Goal: Task Accomplishment & Management: Complete application form

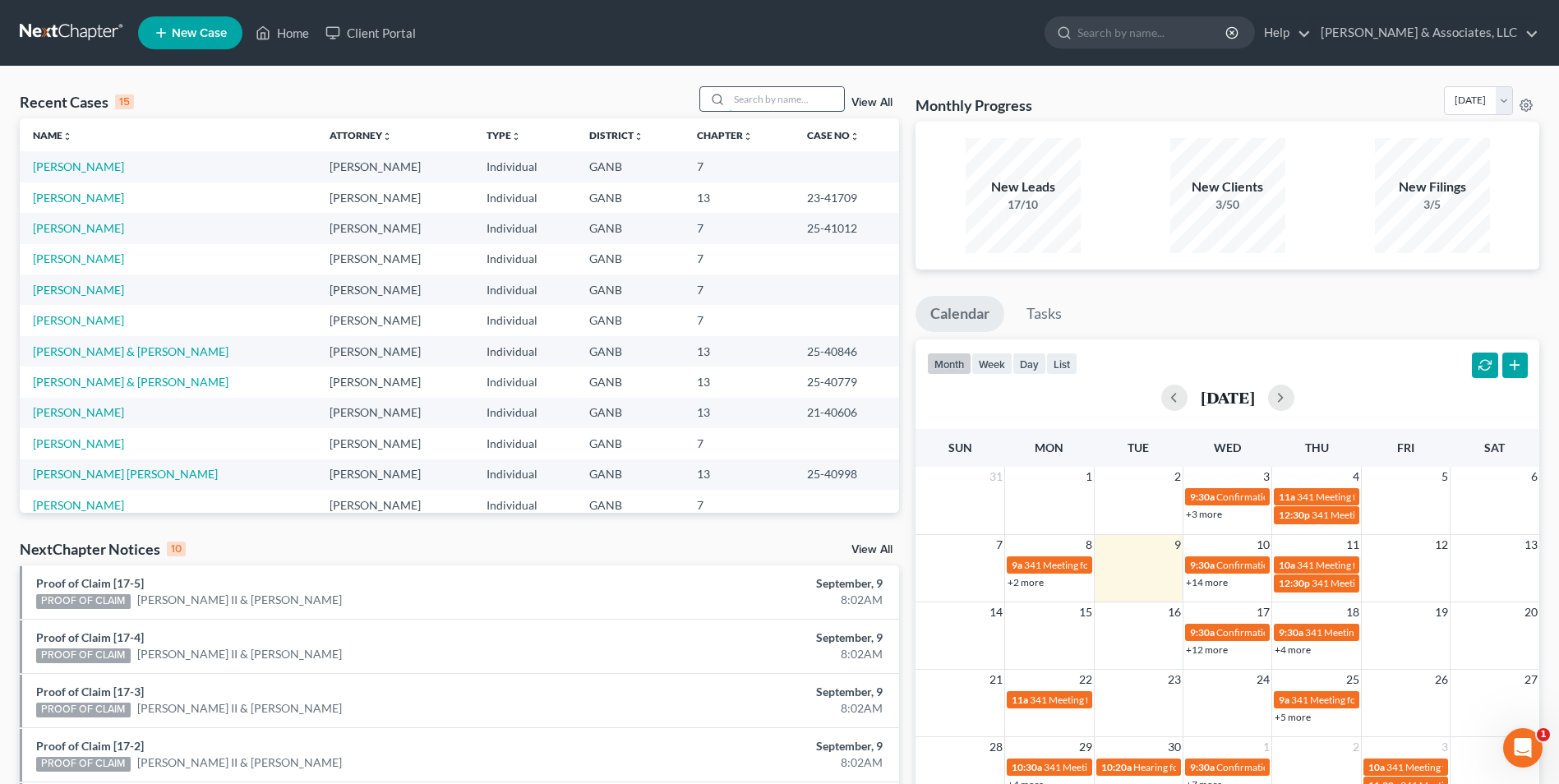
click at [804, 89] on input "search" at bounding box center [786, 99] width 115 height 24
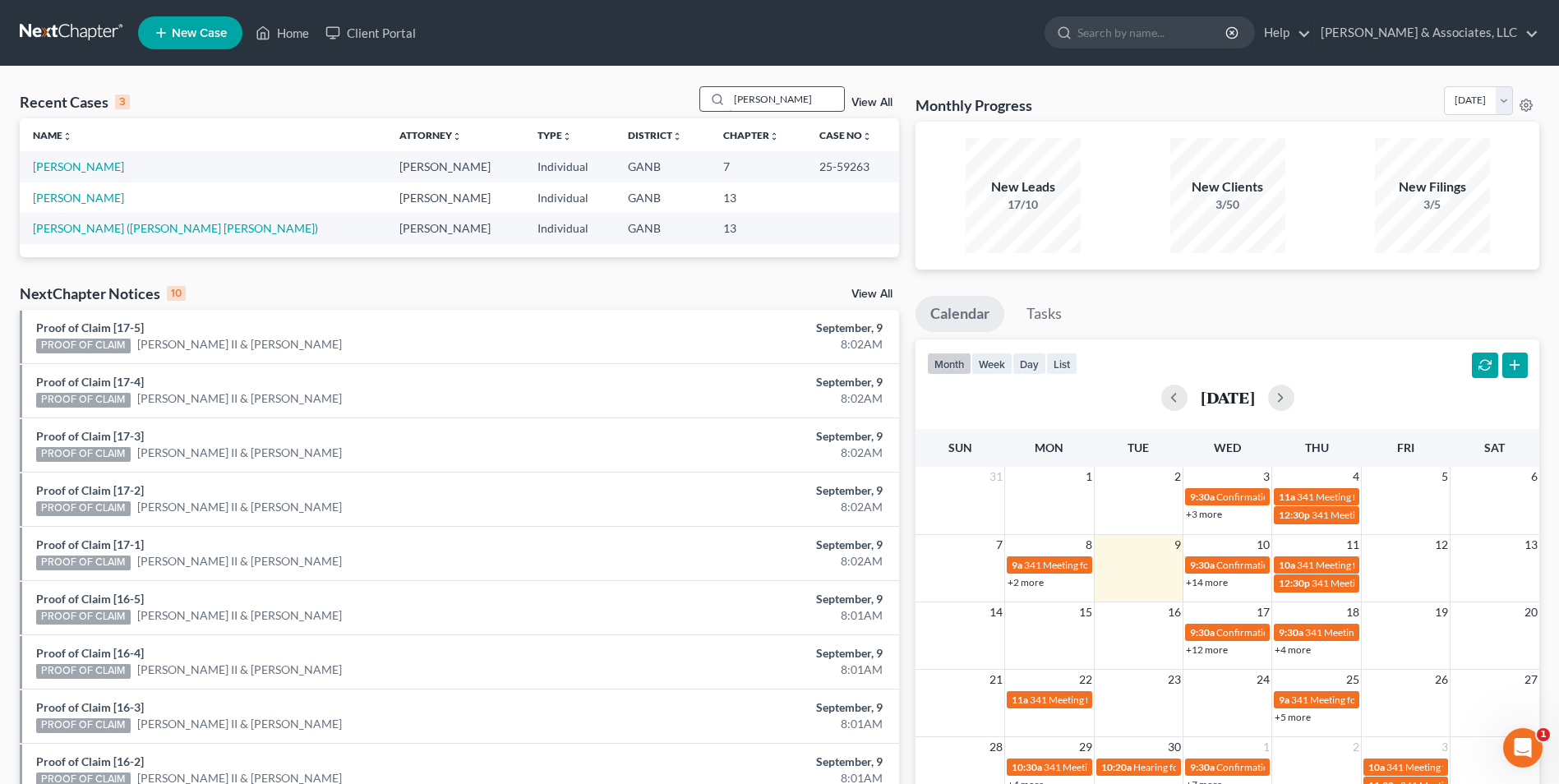
click at [771, 94] on input "[PERSON_NAME]" at bounding box center [786, 99] width 115 height 24
type input "r"
type input "linger"
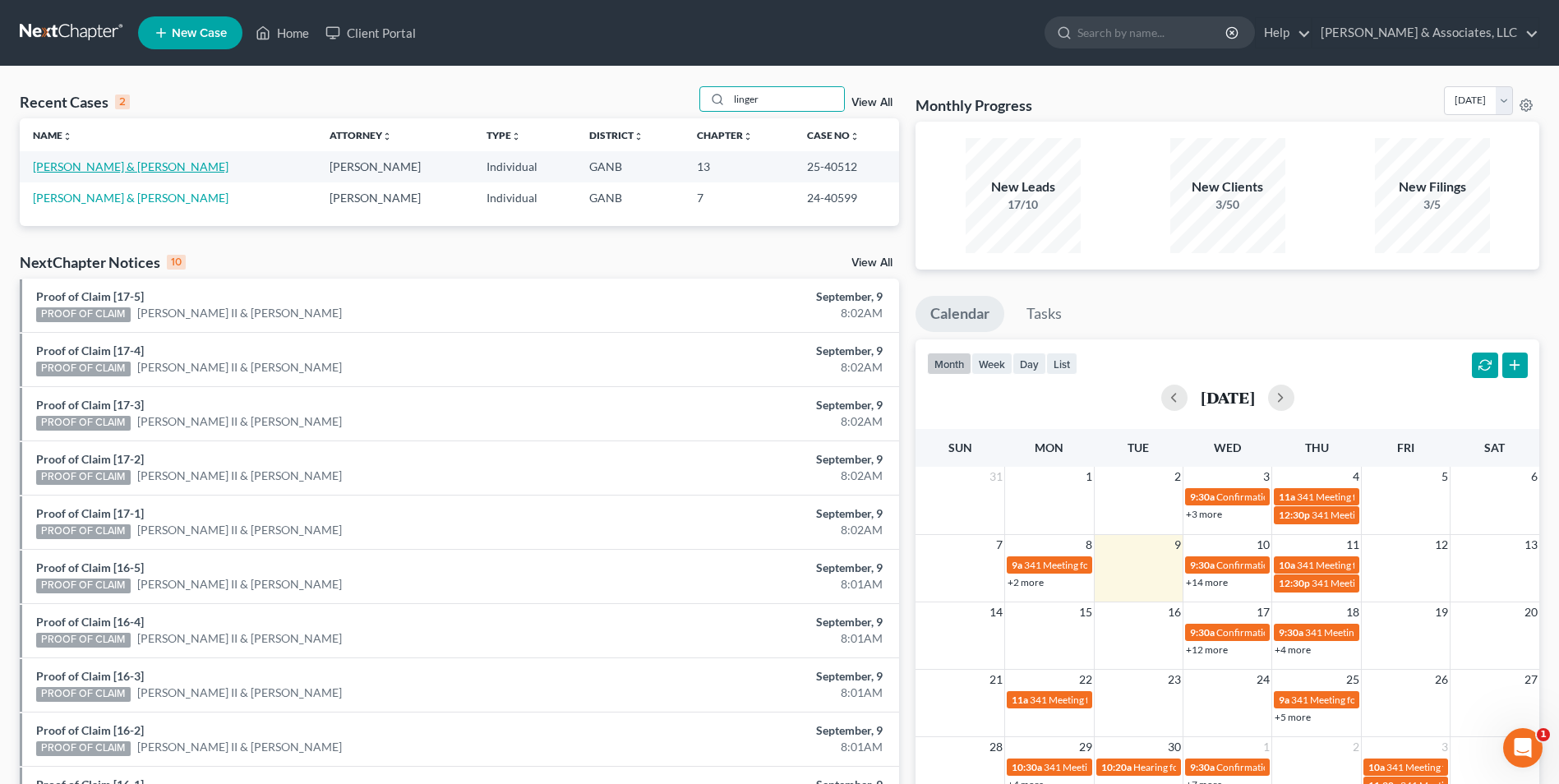
click at [137, 167] on link "Lingerfelt, Cody & Brittany" at bounding box center [130, 166] width 196 height 14
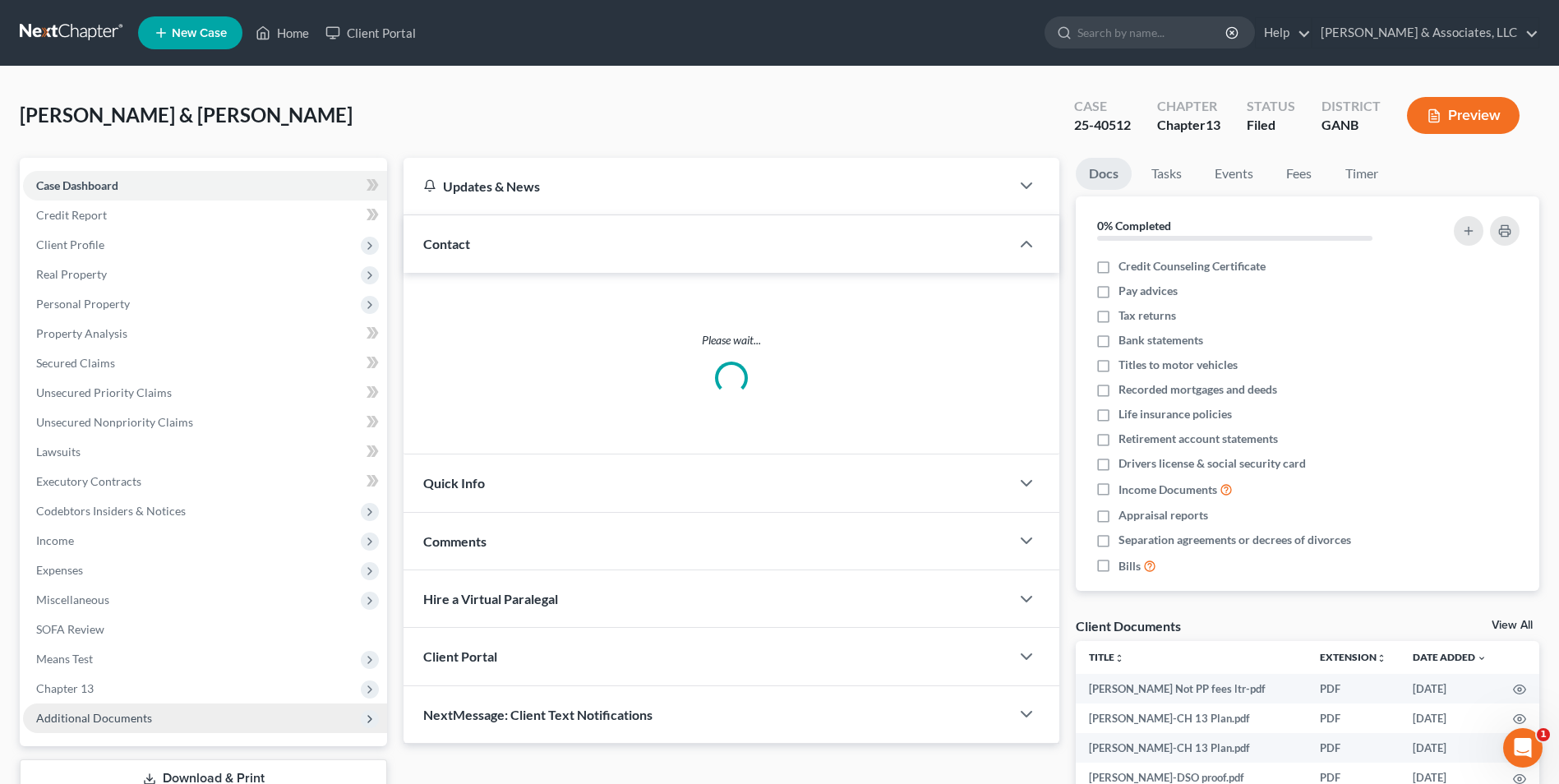
click at [156, 723] on span "Additional Documents" at bounding box center [205, 718] width 364 height 30
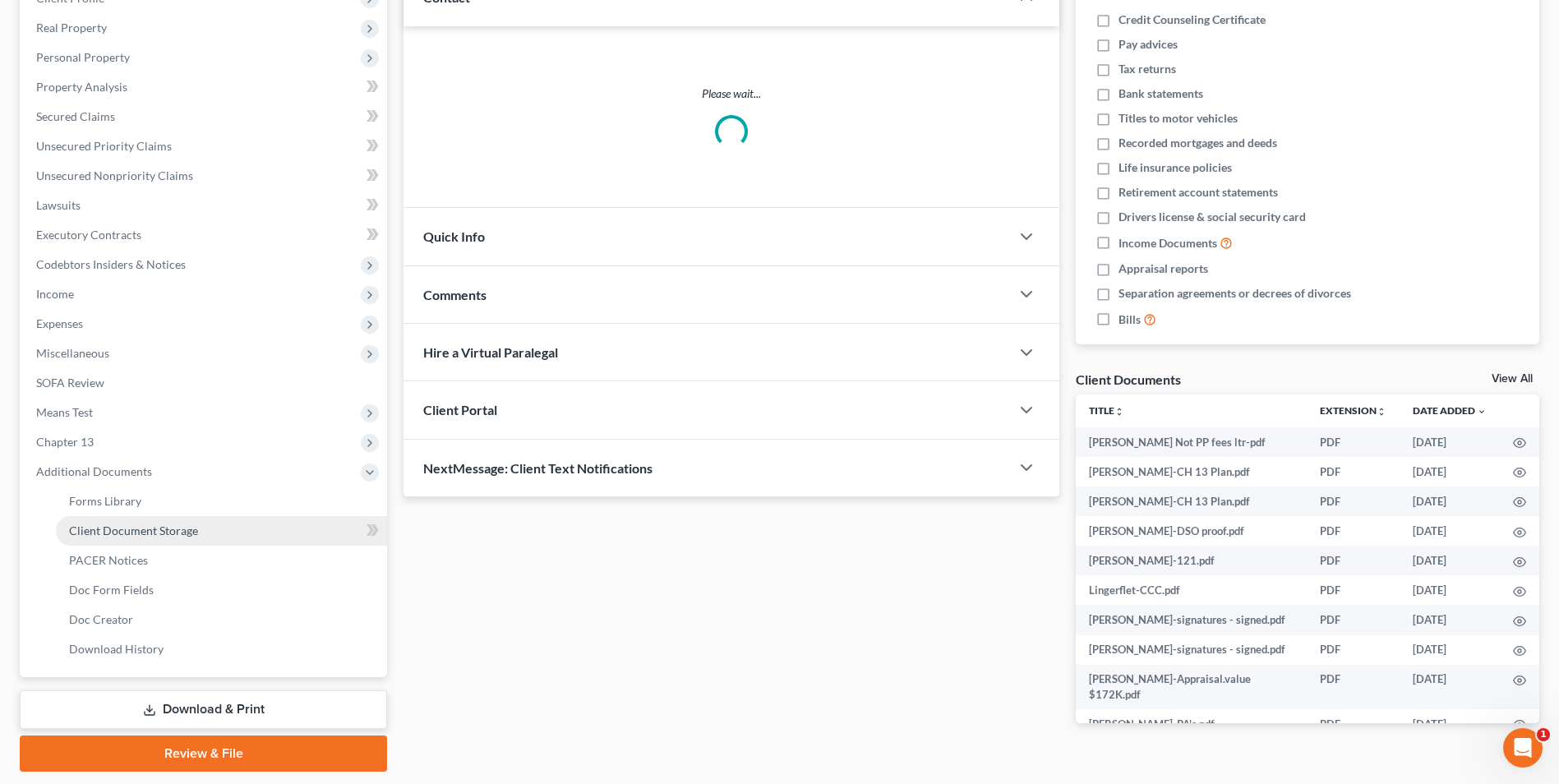
click at [166, 538] on link "Client Document Storage" at bounding box center [221, 531] width 331 height 30
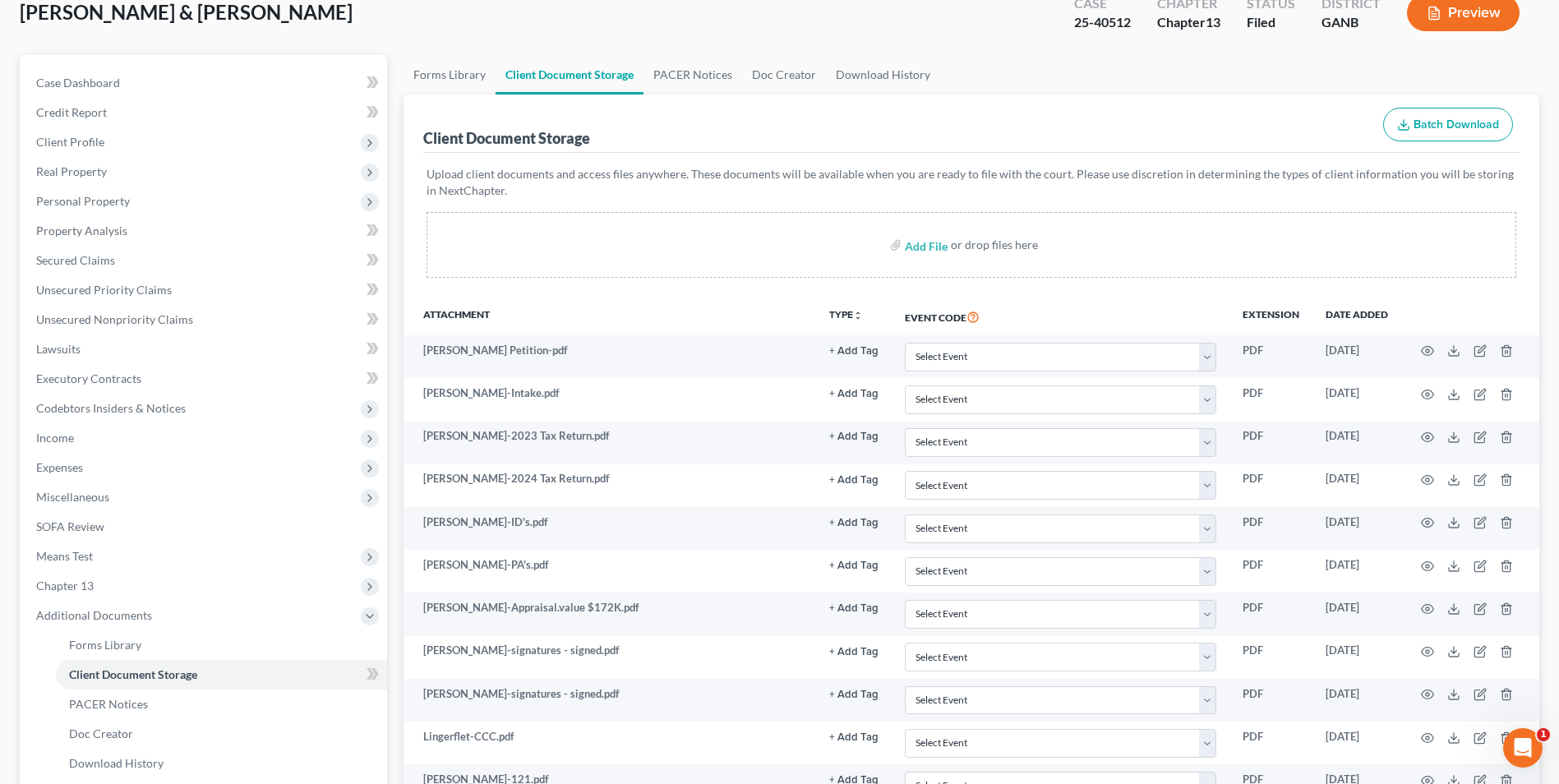
scroll to position [246, 0]
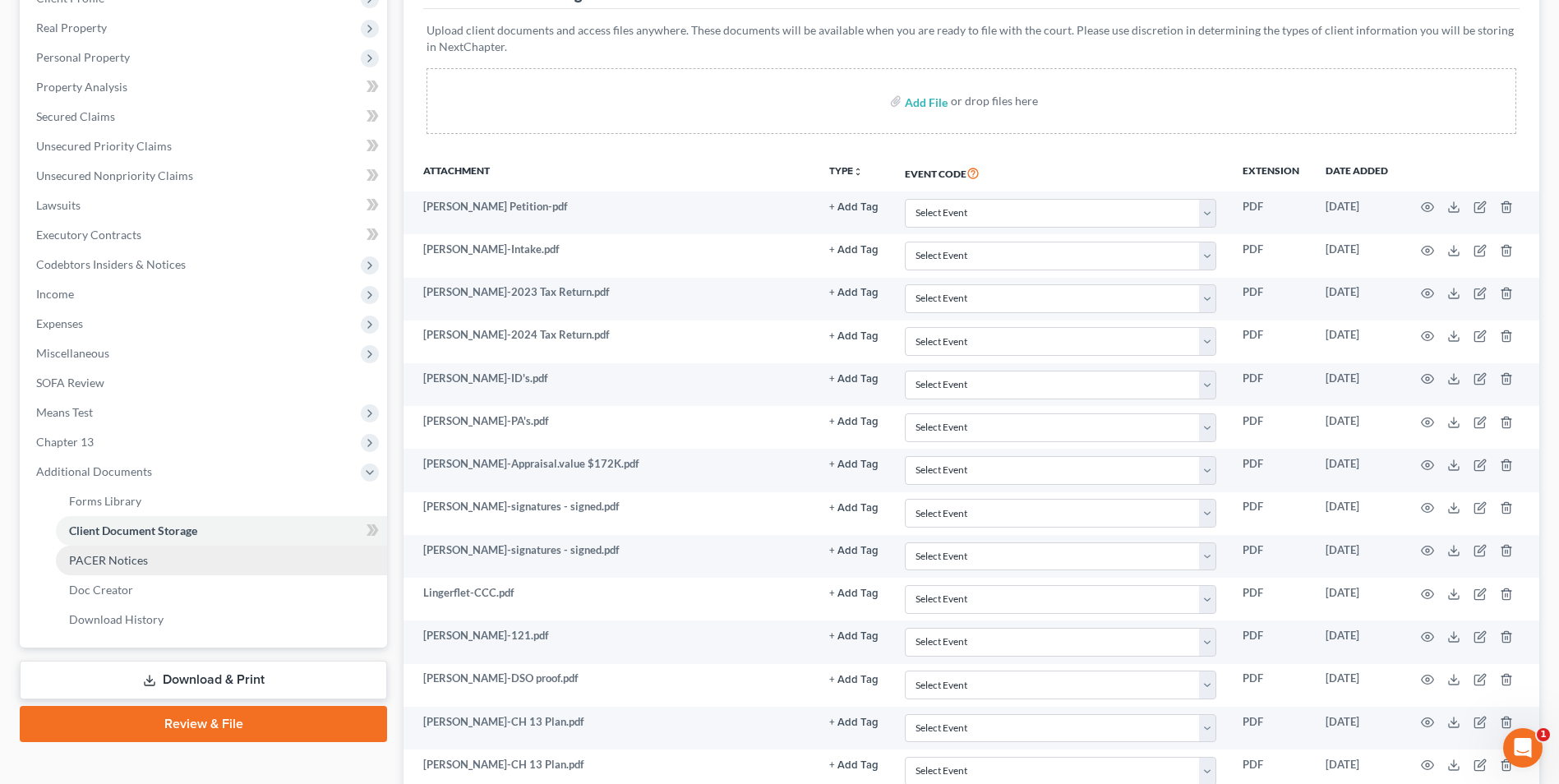
click at [146, 553] on link "PACER Notices" at bounding box center [221, 560] width 331 height 30
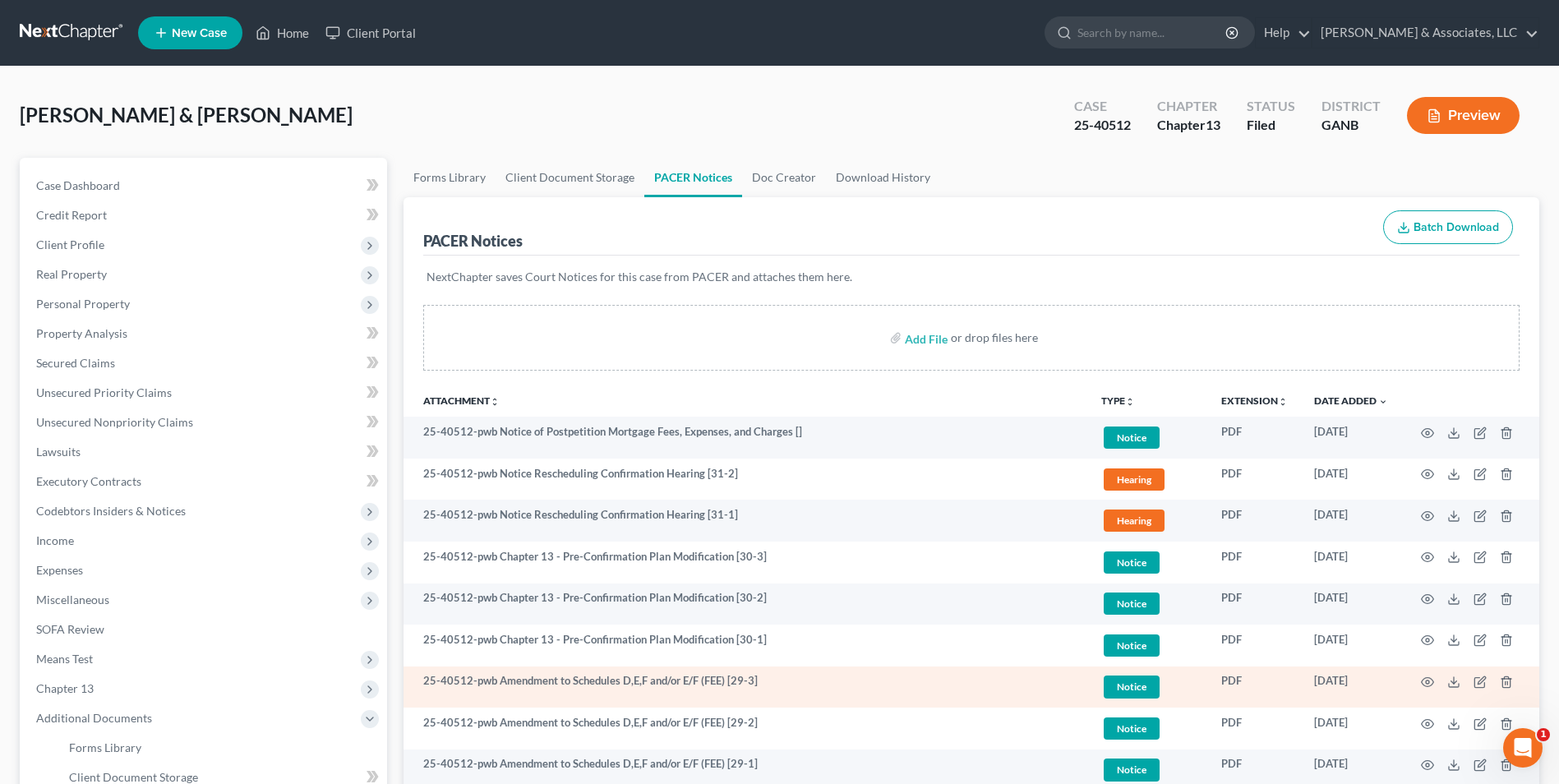
scroll to position [82, 0]
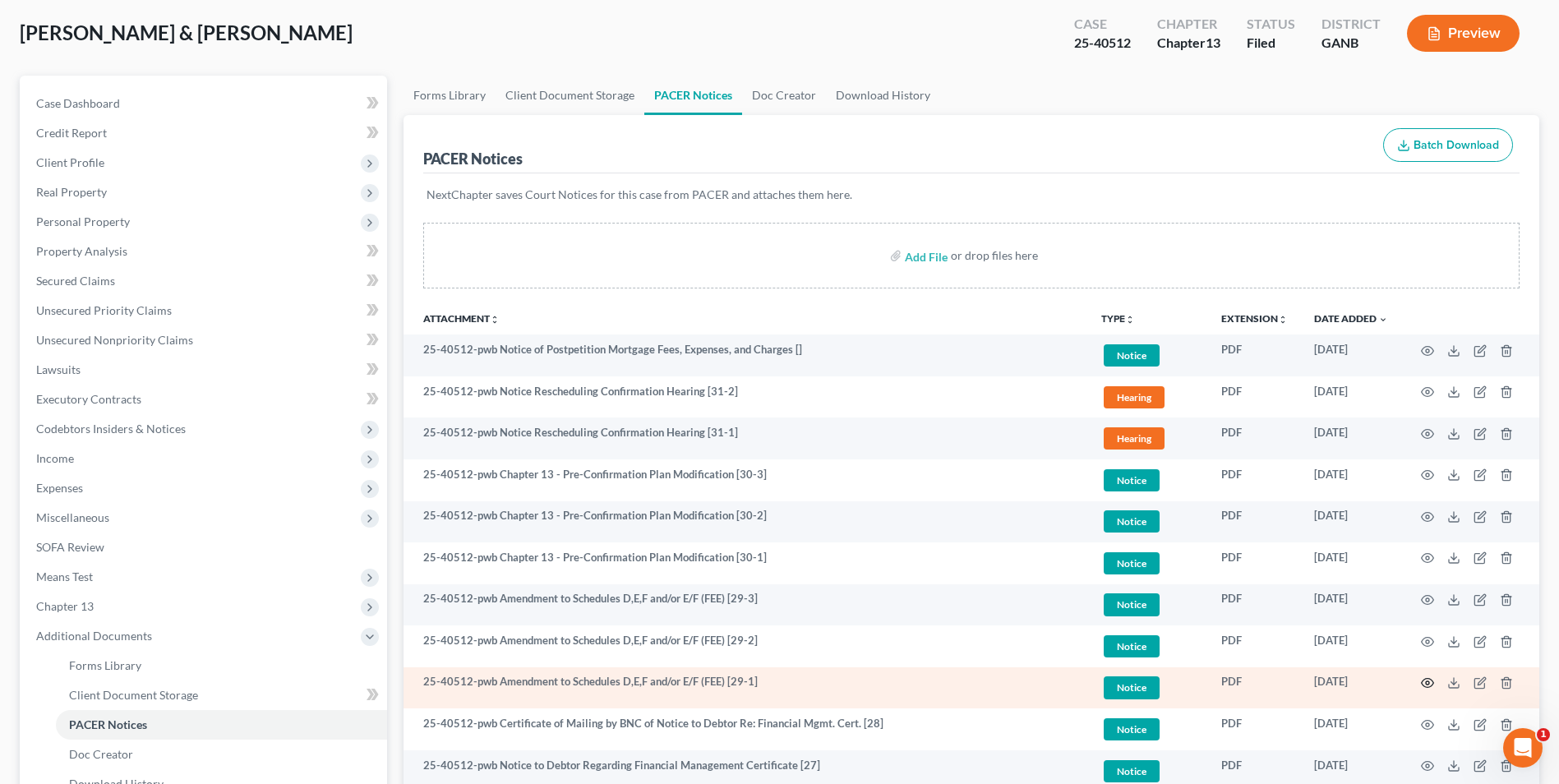
click at [1427, 685] on circle "button" at bounding box center [1427, 682] width 3 height 3
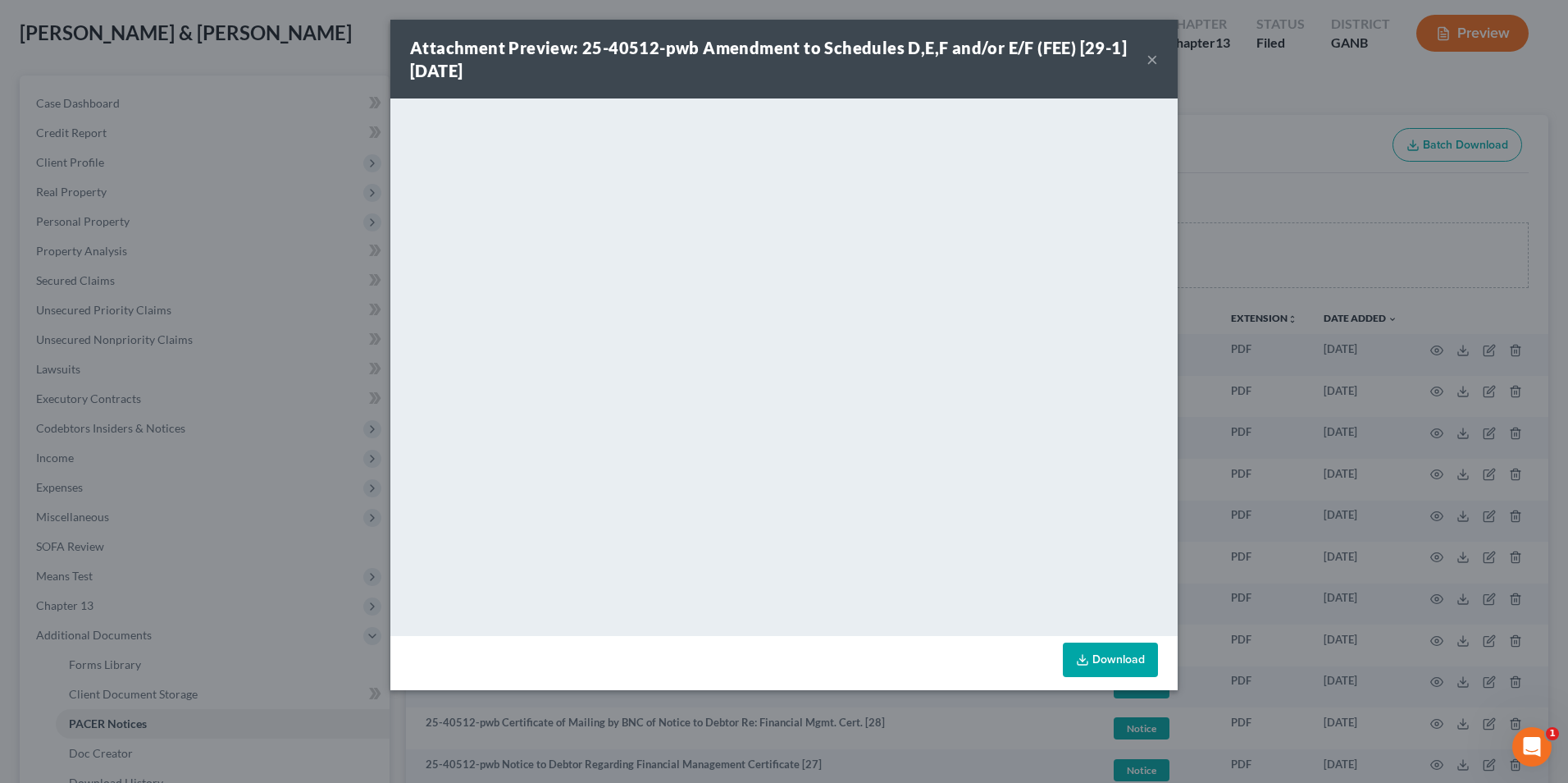
click at [1150, 63] on button "×" at bounding box center [1153, 60] width 12 height 20
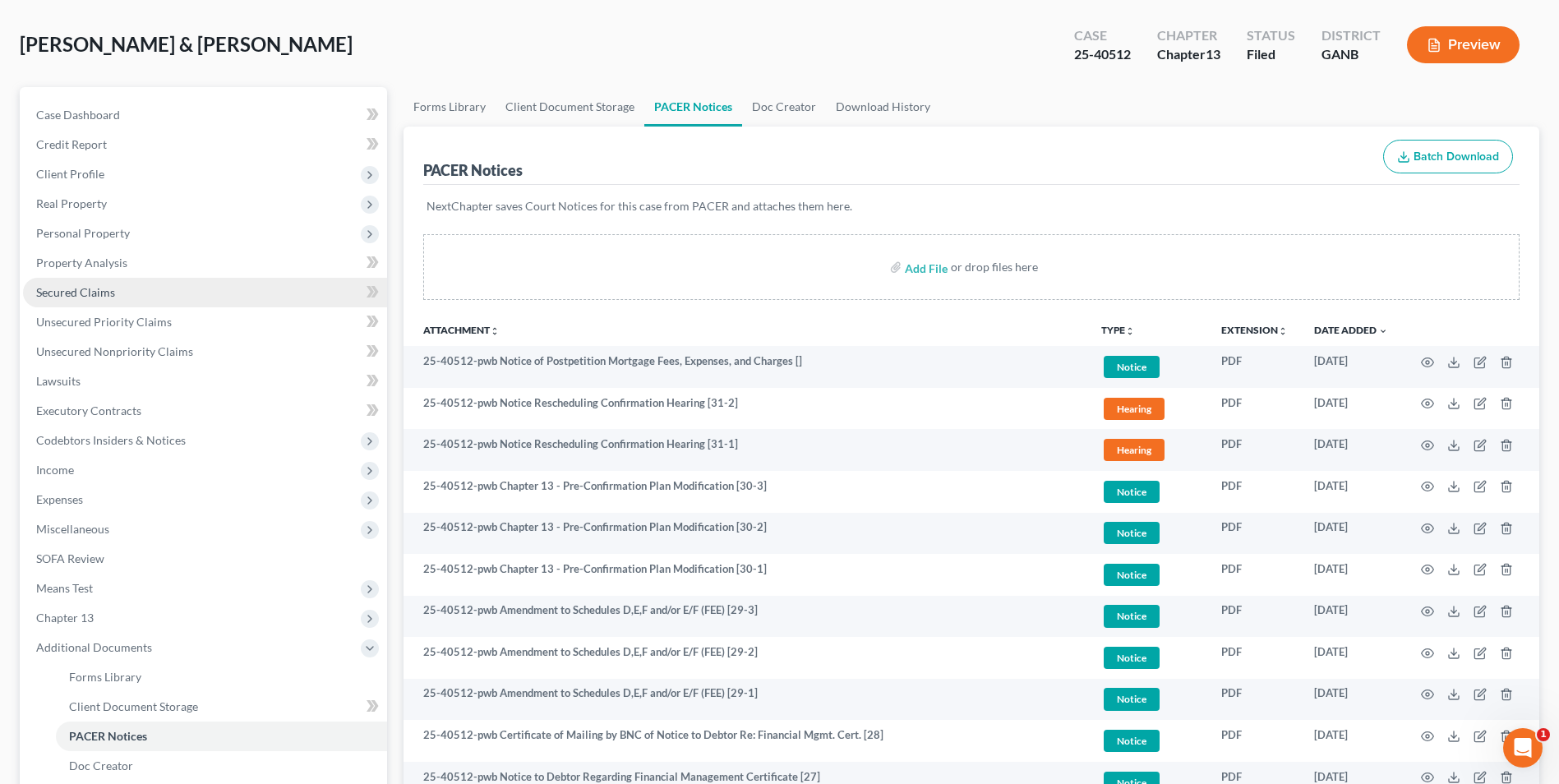
scroll to position [0, 0]
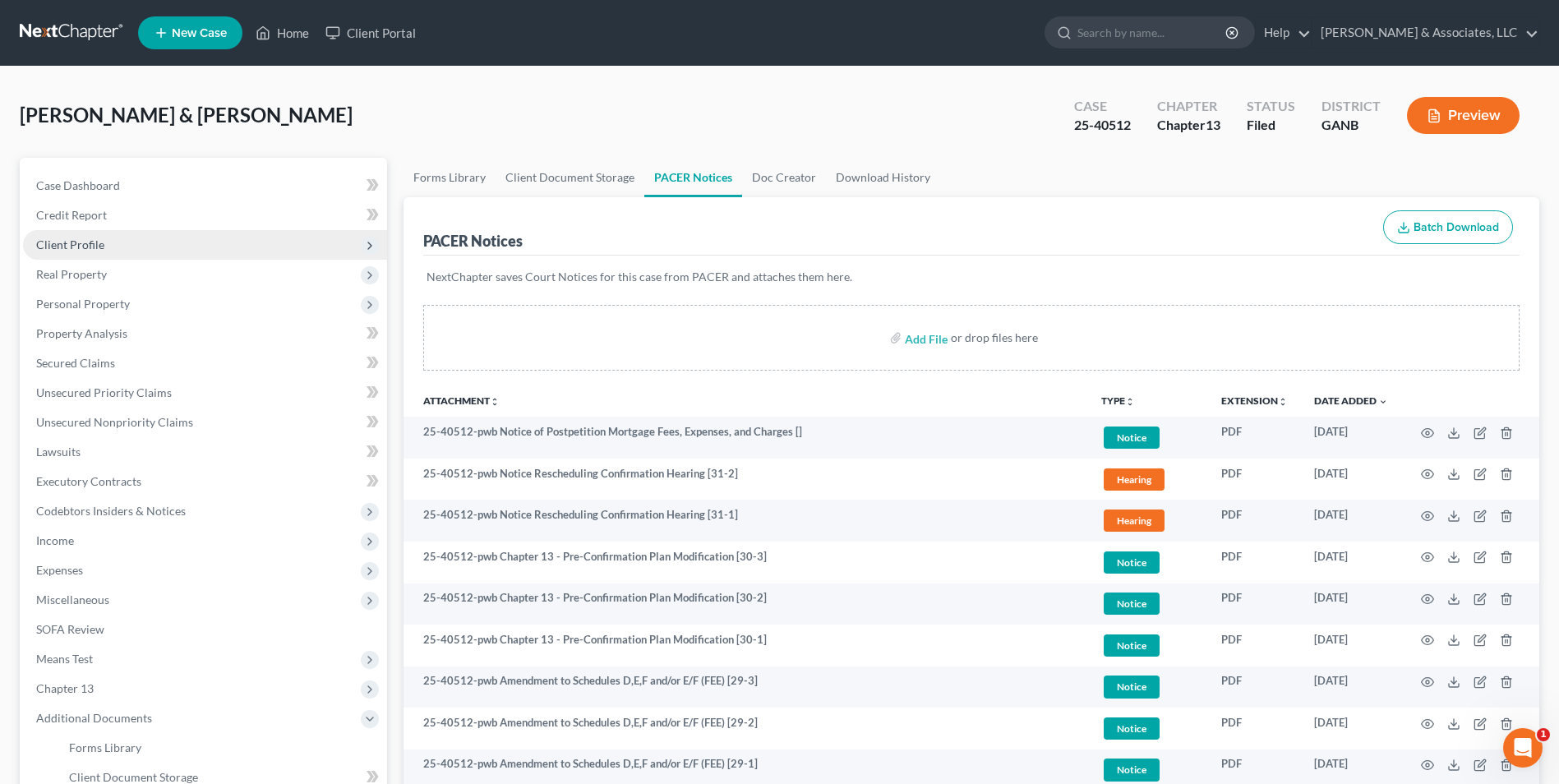
click at [79, 242] on span "Client Profile" at bounding box center [70, 244] width 69 height 14
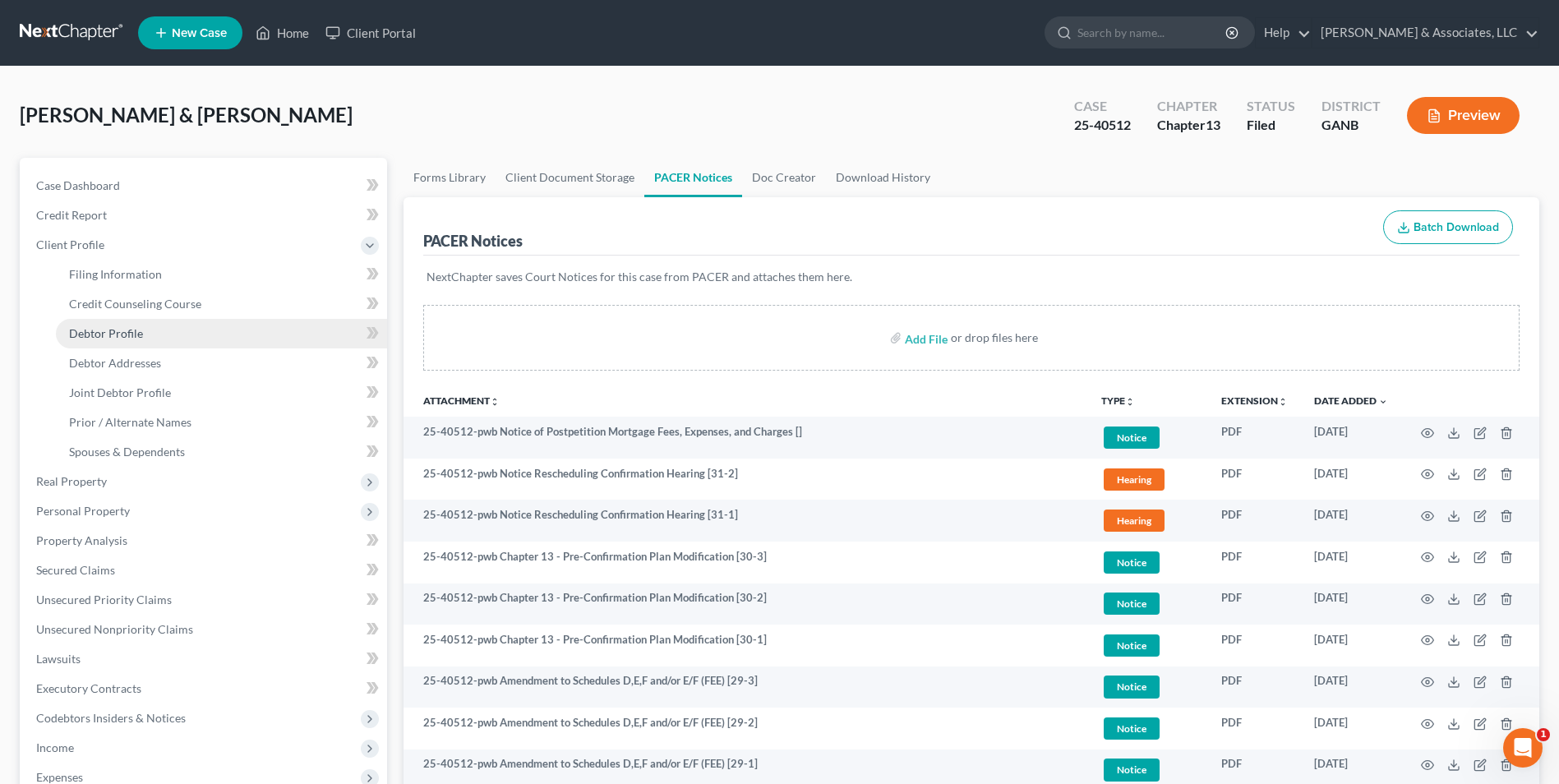
click at [136, 331] on span "Debtor Profile" at bounding box center [105, 333] width 74 height 14
select select "1"
select select "4"
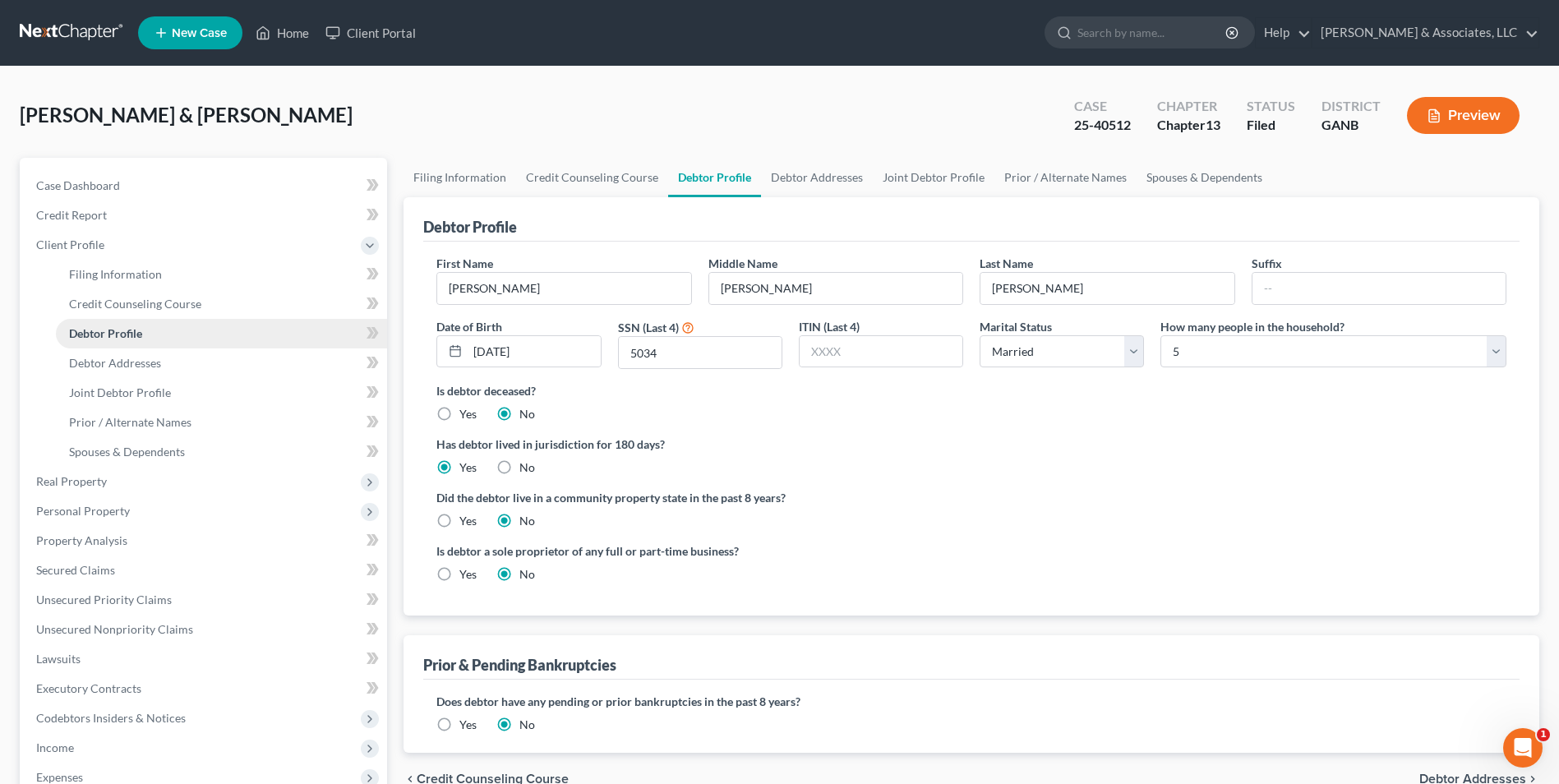
radio input "true"
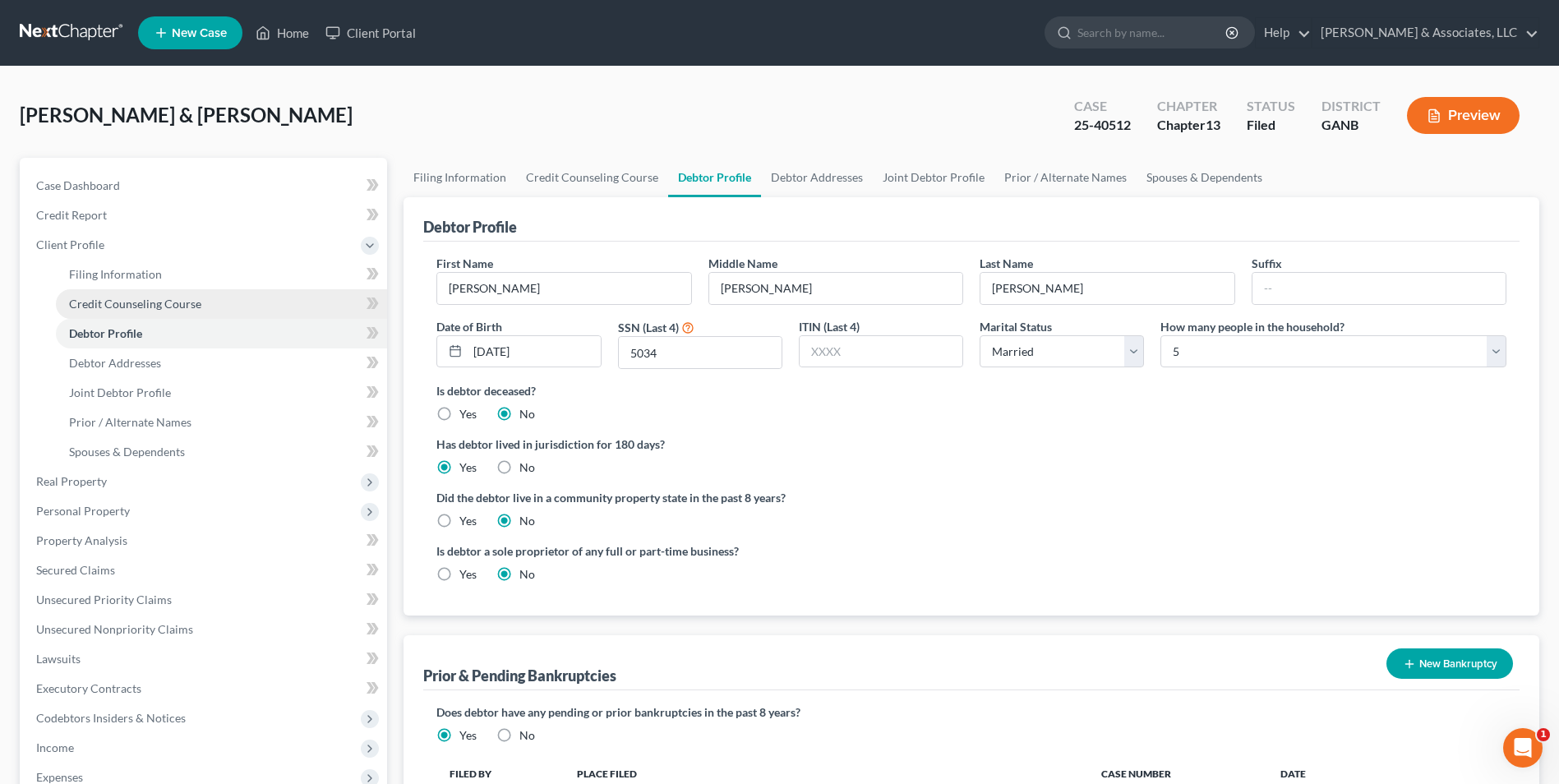
scroll to position [82, 0]
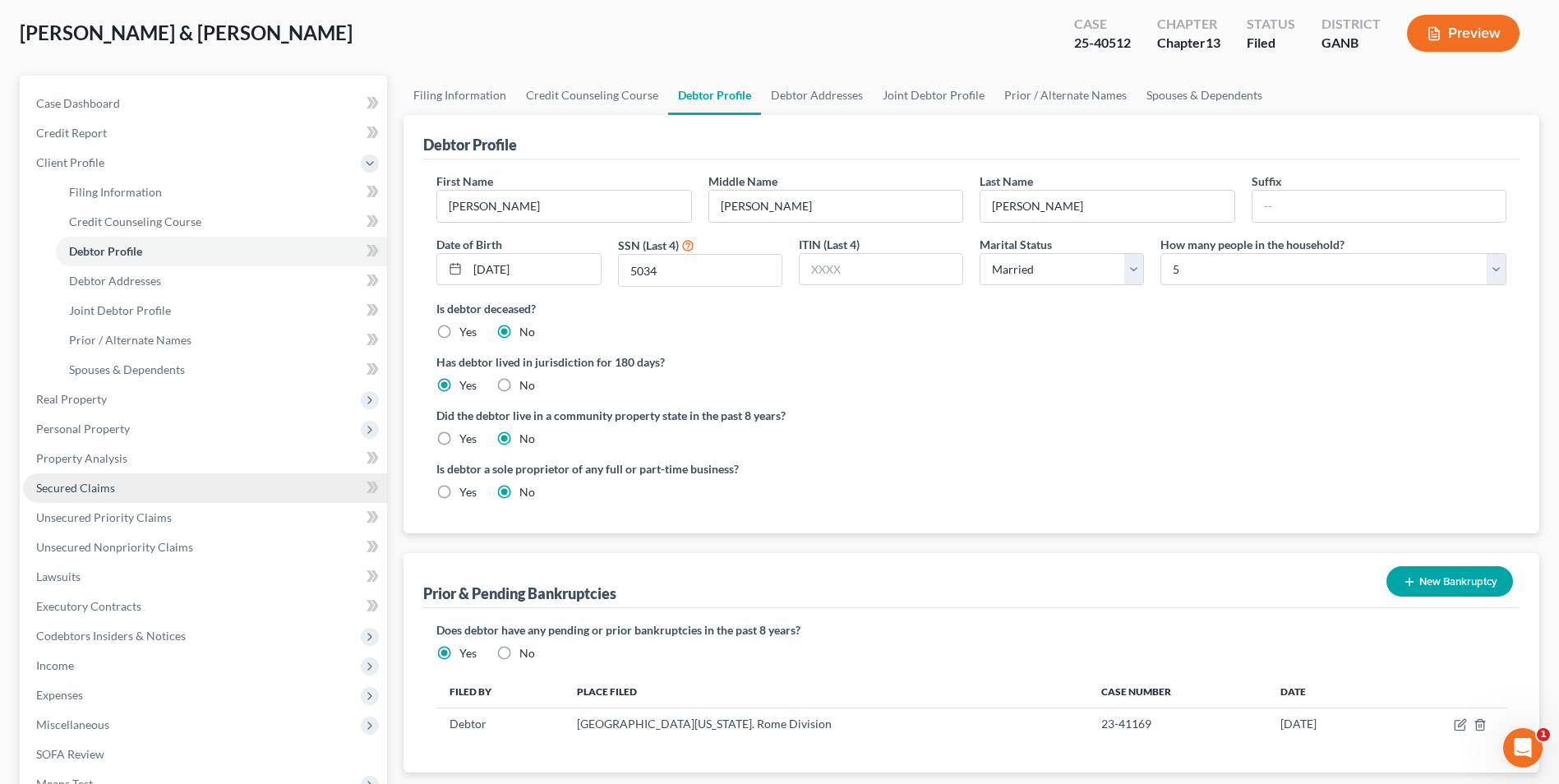
click at [93, 490] on span "Secured Claims" at bounding box center [75, 488] width 79 height 14
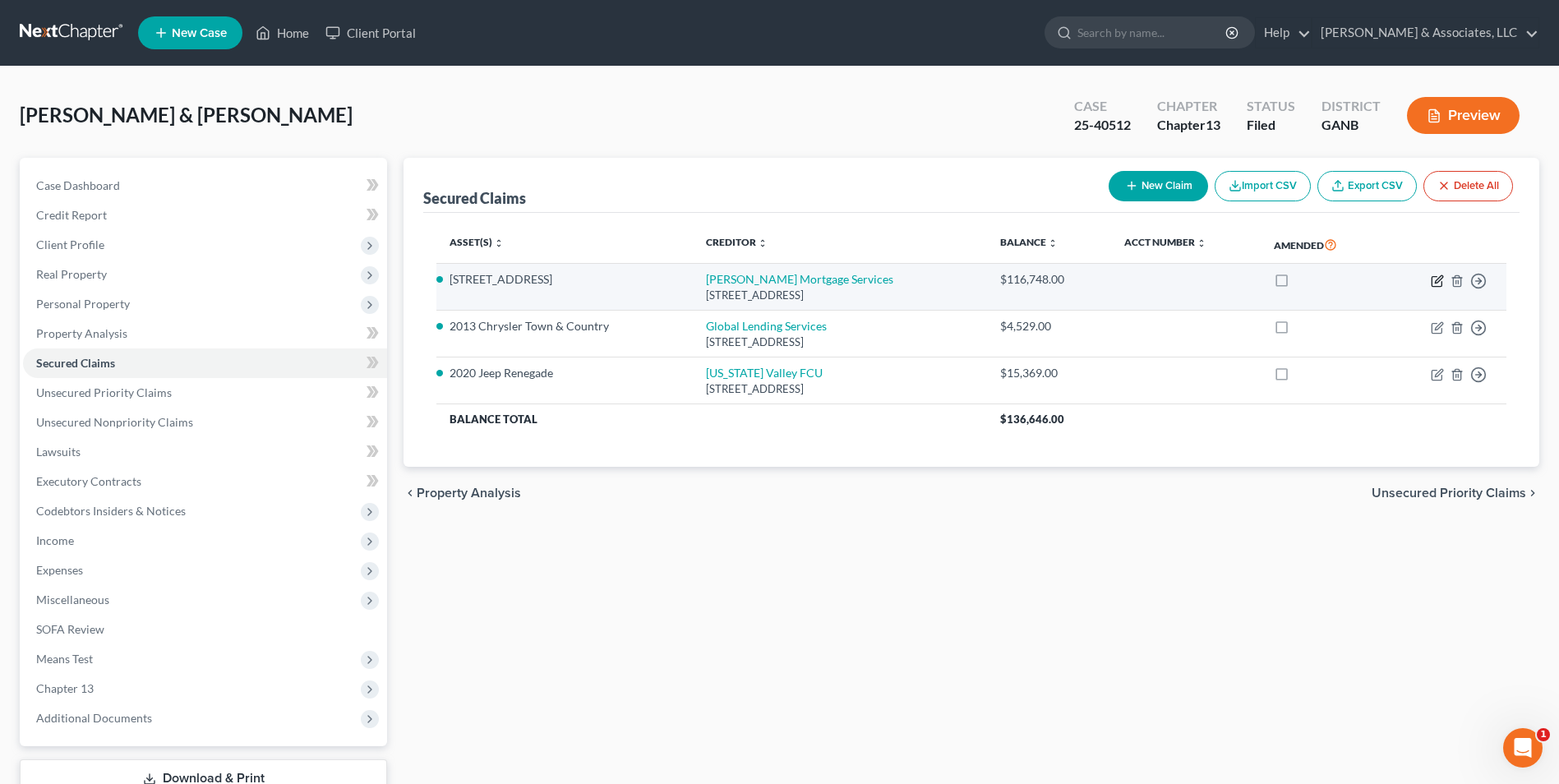
click at [1434, 281] on icon "button" at bounding box center [1437, 280] width 13 height 13
select select "15"
select select "2"
select select "0"
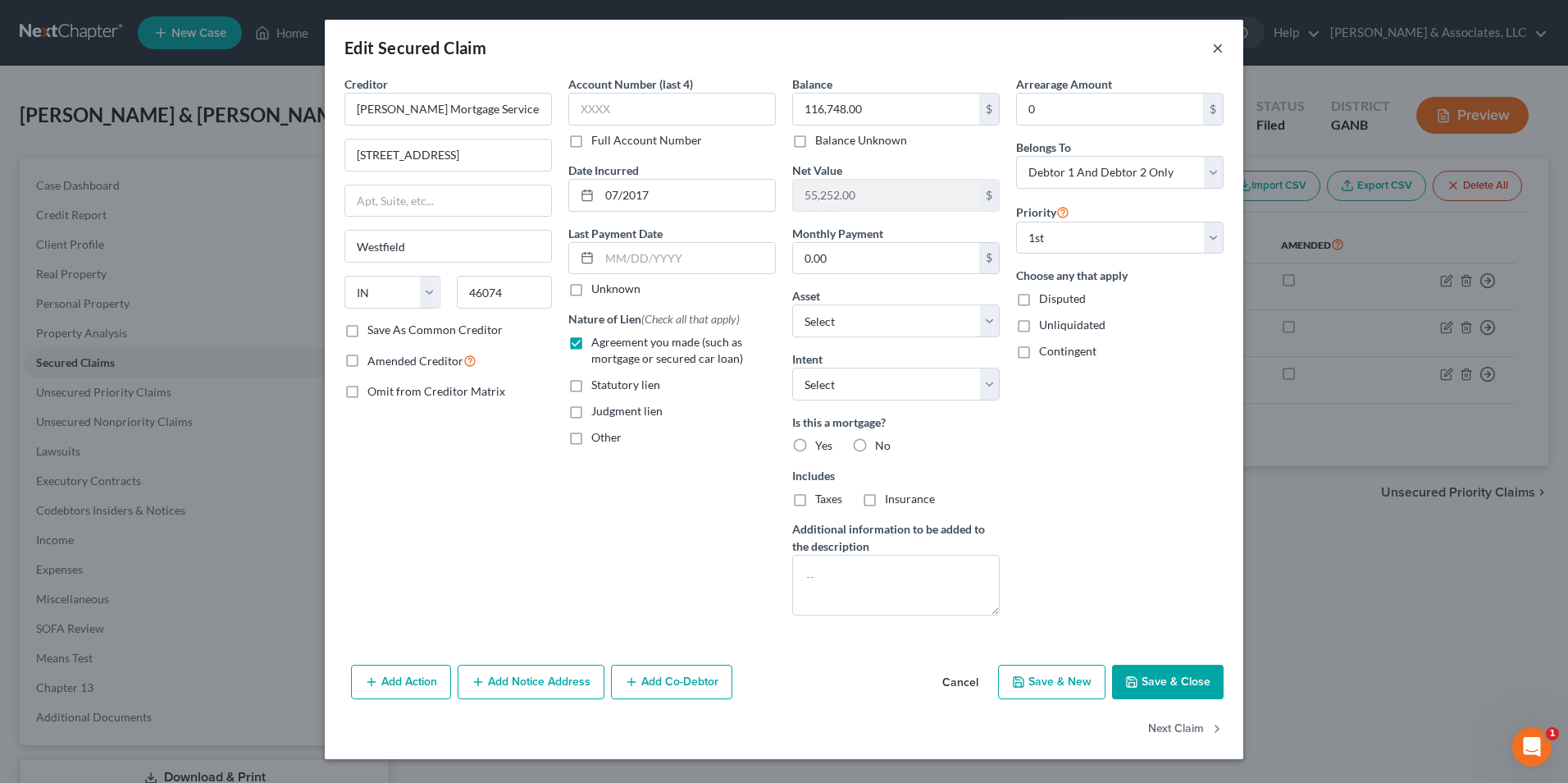
click at [1217, 50] on button "×" at bounding box center [1219, 48] width 12 height 20
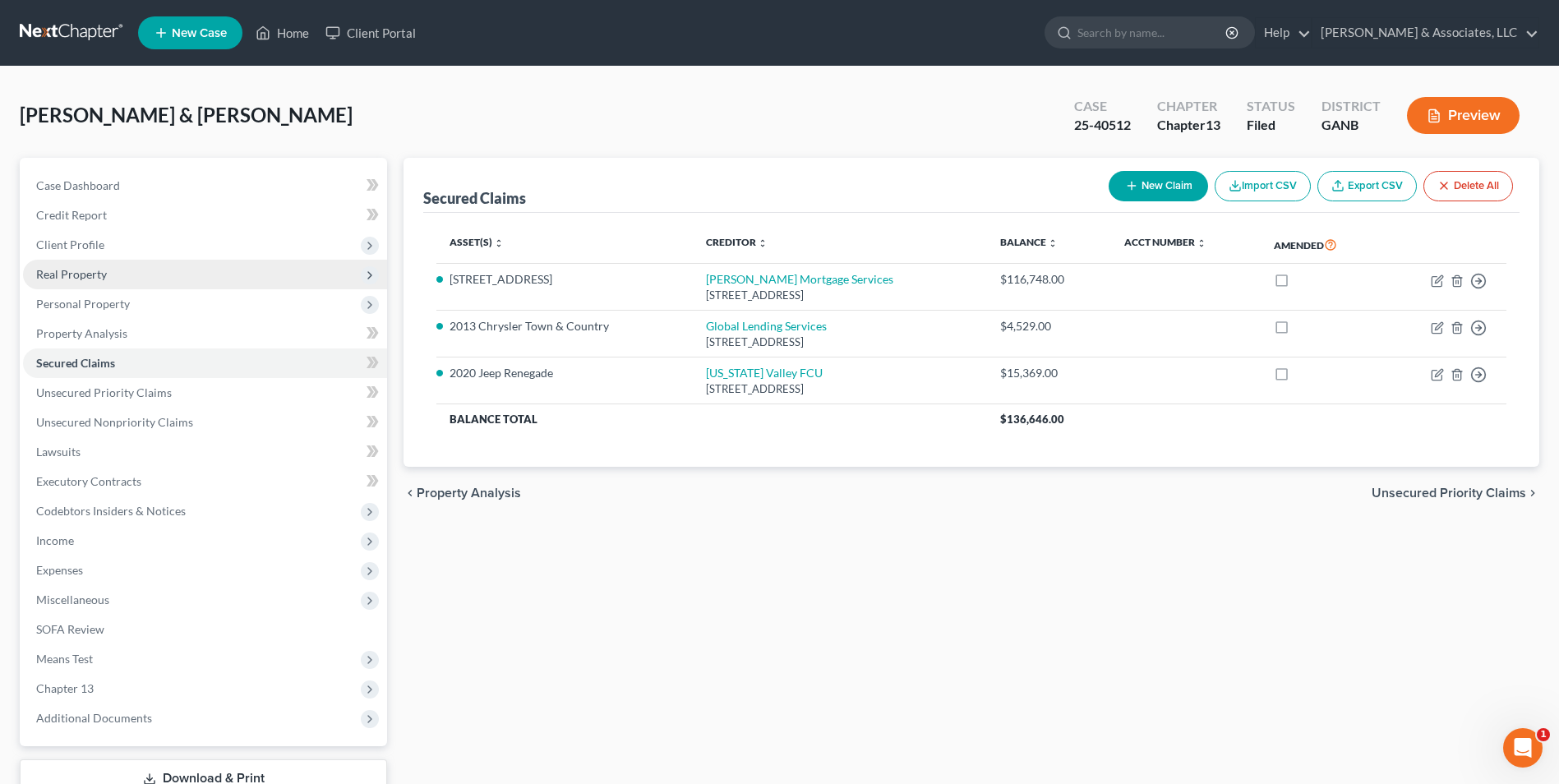
click at [87, 264] on span "Real Property" at bounding box center [205, 274] width 364 height 30
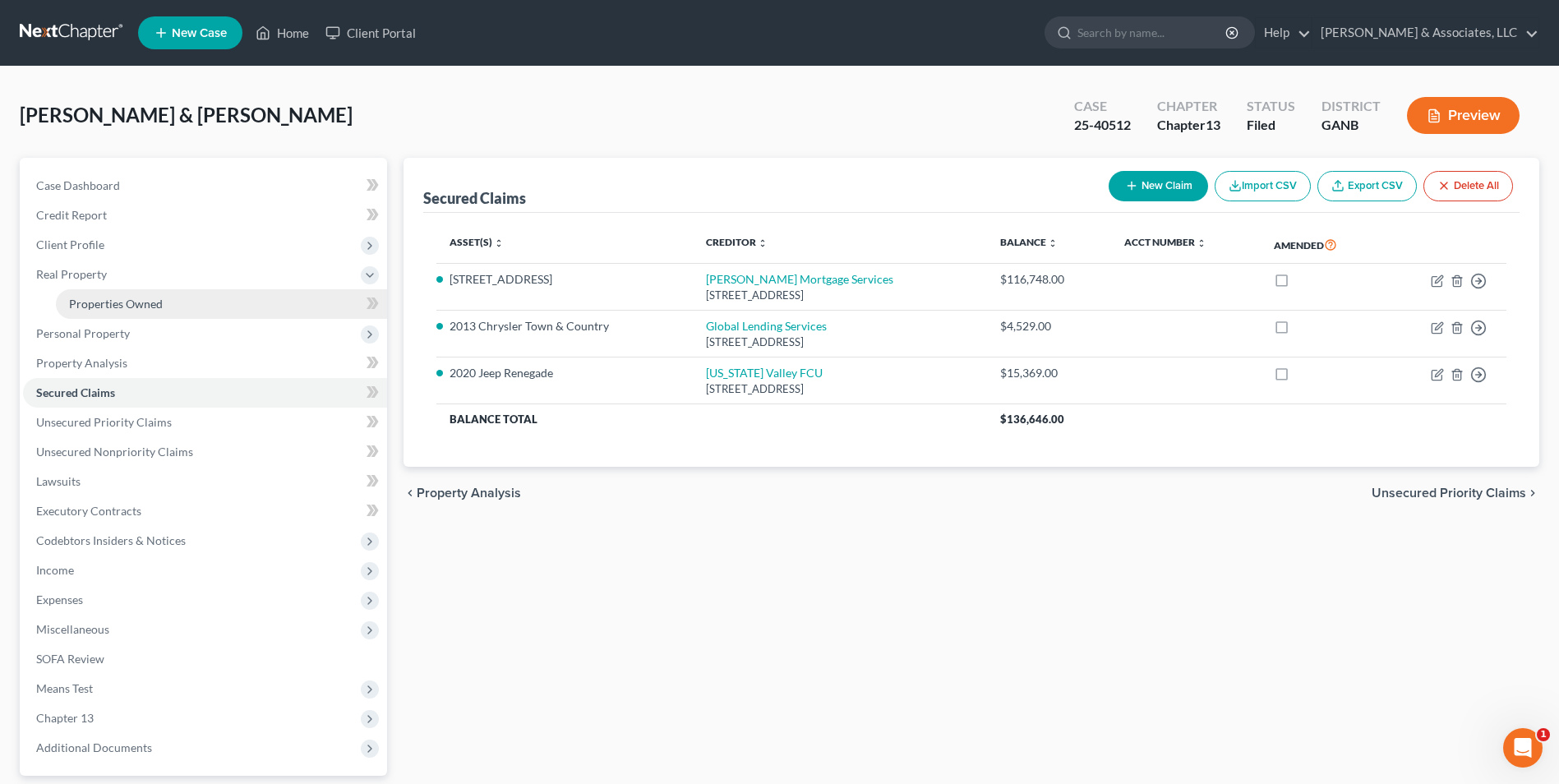
click at [166, 309] on link "Properties Owned" at bounding box center [221, 304] width 331 height 30
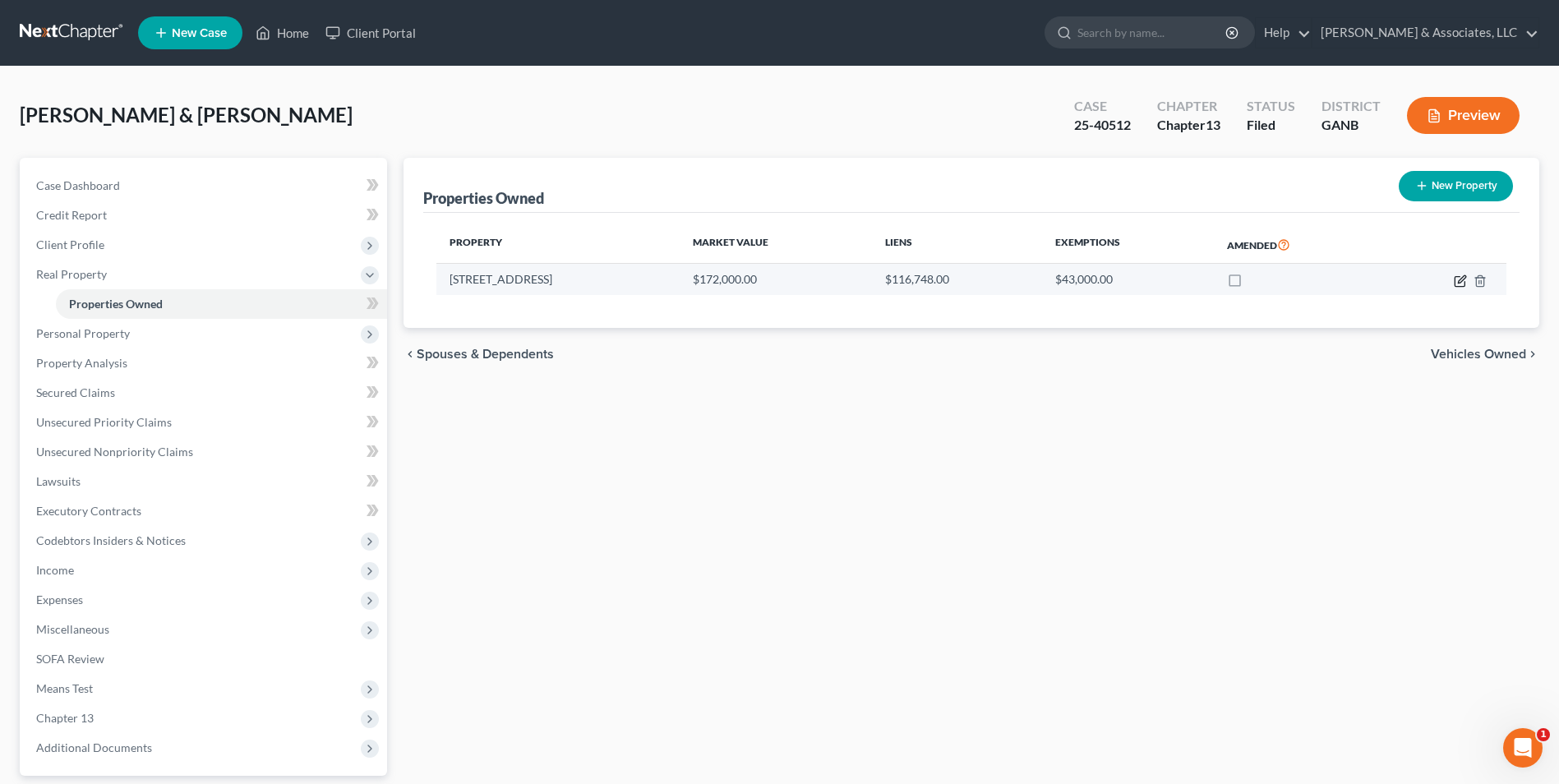
click at [1463, 284] on icon "button" at bounding box center [1460, 280] width 13 height 13
select select "10"
select select "2"
select select "7"
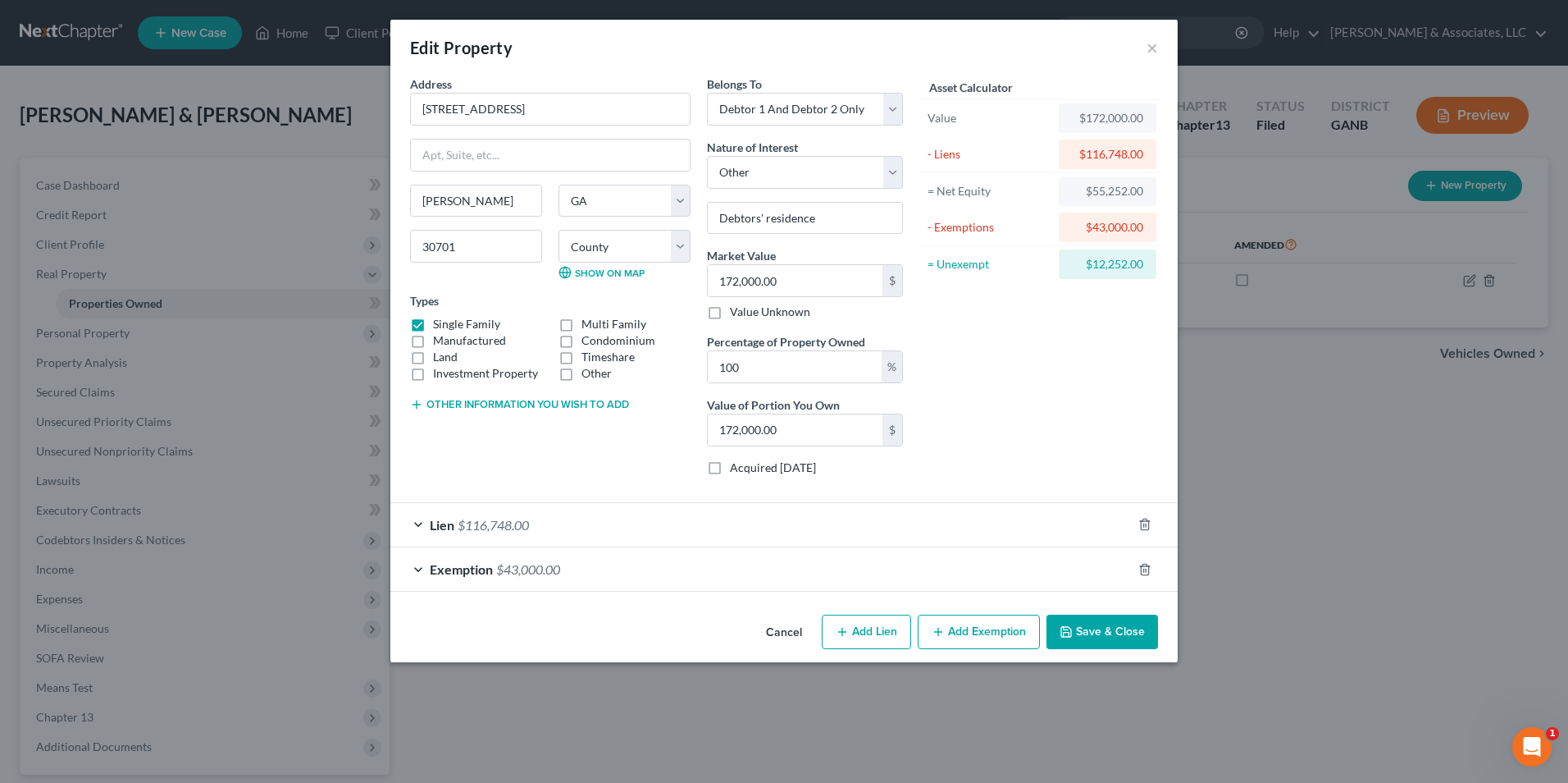
click at [890, 631] on button "Add Lien" at bounding box center [866, 631] width 89 height 35
select select "2"
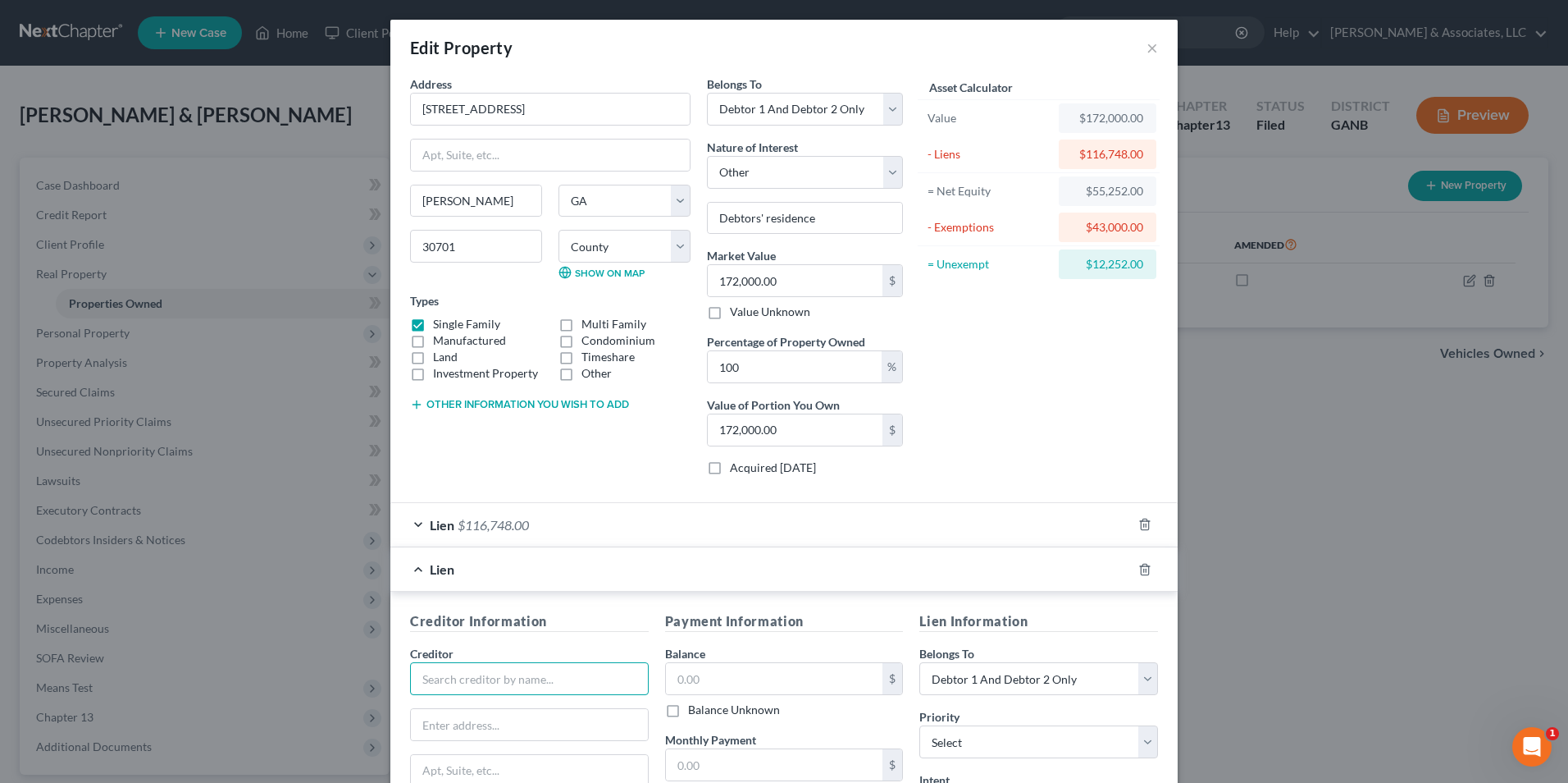
click at [566, 692] on input "text" at bounding box center [529, 678] width 239 height 33
type input "The Secretary of Veterans Affairs"
type input "C/O PHH Mortgage"
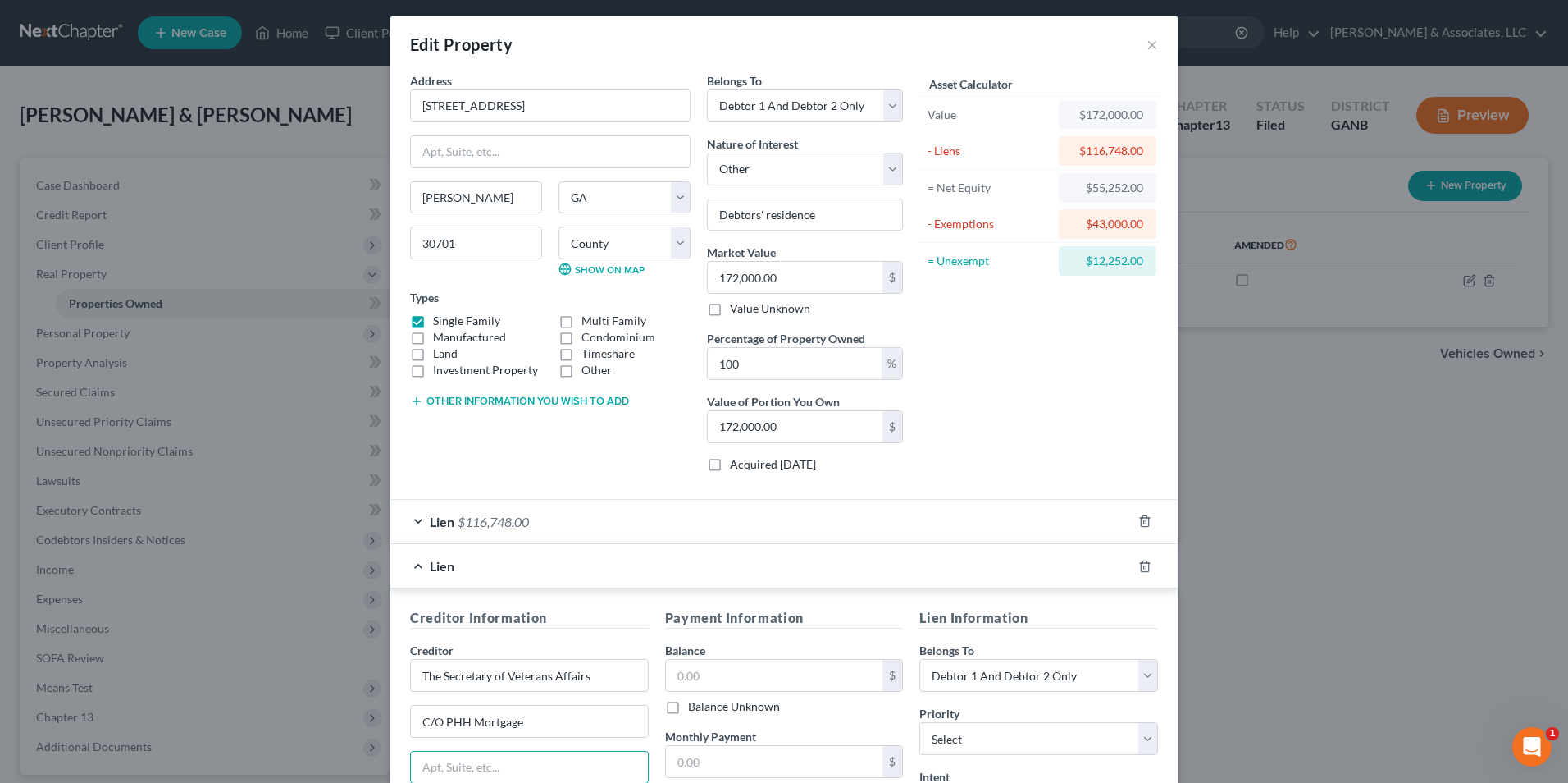
scroll to position [168, 0]
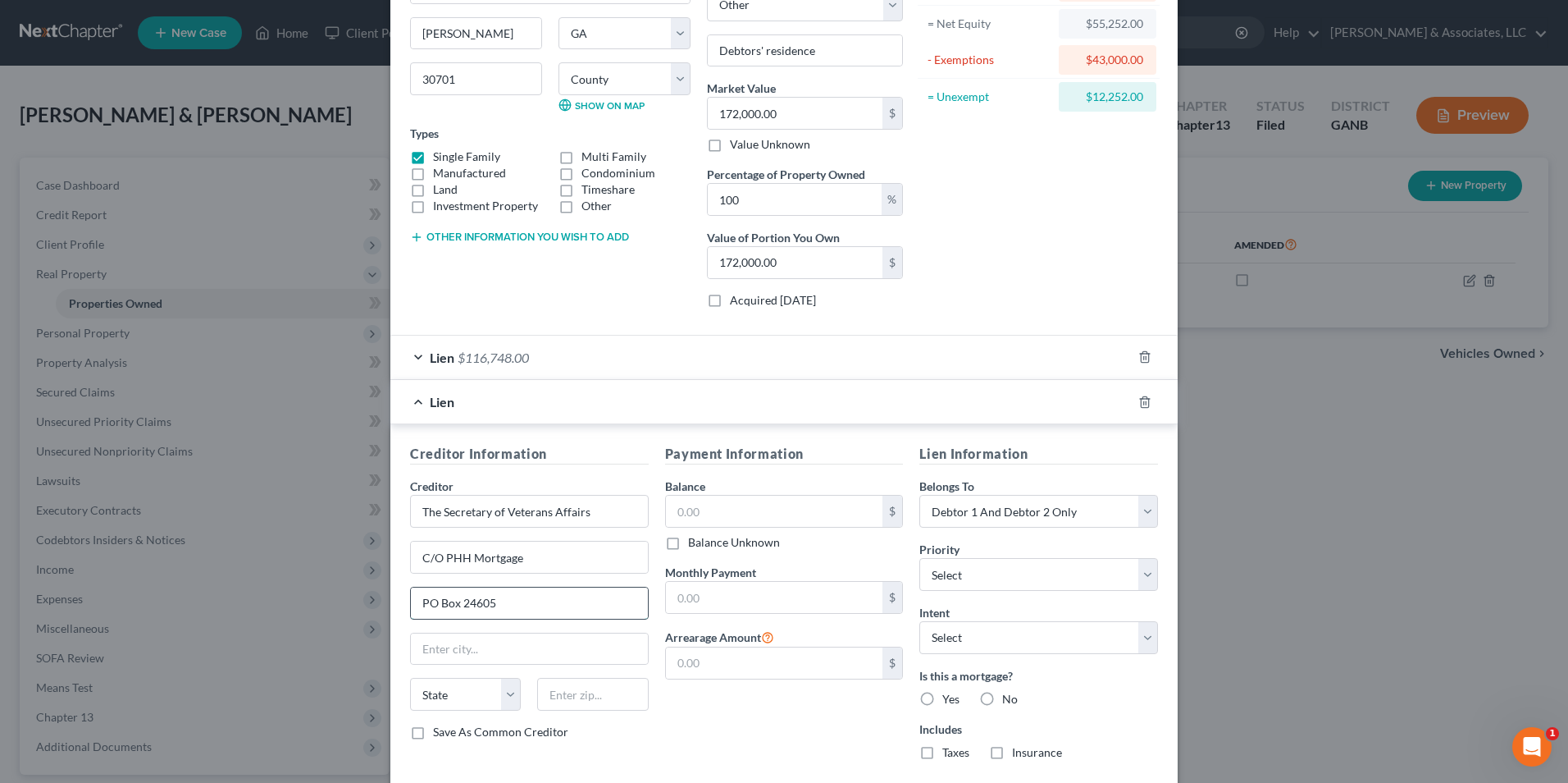
type input "PO Box 24605"
type input "West palm Beach"
select select "9"
type input "33416"
click at [804, 707] on div "Payment Information Balance $ Balance Unknown Balance Undetermined $ Balance Un…" at bounding box center [784, 607] width 255 height 328
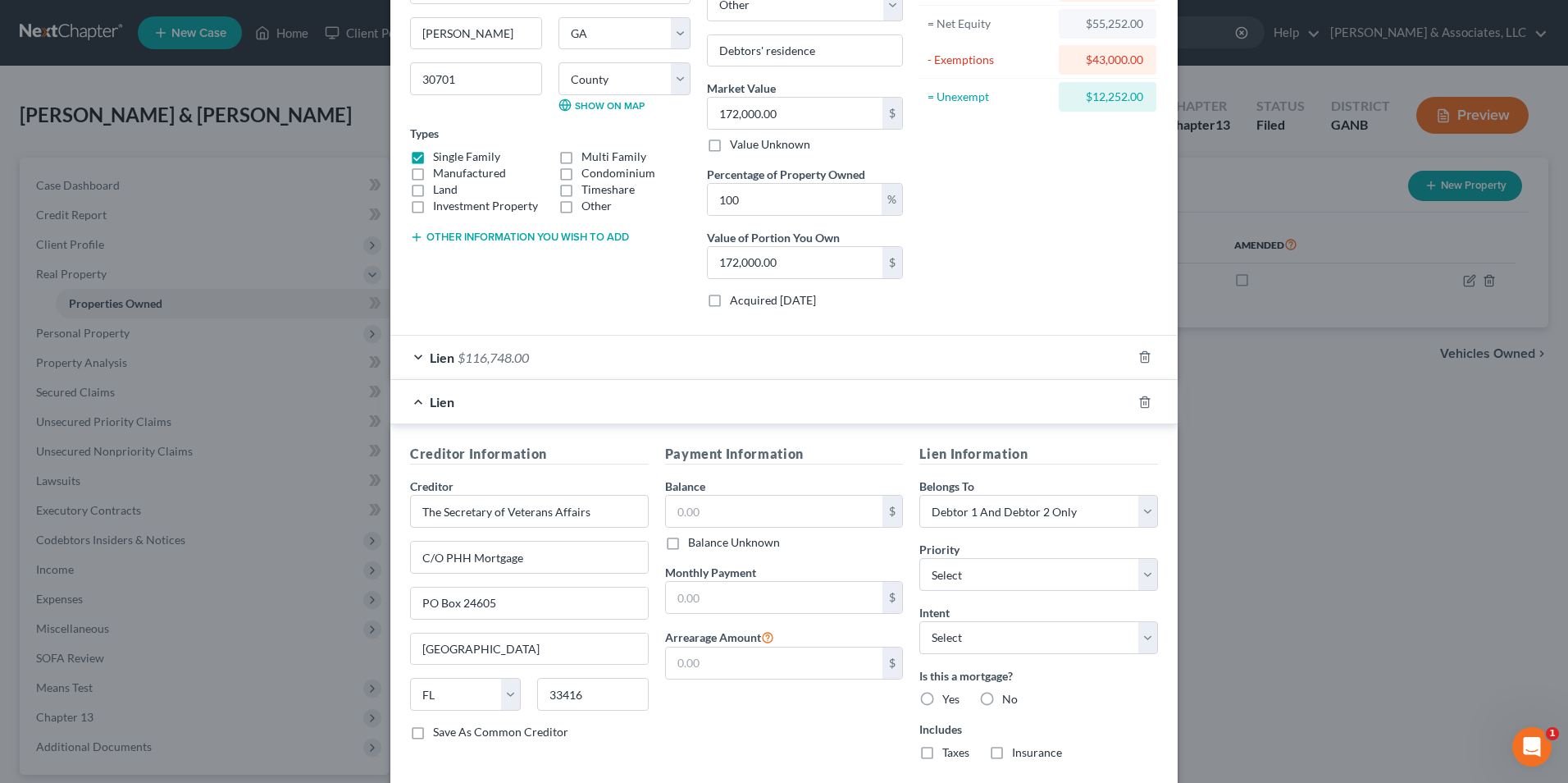
type input "West Palm Beach"
click at [738, 505] on input "text" at bounding box center [774, 510] width 217 height 31
type input "2,290.76"
click at [866, 708] on div "Payment Information Balance 2,290.76 $ Balance Unknown Balance Undetermined 2,2…" at bounding box center [784, 607] width 255 height 328
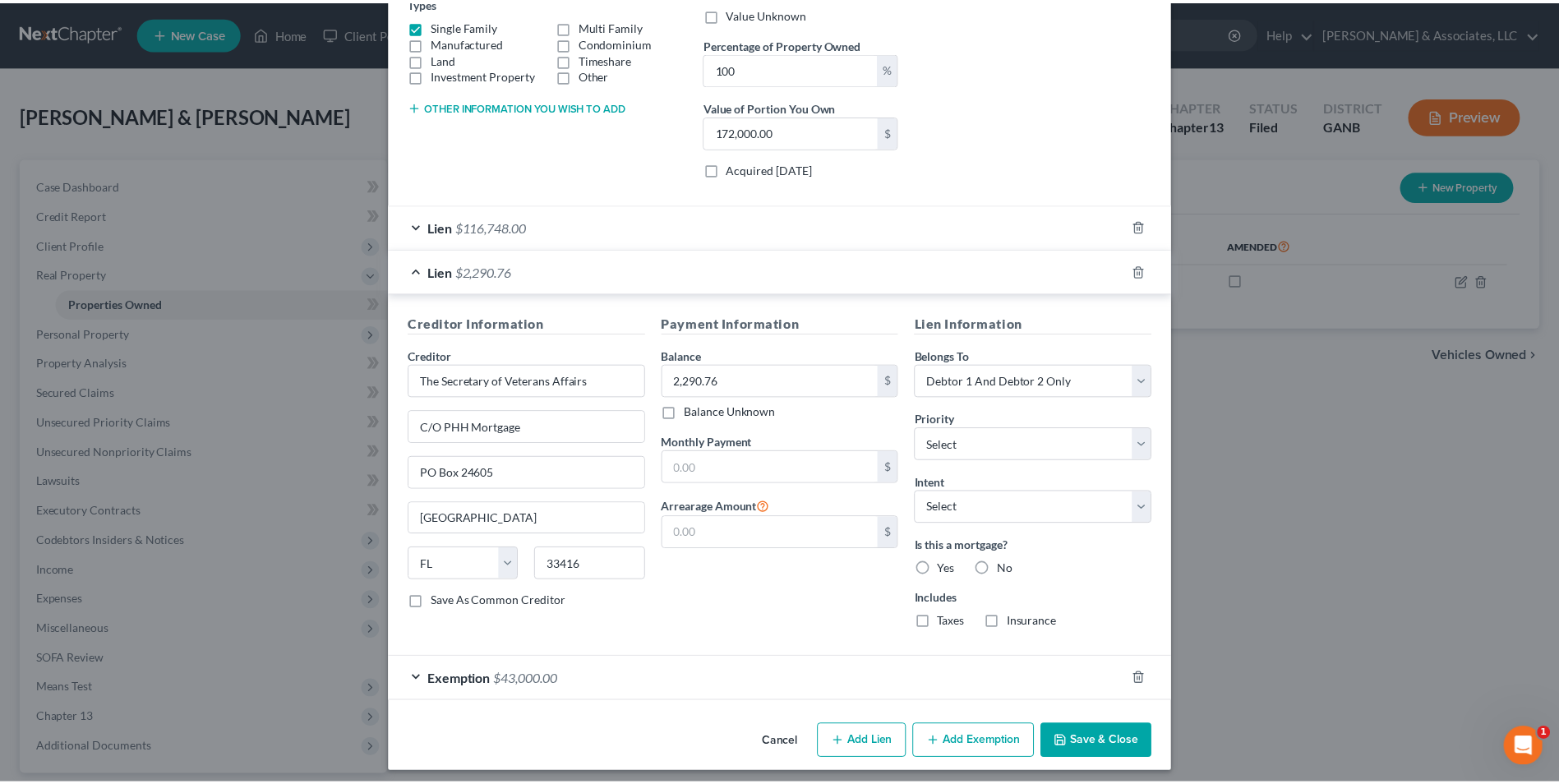
scroll to position [307, 0]
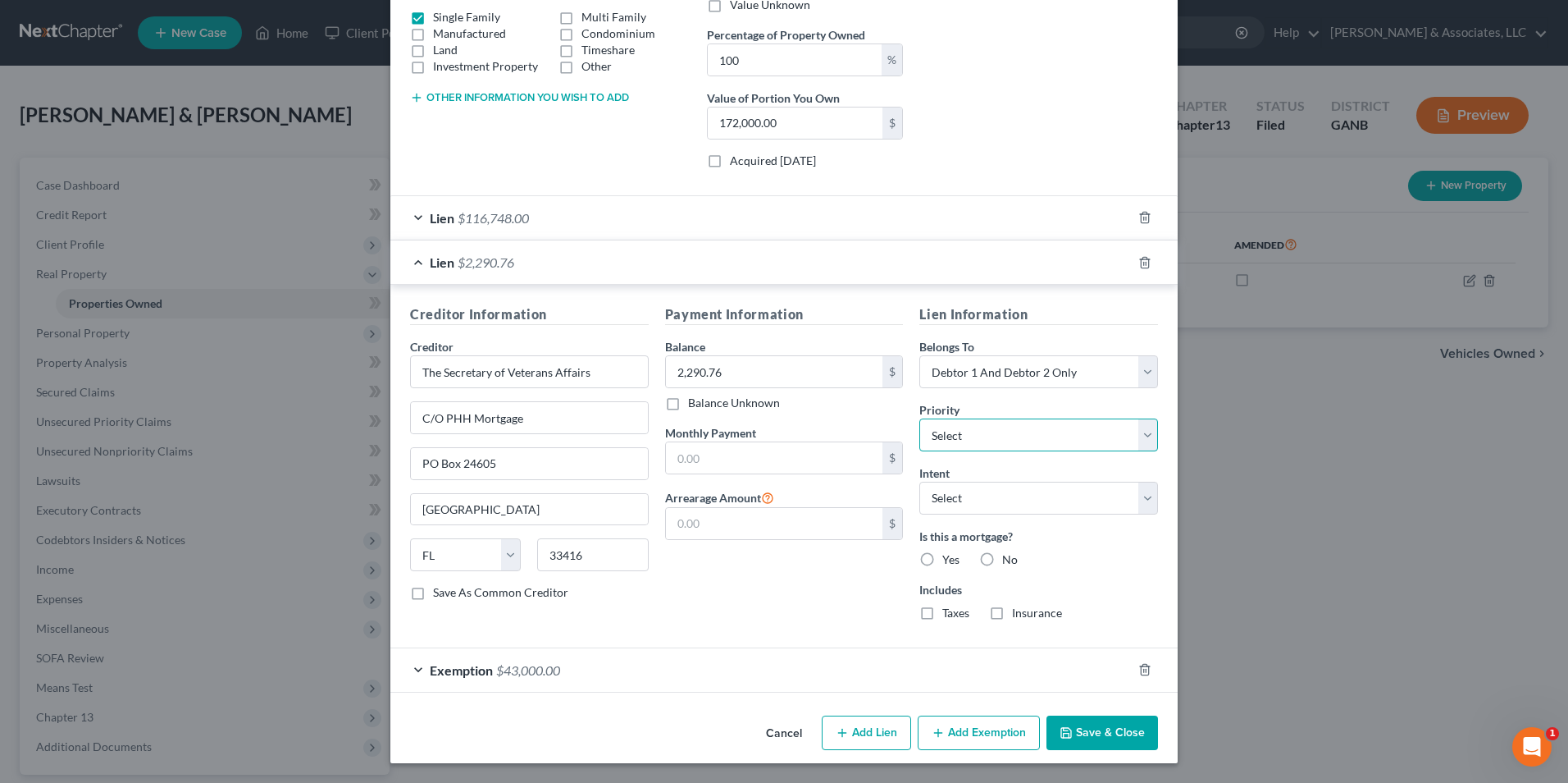
click at [1137, 440] on select "Select 1st 2nd 3rd 4th 5th 6th 7th 8th 9th 10th 11th 12th 13th 14th 15th 16th 1…" at bounding box center [1039, 435] width 239 height 33
select select "1"
click at [920, 419] on select "Select 1st 2nd 3rd 4th 5th 6th 7th 8th 9th 10th 11th 12th 13th 14th 15th 16th 1…" at bounding box center [1039, 435] width 239 height 33
click at [1107, 731] on button "Save & Close" at bounding box center [1103, 732] width 111 height 35
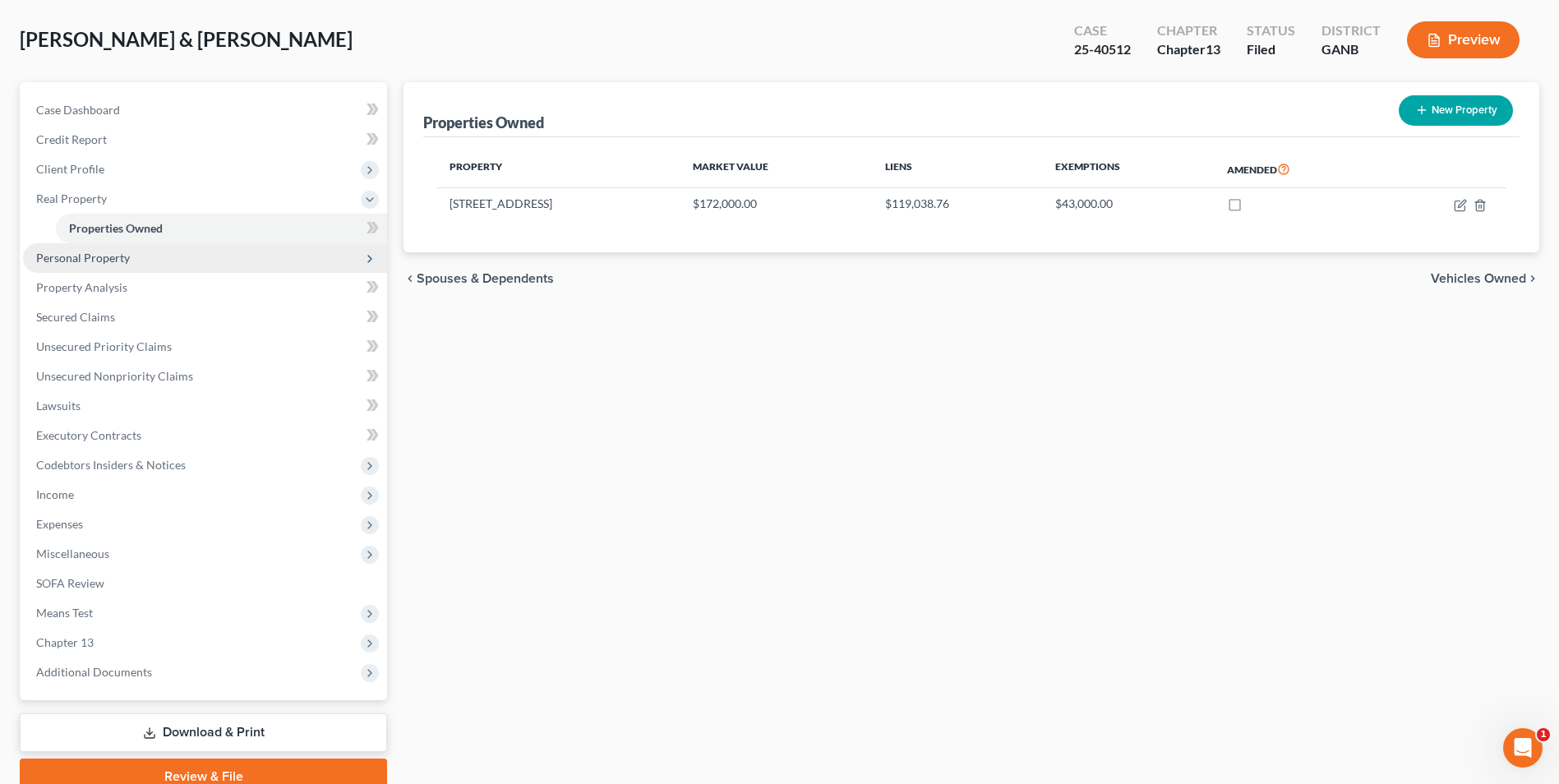
scroll to position [149, 0]
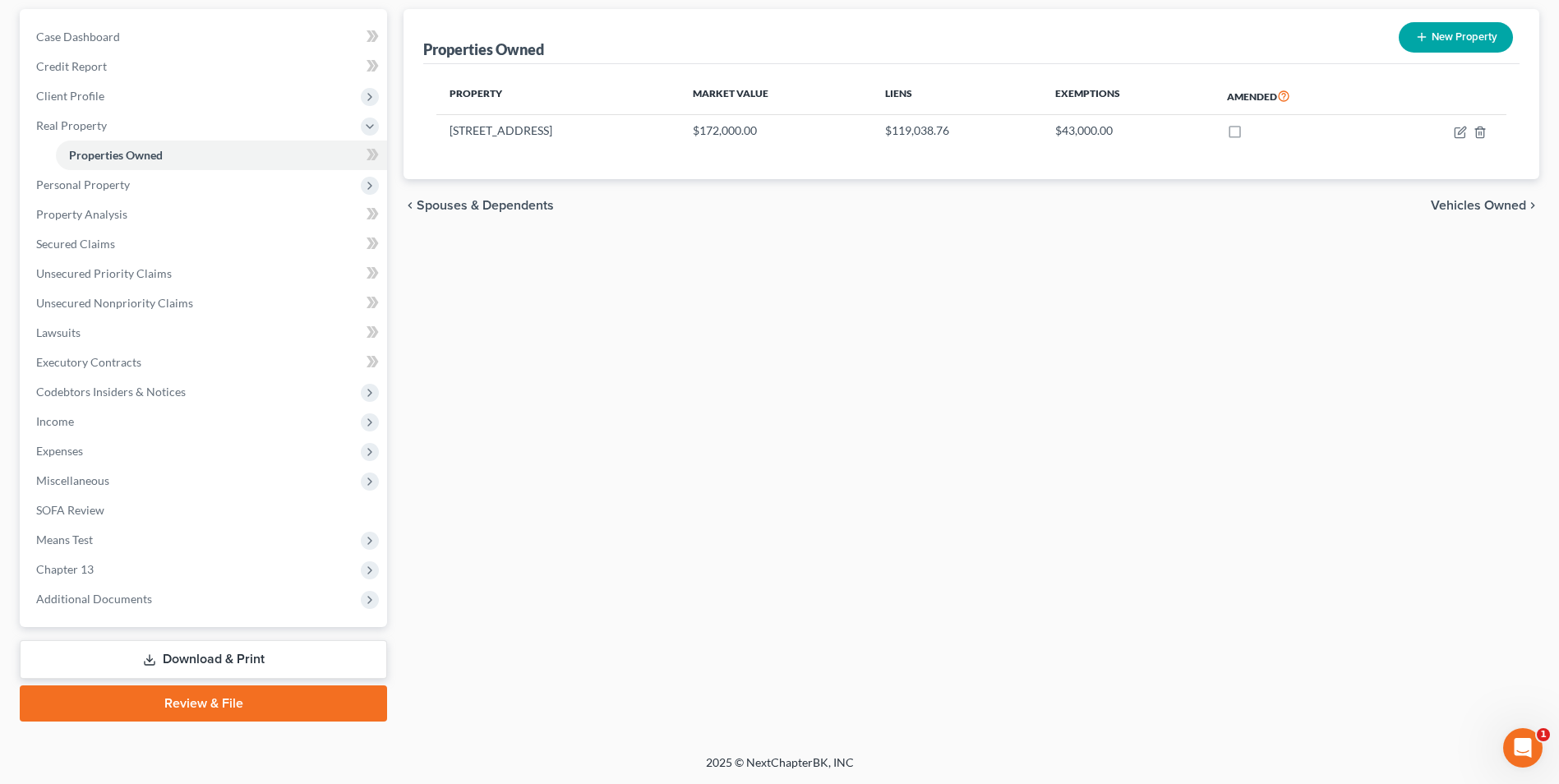
click at [277, 655] on link "Download & Print" at bounding box center [203, 659] width 367 height 39
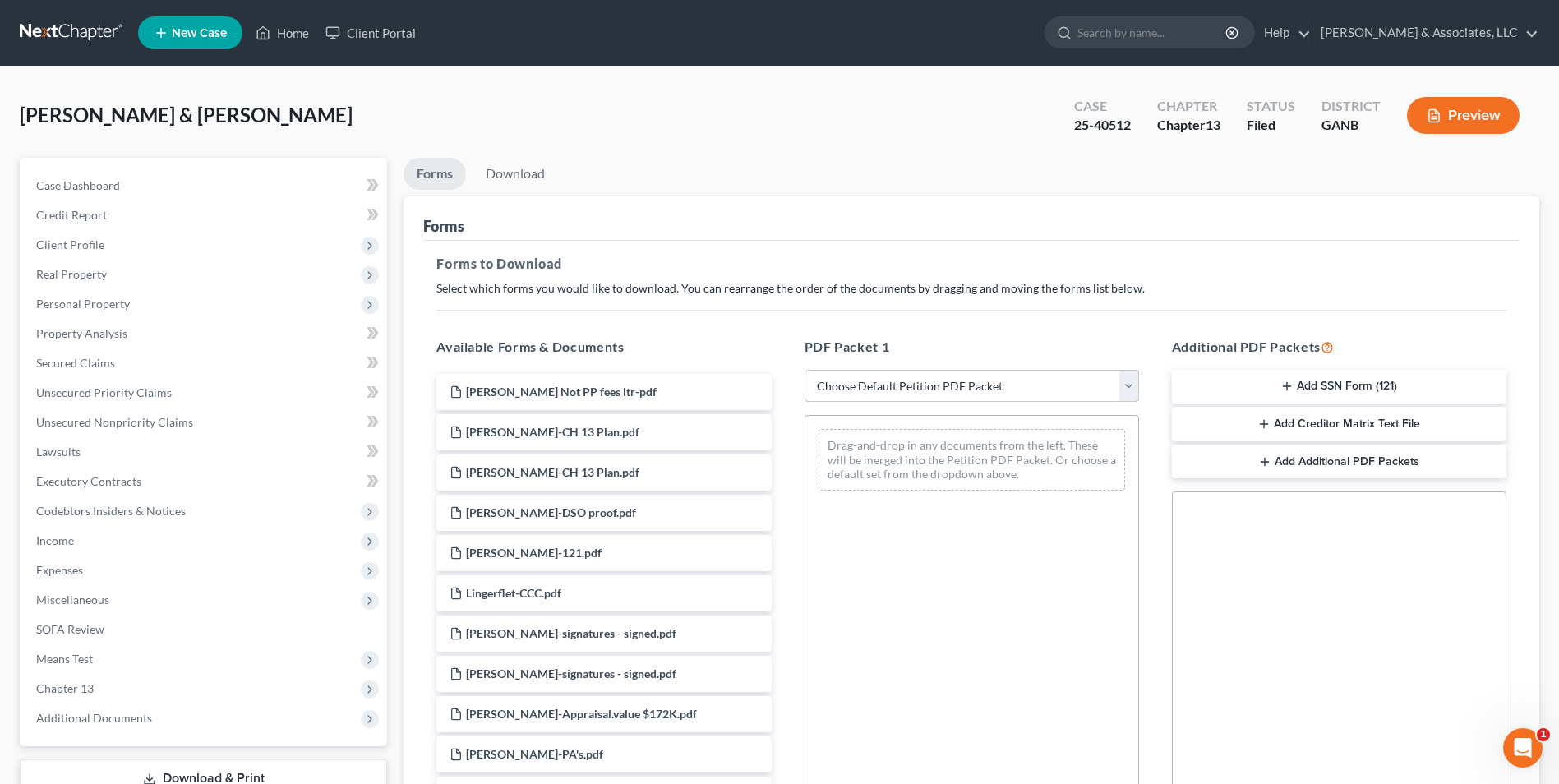
click at [1129, 392] on select "Choose Default Petition PDF Packet Complete Bankruptcy Petition (all forms and …" at bounding box center [971, 386] width 334 height 33
select select "2"
click at [804, 370] on select "Choose Default Petition PDF Packet Complete Bankruptcy Petition (all forms and …" at bounding box center [971, 386] width 334 height 33
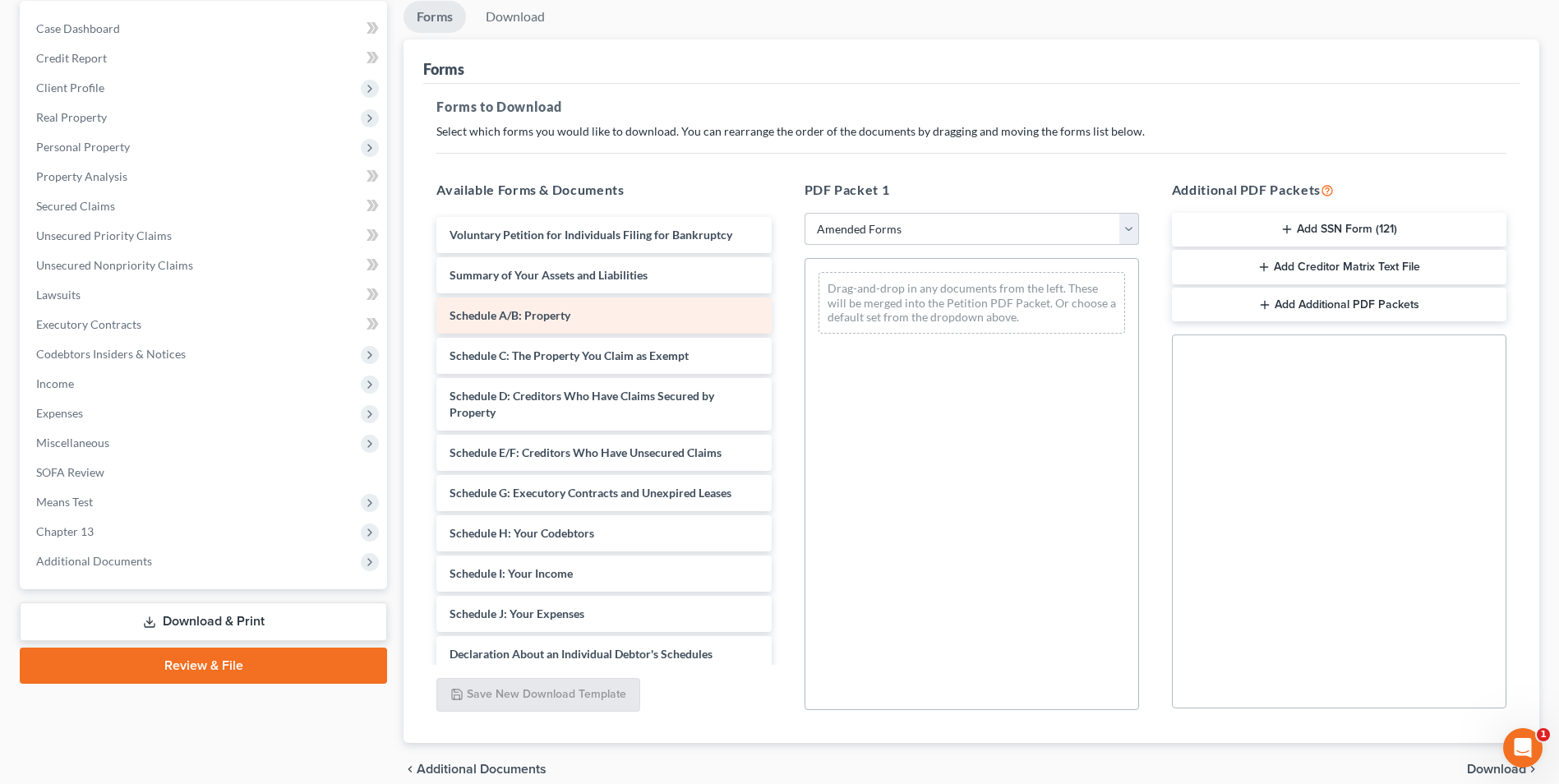
scroll to position [164, 0]
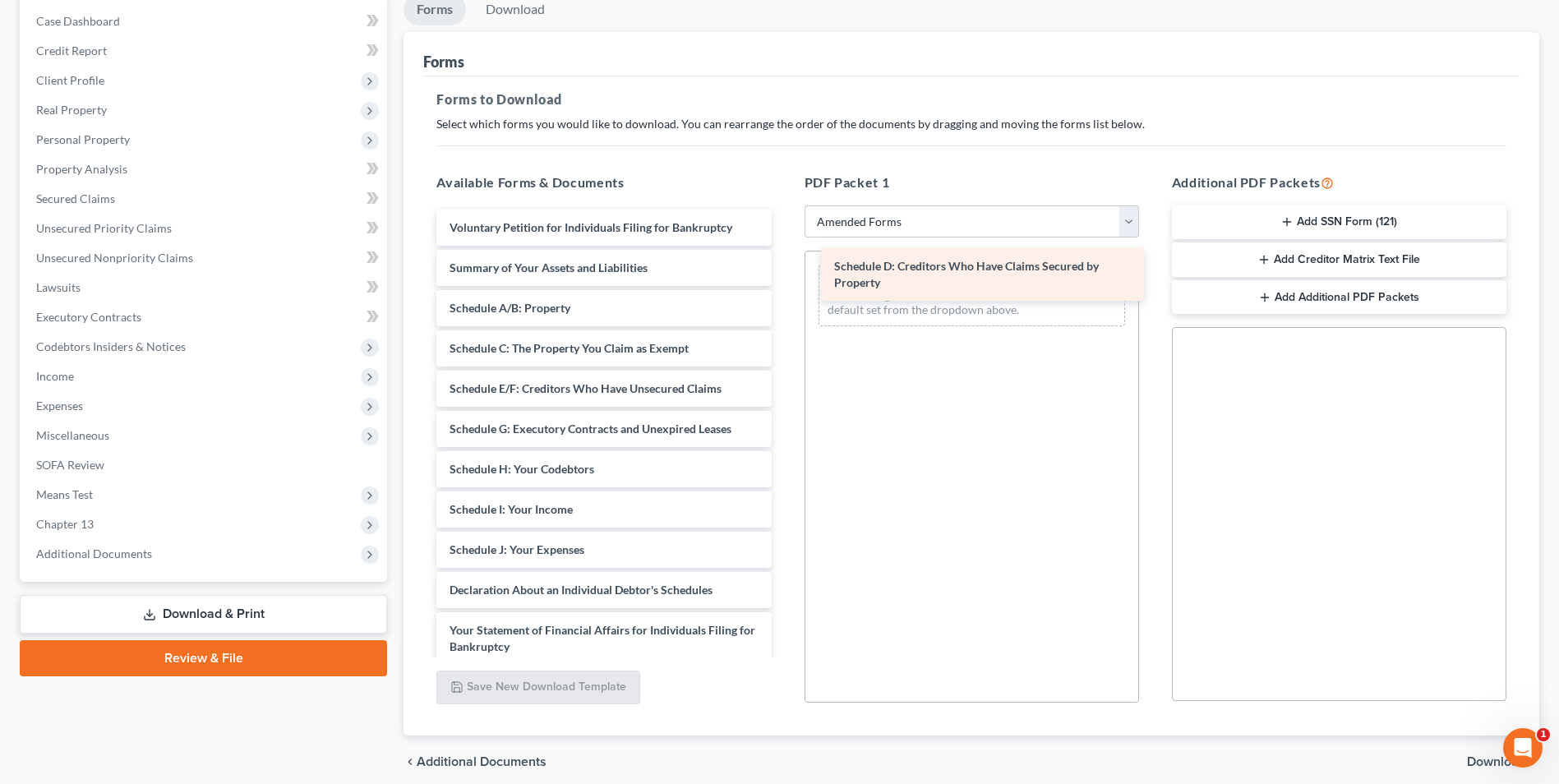
drag, startPoint x: 567, startPoint y: 391, endPoint x: 952, endPoint y: 268, distance: 404.2
click at [784, 268] on div "Schedule D: Creditors Who Have Claims Secured by Property Voluntary Petition fo…" at bounding box center [604, 546] width 361 height 673
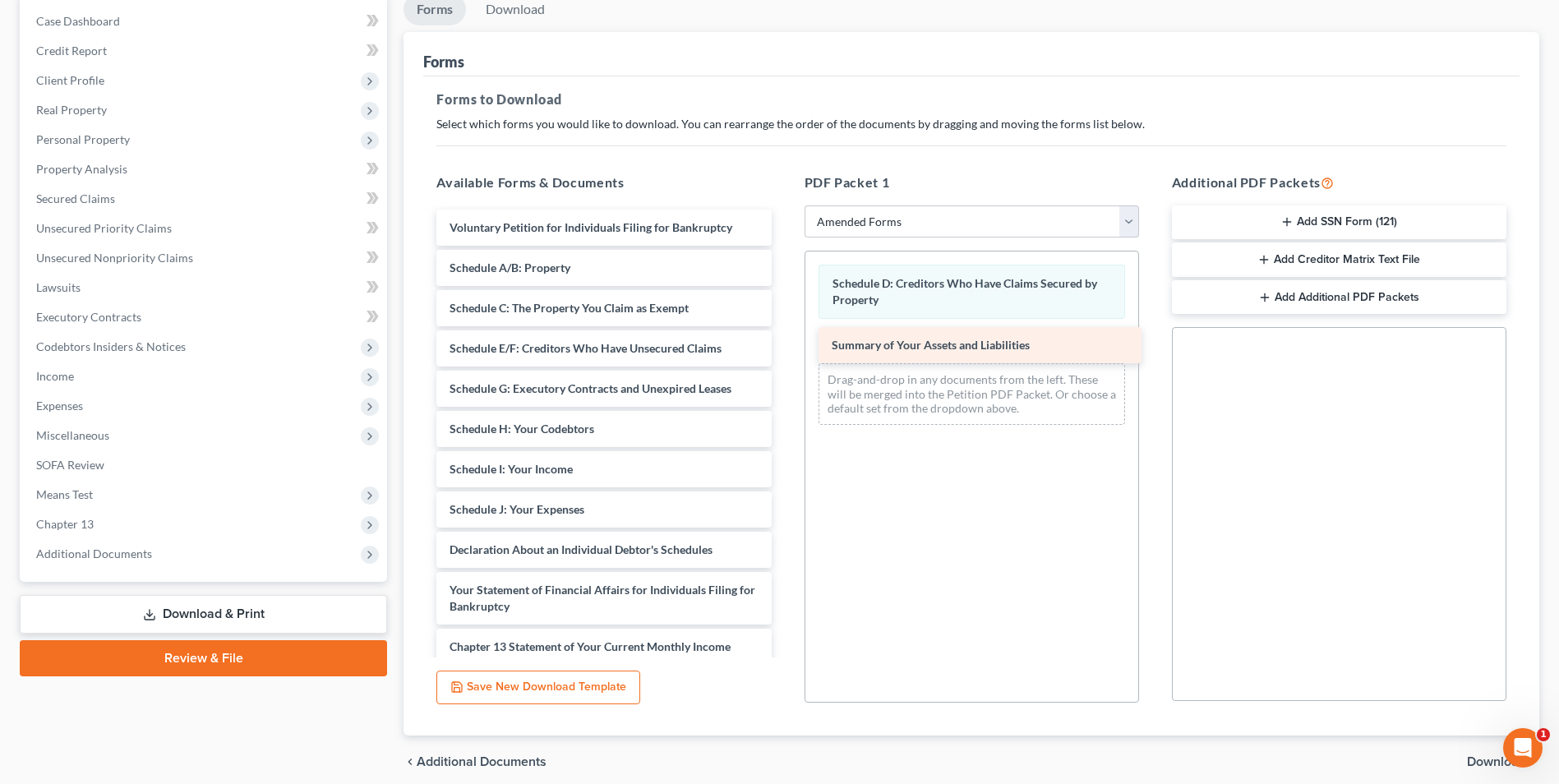
drag, startPoint x: 618, startPoint y: 262, endPoint x: 1000, endPoint y: 339, distance: 389.7
click at [784, 339] on div "Summary of Your Assets and Liabilities Voluntary Petition for Individuals Filin…" at bounding box center [604, 526] width 361 height 632
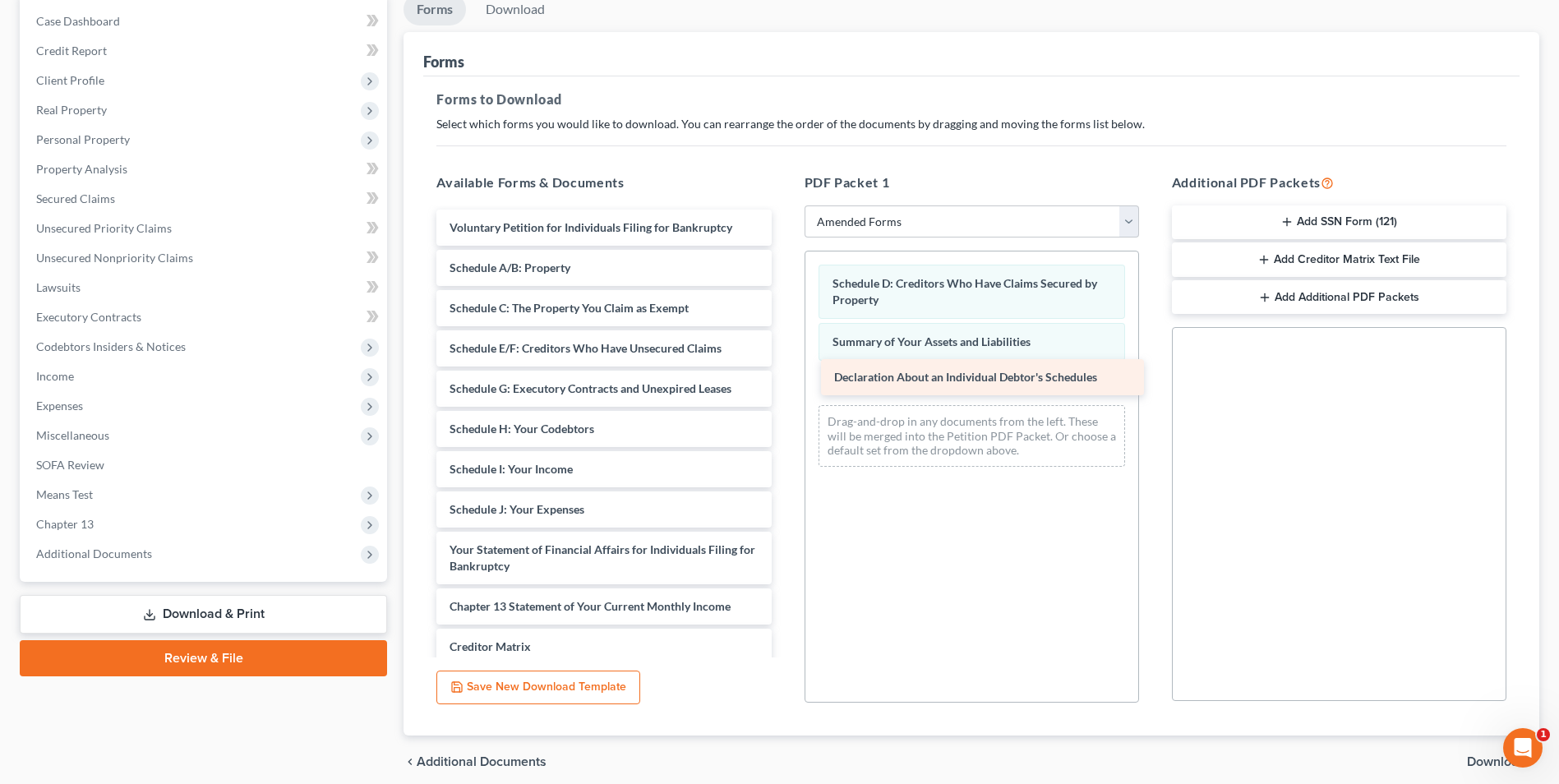
drag, startPoint x: 532, startPoint y: 549, endPoint x: 917, endPoint y: 377, distance: 421.7
click at [784, 377] on div "Declaration About an Individual Debtor's Schedules Voluntary Petition for Indiv…" at bounding box center [604, 506] width 361 height 592
click at [1470, 756] on span "Download" at bounding box center [1496, 761] width 60 height 13
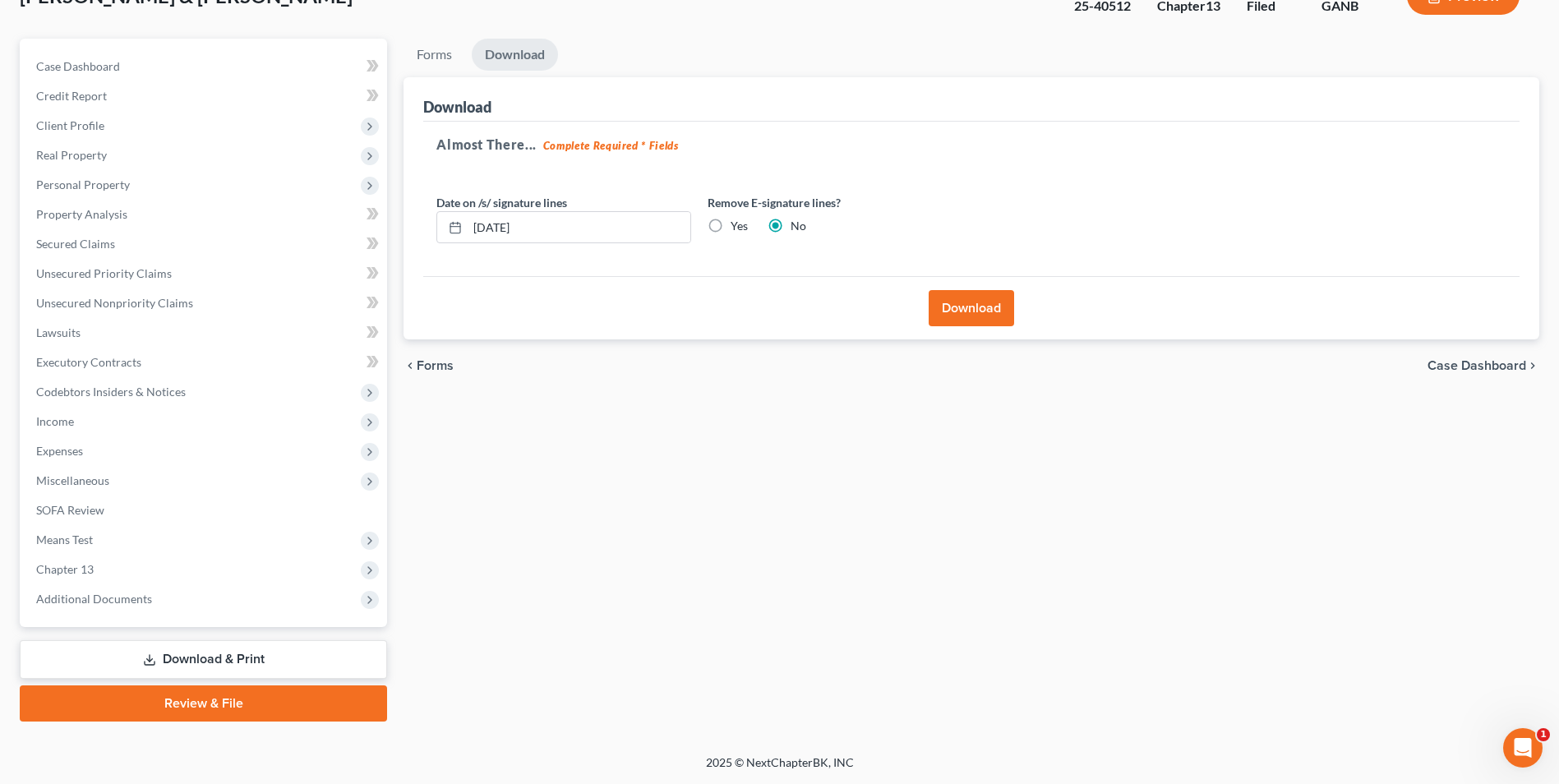
scroll to position [119, 0]
click at [731, 219] on label "Yes" at bounding box center [739, 226] width 17 height 17
click at [737, 219] on input "Yes" at bounding box center [742, 223] width 11 height 11
radio input "true"
click at [790, 228] on label "No" at bounding box center [798, 226] width 16 height 17
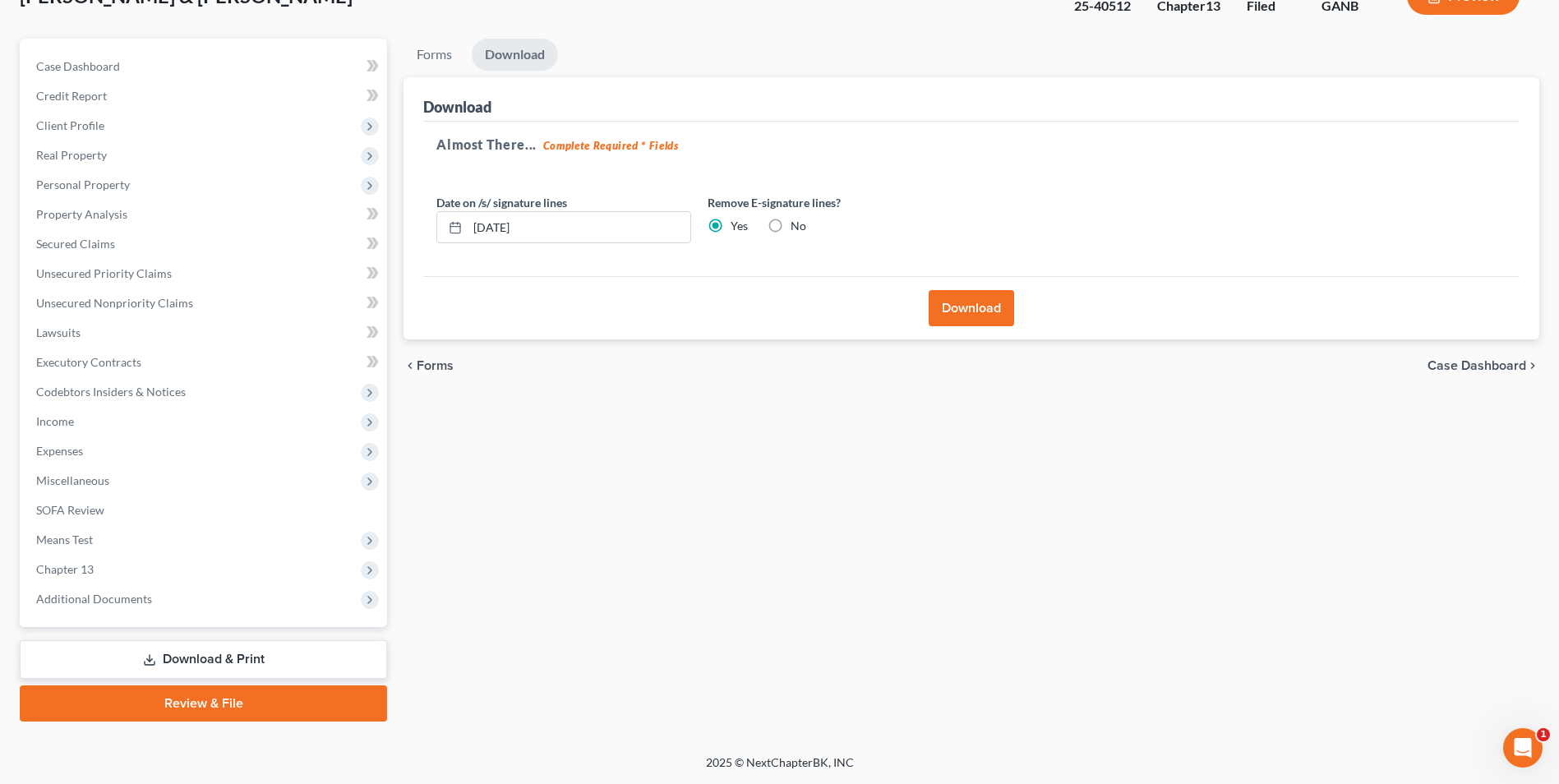
click at [797, 228] on input "No" at bounding box center [802, 223] width 11 height 11
radio input "true"
radio input "false"
click at [982, 293] on button "Download" at bounding box center [971, 308] width 86 height 36
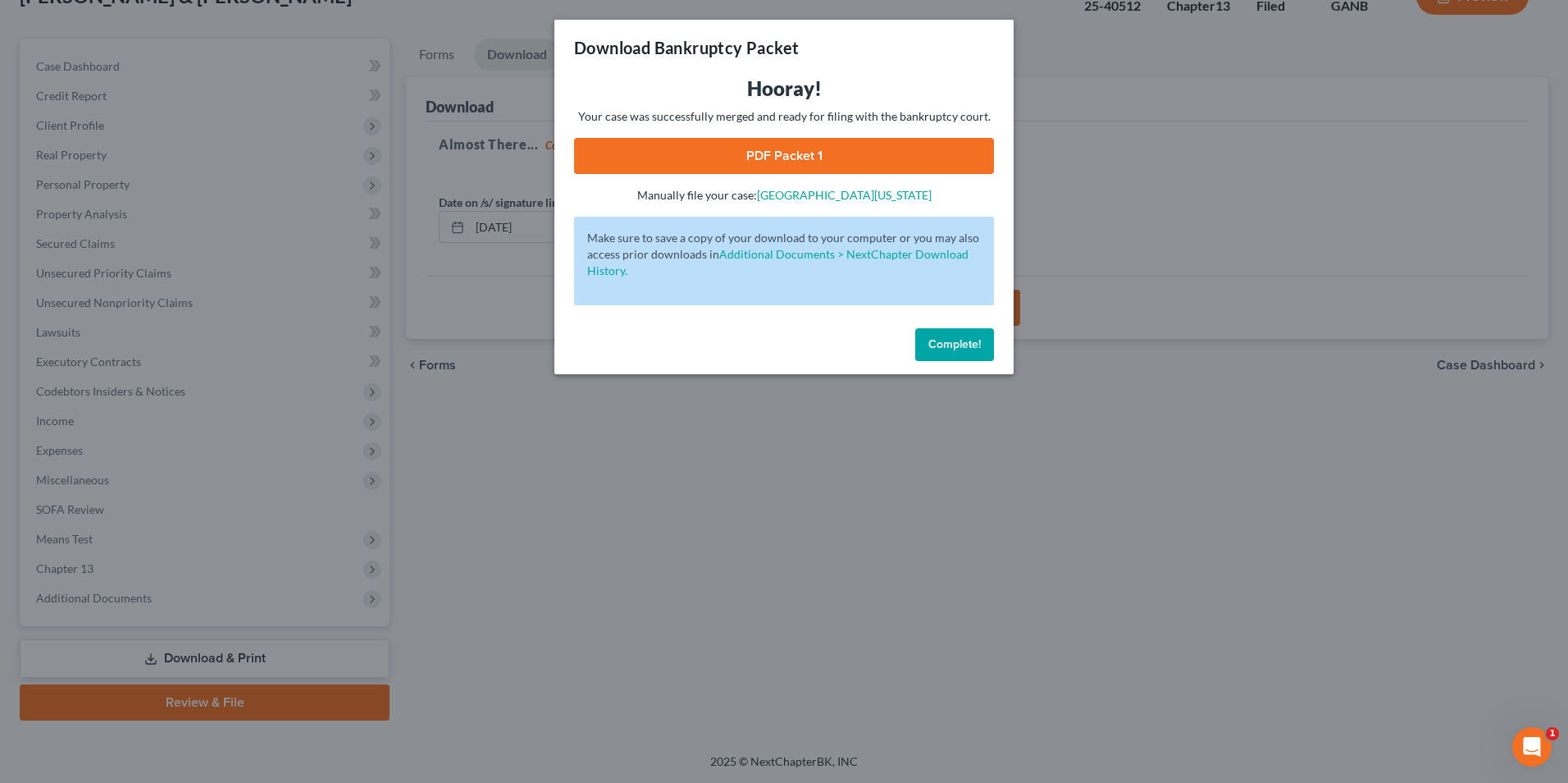
click at [882, 150] on link "PDF Packet 1" at bounding box center [784, 156] width 420 height 36
click at [973, 346] on span "Complete!" at bounding box center [955, 344] width 53 height 14
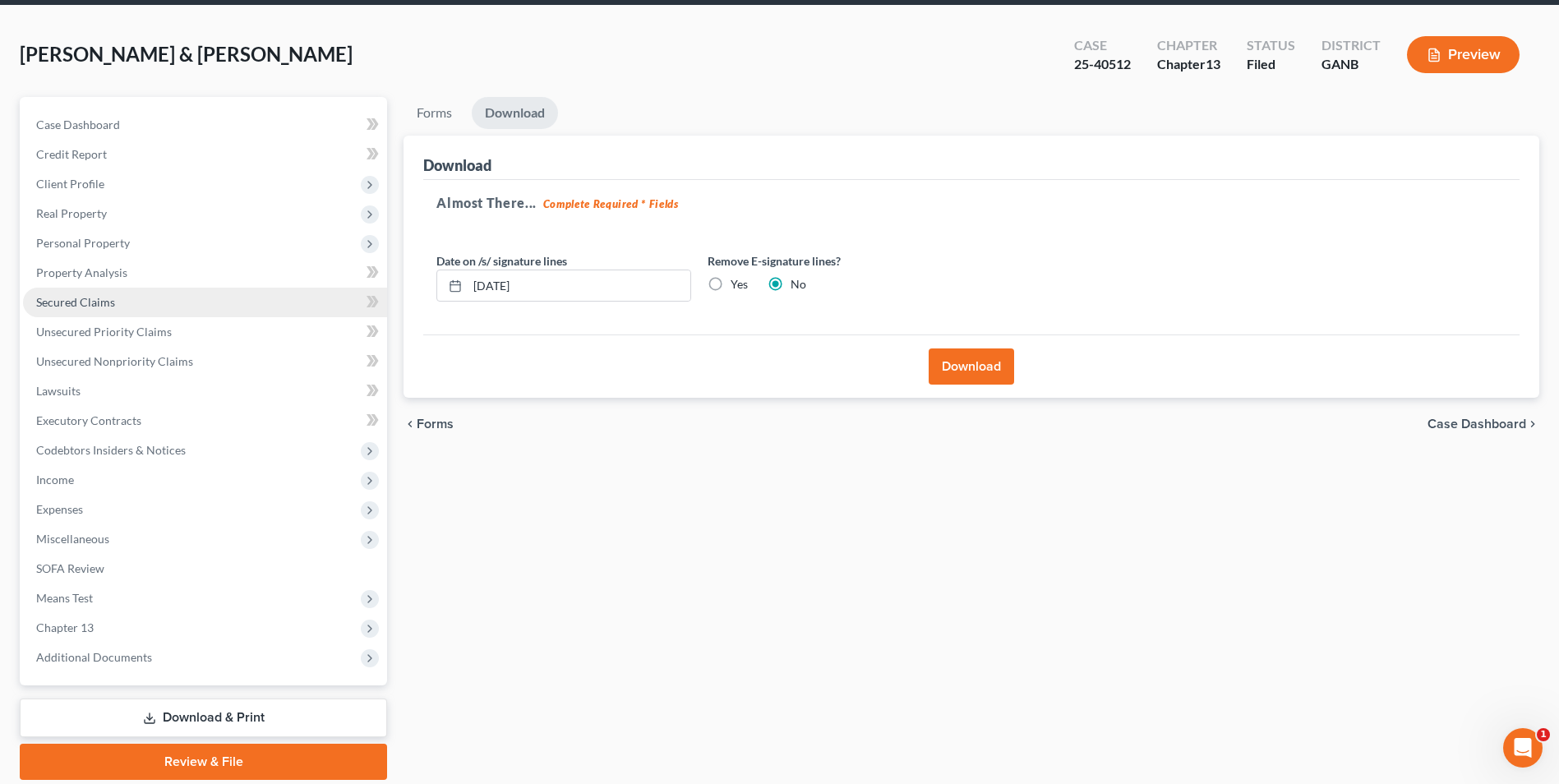
scroll to position [0, 0]
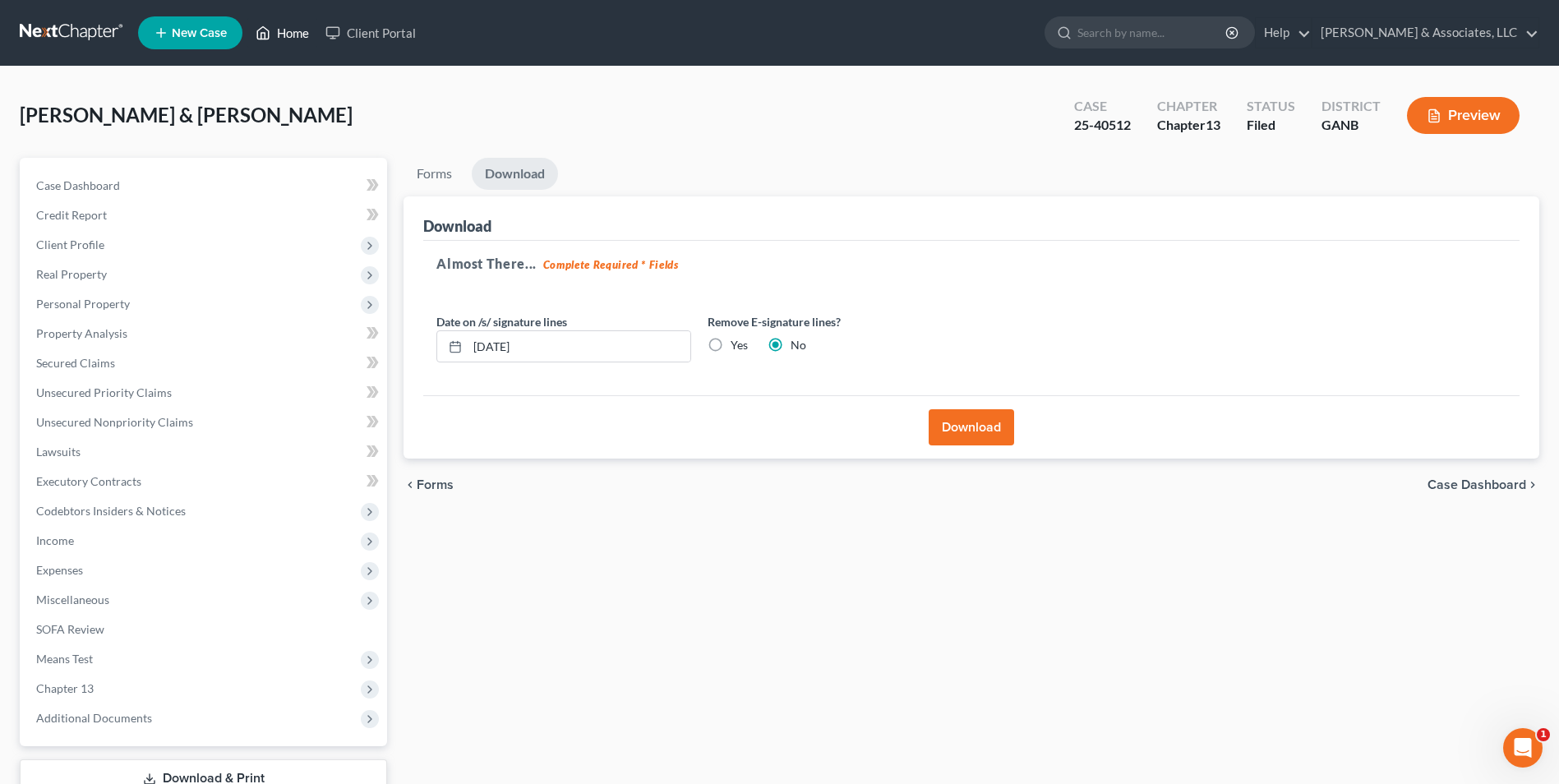
click at [287, 36] on link "Home" at bounding box center [282, 33] width 70 height 30
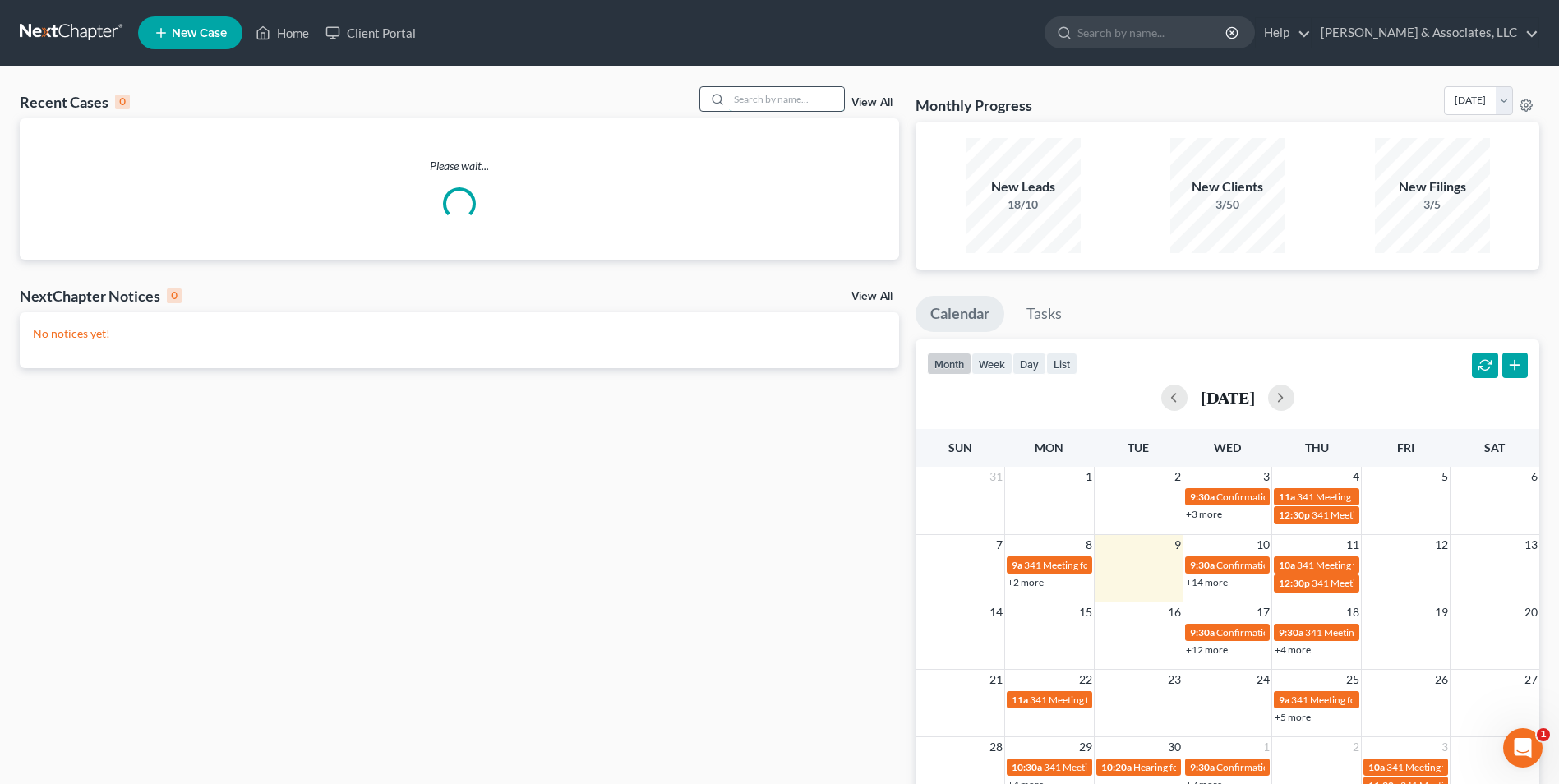
click at [784, 103] on input "search" at bounding box center [786, 99] width 115 height 24
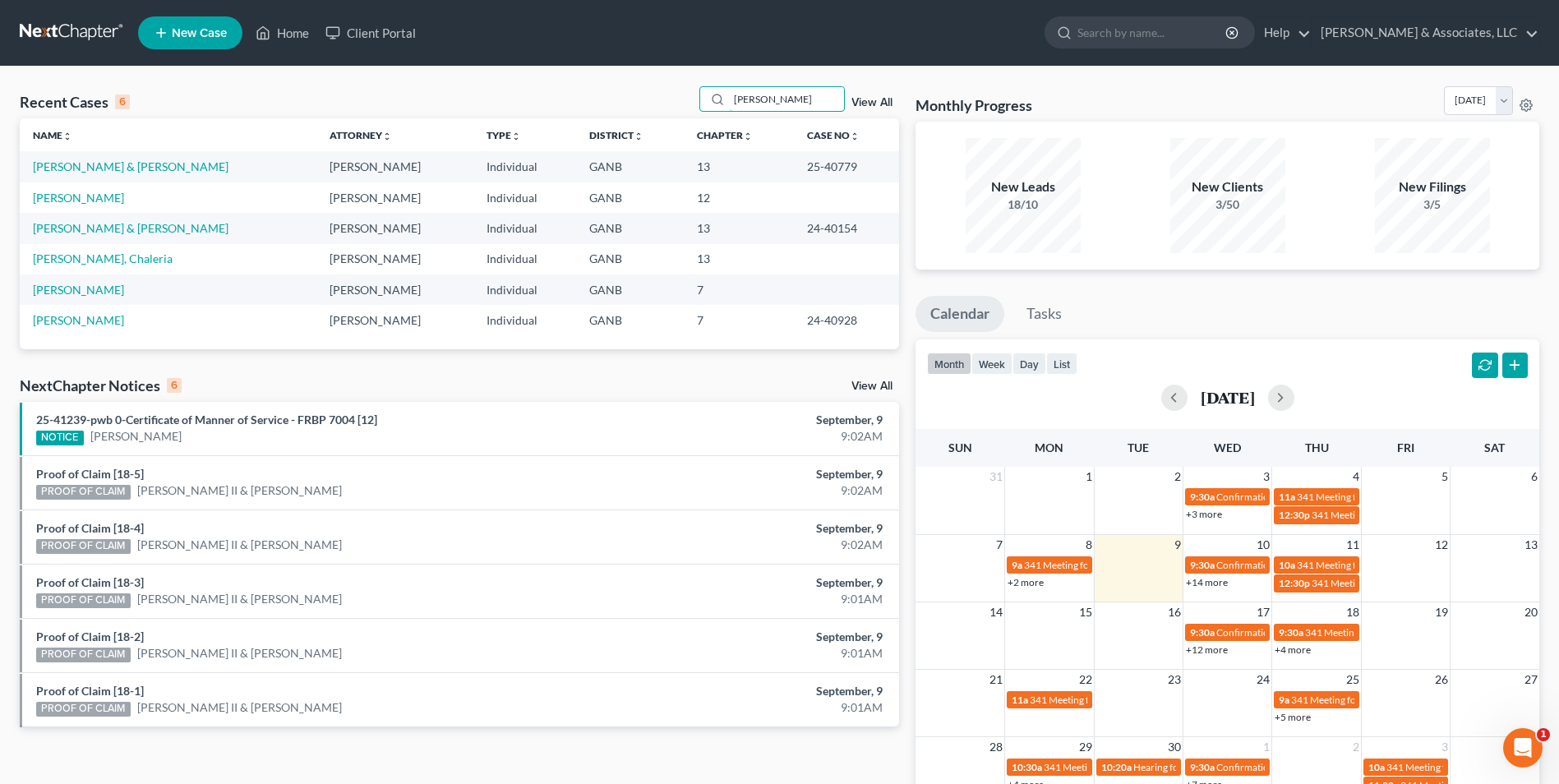
drag, startPoint x: 766, startPoint y: 102, endPoint x: 672, endPoint y: 104, distance: 94.0
click at [672, 104] on div "Recent Cases 6 hale View All" at bounding box center [459, 102] width 879 height 32
type input "linger"
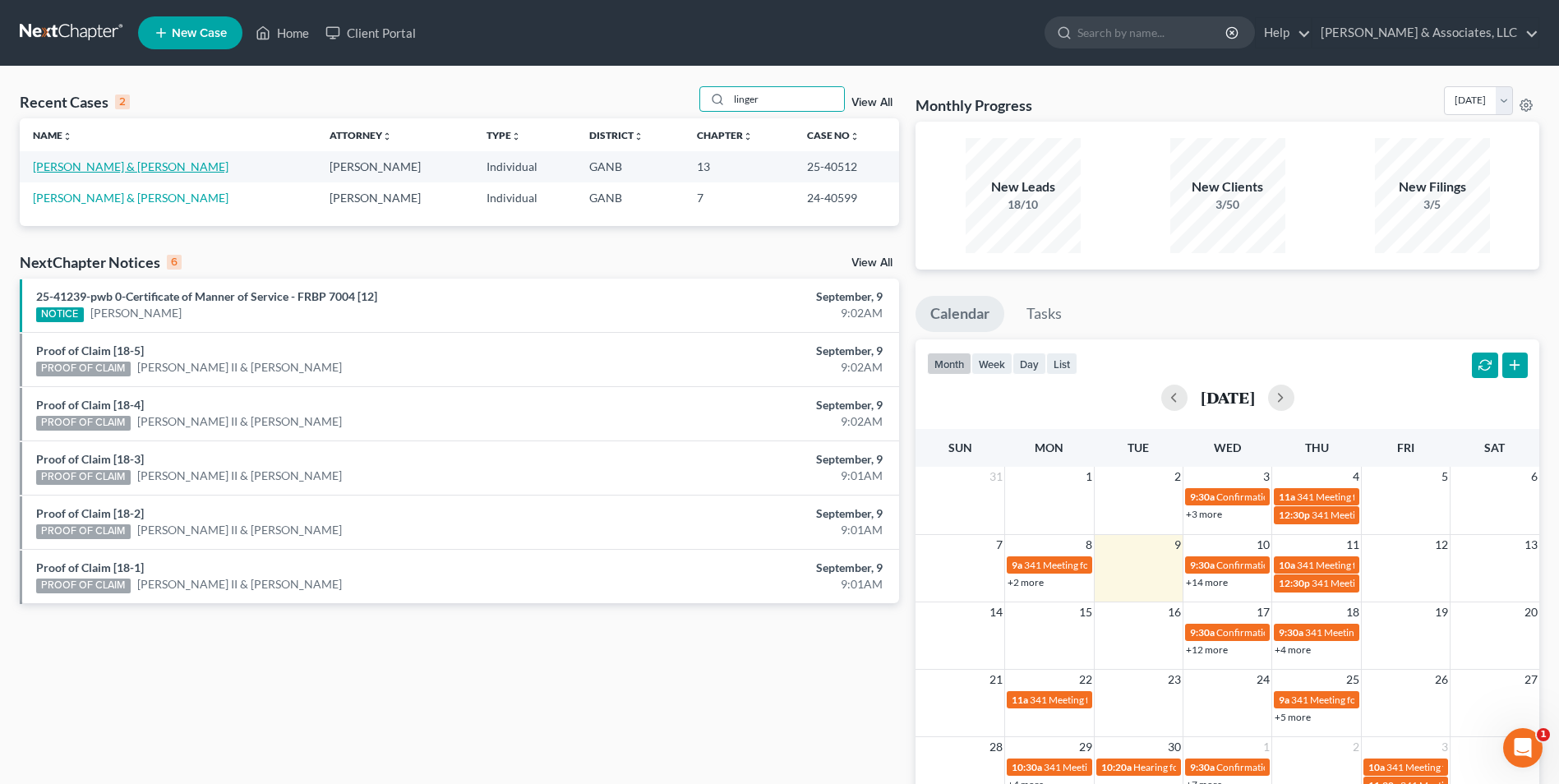
click at [86, 168] on link "[PERSON_NAME] & [PERSON_NAME]" at bounding box center [130, 166] width 196 height 14
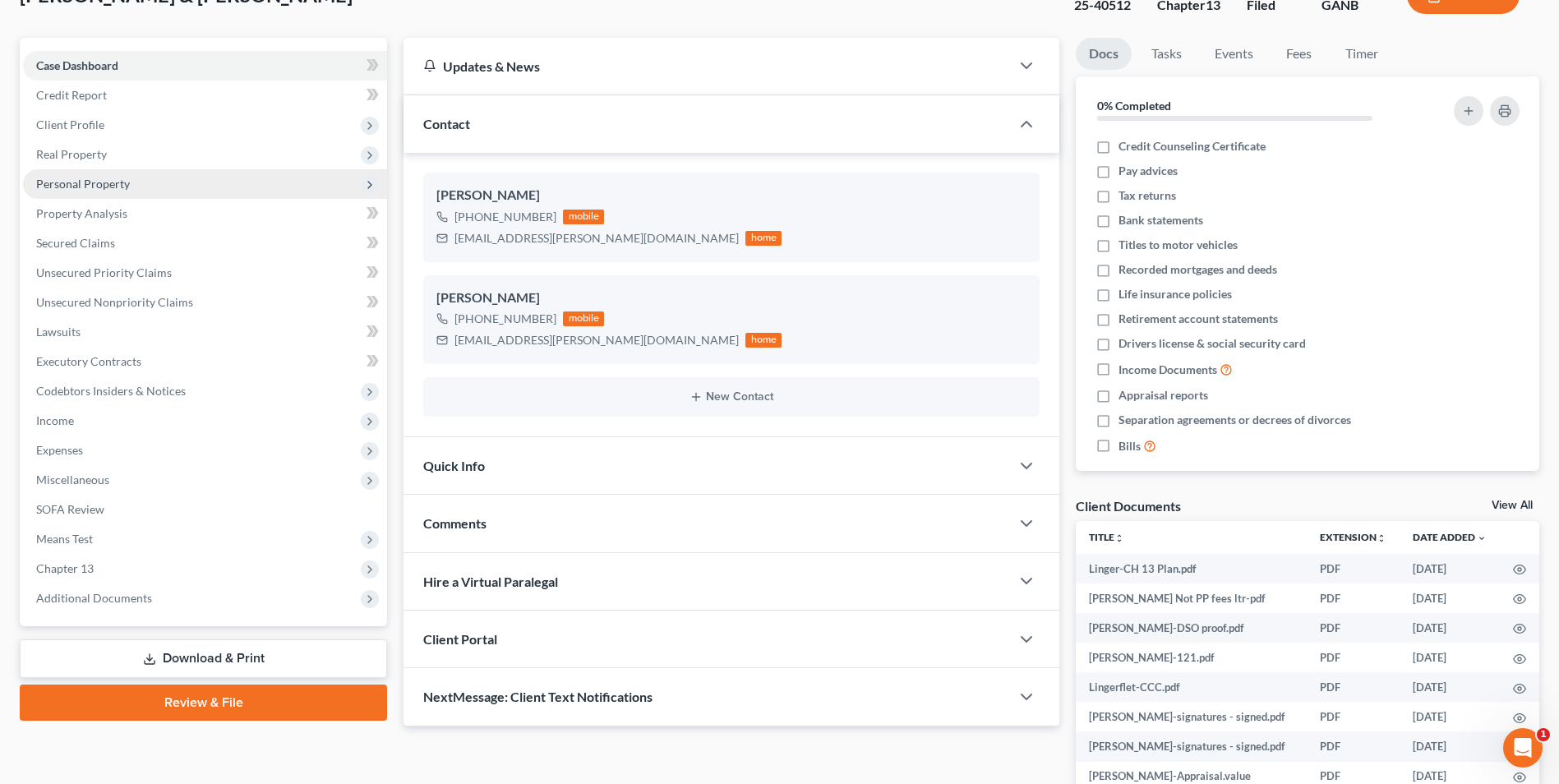
scroll to position [246, 0]
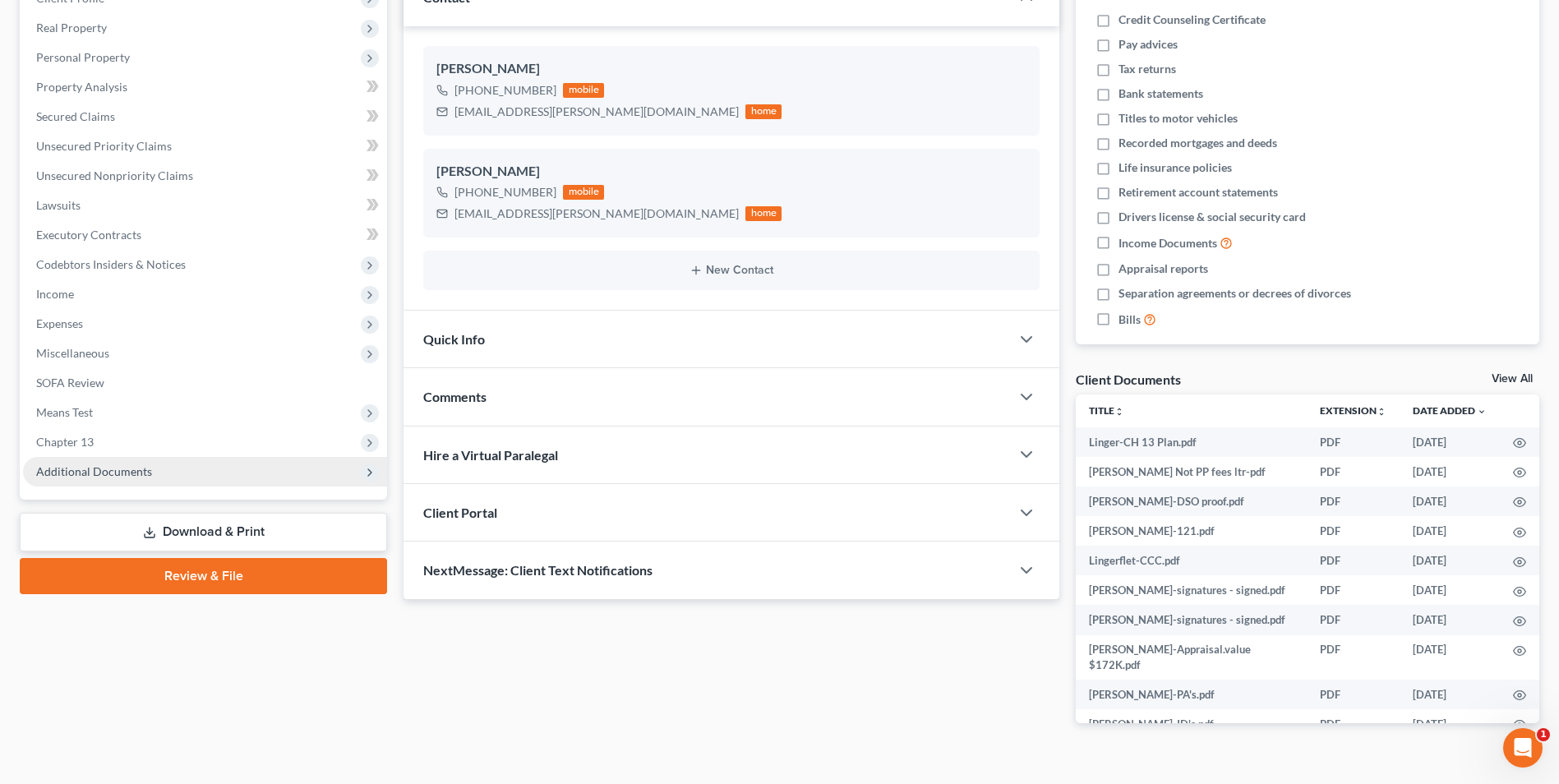
click at [129, 471] on span "Additional Documents" at bounding box center [93, 471] width 116 height 14
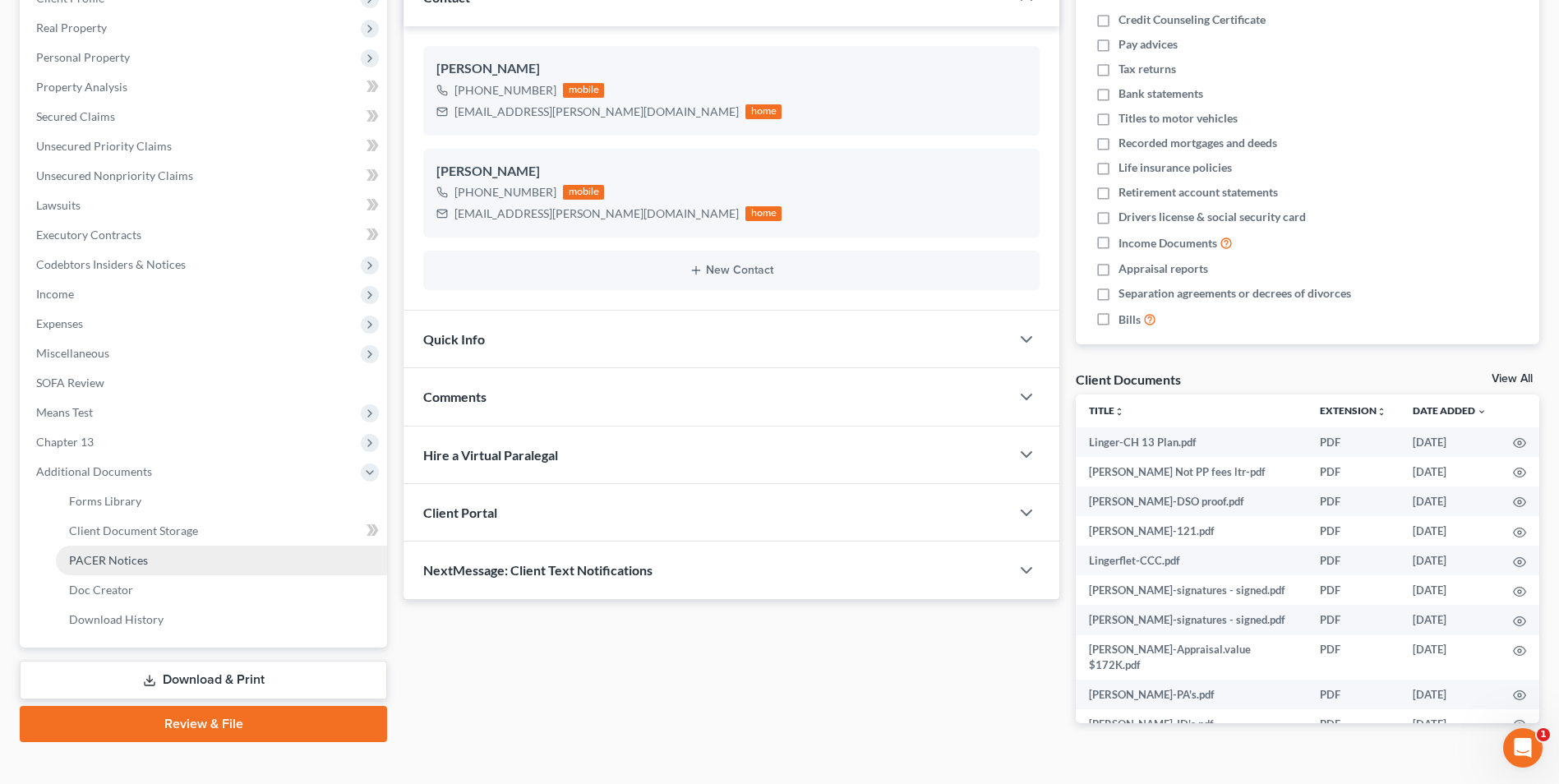
click at [116, 560] on span "PACER Notices" at bounding box center [107, 559] width 79 height 14
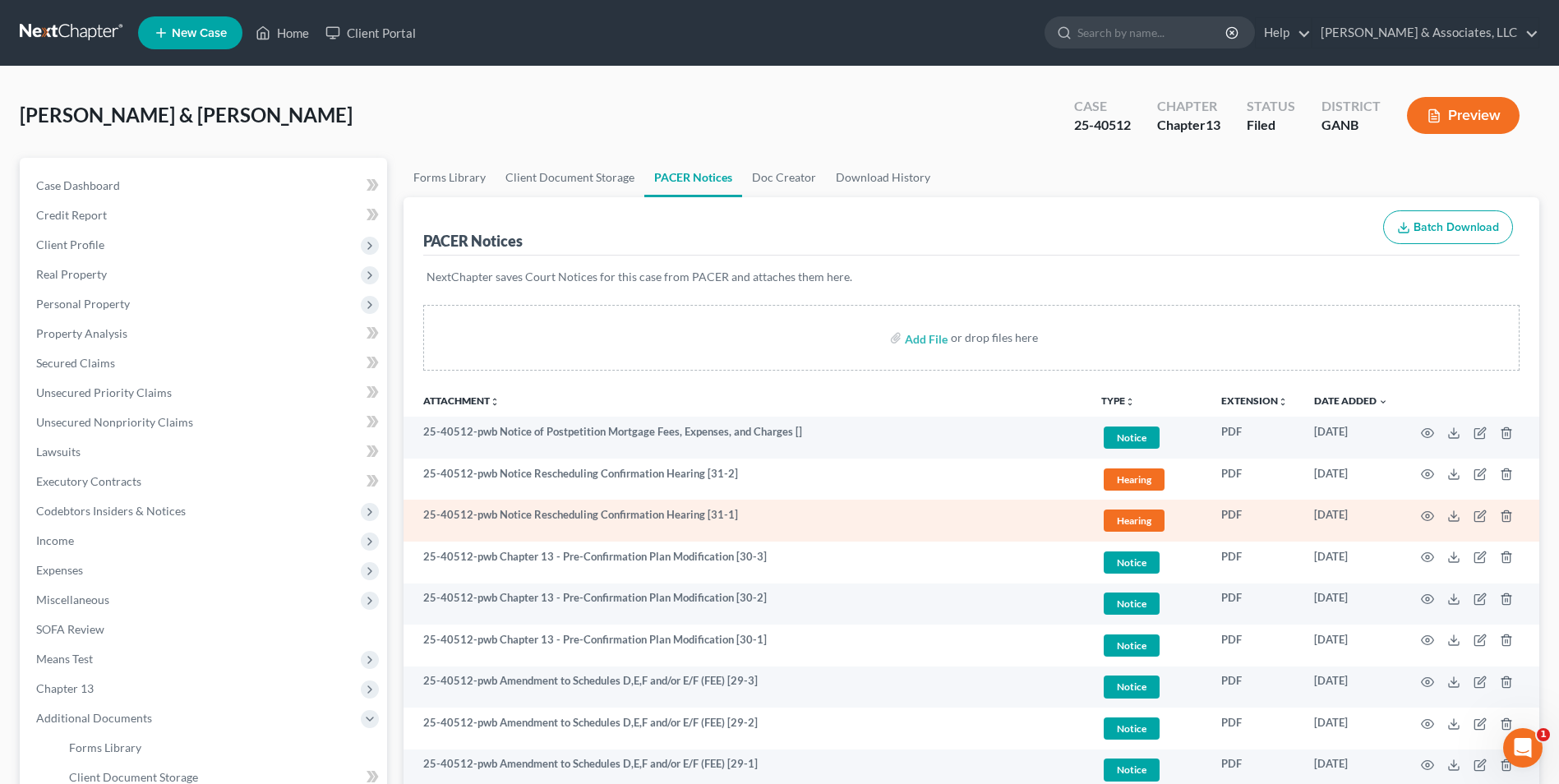
scroll to position [82, 0]
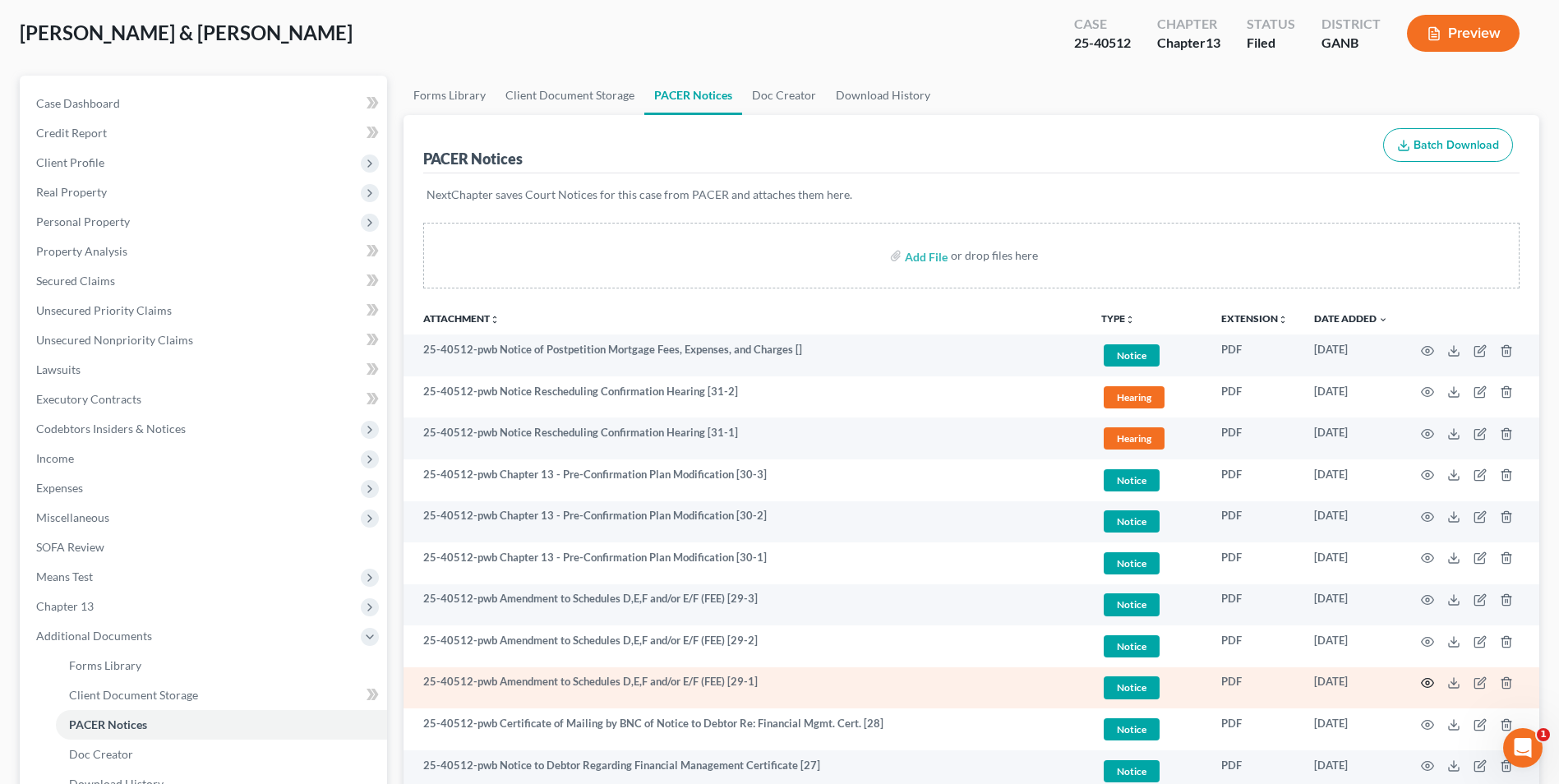
click at [1429, 680] on icon "button" at bounding box center [1427, 682] width 13 height 13
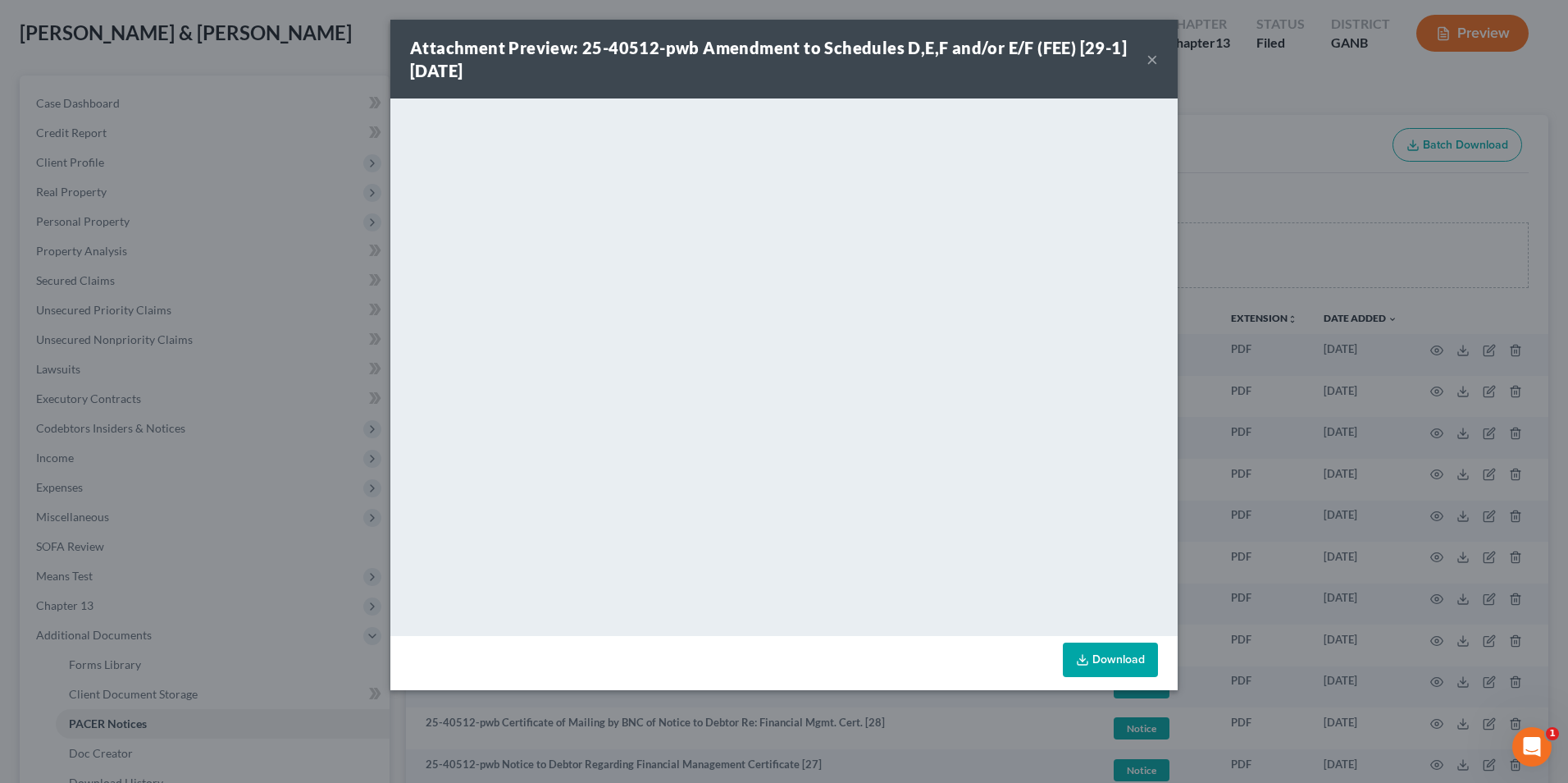
click at [1157, 61] on button "×" at bounding box center [1153, 60] width 12 height 20
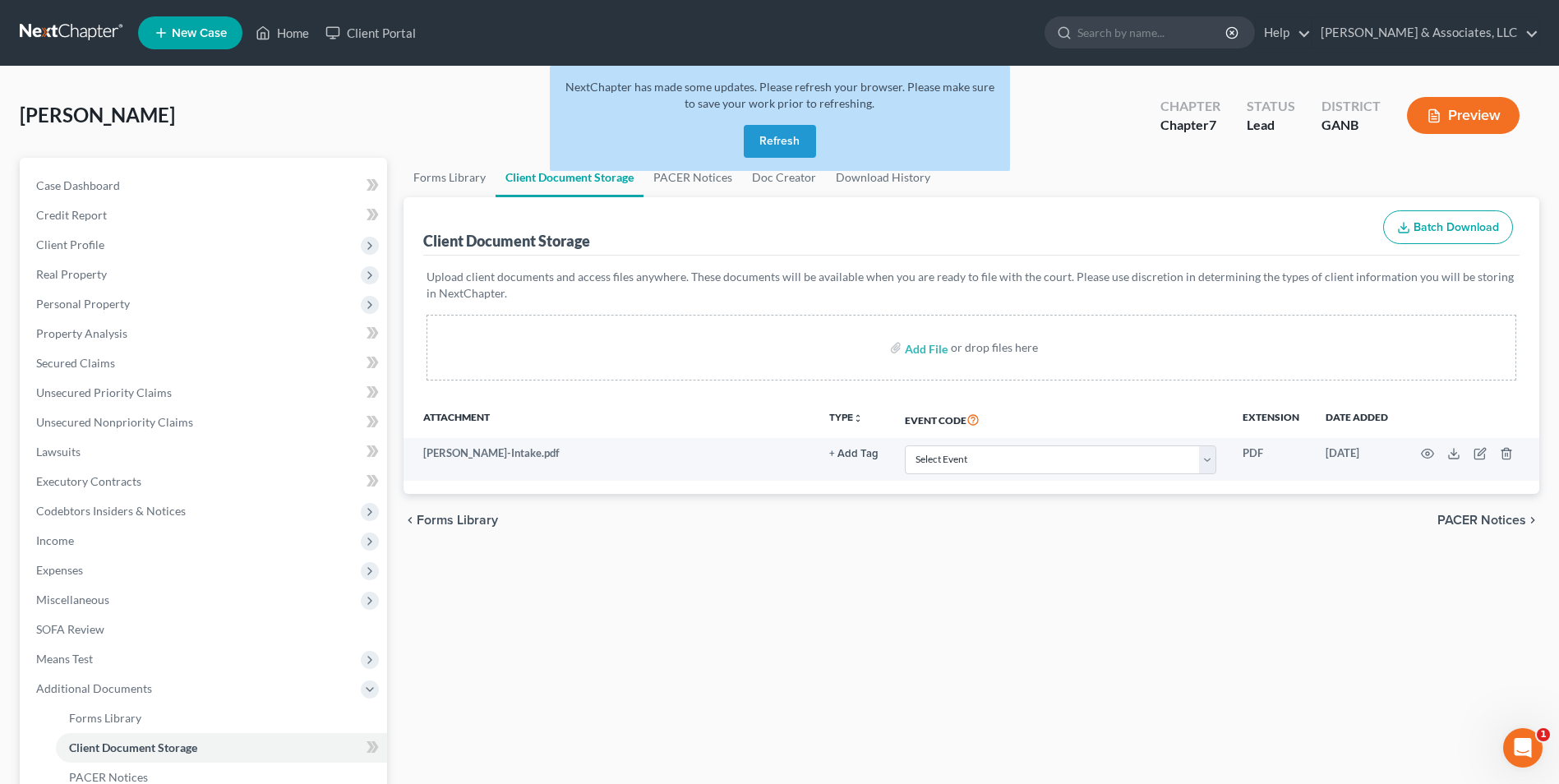
click at [783, 143] on button "Refresh" at bounding box center [780, 141] width 73 height 33
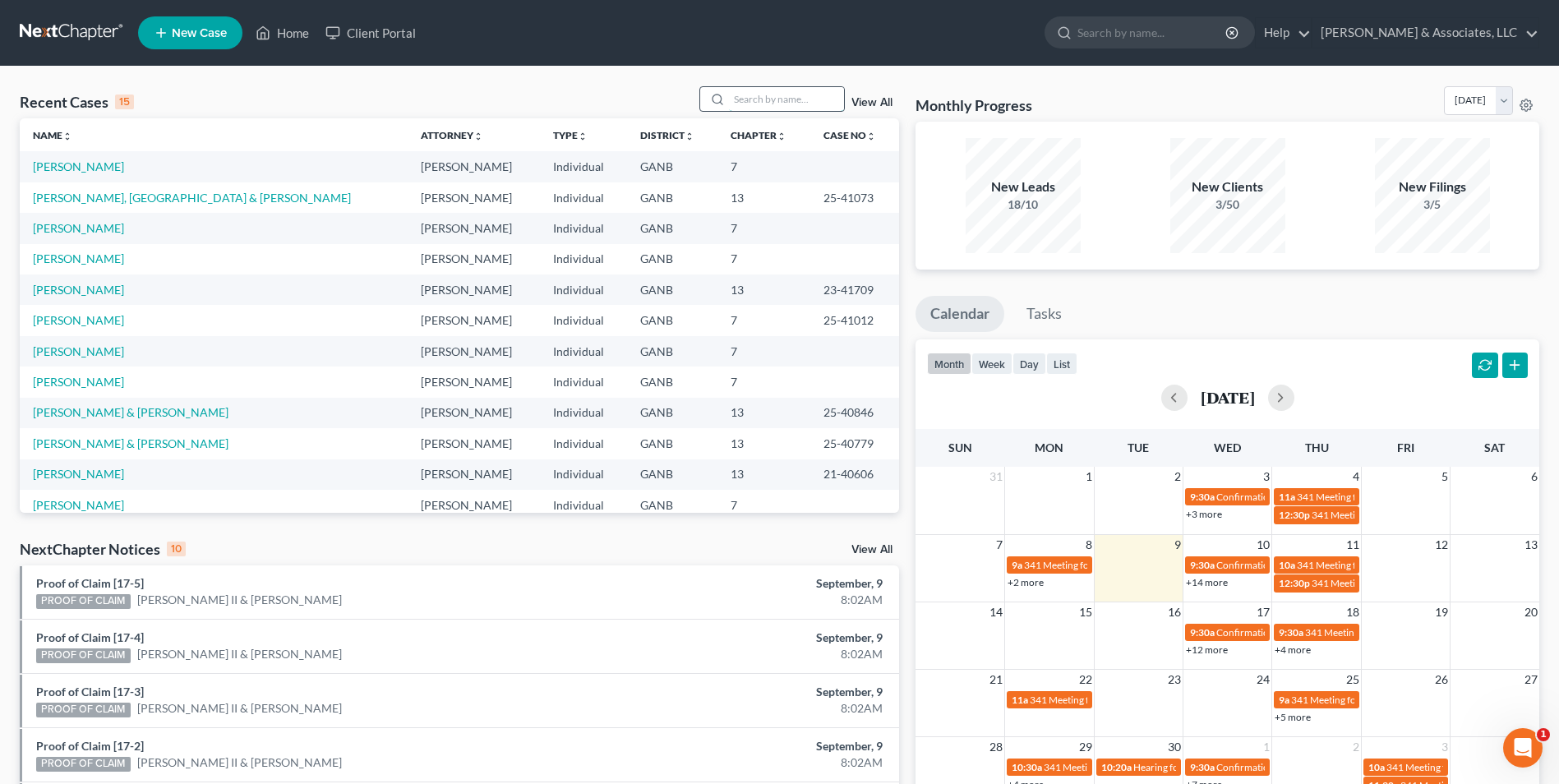
click at [784, 105] on input "search" at bounding box center [786, 99] width 115 height 24
type input "[PERSON_NAME]"
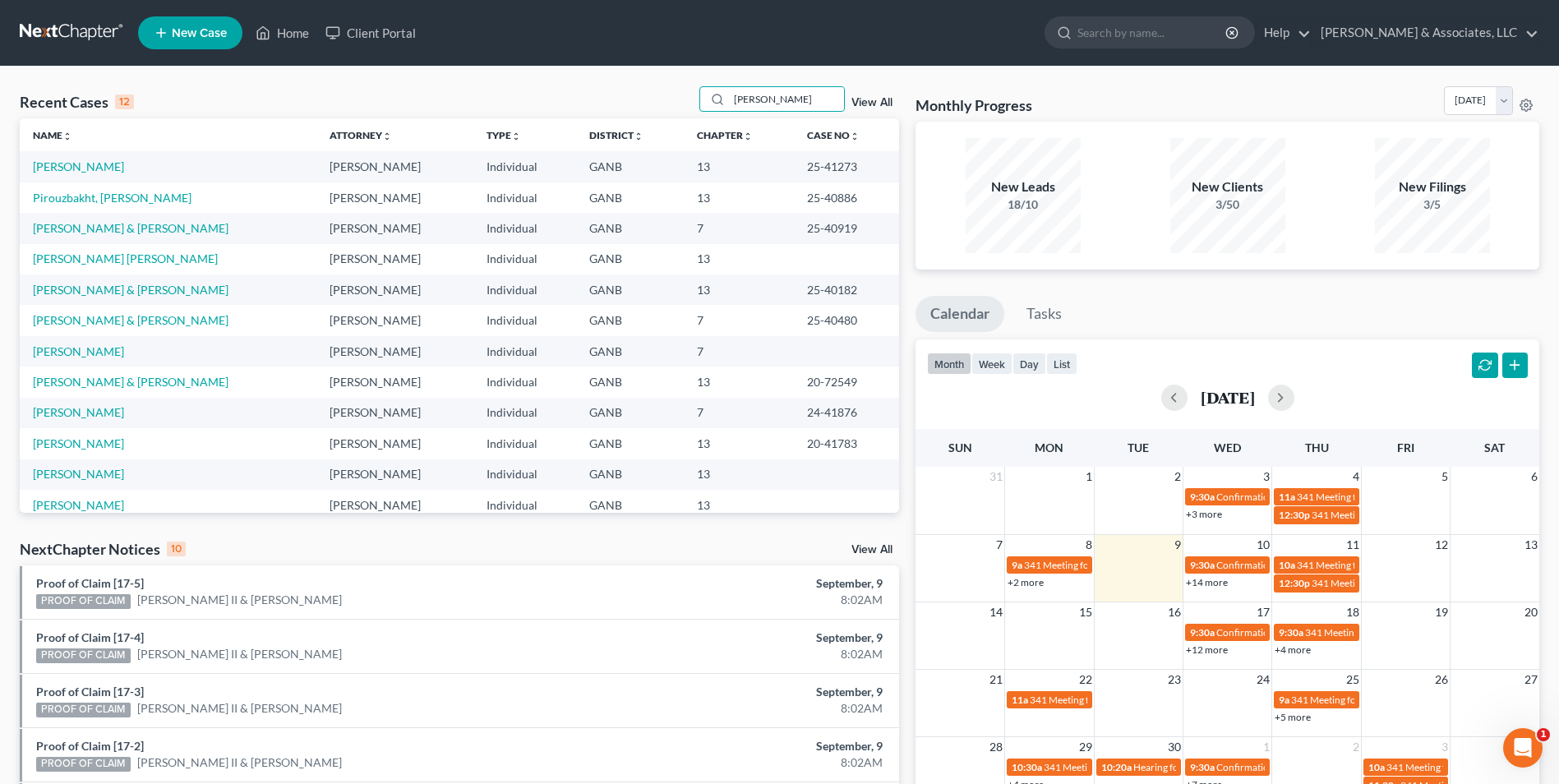
click at [93, 205] on td "Pirouzbakht, [PERSON_NAME]" at bounding box center [168, 198] width 296 height 31
click at [100, 194] on link "Pirouzbakht, [PERSON_NAME]" at bounding box center [112, 198] width 159 height 14
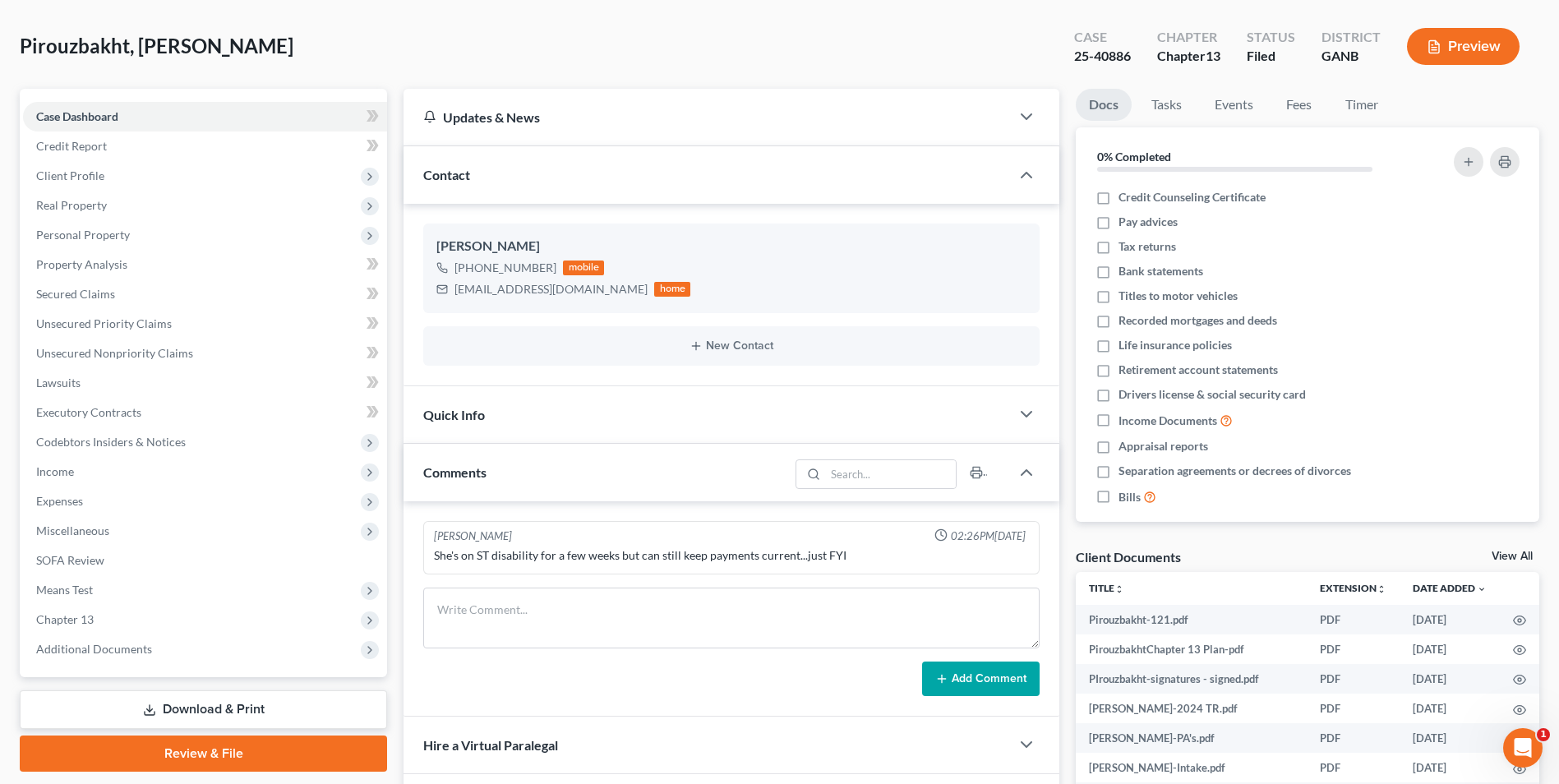
scroll to position [164, 0]
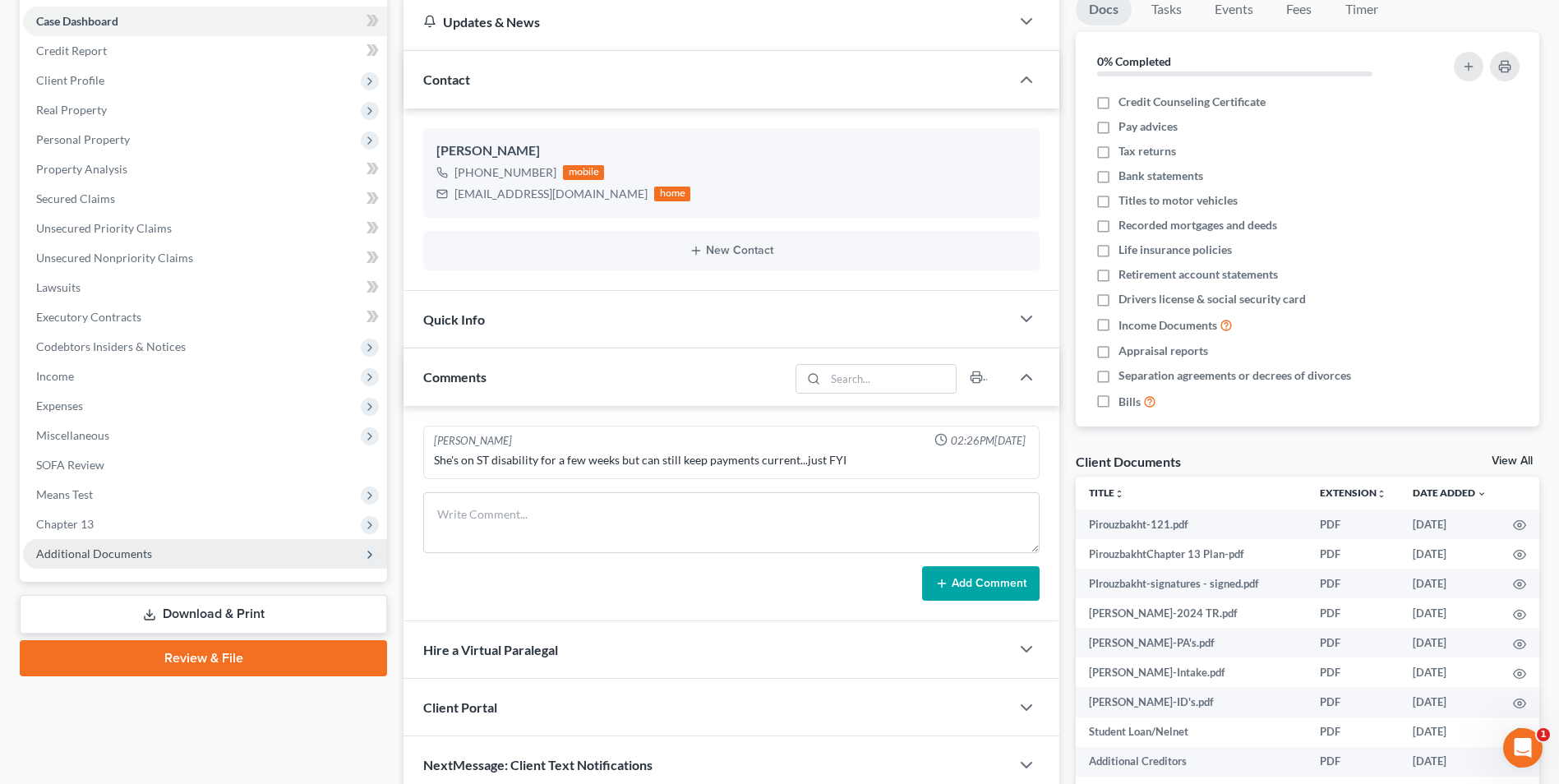
click at [120, 551] on span "Additional Documents" at bounding box center [93, 553] width 116 height 14
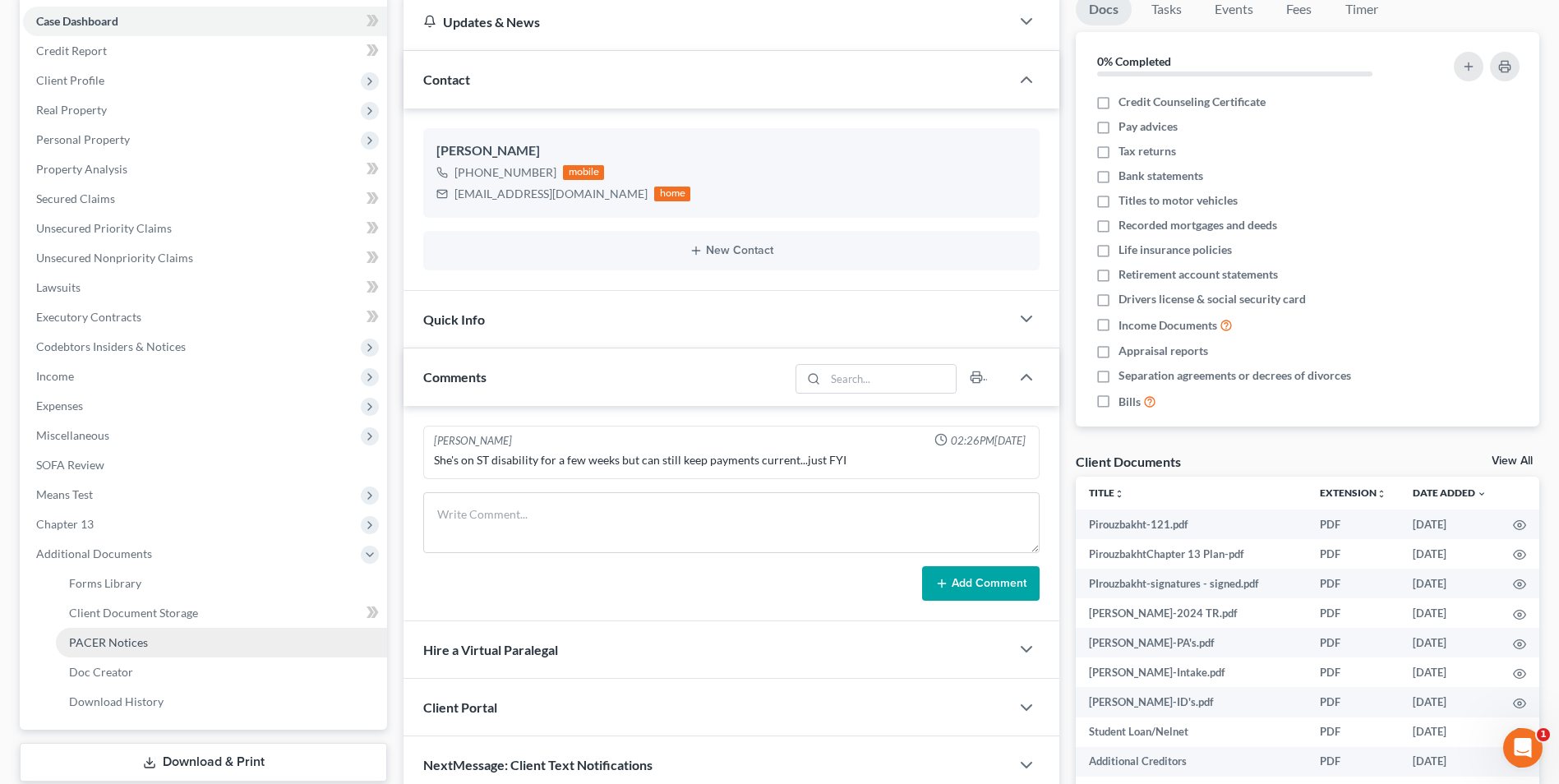
click at [127, 649] on link "PACER Notices" at bounding box center [221, 643] width 331 height 30
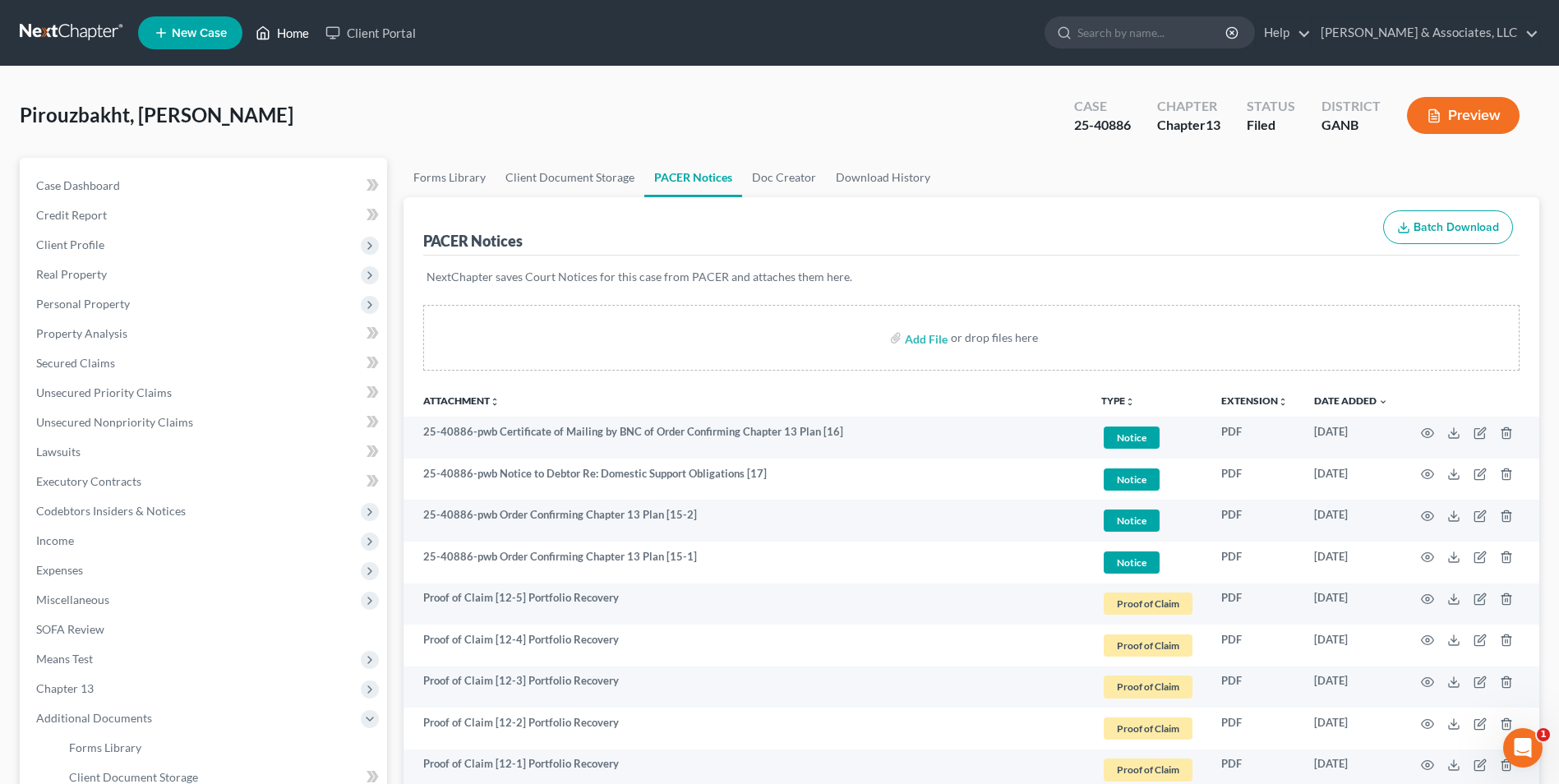
click at [291, 25] on link "Home" at bounding box center [282, 33] width 70 height 30
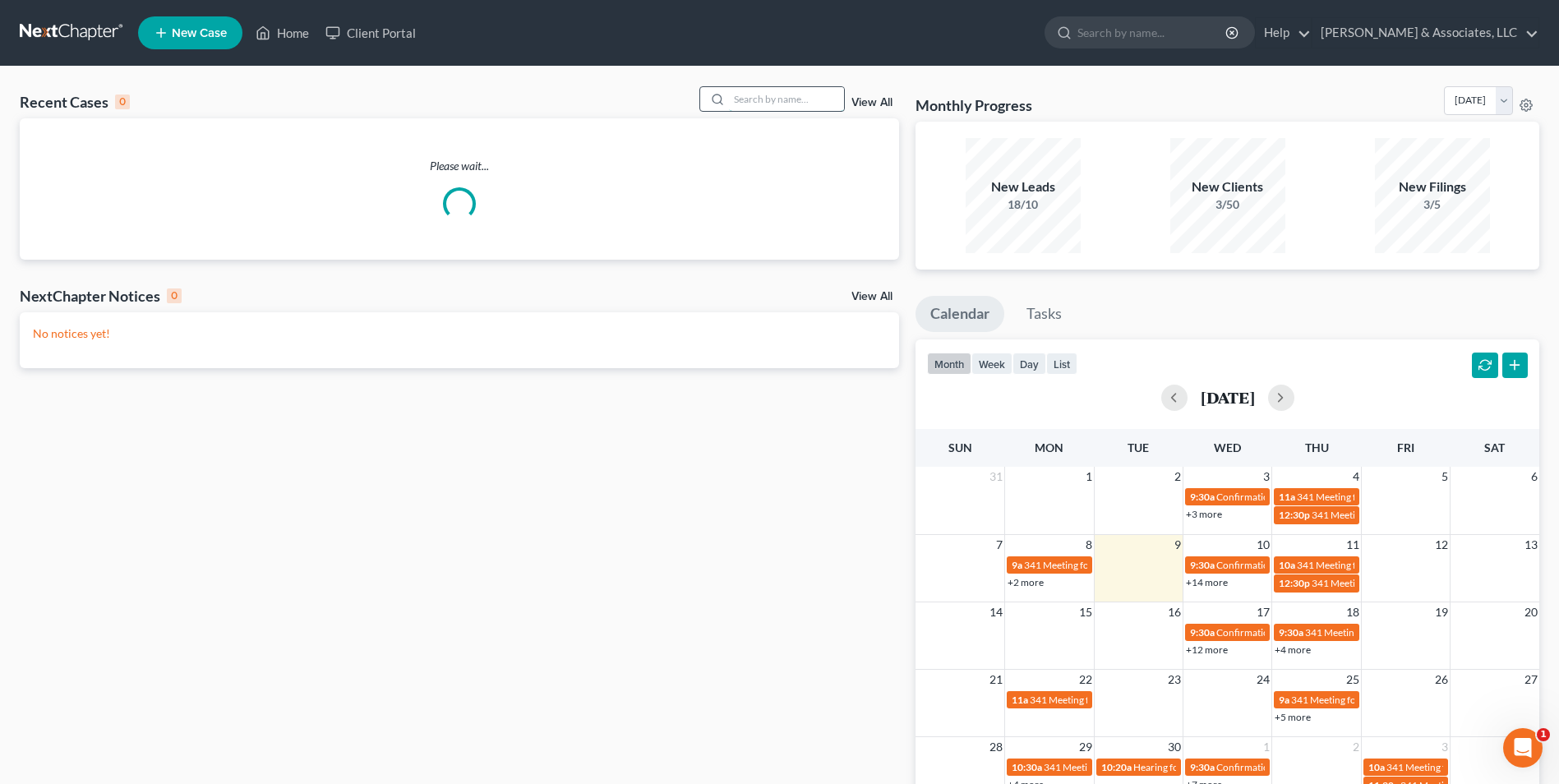
click at [789, 96] on input "search" at bounding box center [786, 99] width 115 height 24
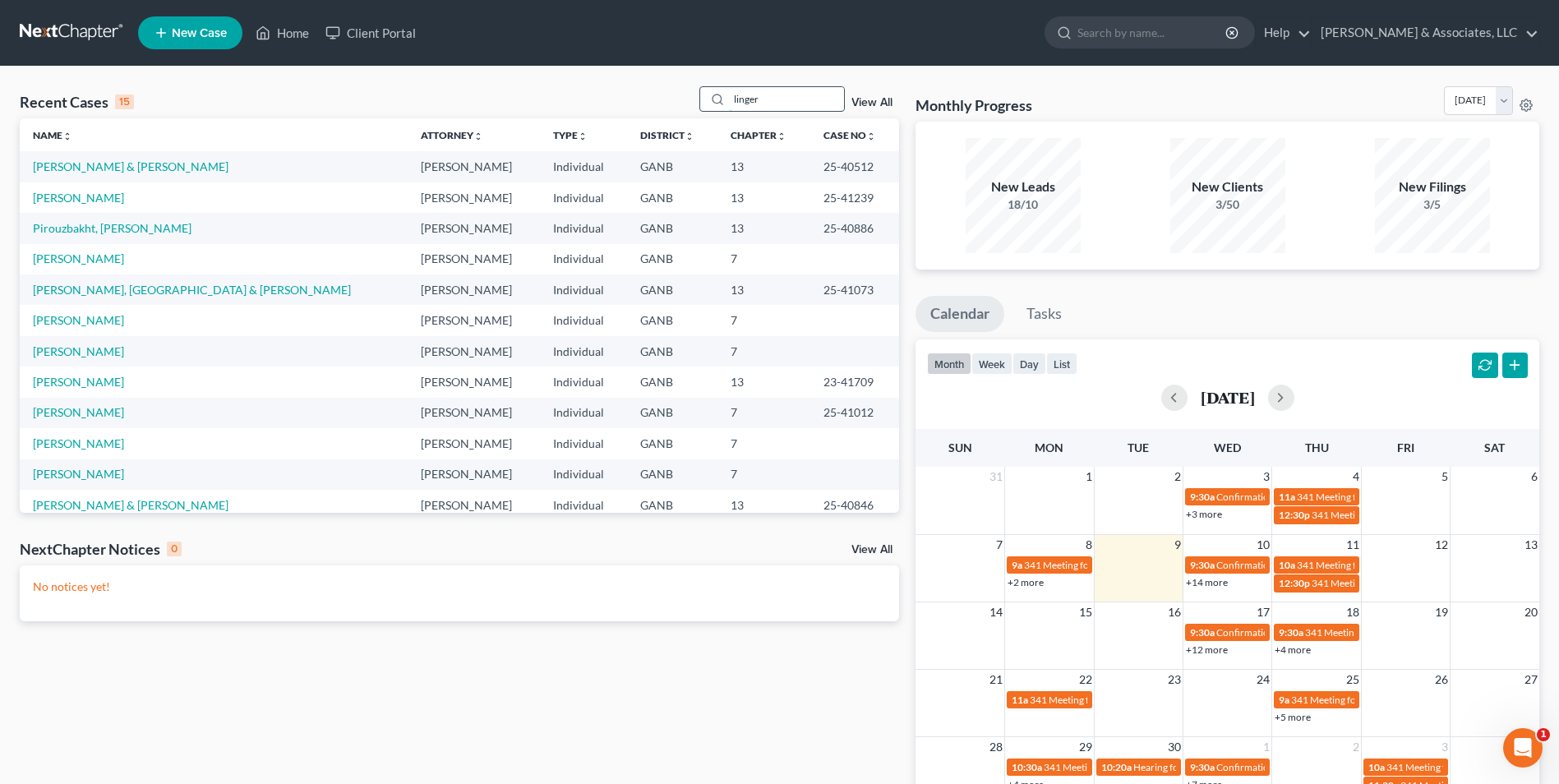
type input "linger"
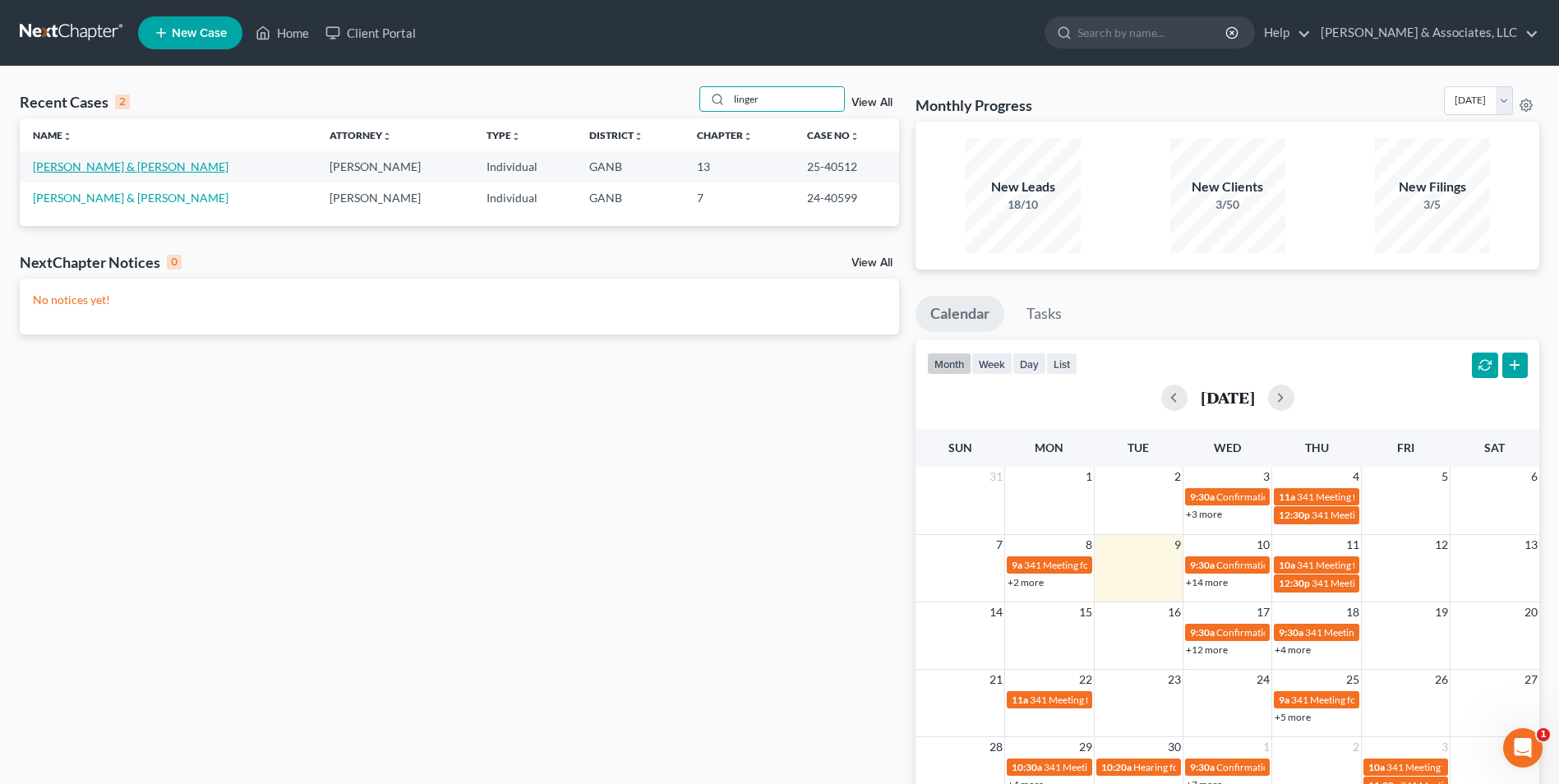
click at [140, 171] on link "Lingerfelt, Cody & Brittany" at bounding box center [130, 166] width 196 height 14
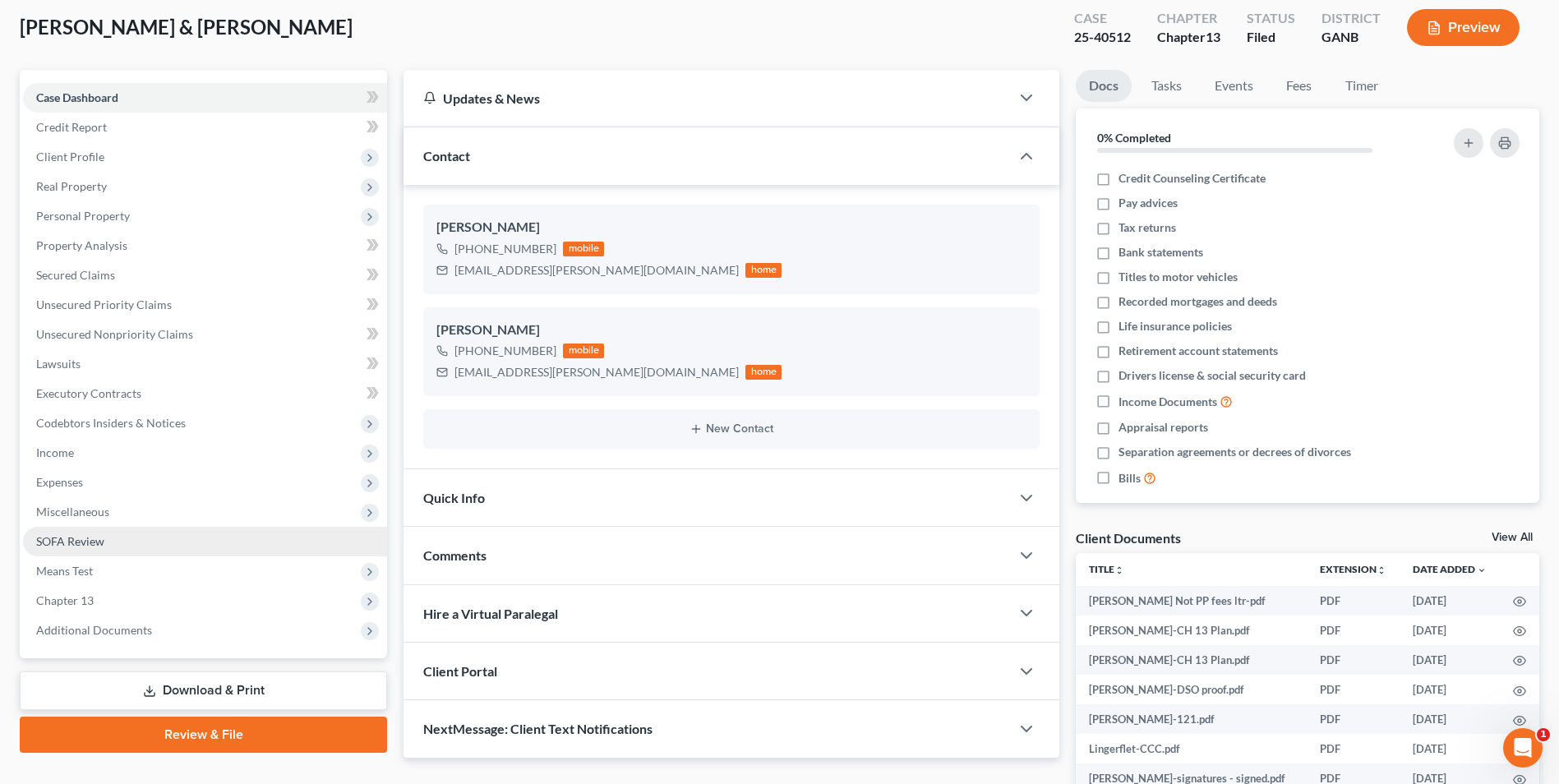
scroll to position [274, 0]
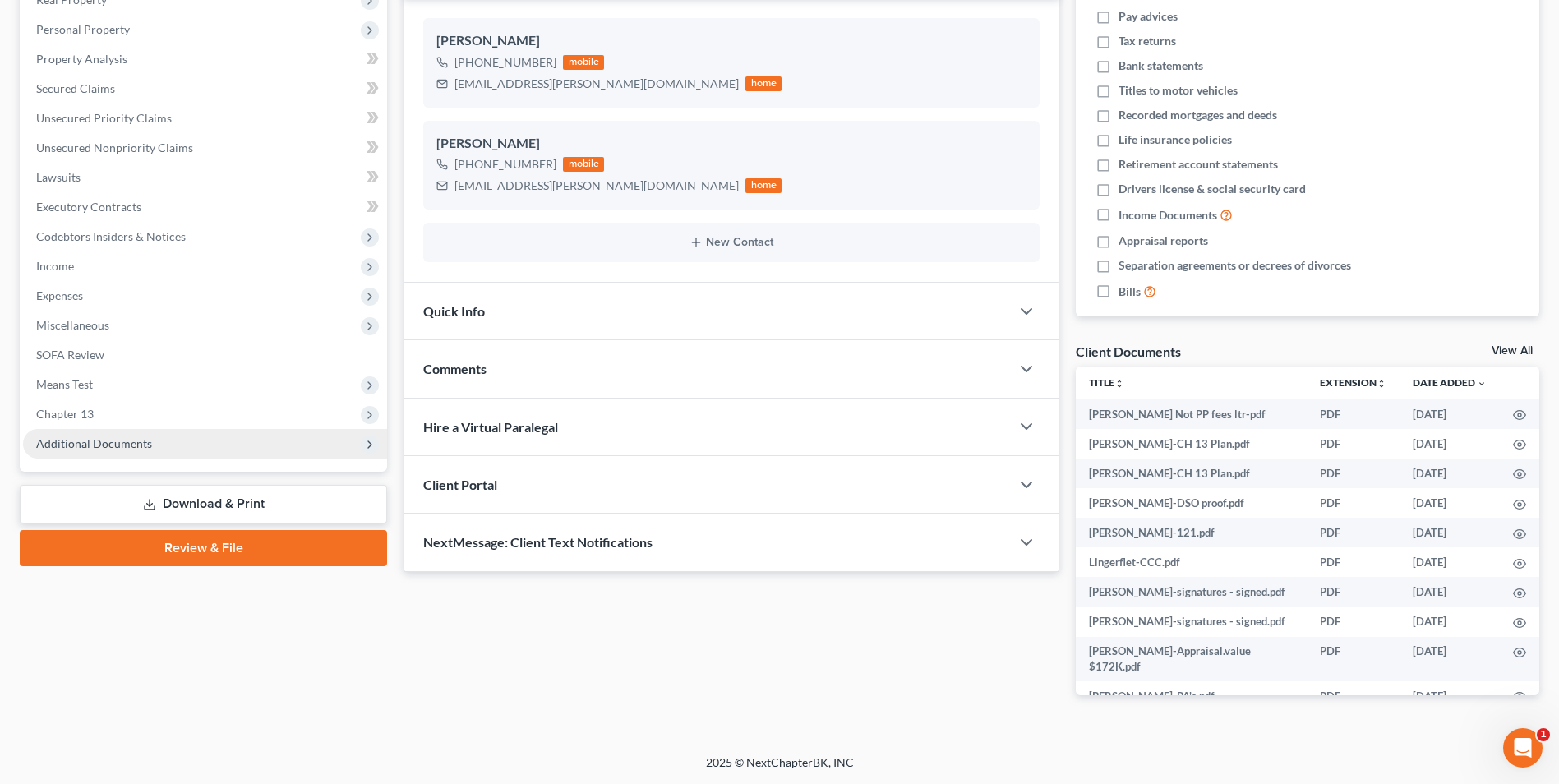
click at [129, 446] on span "Additional Documents" at bounding box center [93, 443] width 116 height 14
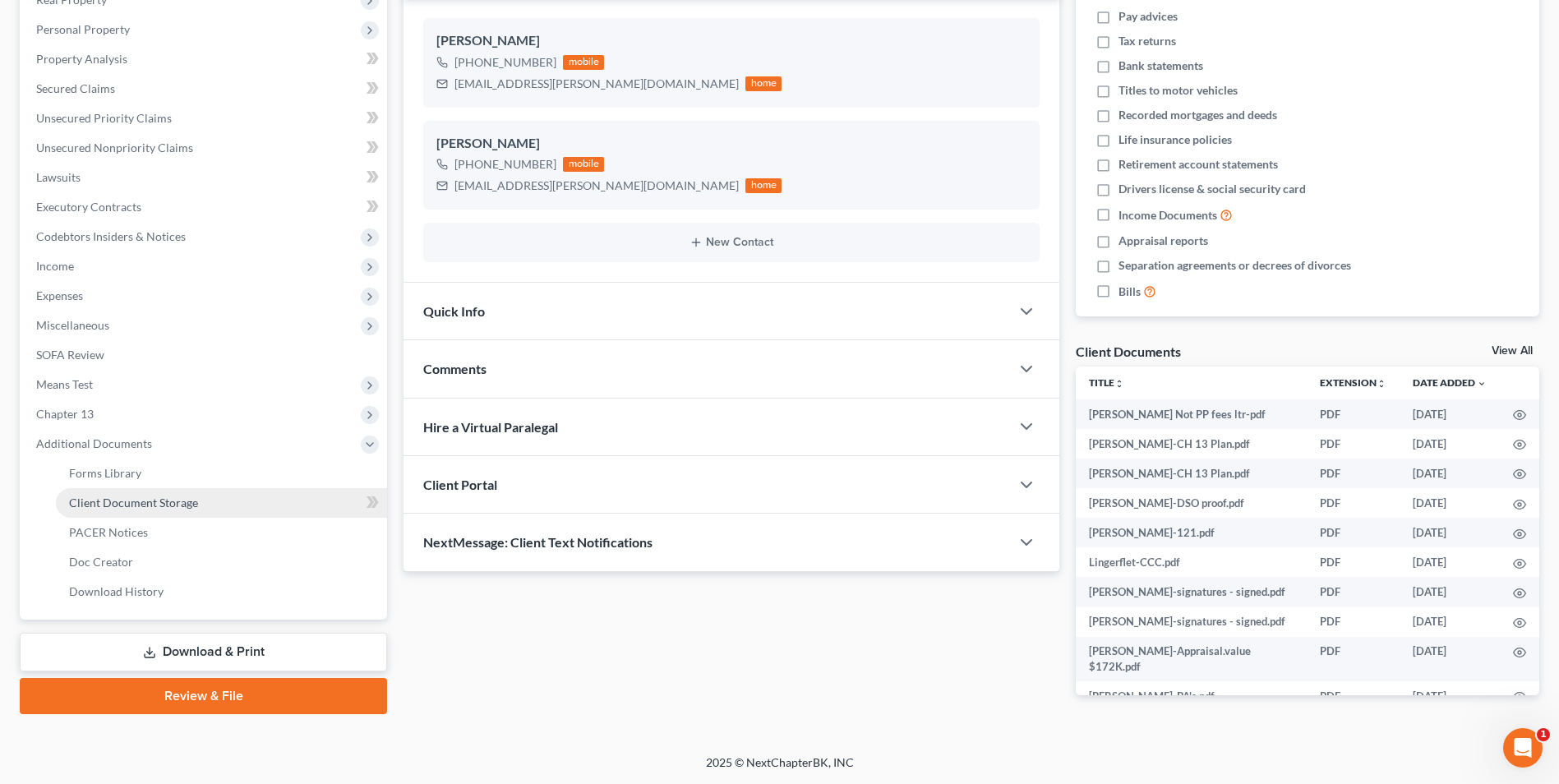
click at [150, 505] on span "Client Document Storage" at bounding box center [133, 502] width 129 height 14
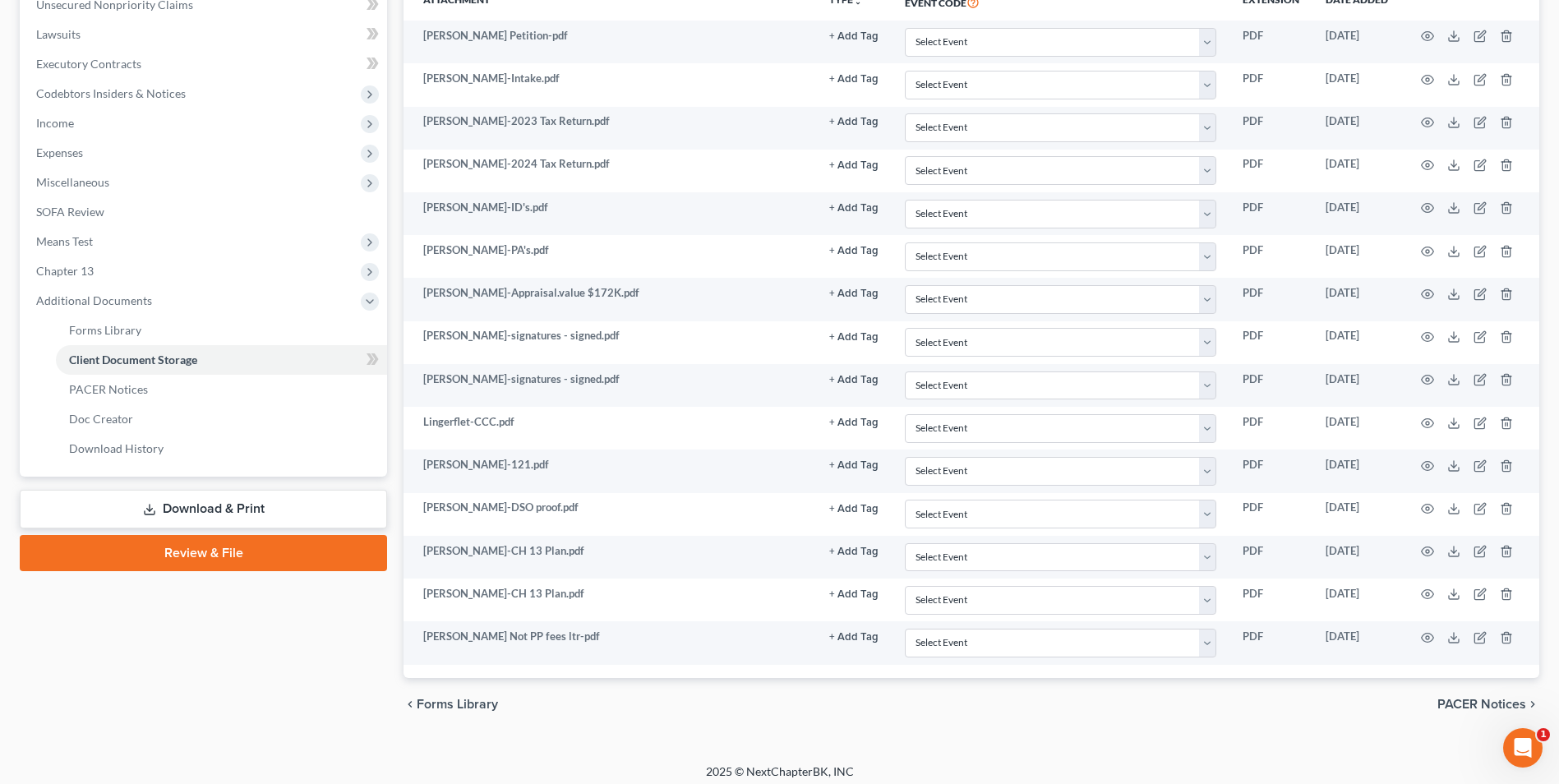
scroll to position [426, 0]
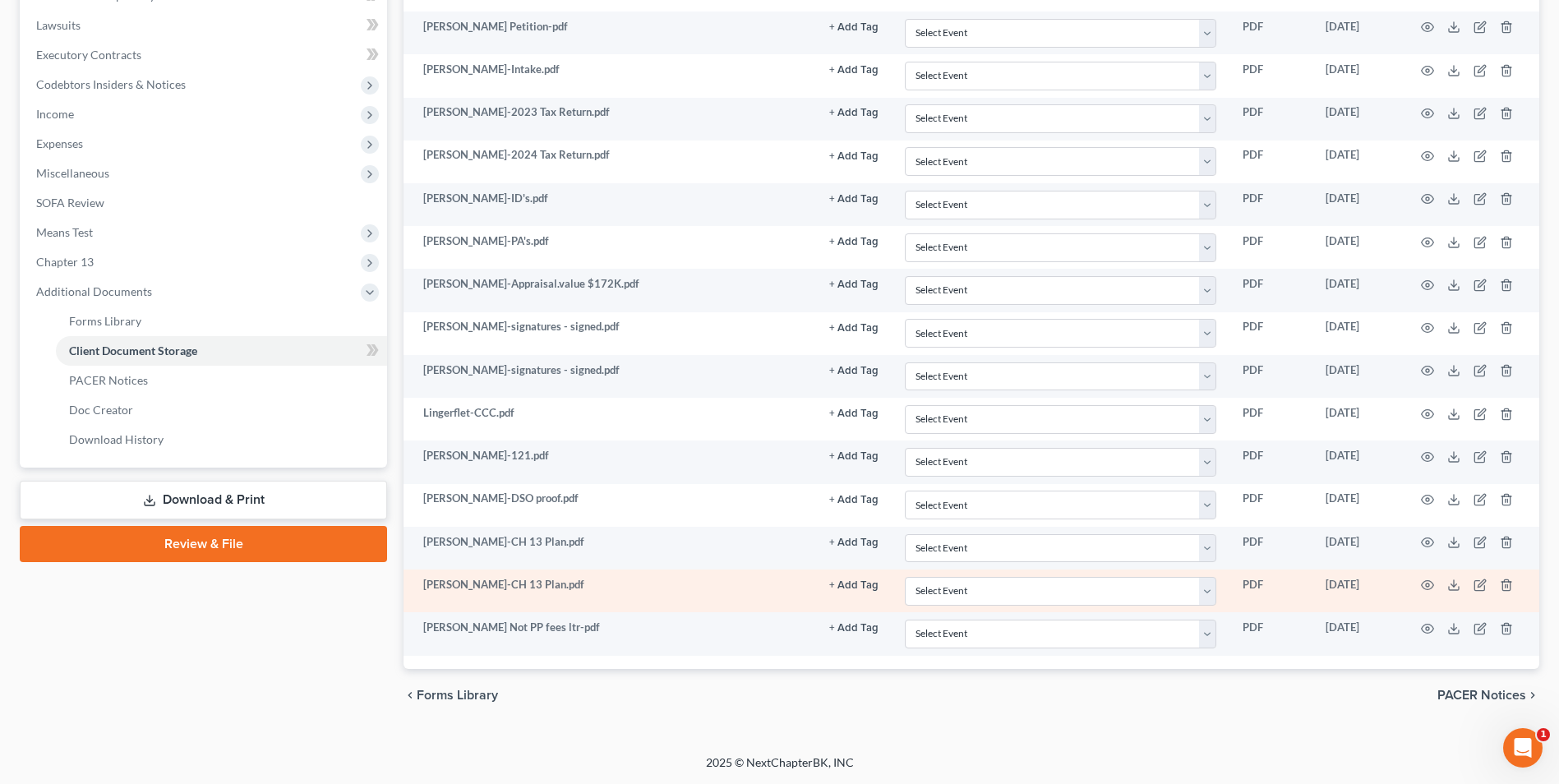
click at [1434, 580] on td at bounding box center [1470, 590] width 138 height 43
click at [1431, 586] on icon "button" at bounding box center [1427, 584] width 13 height 13
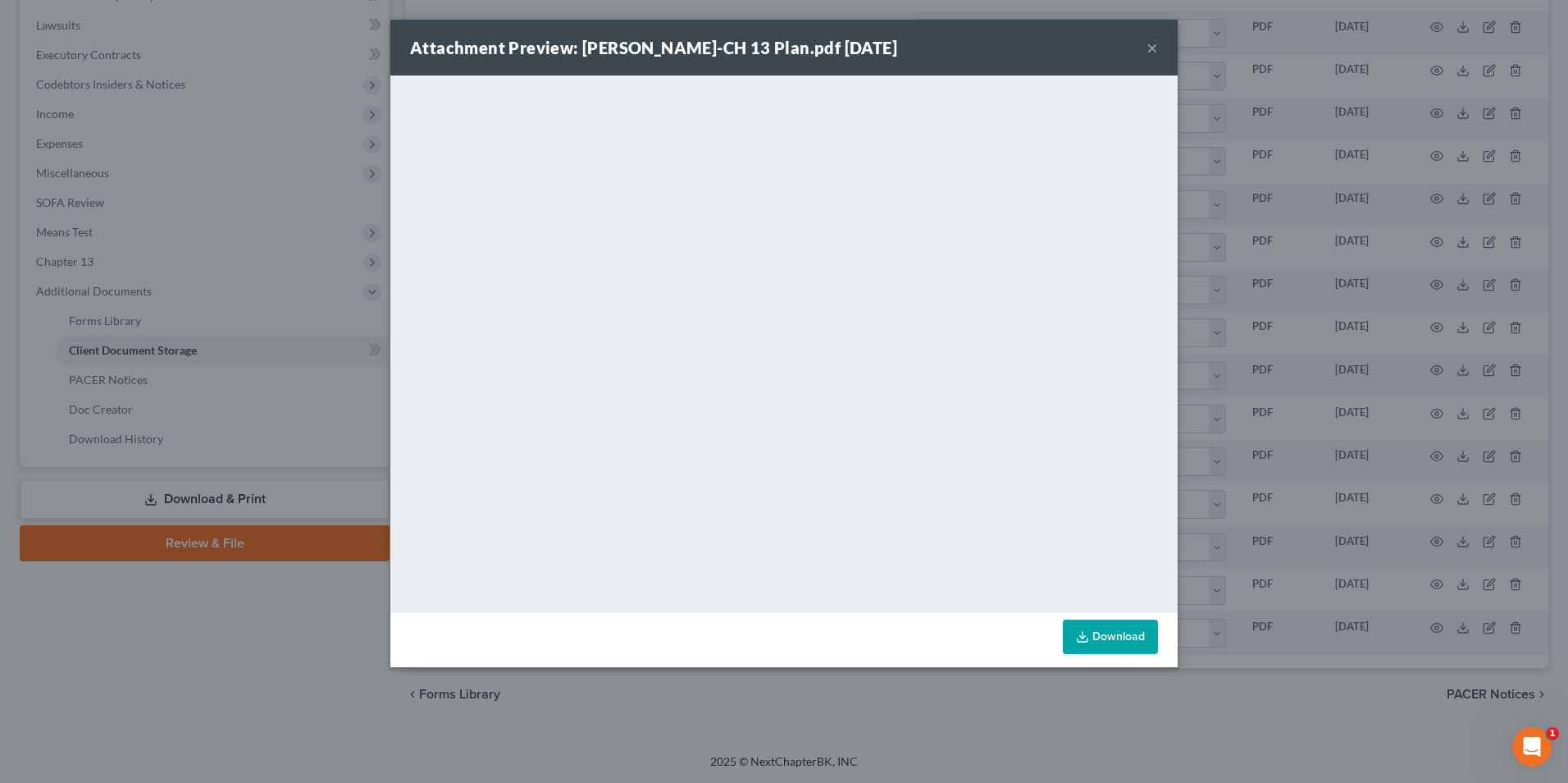
click at [1047, 50] on div "Attachment Preview: Lingerfelt-CH 13 Plan.pdf 07/28/2025 ×" at bounding box center [784, 48] width 788 height 56
click at [1155, 43] on button "×" at bounding box center [1153, 48] width 12 height 20
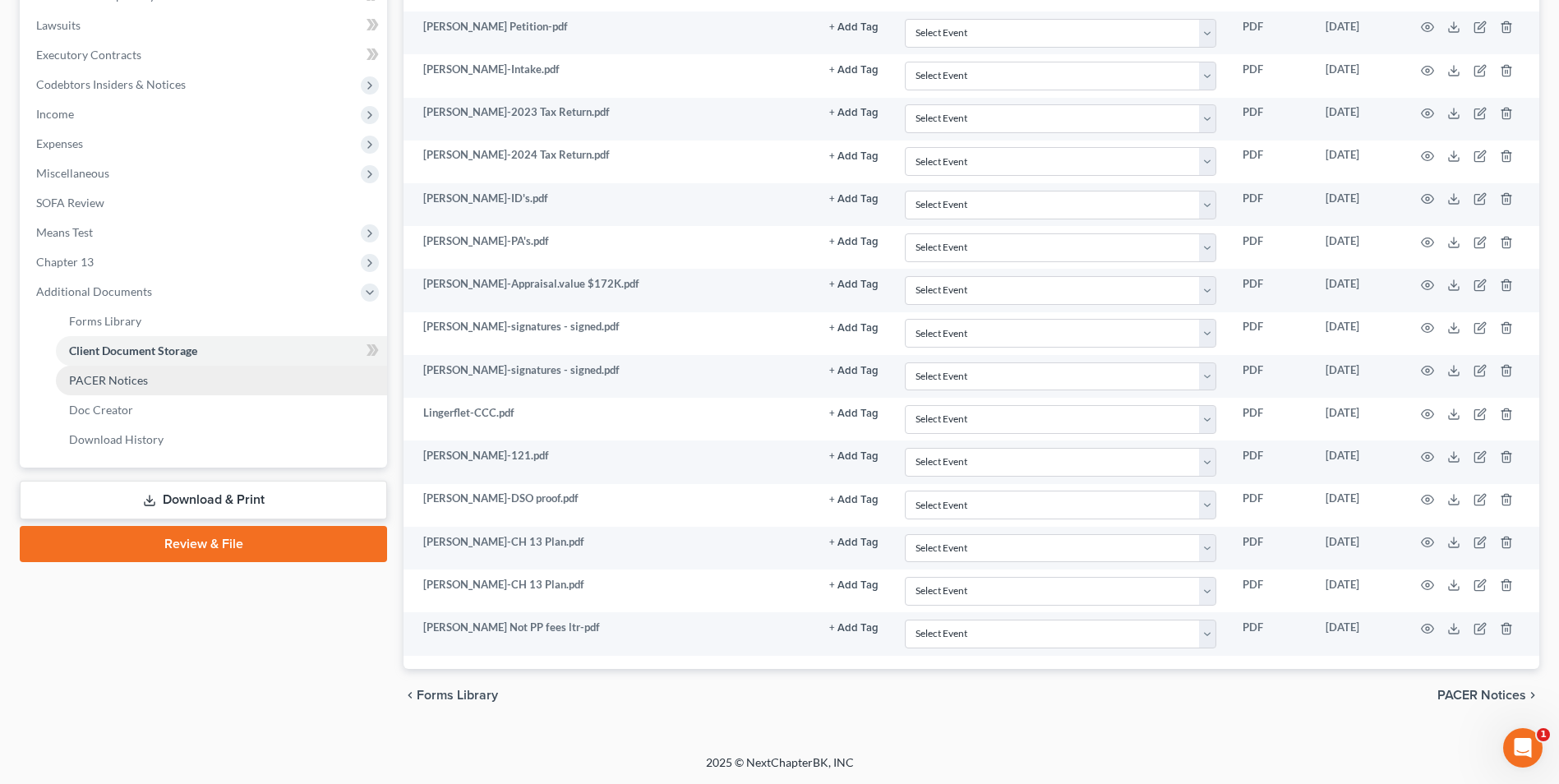
click at [125, 388] on link "PACER Notices" at bounding box center [221, 381] width 331 height 30
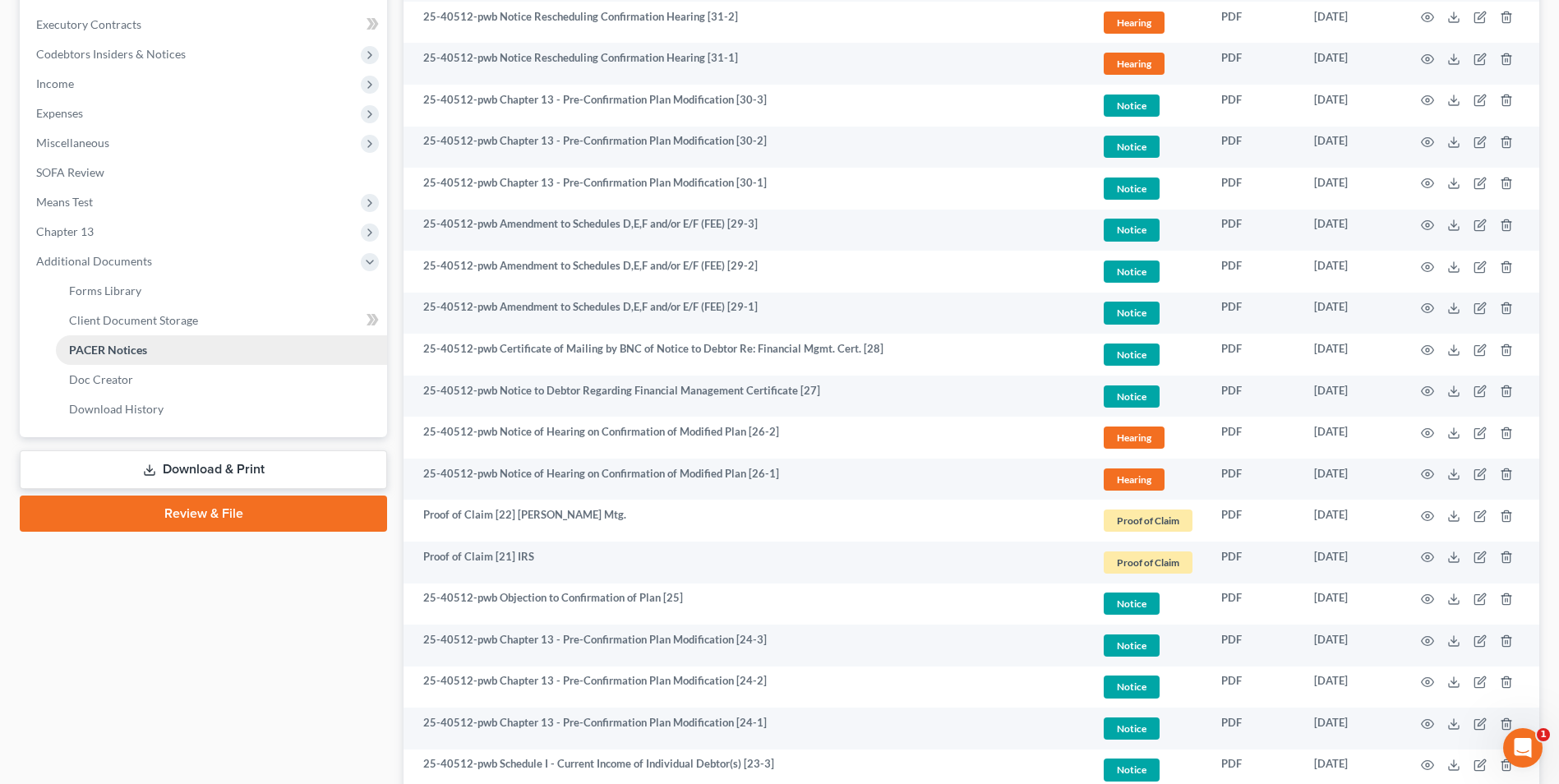
scroll to position [493, 0]
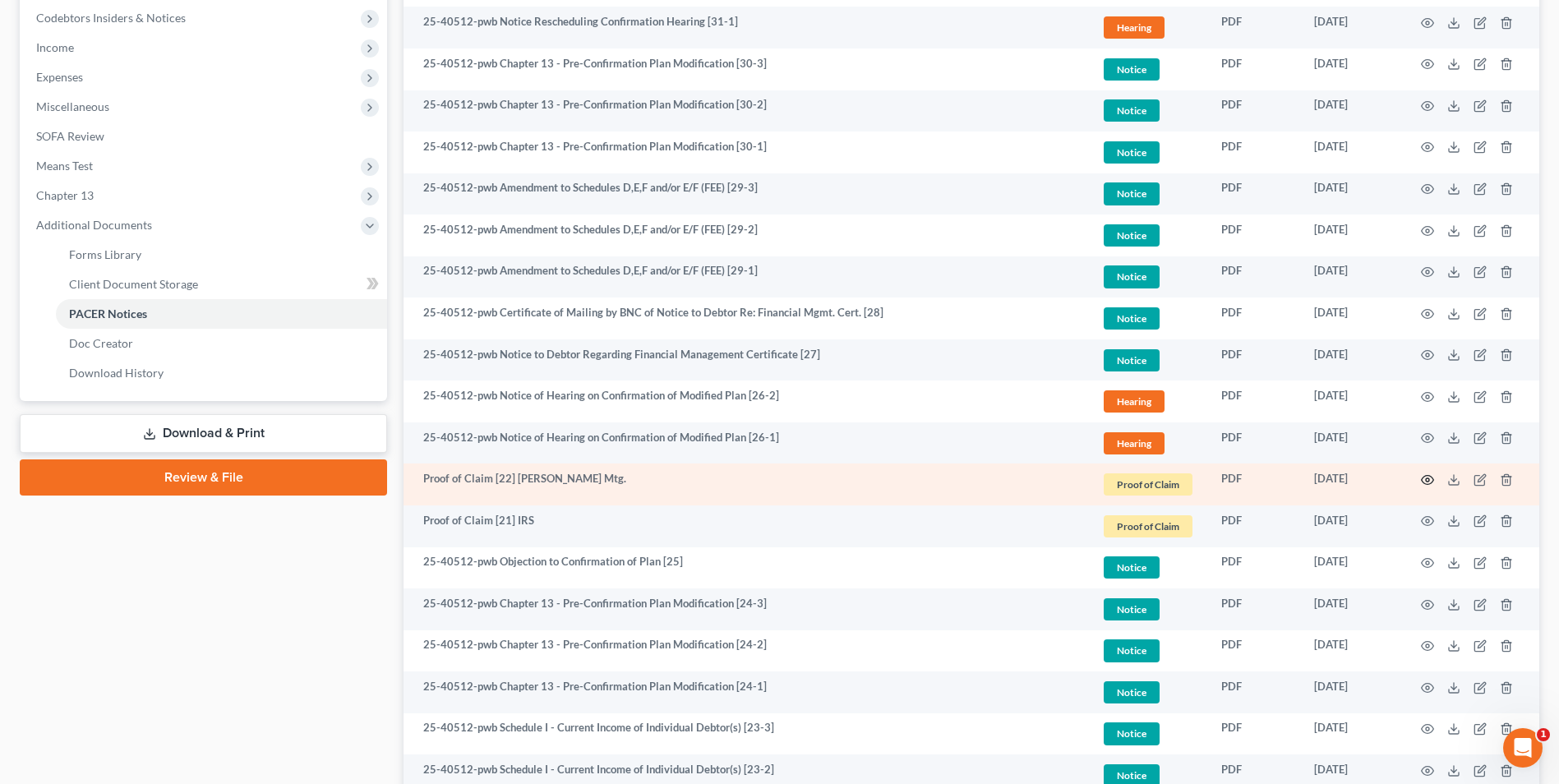
click at [1430, 481] on icon "button" at bounding box center [1427, 479] width 13 height 13
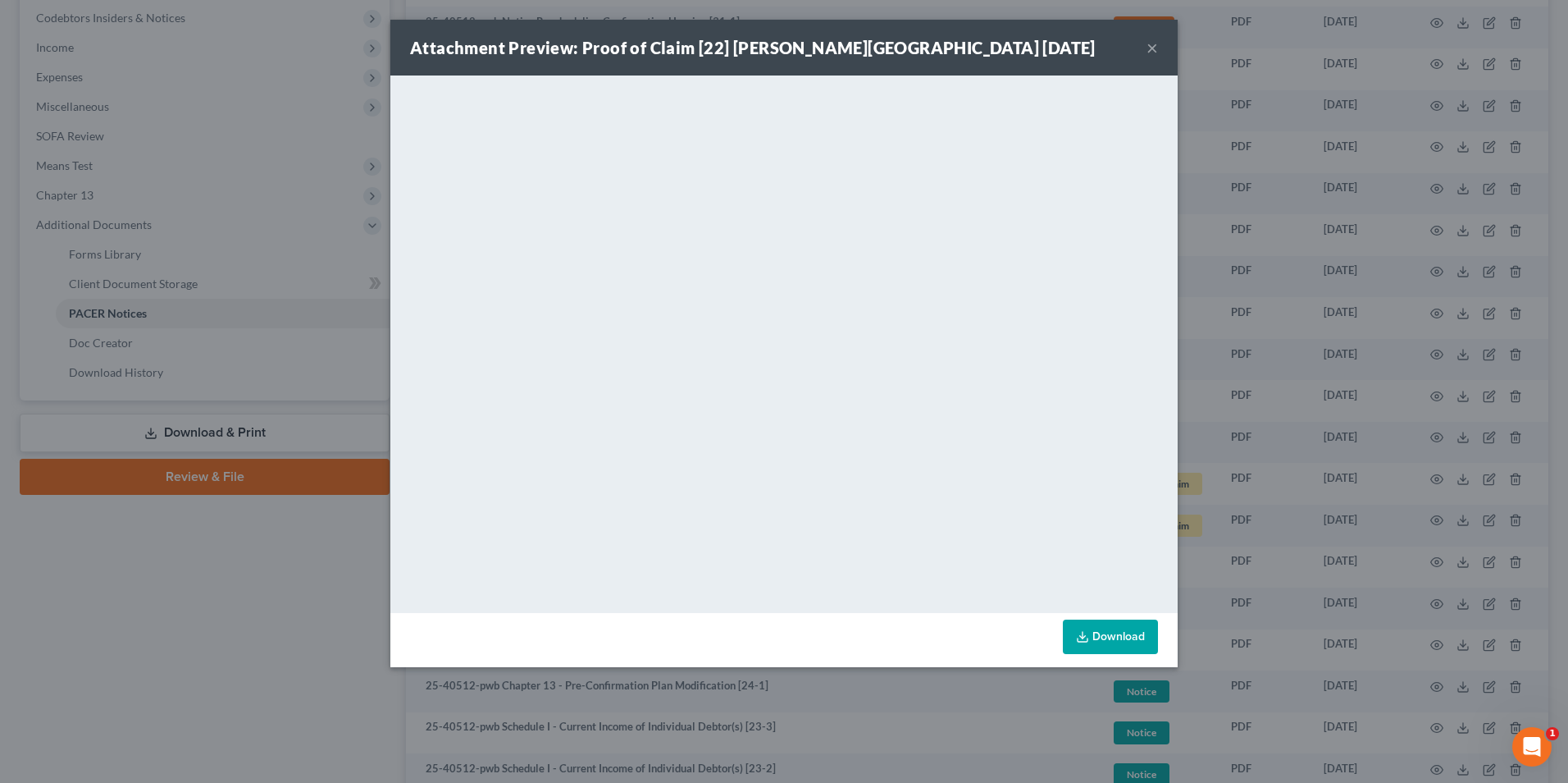
click at [1153, 48] on button "×" at bounding box center [1153, 48] width 12 height 20
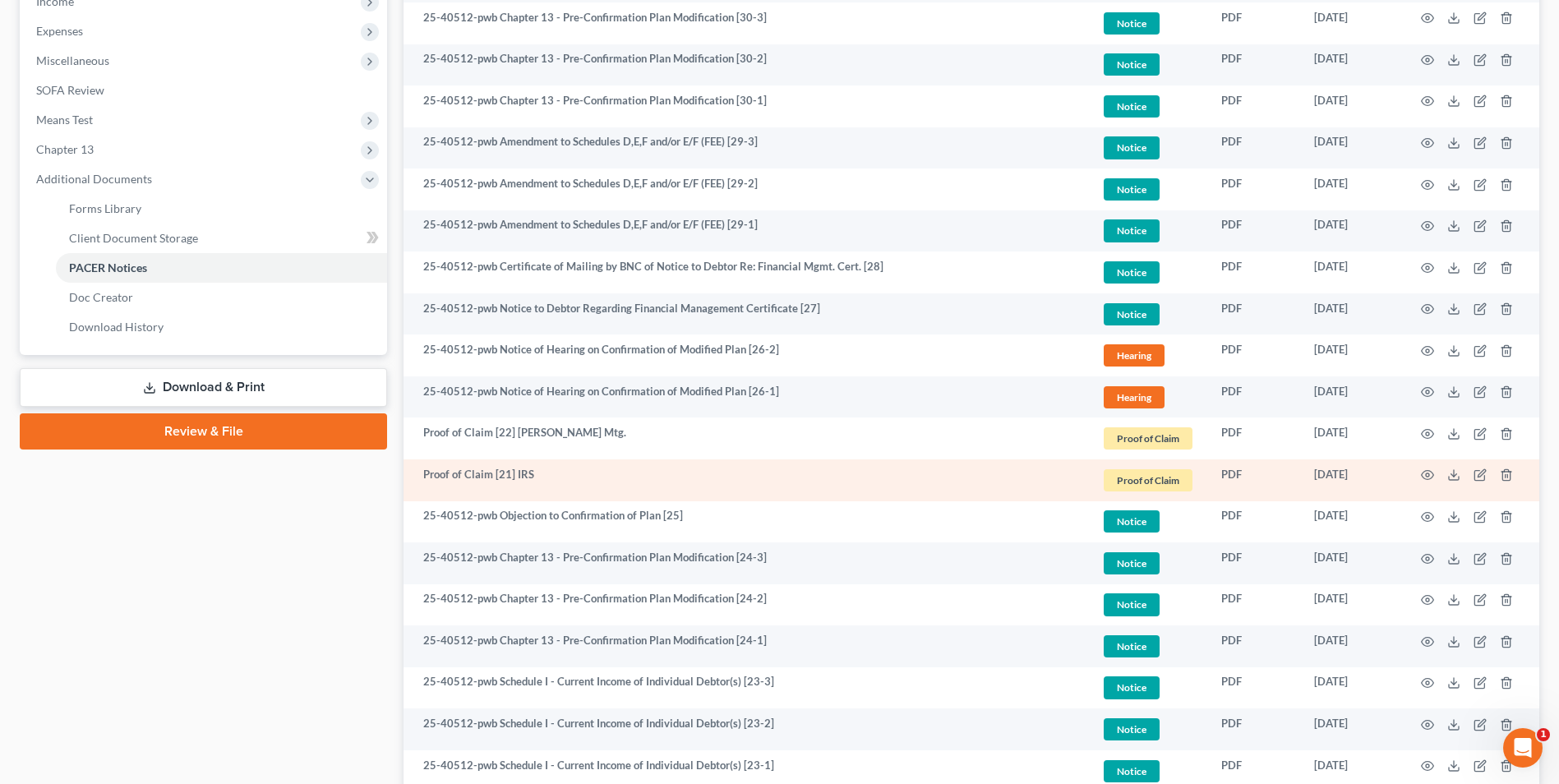
scroll to position [575, 0]
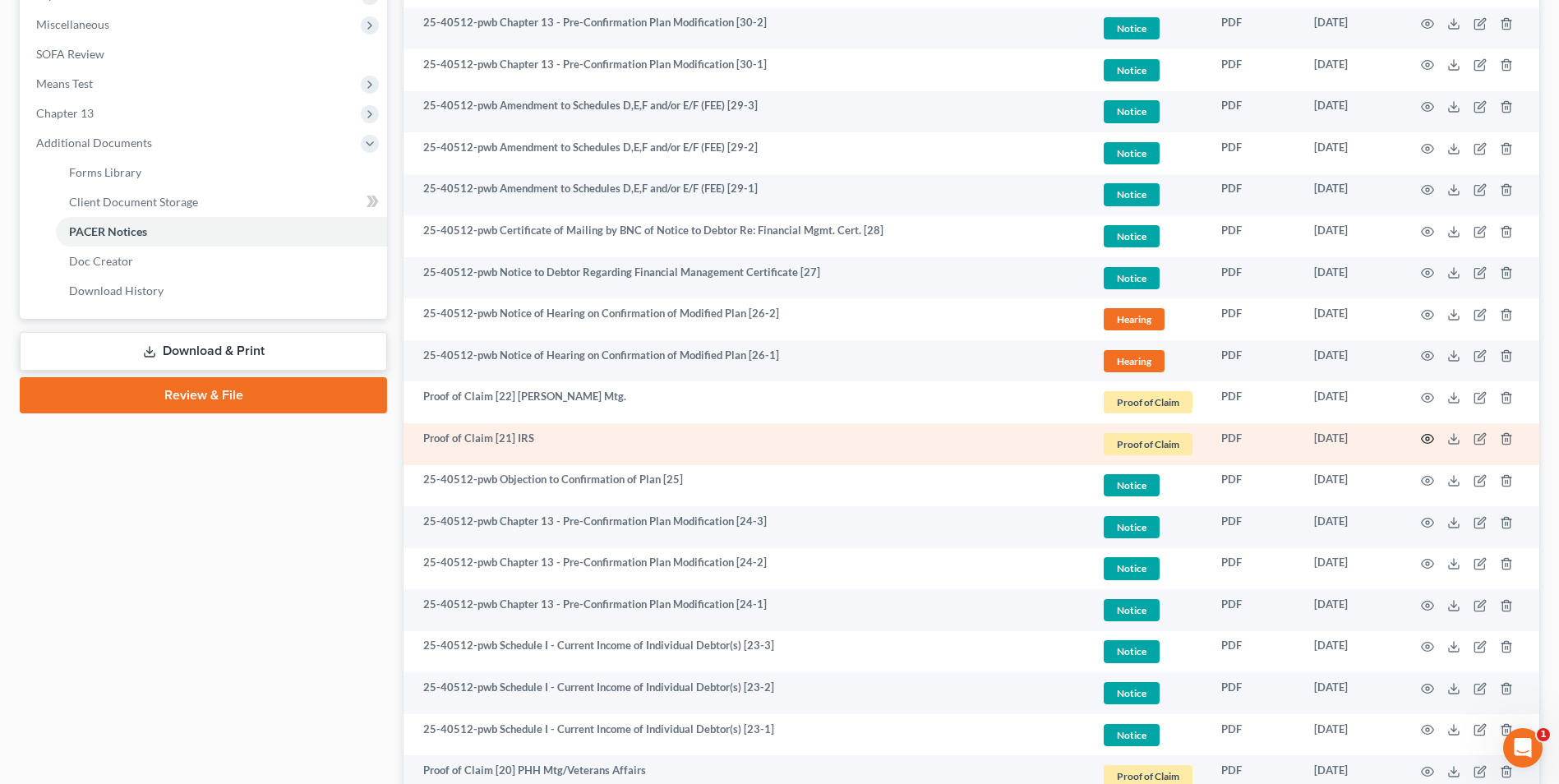
click at [1430, 440] on icon "button" at bounding box center [1427, 438] width 13 height 13
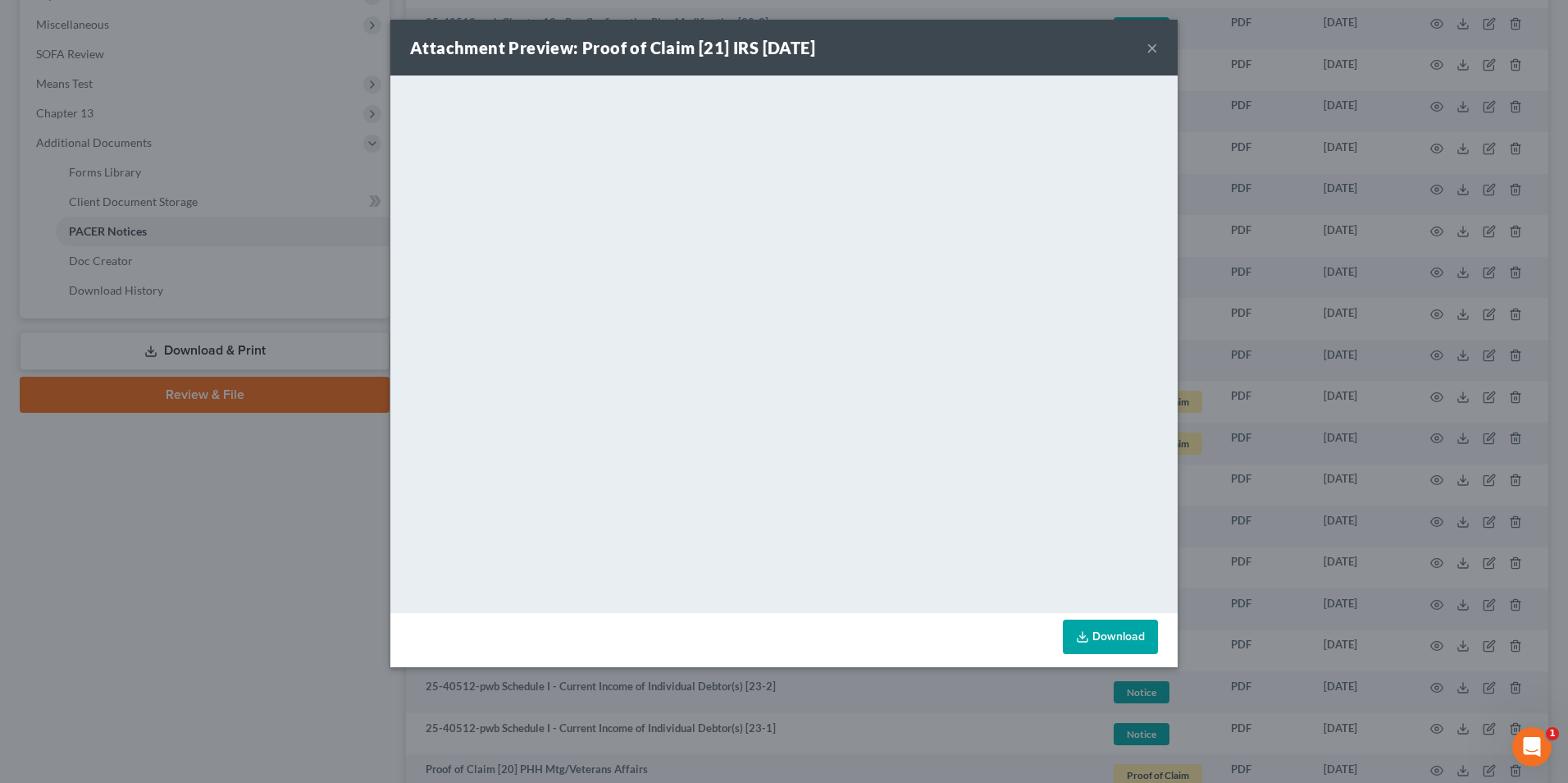
click at [1155, 47] on button "×" at bounding box center [1153, 48] width 12 height 20
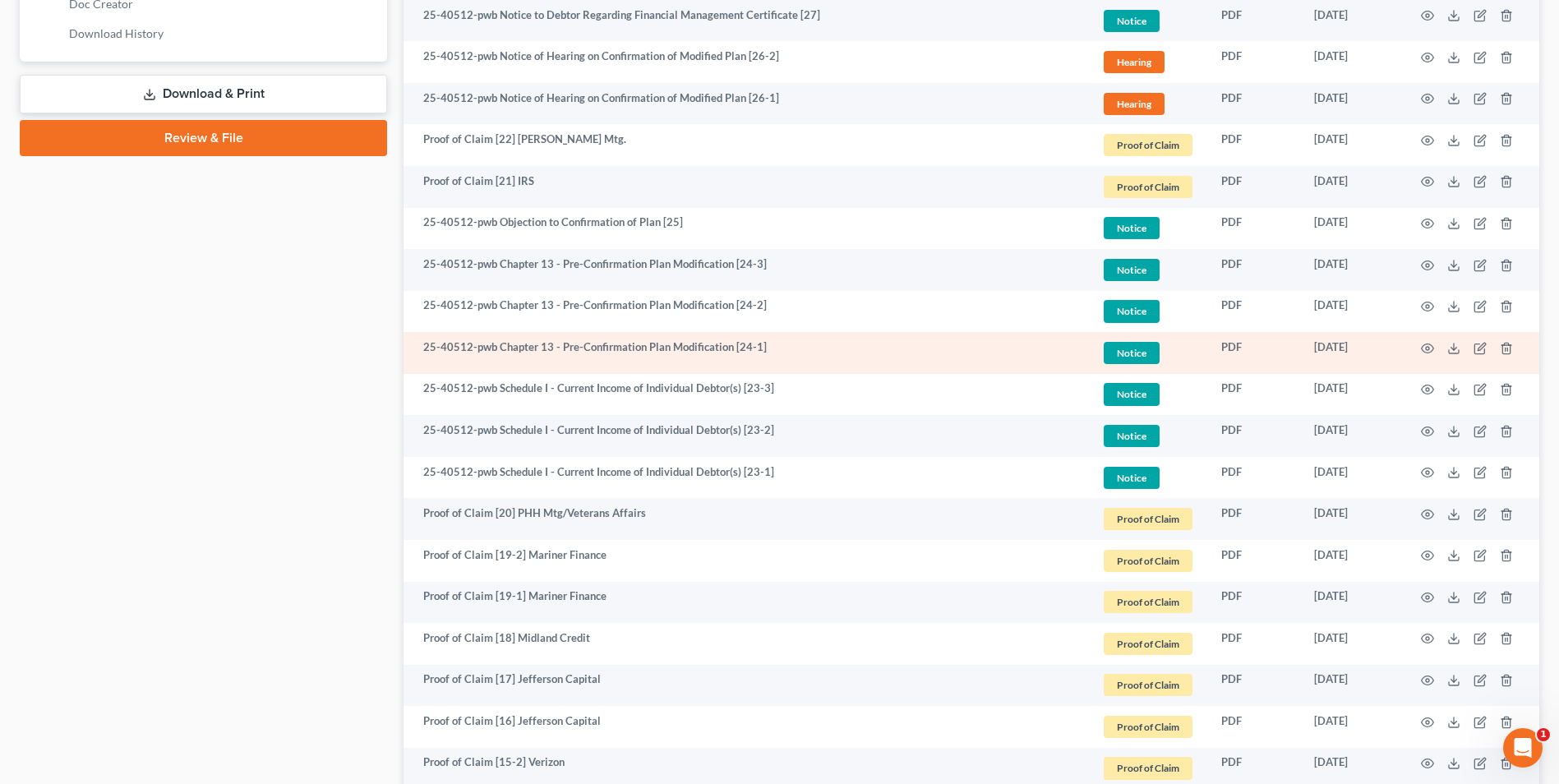
scroll to position [903, 0]
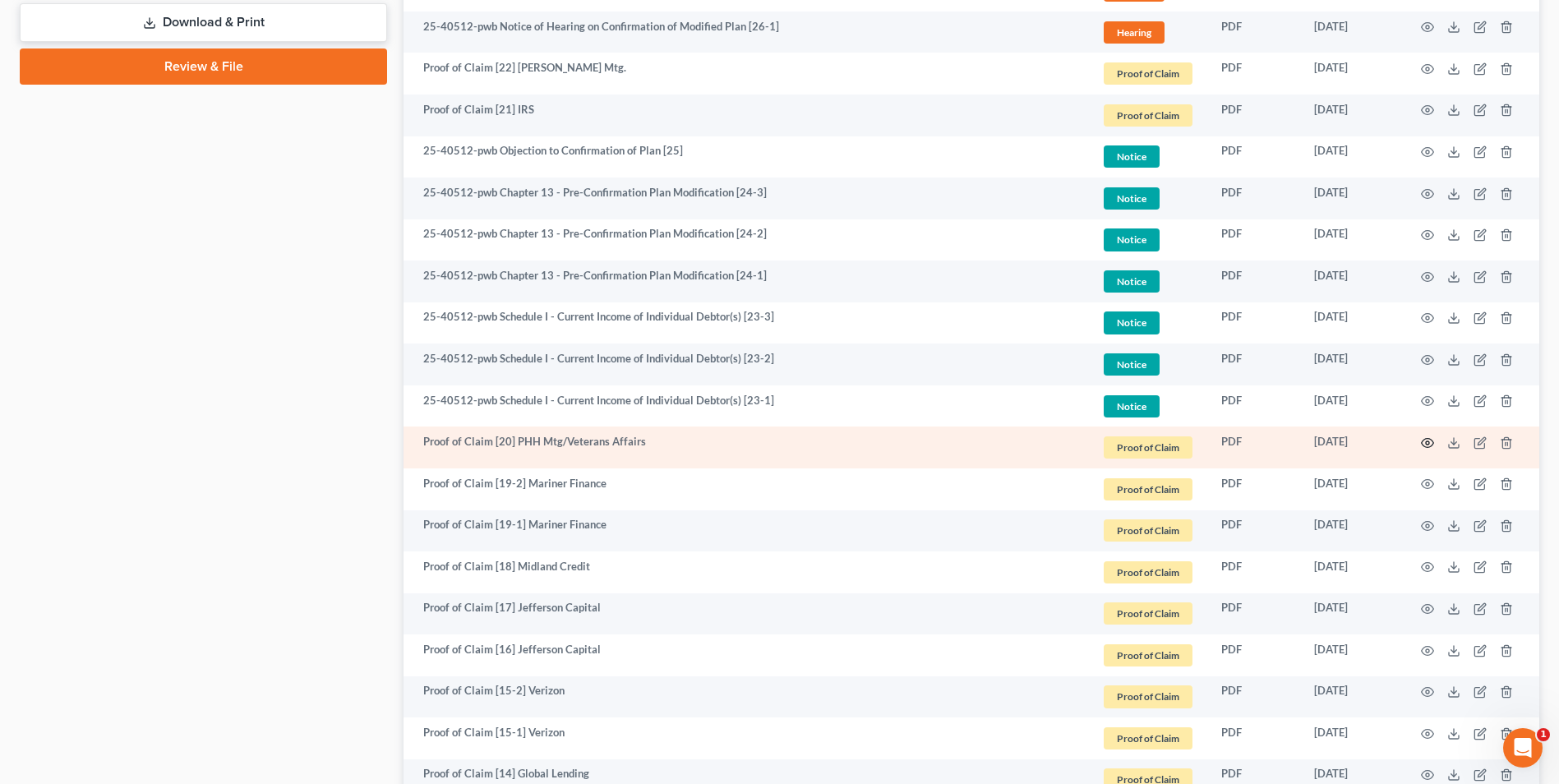
click at [1426, 443] on circle "button" at bounding box center [1427, 442] width 3 height 3
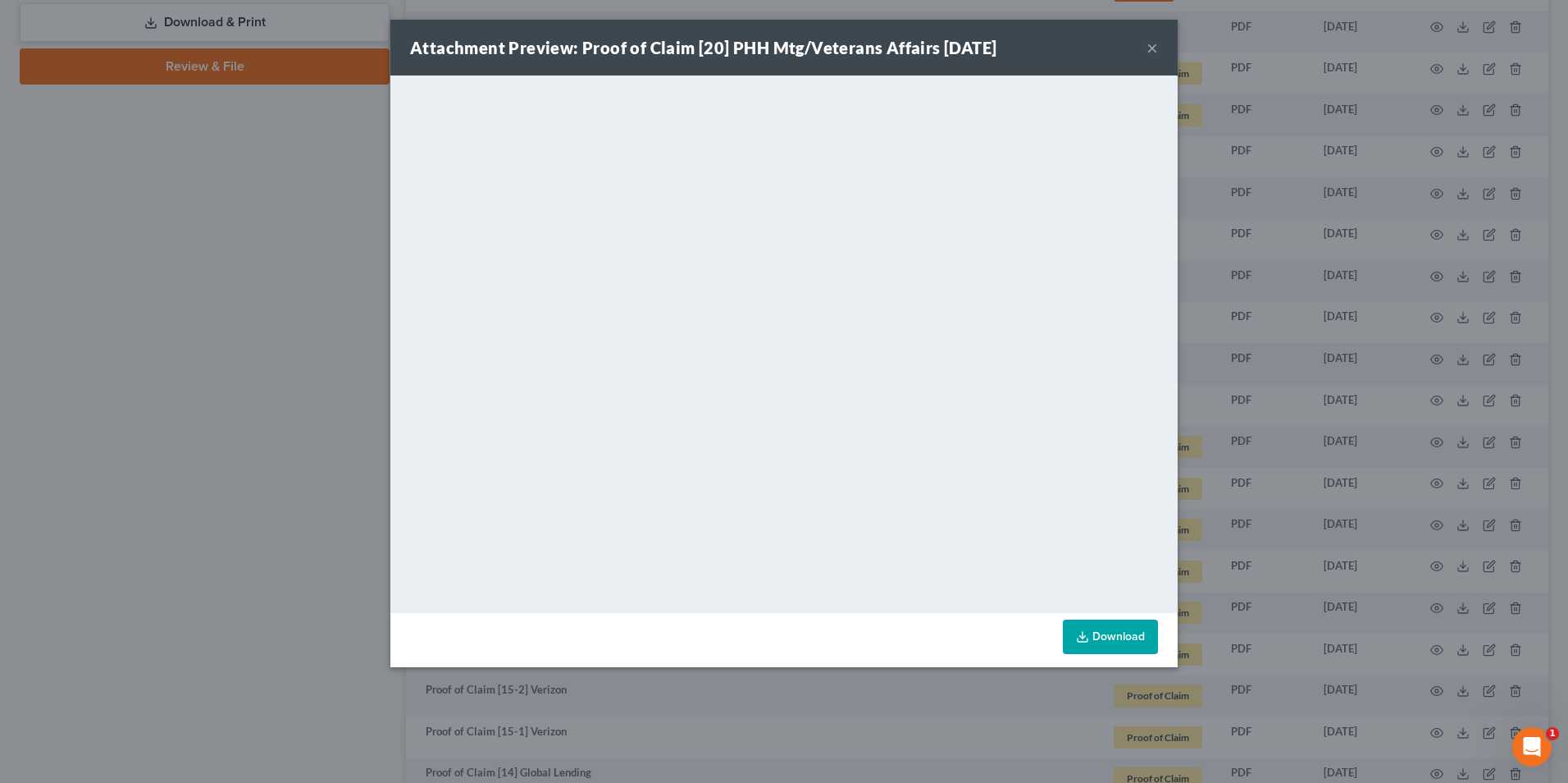
click at [1151, 50] on button "×" at bounding box center [1153, 48] width 12 height 20
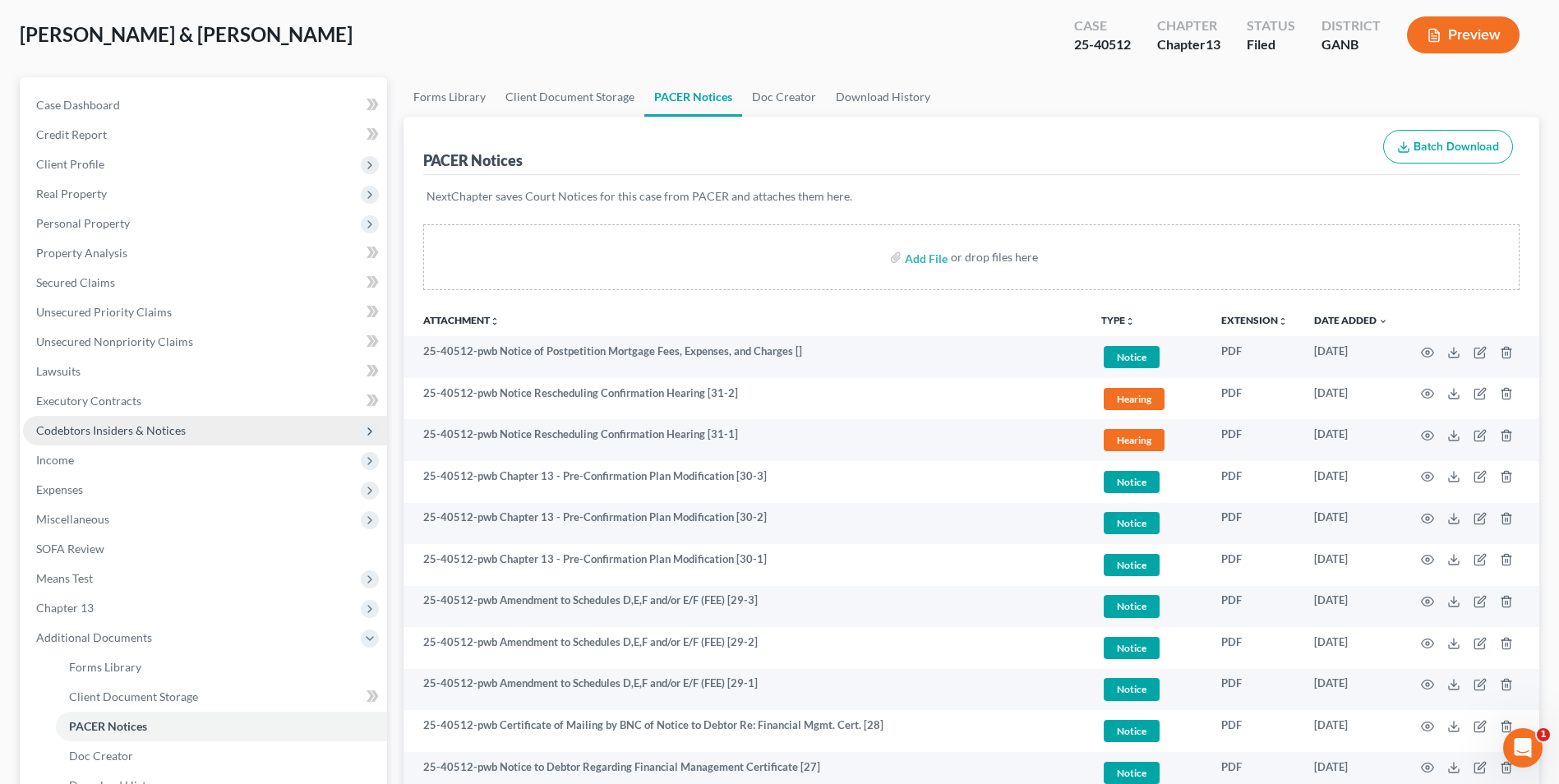
scroll to position [0, 0]
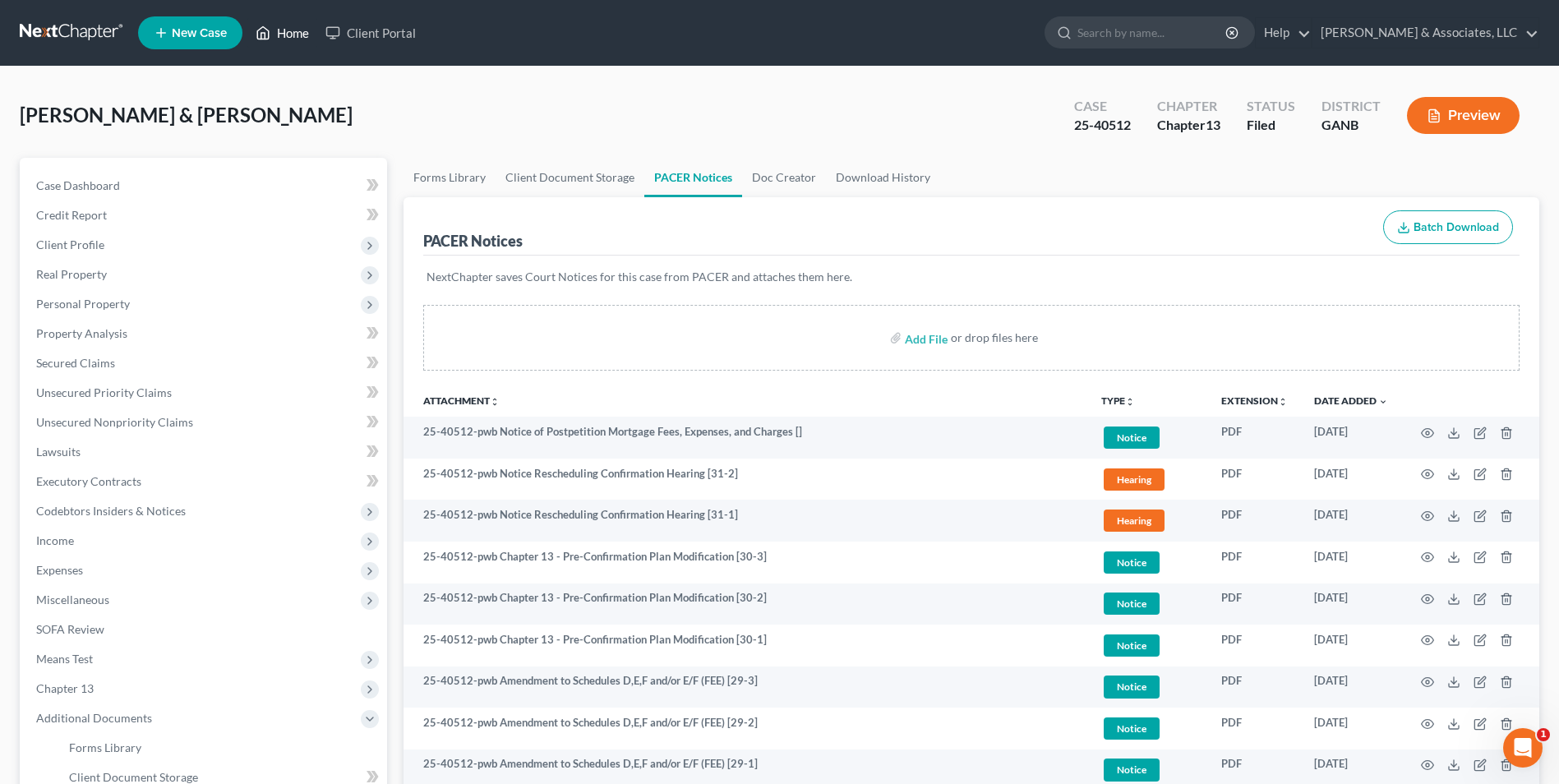
click at [303, 35] on link "Home" at bounding box center [282, 33] width 70 height 30
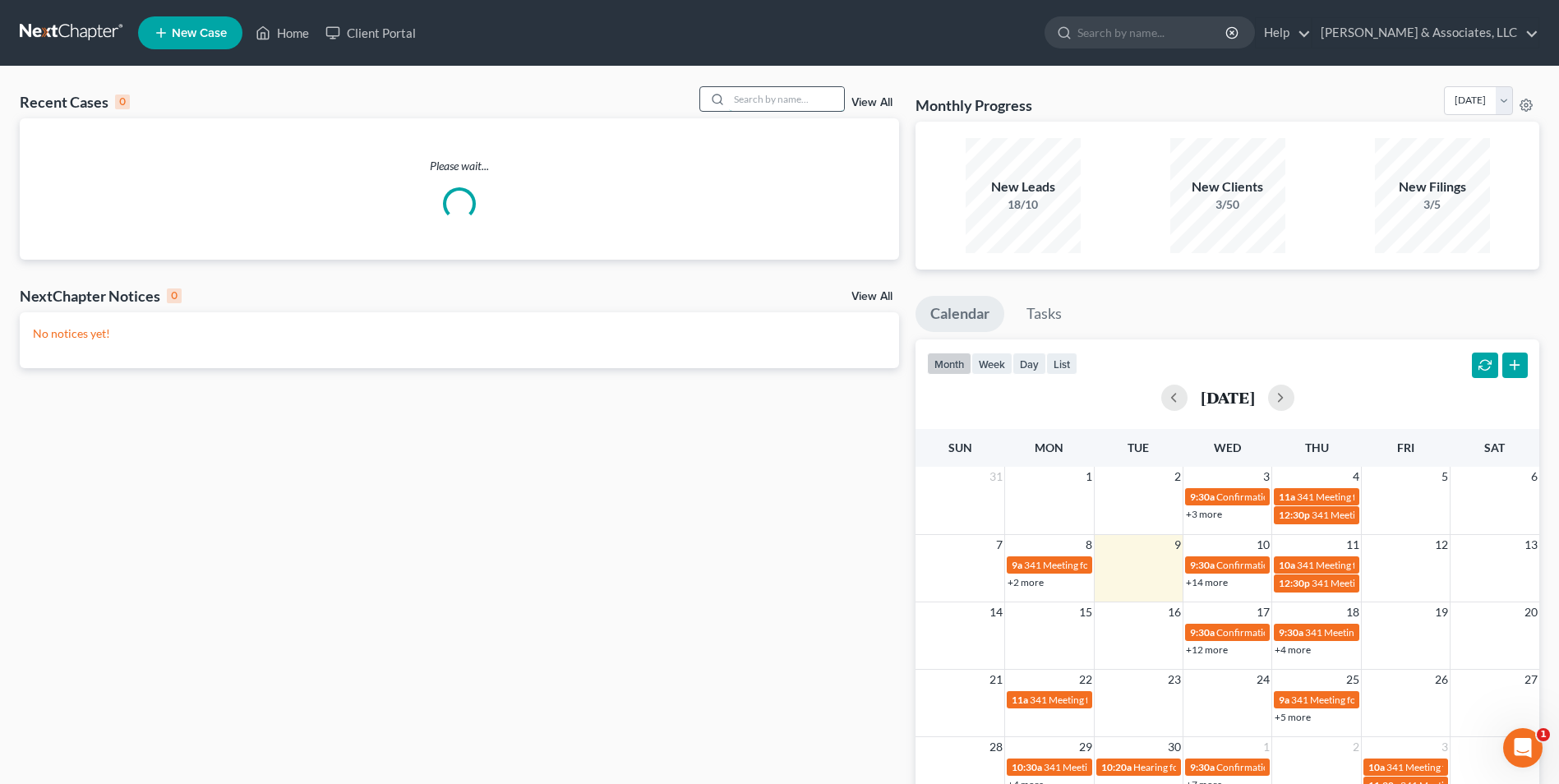
click at [760, 99] on input "search" at bounding box center [786, 99] width 115 height 24
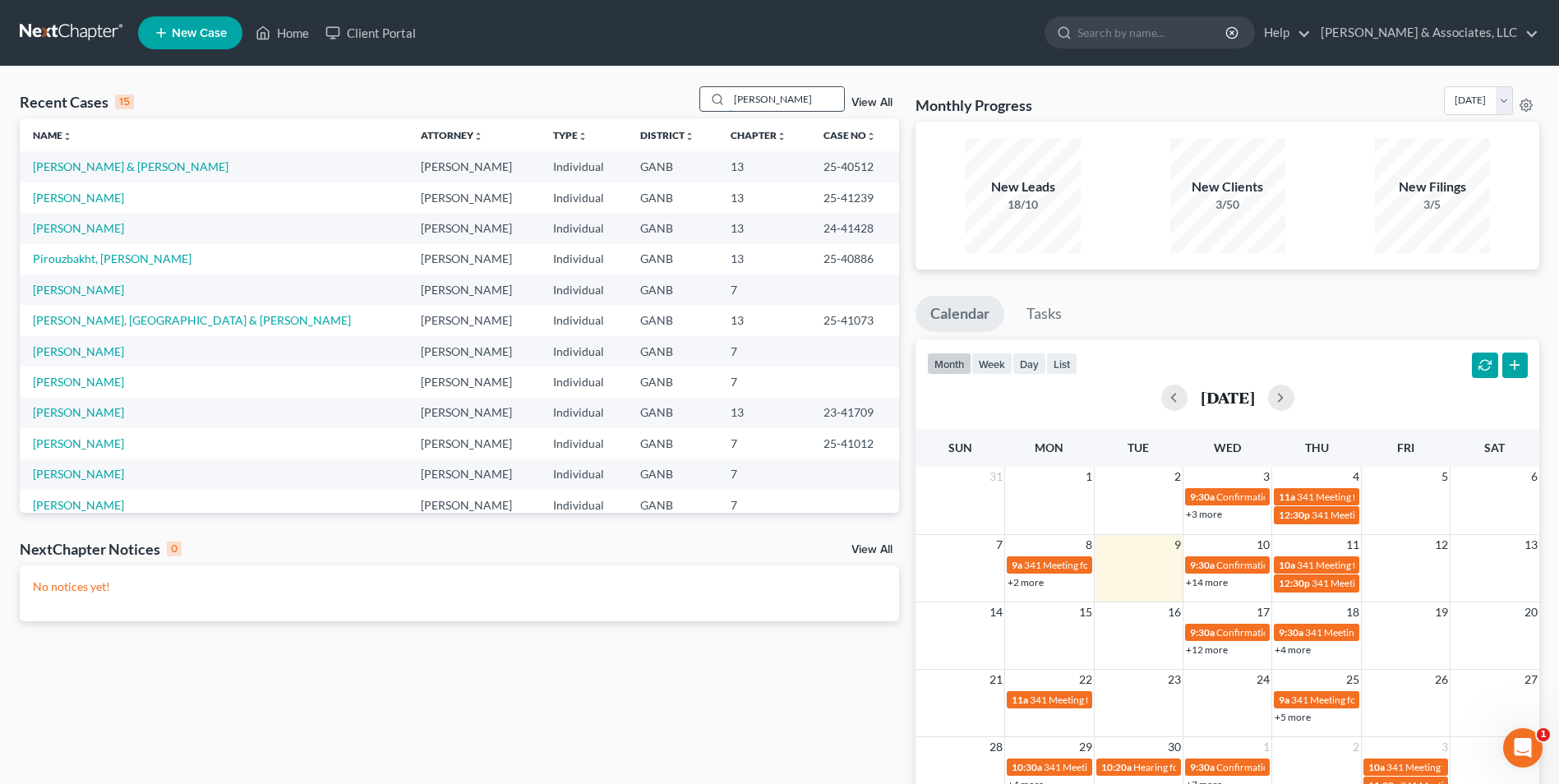
type input "ward"
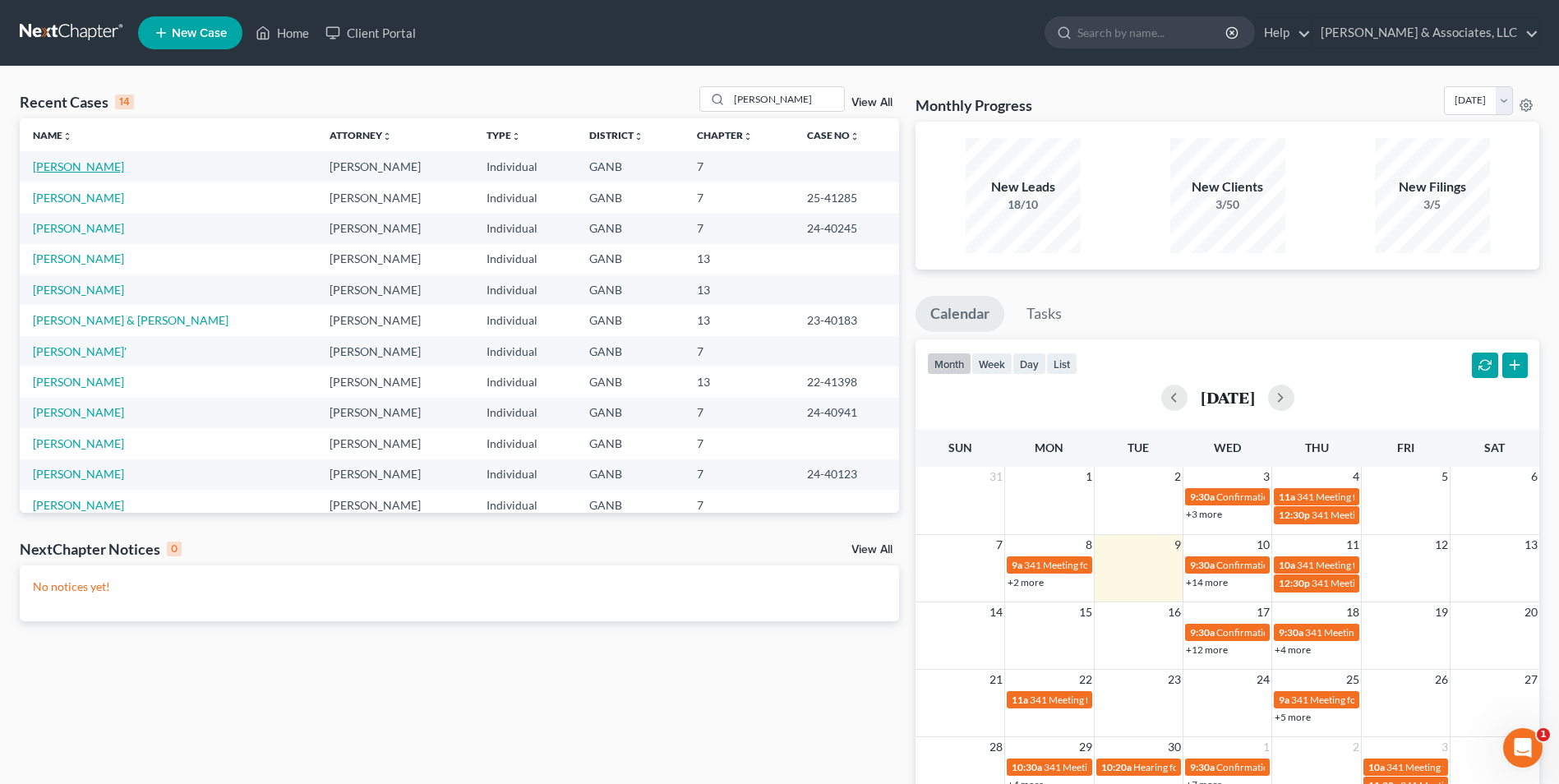
click at [49, 163] on link "[PERSON_NAME]" at bounding box center [79, 166] width 91 height 14
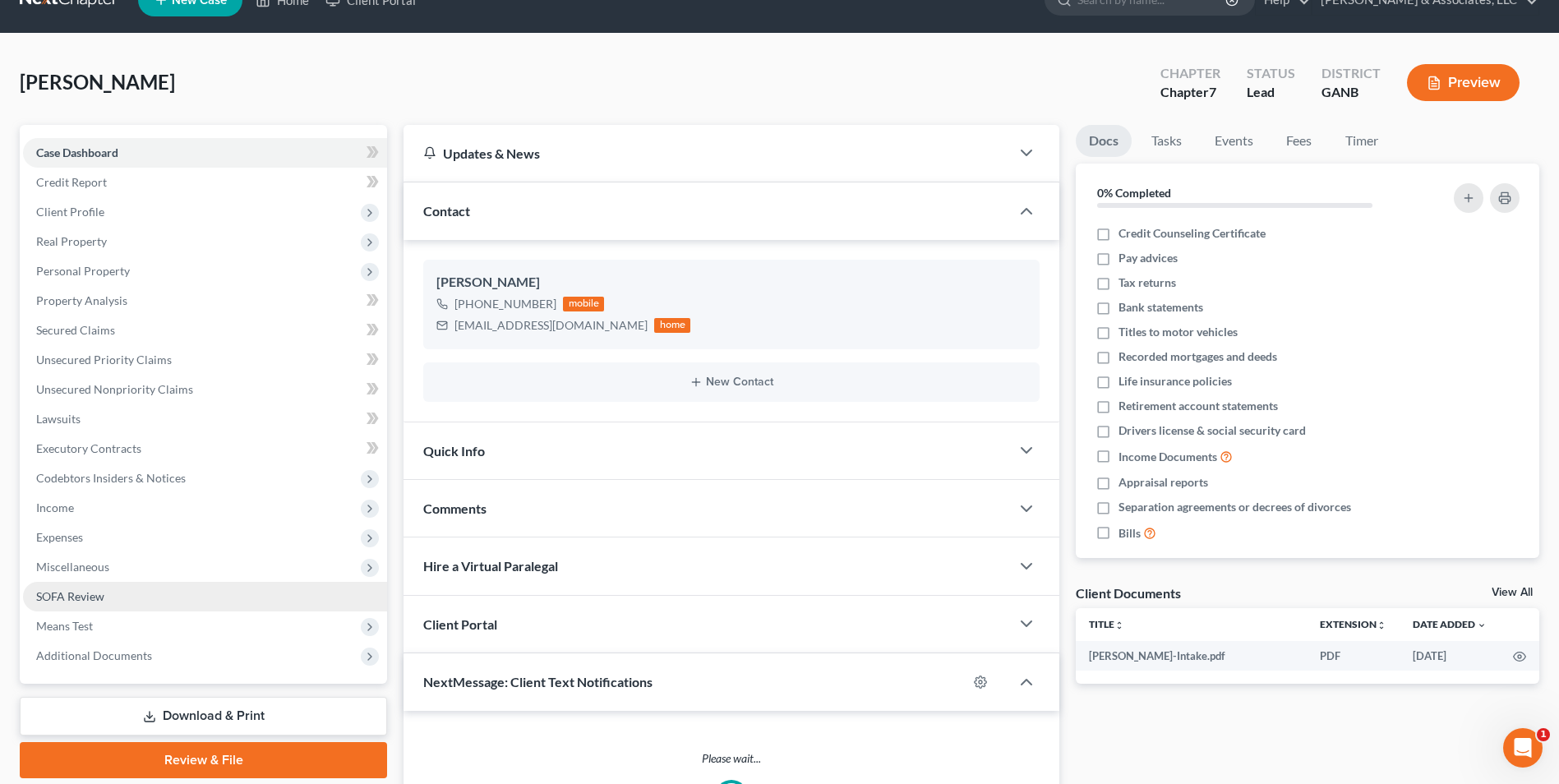
scroll to position [82, 0]
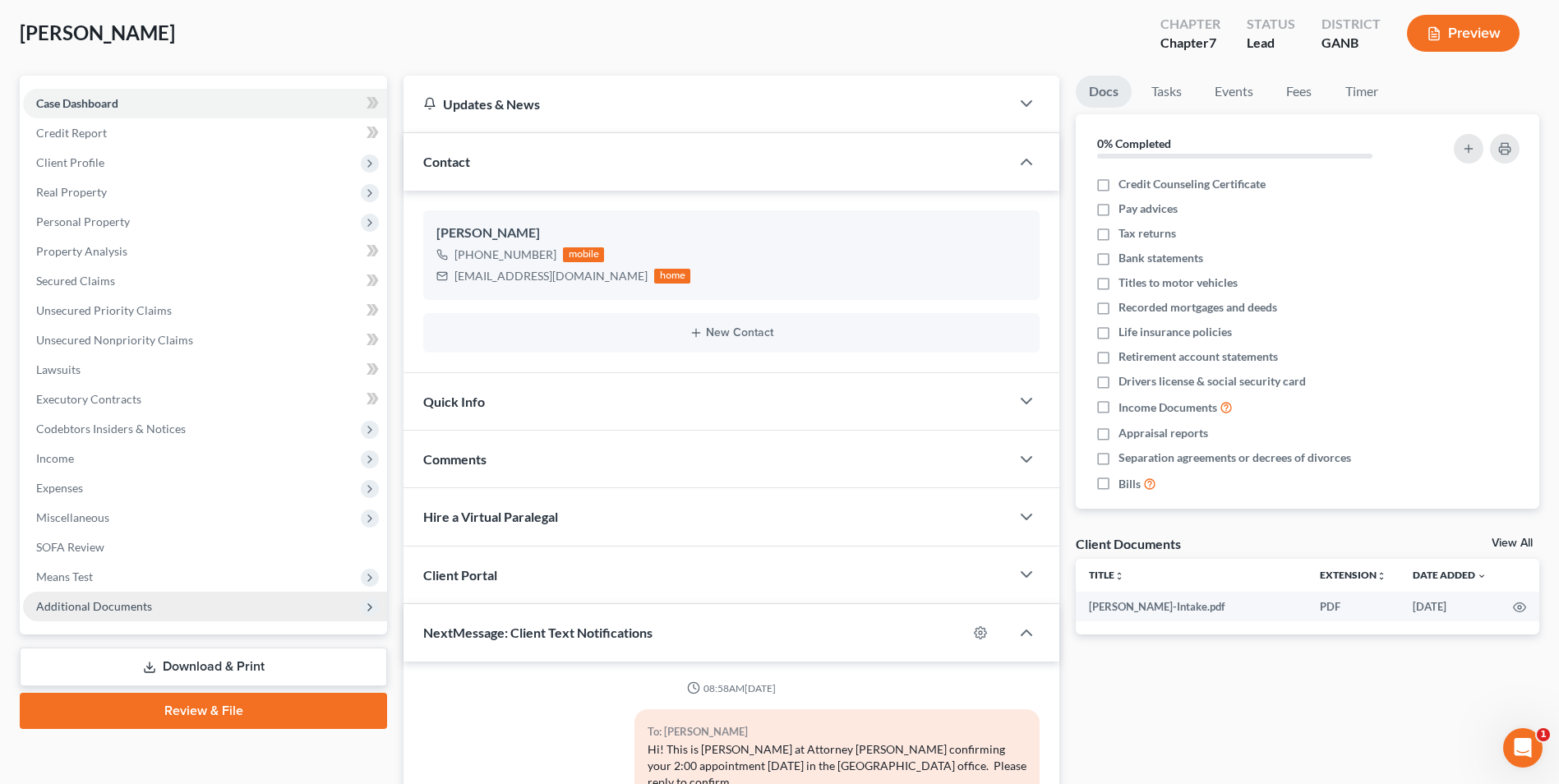
drag, startPoint x: 130, startPoint y: 604, endPoint x: 169, endPoint y: 601, distance: 39.1
click at [130, 604] on span "Additional Documents" at bounding box center [93, 606] width 116 height 14
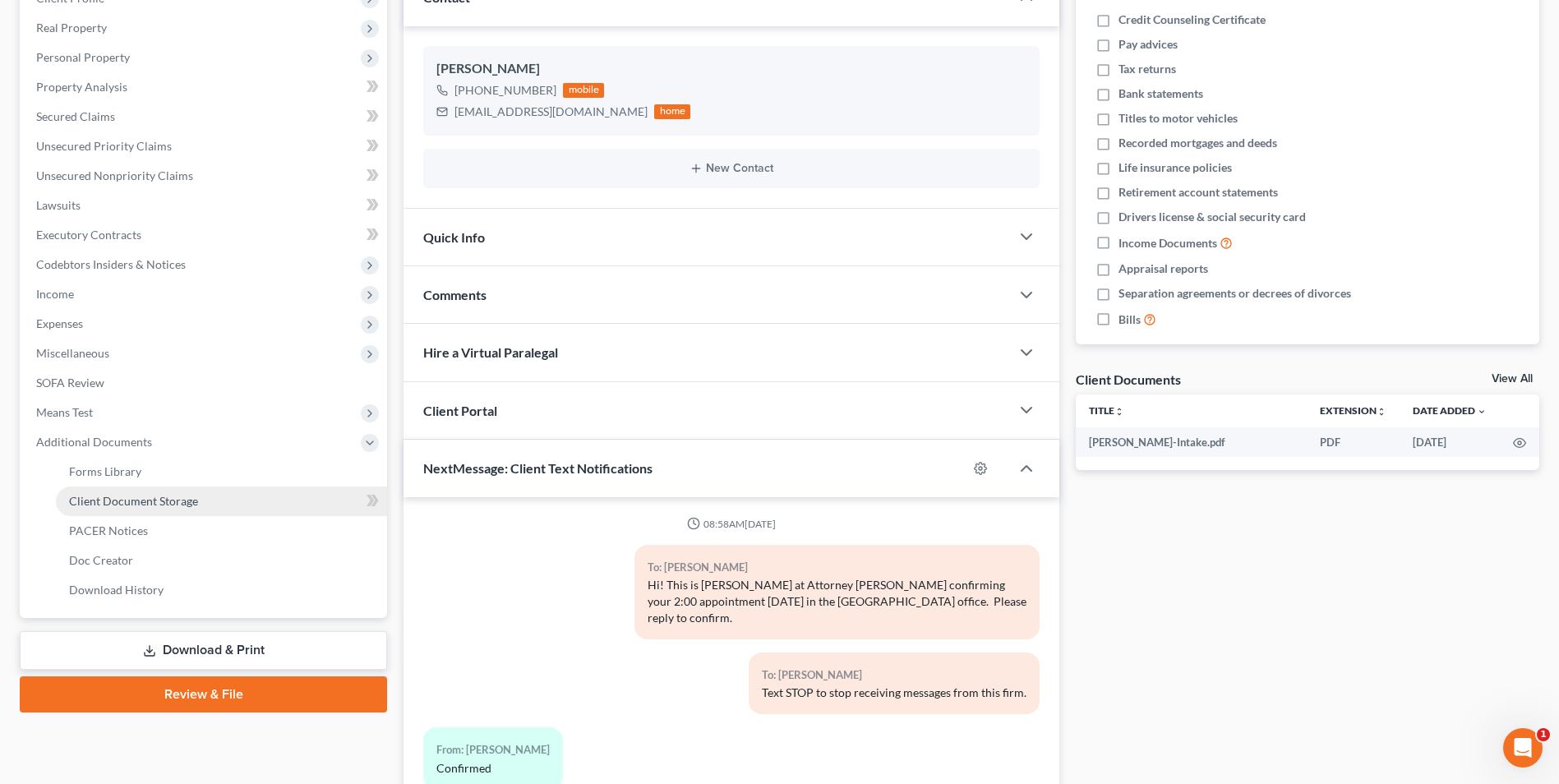
click at [158, 504] on span "Client Document Storage" at bounding box center [133, 501] width 129 height 14
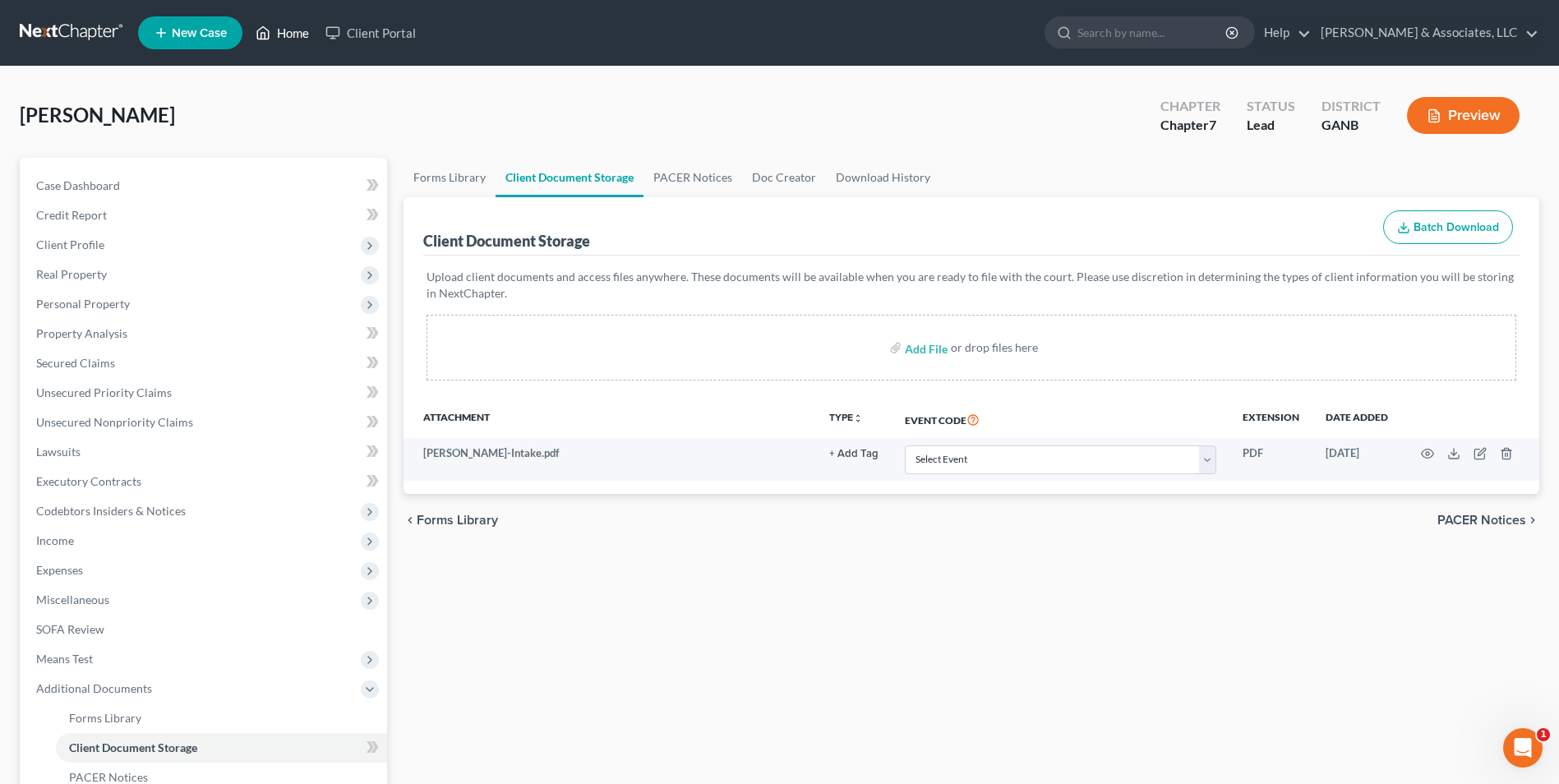
click at [298, 39] on link "Home" at bounding box center [282, 33] width 70 height 30
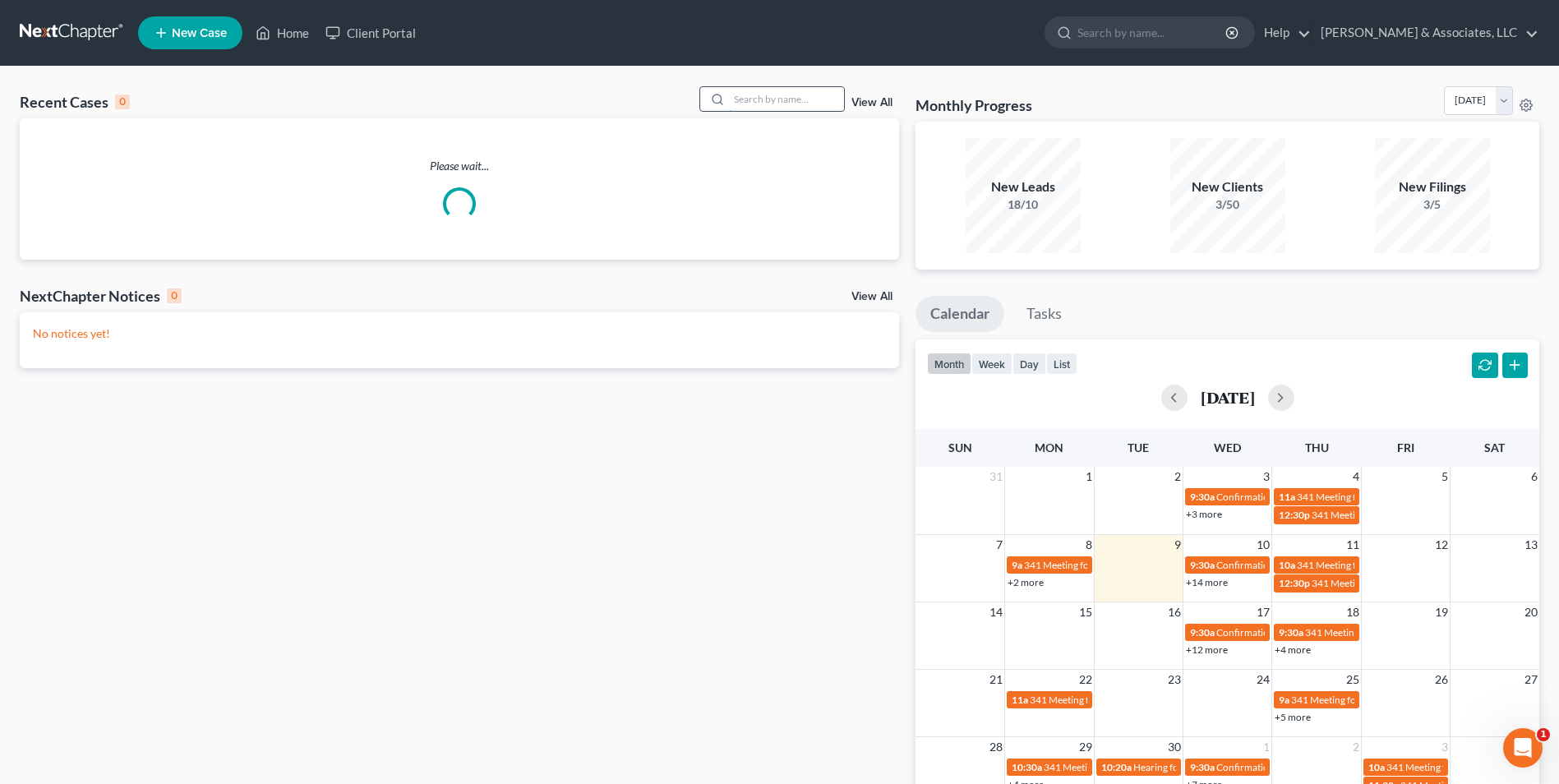
click at [780, 96] on input "search" at bounding box center [786, 99] width 115 height 24
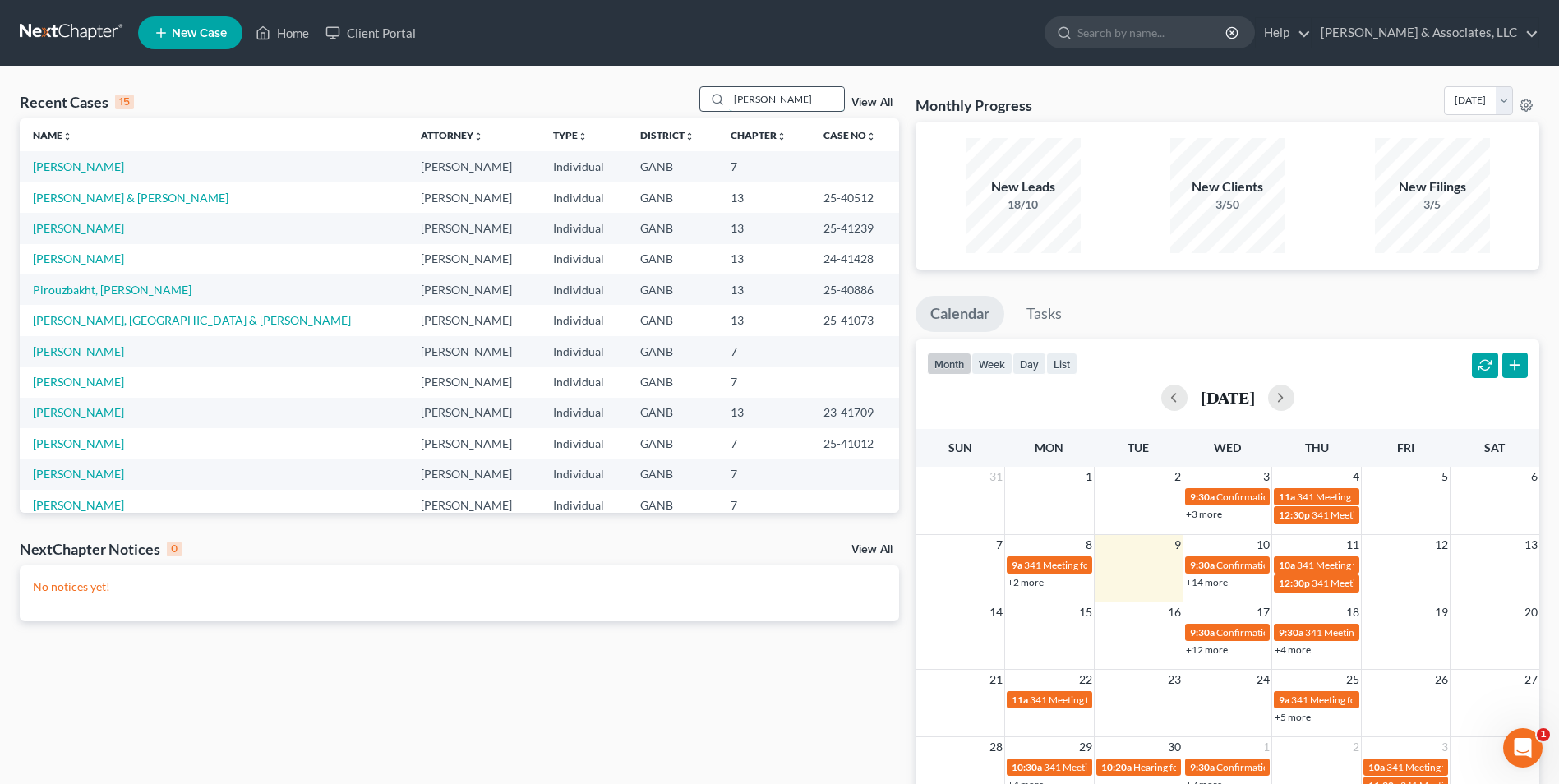
type input "adams"
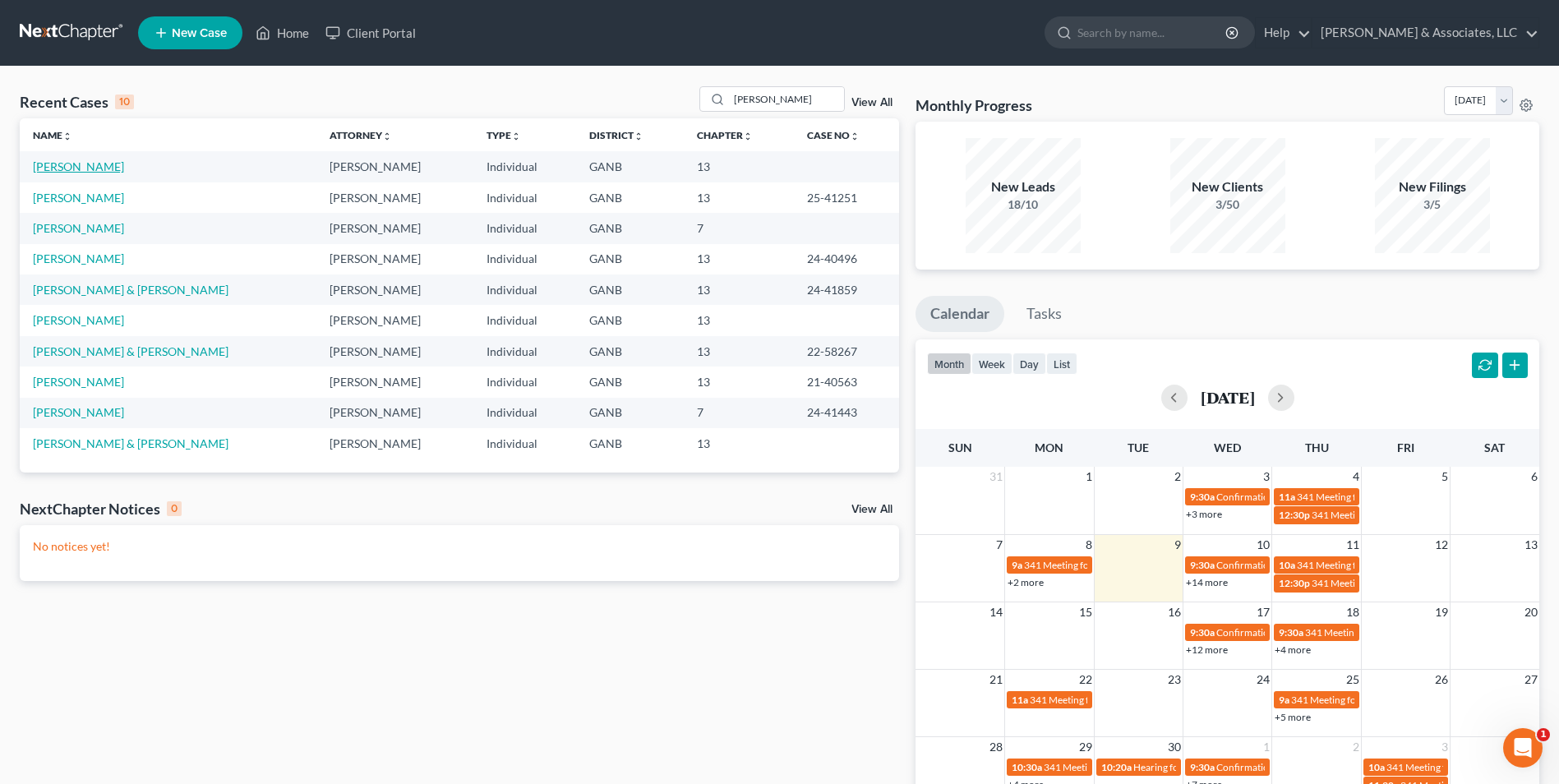
click at [74, 165] on link "[PERSON_NAME]" at bounding box center [79, 166] width 91 height 14
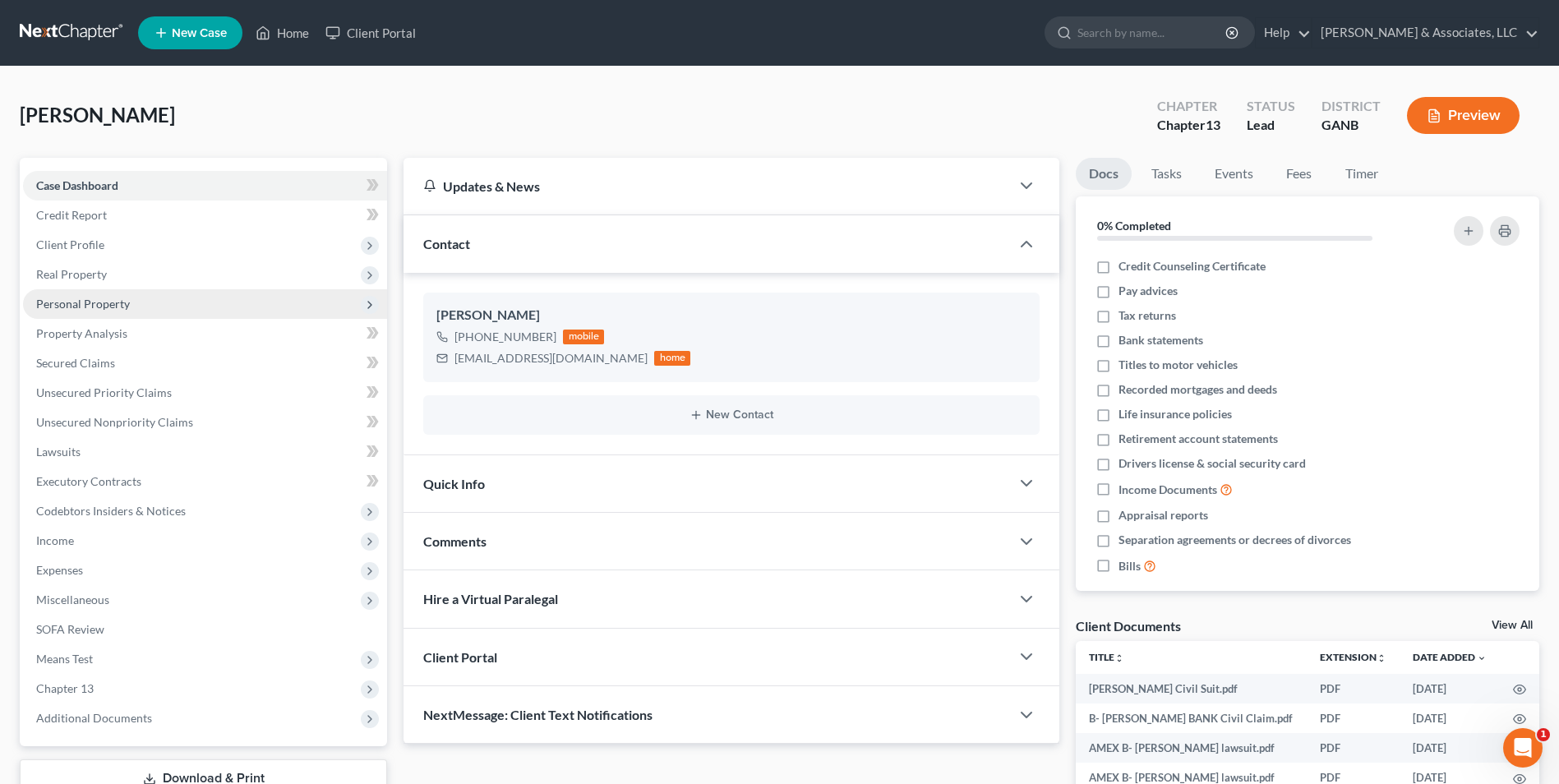
scroll to position [246, 0]
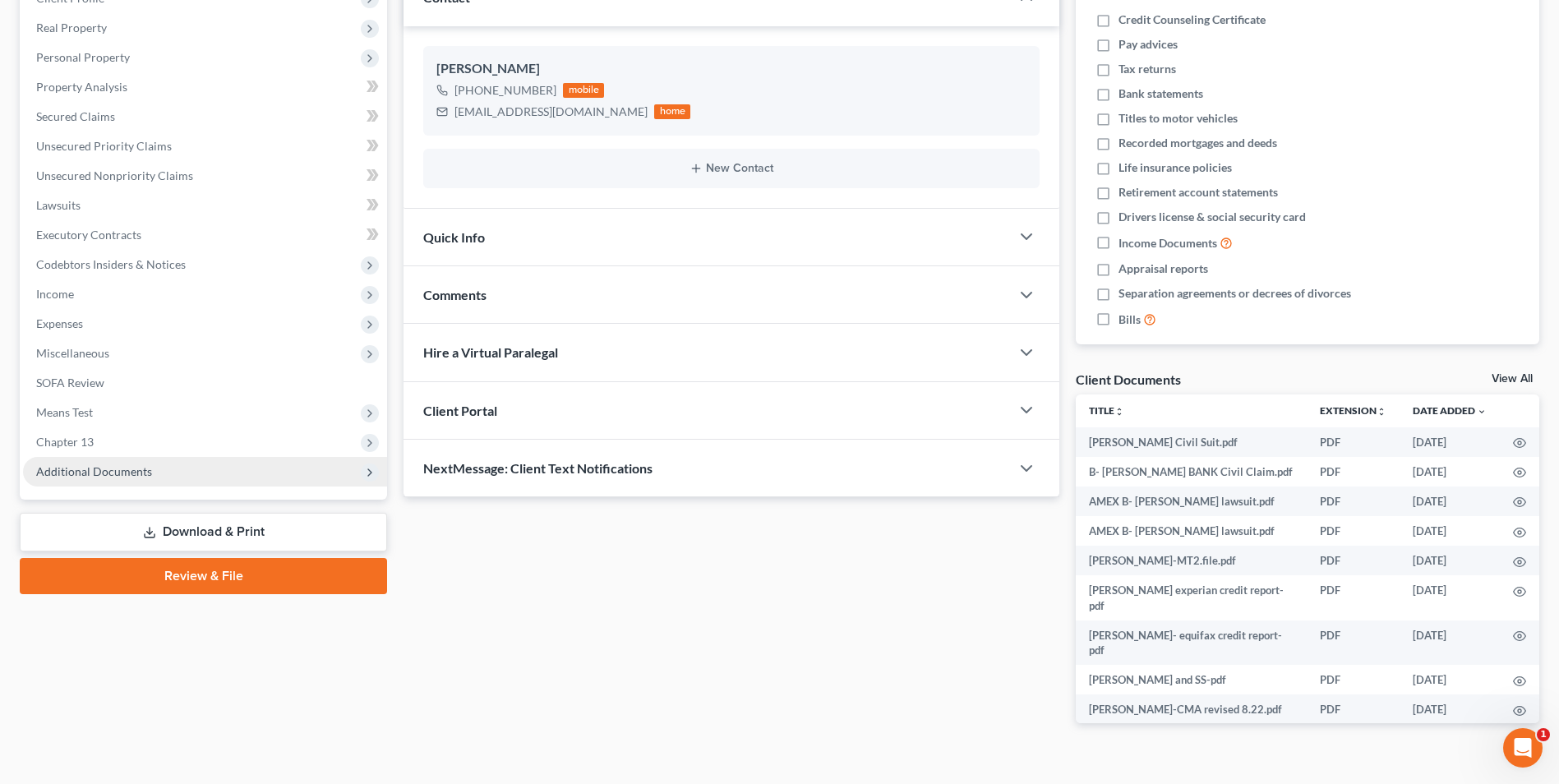
click at [137, 471] on span "Additional Documents" at bounding box center [93, 471] width 116 height 14
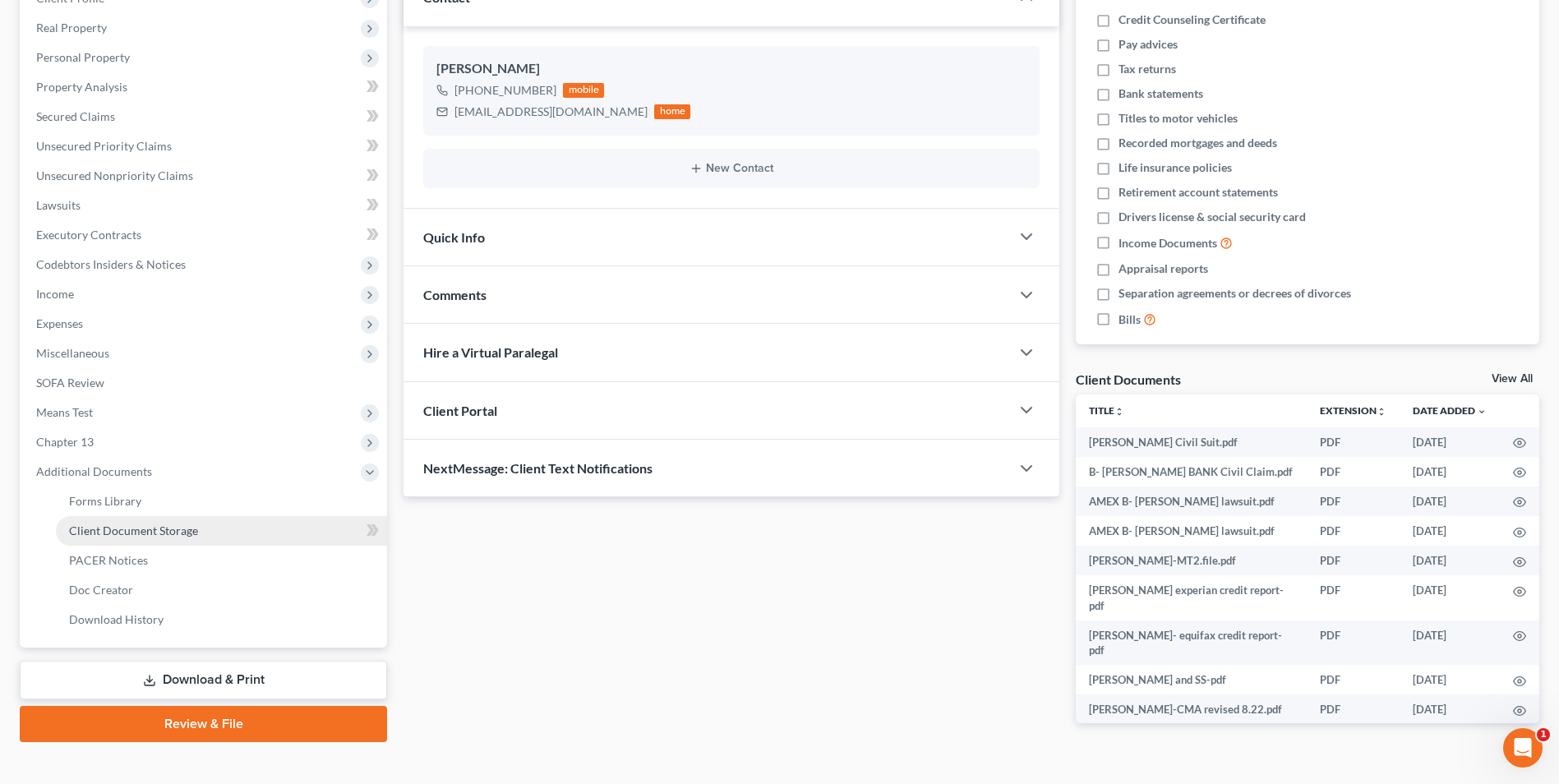
click at [164, 531] on span "Client Document Storage" at bounding box center [133, 531] width 129 height 14
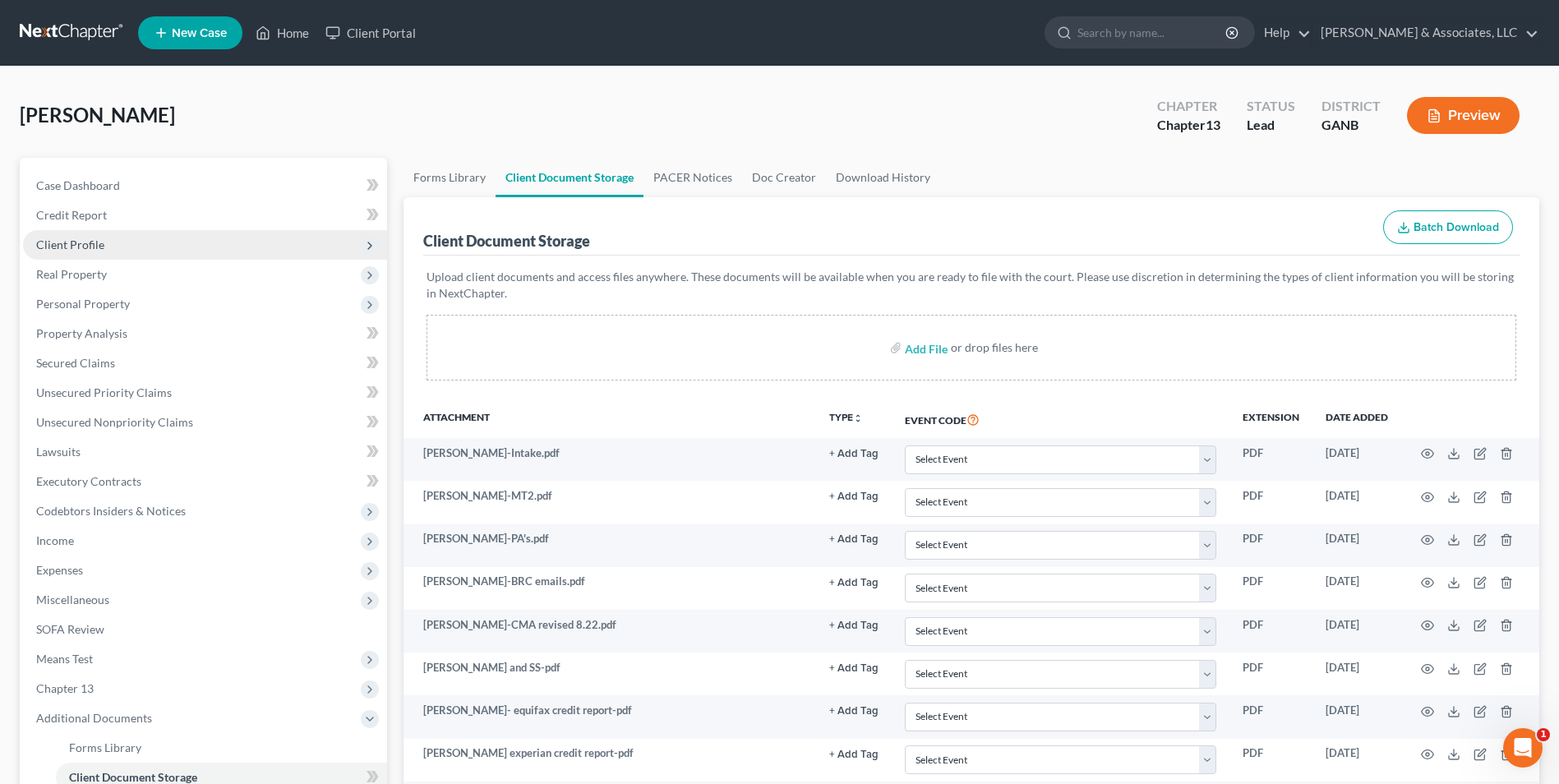
click at [88, 240] on span "Client Profile" at bounding box center [70, 244] width 69 height 14
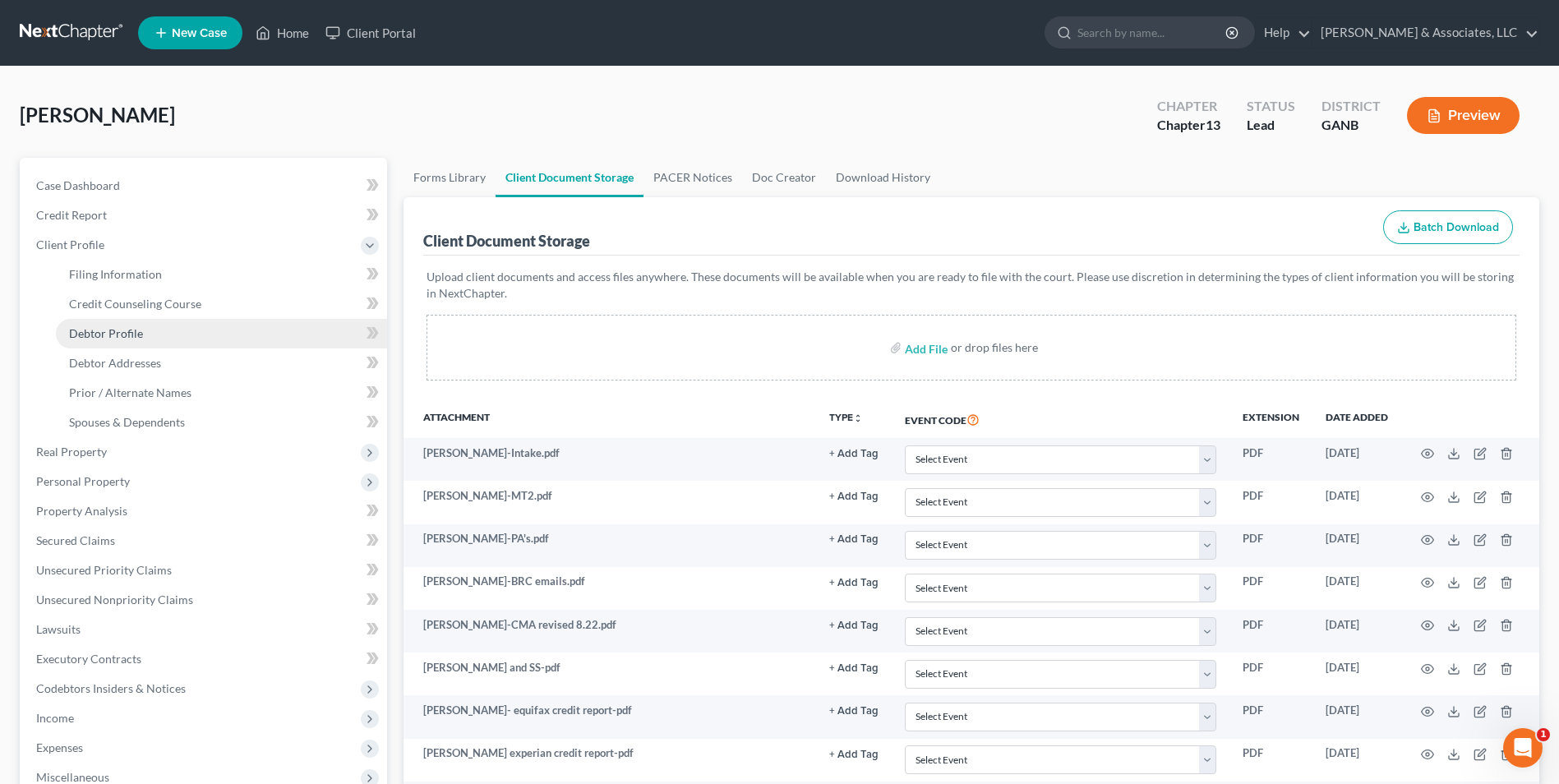
click at [121, 328] on span "Debtor Profile" at bounding box center [105, 333] width 74 height 14
select select "0"
select select "1"
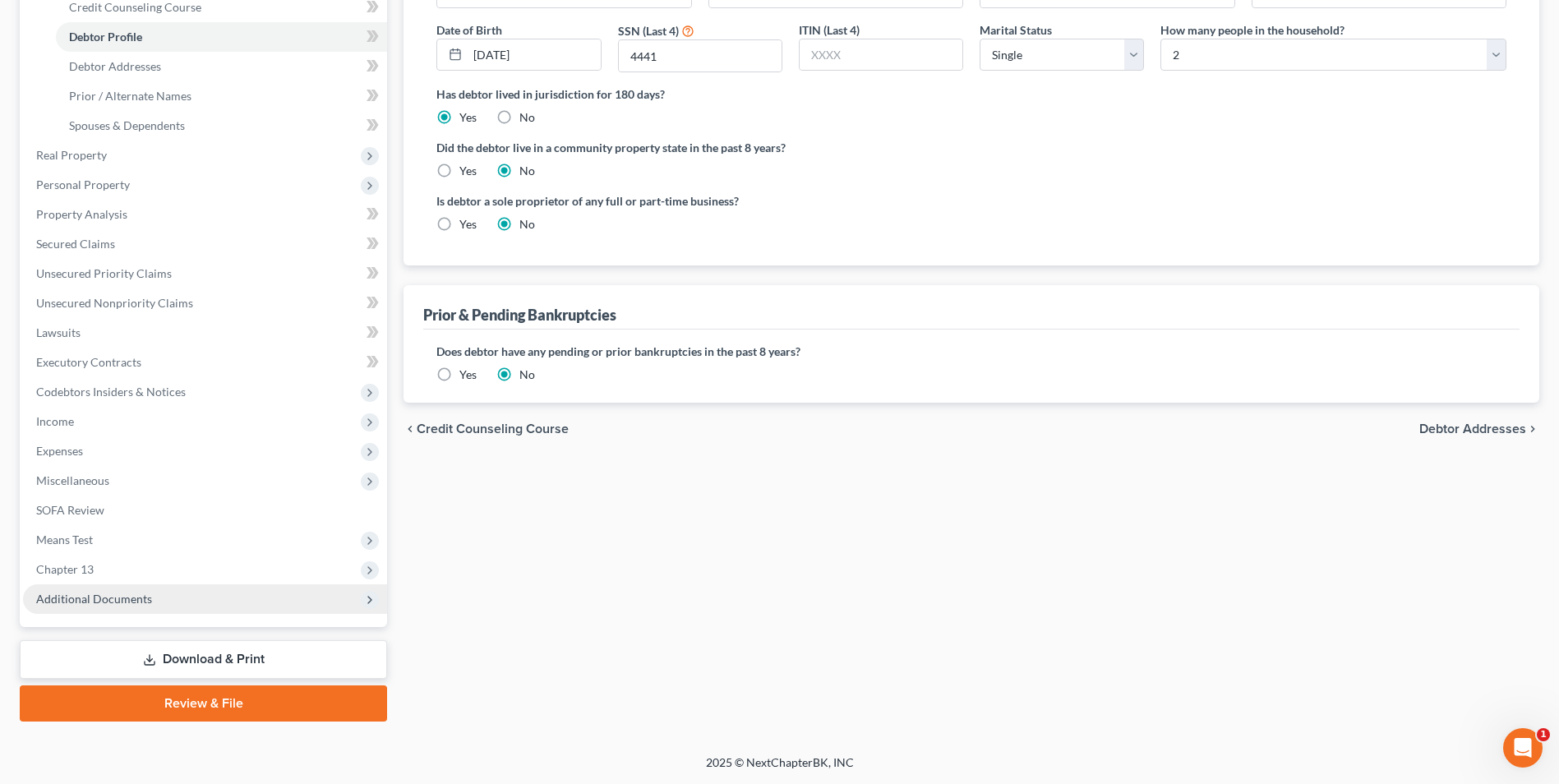
click at [104, 599] on span "Additional Documents" at bounding box center [93, 598] width 116 height 14
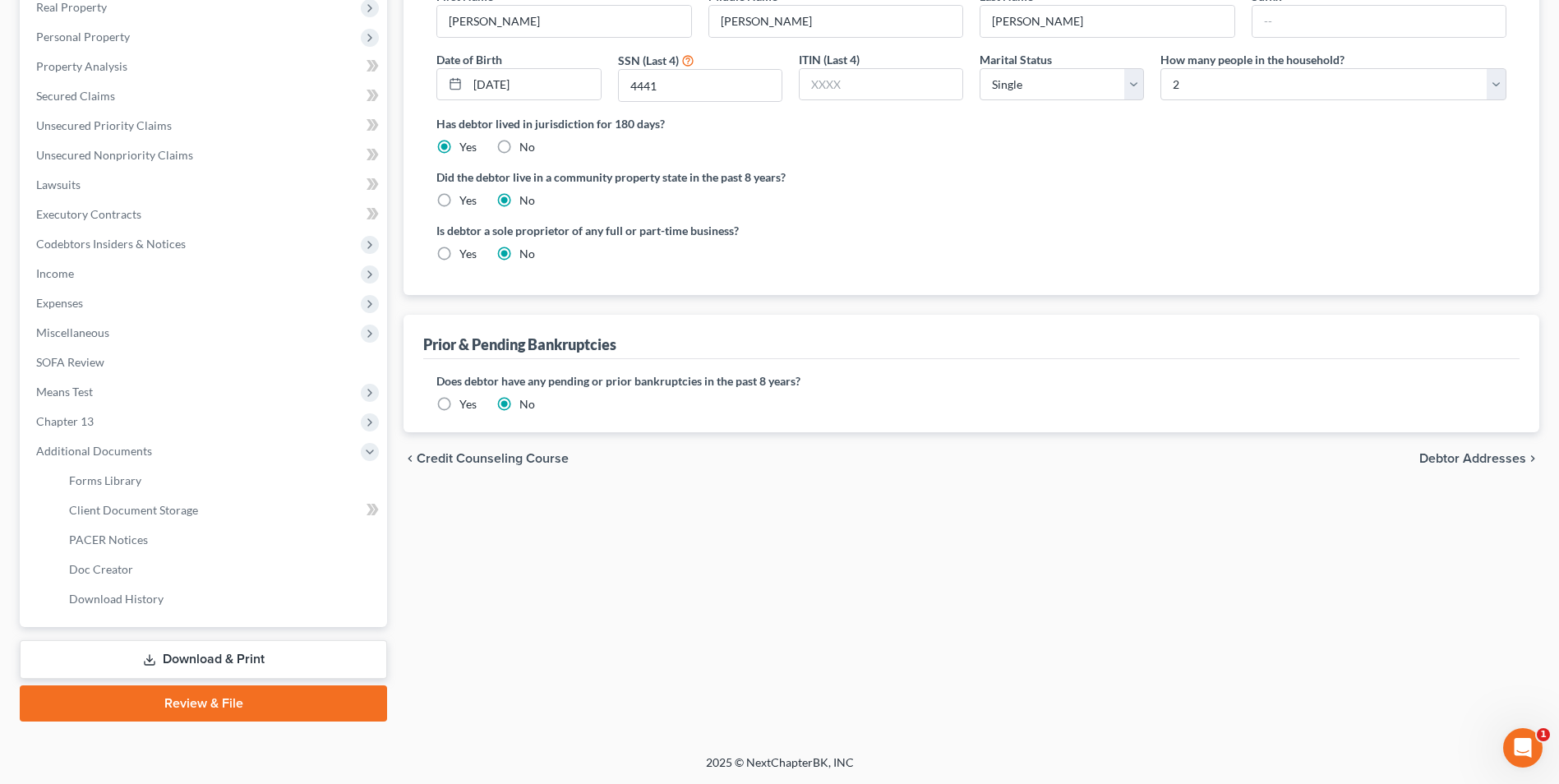
scroll to position [267, 0]
click at [154, 512] on span "Client Document Storage" at bounding box center [133, 510] width 129 height 14
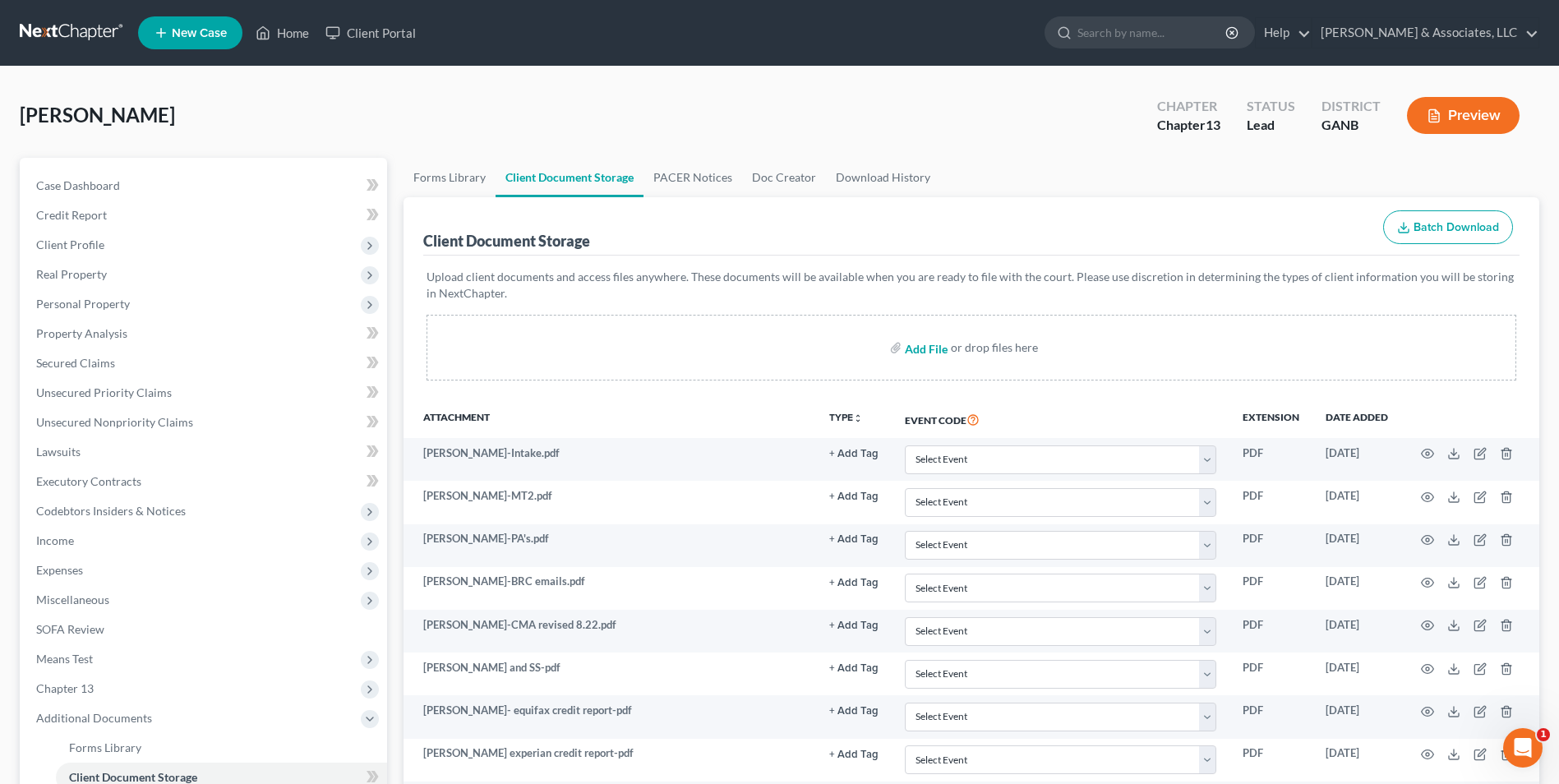
click at [934, 348] on input "file" at bounding box center [925, 348] width 40 height 30
type input "C:\fakepath\Adams.CH 13 Plan.pdf"
click at [289, 29] on link "Home" at bounding box center [282, 33] width 70 height 30
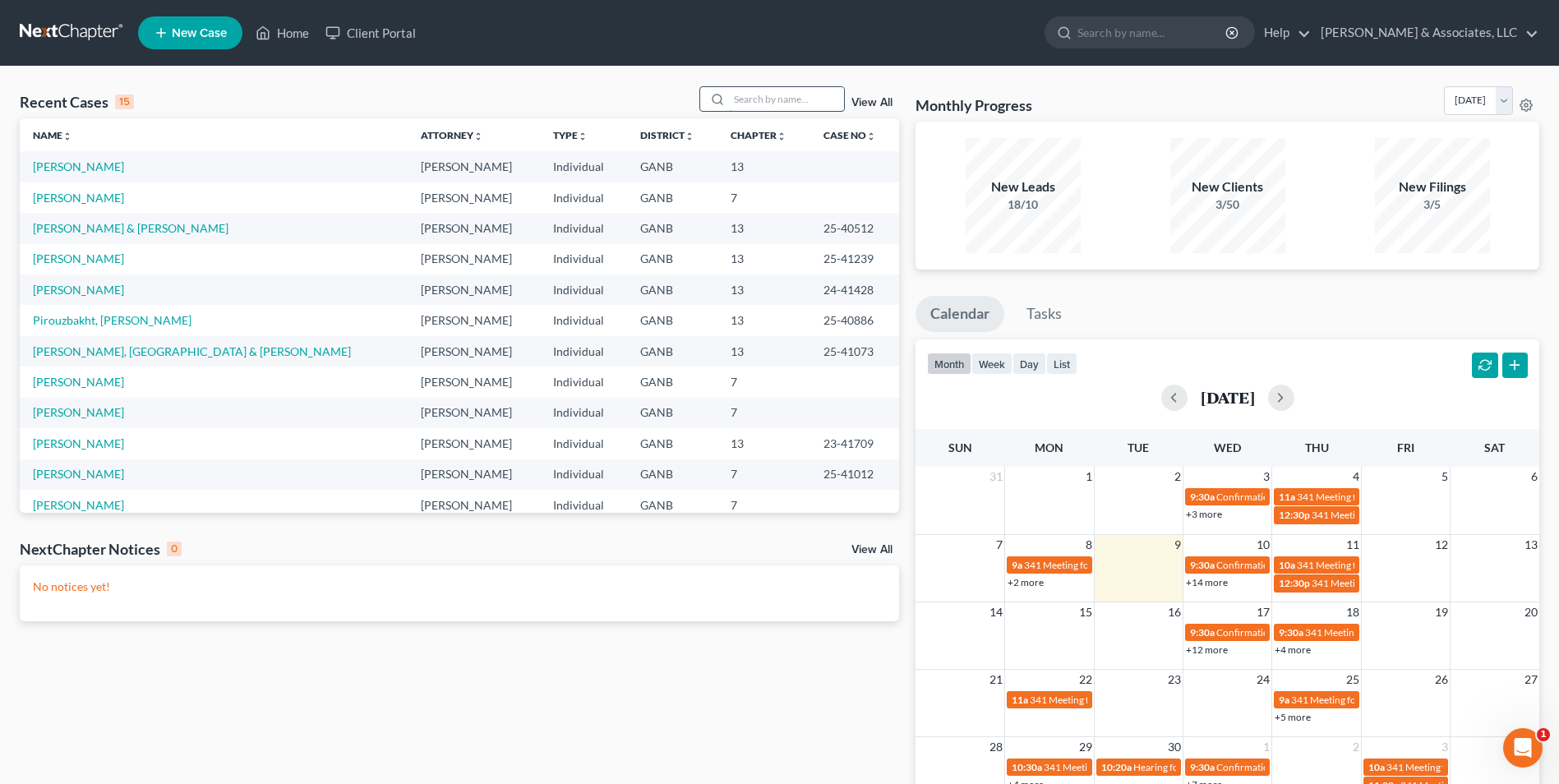
click at [792, 107] on input "search" at bounding box center [786, 99] width 115 height 24
type input "EVANS"
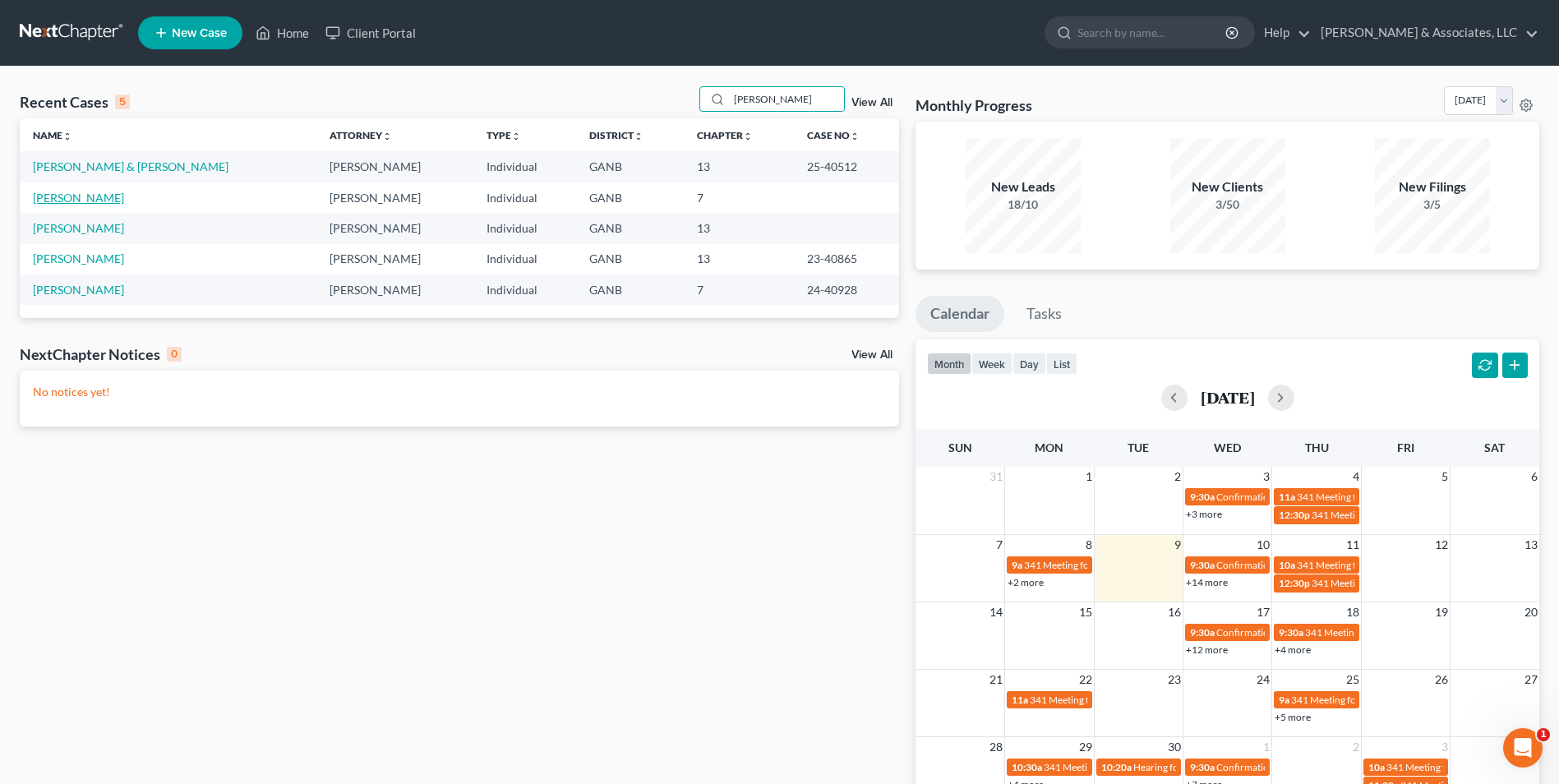
click at [74, 202] on link "[PERSON_NAME]" at bounding box center [79, 198] width 91 height 14
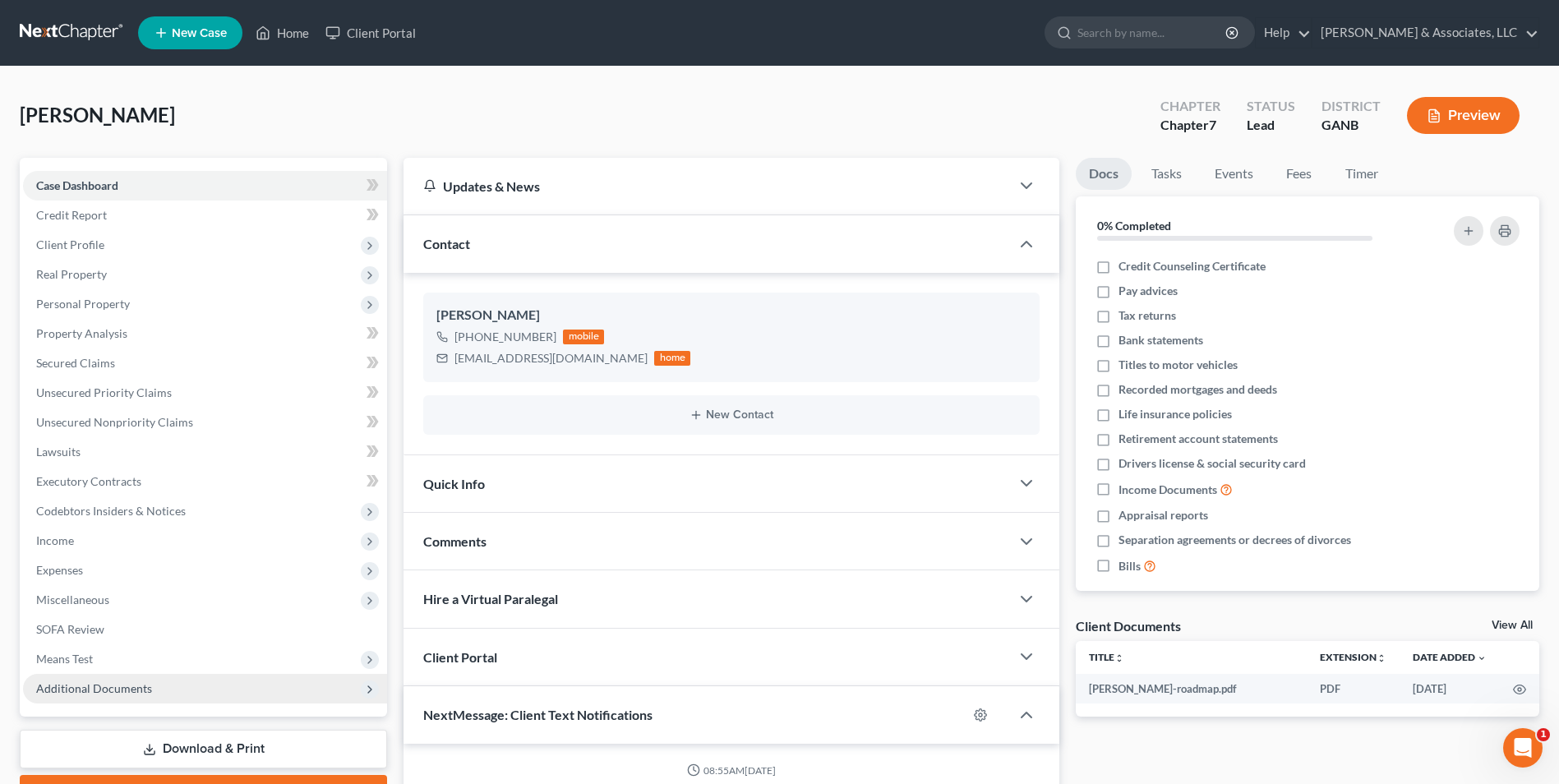
click at [126, 681] on span "Additional Documents" at bounding box center [93, 688] width 116 height 14
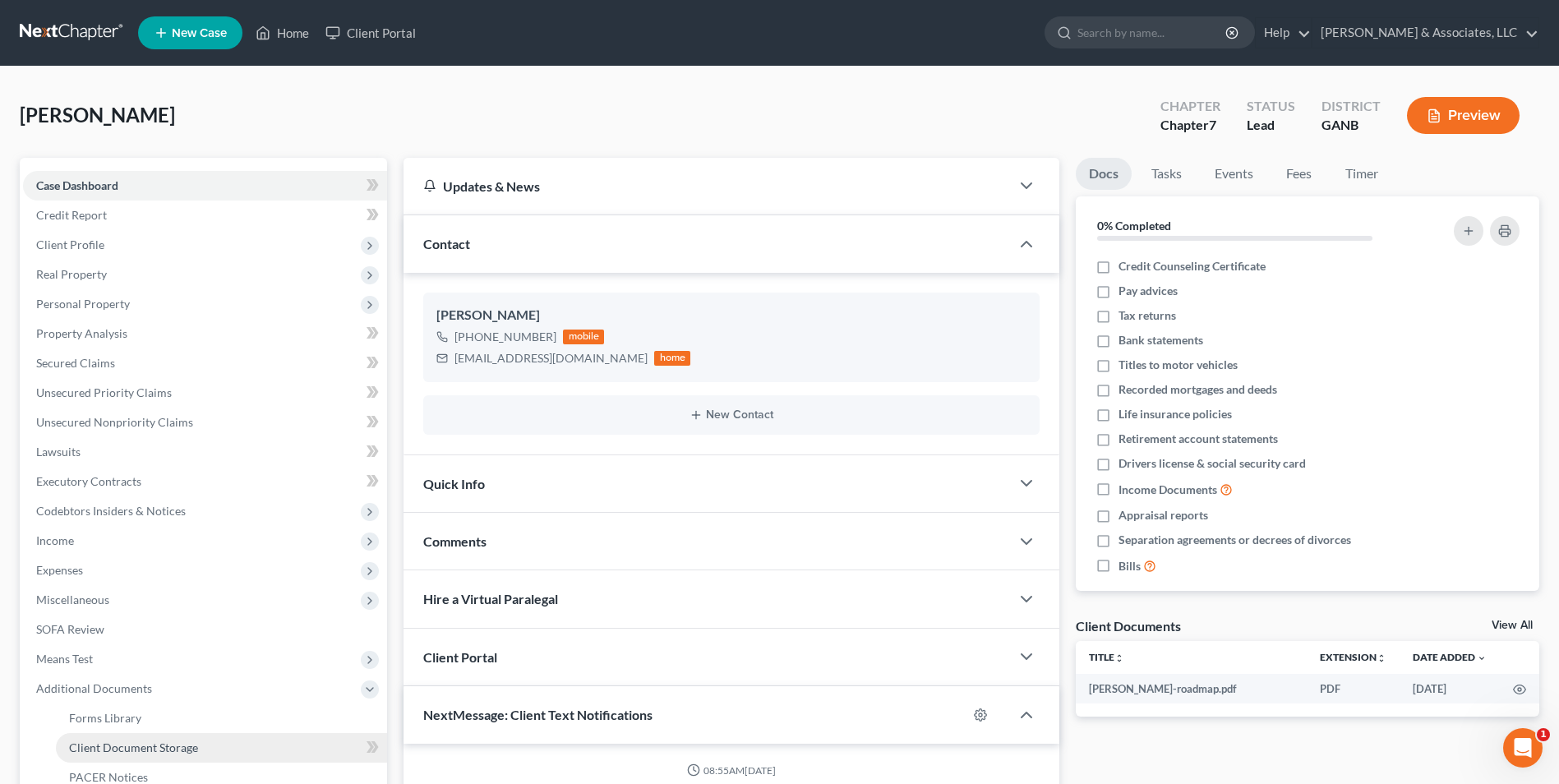
click at [142, 746] on span "Client Document Storage" at bounding box center [133, 747] width 129 height 14
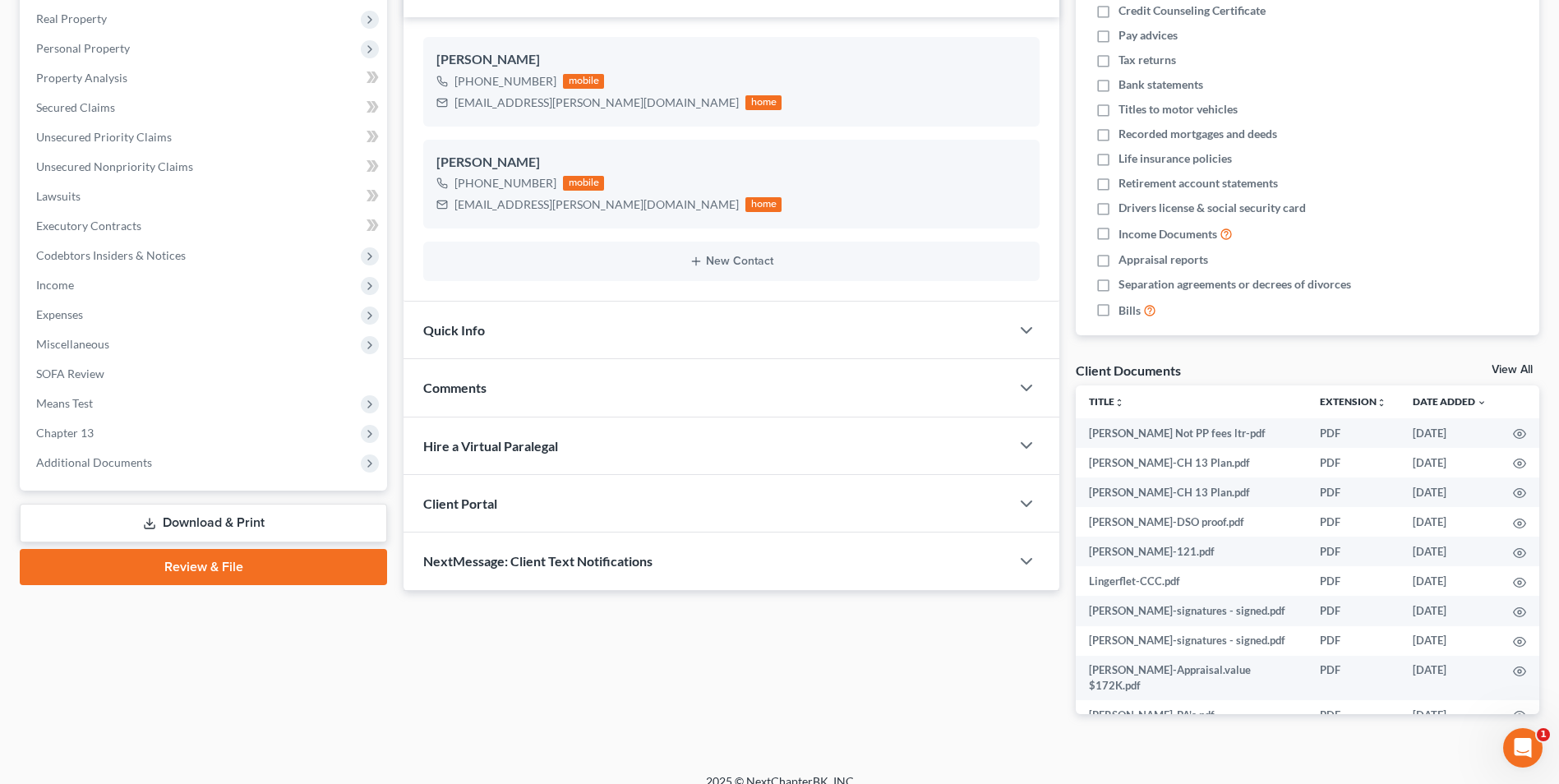
scroll to position [274, 0]
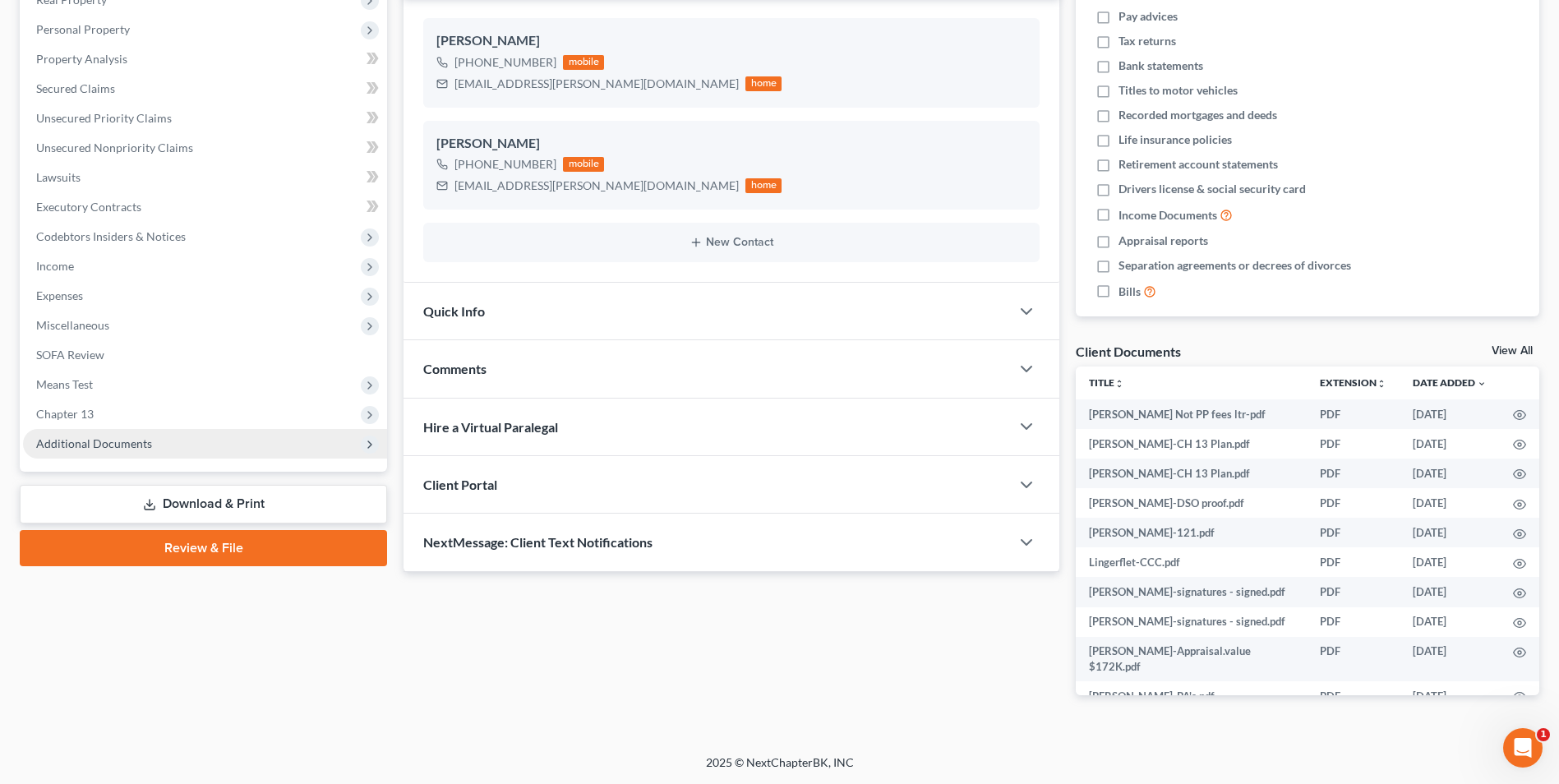
click at [109, 447] on span "Additional Documents" at bounding box center [93, 443] width 116 height 14
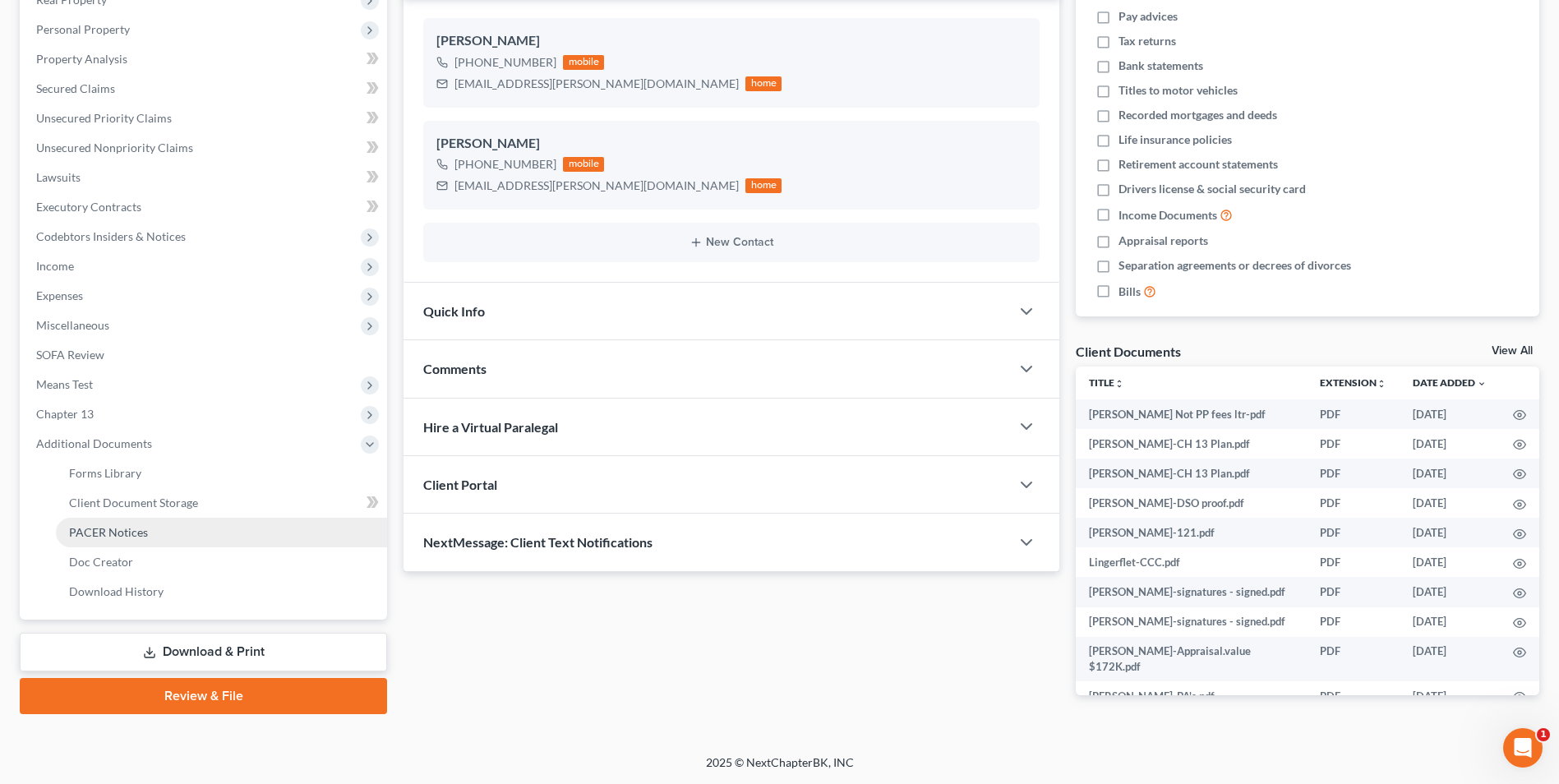
click at [128, 541] on link "PACER Notices" at bounding box center [221, 533] width 331 height 30
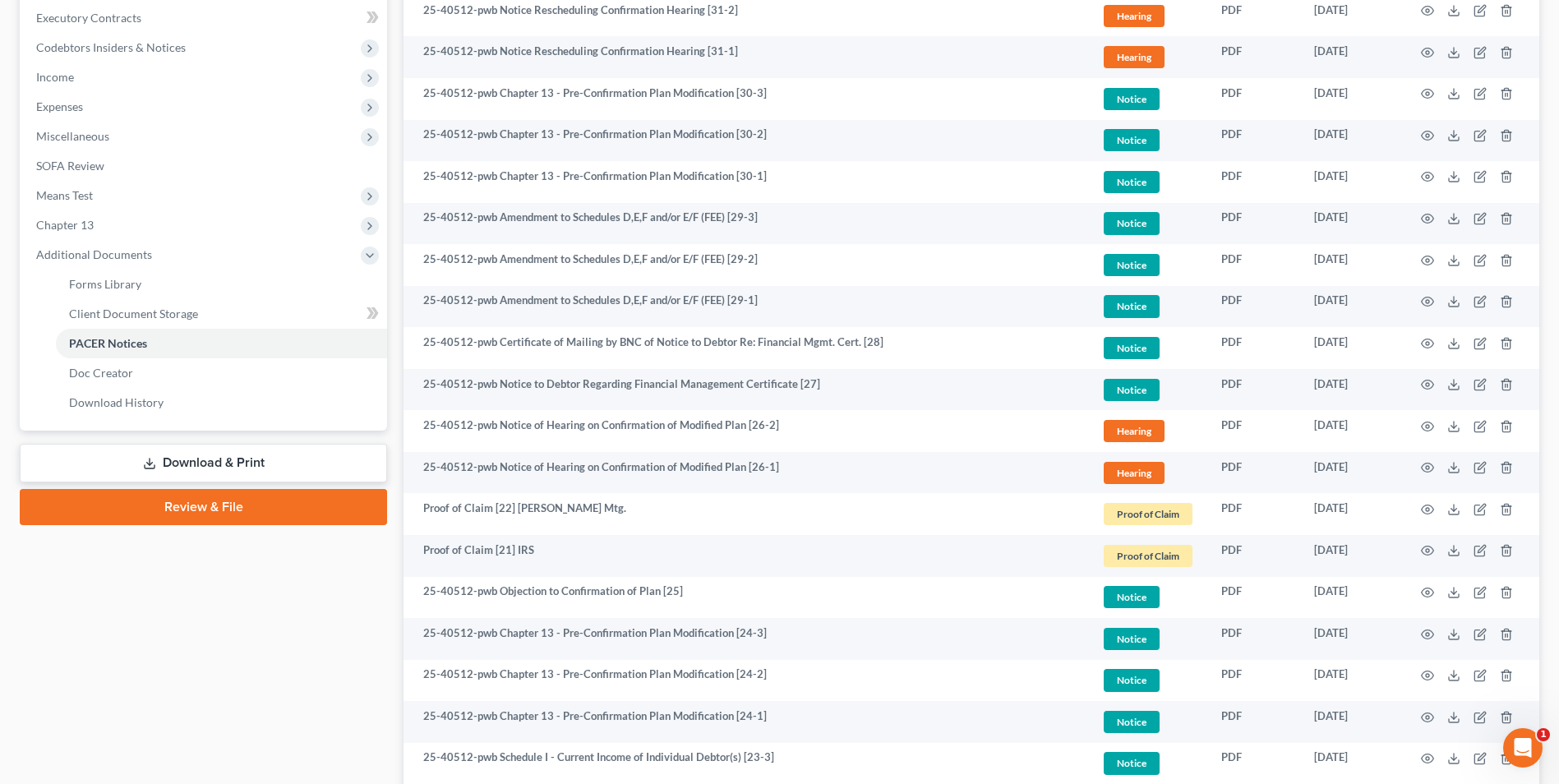
scroll to position [493, 0]
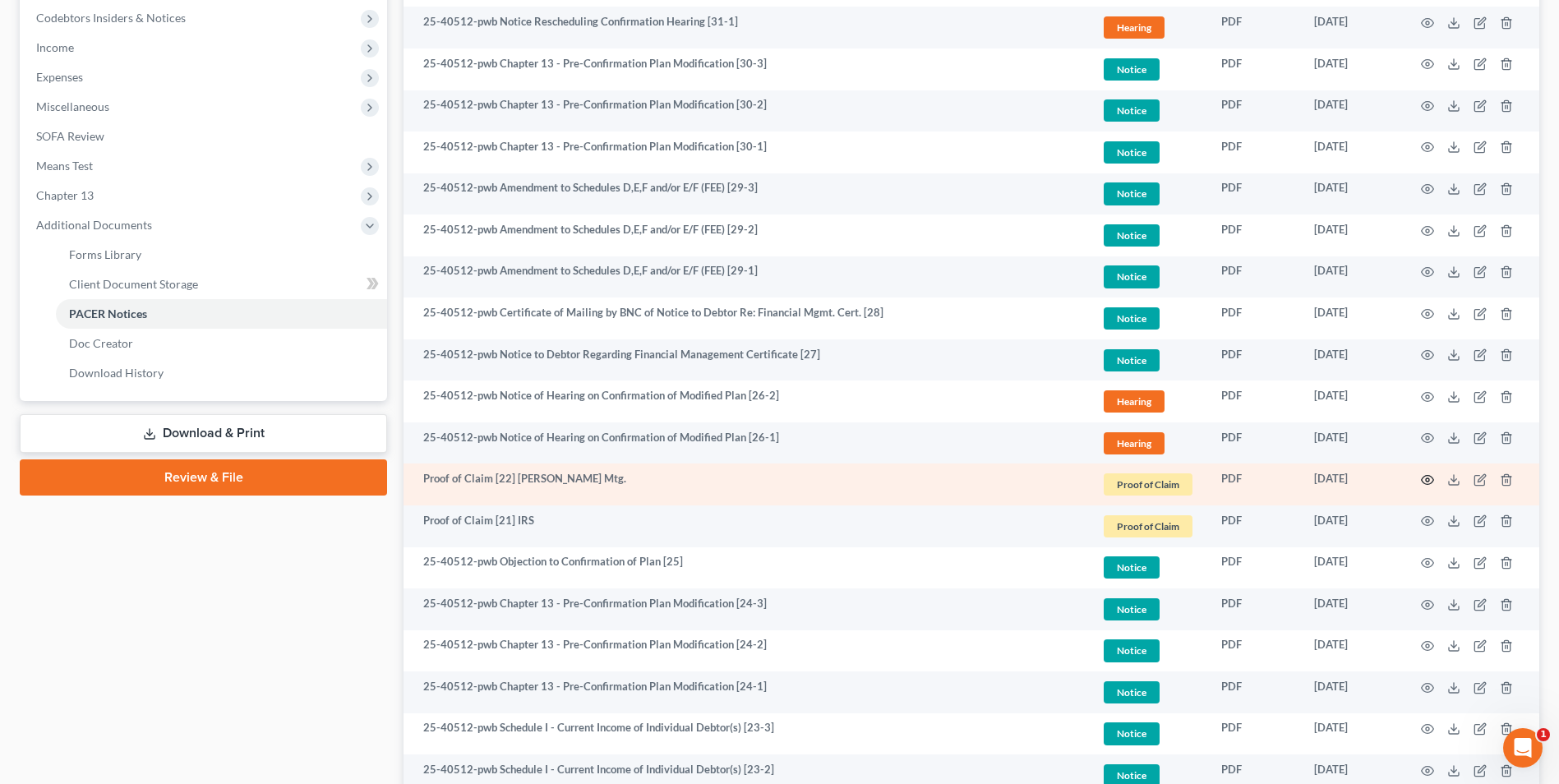
click at [1422, 479] on icon "button" at bounding box center [1428, 480] width 12 height 9
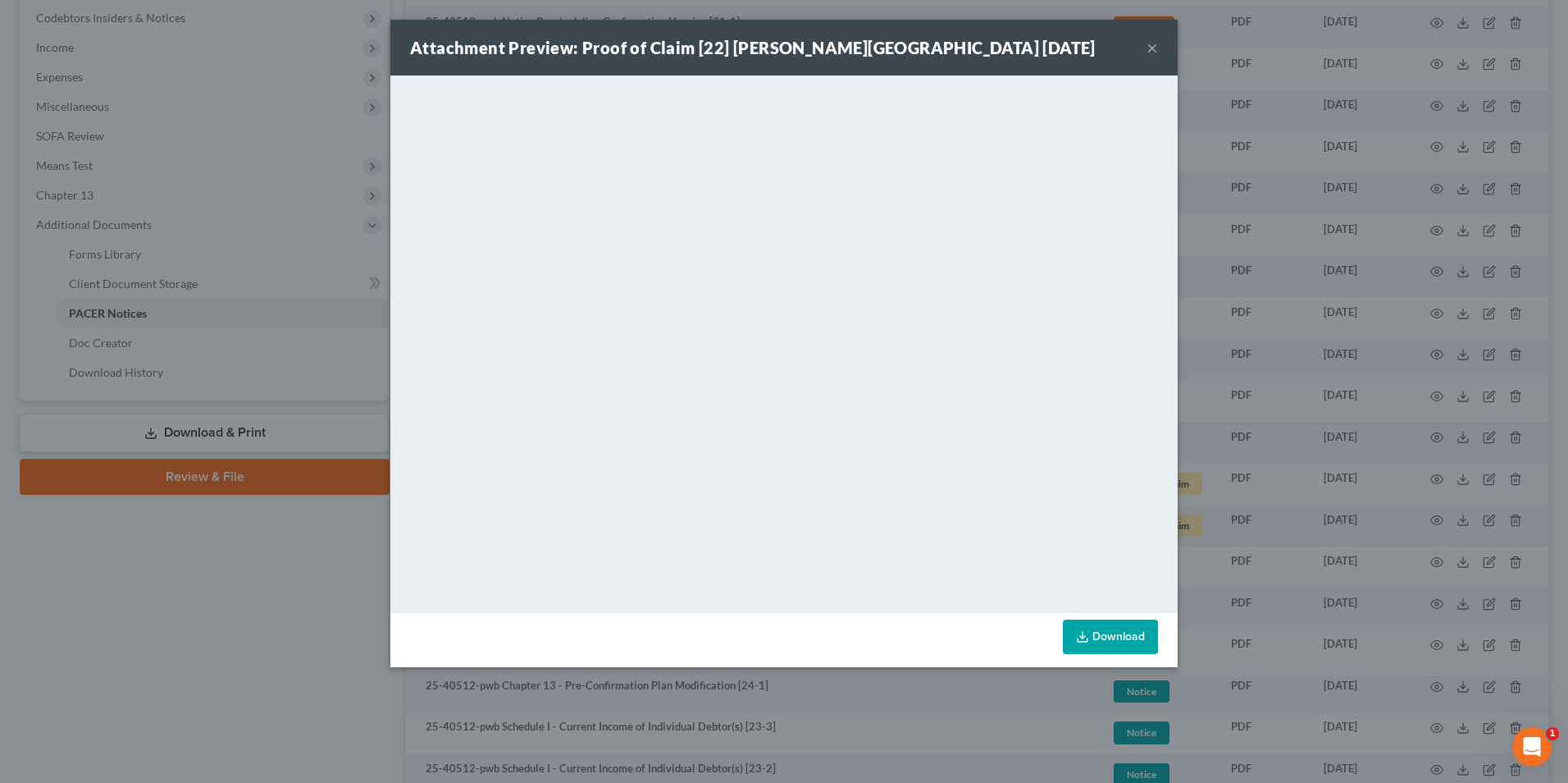
click at [1157, 50] on button "×" at bounding box center [1153, 48] width 12 height 20
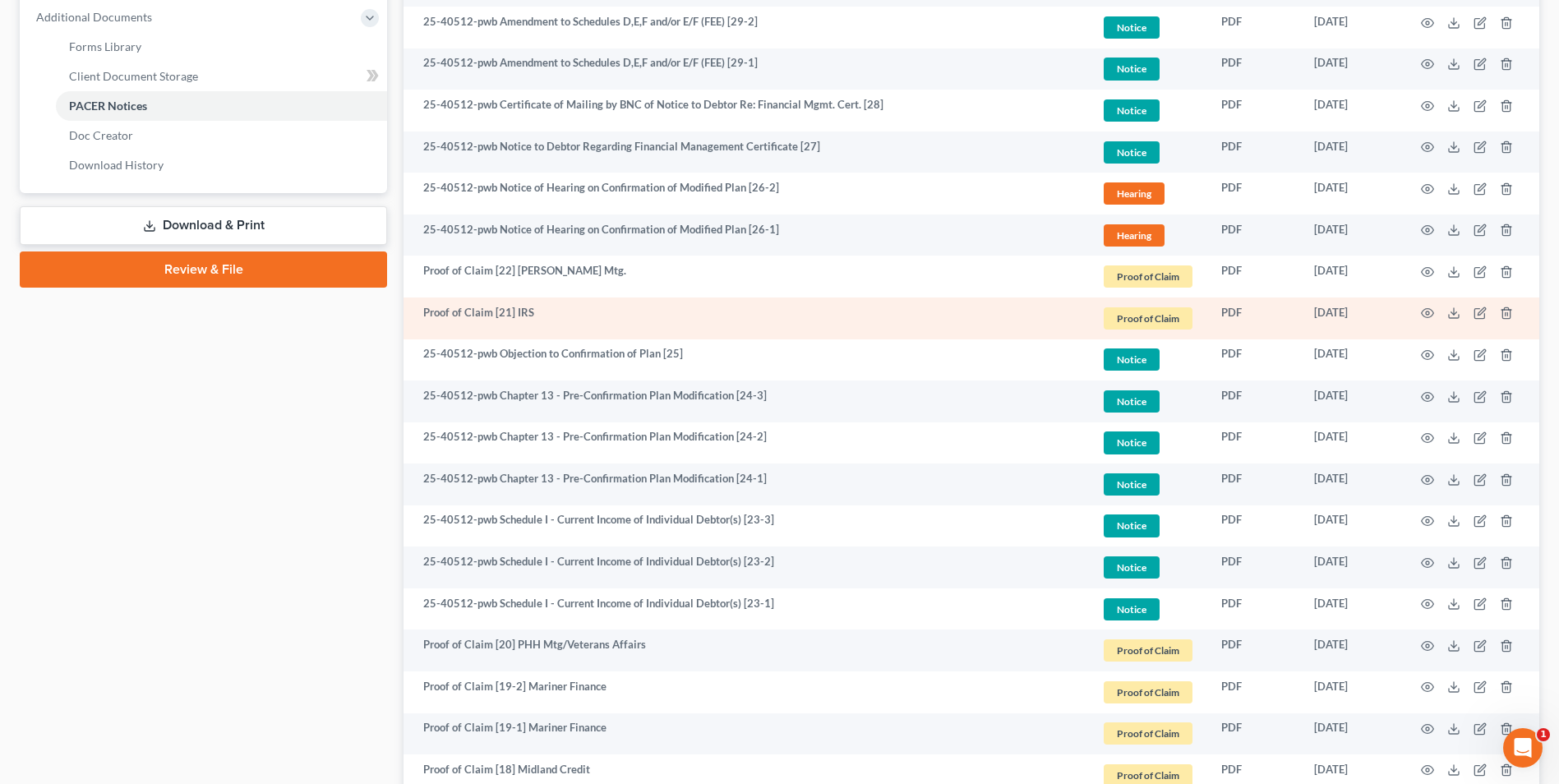
scroll to position [739, 0]
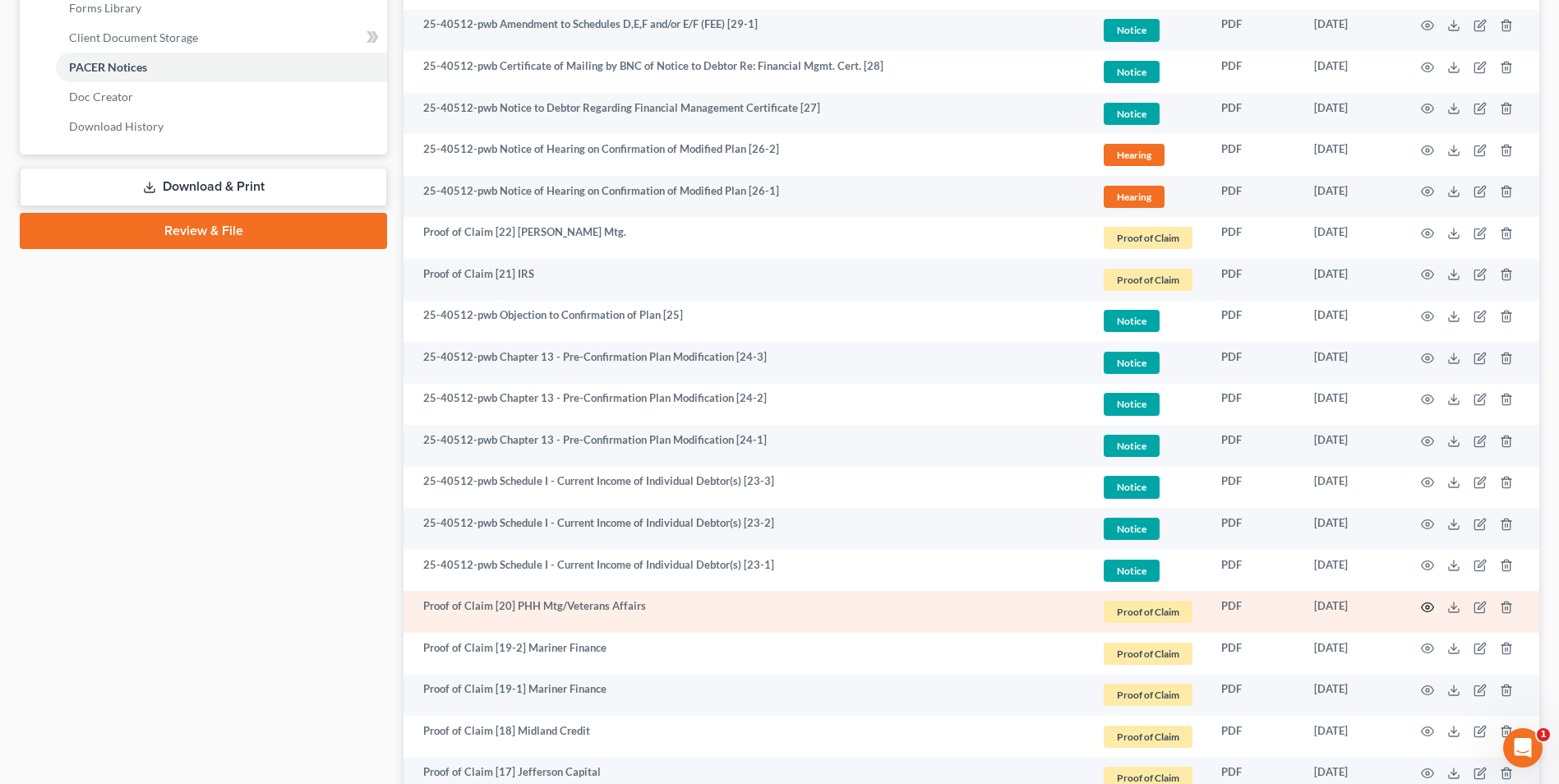
click at [1425, 604] on icon "button" at bounding box center [1427, 606] width 13 height 13
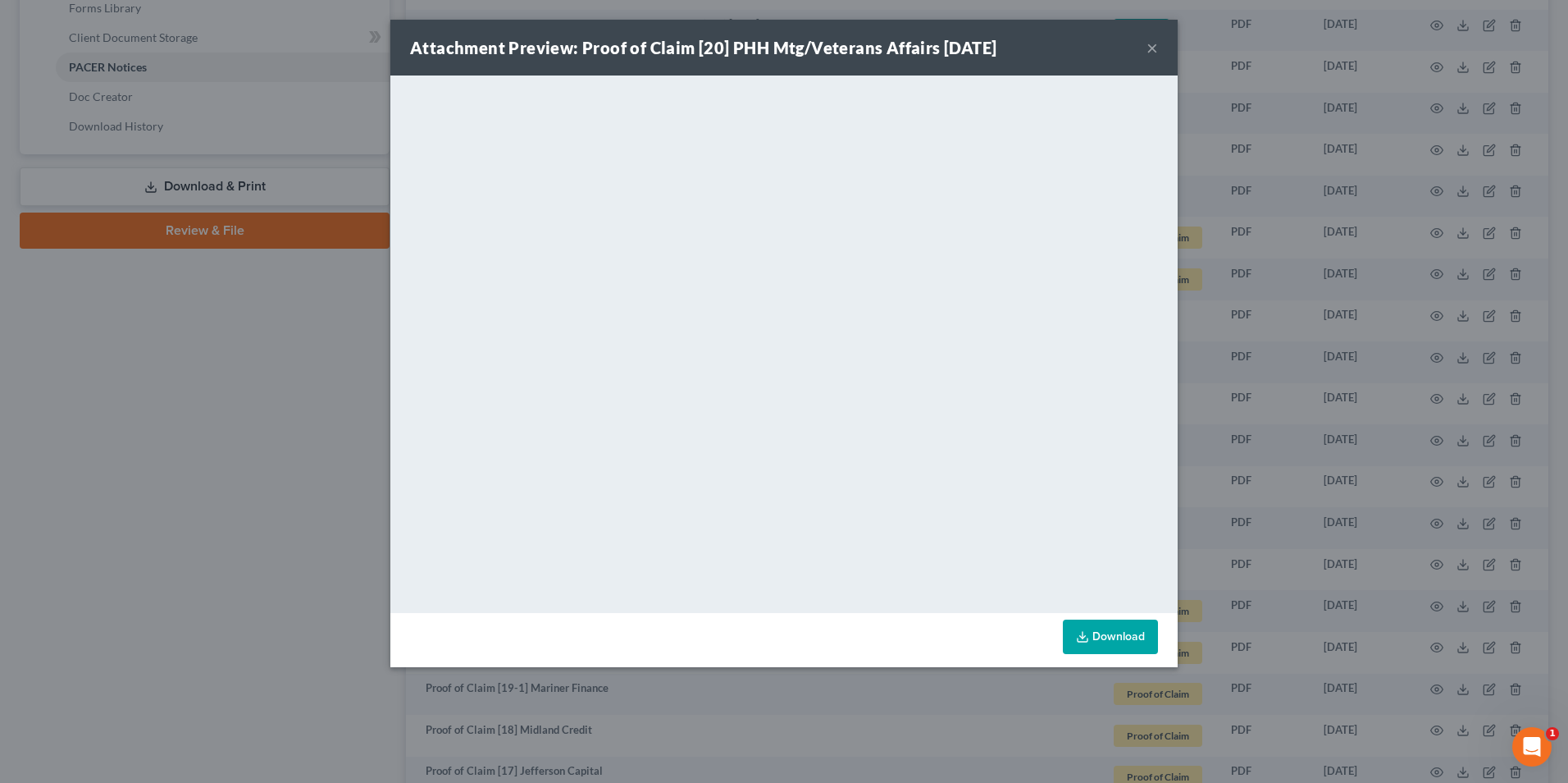
click at [1148, 51] on button "×" at bounding box center [1153, 48] width 12 height 20
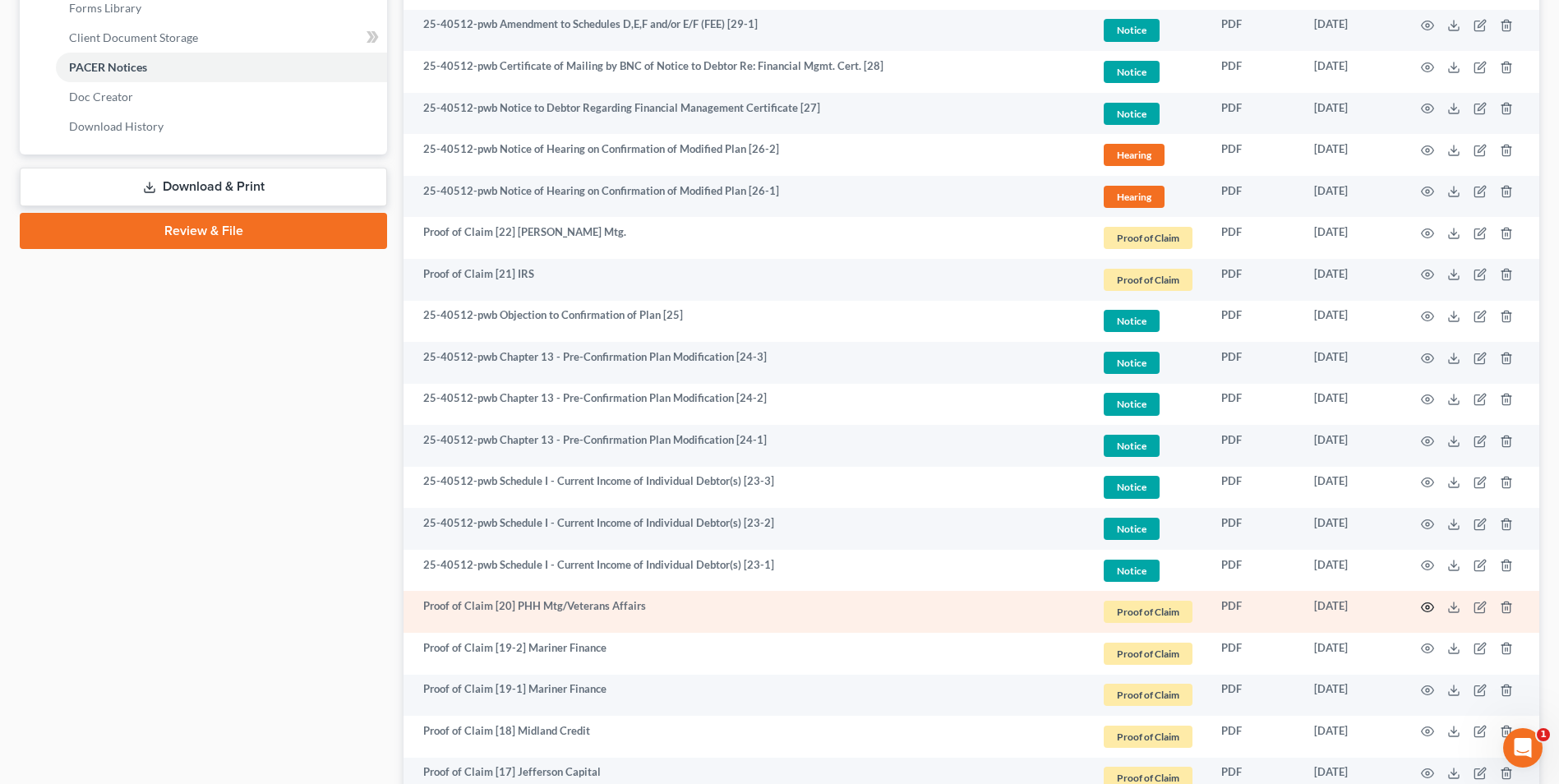
click at [1429, 603] on icon "button" at bounding box center [1428, 606] width 12 height 9
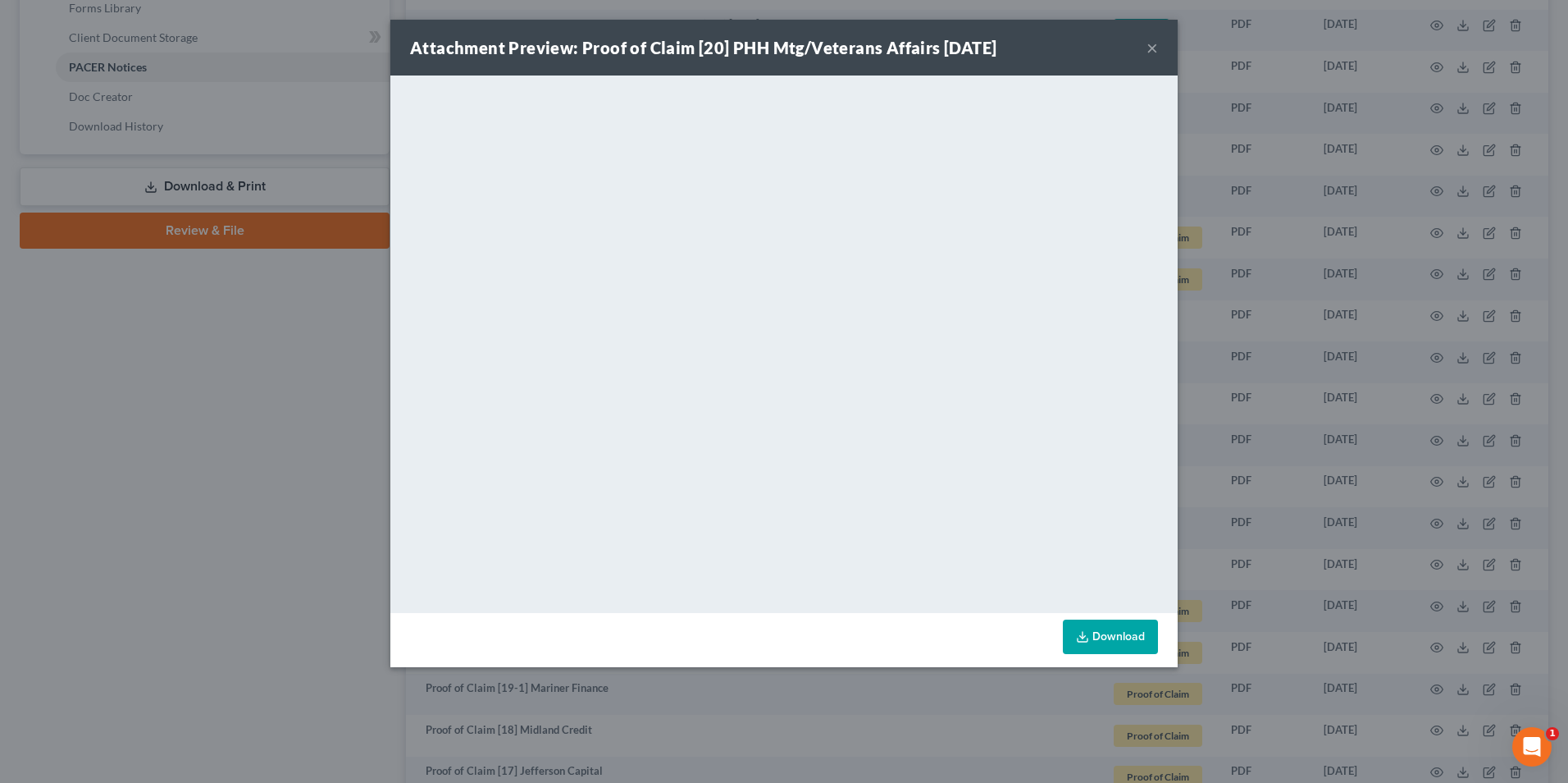
click at [1150, 49] on button "×" at bounding box center [1153, 48] width 12 height 20
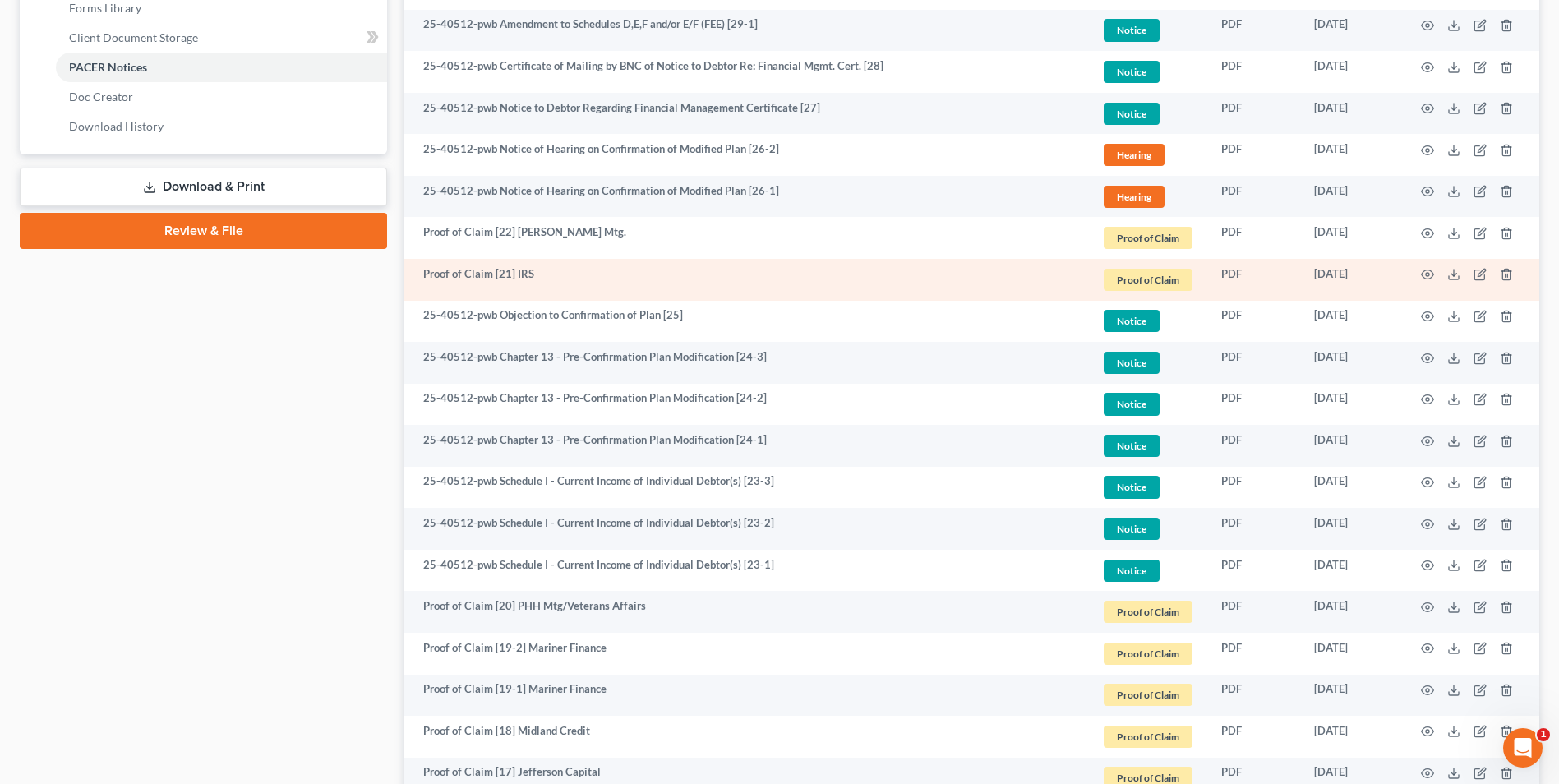
drag, startPoint x: 1427, startPoint y: 266, endPoint x: 1427, endPoint y: 283, distance: 17.0
click at [1427, 266] on td at bounding box center [1470, 279] width 138 height 42
click at [1427, 273] on circle "button" at bounding box center [1427, 273] width 3 height 3
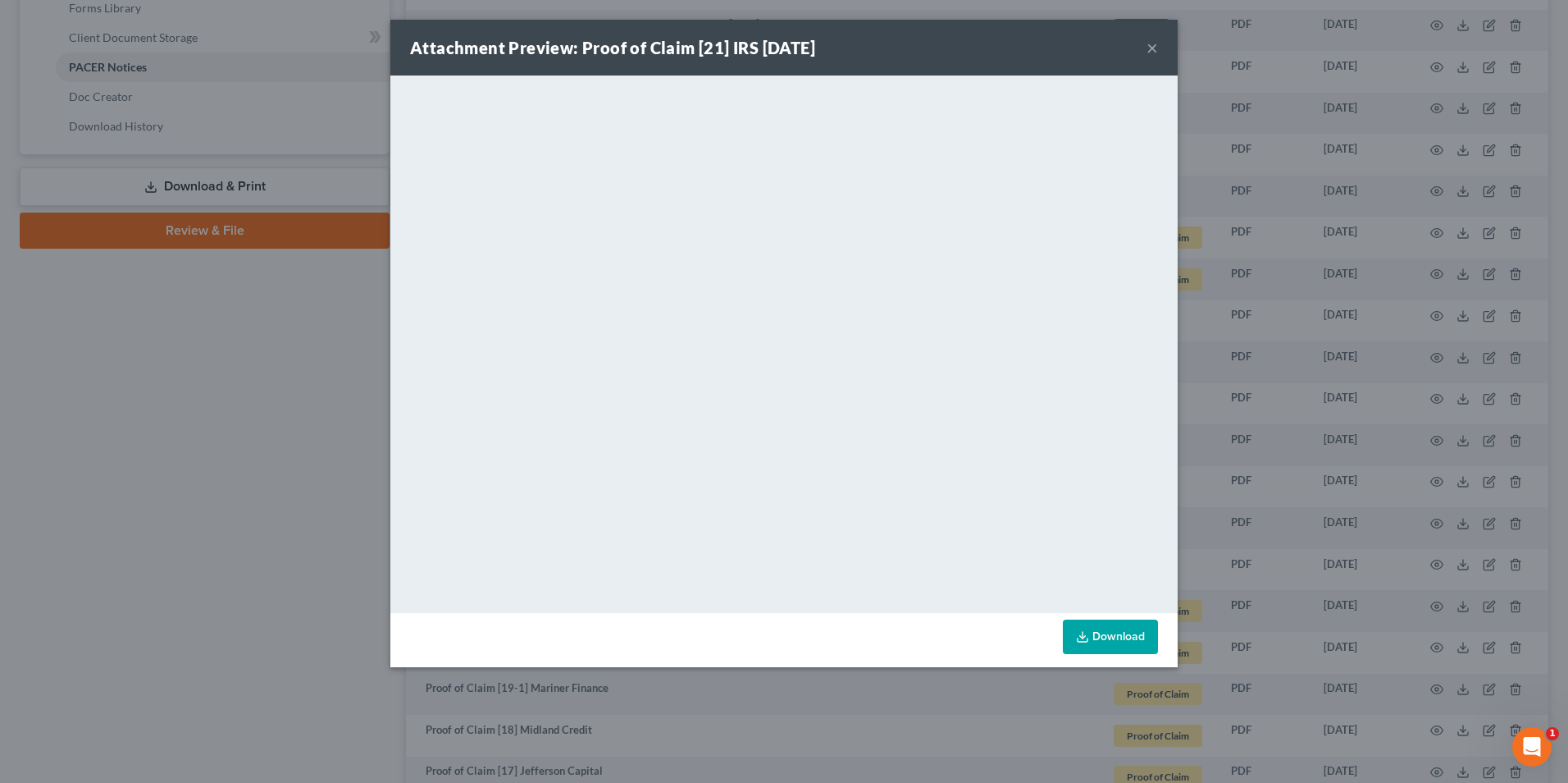
click at [1149, 49] on button "×" at bounding box center [1153, 48] width 12 height 20
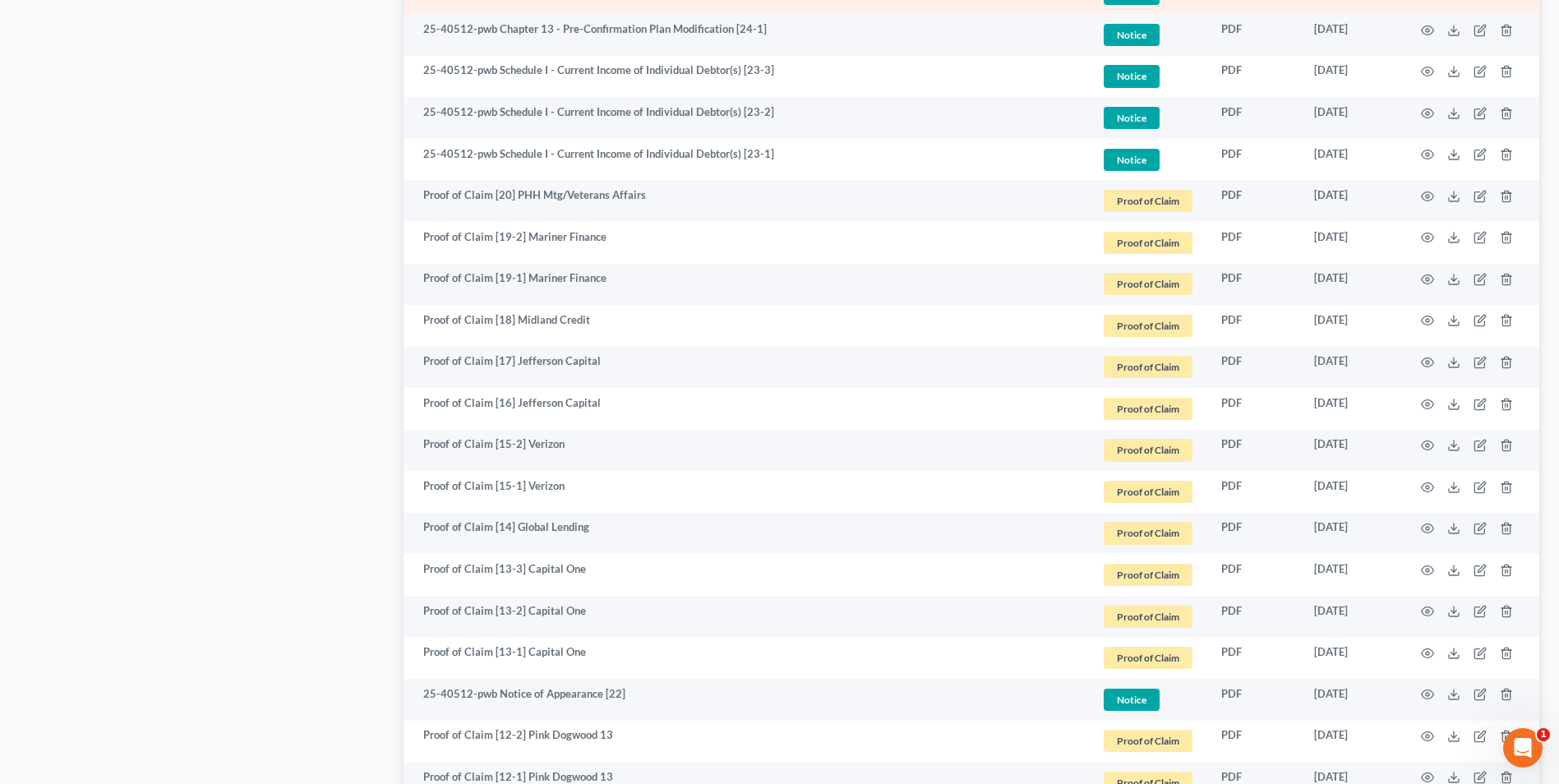
scroll to position [1232, 0]
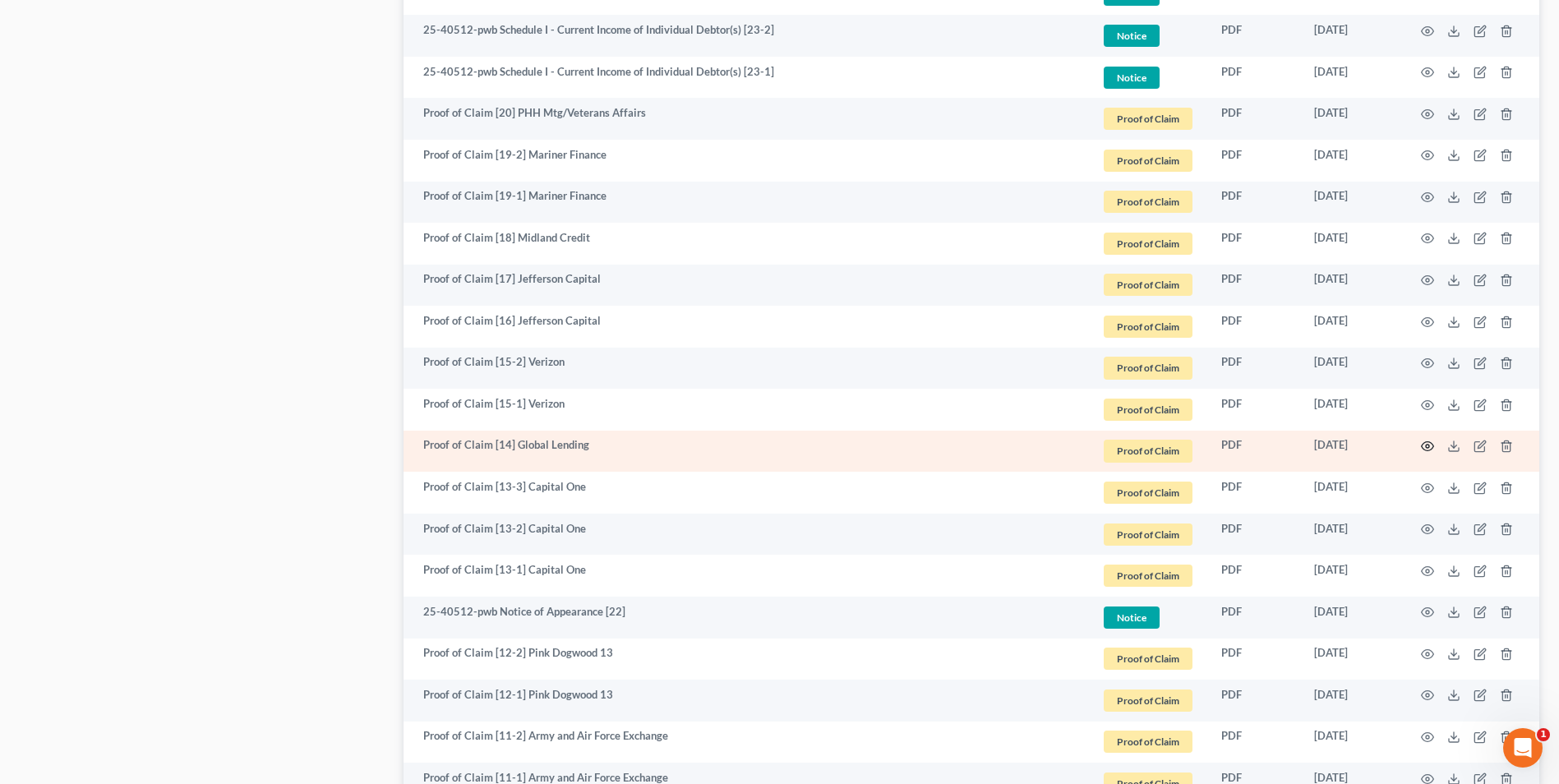
click at [1431, 442] on icon "button" at bounding box center [1427, 445] width 13 height 13
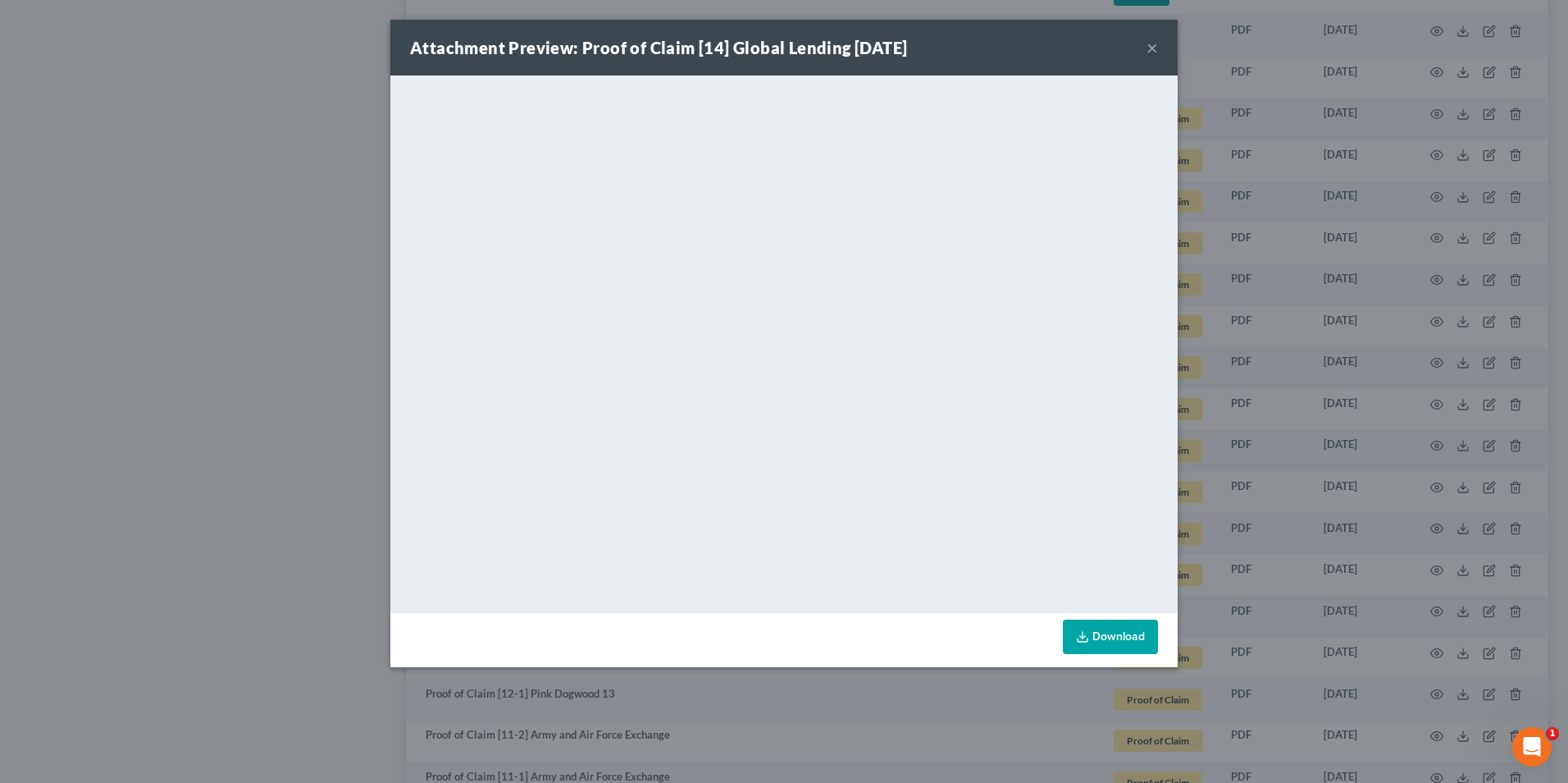
click at [1152, 44] on button "×" at bounding box center [1153, 48] width 12 height 20
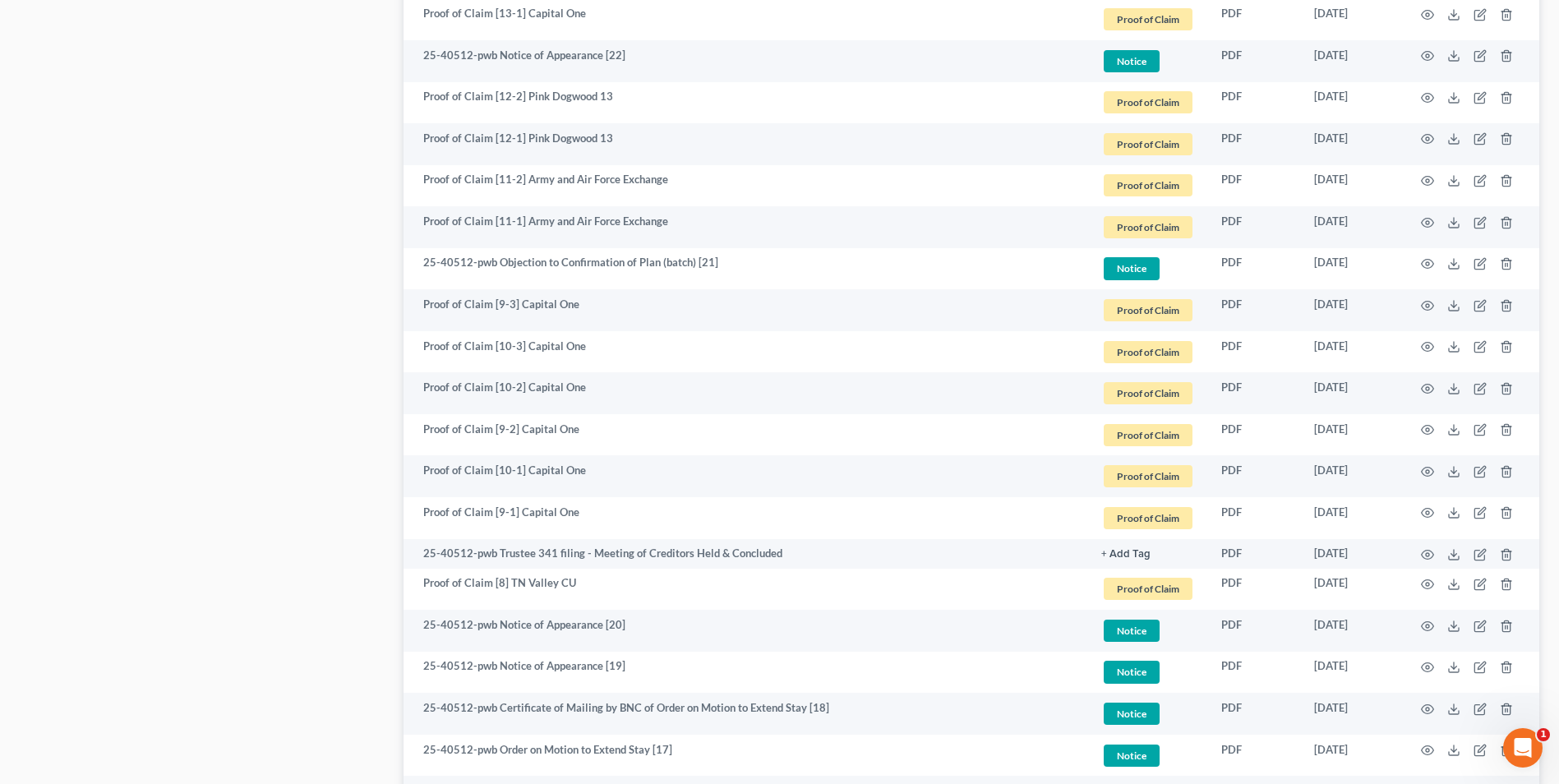
scroll to position [1807, 0]
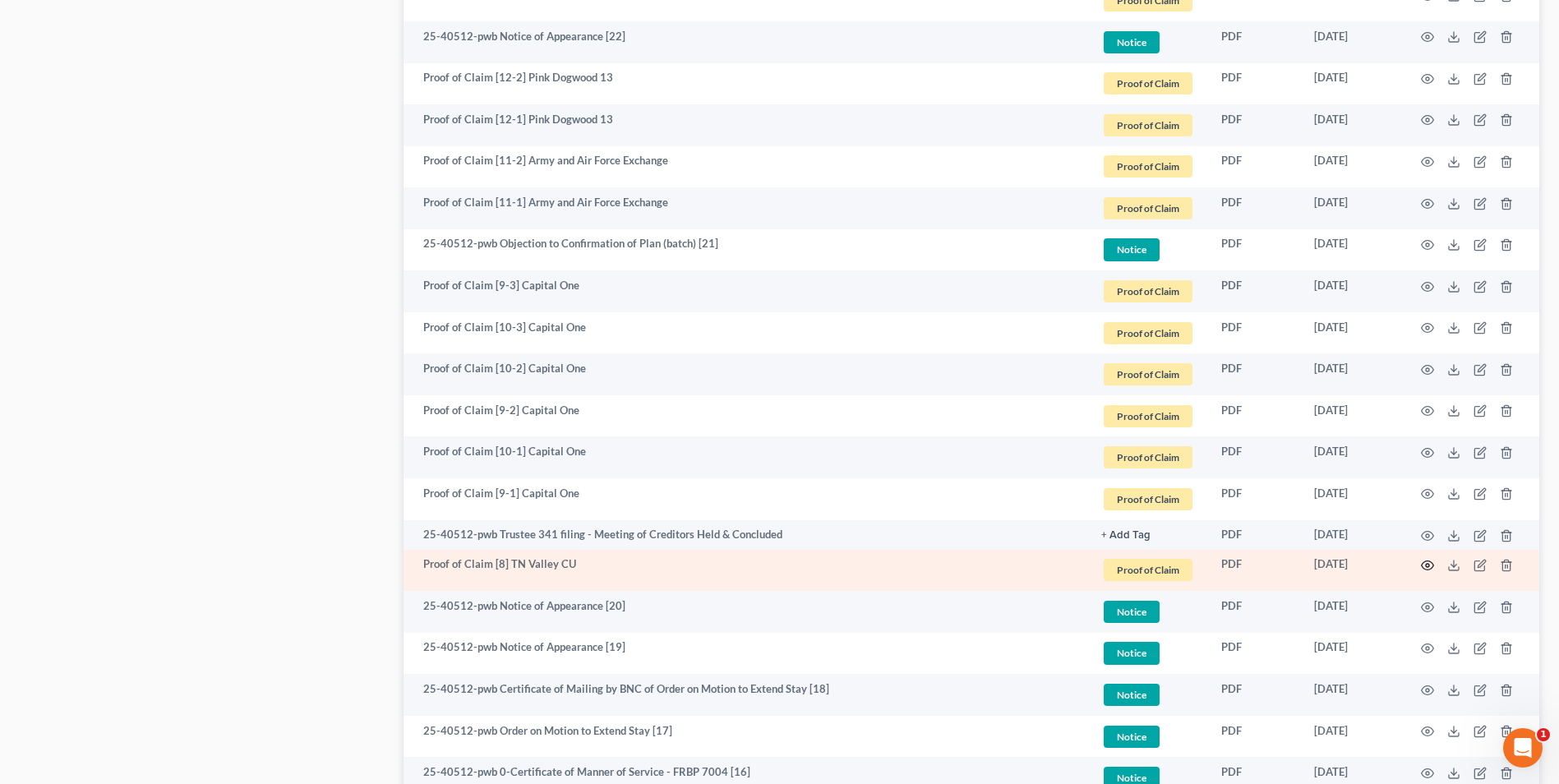
click at [1426, 567] on icon "button" at bounding box center [1427, 564] width 13 height 13
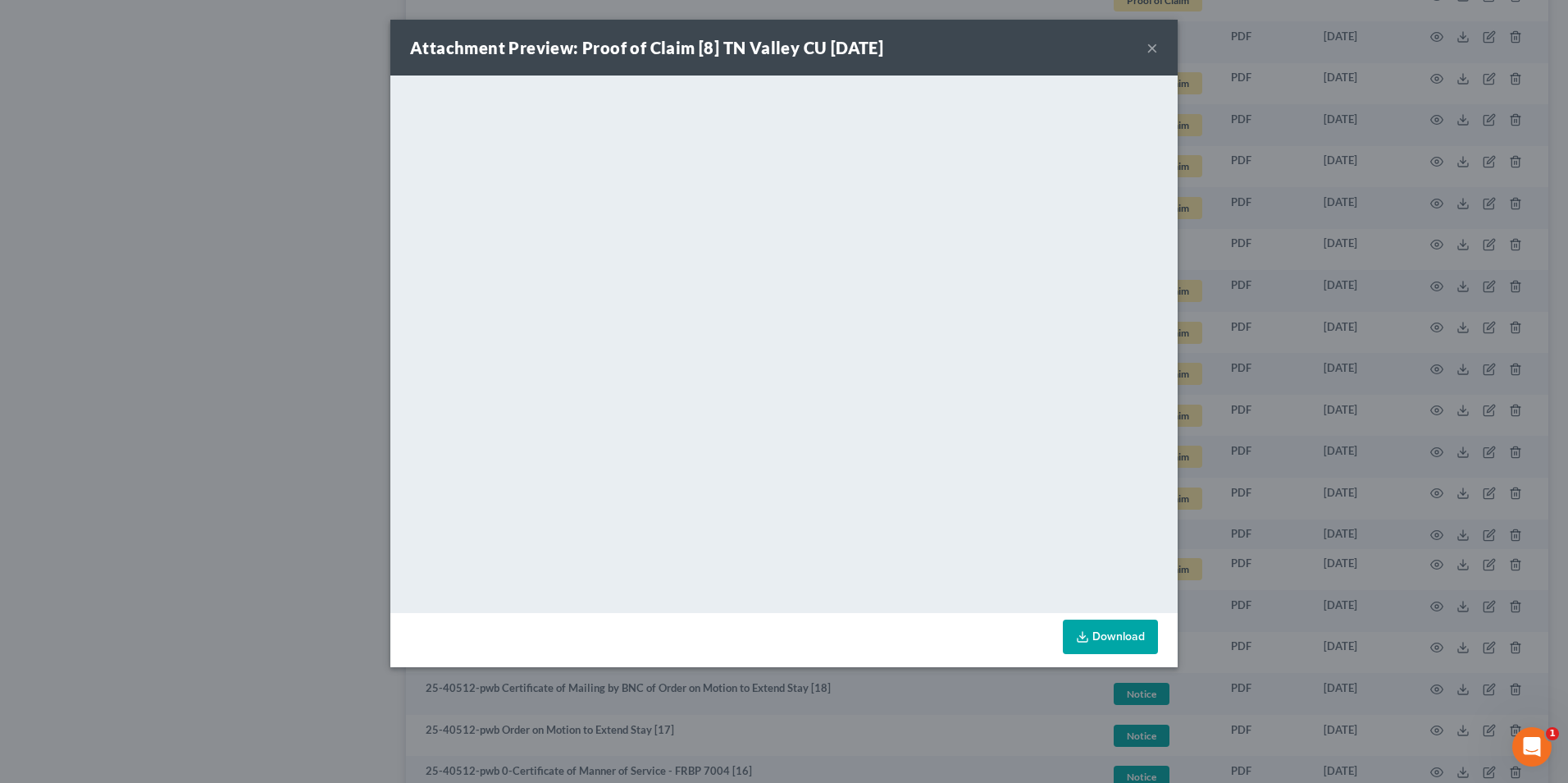
click at [1155, 49] on button "×" at bounding box center [1153, 48] width 12 height 20
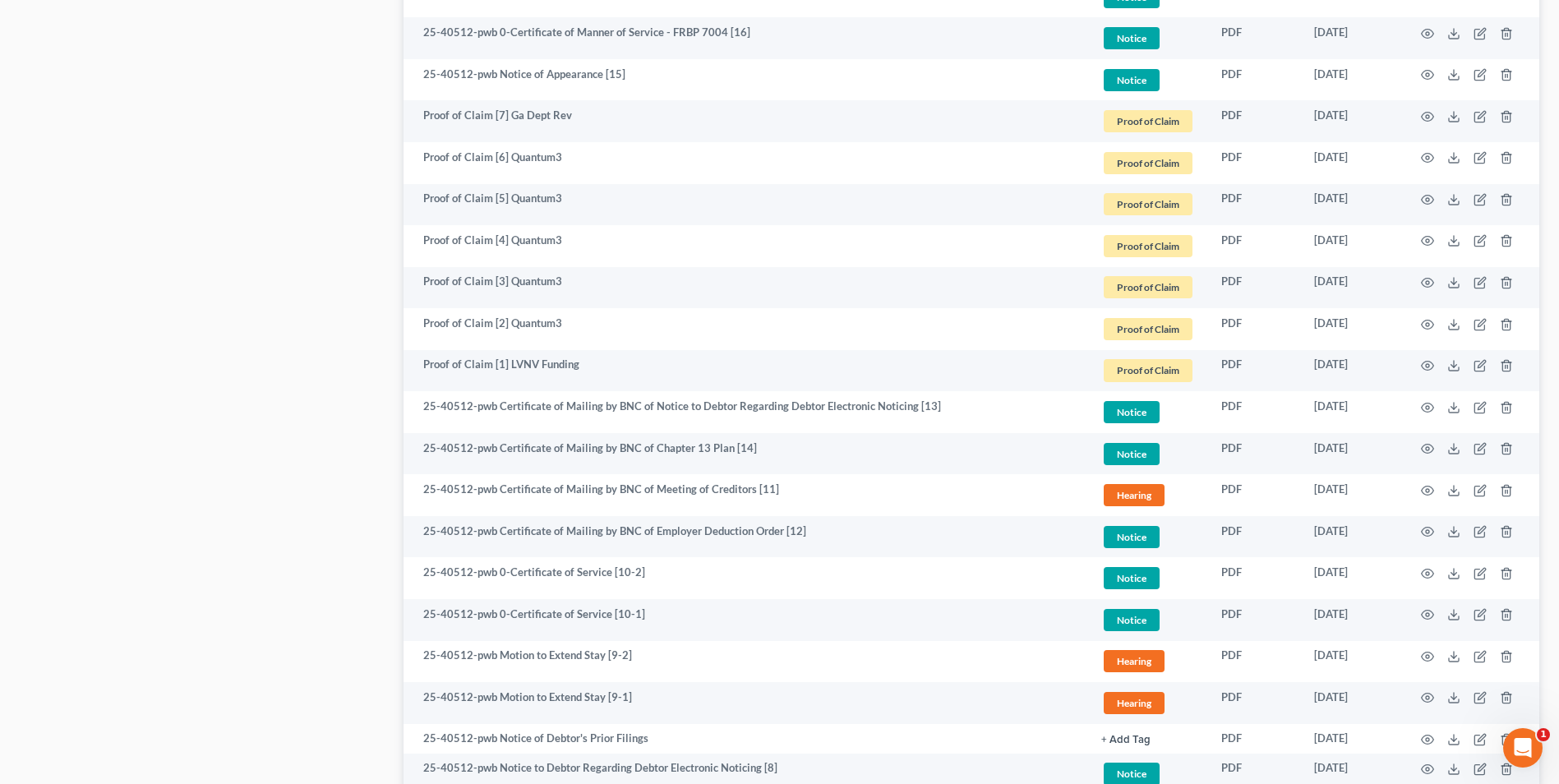
scroll to position [2906, 0]
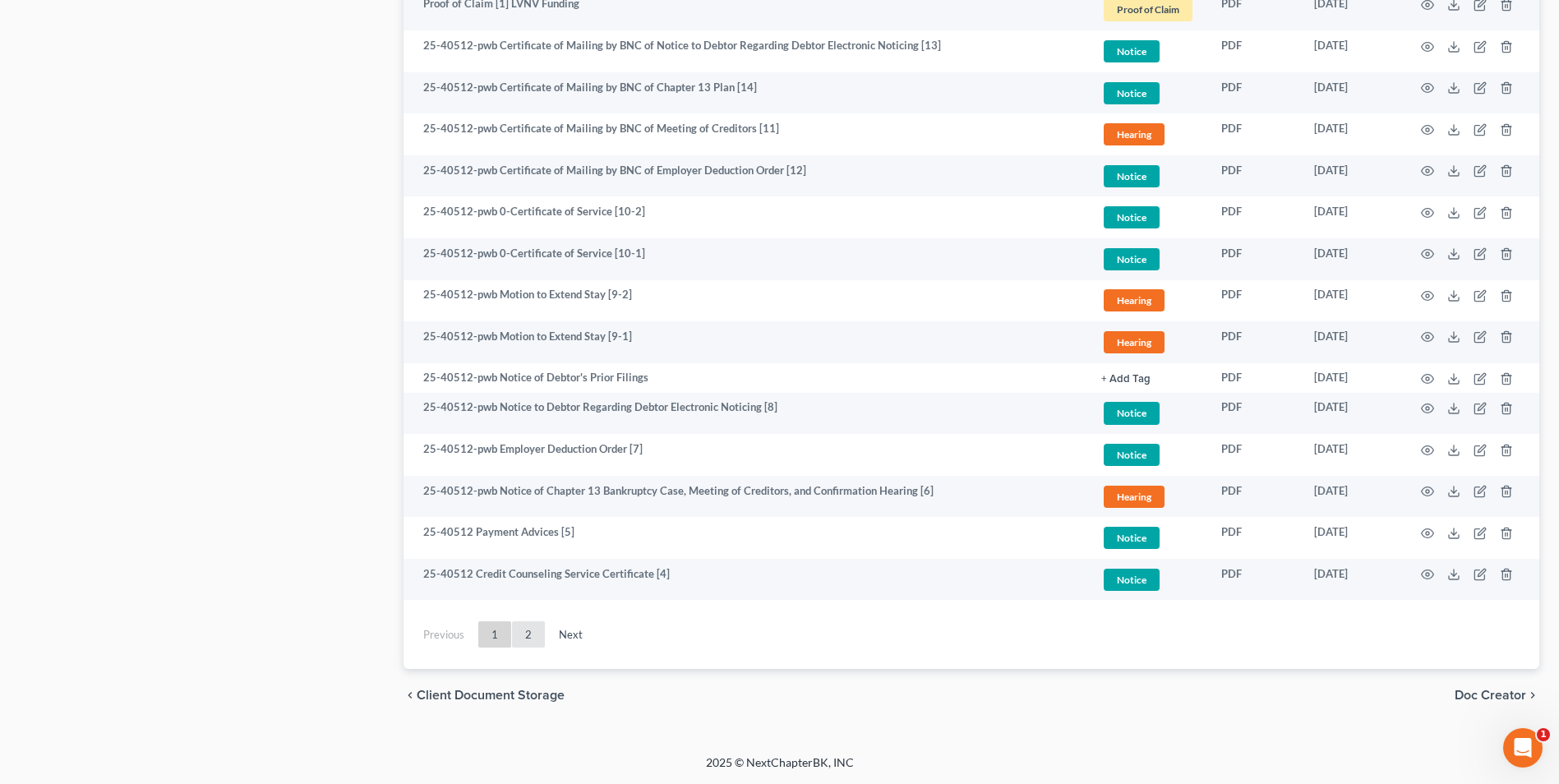
click at [529, 640] on link "2" at bounding box center [528, 634] width 33 height 26
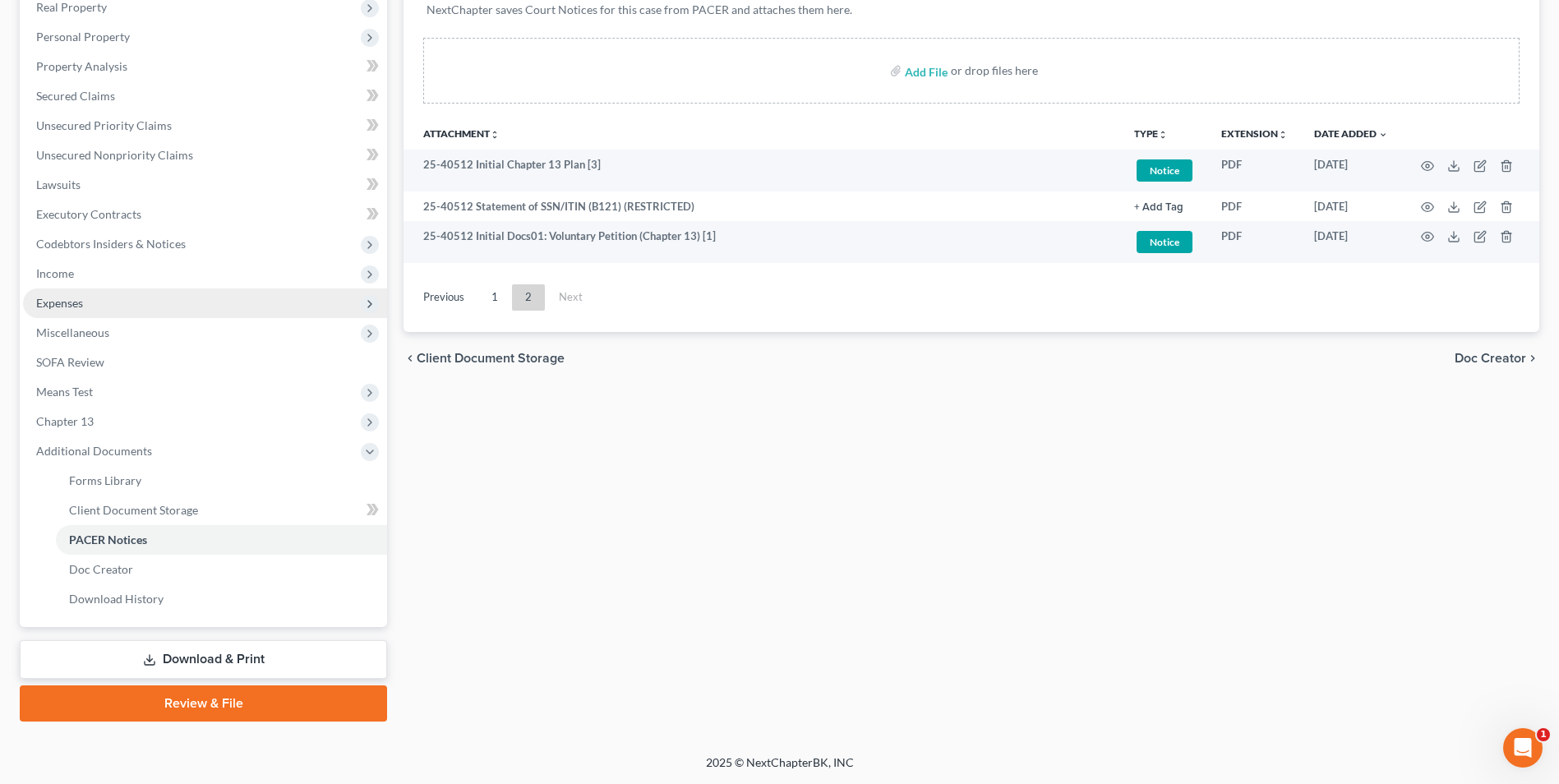
scroll to position [0, 0]
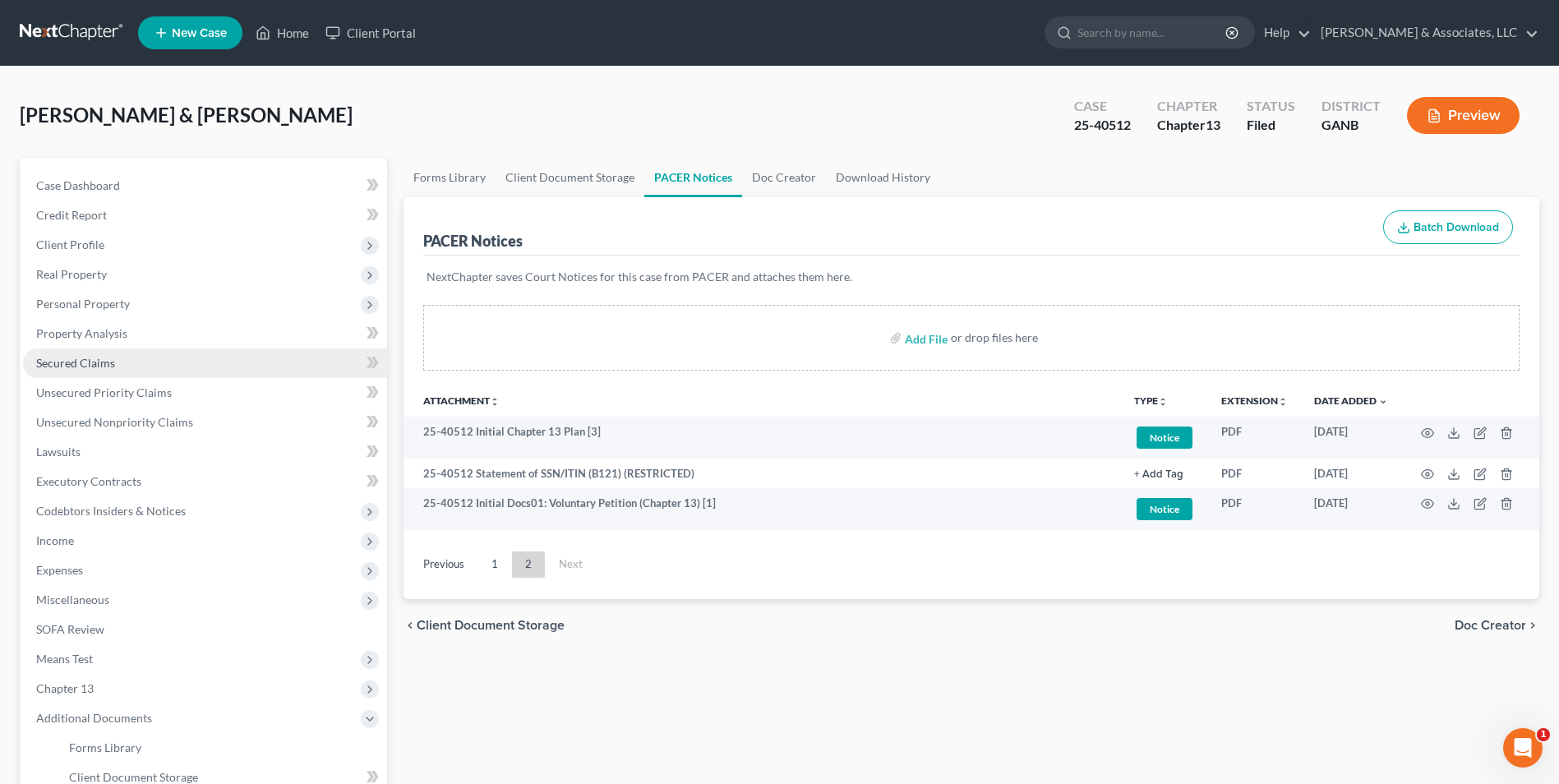
click at [99, 362] on span "Secured Claims" at bounding box center [75, 363] width 79 height 14
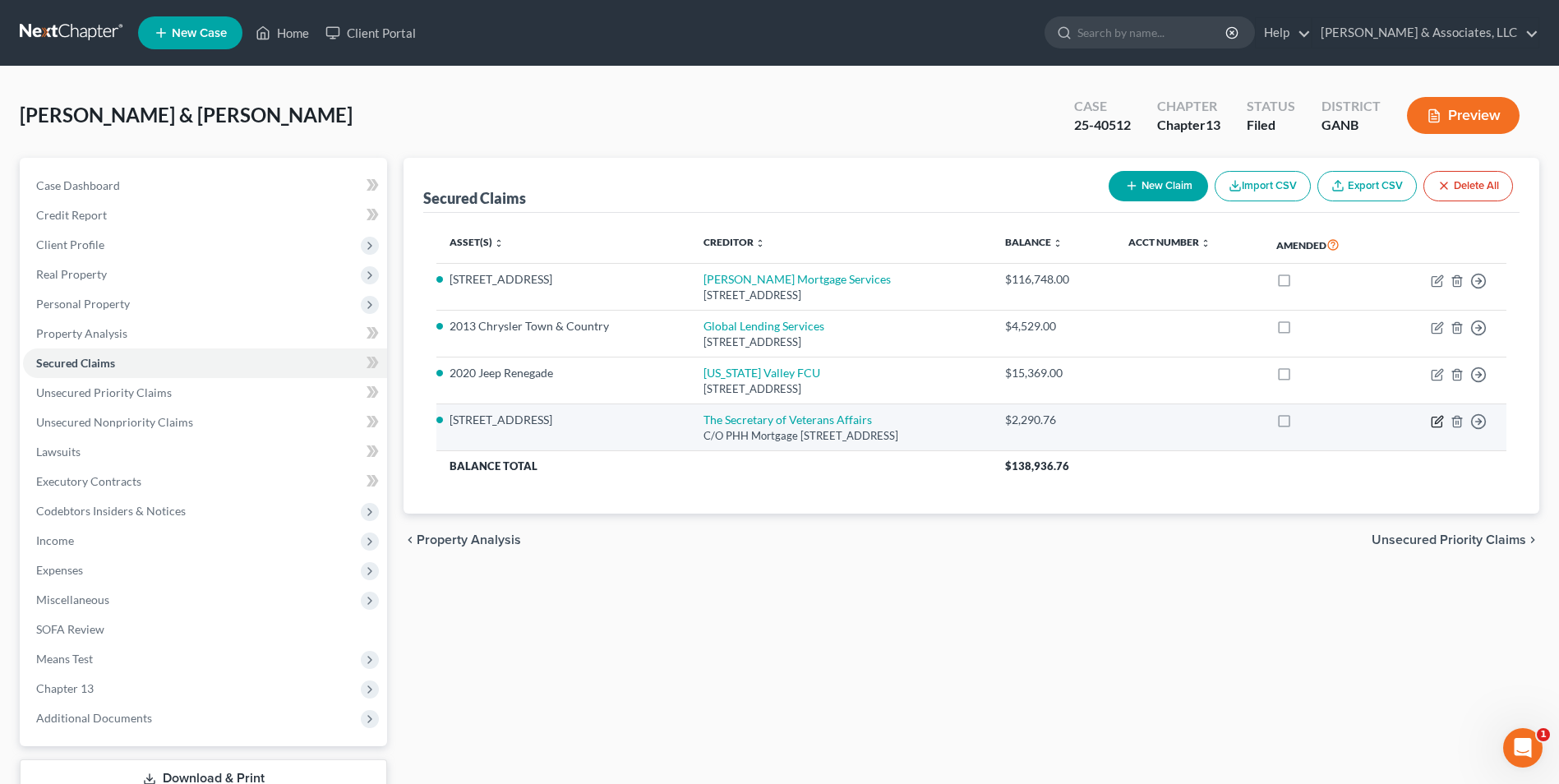
click at [1434, 421] on icon "button" at bounding box center [1437, 420] width 13 height 13
select select "9"
select select "2"
select select "0"
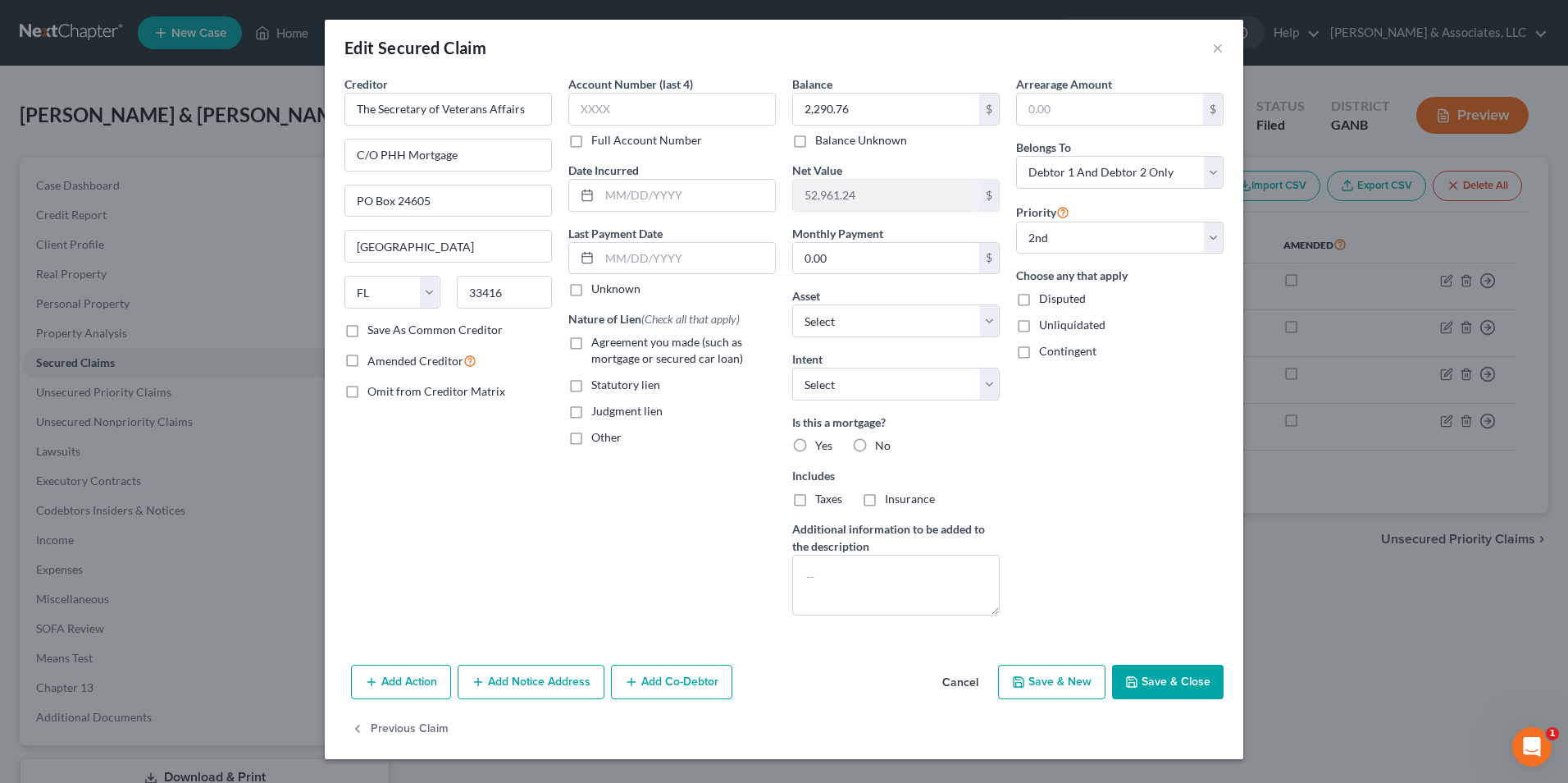
click at [367, 334] on label "Save As Common Creditor" at bounding box center [435, 329] width 135 height 17
click at [374, 332] on input "Save As Common Creditor" at bounding box center [379, 326] width 11 height 11
checkbox input "true"
drag, startPoint x: 543, startPoint y: 116, endPoint x: 253, endPoint y: 150, distance: 292.0
click at [253, 150] on div "Edit Secured Claim × Creditor * The Secretary of Veterans Affairs C/O PHH Mortg…" at bounding box center [784, 391] width 1568 height 783
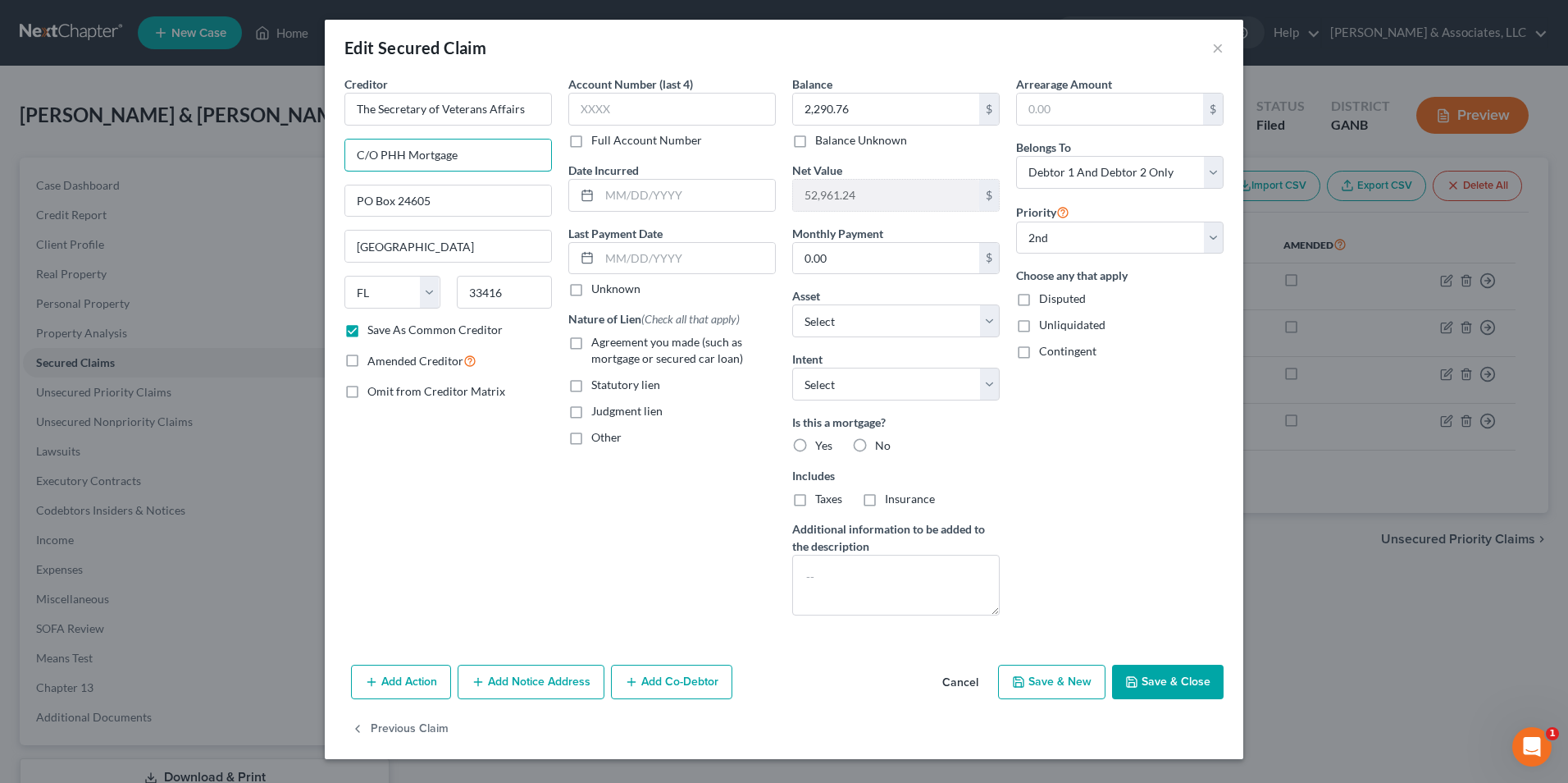
drag, startPoint x: 461, startPoint y: 163, endPoint x: 258, endPoint y: 173, distance: 203.2
click at [258, 173] on div "Edit Secured Claim × Creditor * The Secretary of Veterans Affairs C/O PHH Mortg…" at bounding box center [784, 391] width 1568 height 783
drag, startPoint x: 438, startPoint y: 204, endPoint x: 283, endPoint y: 215, distance: 155.4
click at [283, 215] on div "Edit Secured Claim × Creditor * The Secretary of Veterans Affairs C/O PHH Mortg…" at bounding box center [784, 391] width 1568 height 783
drag, startPoint x: 457, startPoint y: 249, endPoint x: 300, endPoint y: 263, distance: 157.6
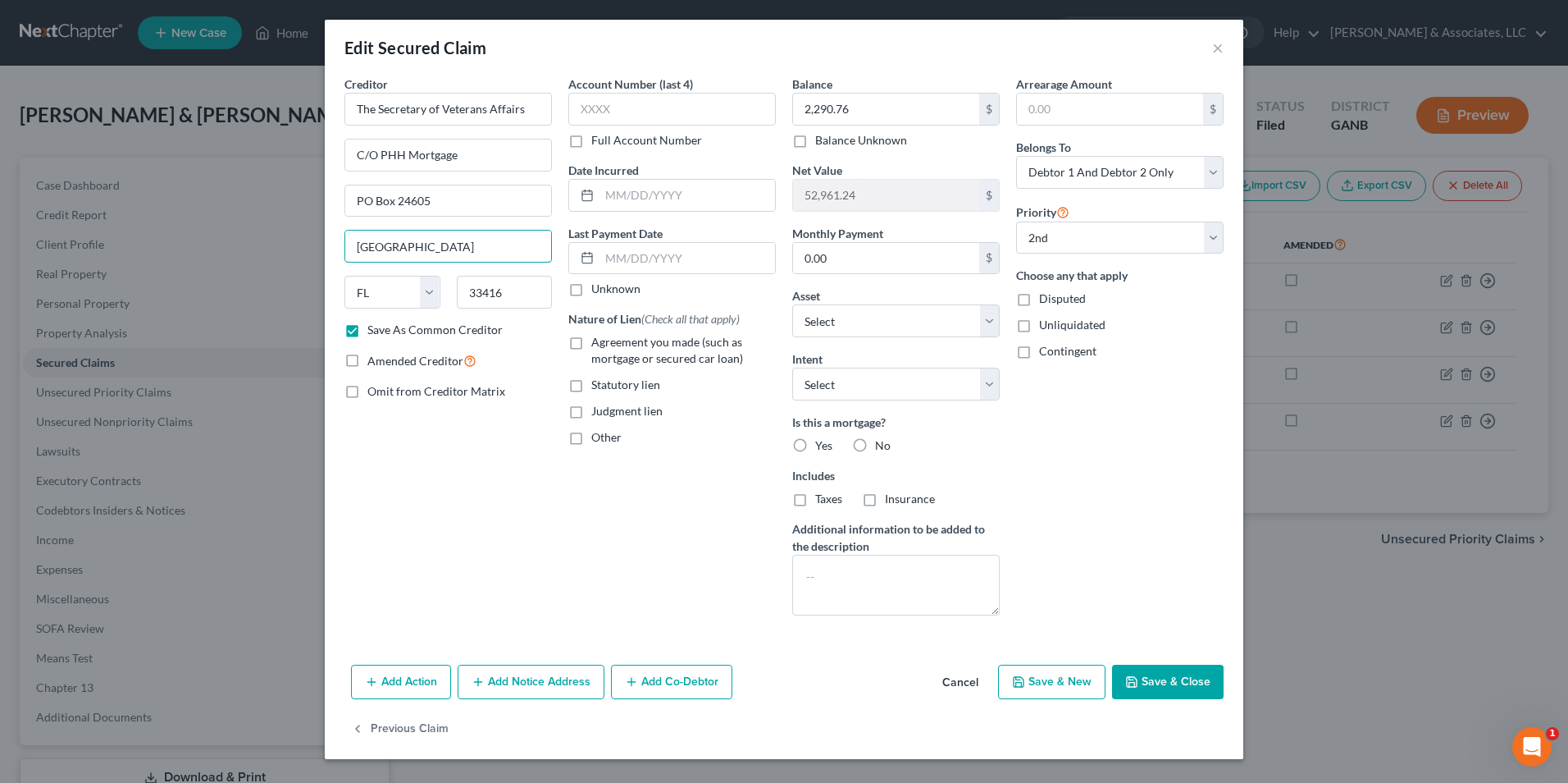
click at [300, 263] on div "Edit Secured Claim × Creditor * The Secretary of Veterans Affairs C/O PHH Mortg…" at bounding box center [784, 391] width 1568 height 783
click at [1221, 52] on button "×" at bounding box center [1219, 48] width 12 height 20
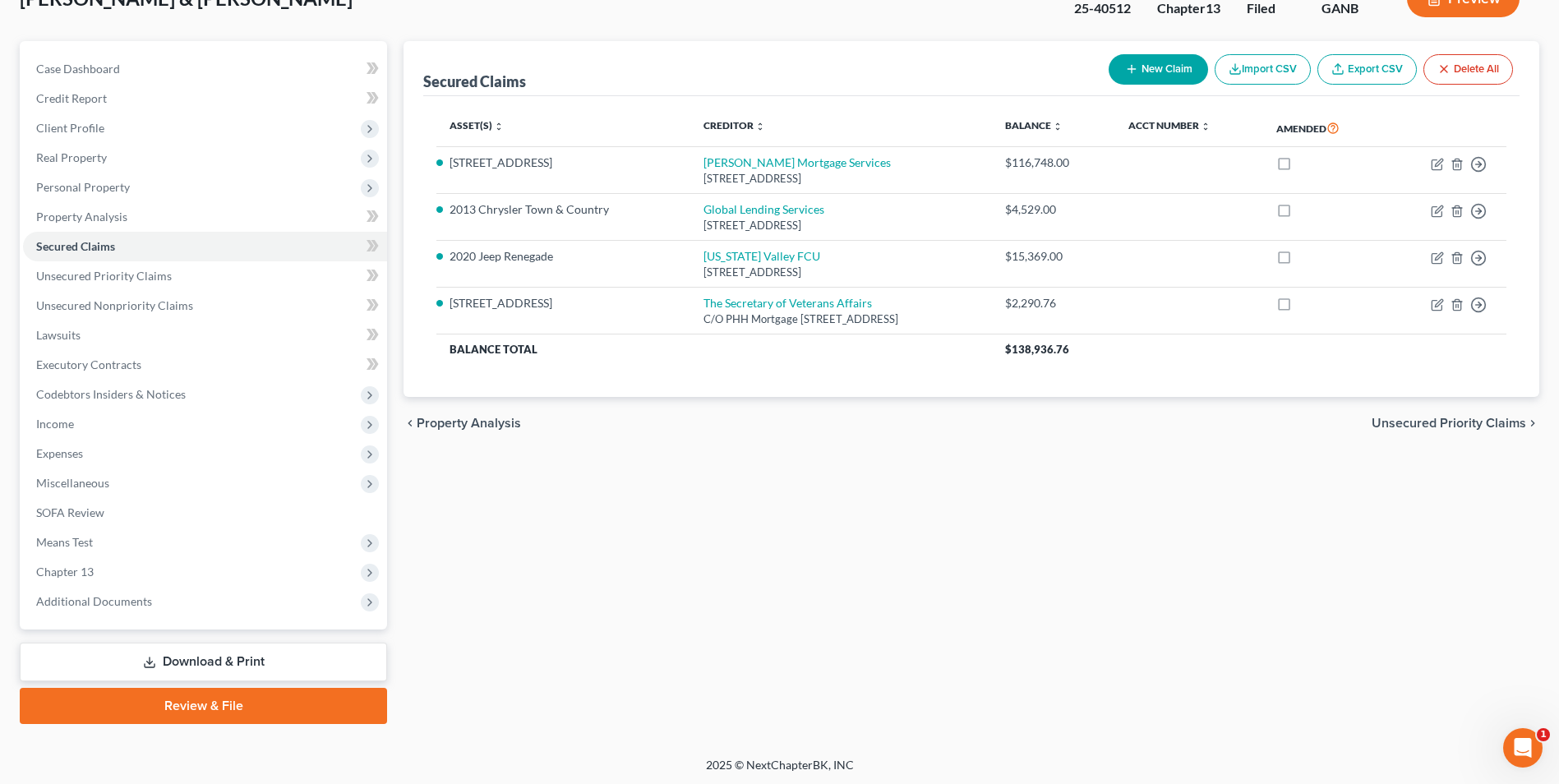
scroll to position [119, 0]
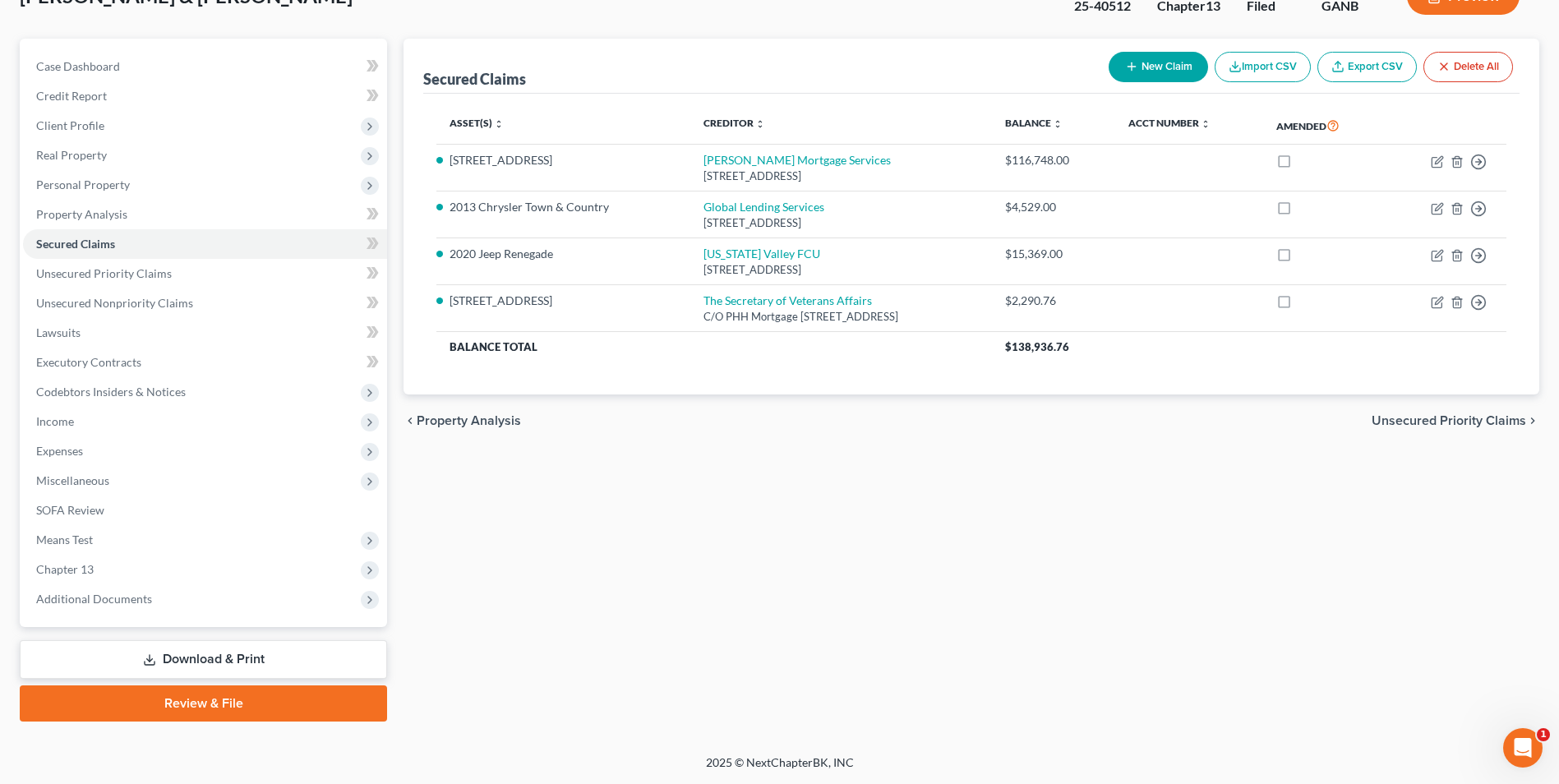
drag, startPoint x: 111, startPoint y: 605, endPoint x: 111, endPoint y: 630, distance: 25.0
click at [111, 605] on span "Additional Documents" at bounding box center [205, 599] width 364 height 30
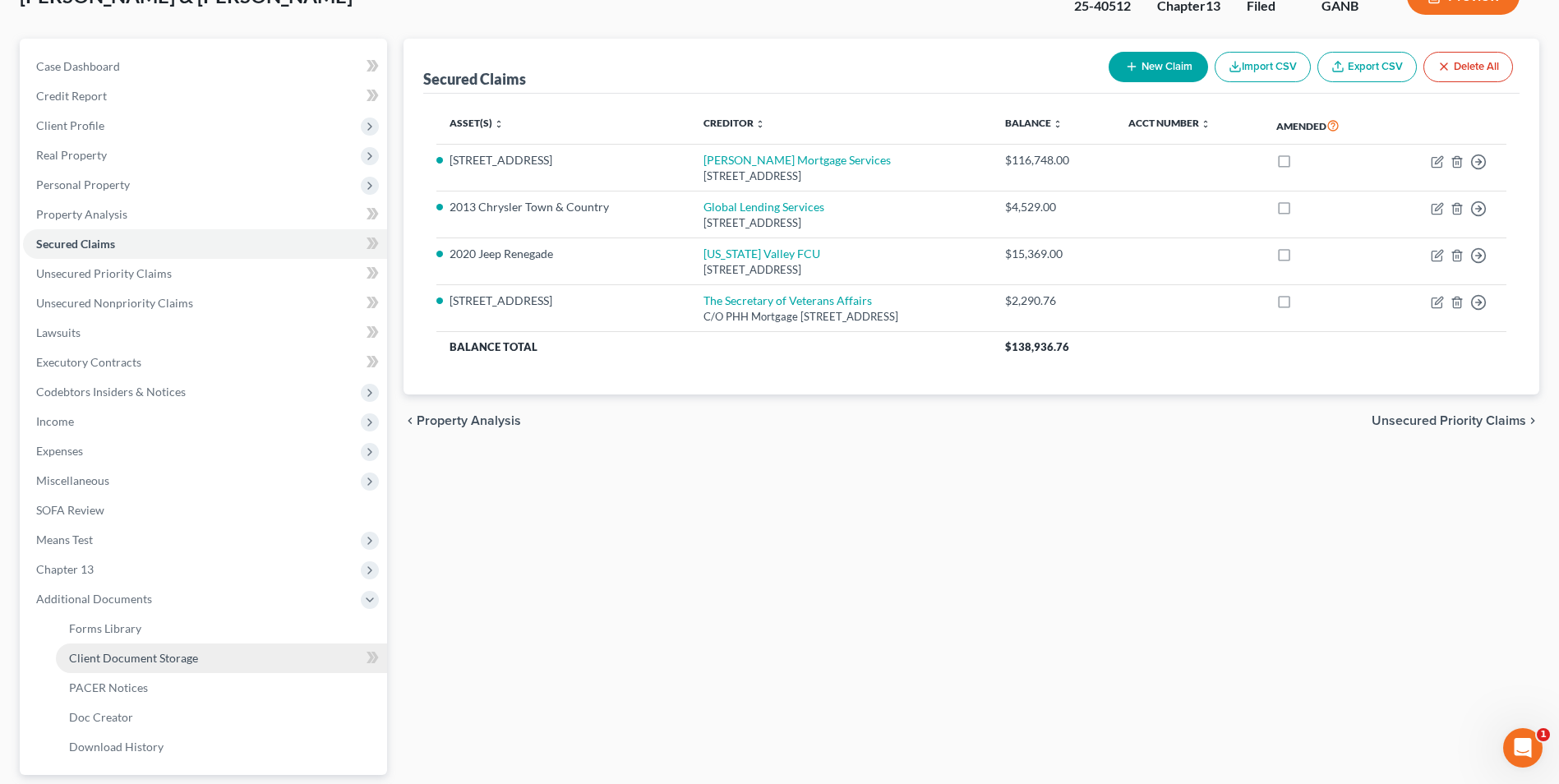
click at [154, 656] on span "Client Document Storage" at bounding box center [133, 658] width 129 height 14
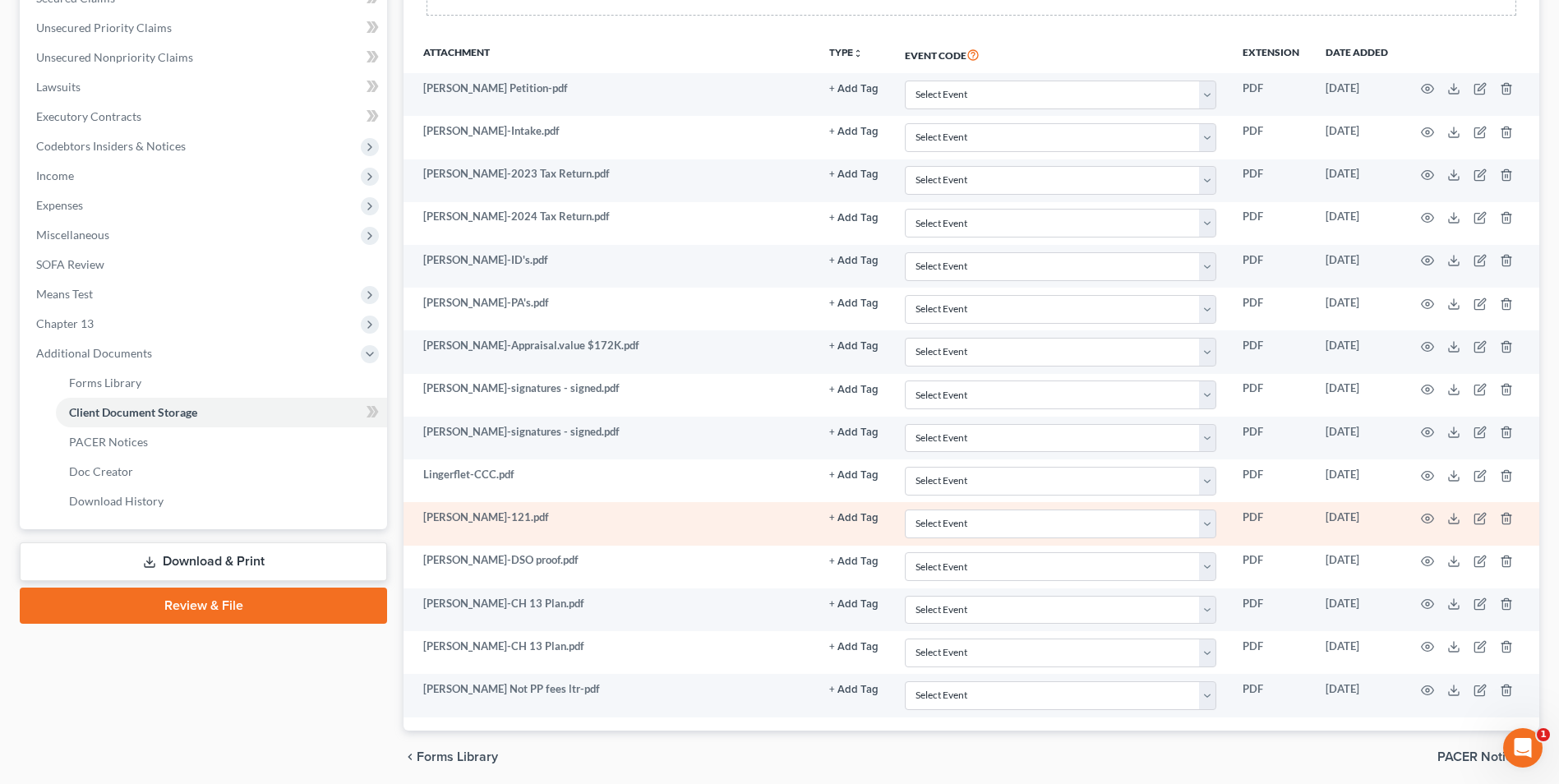
scroll to position [262, 0]
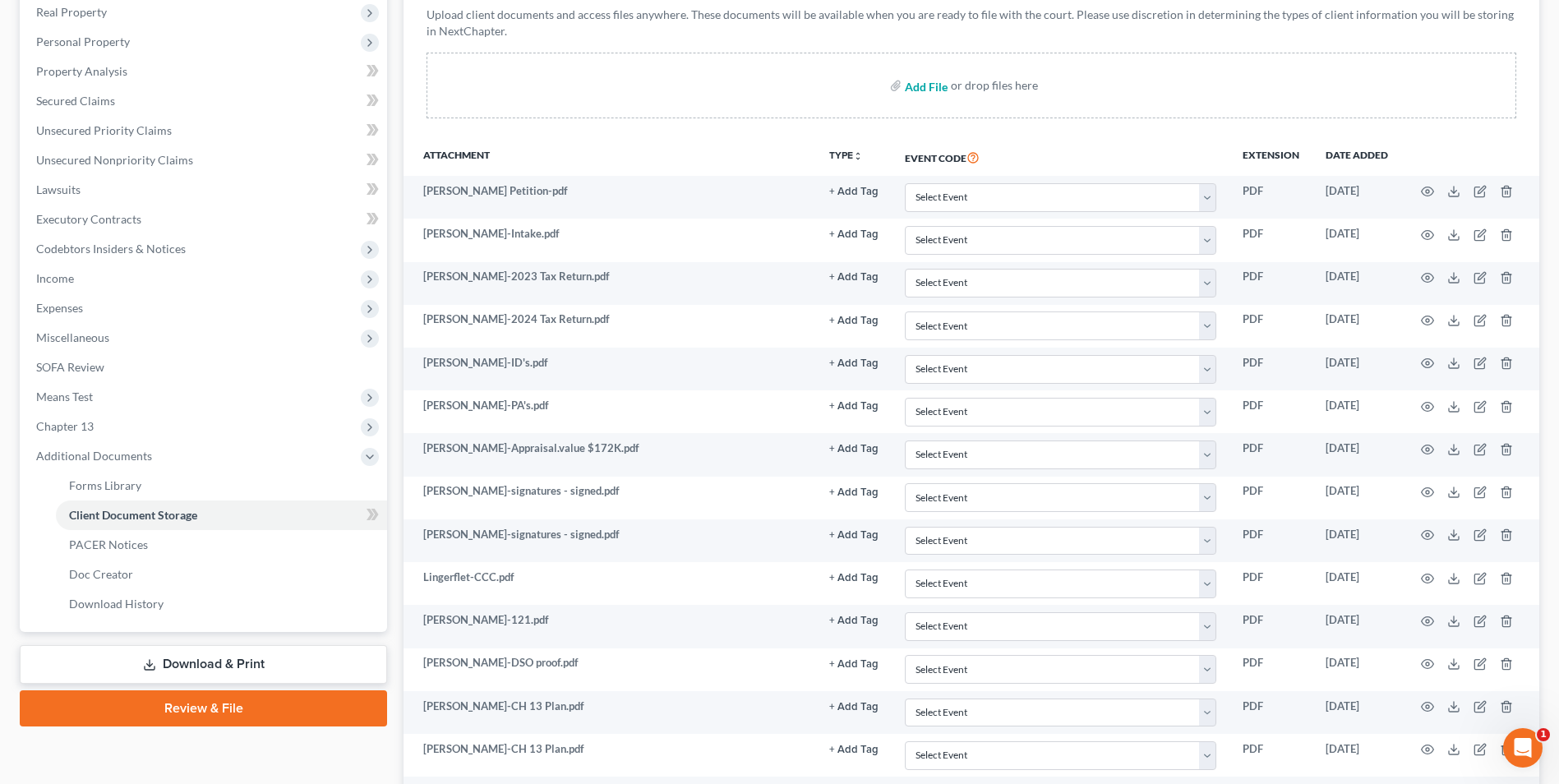
click at [921, 85] on input "file" at bounding box center [925, 85] width 40 height 30
type input "C:\fakepath\Linger.CH 13 Plan.pdf"
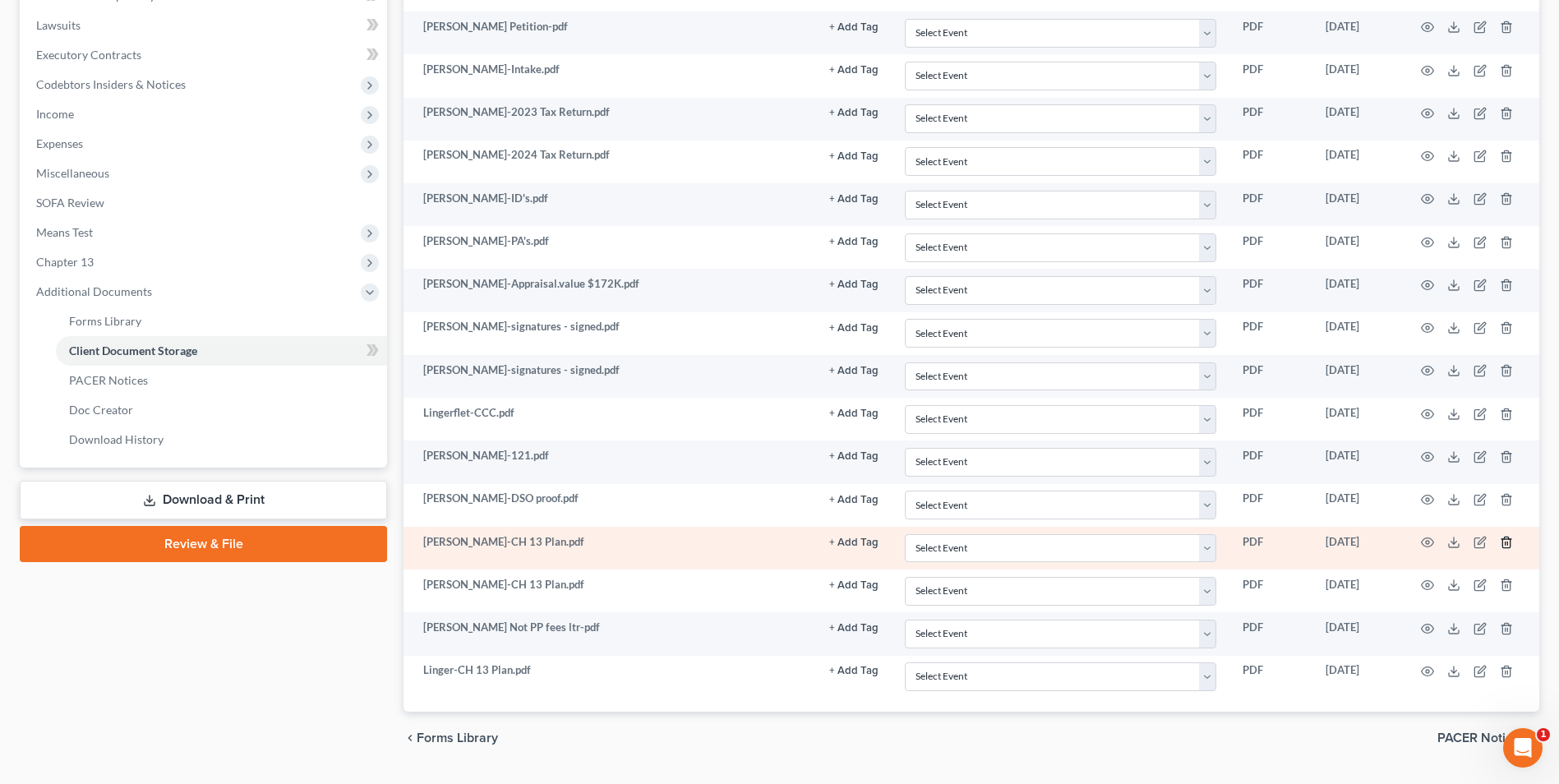
click at [1505, 541] on icon "button" at bounding box center [1506, 542] width 13 height 13
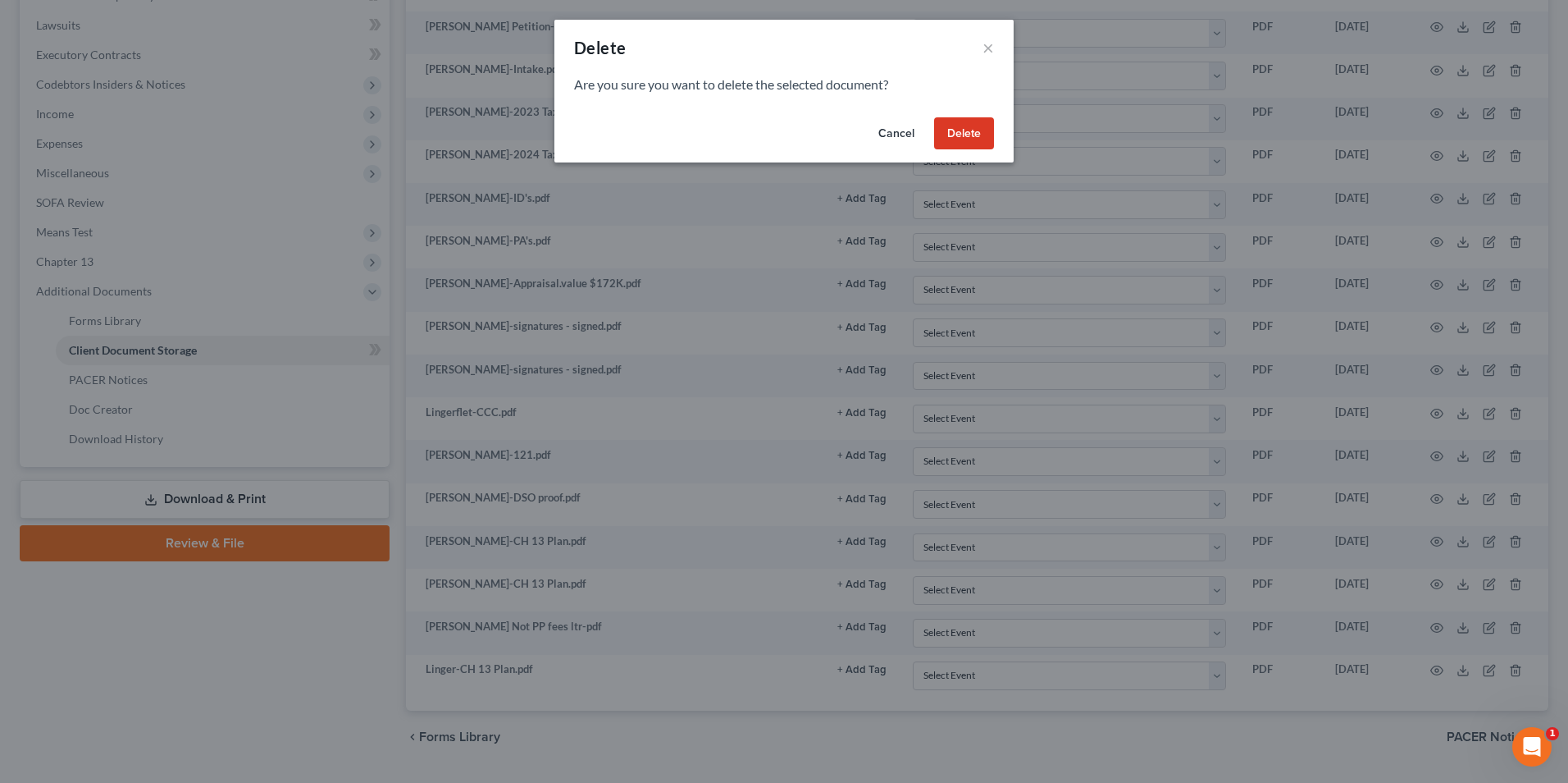
click at [955, 136] on button "Delete" at bounding box center [964, 133] width 60 height 33
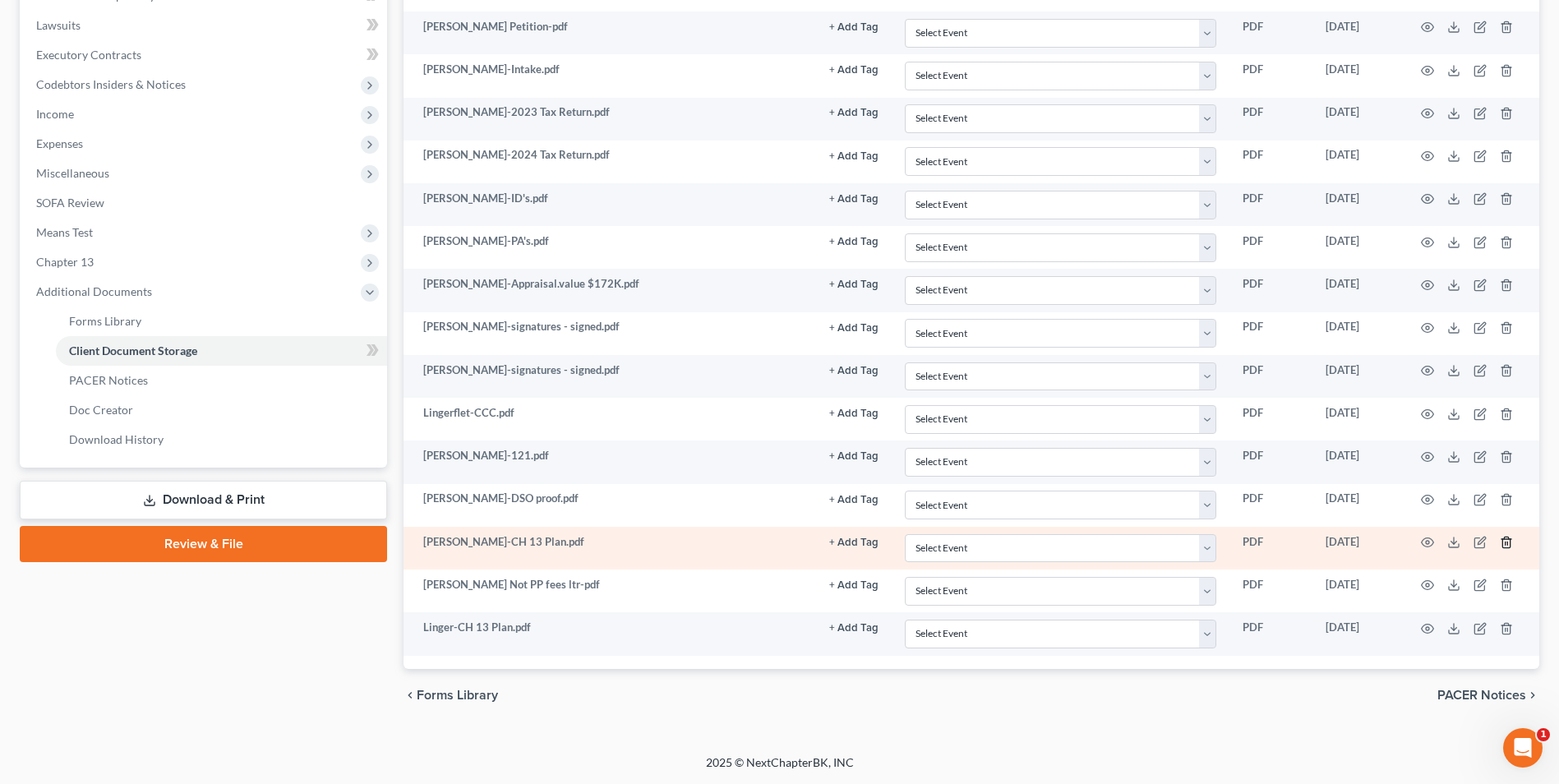
click at [1508, 536] on icon "button" at bounding box center [1506, 542] width 13 height 13
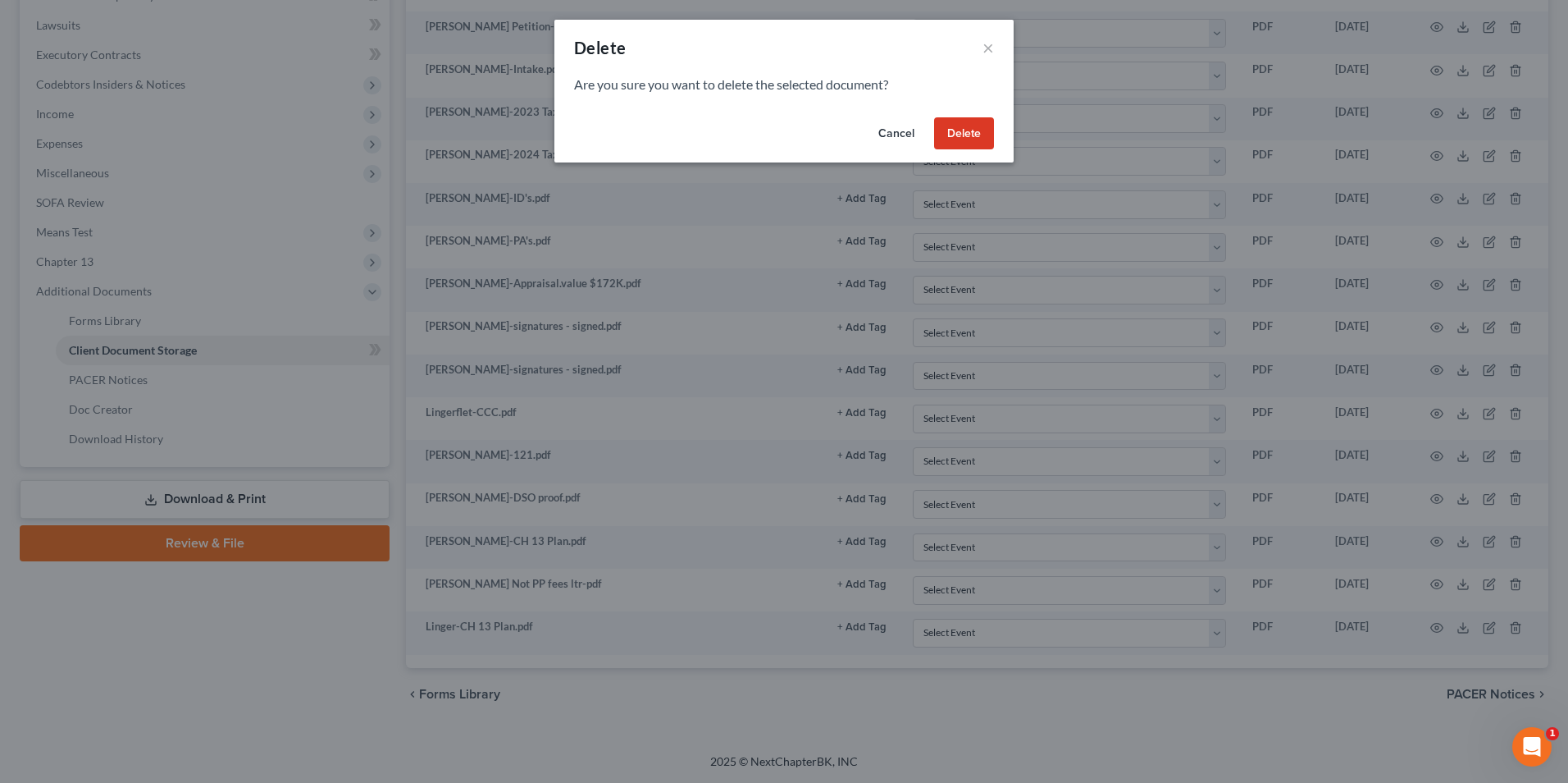
click at [949, 135] on button "Delete" at bounding box center [964, 133] width 60 height 33
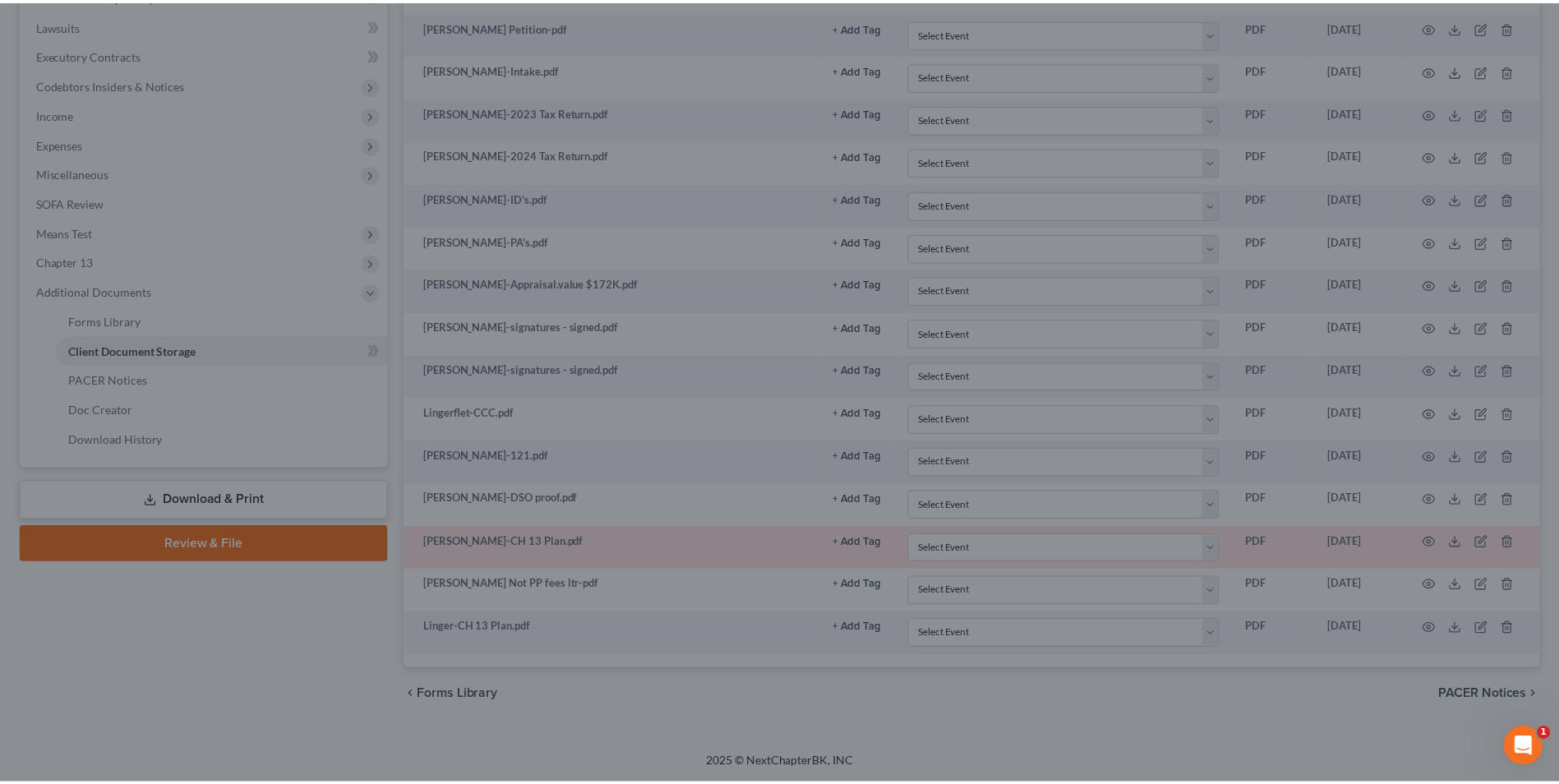
scroll to position [383, 0]
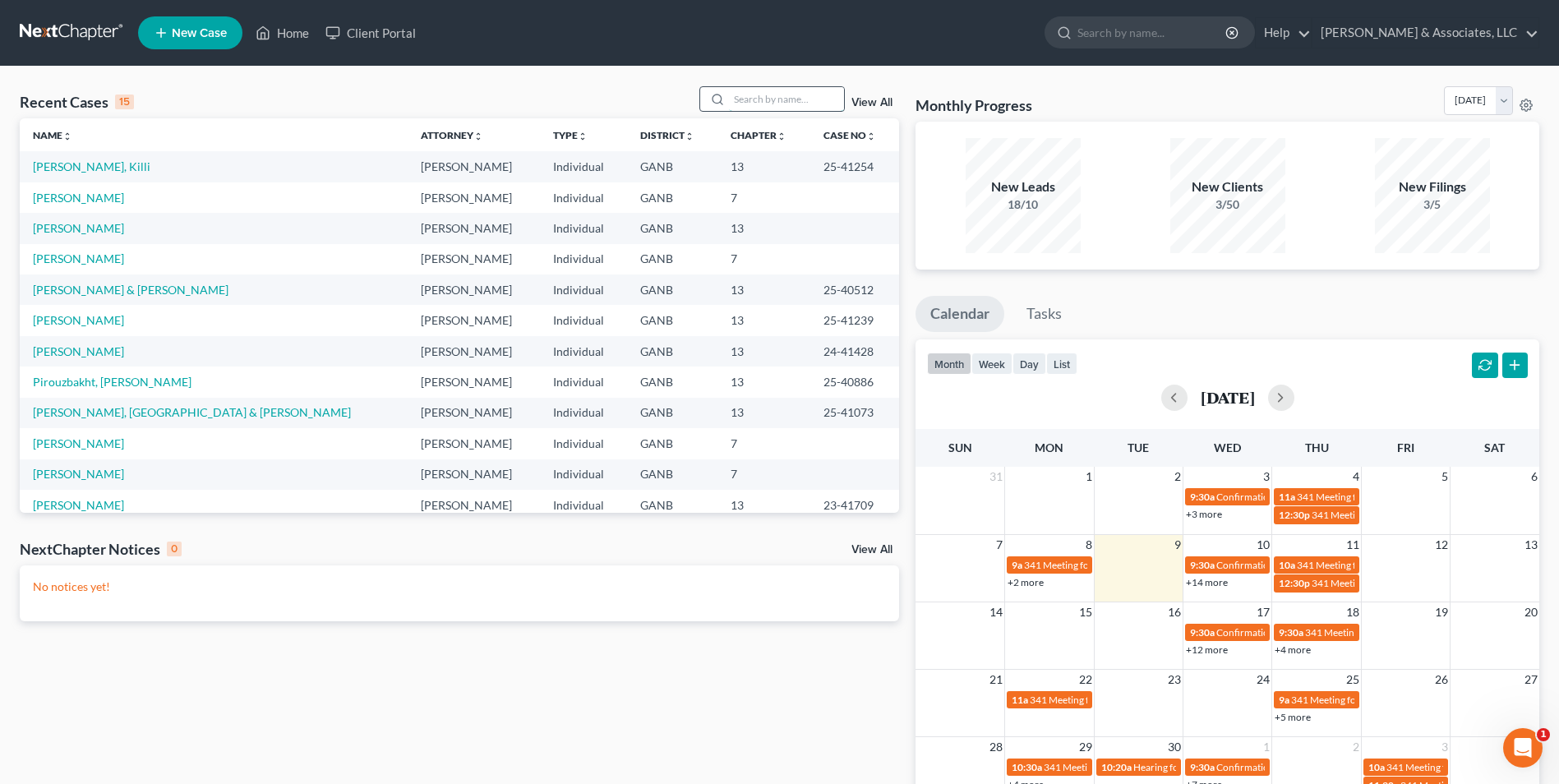
click at [773, 99] on input "search" at bounding box center [786, 99] width 115 height 24
type input "[PERSON_NAME]"
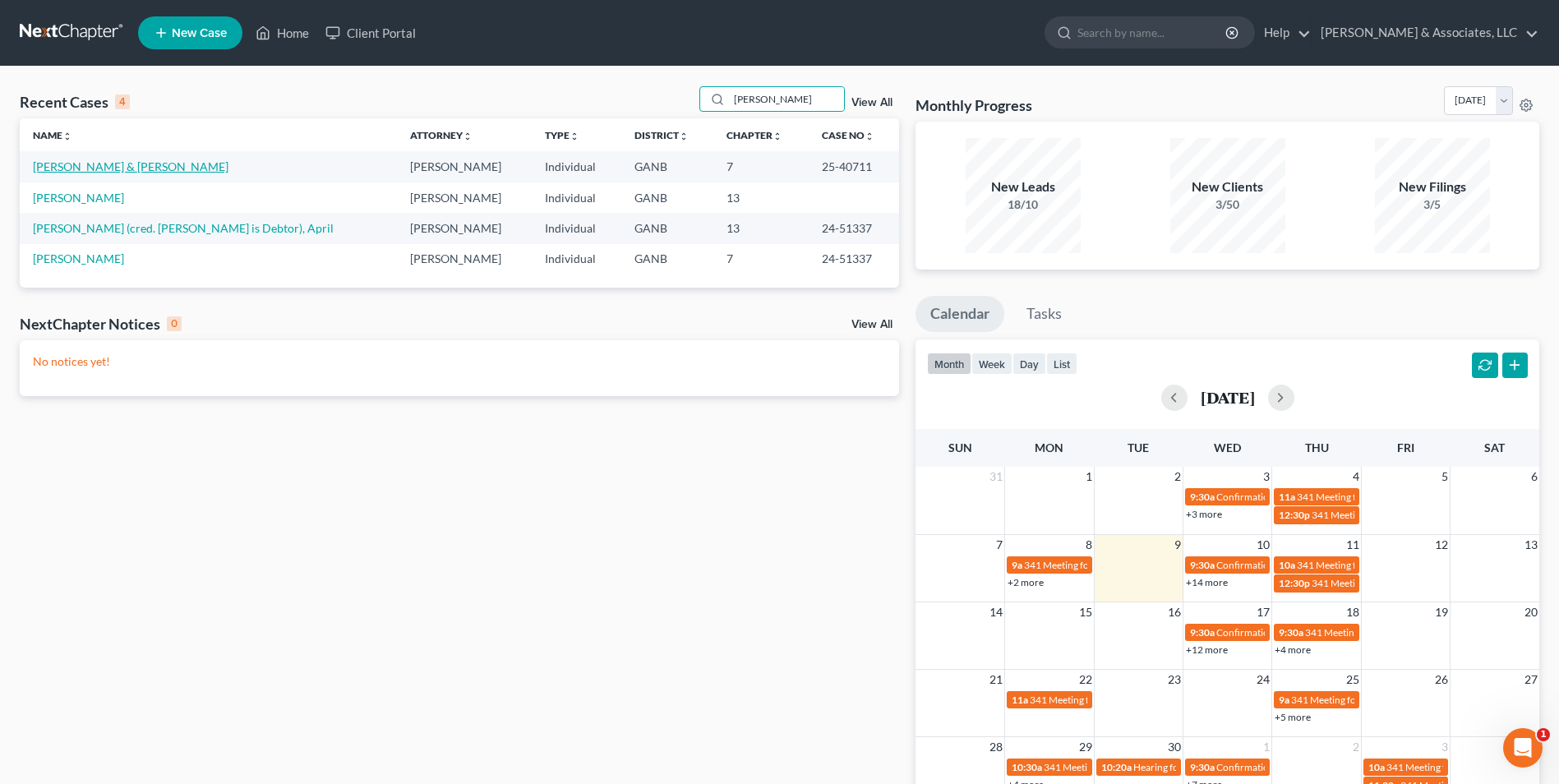
click at [121, 166] on link "[PERSON_NAME] & [PERSON_NAME]" at bounding box center [130, 166] width 196 height 14
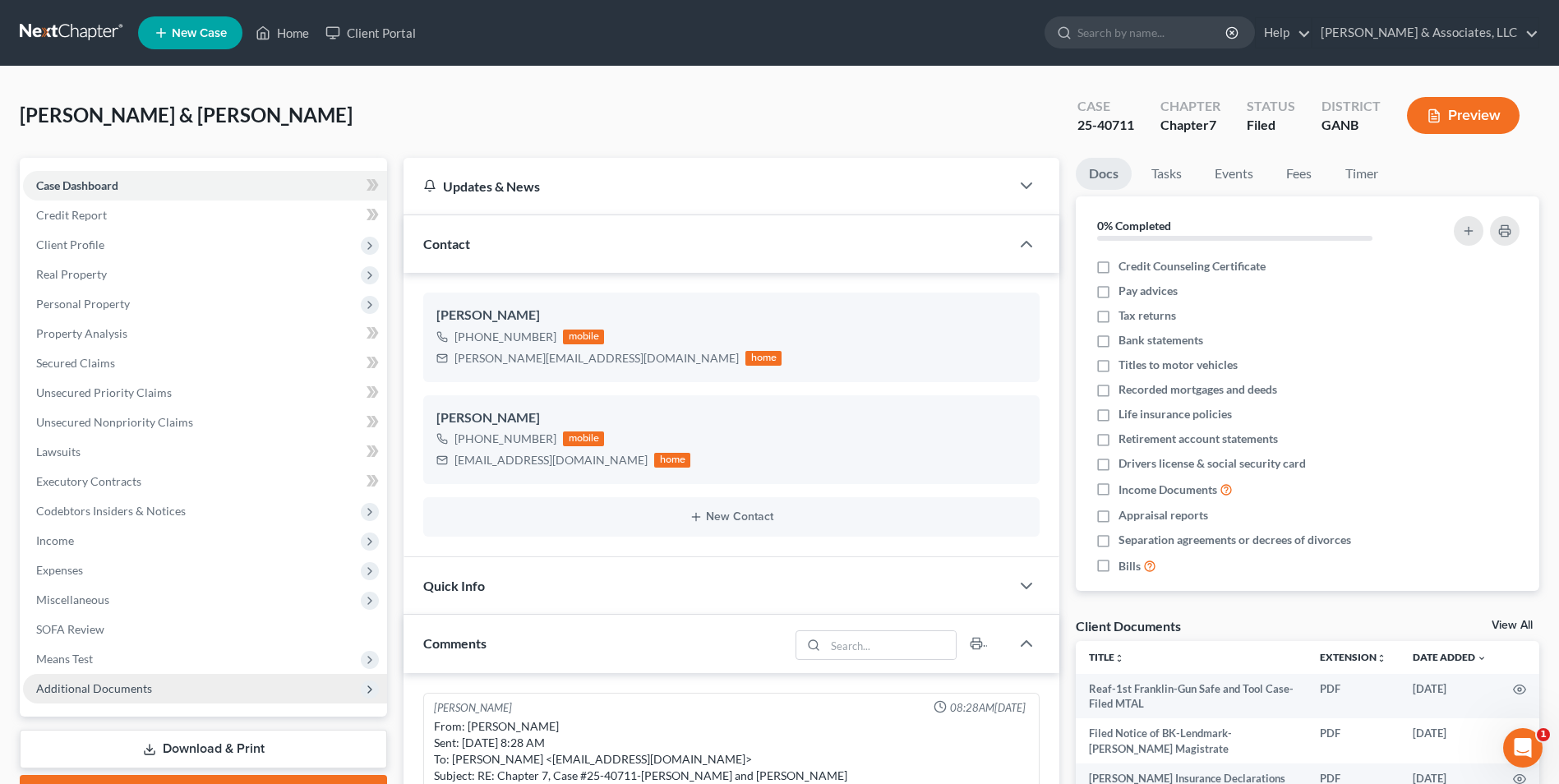
scroll to position [12, 0]
click at [144, 687] on span "Additional Documents" at bounding box center [93, 688] width 116 height 14
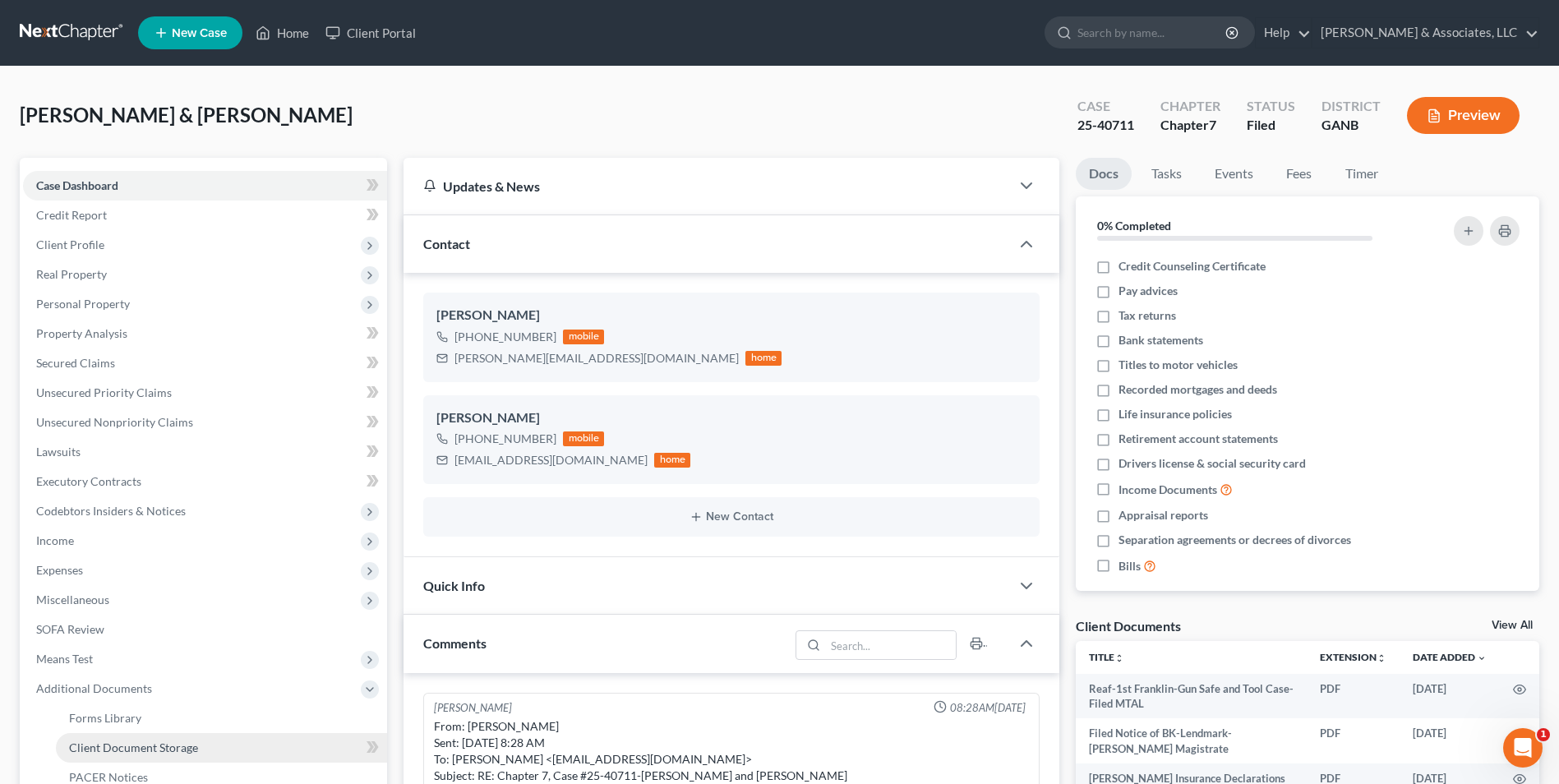
click at [154, 750] on span "Client Document Storage" at bounding box center [133, 747] width 129 height 14
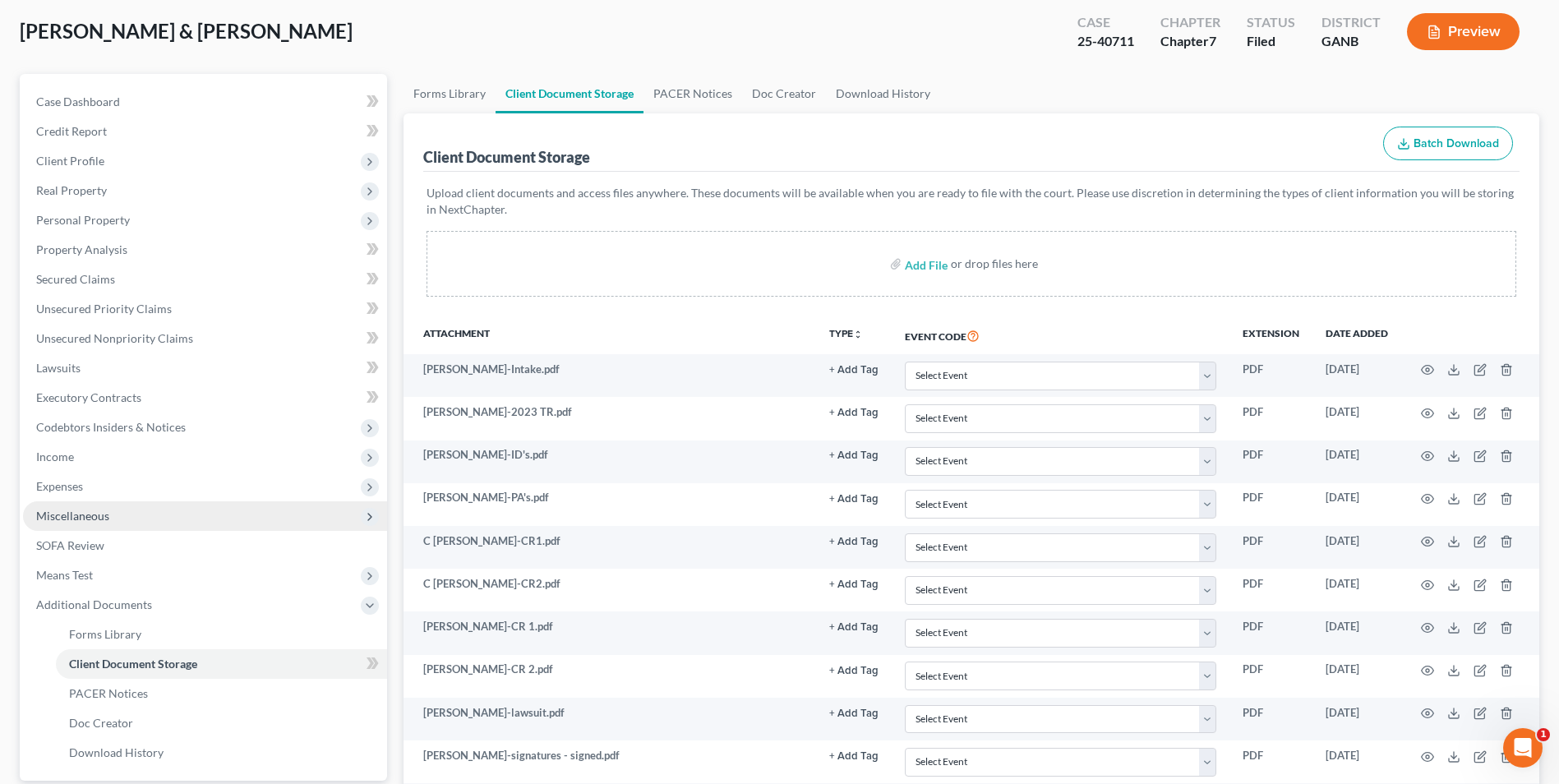
scroll to position [164, 0]
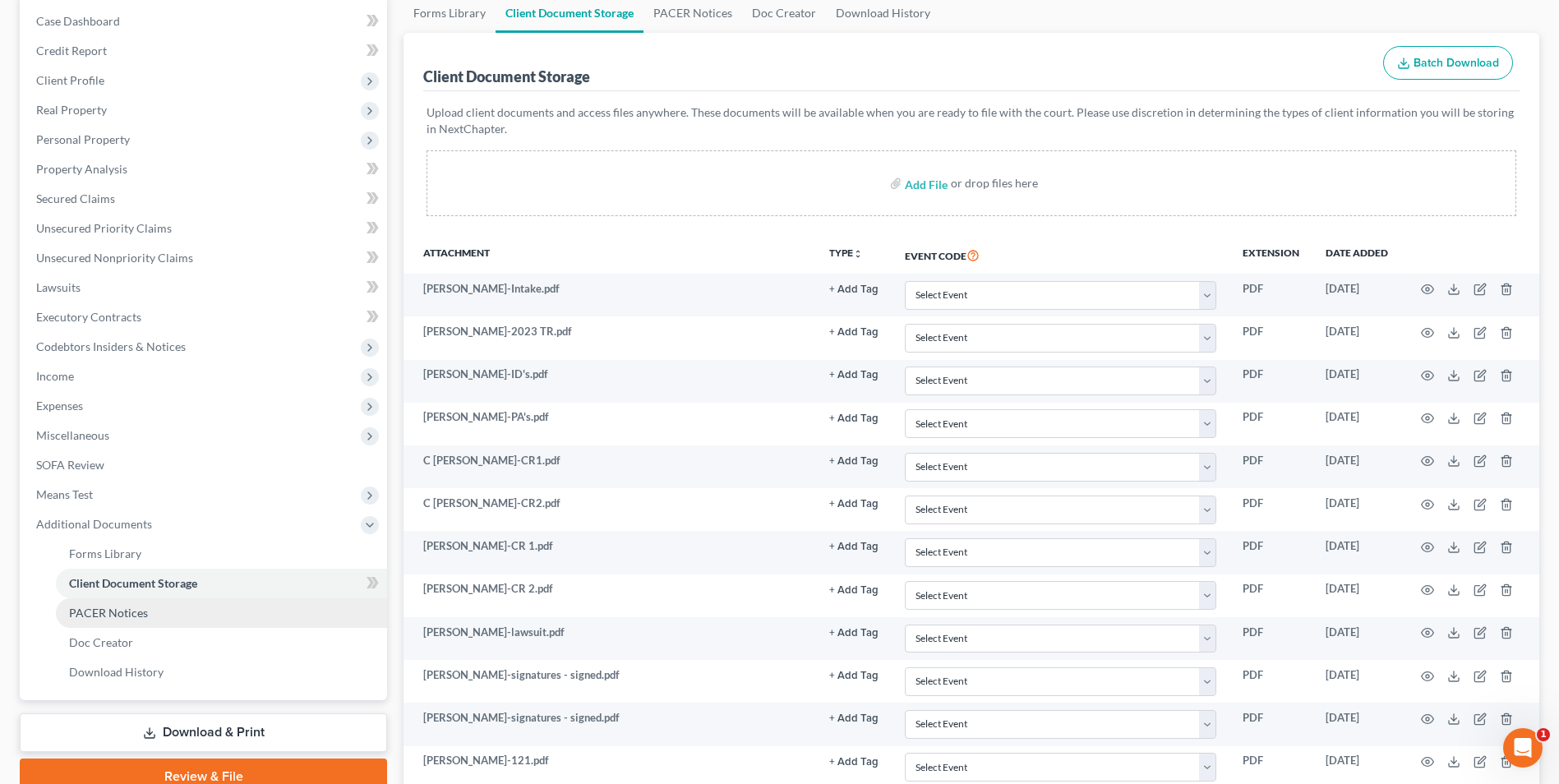
click at [169, 610] on link "PACER Notices" at bounding box center [221, 613] width 331 height 30
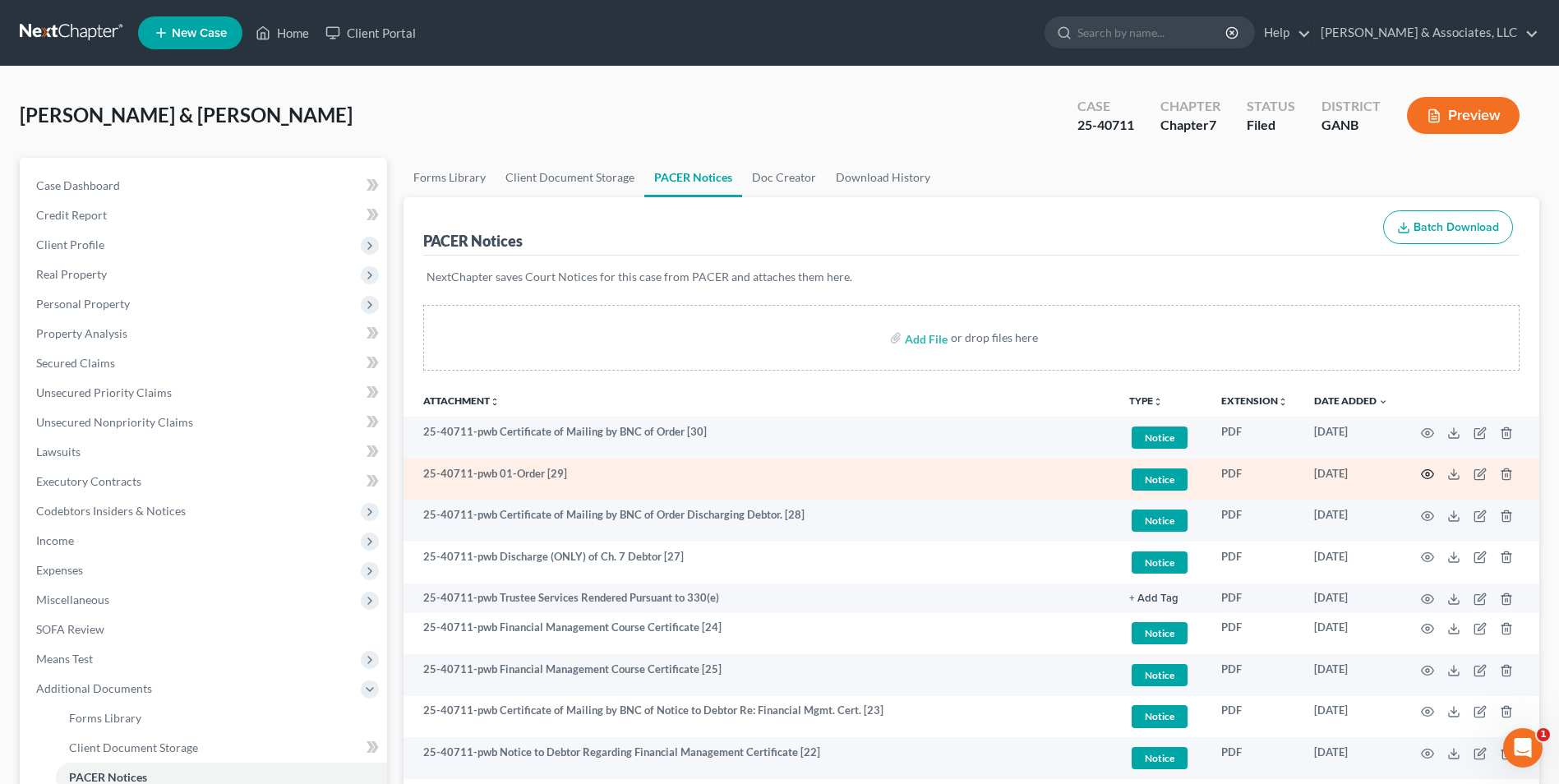
click at [1424, 473] on icon "button" at bounding box center [1427, 473] width 13 height 13
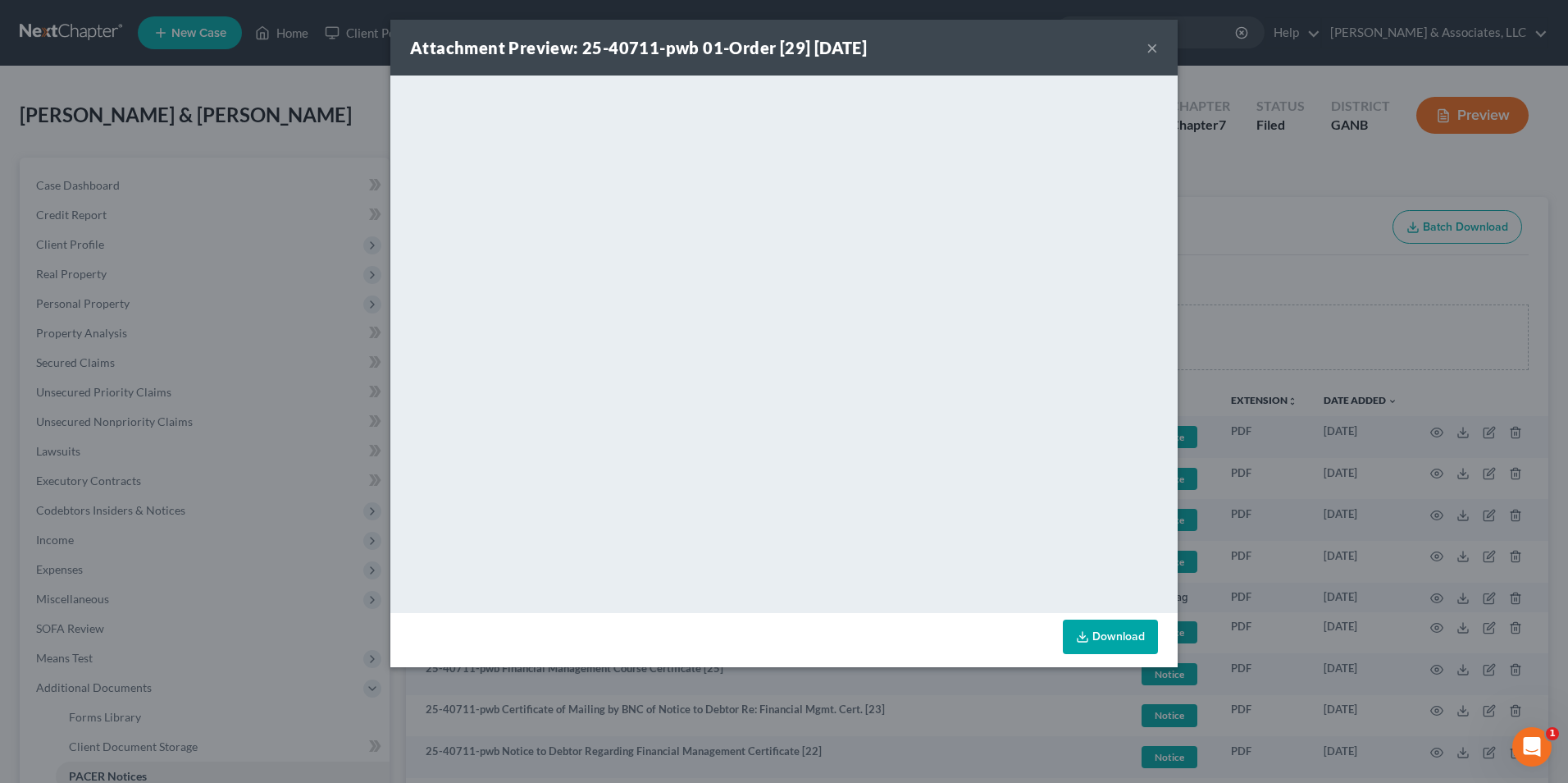
click at [1152, 45] on button "×" at bounding box center [1153, 48] width 12 height 20
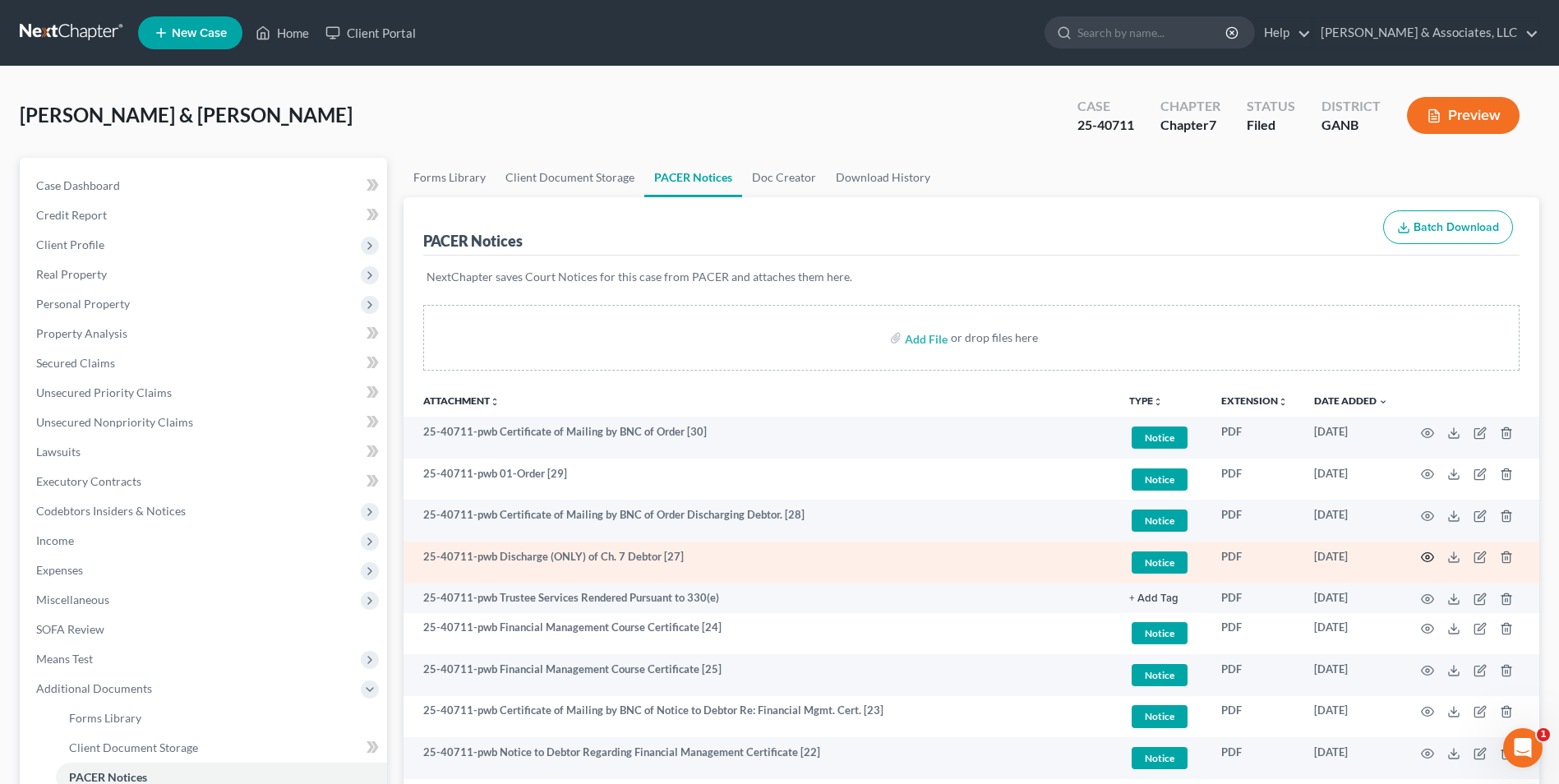
click at [1428, 560] on icon "button" at bounding box center [1427, 556] width 13 height 13
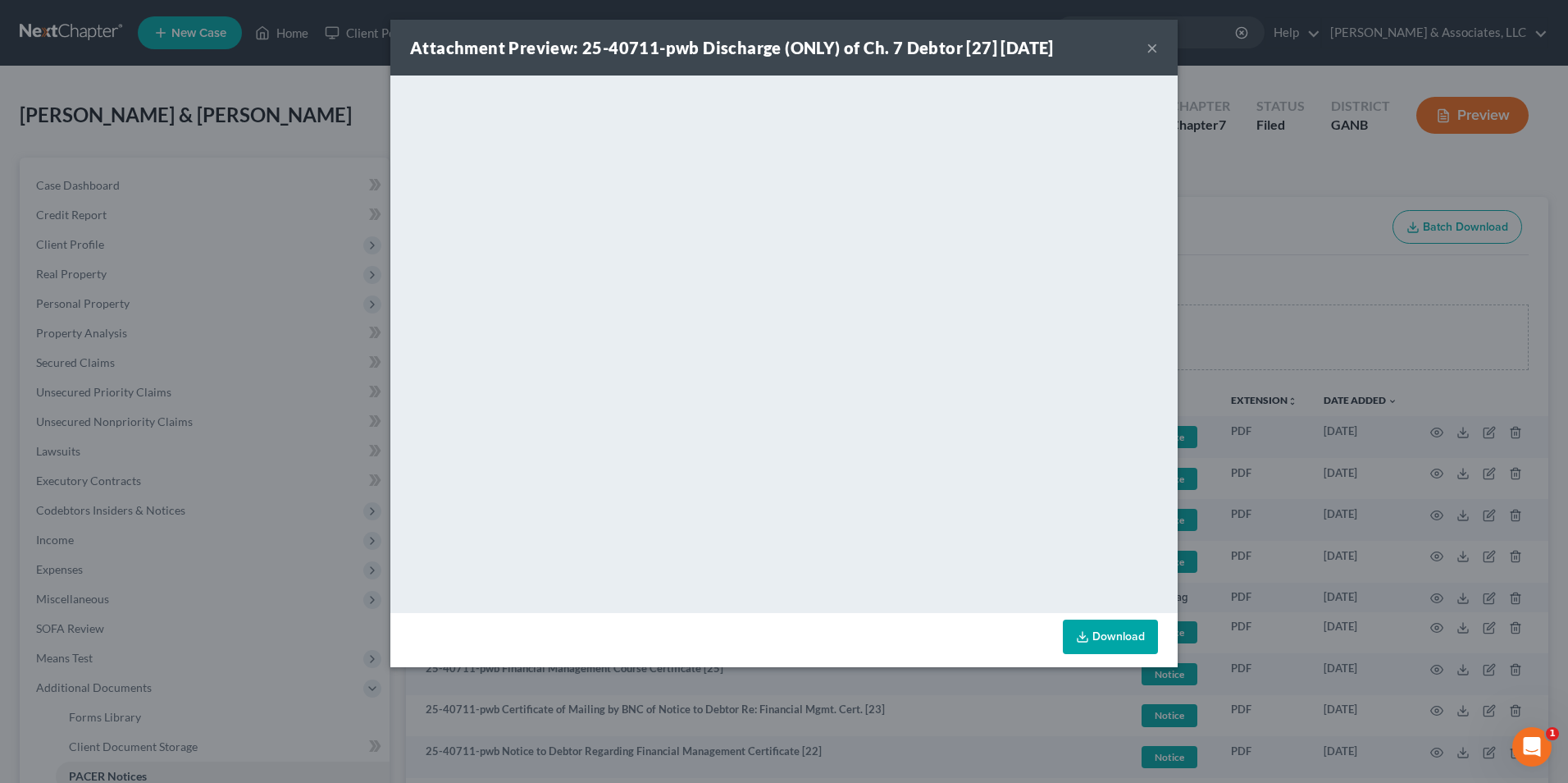
click at [1153, 46] on button "×" at bounding box center [1153, 48] width 12 height 20
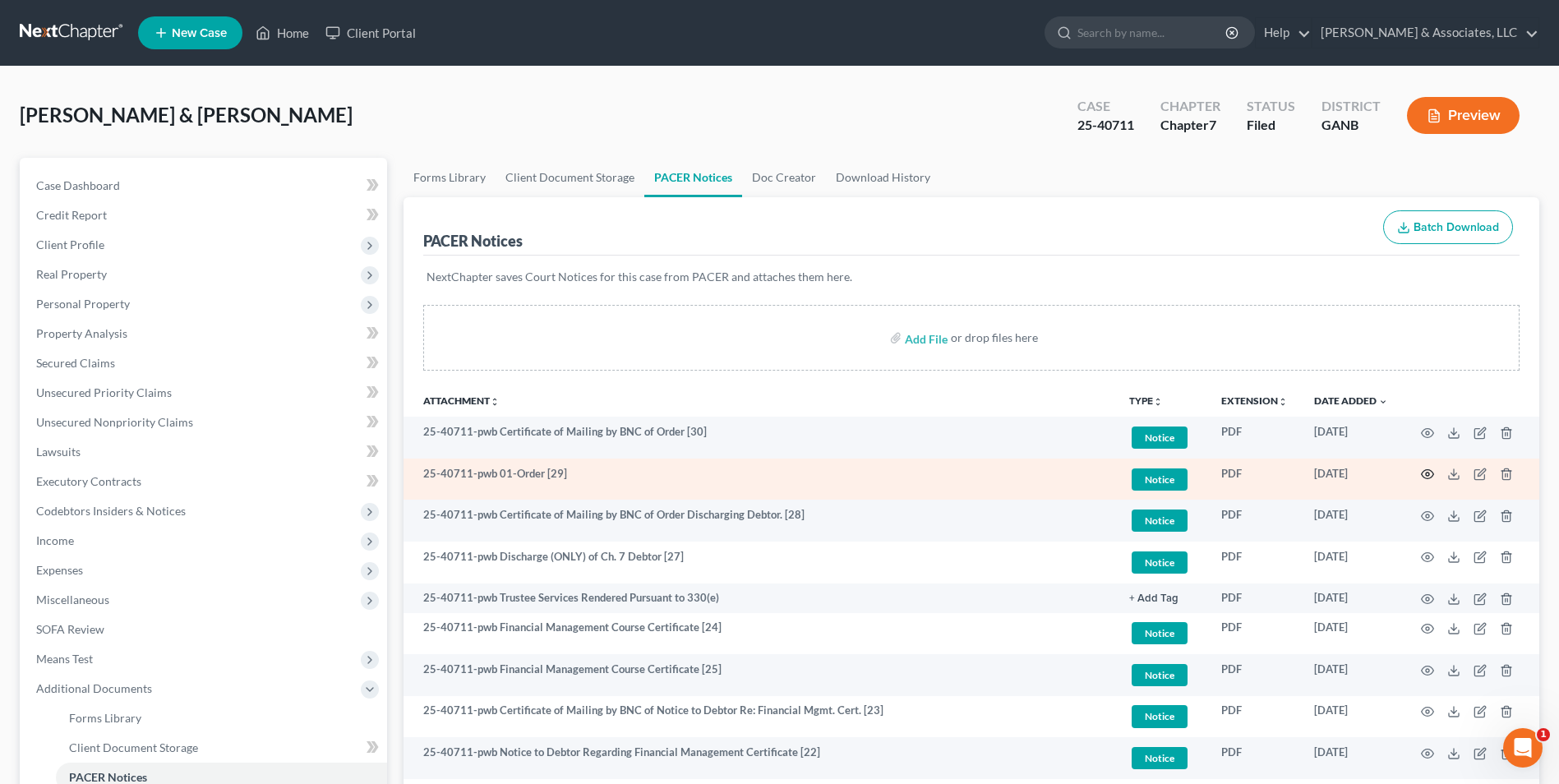
click at [1429, 470] on icon "button" at bounding box center [1428, 474] width 12 height 9
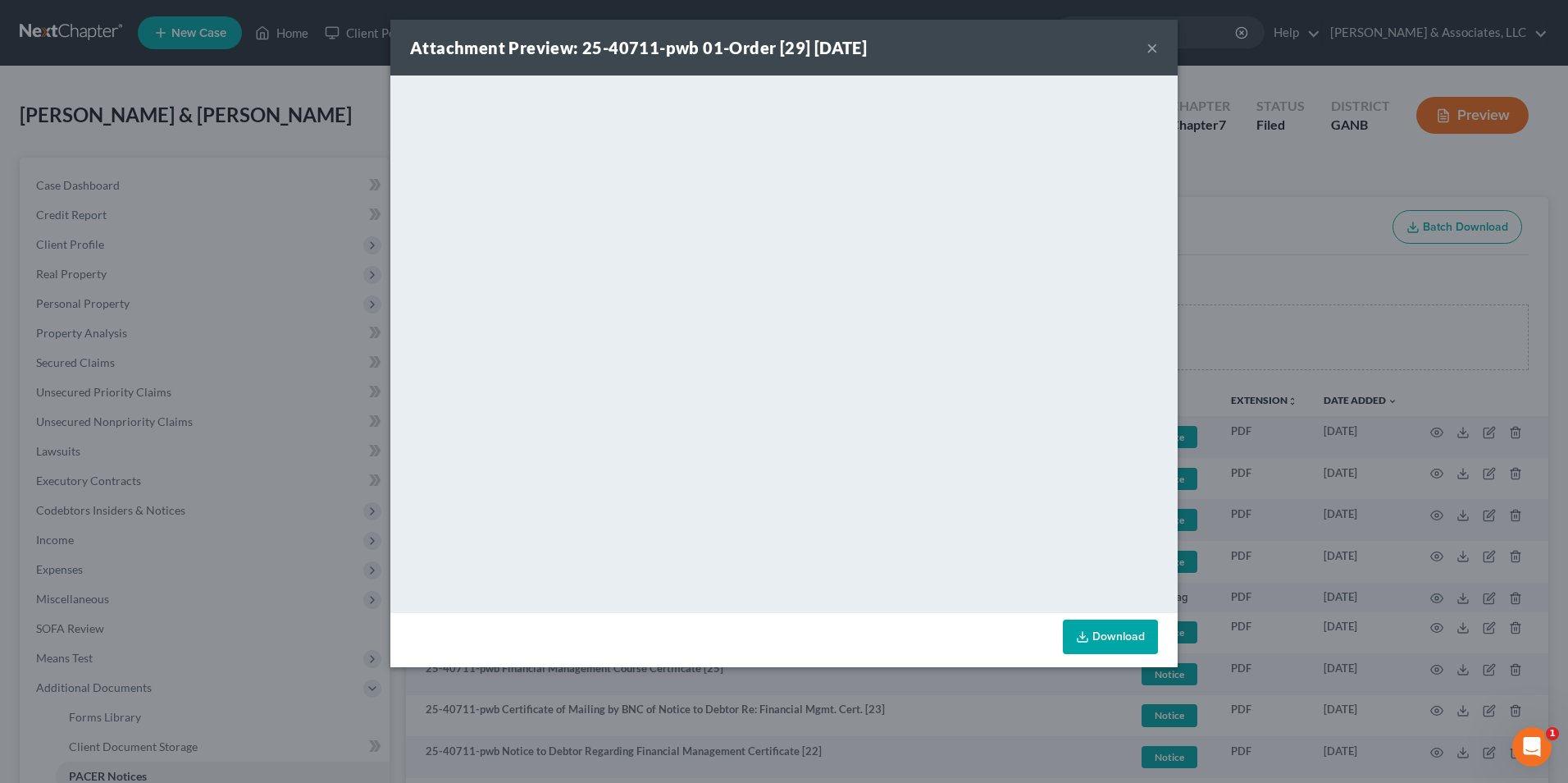
click at [1151, 49] on button "×" at bounding box center [1153, 48] width 12 height 20
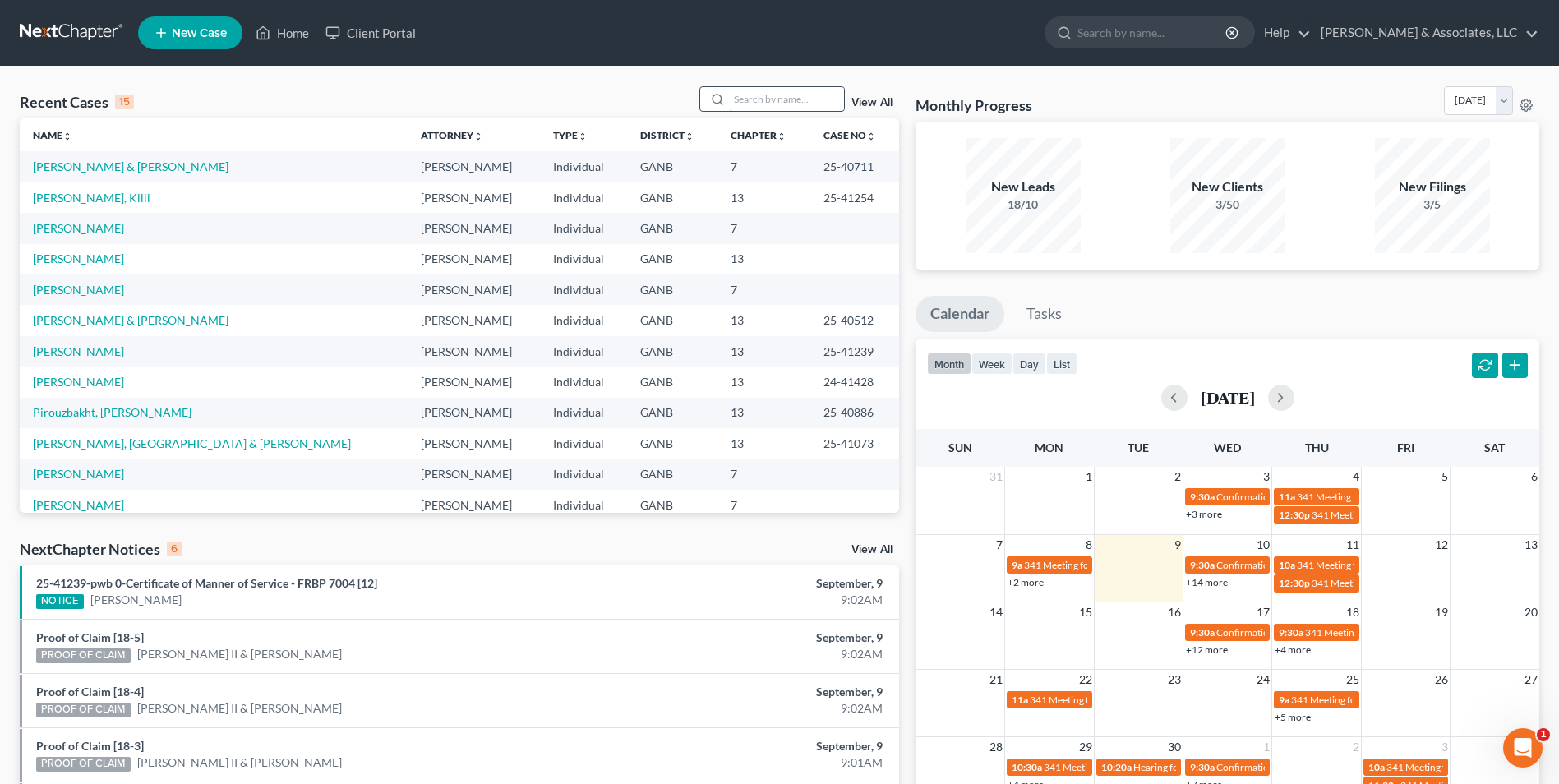
click at [789, 94] on input "search" at bounding box center [786, 99] width 115 height 24
type input "[PERSON_NAME]"
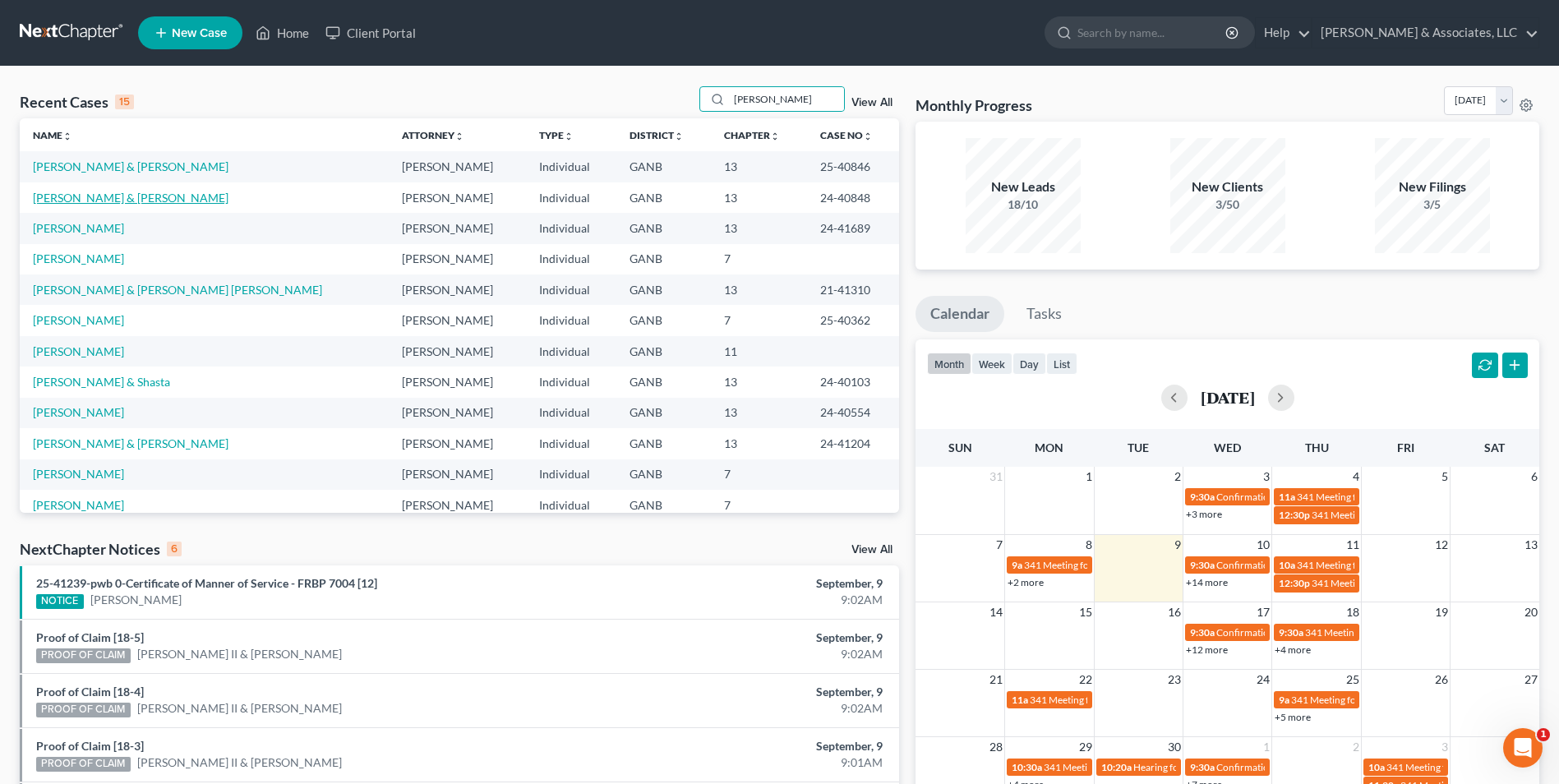
click at [73, 200] on link "[PERSON_NAME] & [PERSON_NAME]" at bounding box center [130, 198] width 196 height 14
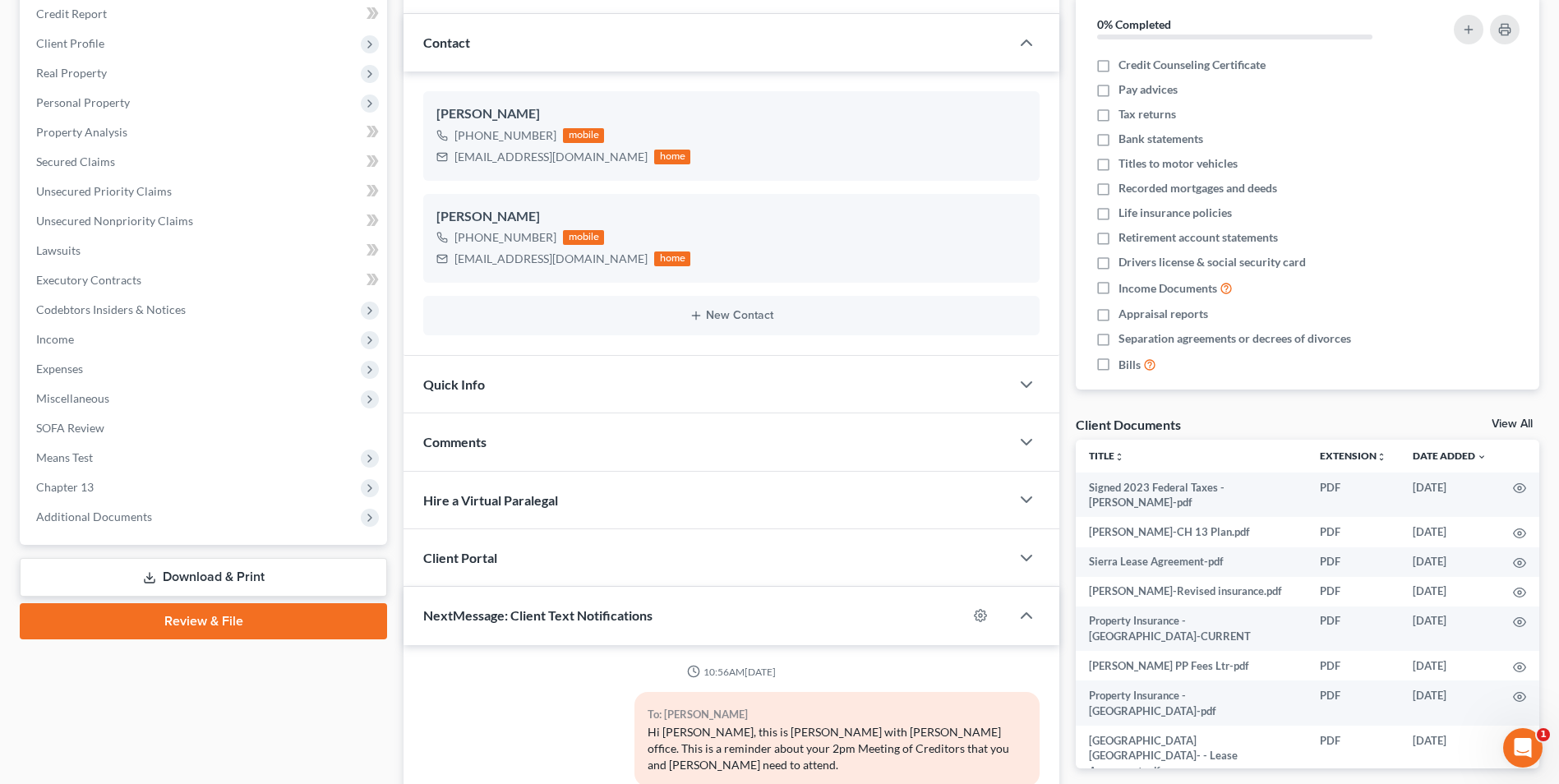
scroll to position [23, 0]
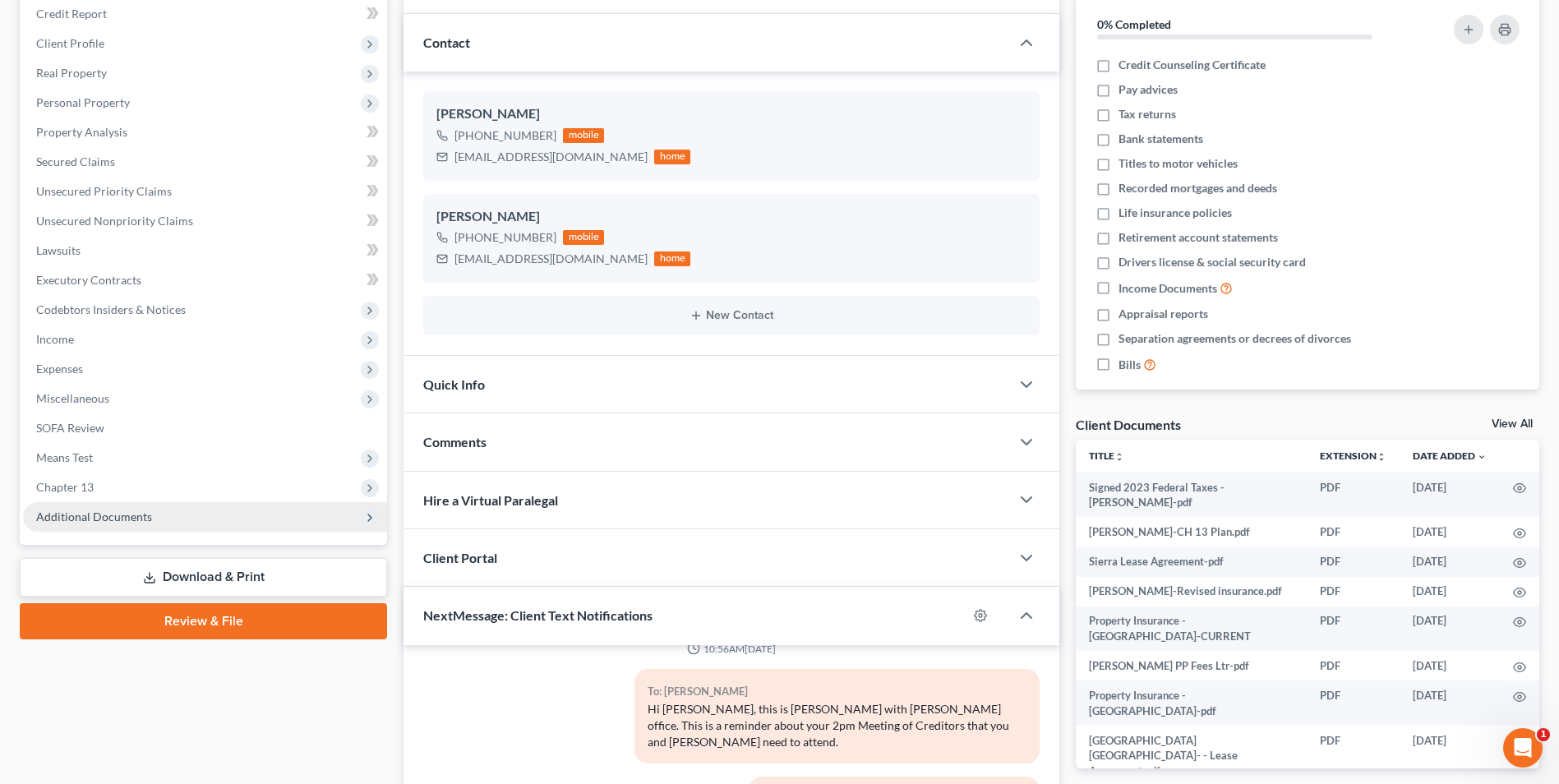
click at [138, 521] on span "Additional Documents" at bounding box center [93, 516] width 116 height 14
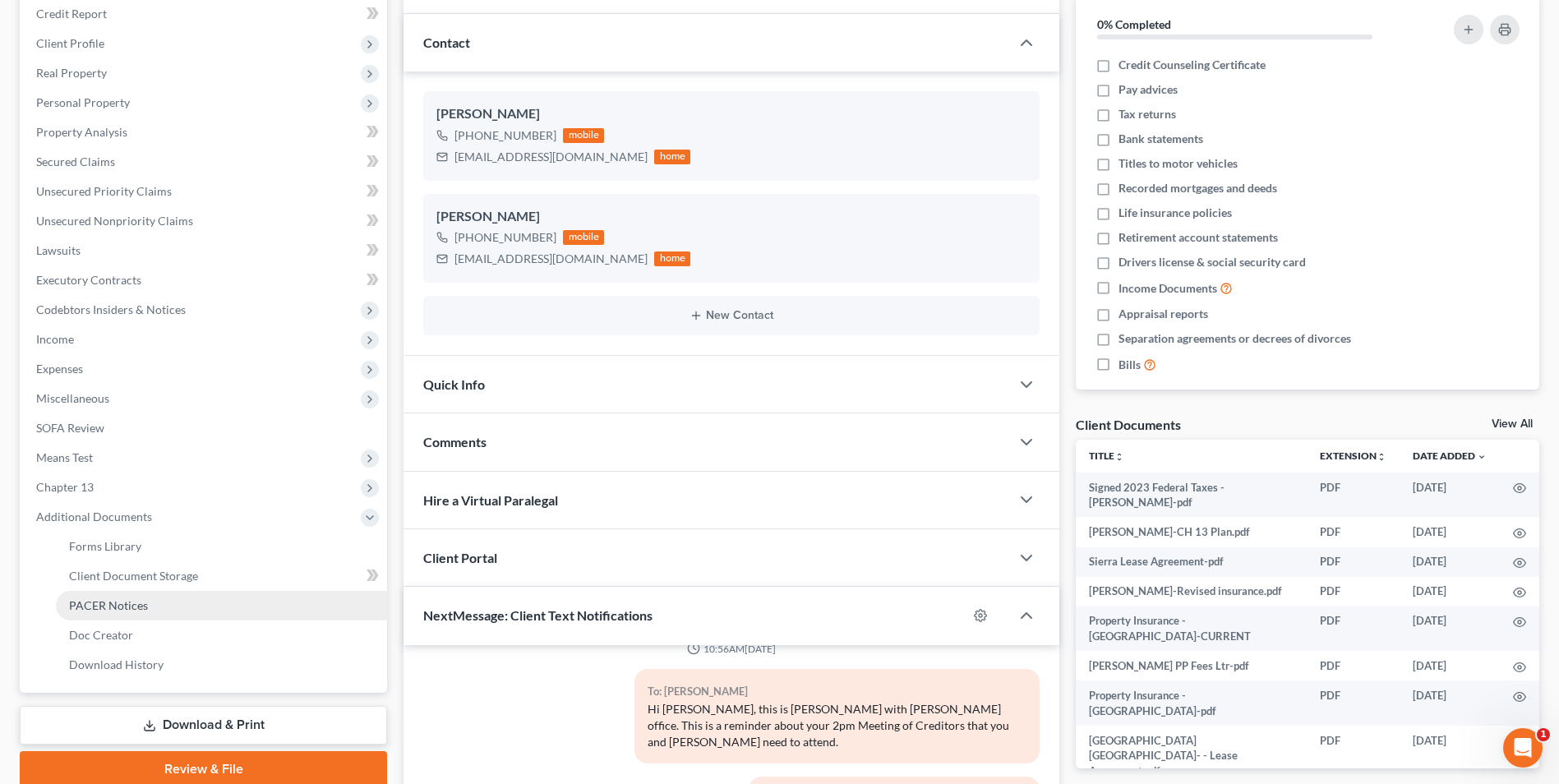
click at [112, 606] on span "PACER Notices" at bounding box center [107, 605] width 79 height 14
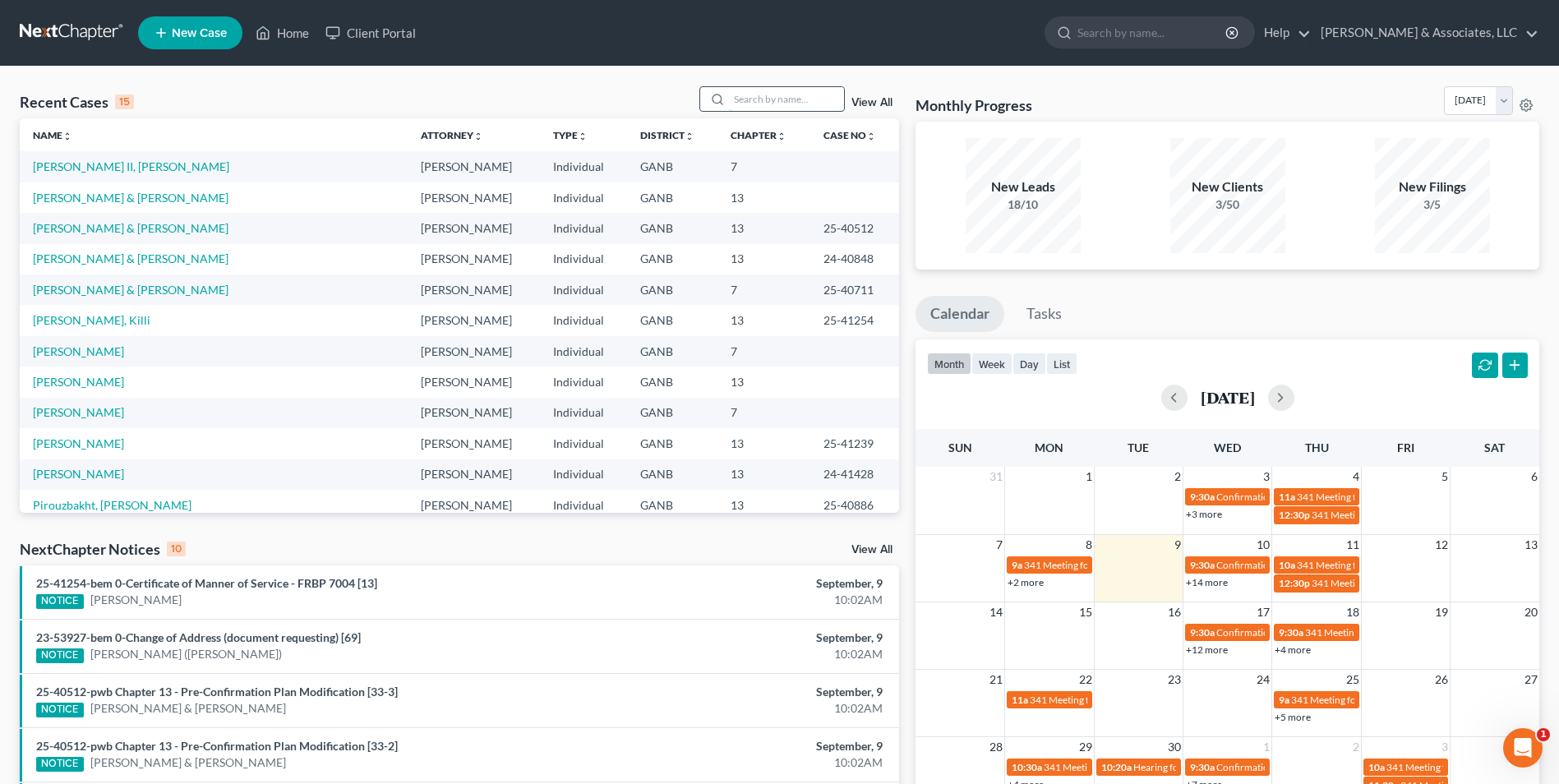
click at [803, 92] on input "search" at bounding box center [786, 99] width 115 height 24
type input "[PERSON_NAME]"
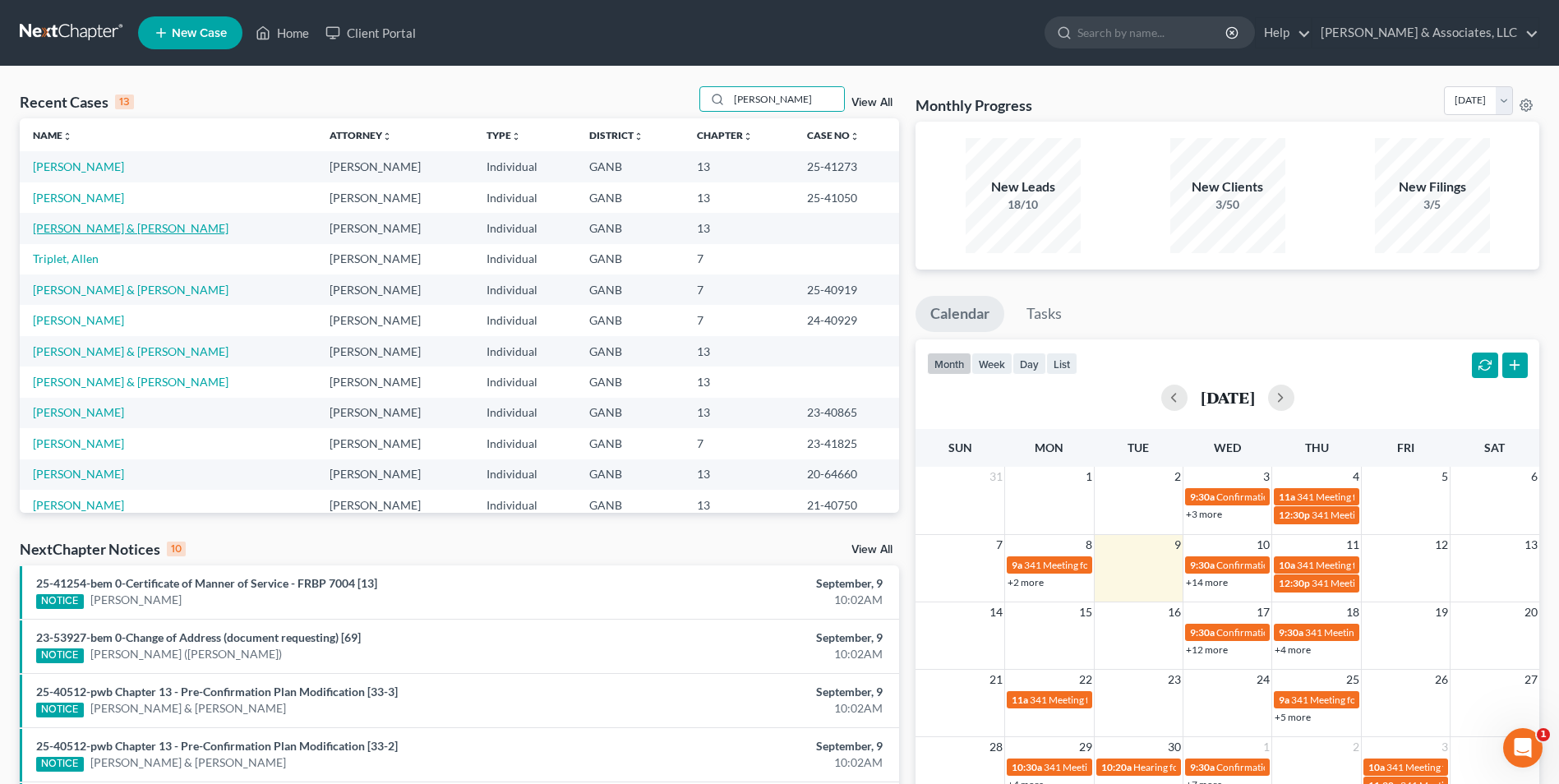
click at [132, 232] on link "[PERSON_NAME] & [PERSON_NAME]" at bounding box center [130, 228] width 196 height 14
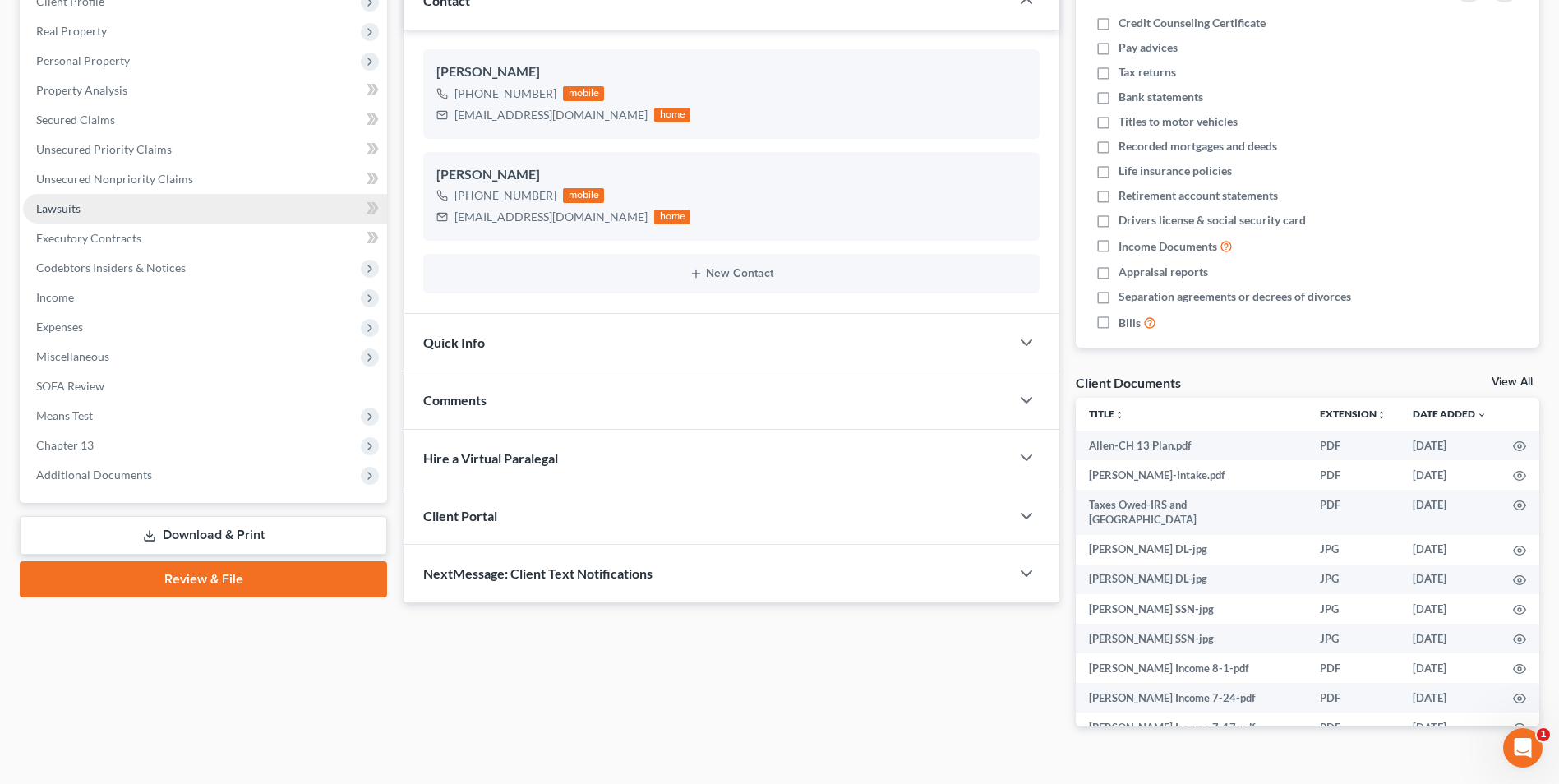
scroll to position [246, 0]
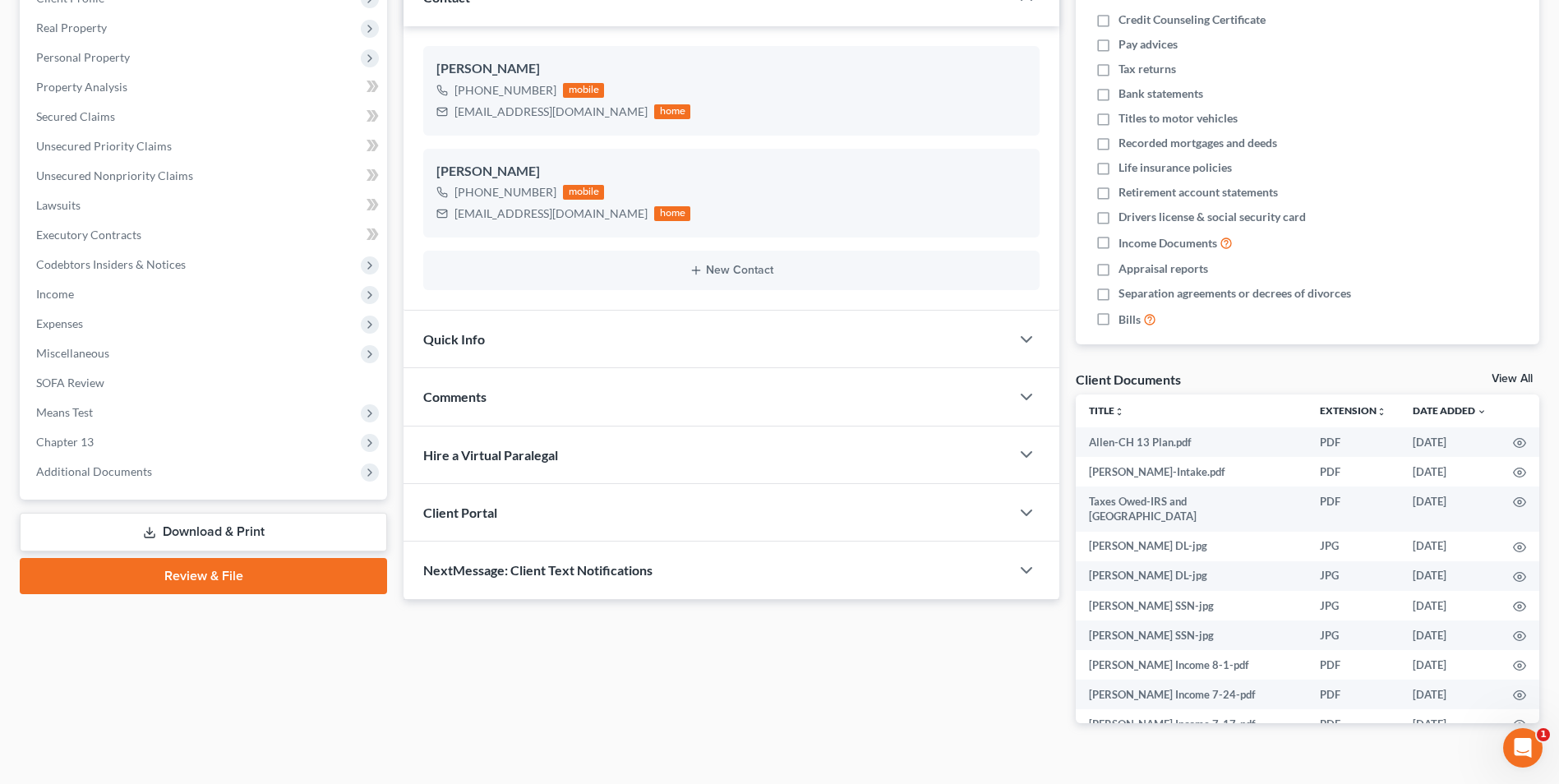
click at [603, 566] on span "NextMessage: Client Text Notifications" at bounding box center [538, 569] width 230 height 16
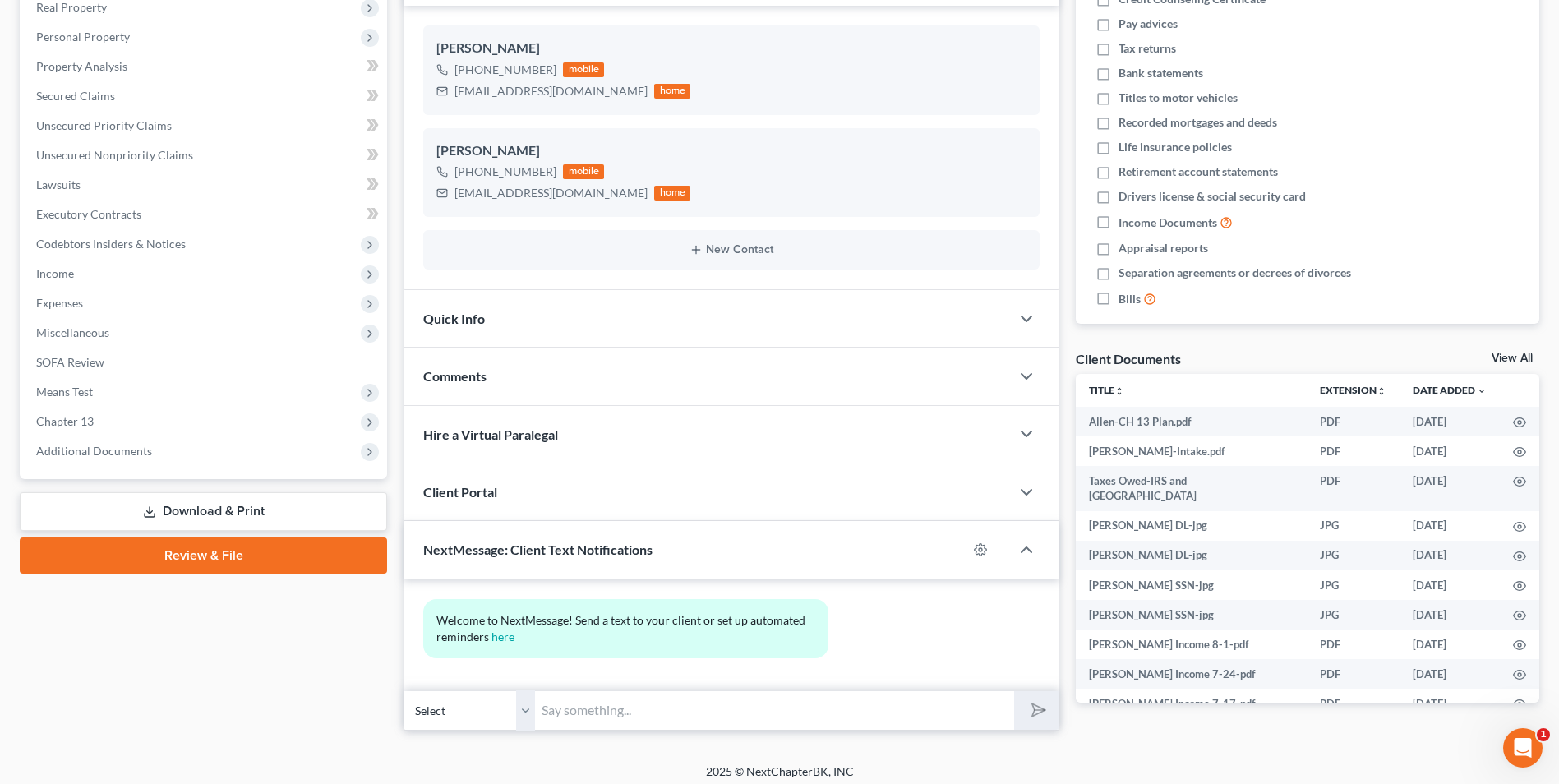
scroll to position [276, 0]
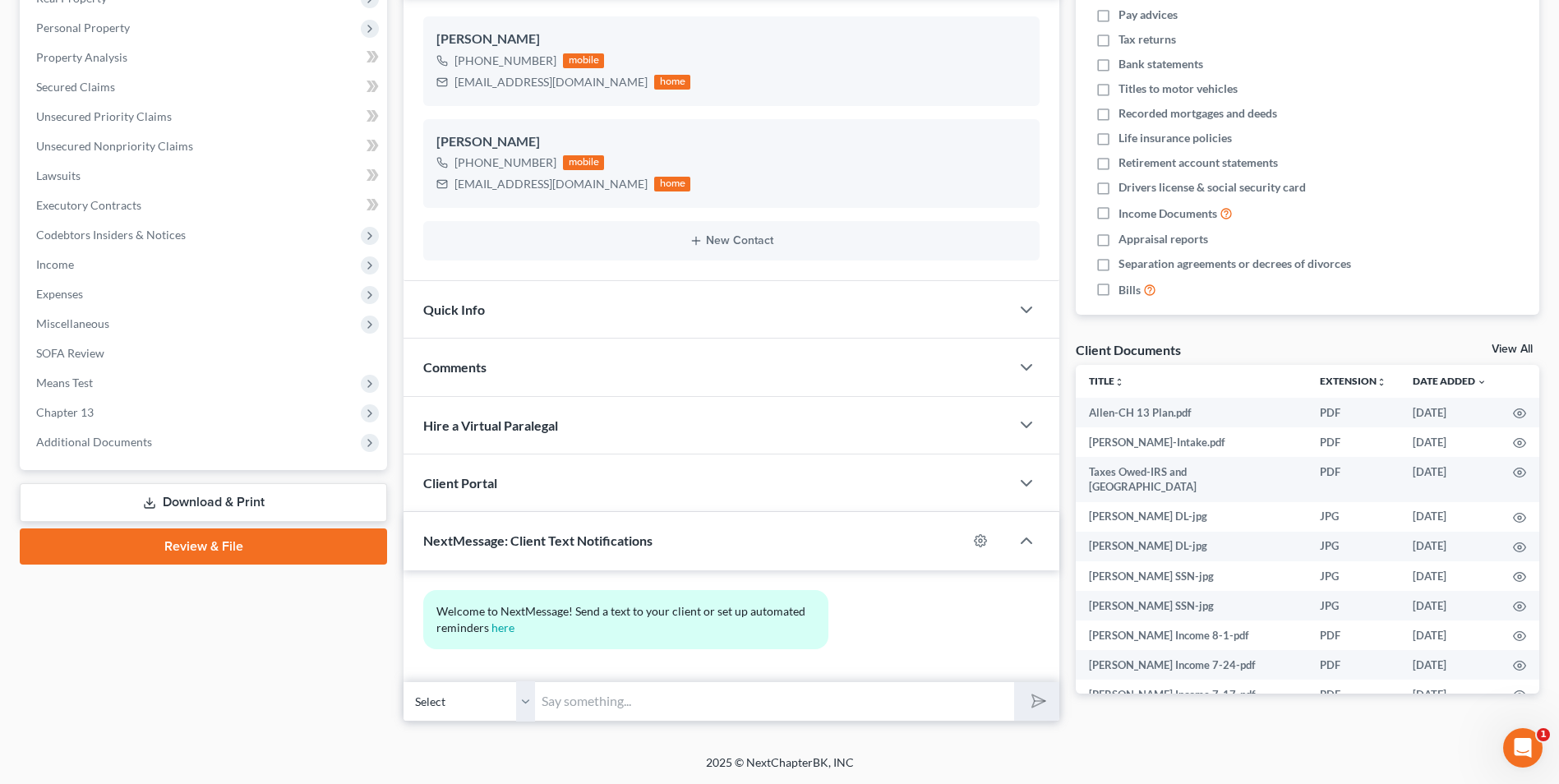
click at [529, 701] on select "Select [PHONE_NUMBER] - [PERSON_NAME] [PHONE_NUMBER] - [PERSON_NAME]" at bounding box center [469, 701] width 131 height 41
select select "1"
click at [404, 681] on select "Select [PHONE_NUMBER] - [PERSON_NAME] [PHONE_NUMBER] - [PERSON_NAME]" at bounding box center [469, 701] width 131 height 41
click at [661, 707] on input "text" at bounding box center [775, 701] width 479 height 41
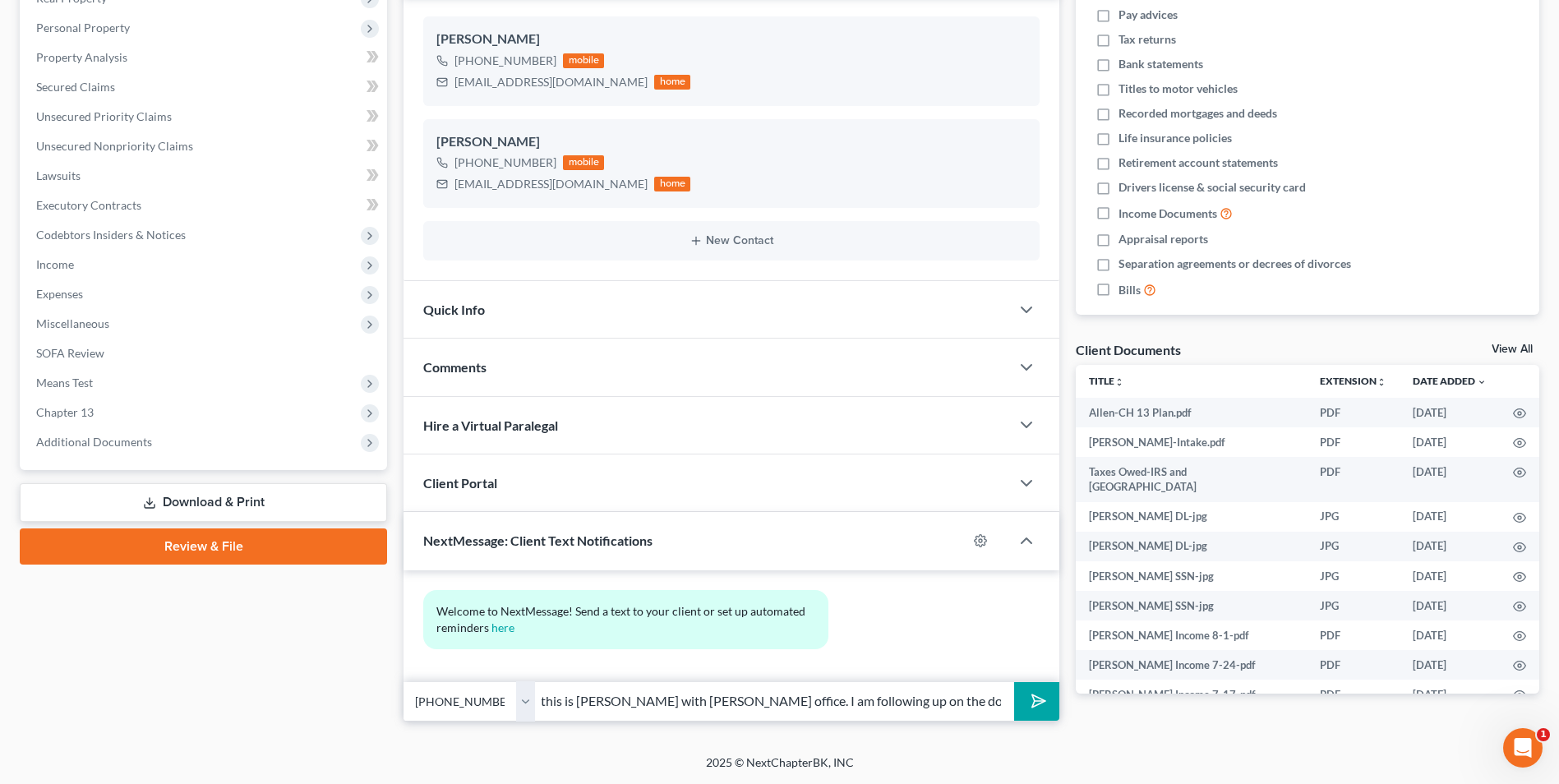
scroll to position [0, 0]
click at [965, 704] on input "Hi [PERSON_NAME], this is [PERSON_NAME] with [PERSON_NAME] office. I am followi…" at bounding box center [775, 701] width 479 height 41
drag, startPoint x: 1007, startPoint y: 703, endPoint x: 252, endPoint y: 738, distance: 755.8
click at [252, 738] on div "[PERSON_NAME] & [PERSON_NAME] Upgraded Chapter Chapter 13 Status Lead District …" at bounding box center [780, 272] width 1559 height 964
type input "Hi Angelina, this is Mike with Brian Cahn's office. I am following up on the do…"
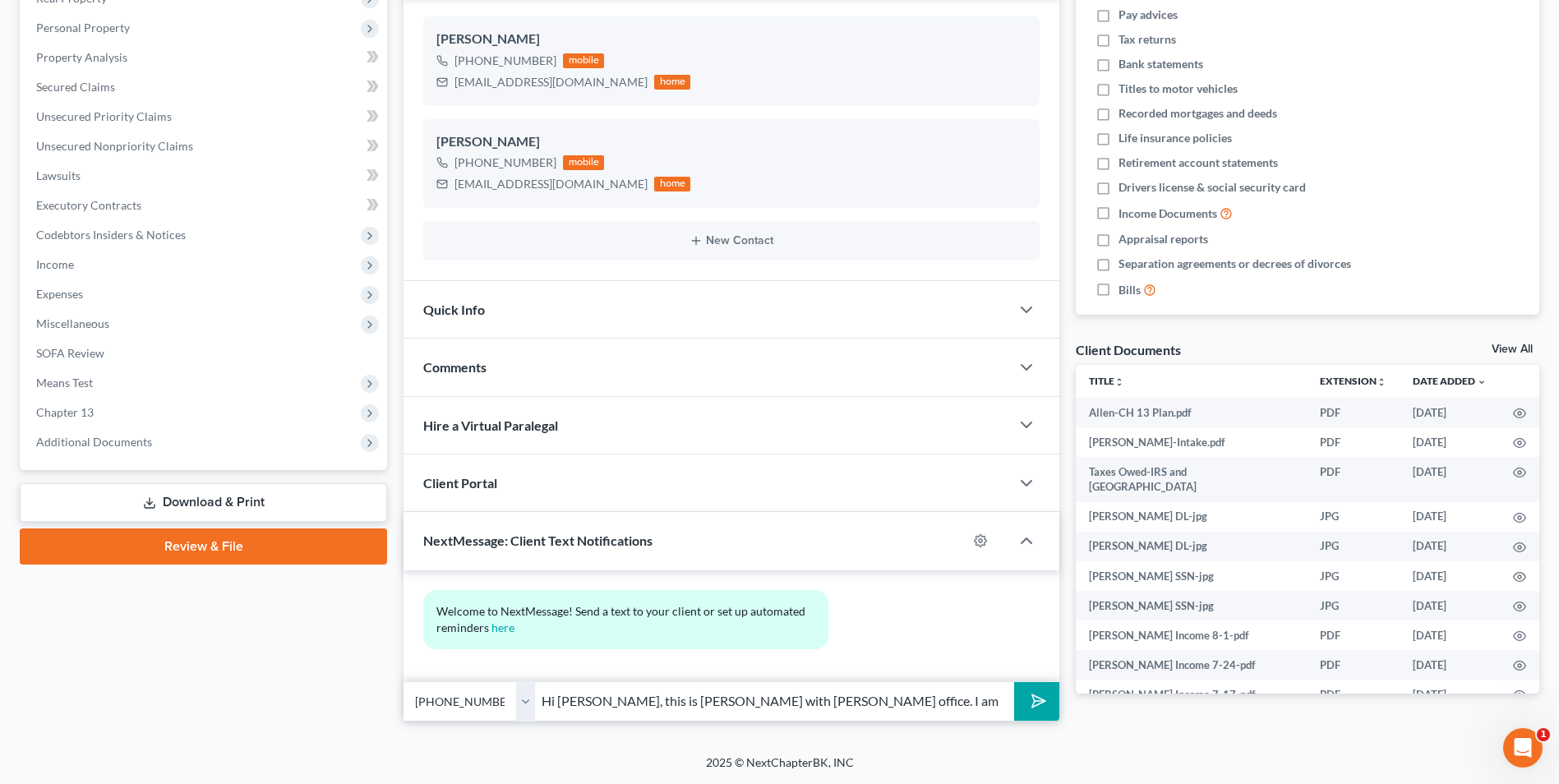
click at [1040, 700] on icon "submit" at bounding box center [1035, 701] width 23 height 23
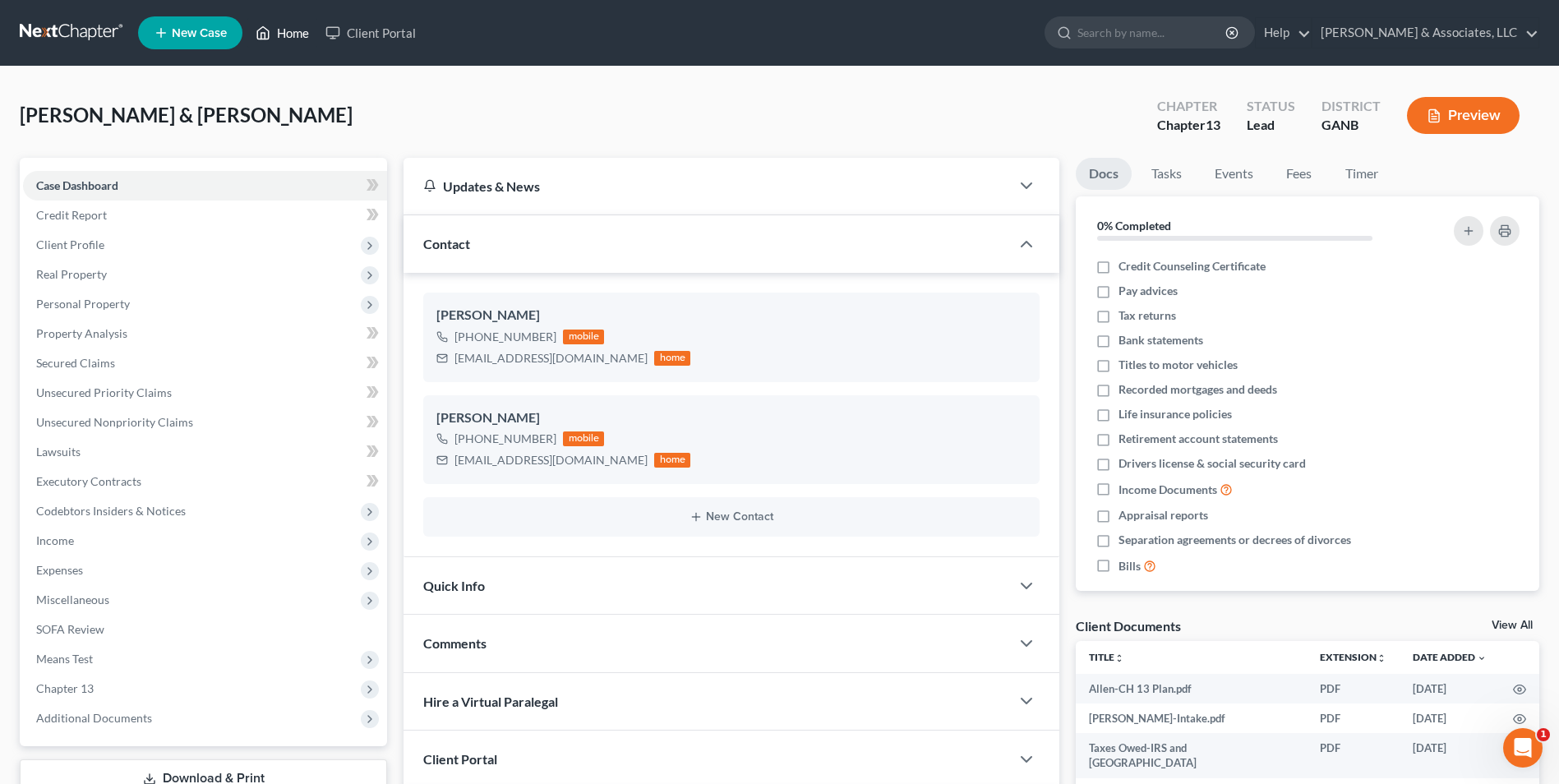
click at [302, 41] on link "Home" at bounding box center [282, 33] width 70 height 30
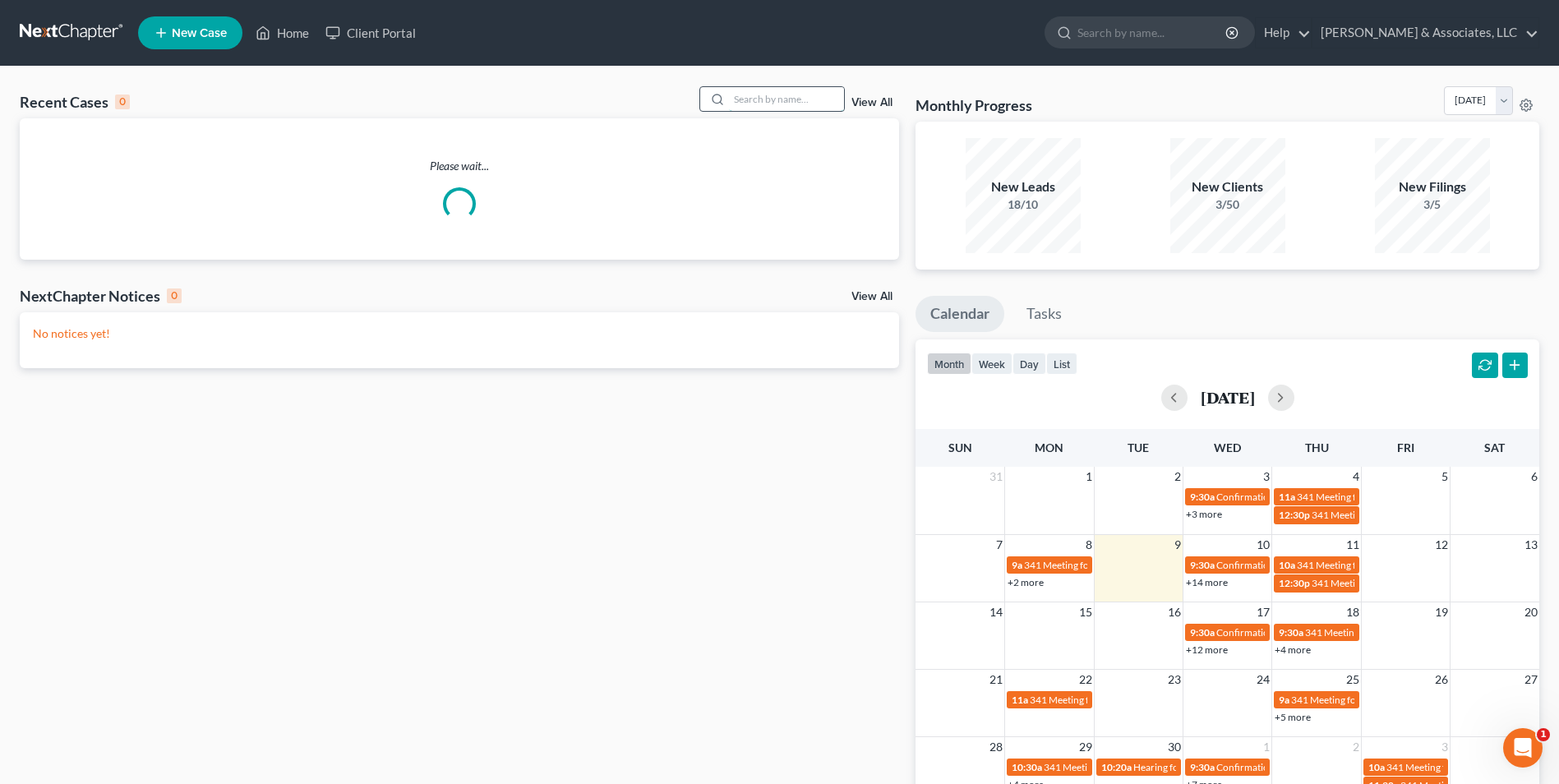
click at [788, 105] on input "search" at bounding box center [786, 99] width 115 height 24
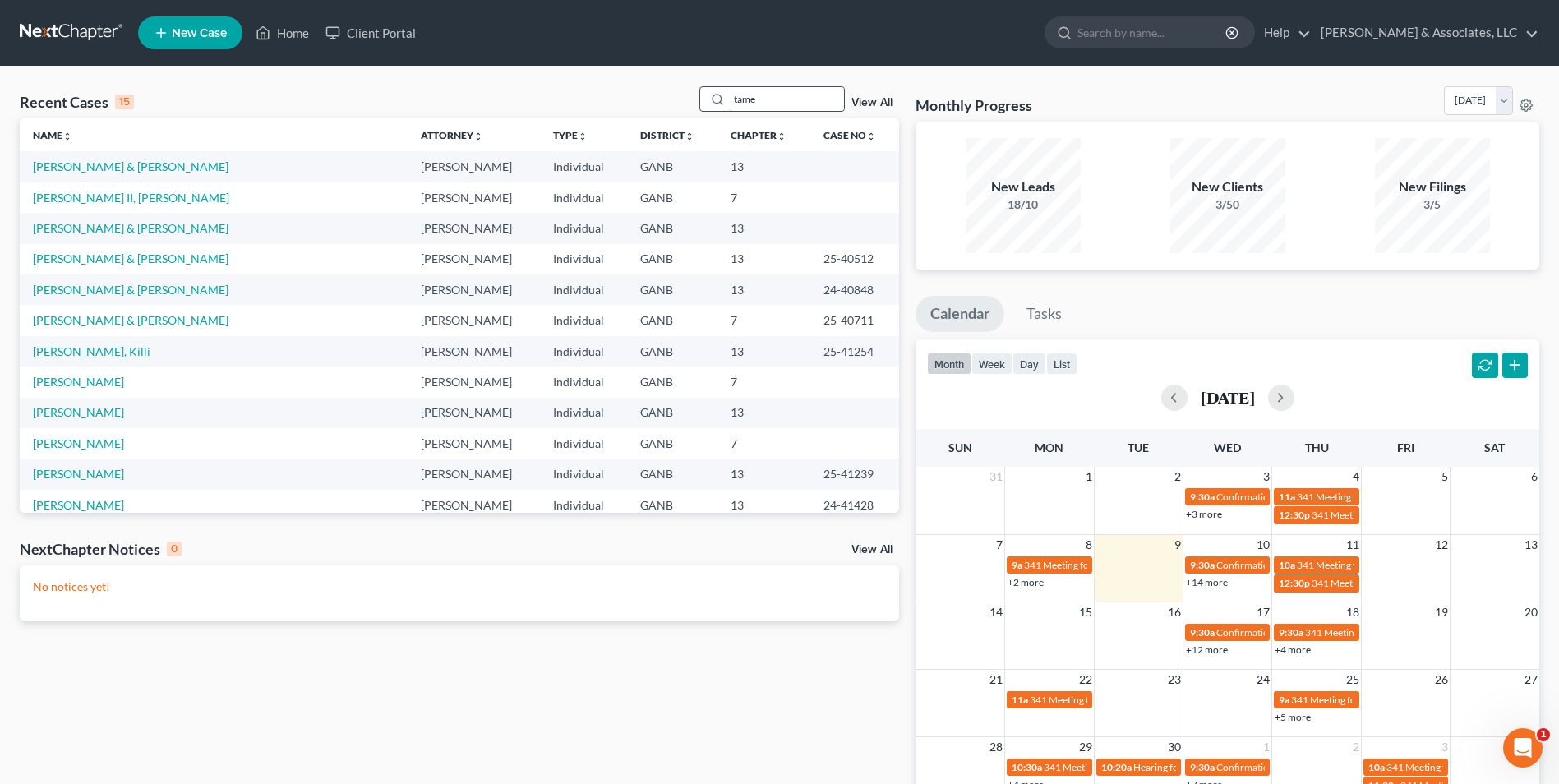
type input "tame"
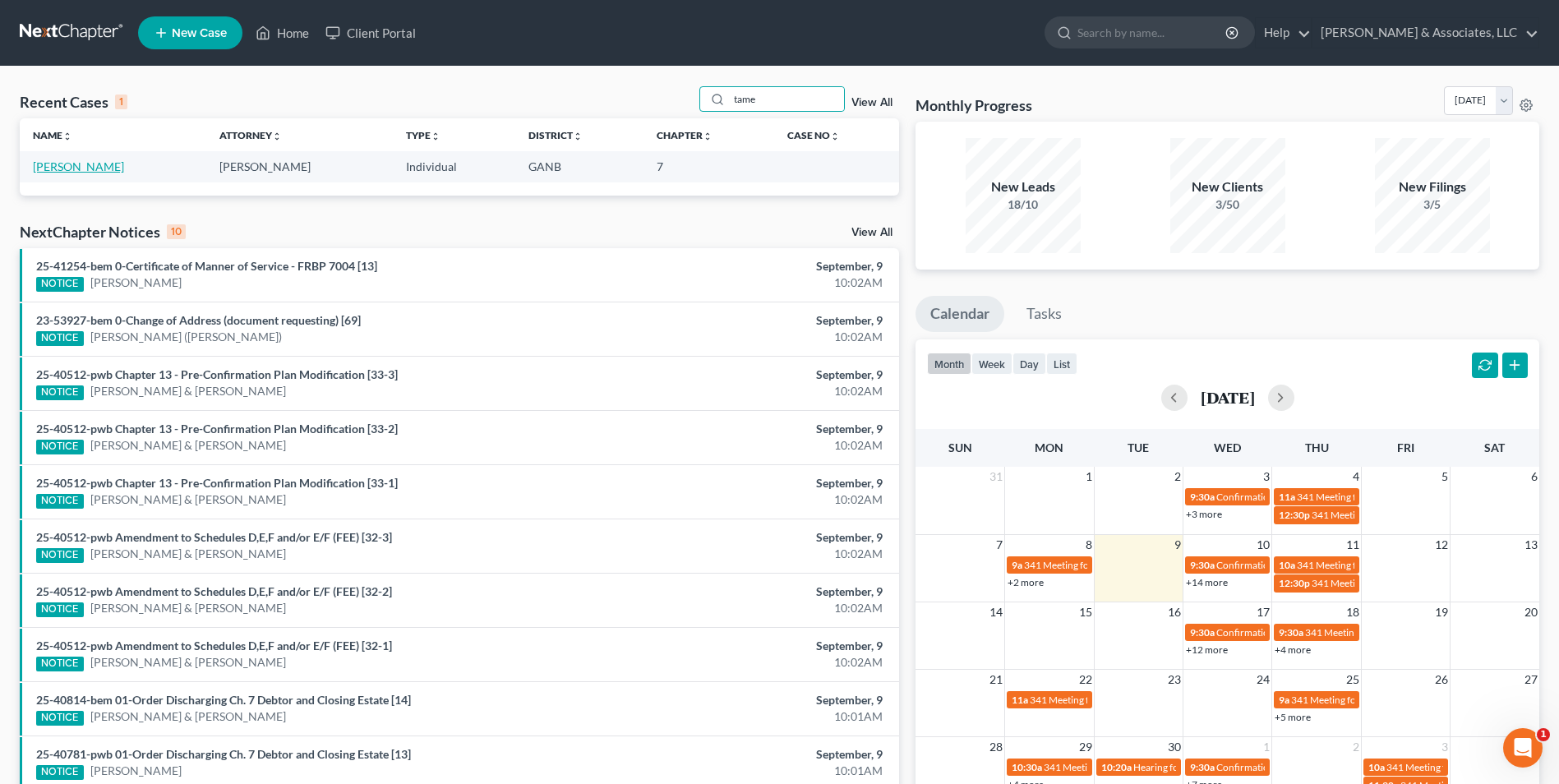
click at [105, 167] on link "[PERSON_NAME]" at bounding box center [79, 166] width 91 height 14
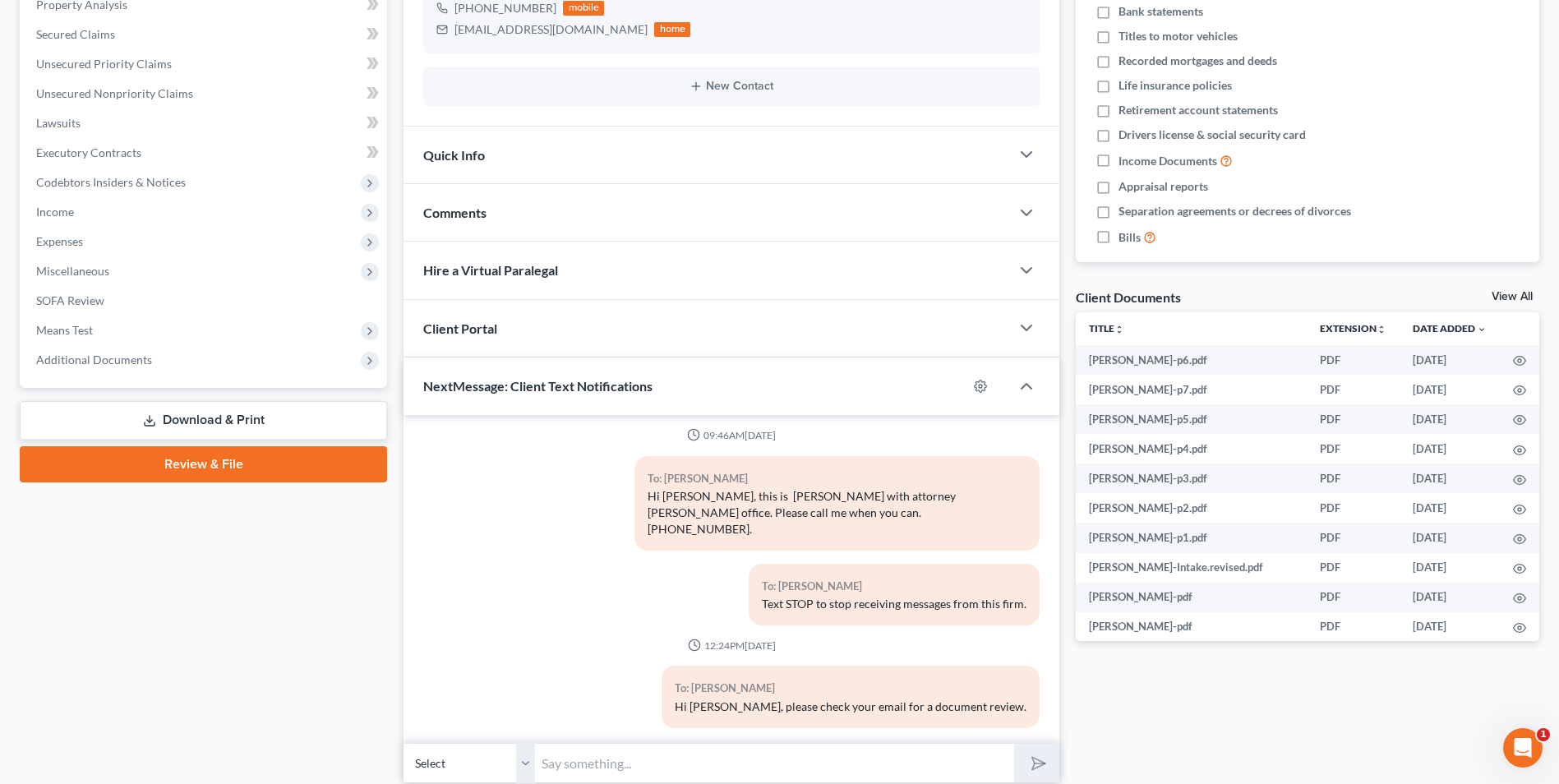
scroll to position [391, 0]
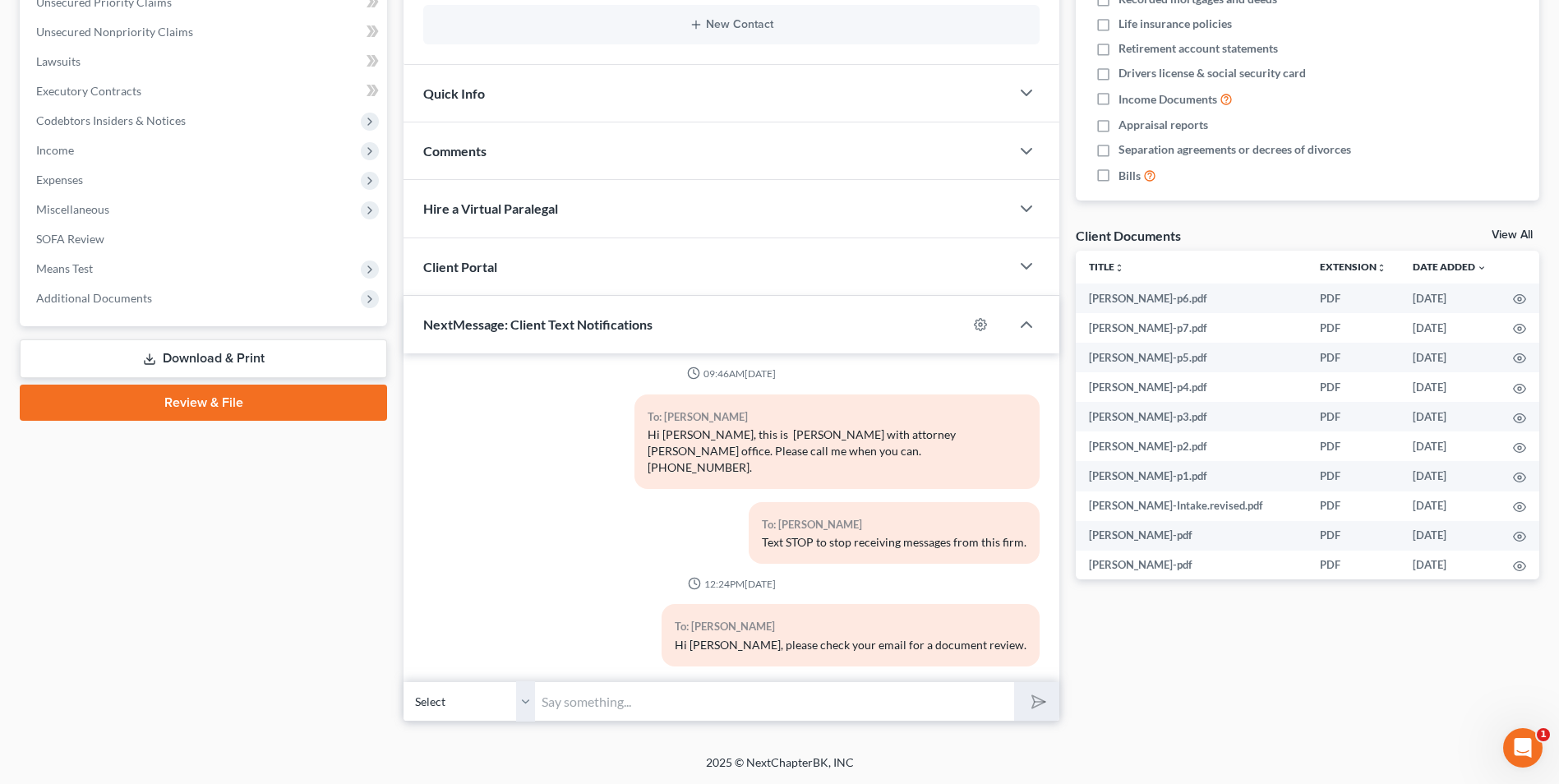
click at [605, 706] on input "text" at bounding box center [775, 701] width 479 height 41
click at [607, 756] on div "2025 © NextChapterBK, INC" at bounding box center [780, 769] width 937 height 30
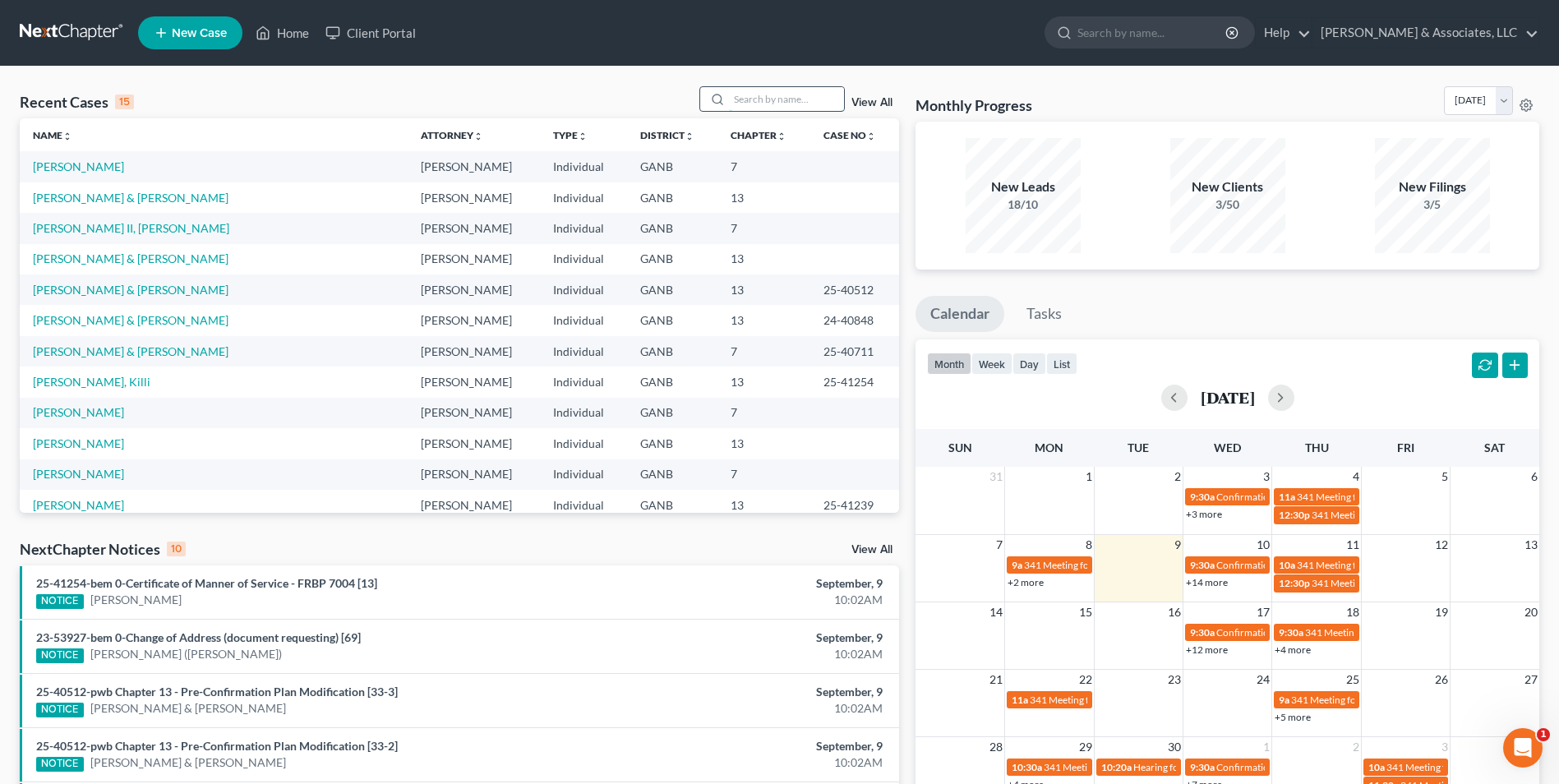
click at [795, 107] on input "search" at bounding box center [786, 99] width 115 height 24
type input "[PERSON_NAME]"
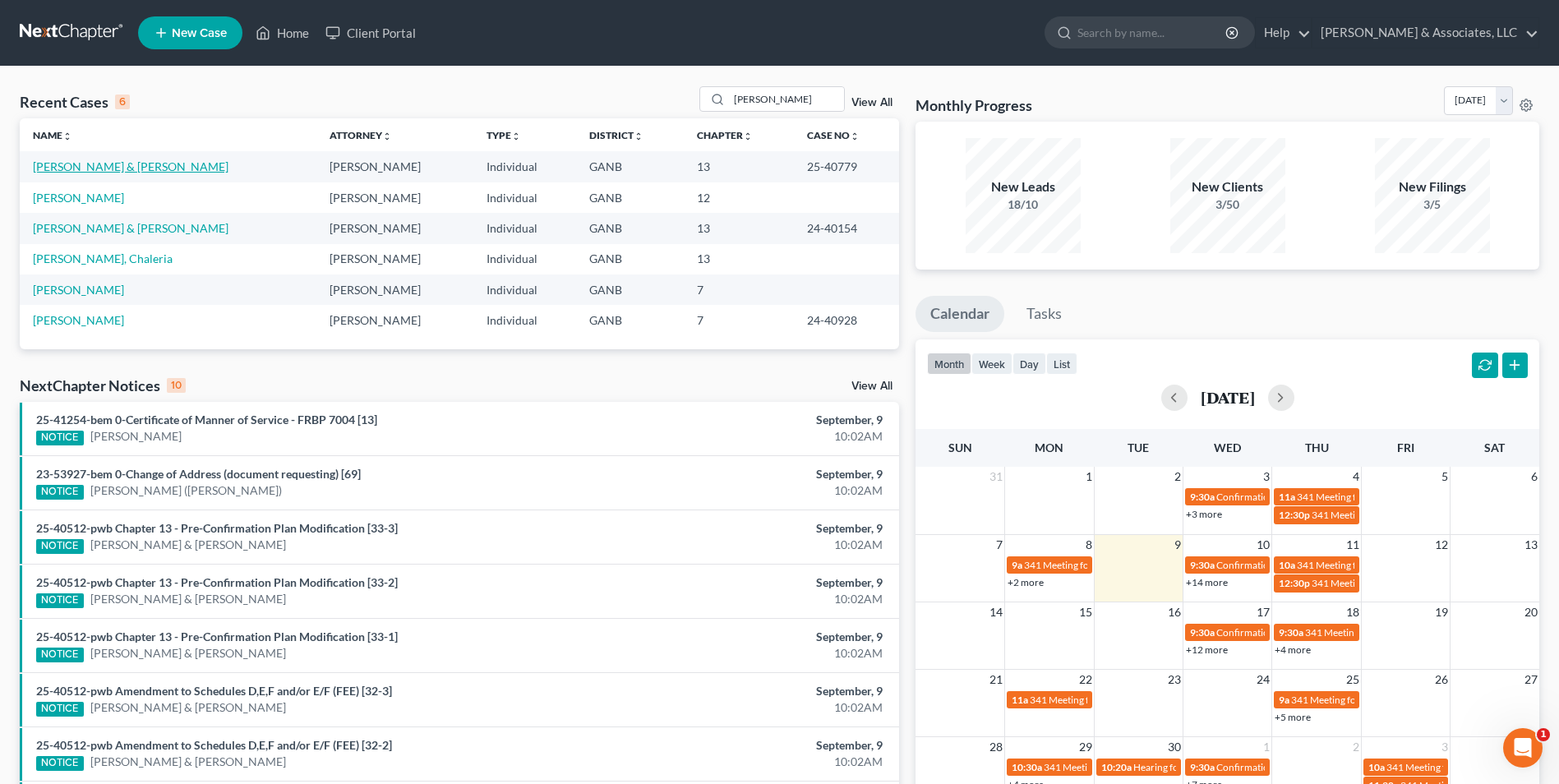
click at [98, 168] on link "[PERSON_NAME] & [PERSON_NAME]" at bounding box center [130, 166] width 196 height 14
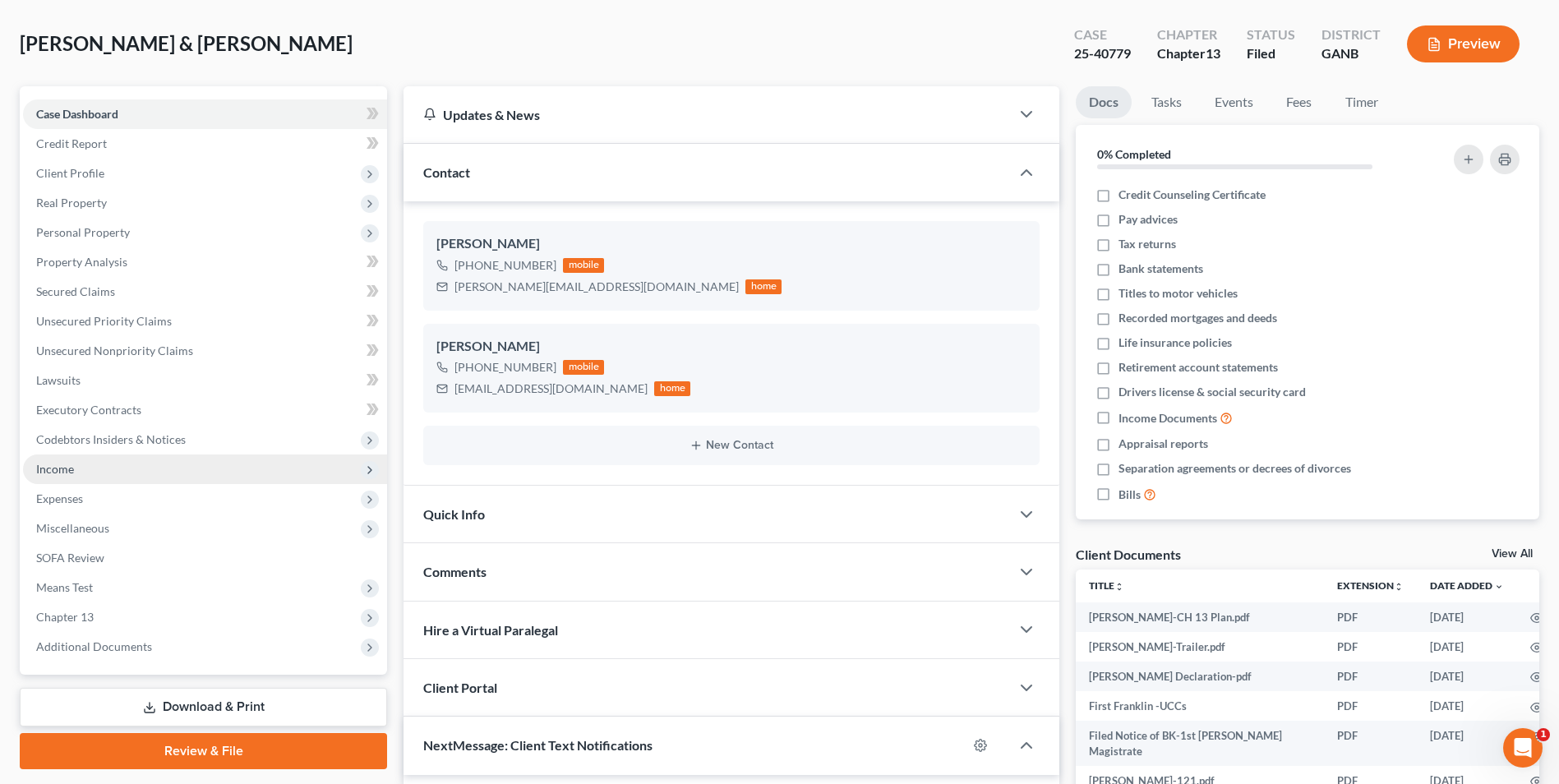
scroll to position [164, 0]
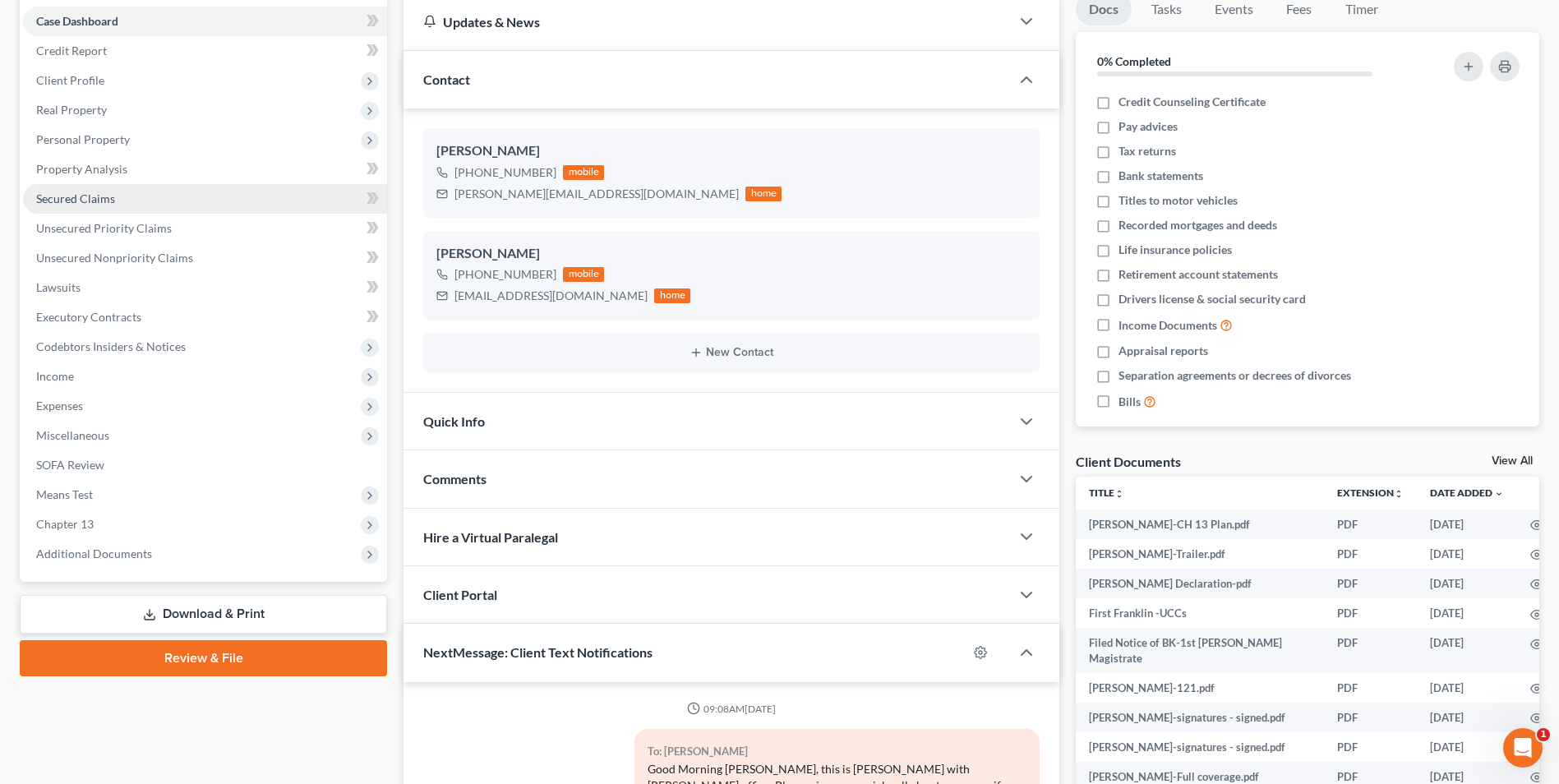
click at [79, 200] on span "Secured Claims" at bounding box center [75, 199] width 79 height 14
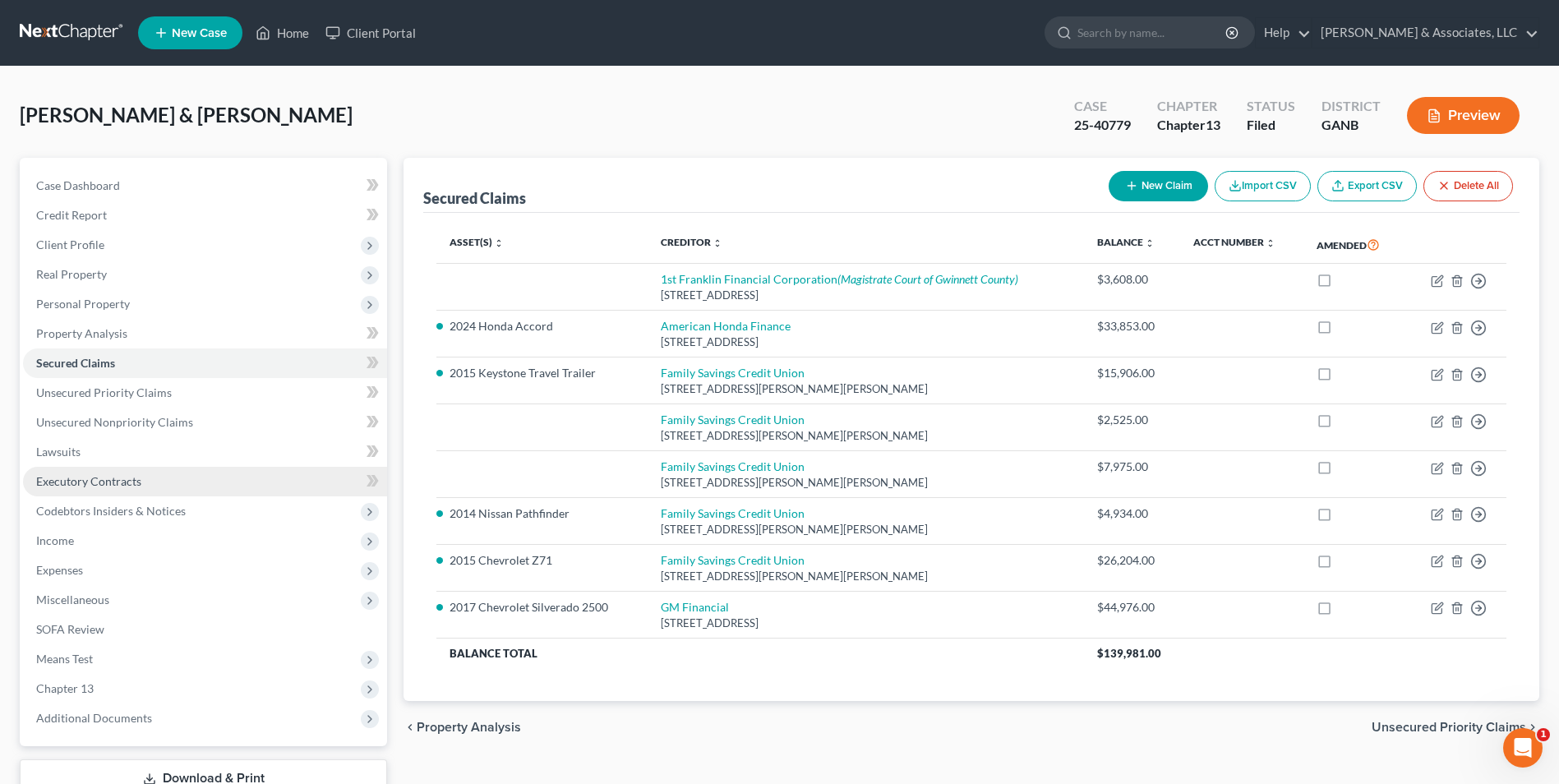
click at [106, 482] on span "Executory Contracts" at bounding box center [88, 481] width 105 height 14
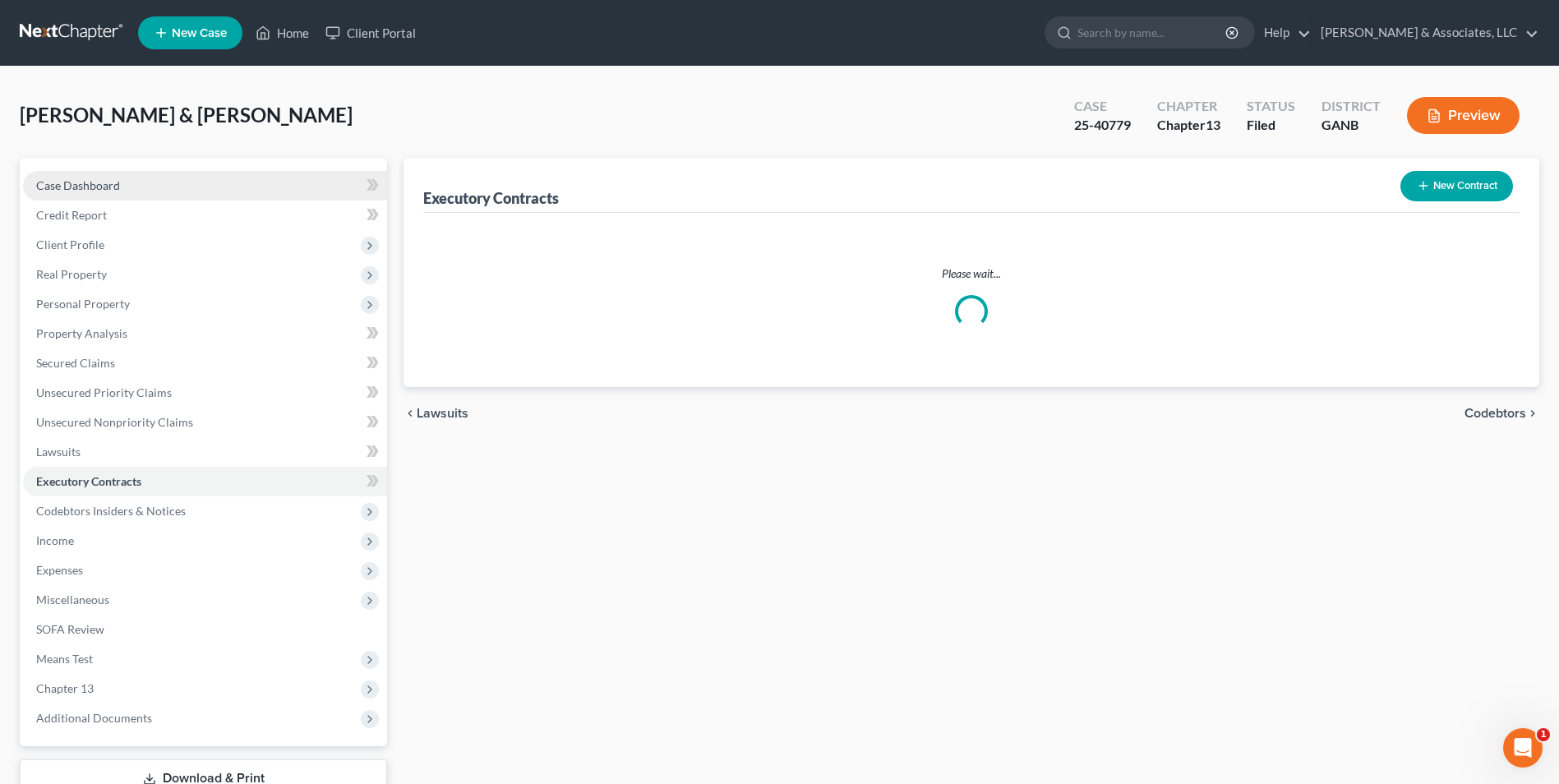
click at [74, 183] on span "Case Dashboard" at bounding box center [78, 185] width 84 height 14
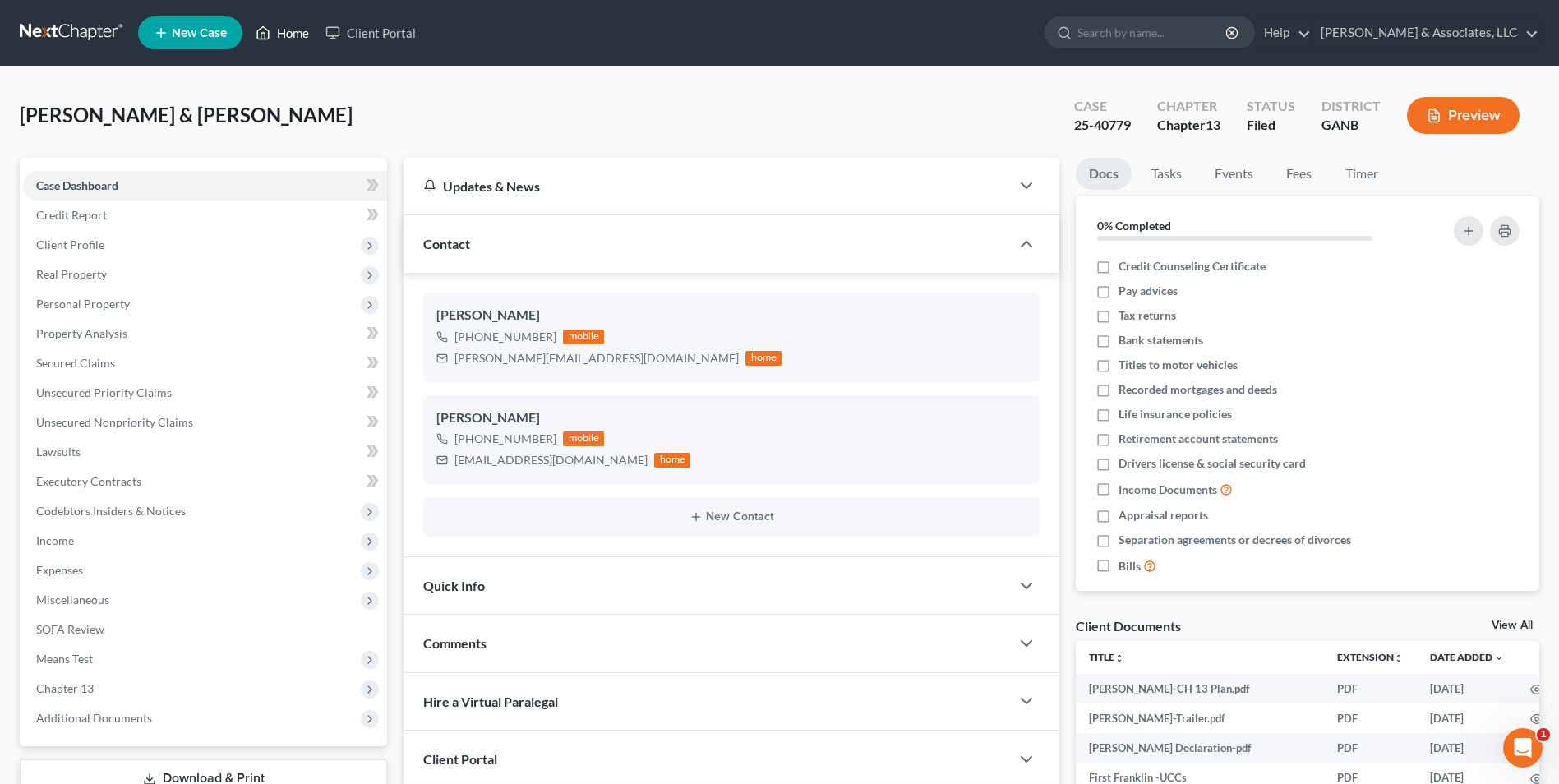
click at [270, 36] on icon at bounding box center [262, 33] width 15 height 20
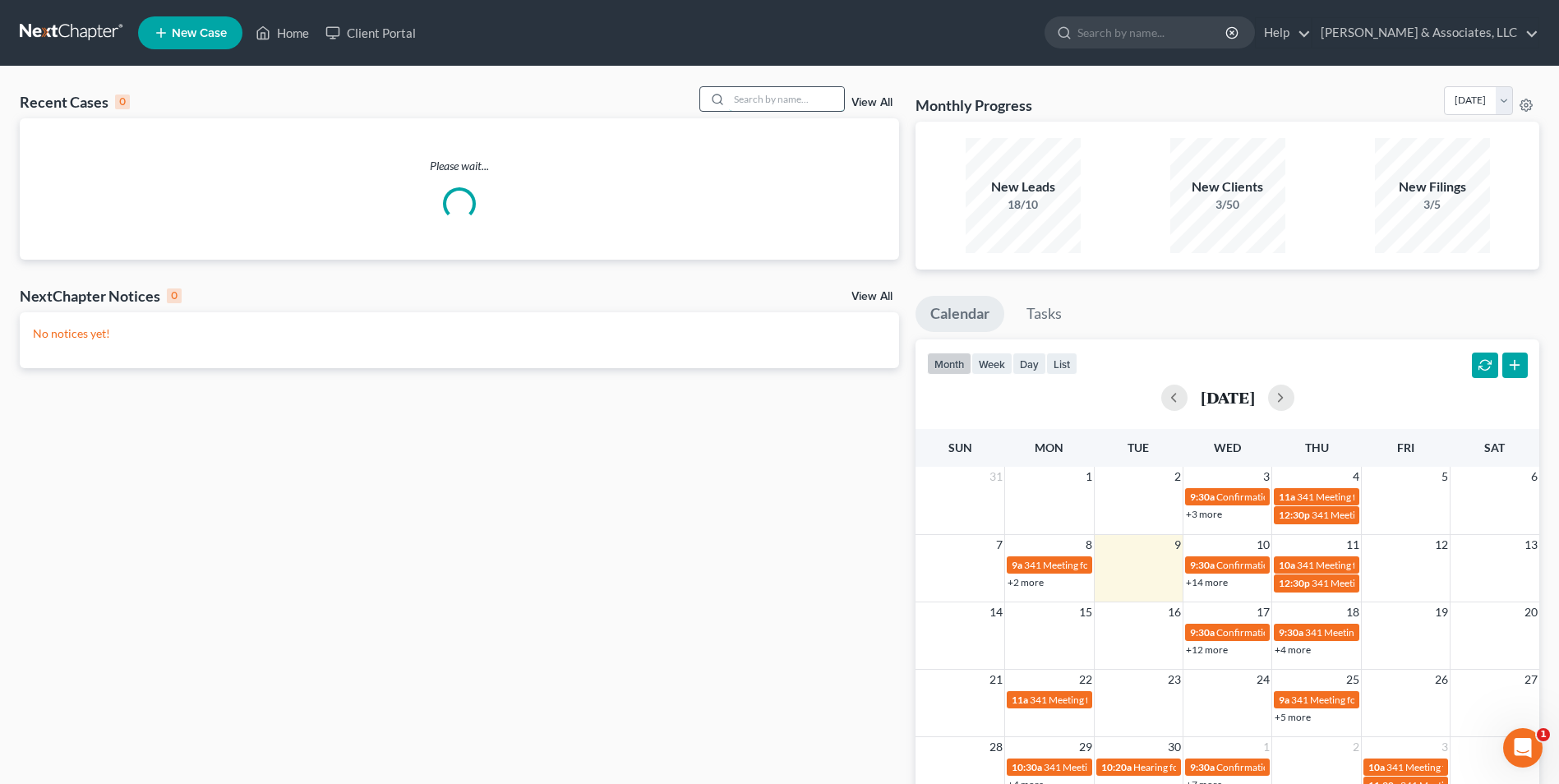
click at [772, 105] on input "search" at bounding box center [786, 99] width 115 height 24
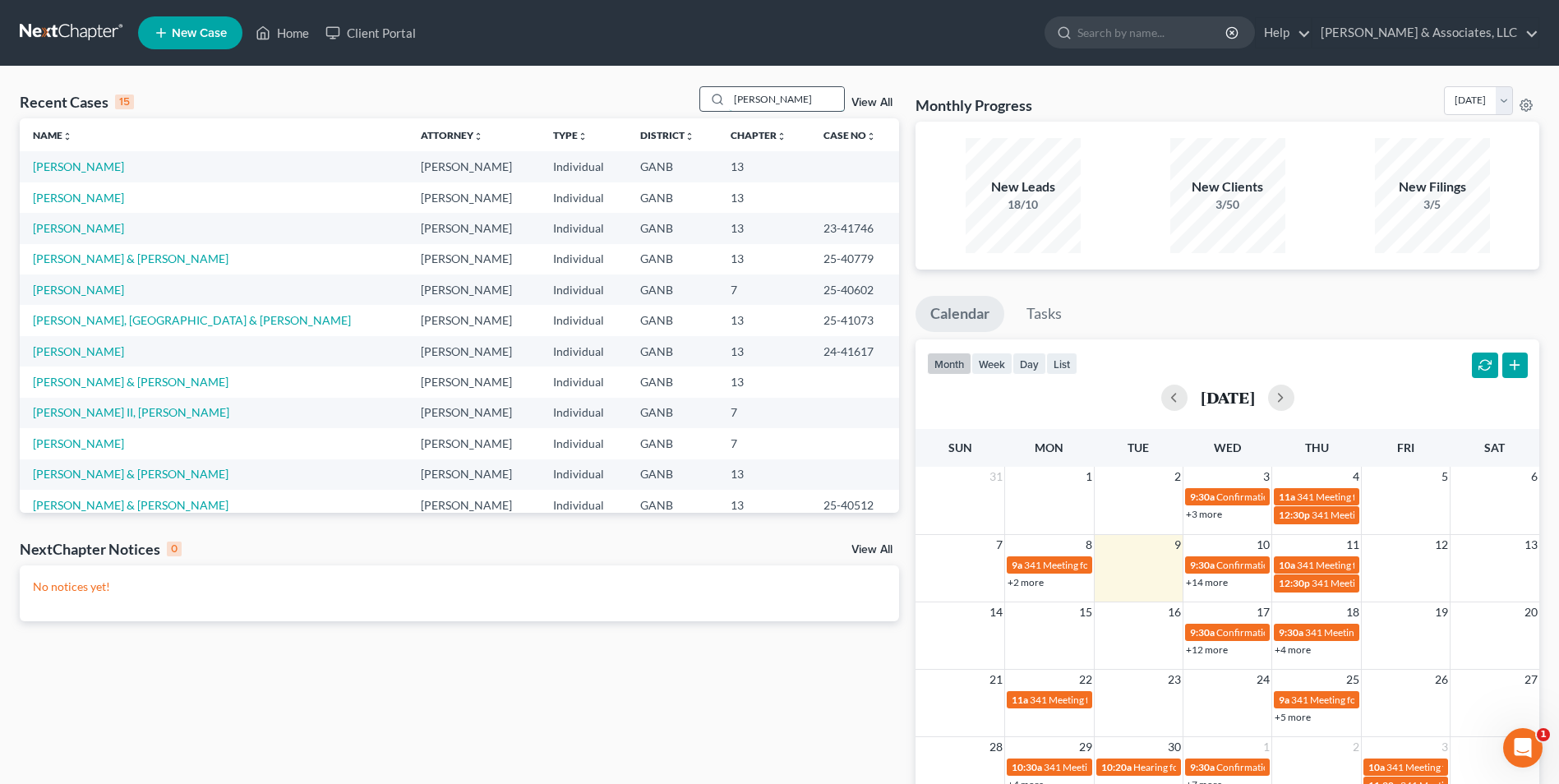
type input "jones"
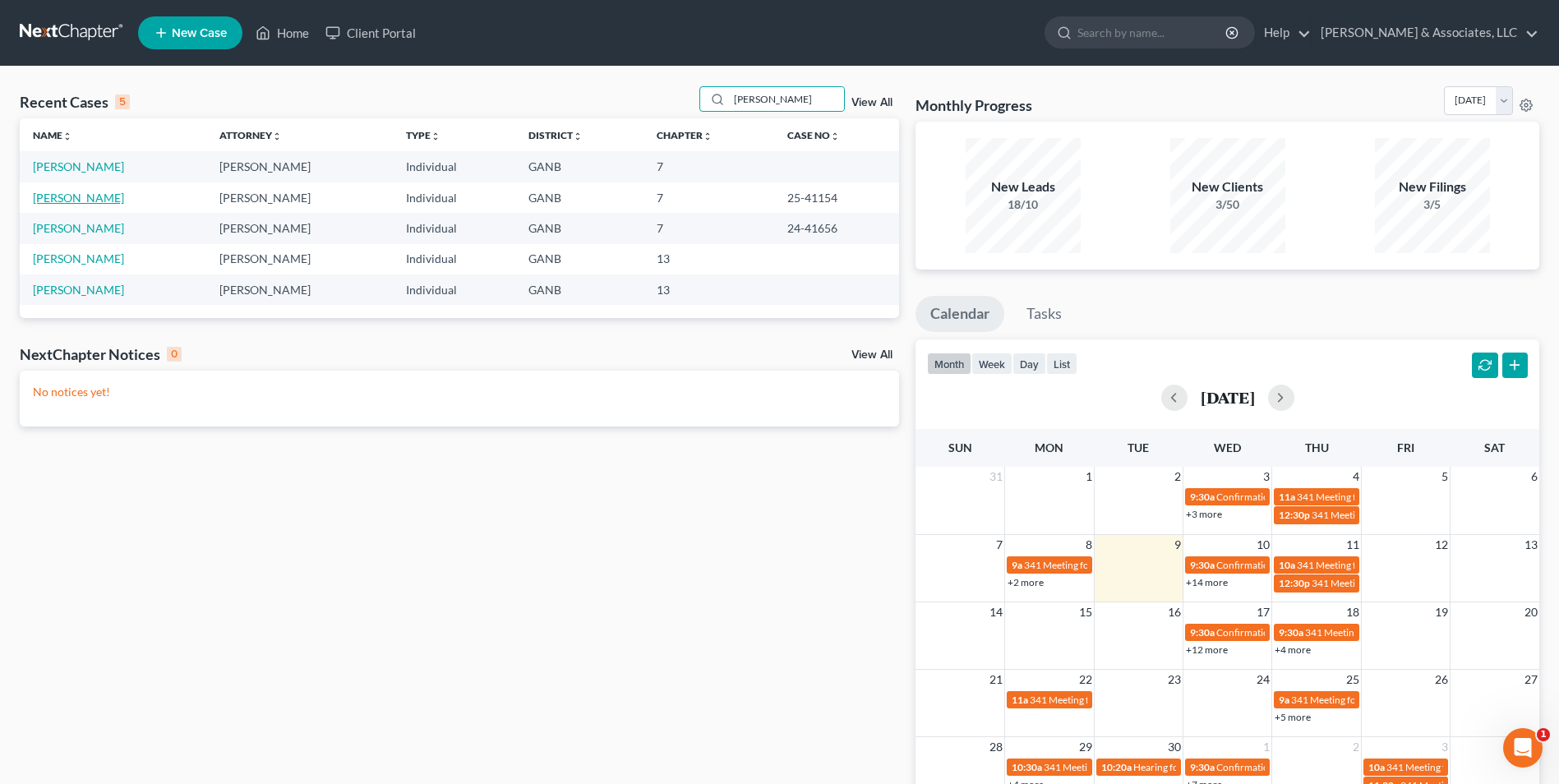
click at [80, 200] on link "Jones, Linda" at bounding box center [79, 198] width 91 height 14
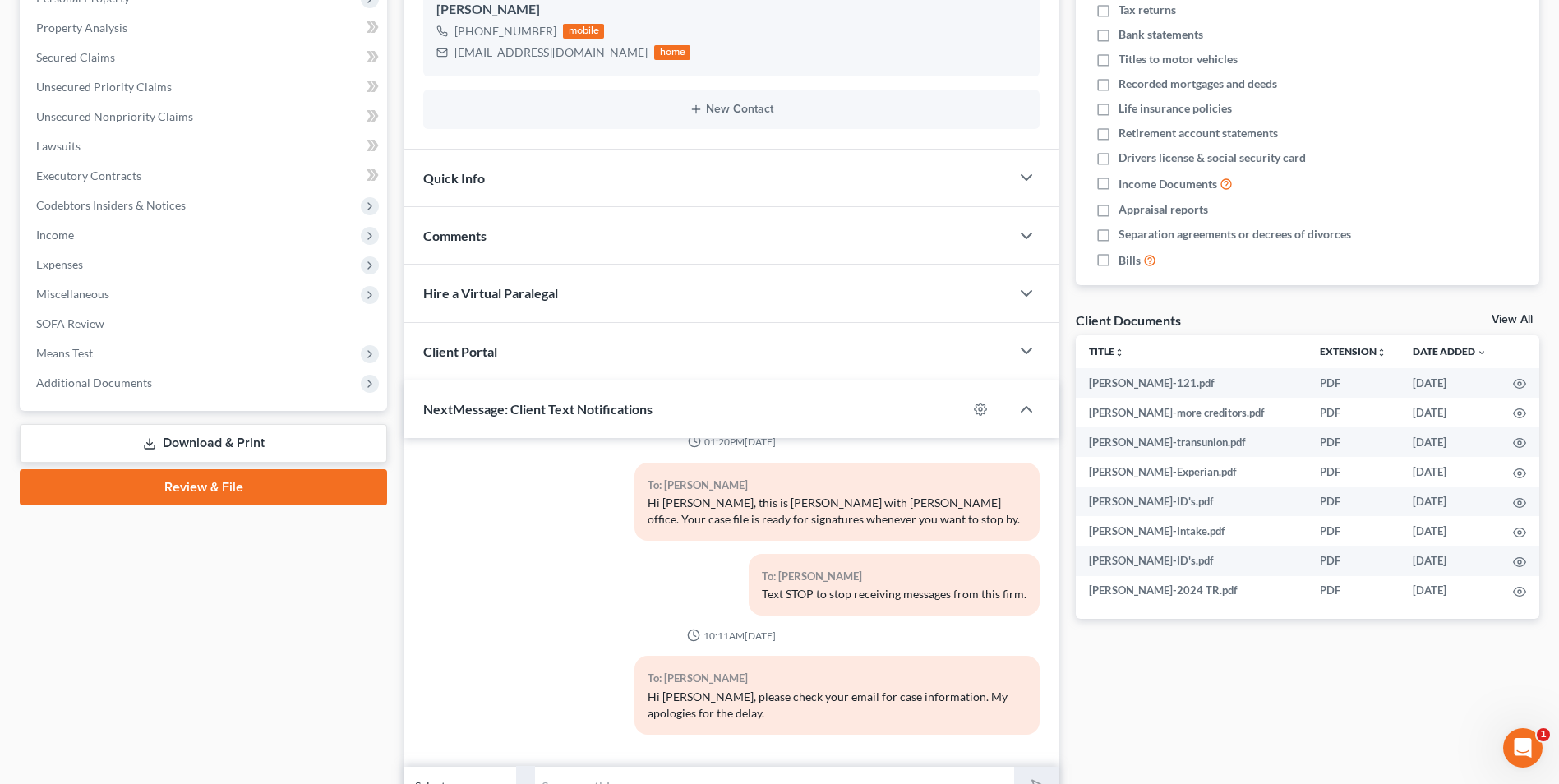
scroll to position [391, 0]
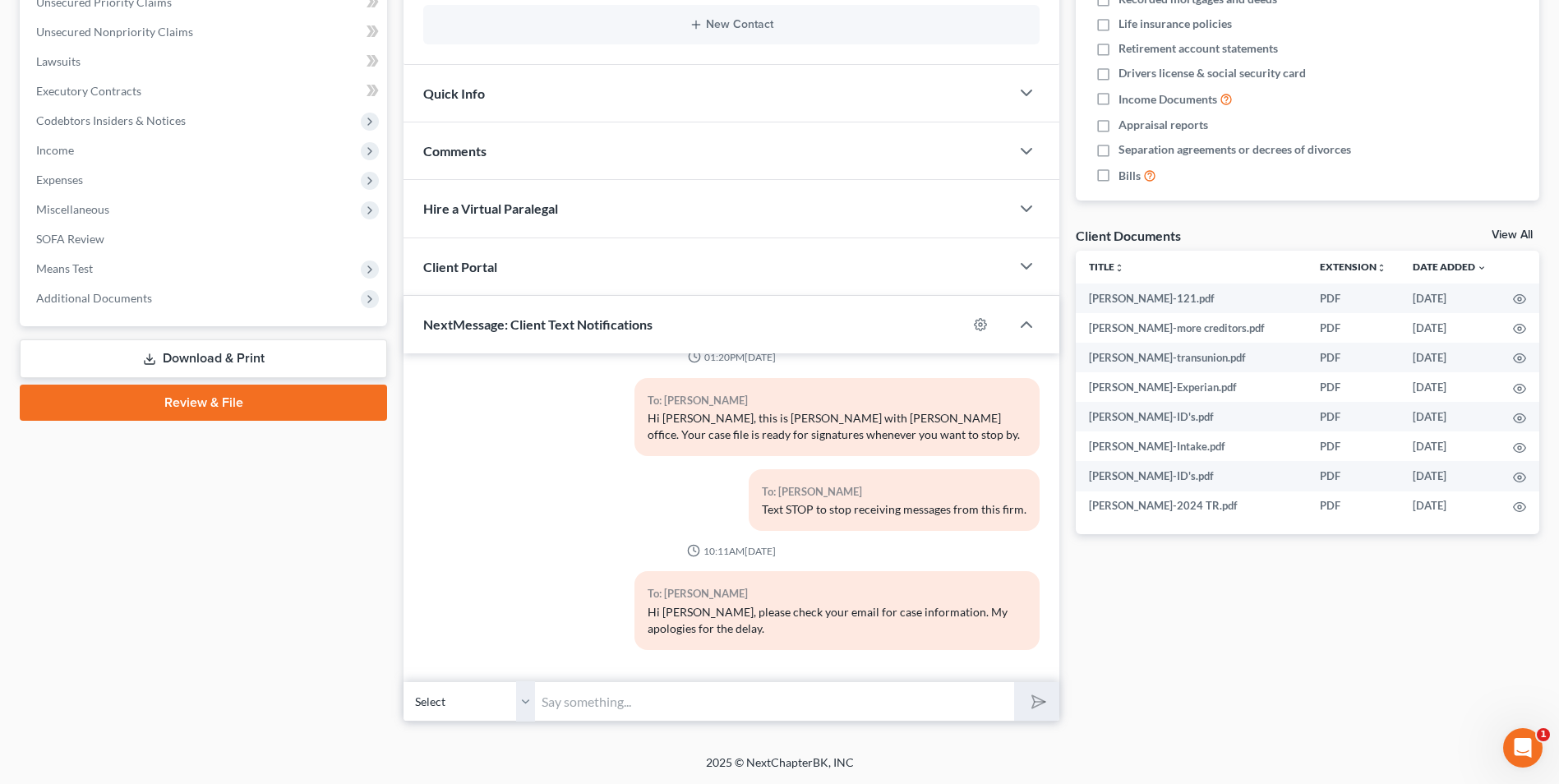
click at [639, 703] on input "text" at bounding box center [775, 701] width 479 height 41
type input "Hi Gail. Brian's notes from your hearing last week say that the Trustee wants t…"
click at [1036, 705] on icon "submit" at bounding box center [1035, 701] width 23 height 23
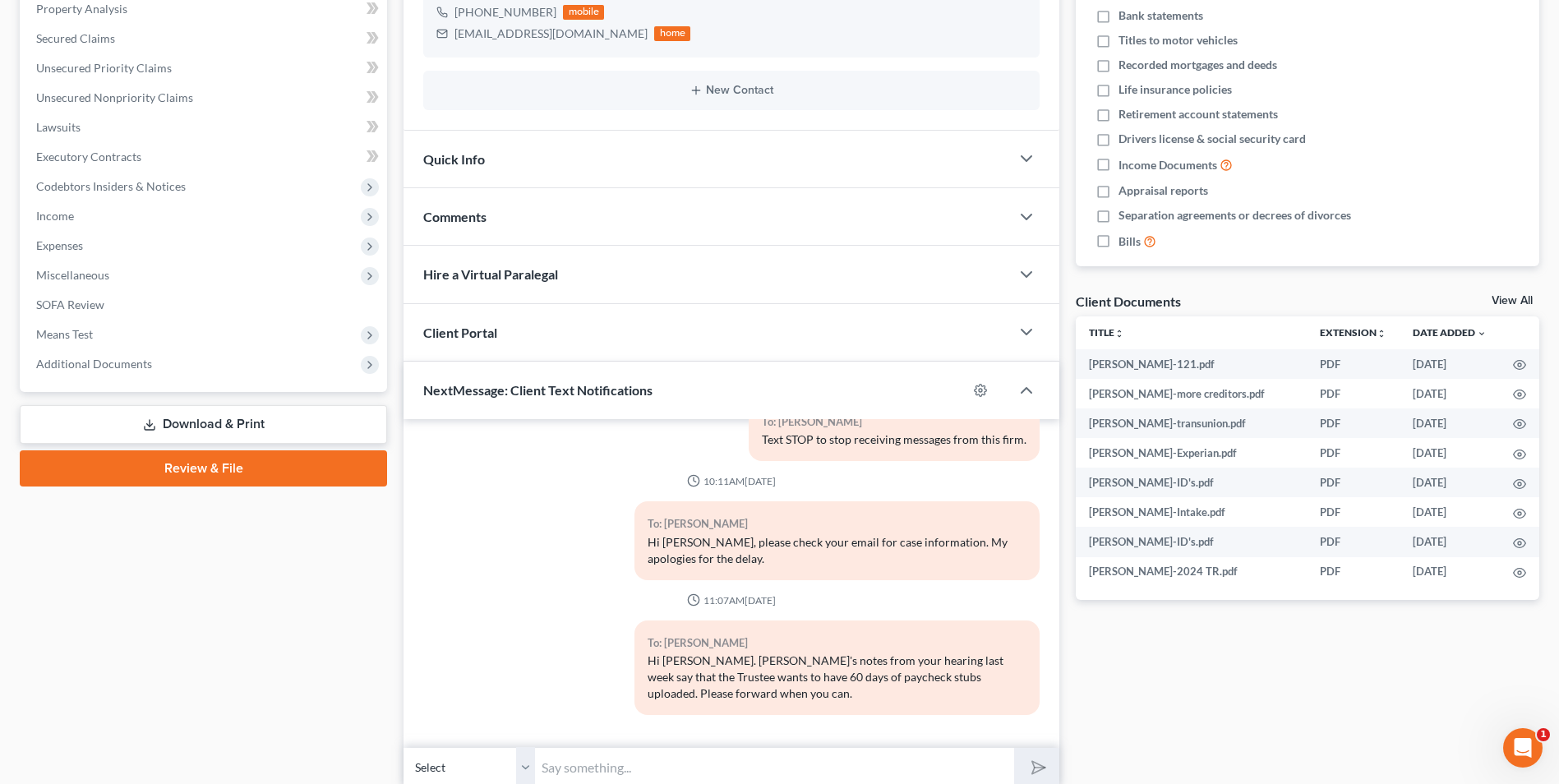
scroll to position [0, 0]
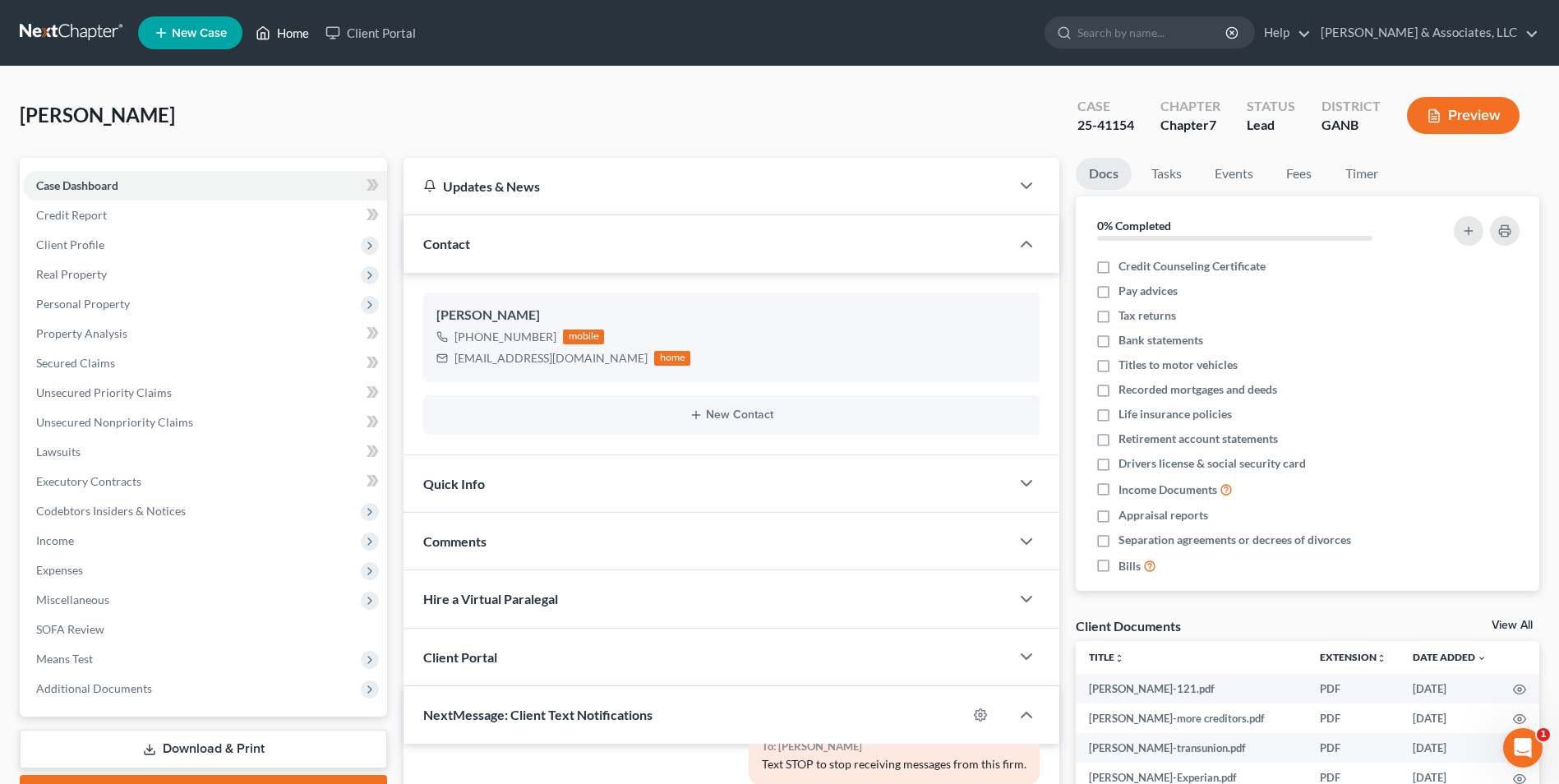
click at [289, 44] on link "Home" at bounding box center [282, 33] width 70 height 30
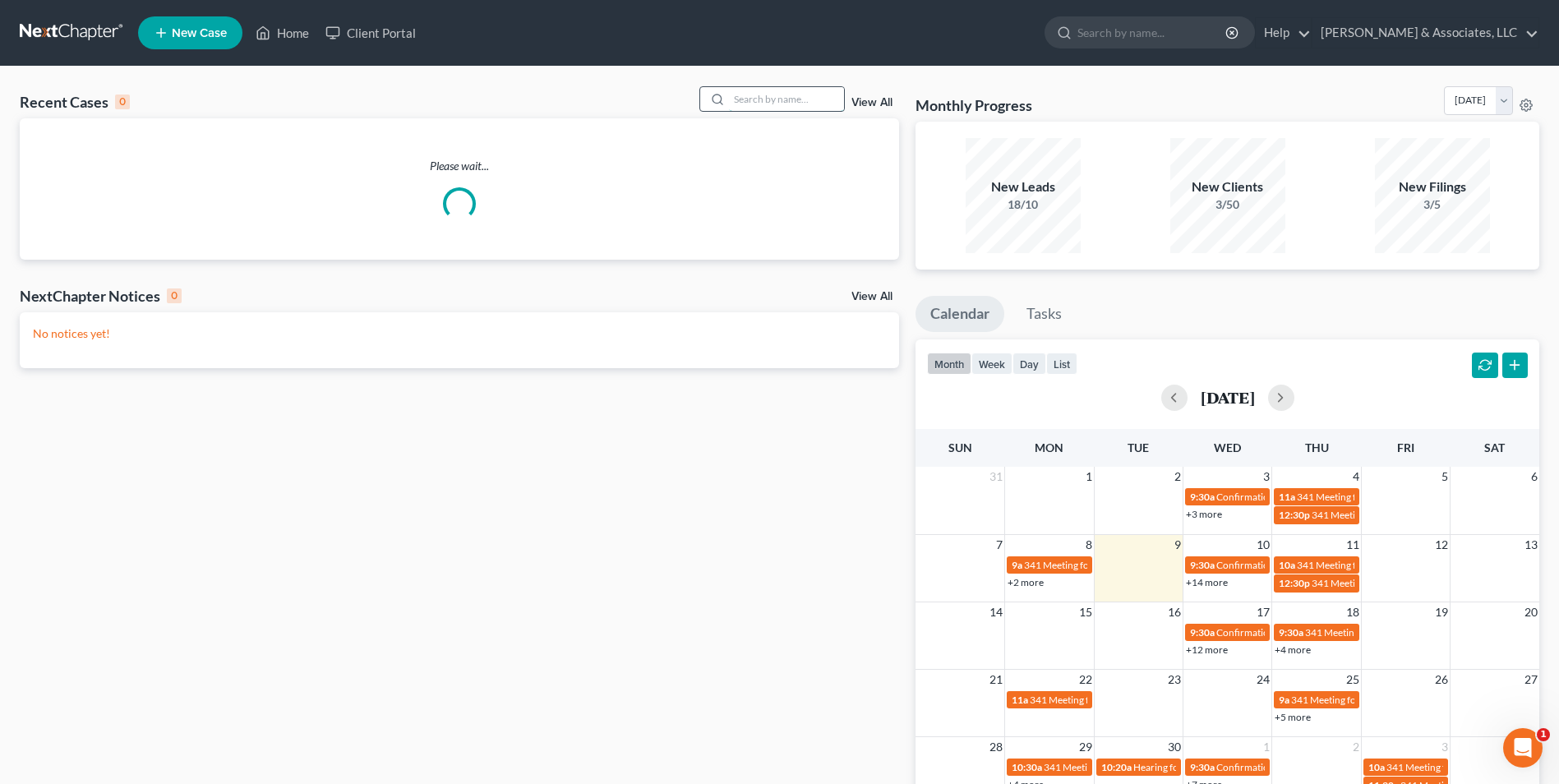
click at [795, 100] on input "search" at bounding box center [786, 99] width 115 height 24
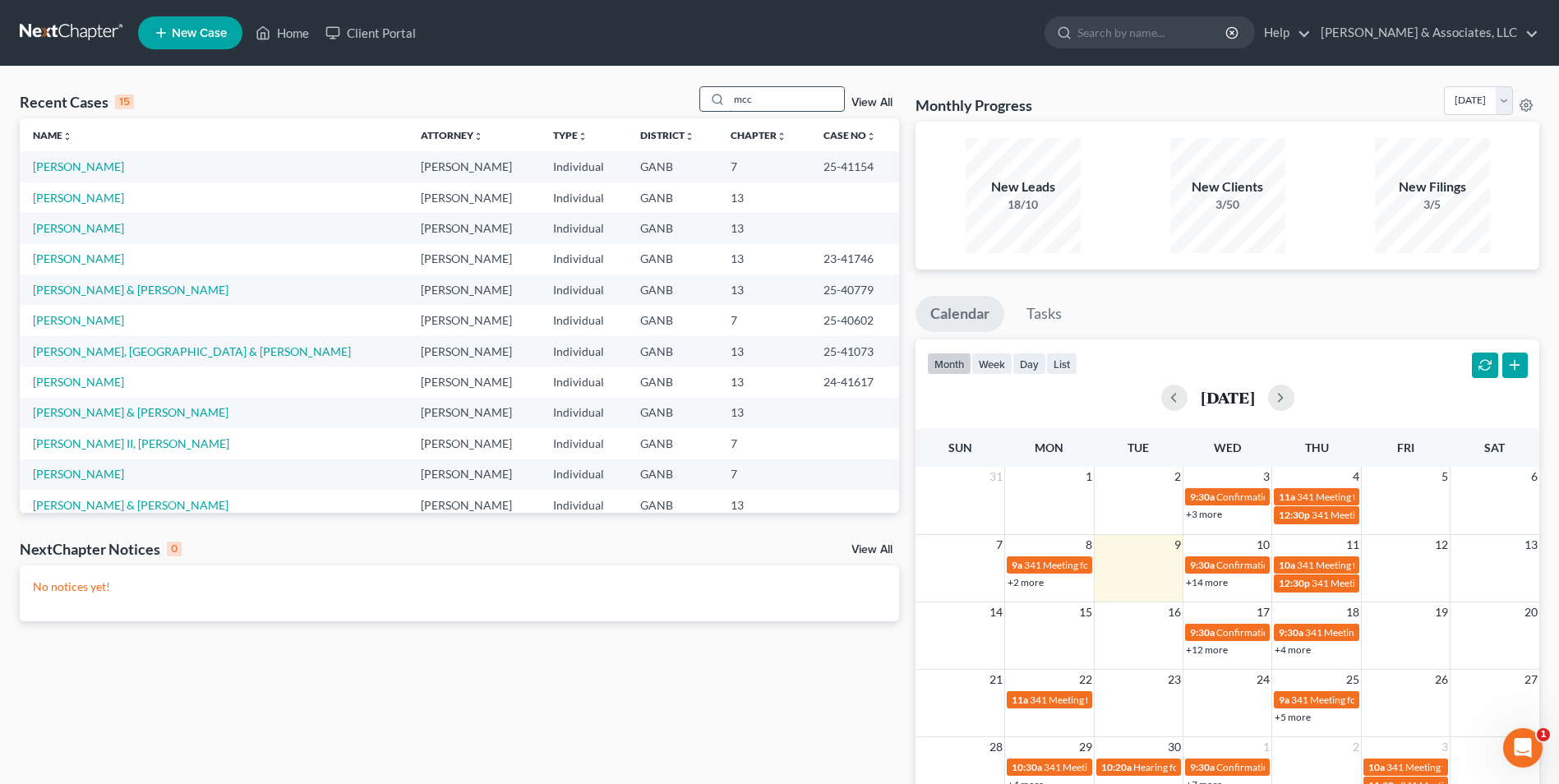
type input "mcc"
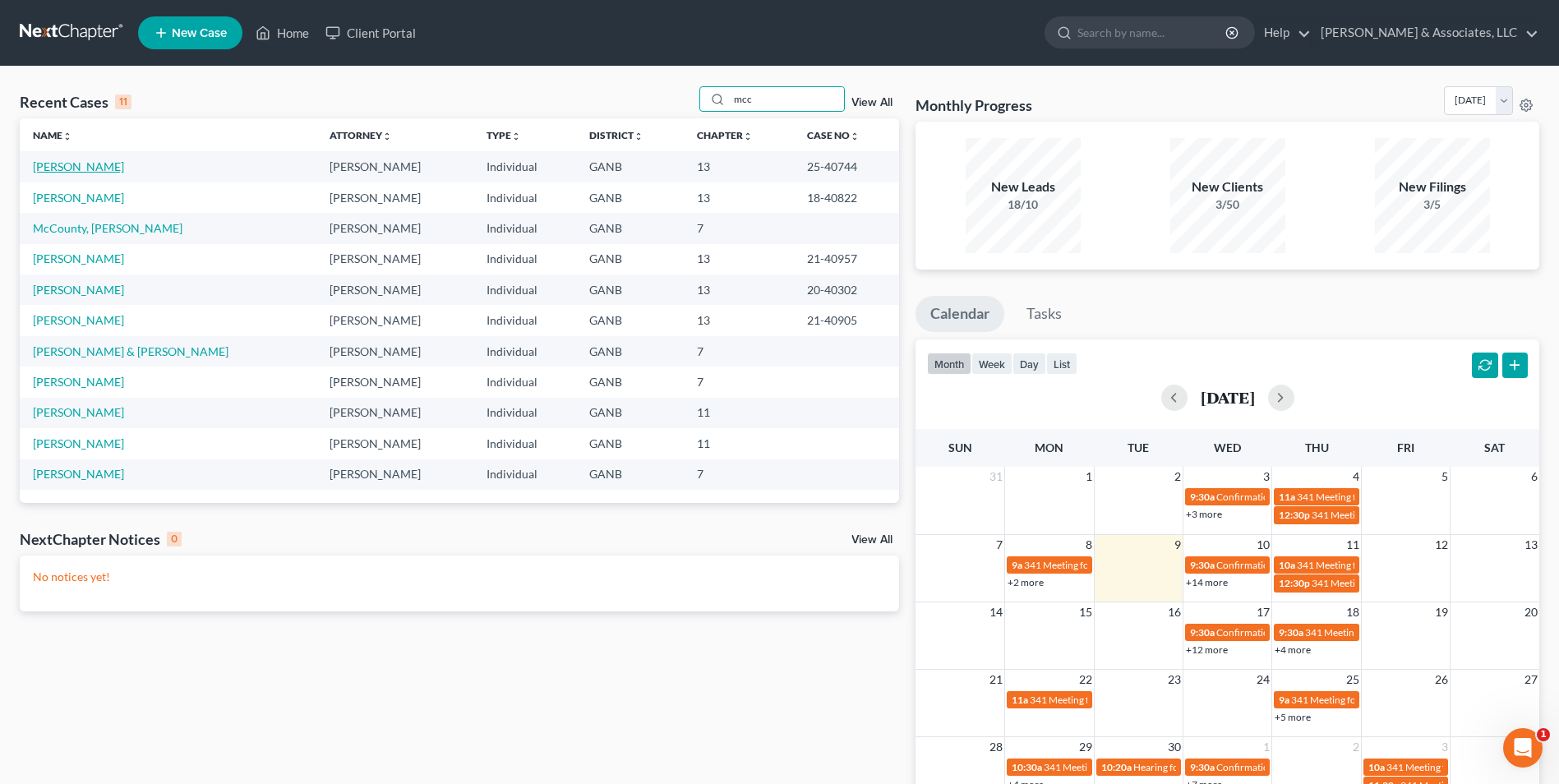
click at [87, 167] on link "[PERSON_NAME]" at bounding box center [79, 166] width 91 height 14
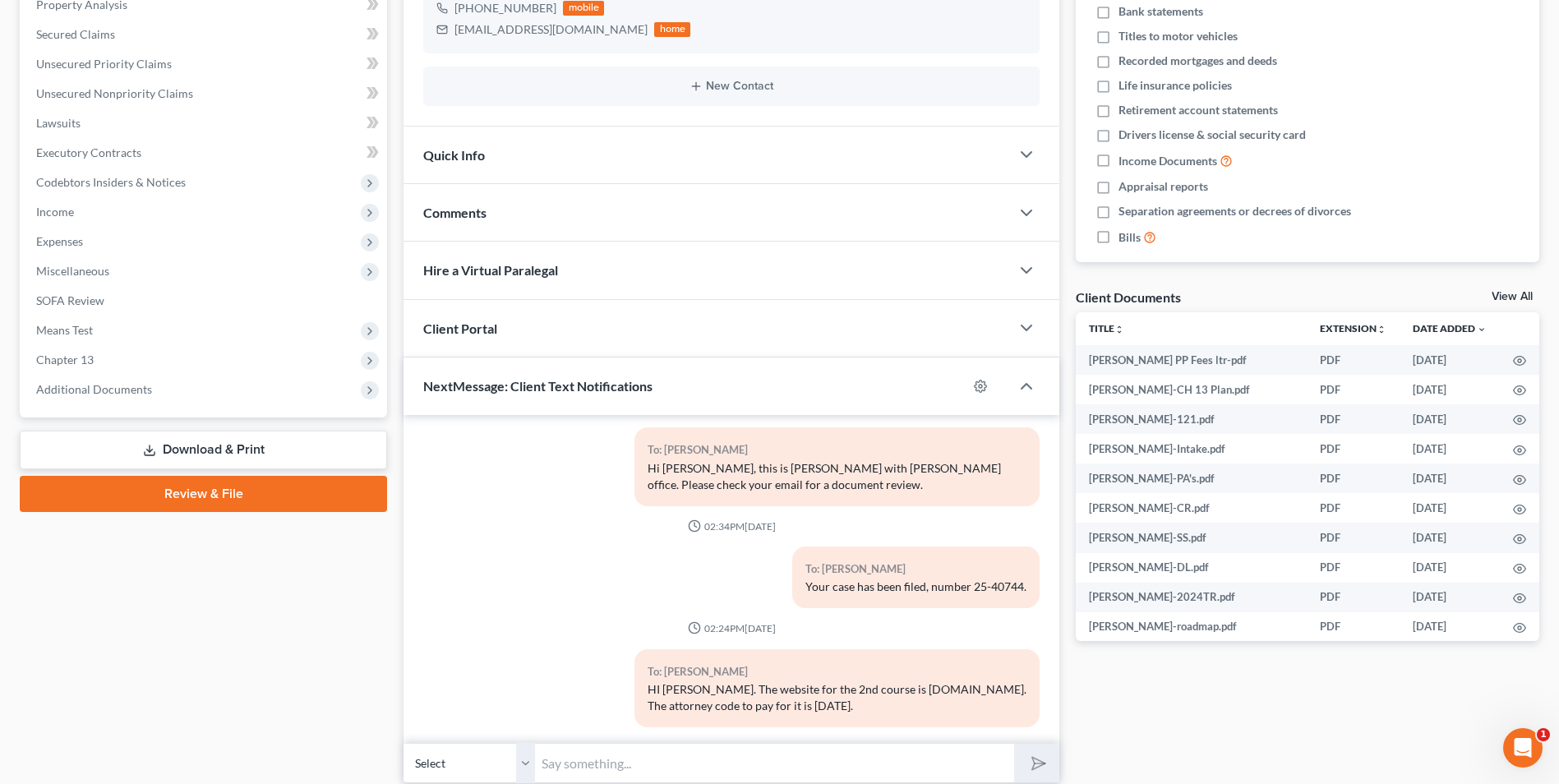
scroll to position [391, 0]
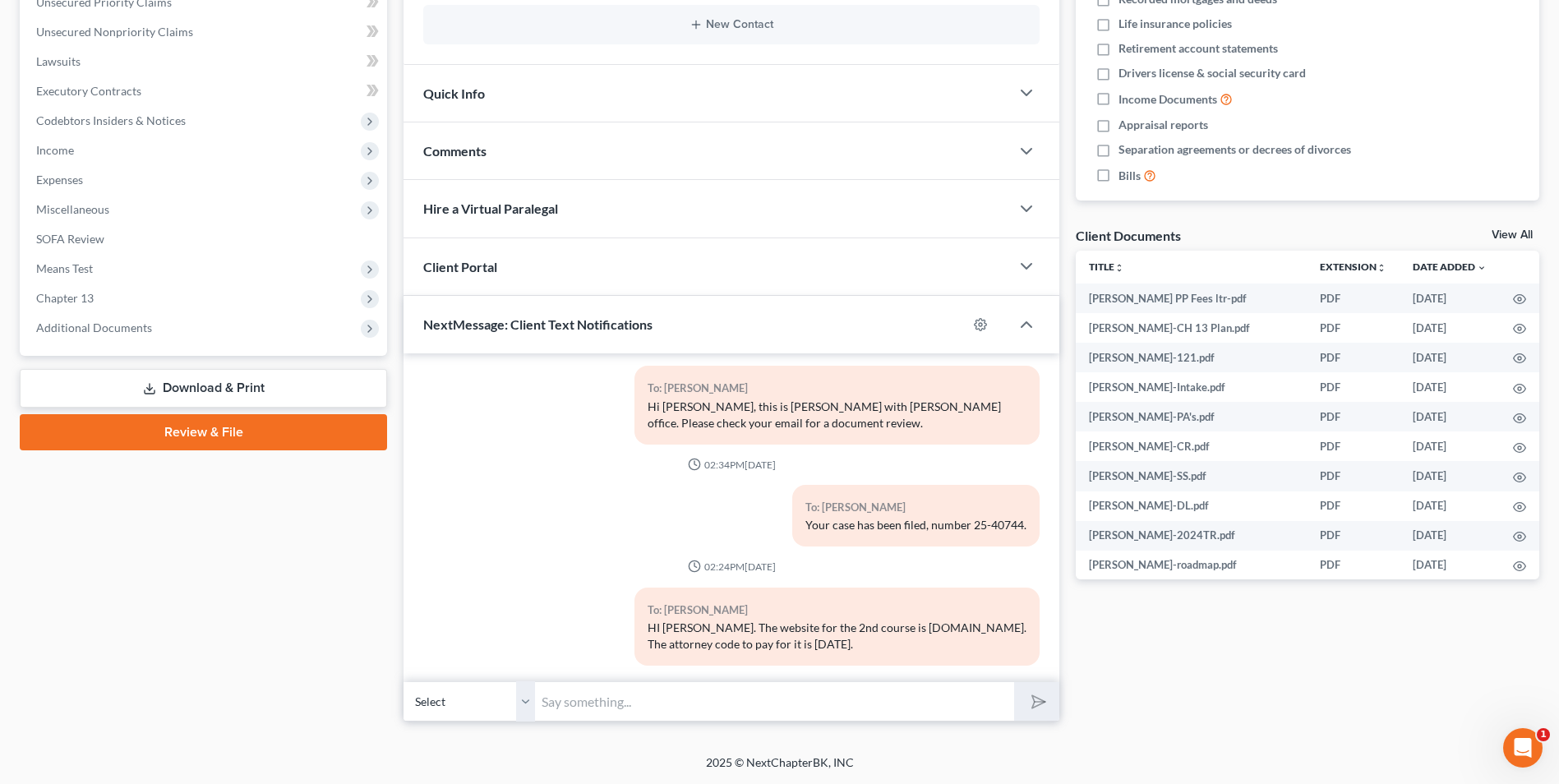
click at [606, 707] on input "text" at bounding box center [775, 701] width 479 height 41
type input "Hi Charles, please give me a quick call about your case when you can. Mike with…"
click at [1043, 705] on icon "submit" at bounding box center [1035, 701] width 23 height 23
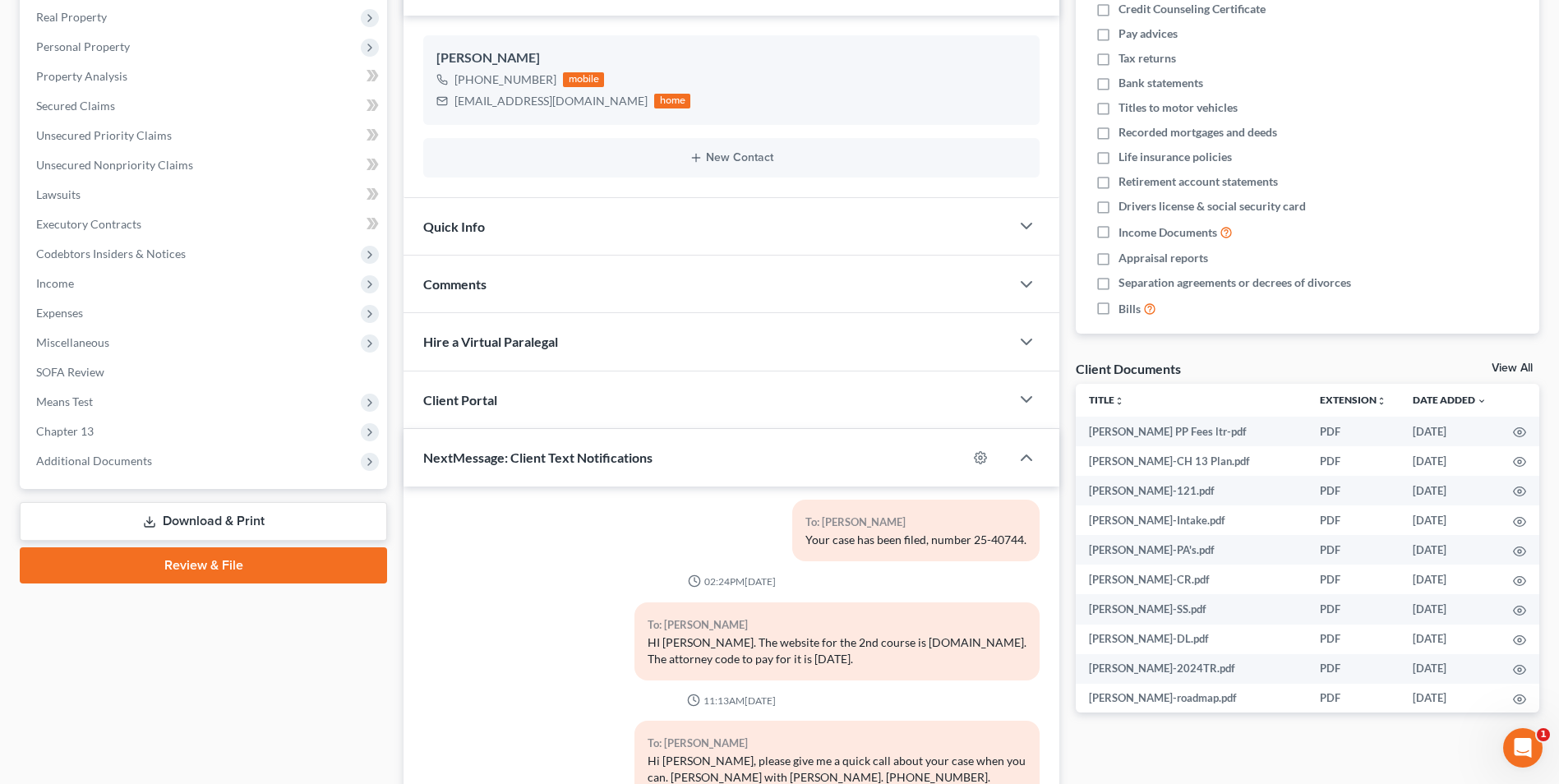
scroll to position [391, 0]
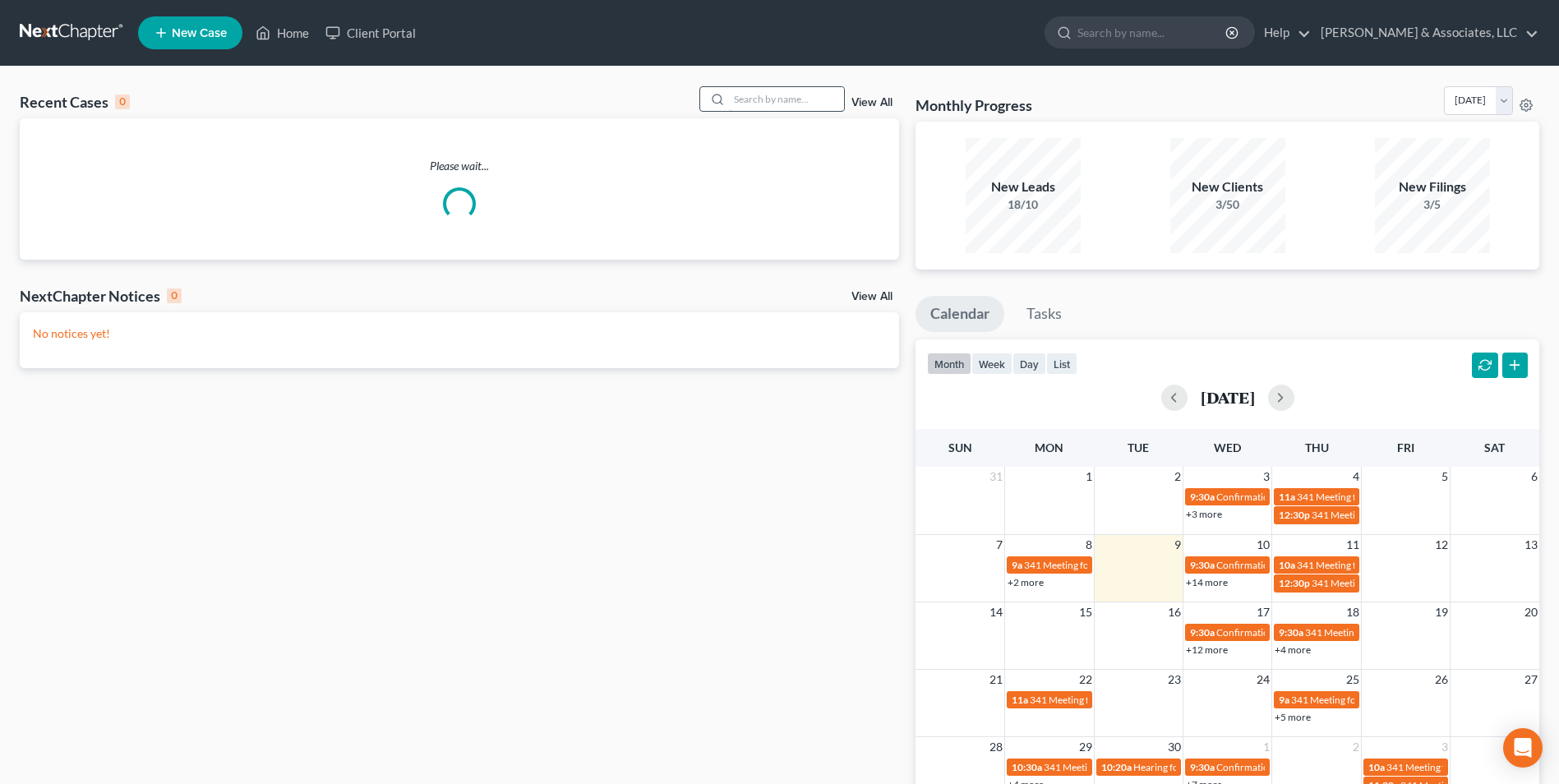
click at [798, 99] on input "search" at bounding box center [786, 99] width 115 height 24
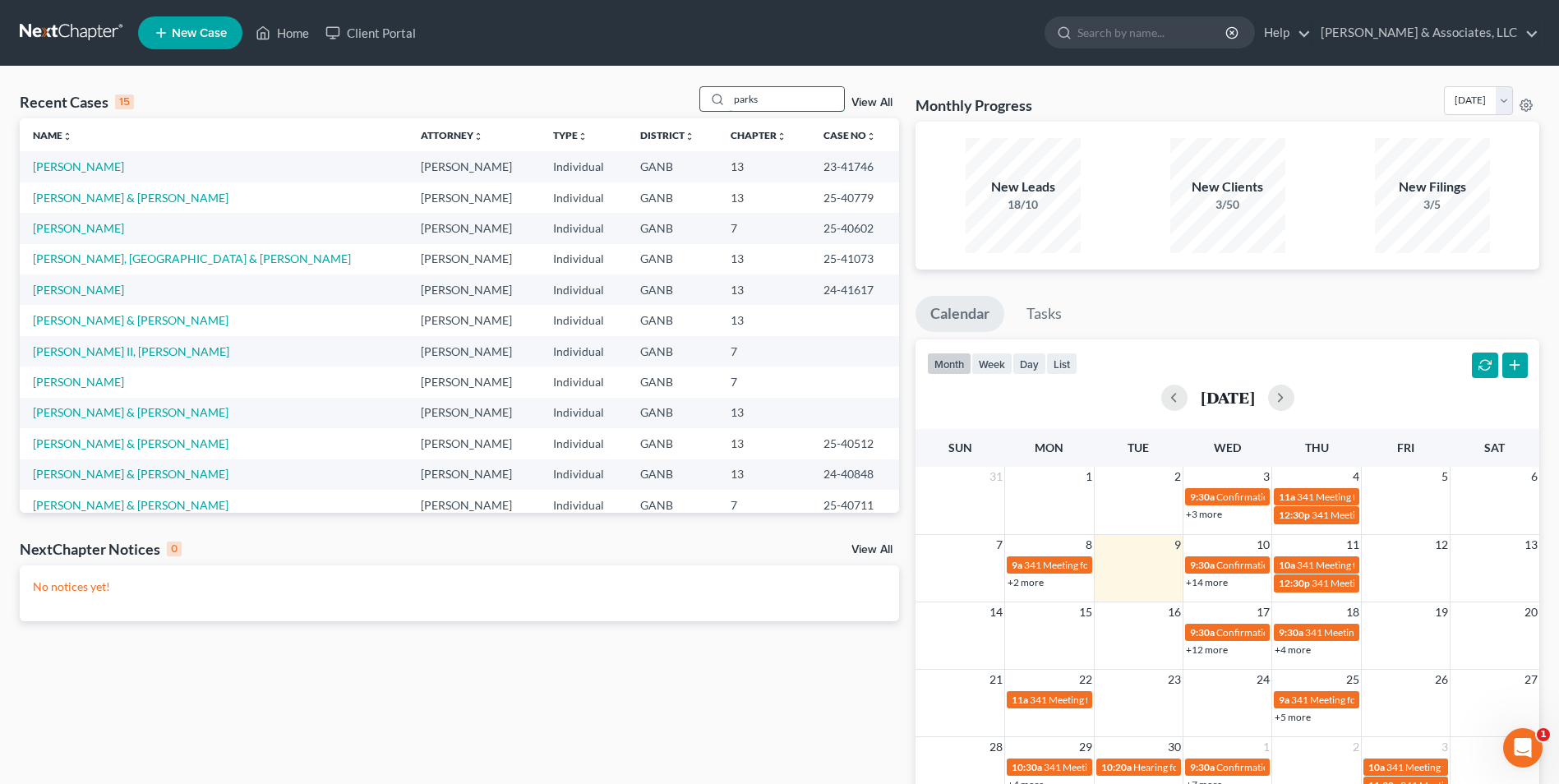
type input "parks"
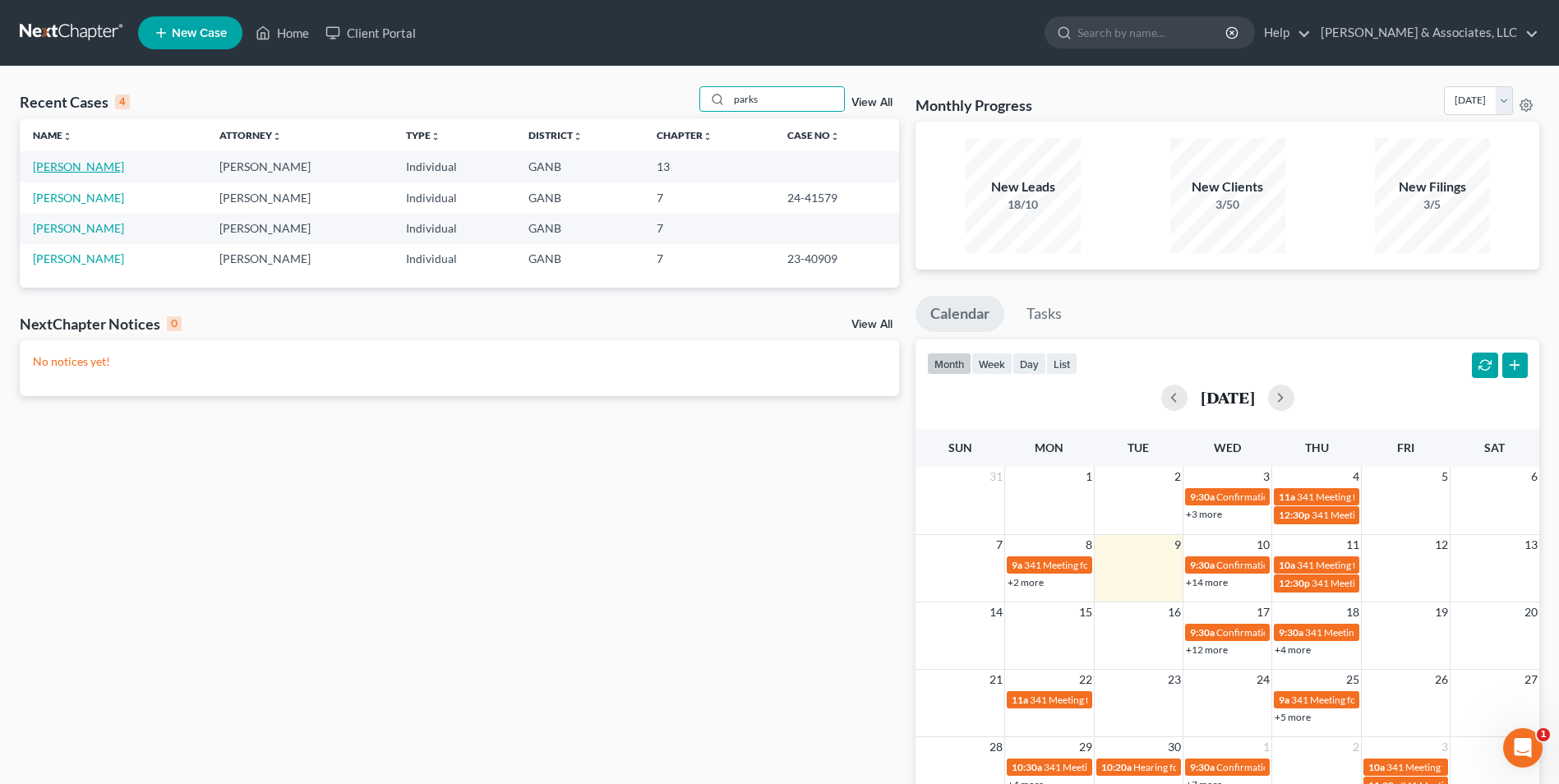
click at [83, 165] on link "[PERSON_NAME]" at bounding box center [79, 166] width 91 height 14
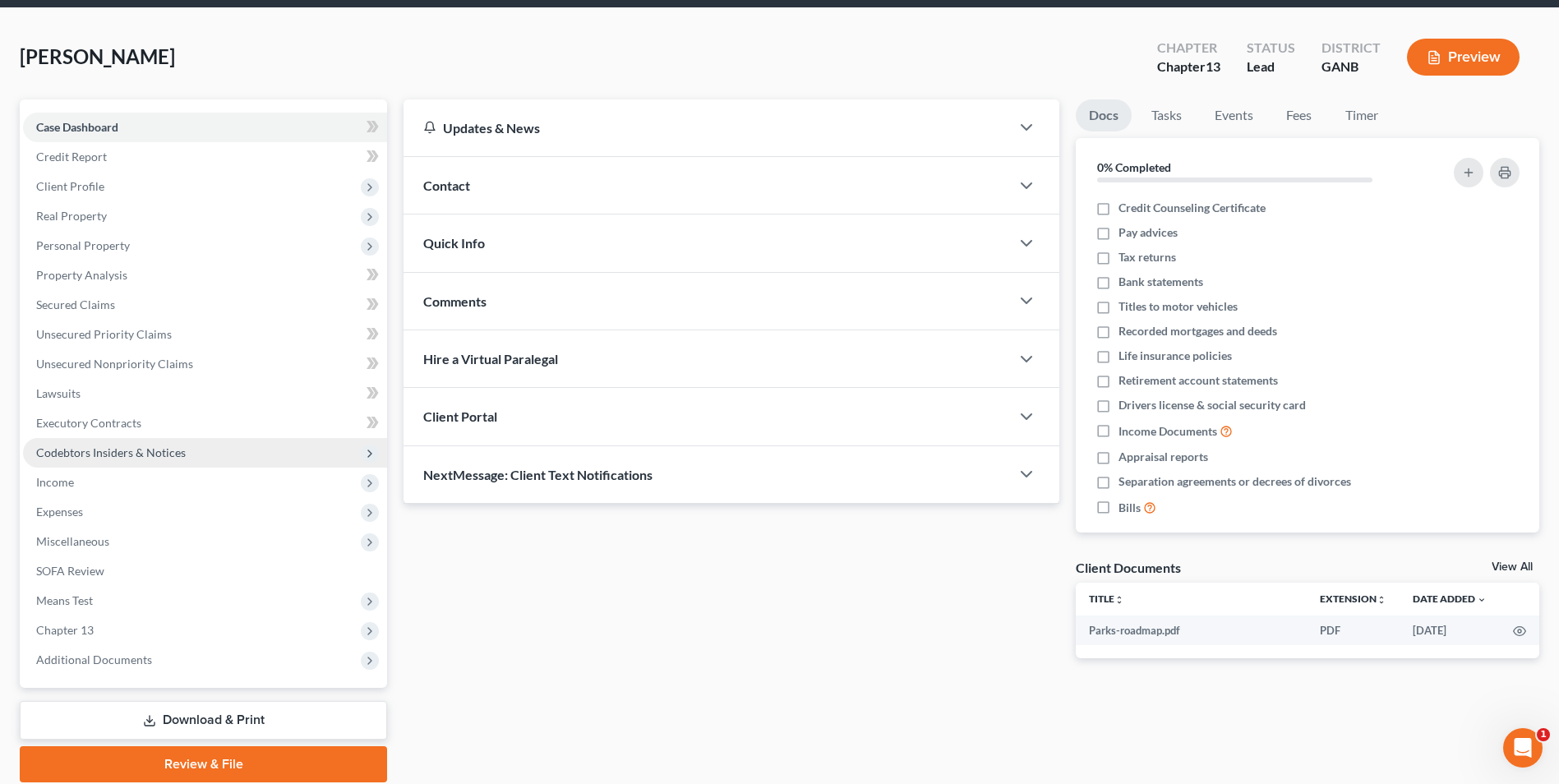
scroll to position [119, 0]
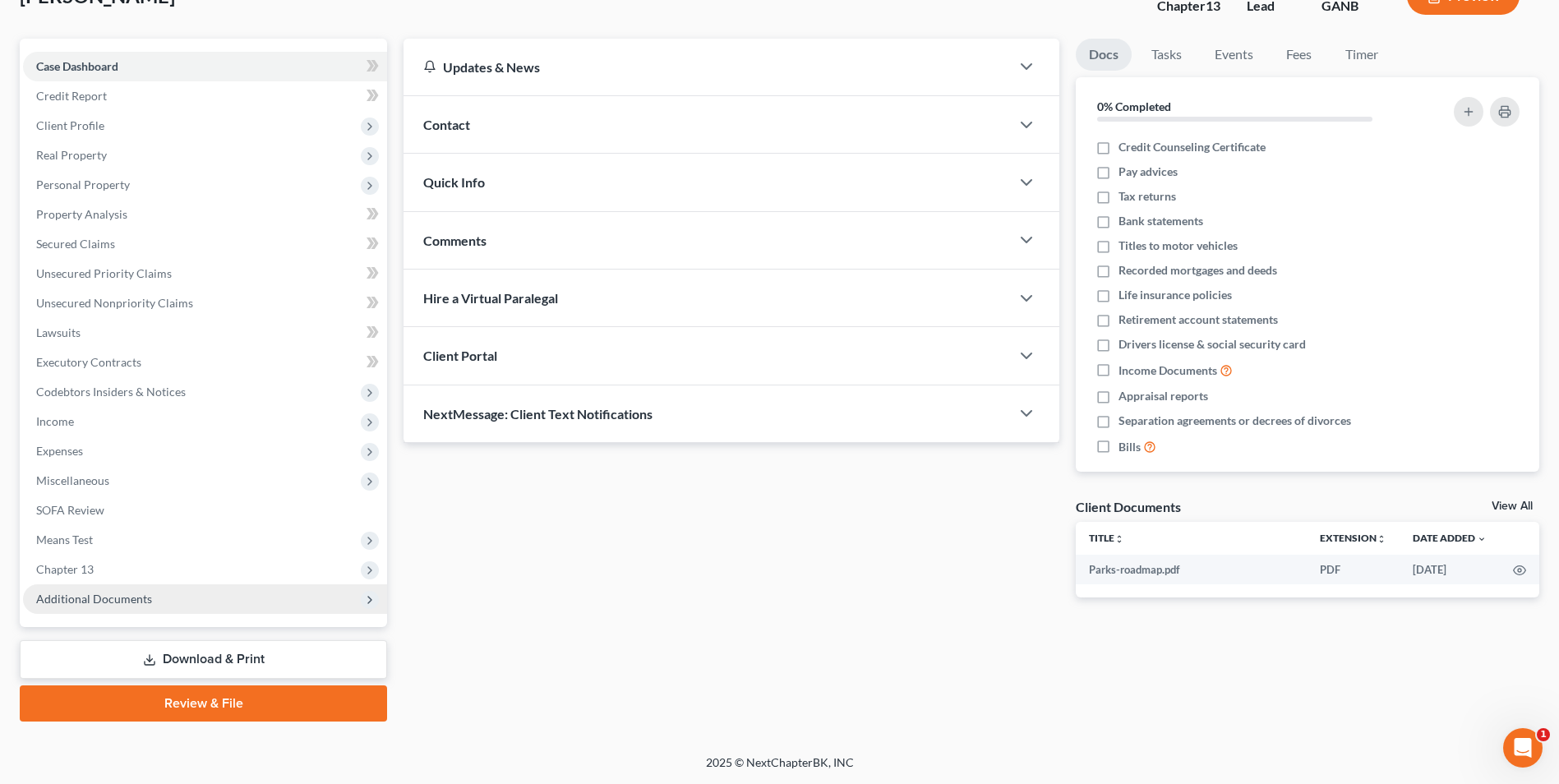
click at [154, 599] on span "Additional Documents" at bounding box center [205, 599] width 364 height 30
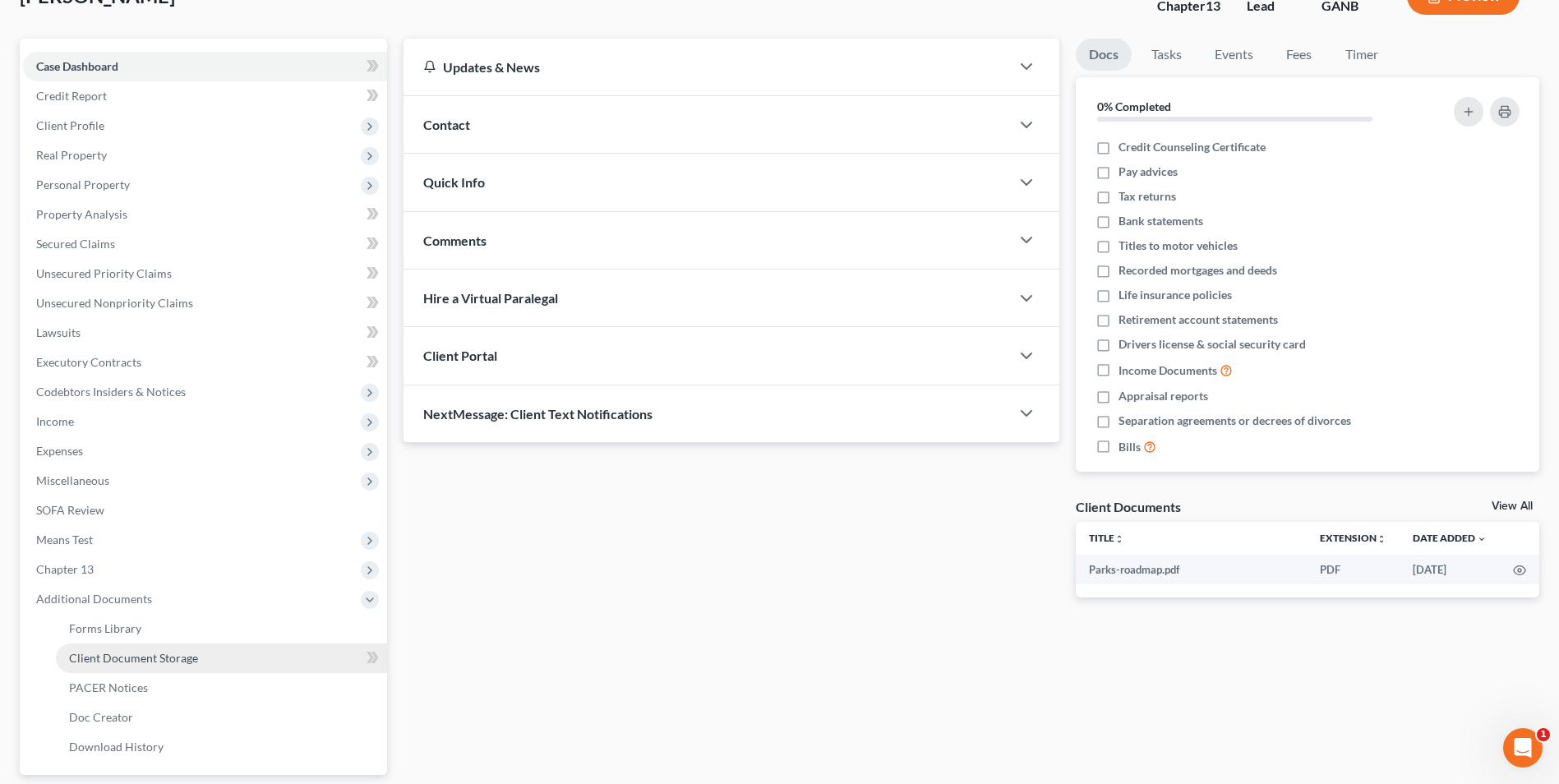
click at [150, 665] on link "Client Document Storage" at bounding box center [221, 658] width 331 height 30
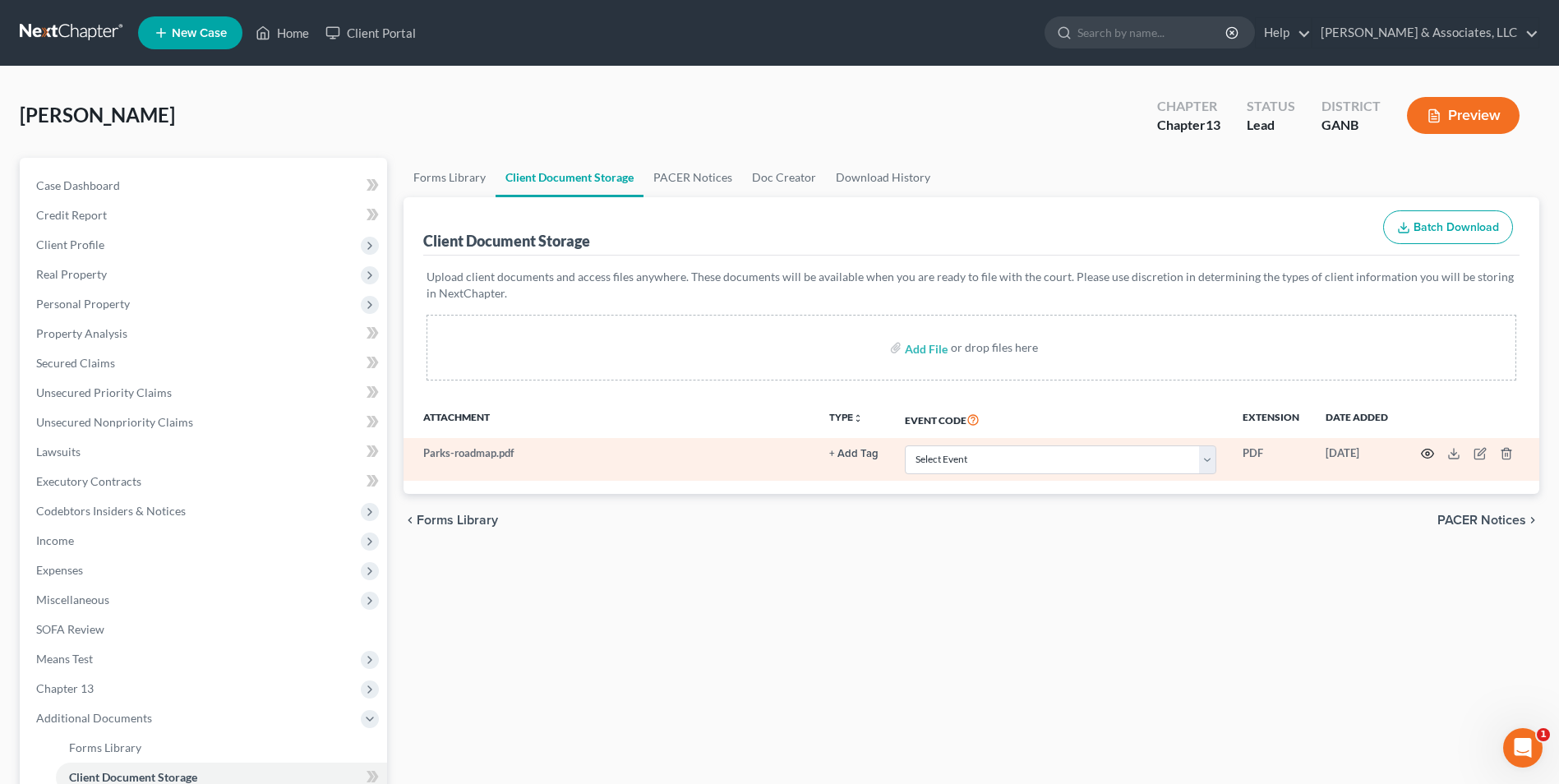
click at [1425, 452] on icon "button" at bounding box center [1427, 453] width 13 height 13
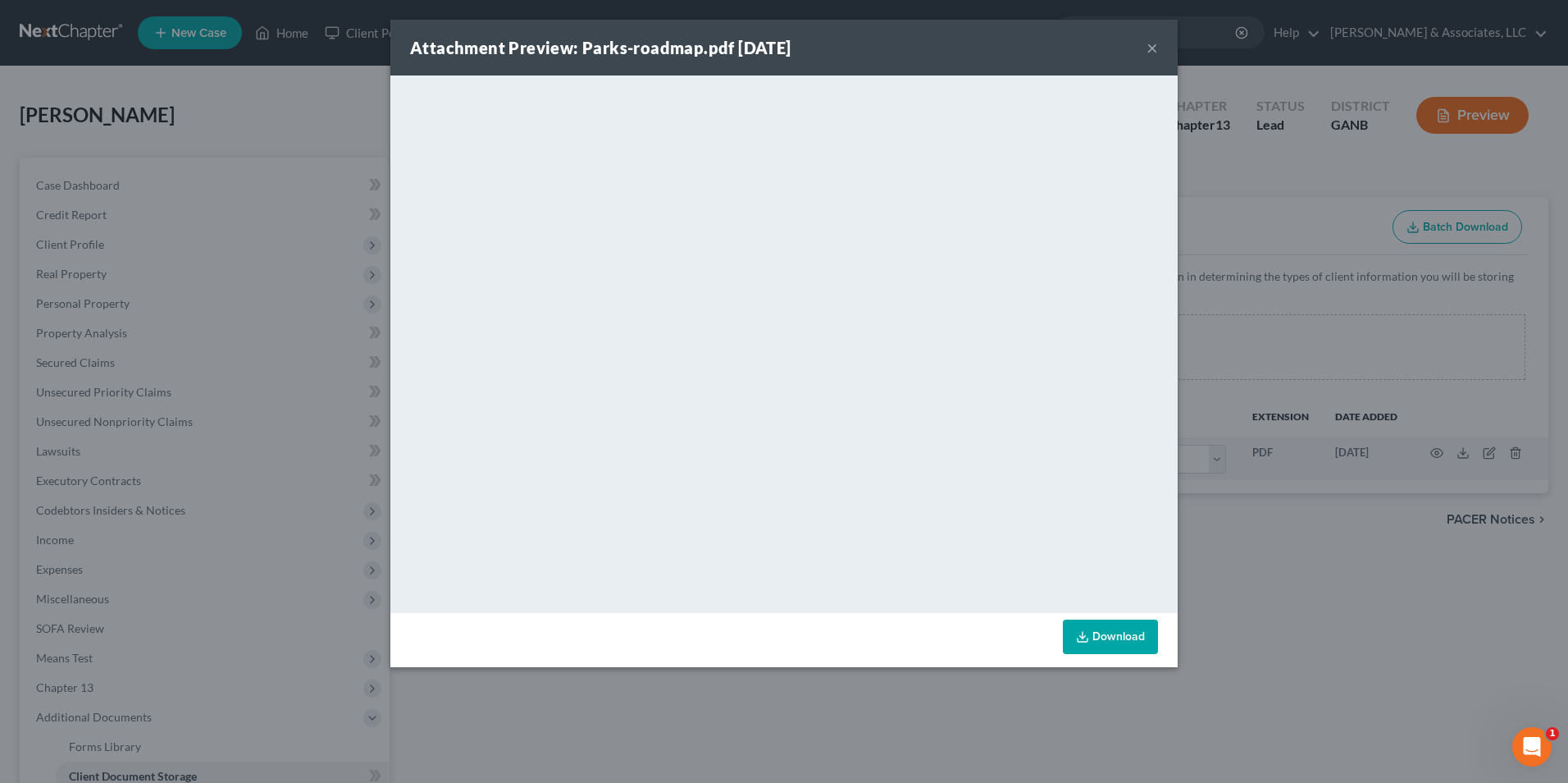
click at [1151, 52] on button "×" at bounding box center [1153, 48] width 12 height 20
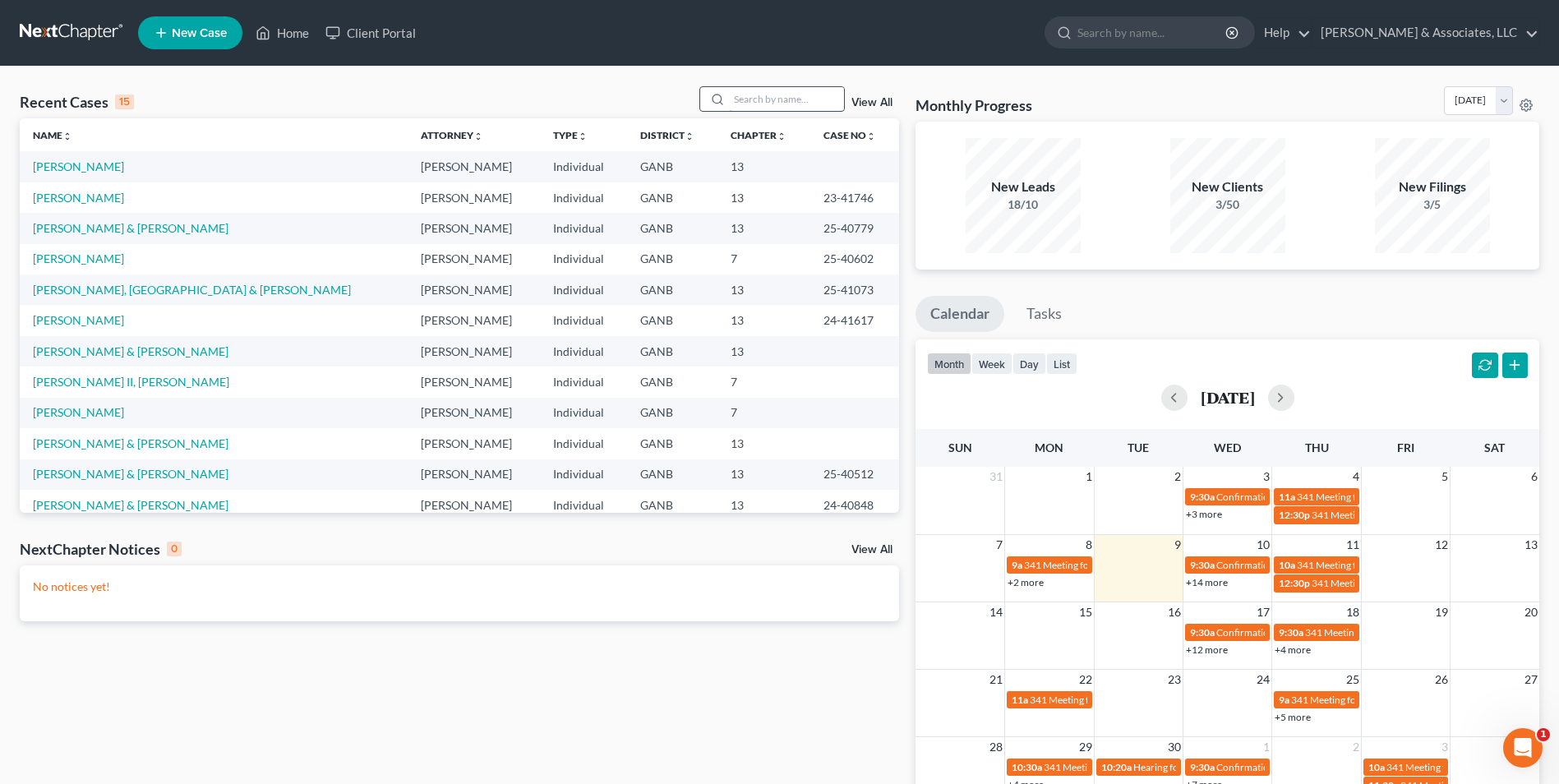
click at [780, 105] on input "search" at bounding box center [786, 99] width 115 height 24
type input "brown"
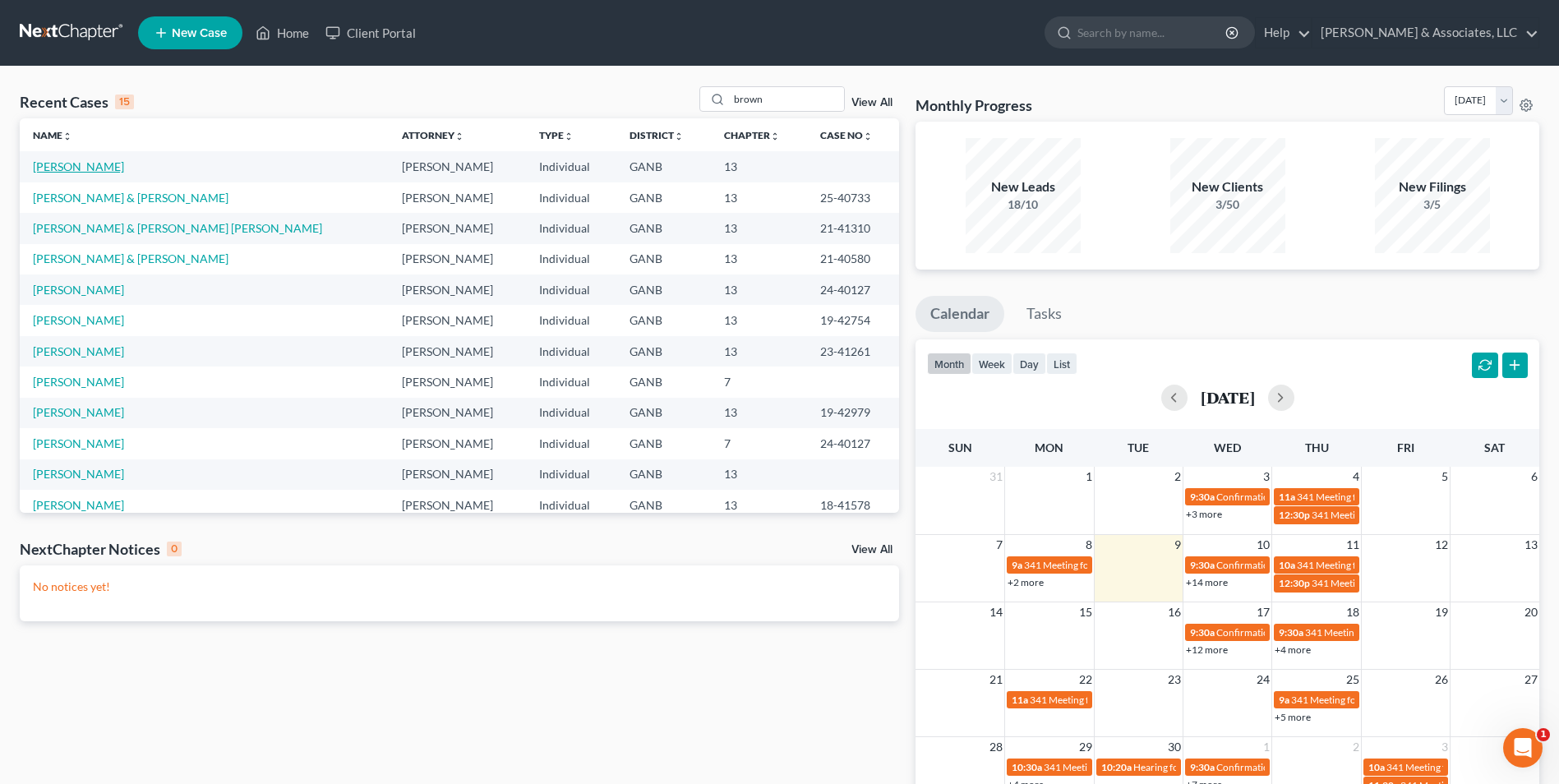
click at [99, 164] on link "[PERSON_NAME]" at bounding box center [79, 166] width 91 height 14
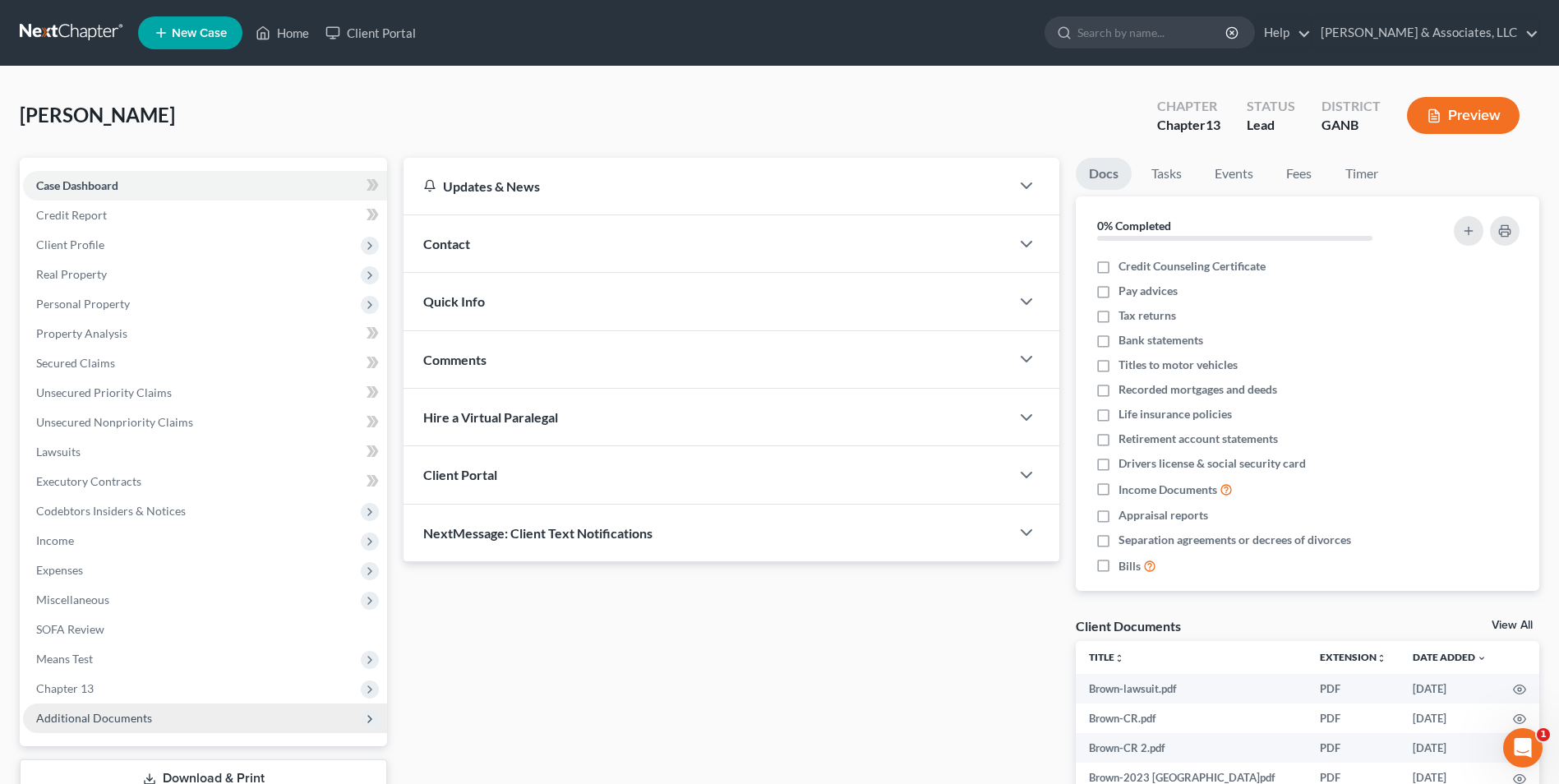
click at [105, 722] on span "Additional Documents" at bounding box center [93, 717] width 116 height 14
click at [143, 781] on span "Client Document Storage" at bounding box center [133, 777] width 129 height 14
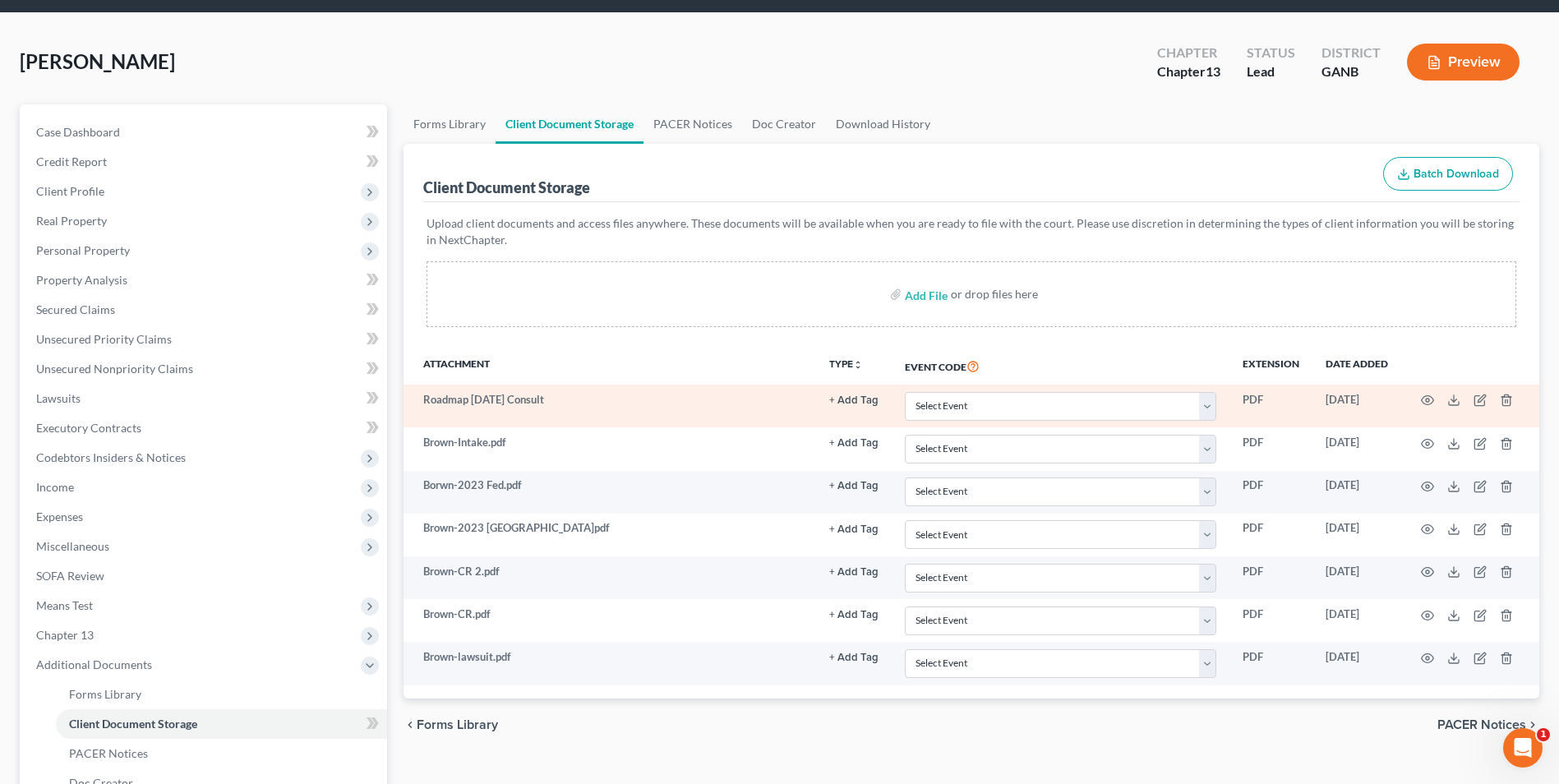
scroll to position [82, 0]
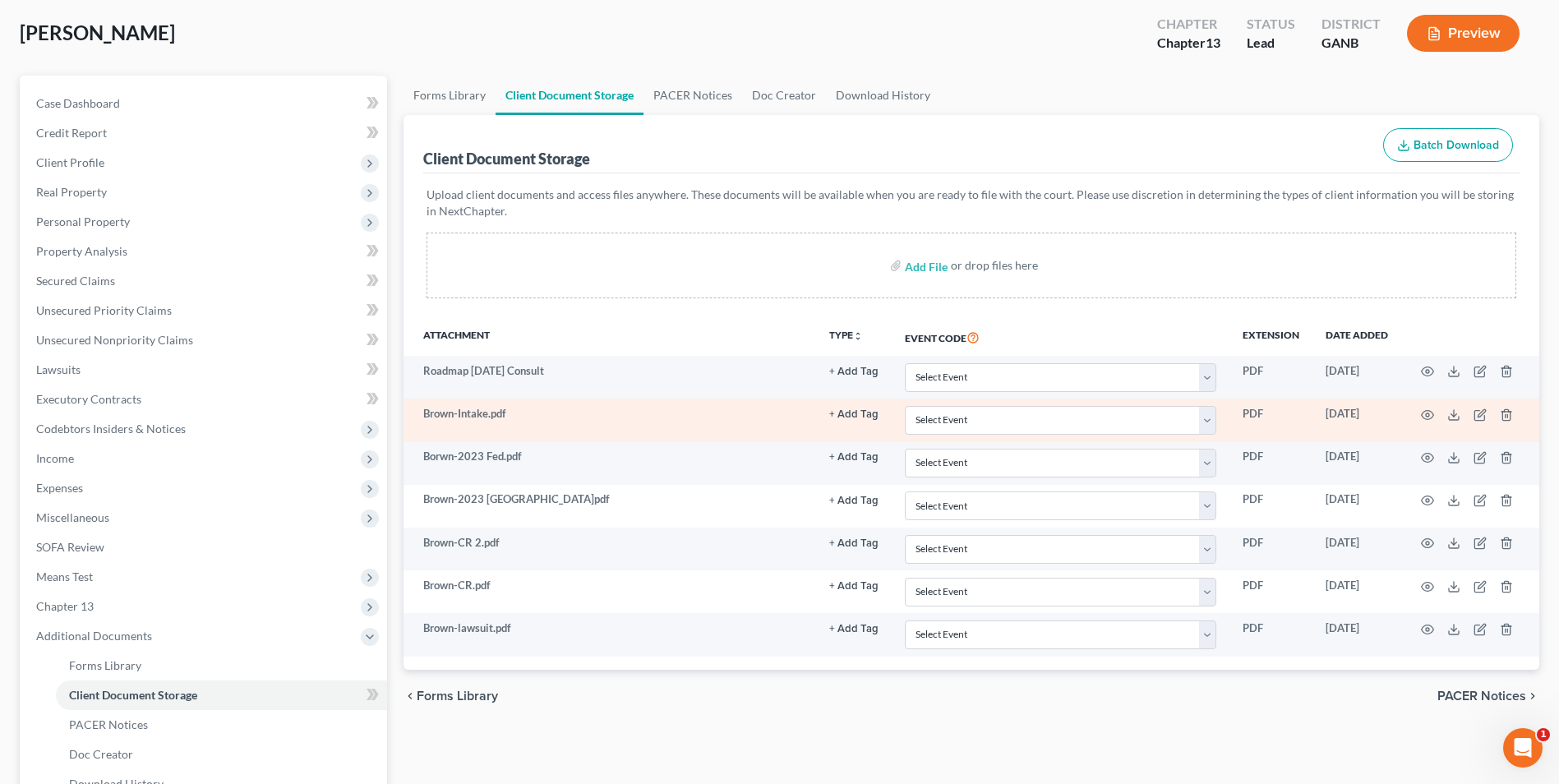
click at [1434, 412] on td at bounding box center [1470, 419] width 138 height 43
click at [1428, 414] on icon "button" at bounding box center [1427, 414] width 13 height 13
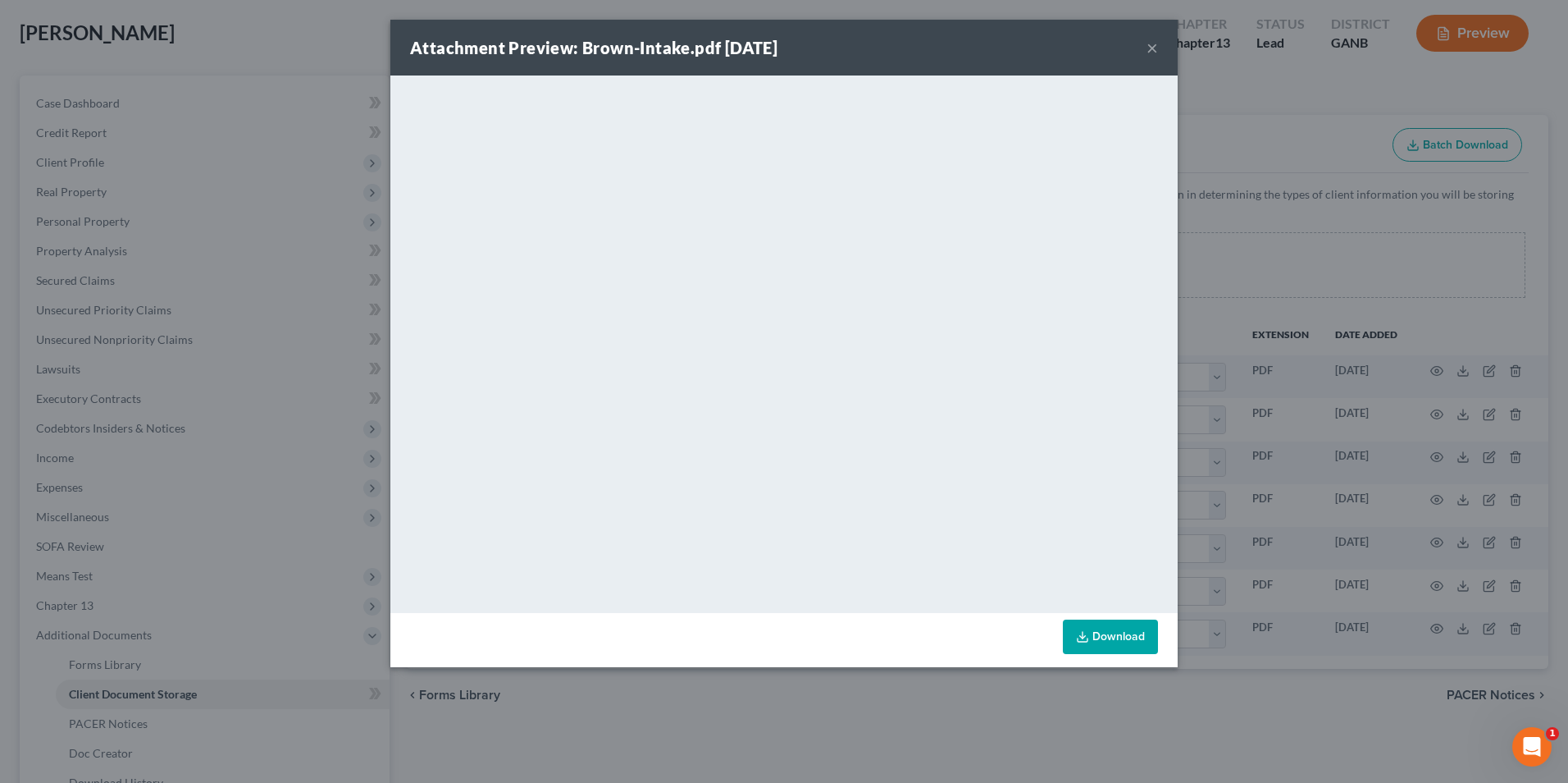
click at [1154, 49] on button "×" at bounding box center [1153, 48] width 12 height 20
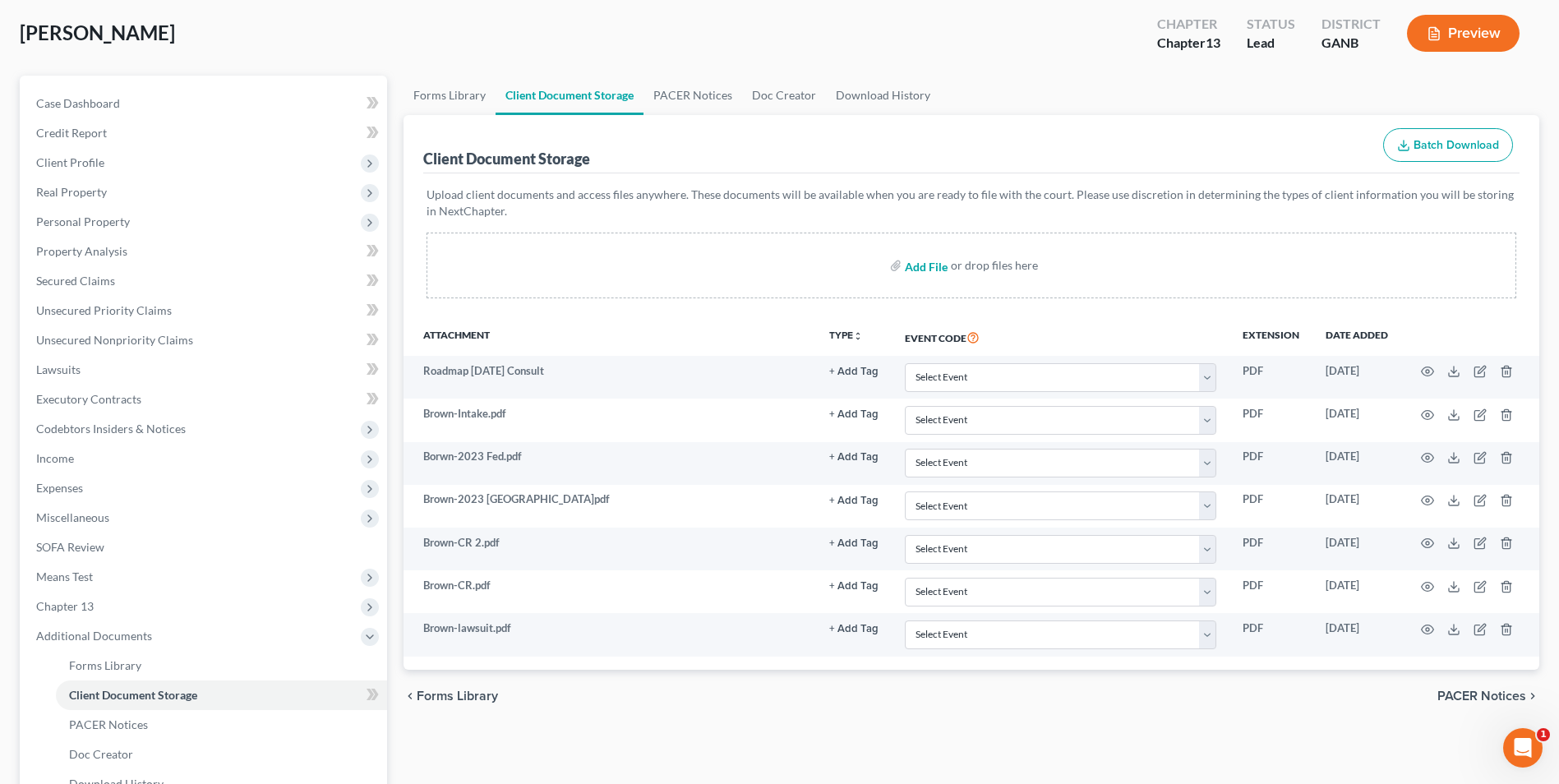
click at [932, 273] on input "file" at bounding box center [925, 265] width 40 height 30
type input "C:\fakepath\Brown.CMA.pdf"
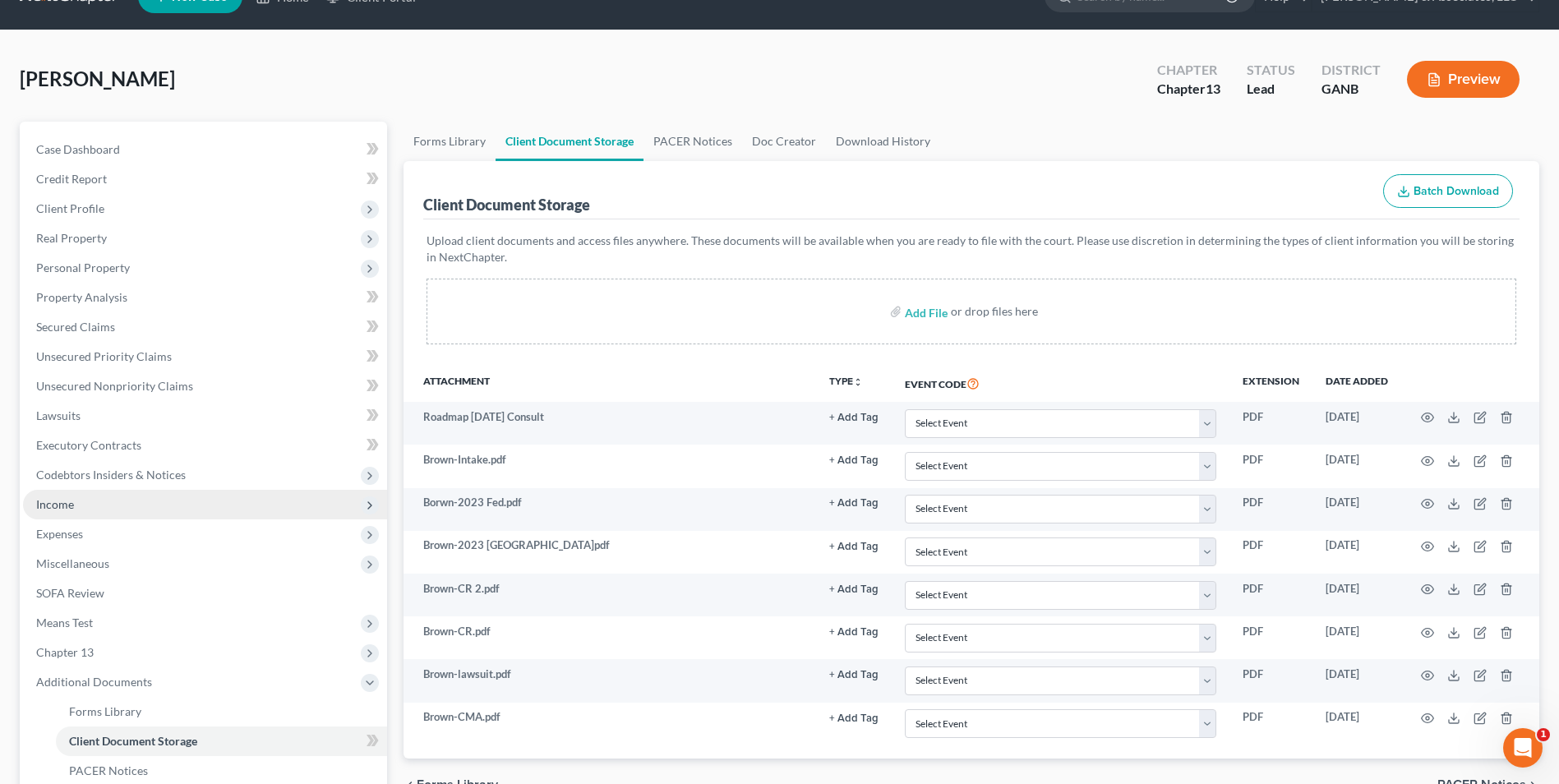
scroll to position [0, 0]
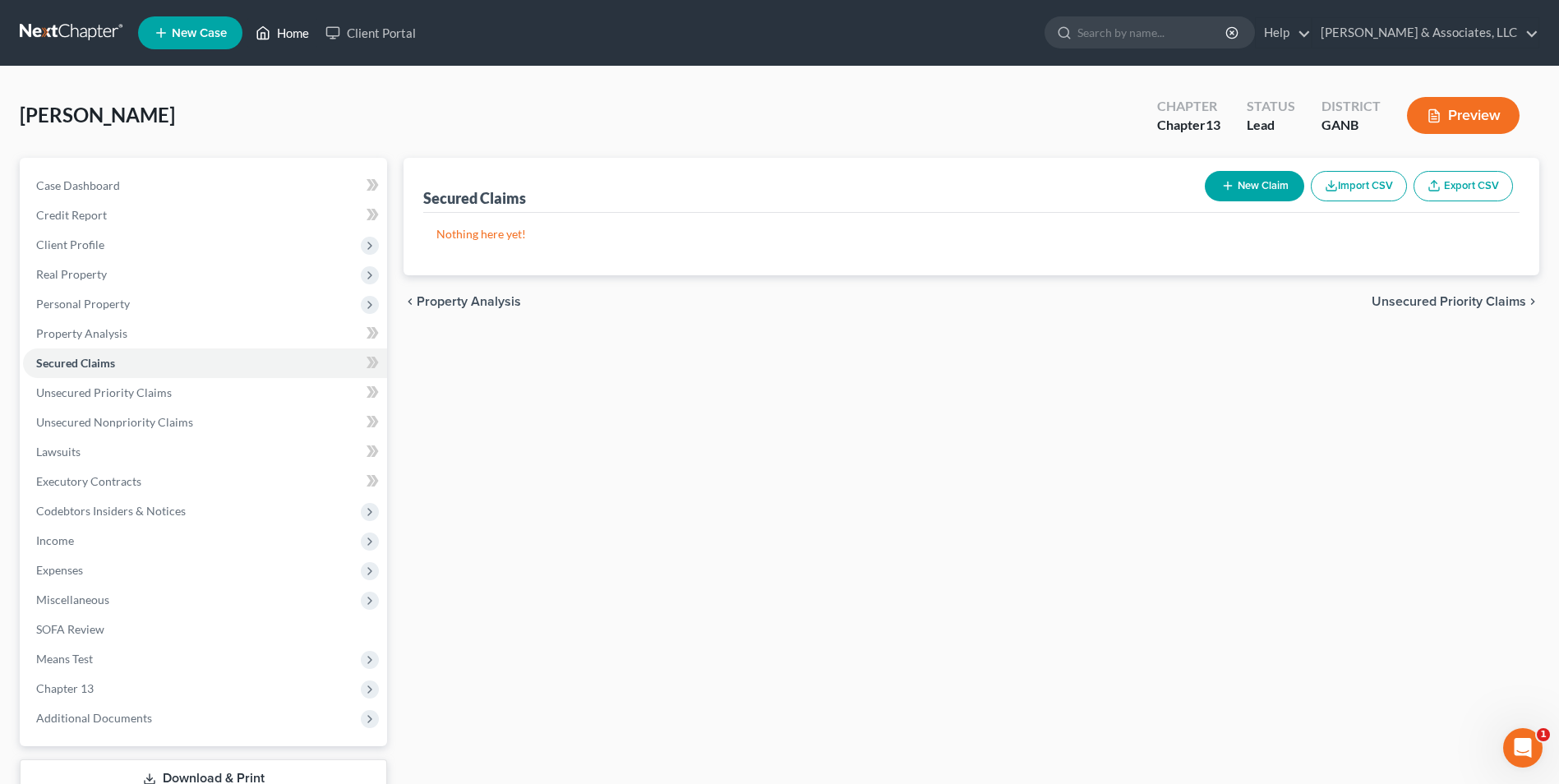
click at [286, 37] on link "Home" at bounding box center [282, 33] width 70 height 30
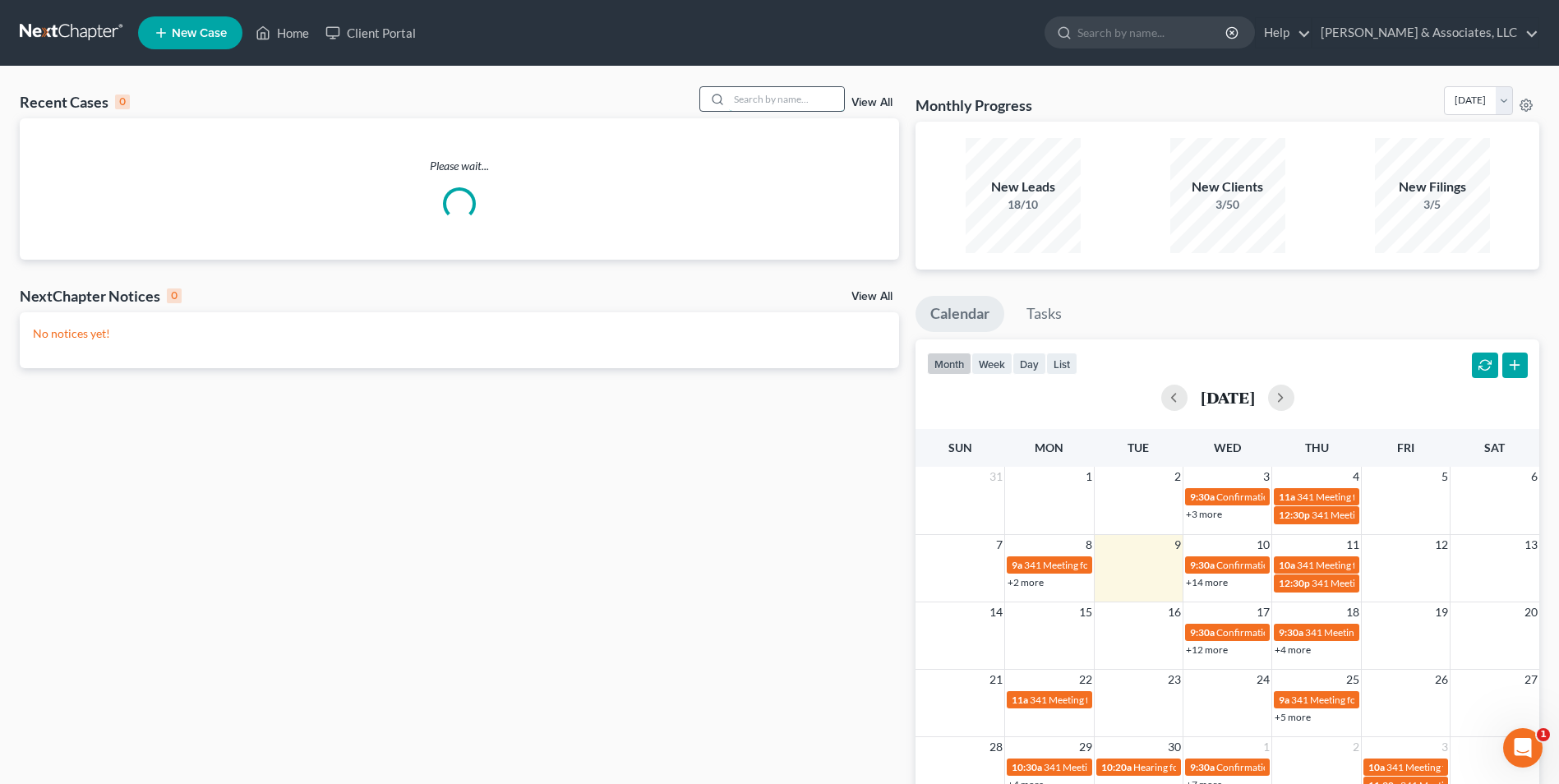
click at [791, 104] on input "search" at bounding box center [786, 99] width 115 height 24
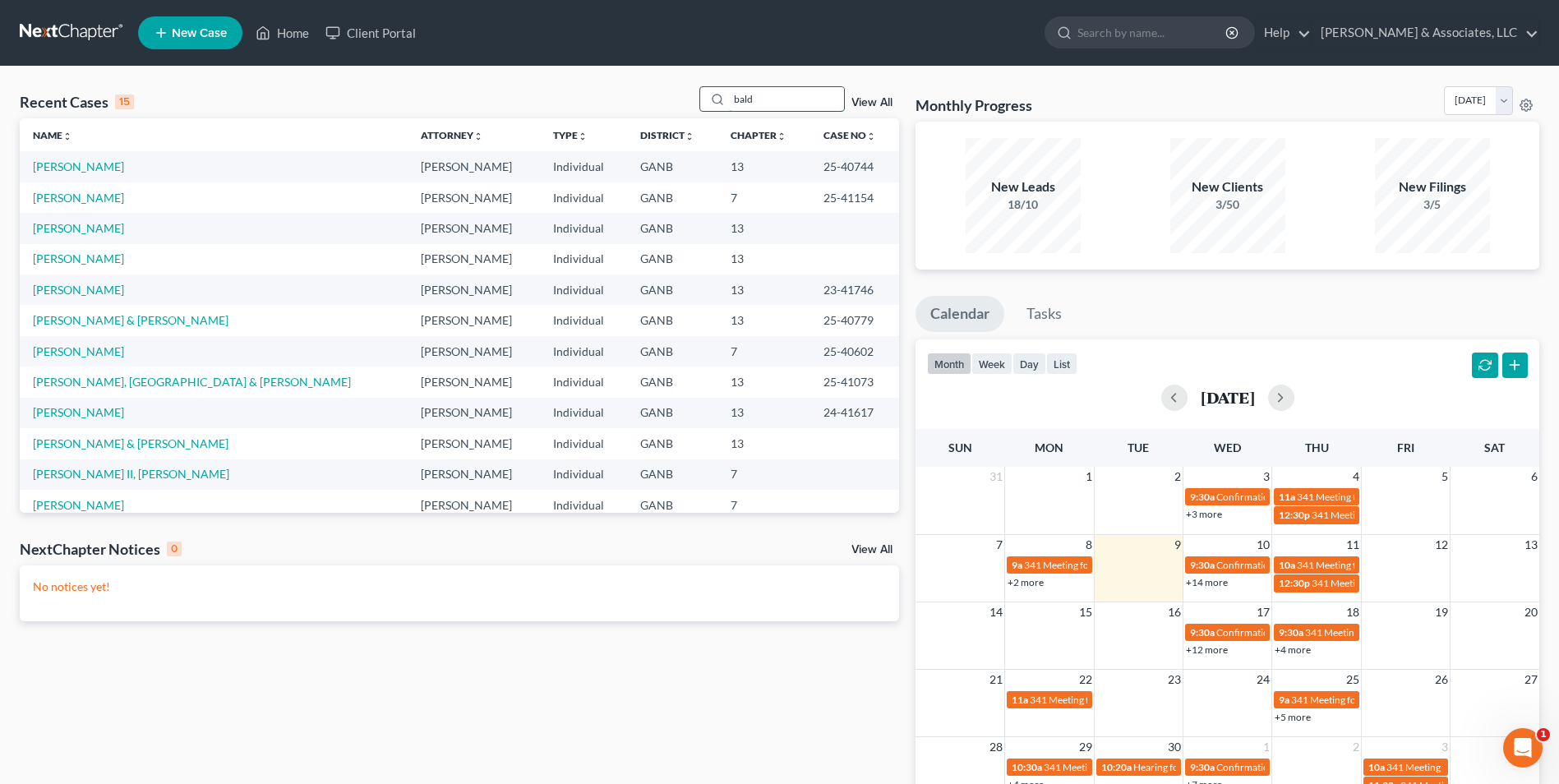
type input "bald"
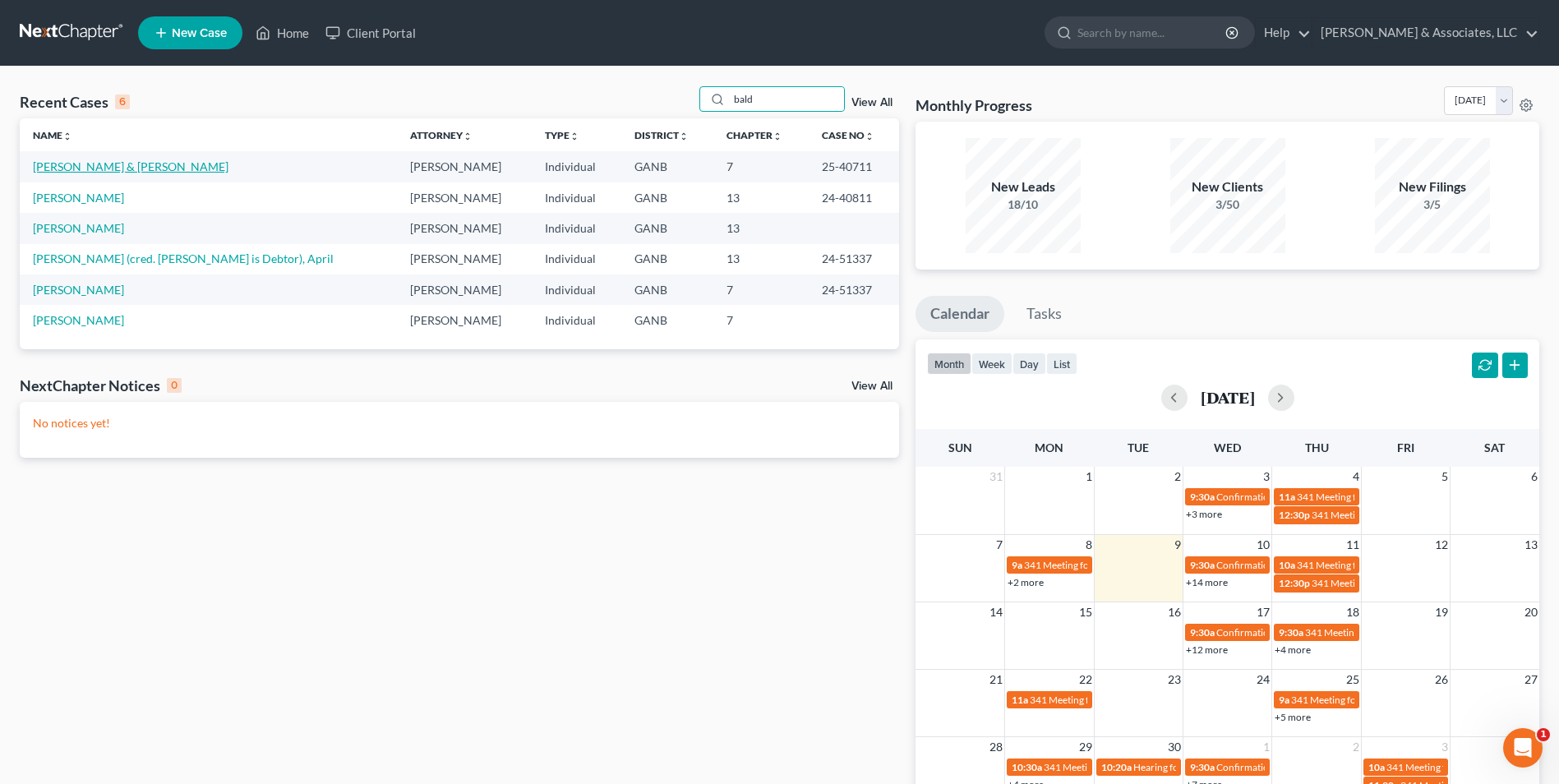
click at [112, 167] on link "[PERSON_NAME] & [PERSON_NAME]" at bounding box center [130, 166] width 196 height 14
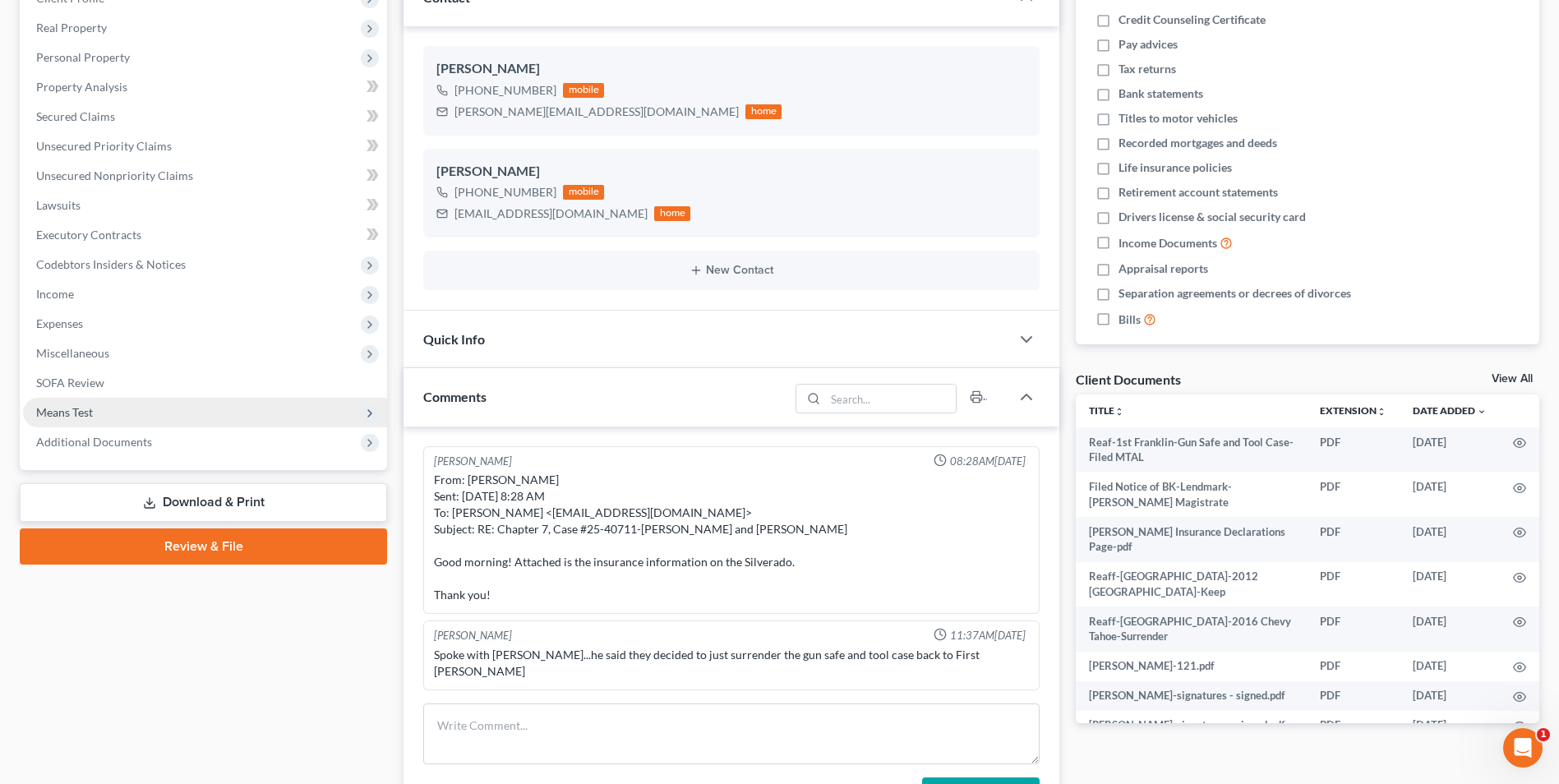
scroll to position [12, 0]
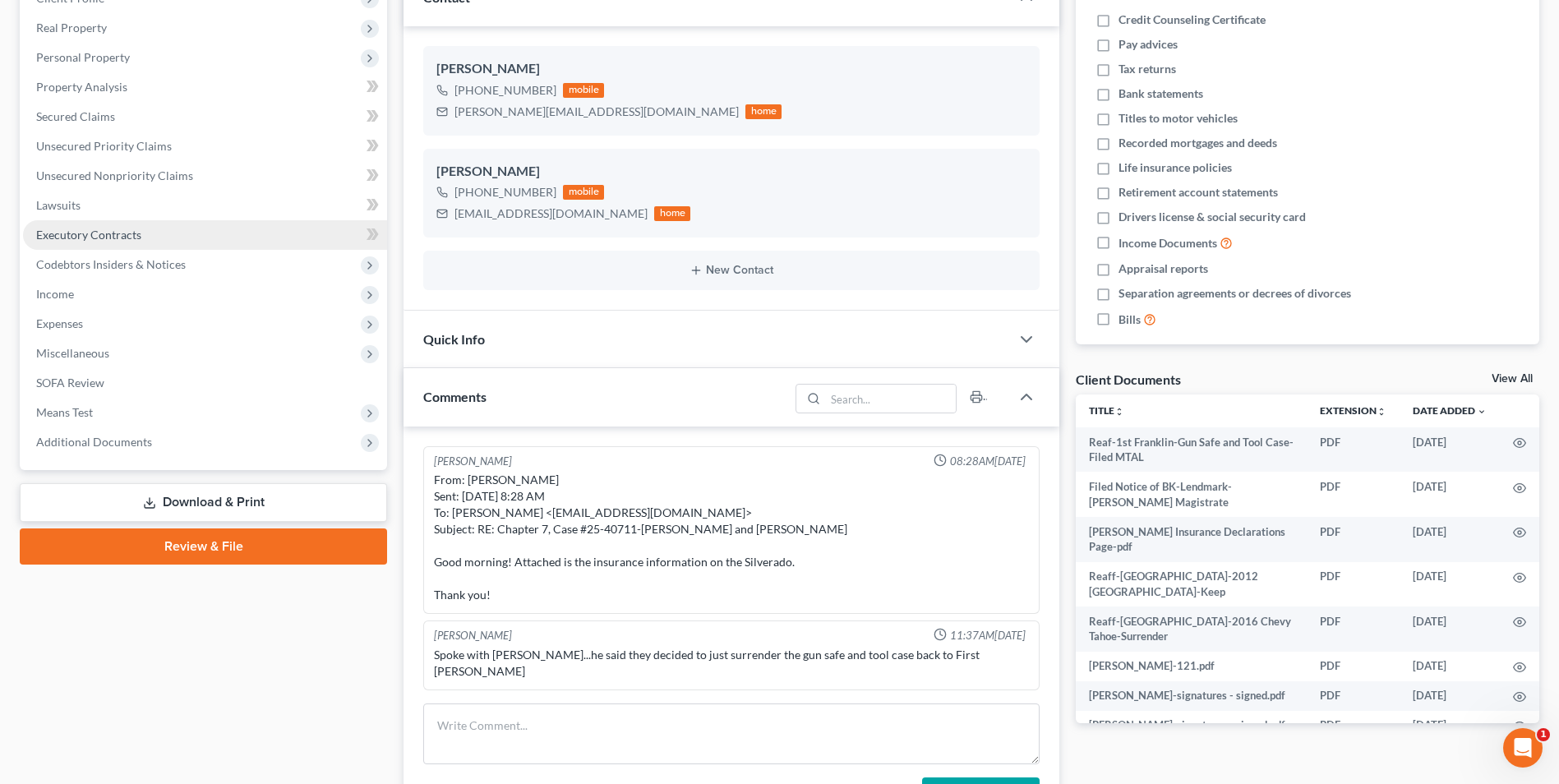
click at [122, 229] on span "Executory Contracts" at bounding box center [88, 235] width 105 height 14
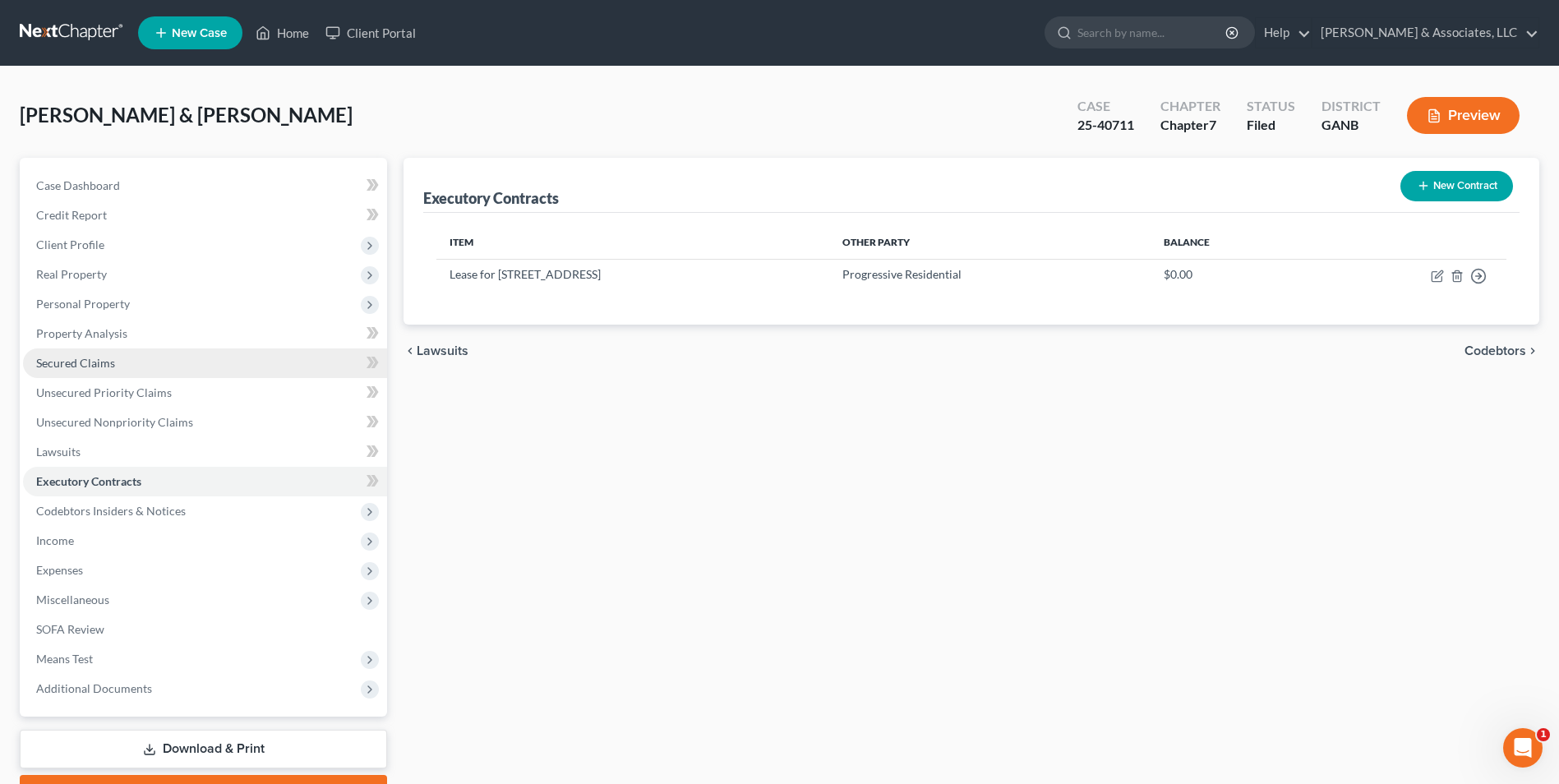
click at [77, 369] on span "Secured Claims" at bounding box center [75, 363] width 79 height 14
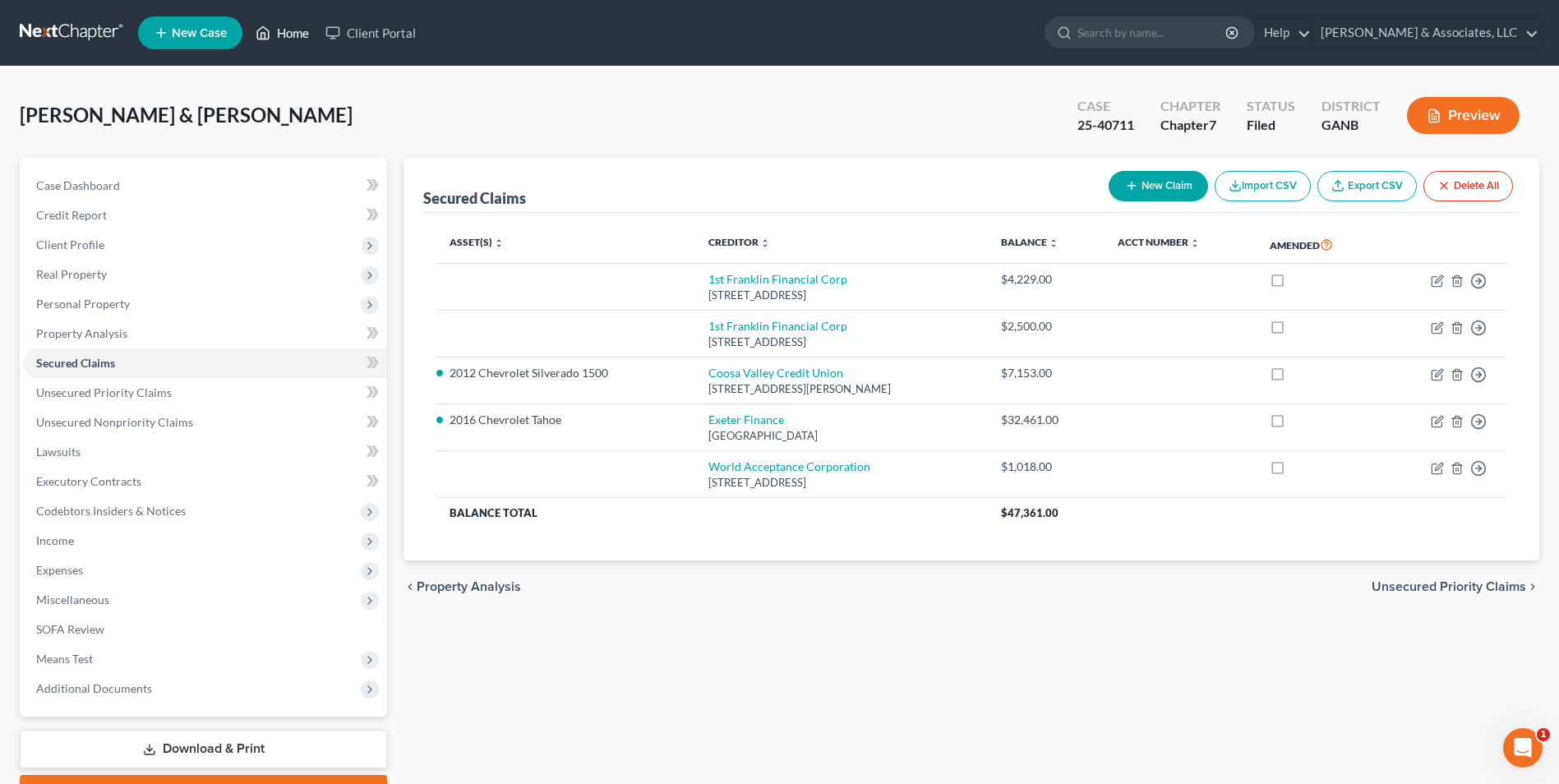
click at [301, 36] on link "Home" at bounding box center [282, 33] width 70 height 30
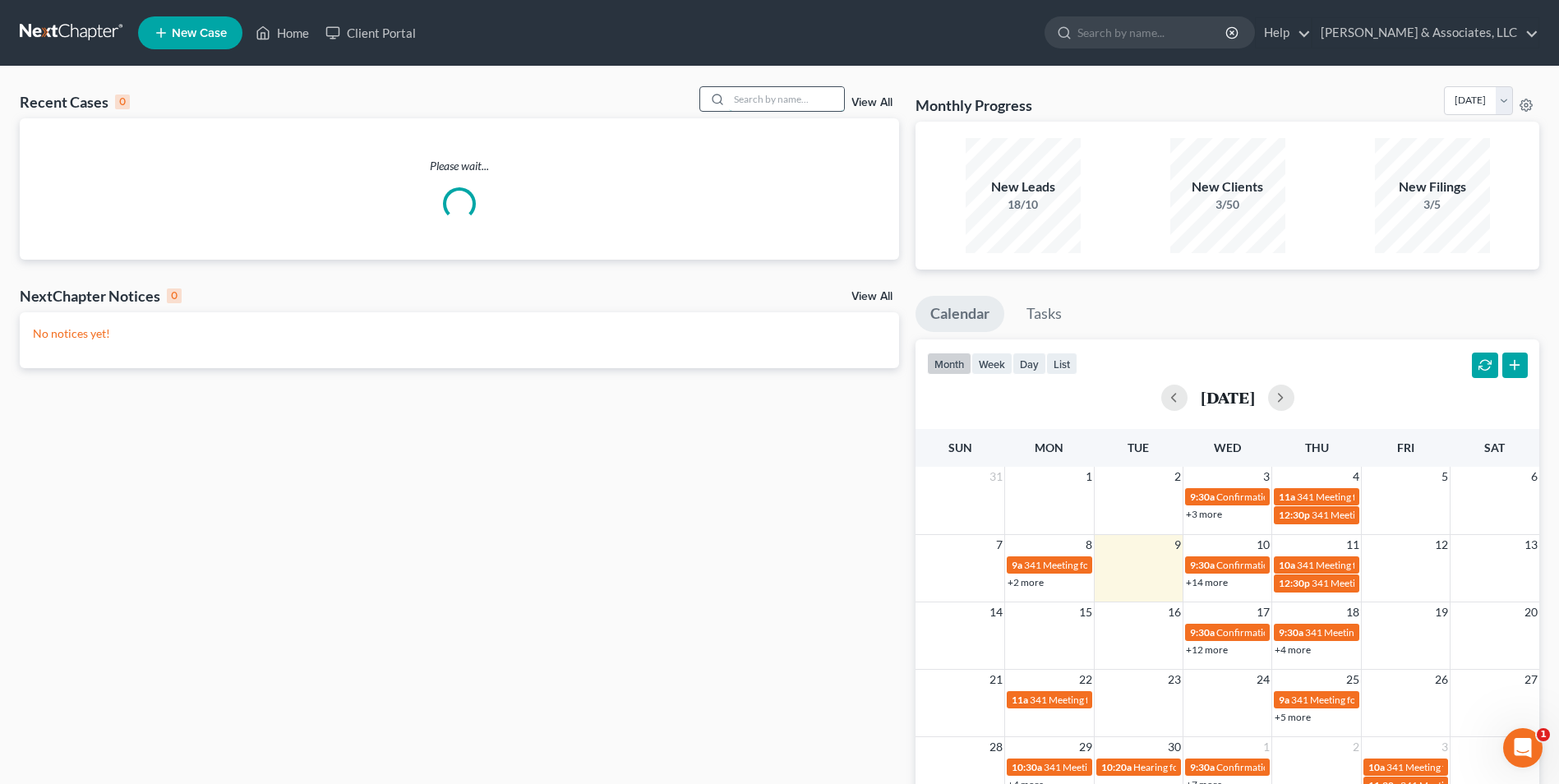
click at [786, 89] on input "search" at bounding box center [786, 99] width 115 height 24
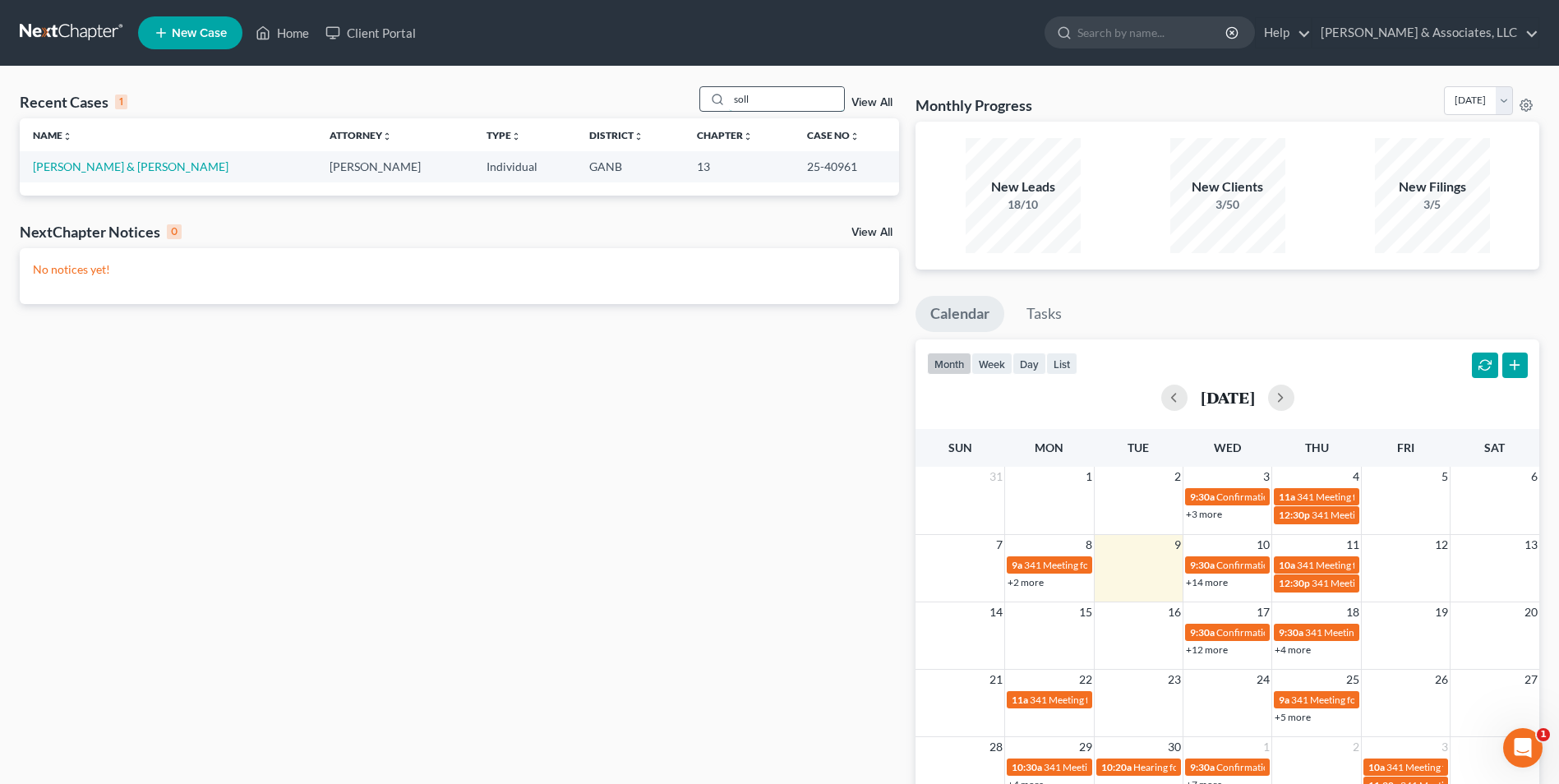
type input "soll"
click at [130, 169] on link "[PERSON_NAME] & [PERSON_NAME]" at bounding box center [130, 166] width 196 height 14
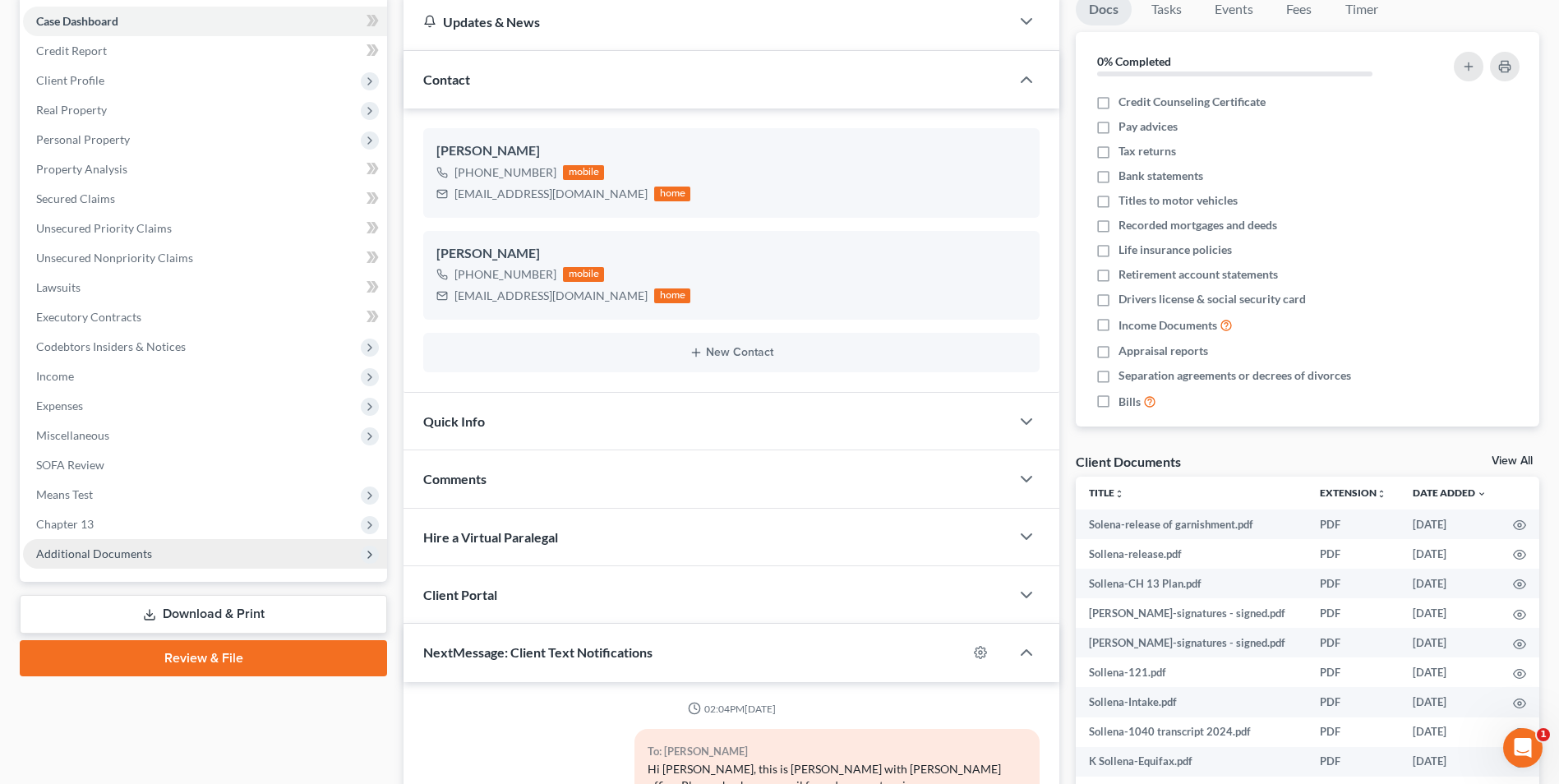
scroll to position [206, 0]
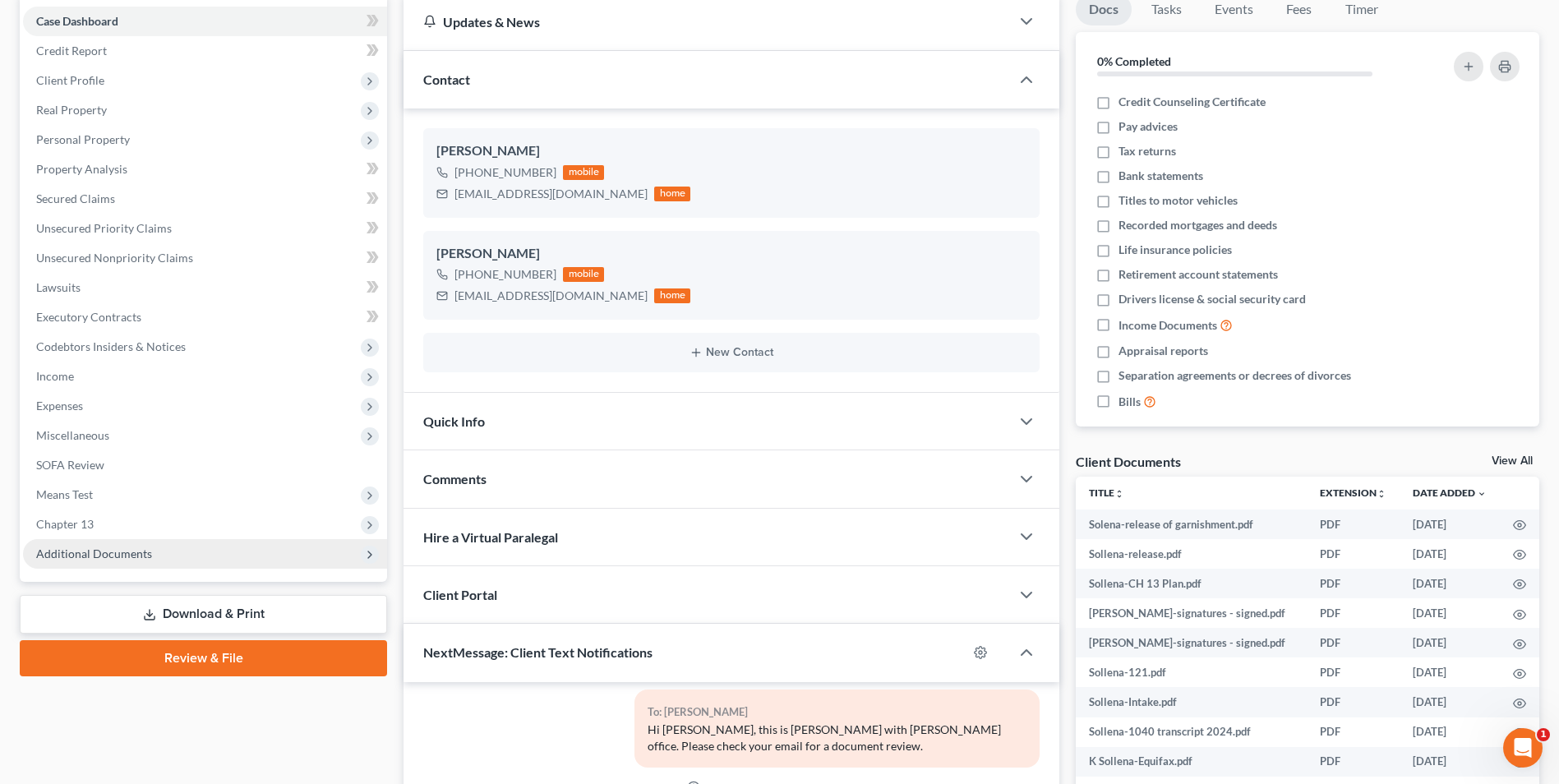
click at [128, 550] on span "Additional Documents" at bounding box center [93, 553] width 116 height 14
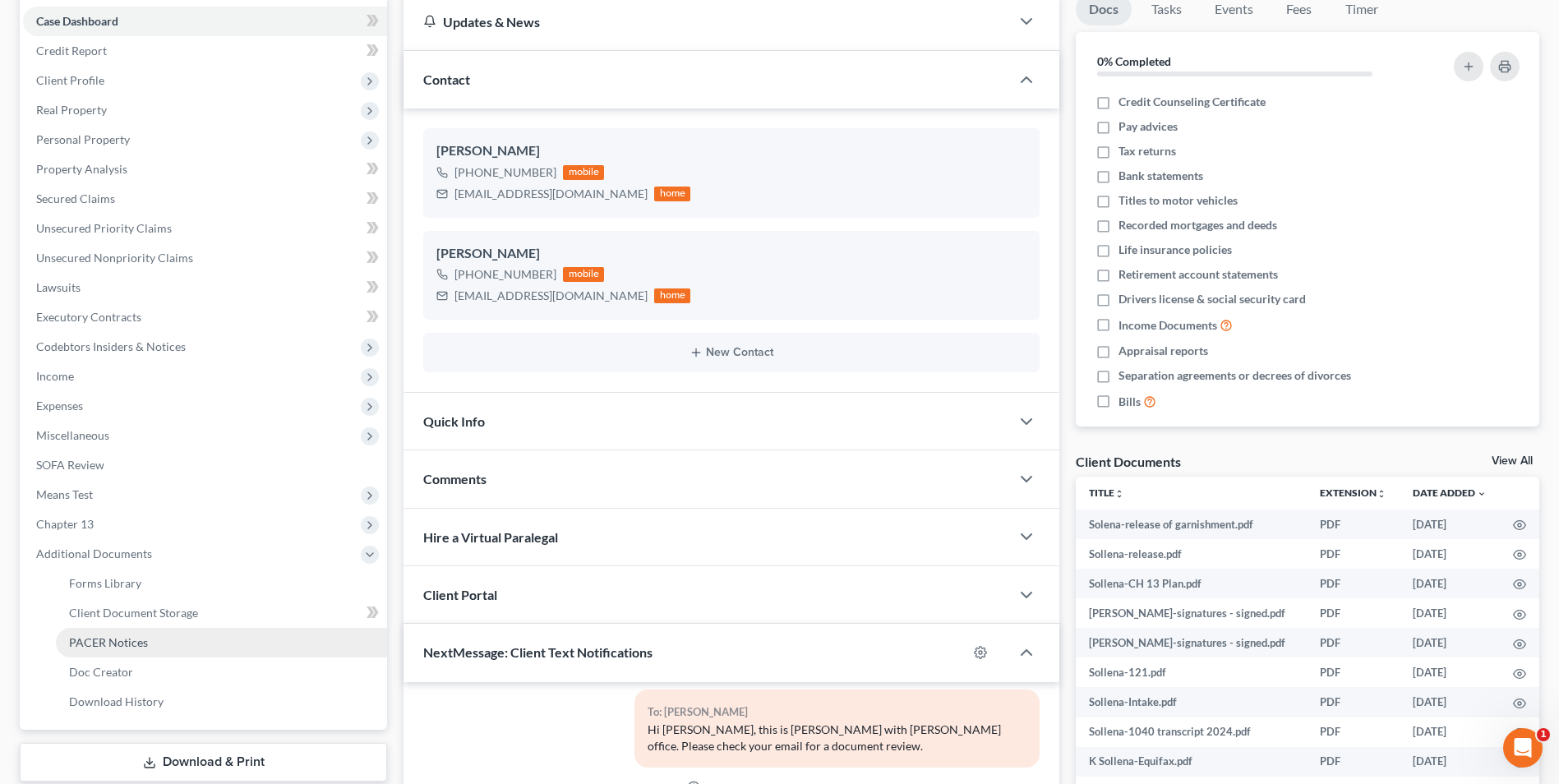
click at [116, 642] on span "PACER Notices" at bounding box center [107, 642] width 79 height 14
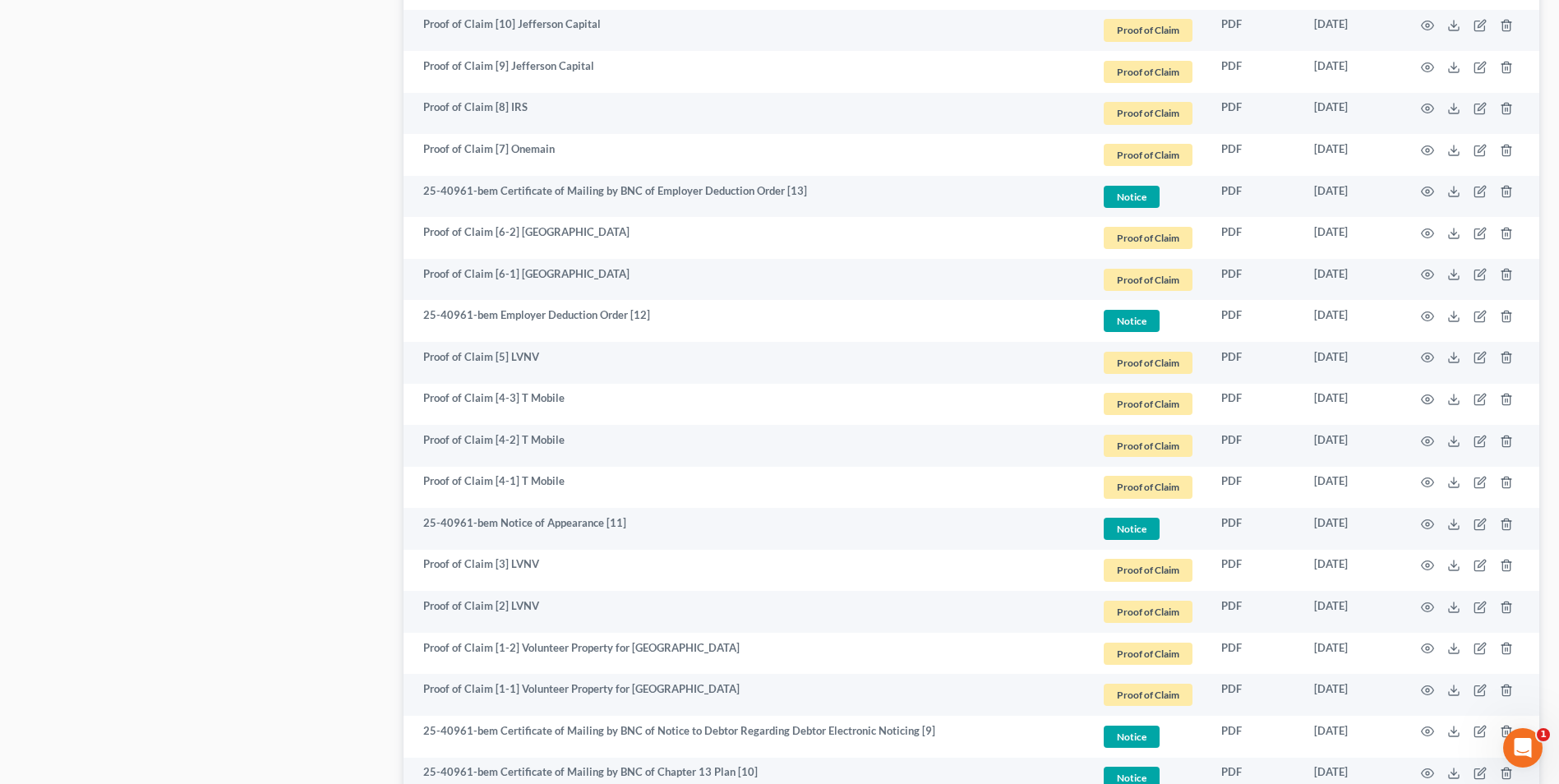
scroll to position [978, 0]
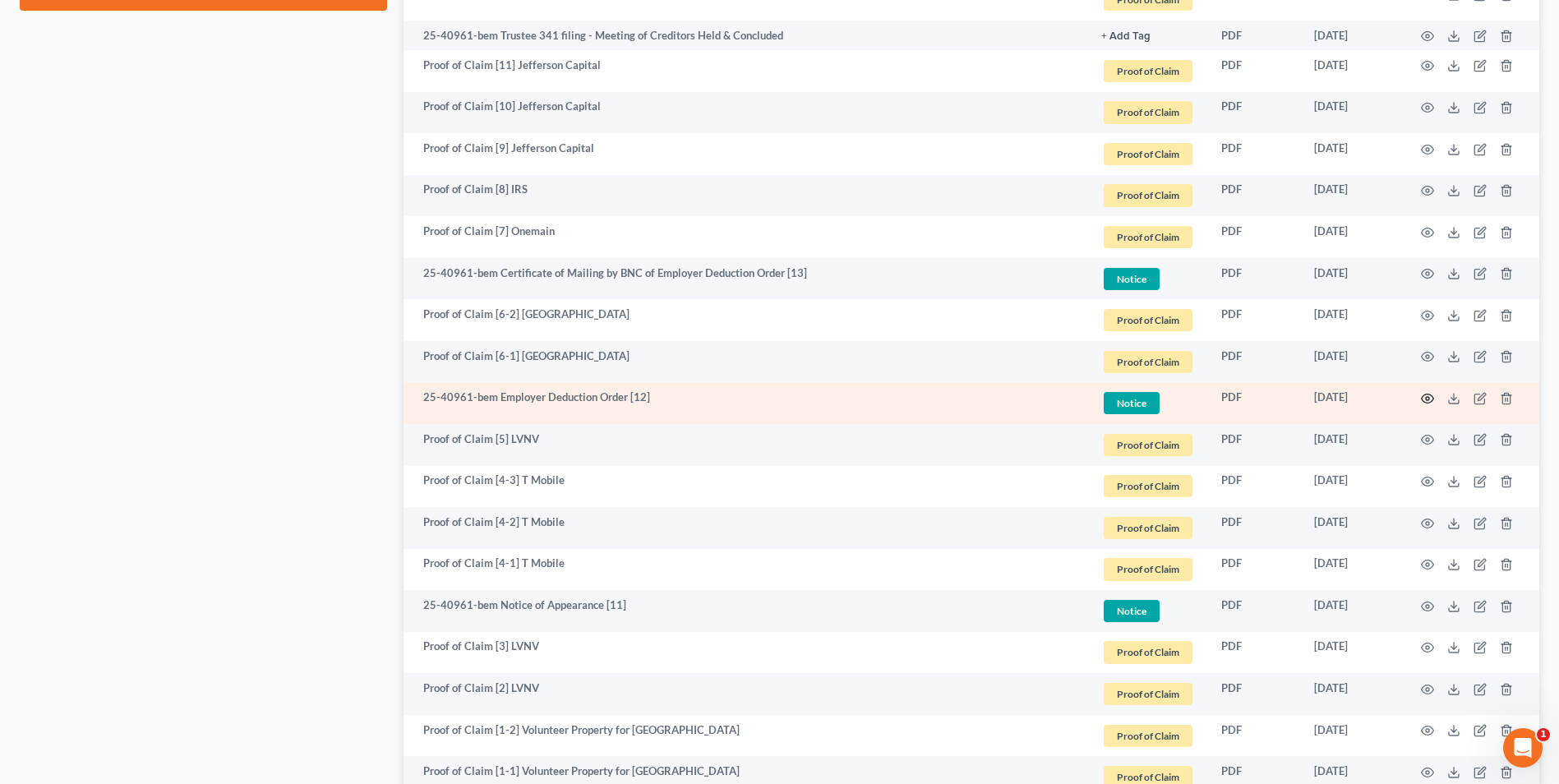
click at [1431, 395] on icon "button" at bounding box center [1427, 397] width 13 height 13
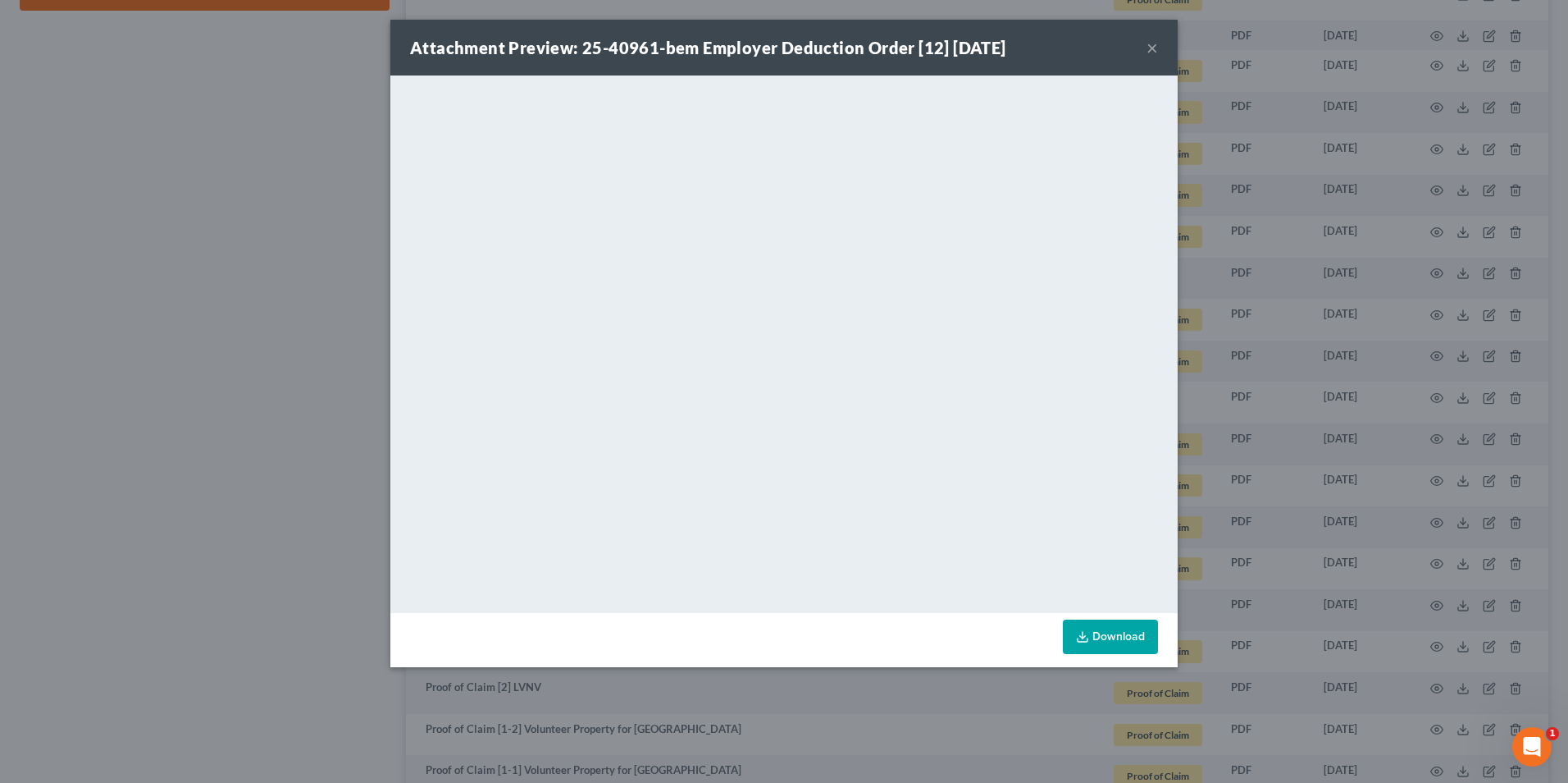
click at [1156, 51] on button "×" at bounding box center [1153, 48] width 12 height 20
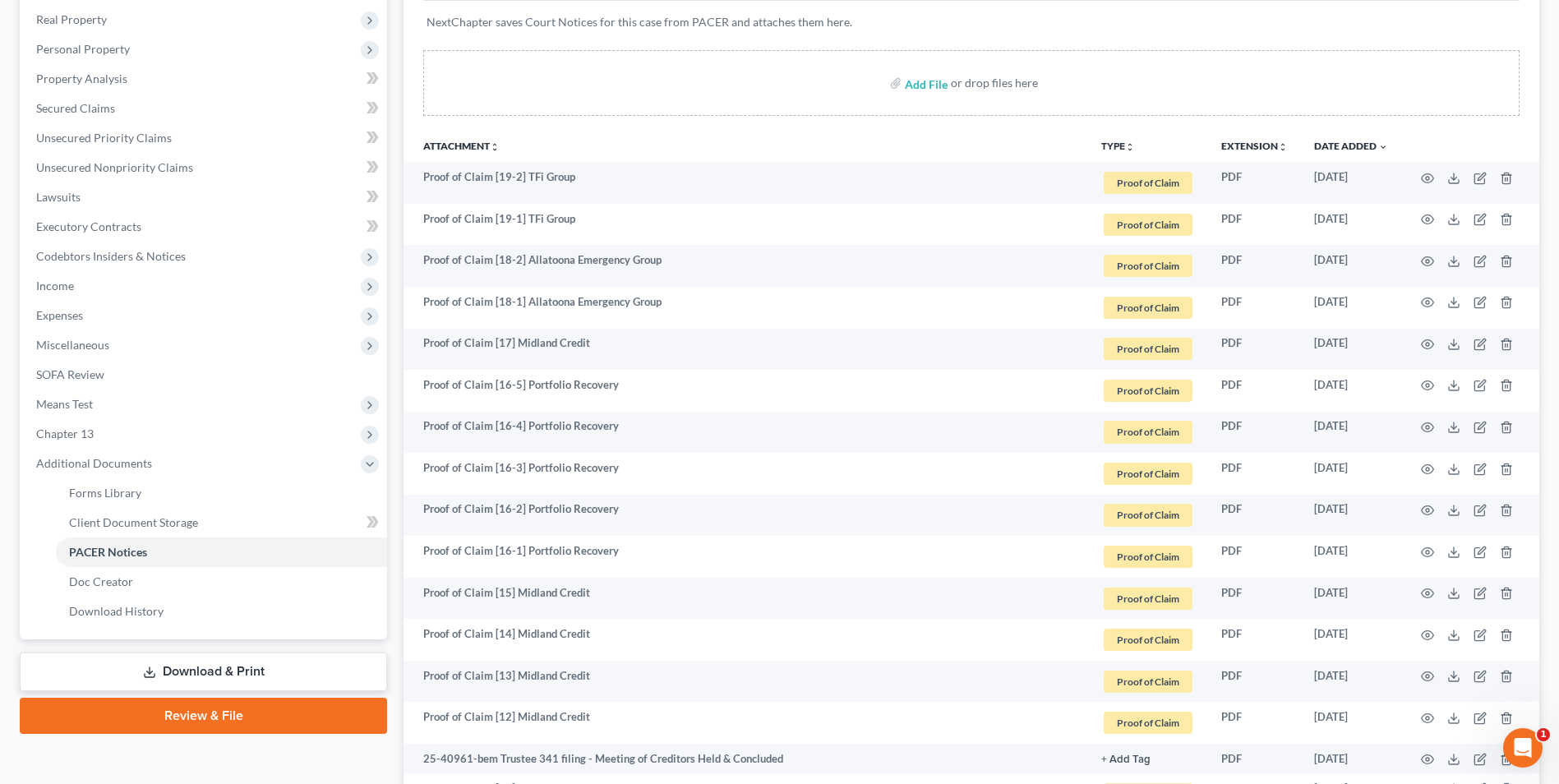
scroll to position [0, 0]
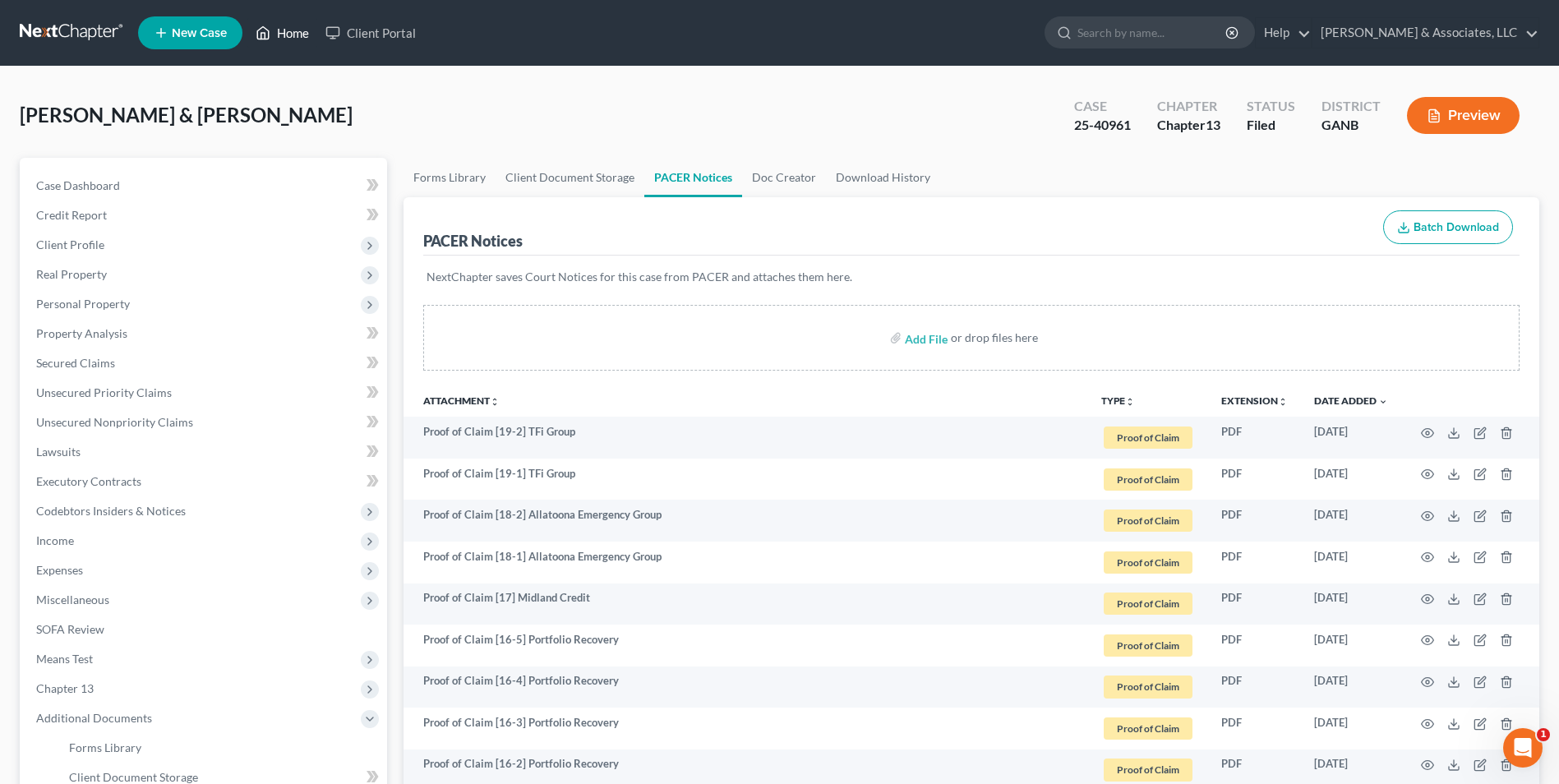
click at [289, 35] on link "Home" at bounding box center [282, 33] width 70 height 30
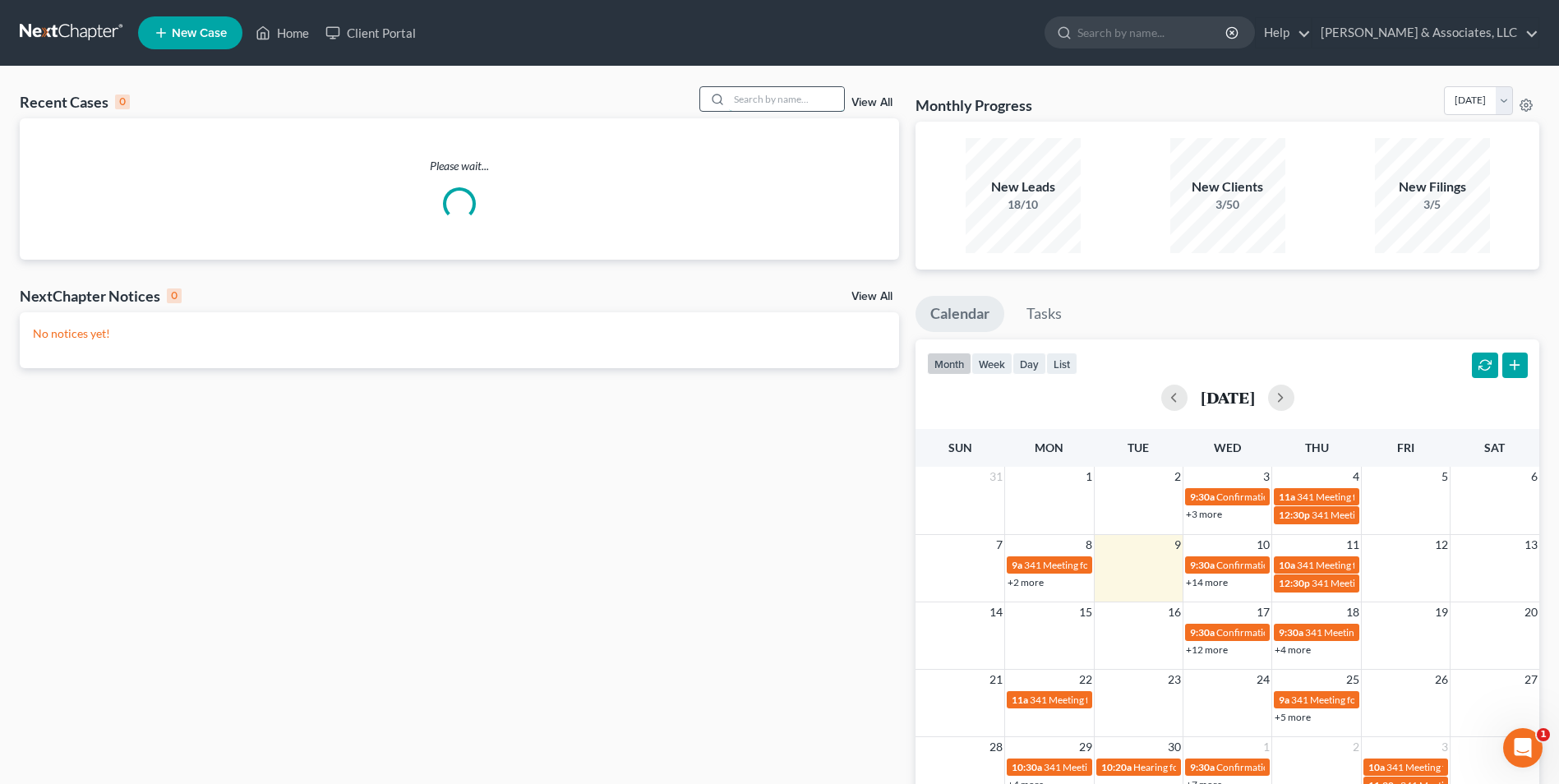
click at [766, 88] on input "search" at bounding box center [786, 99] width 115 height 24
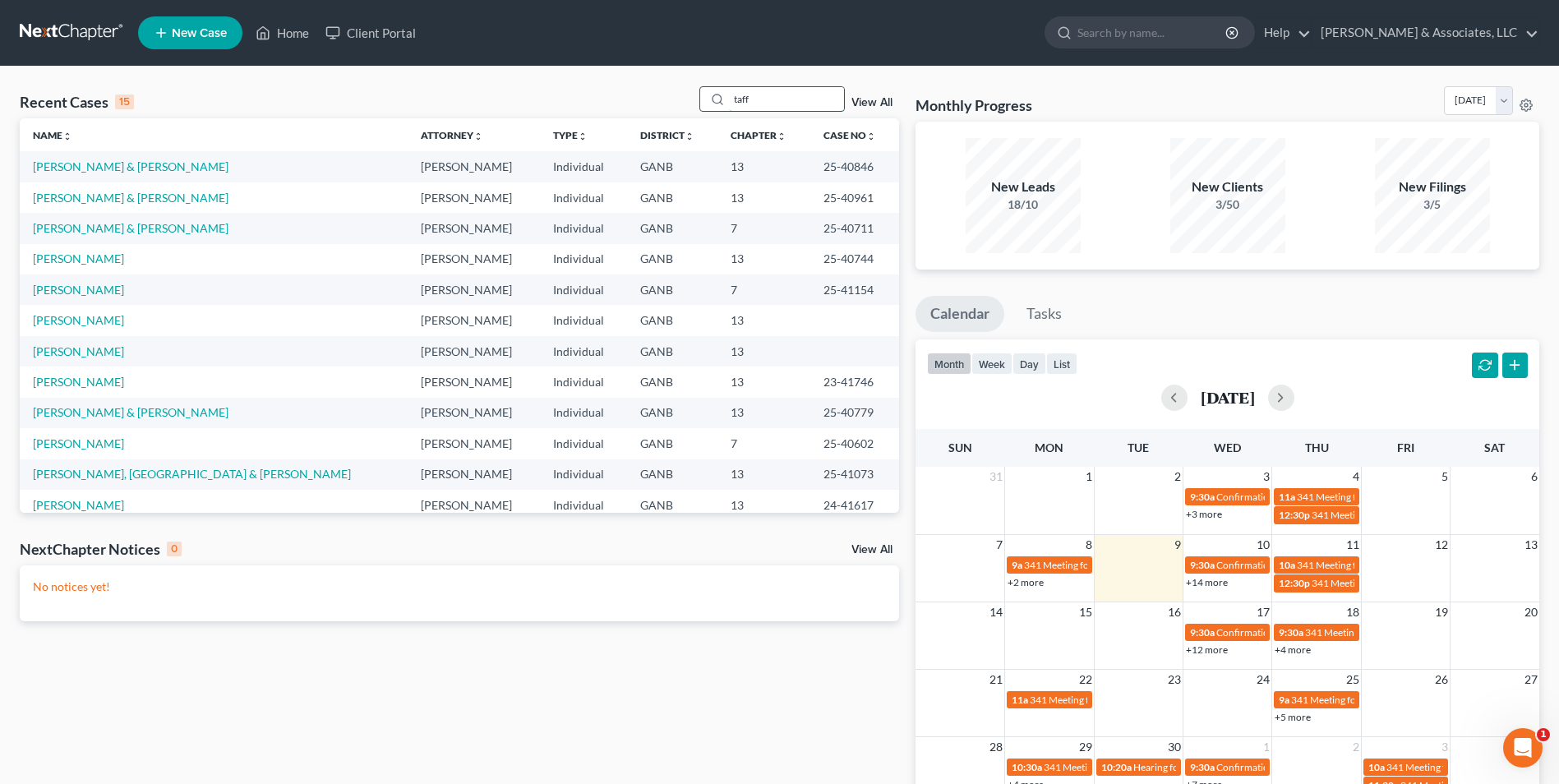
type input "taff"
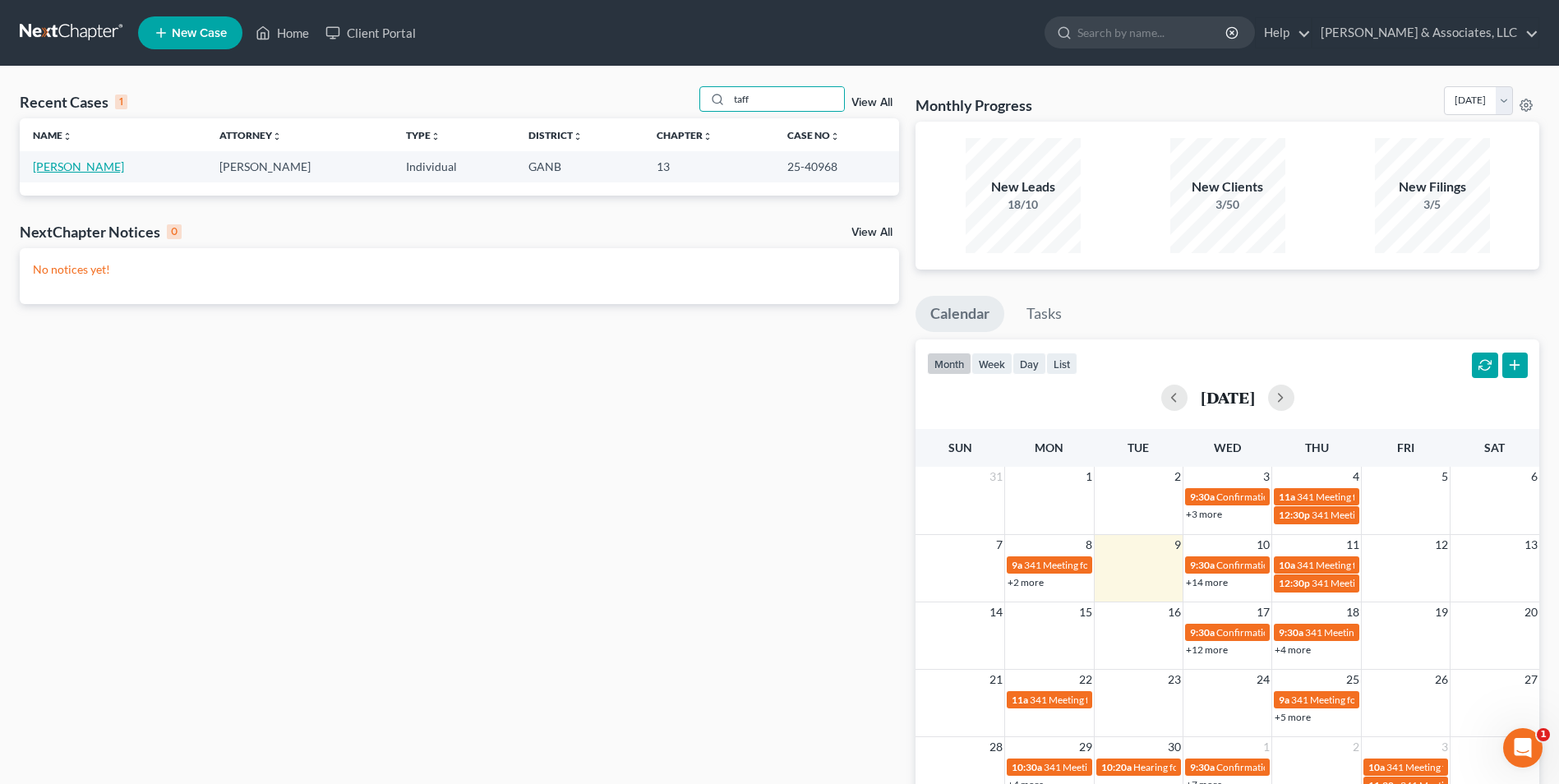
click at [48, 164] on link "Taff, Jodi" at bounding box center [79, 166] width 91 height 14
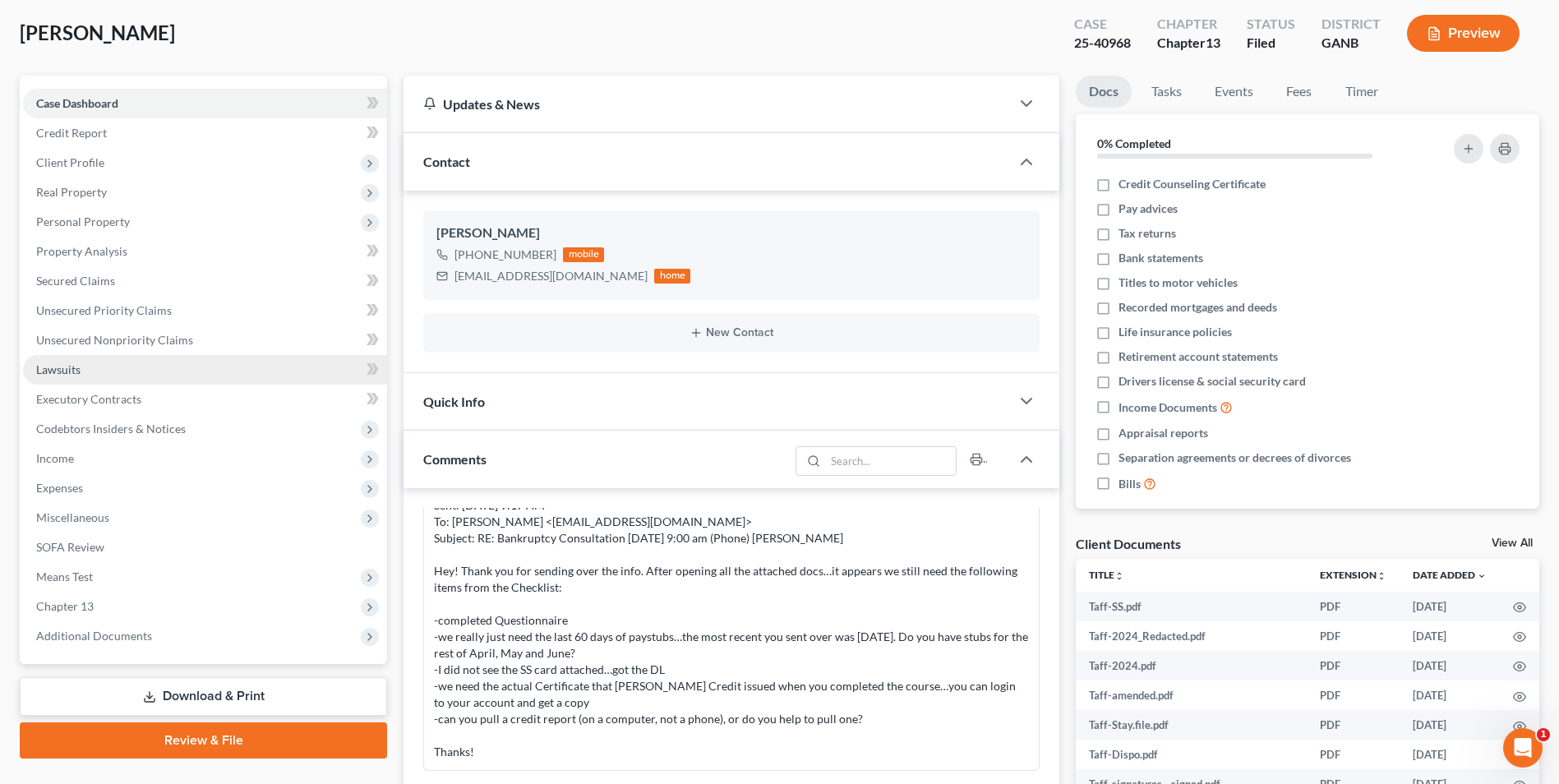
scroll to position [164, 0]
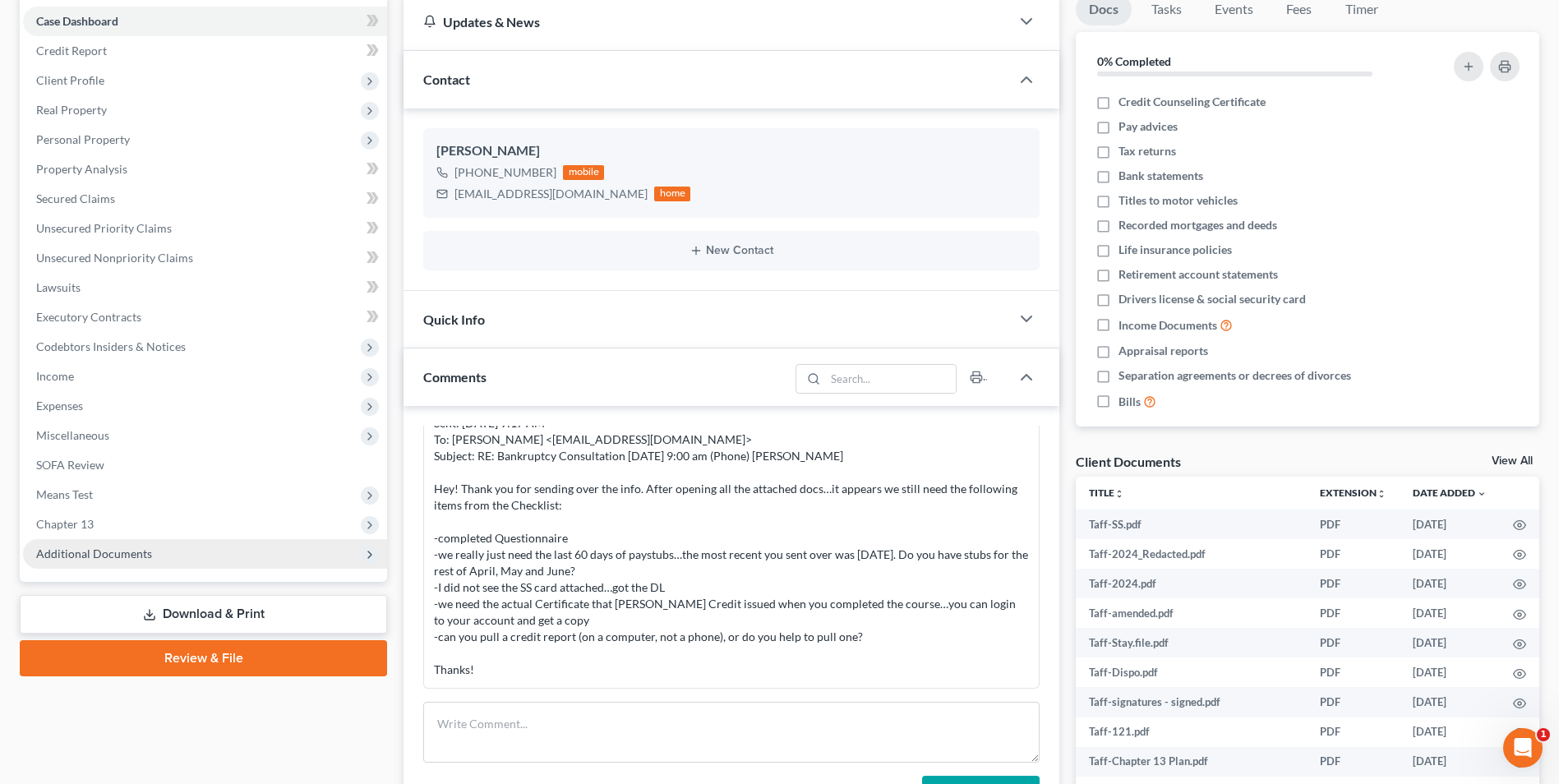
click at [117, 548] on span "Additional Documents" at bounding box center [93, 553] width 116 height 14
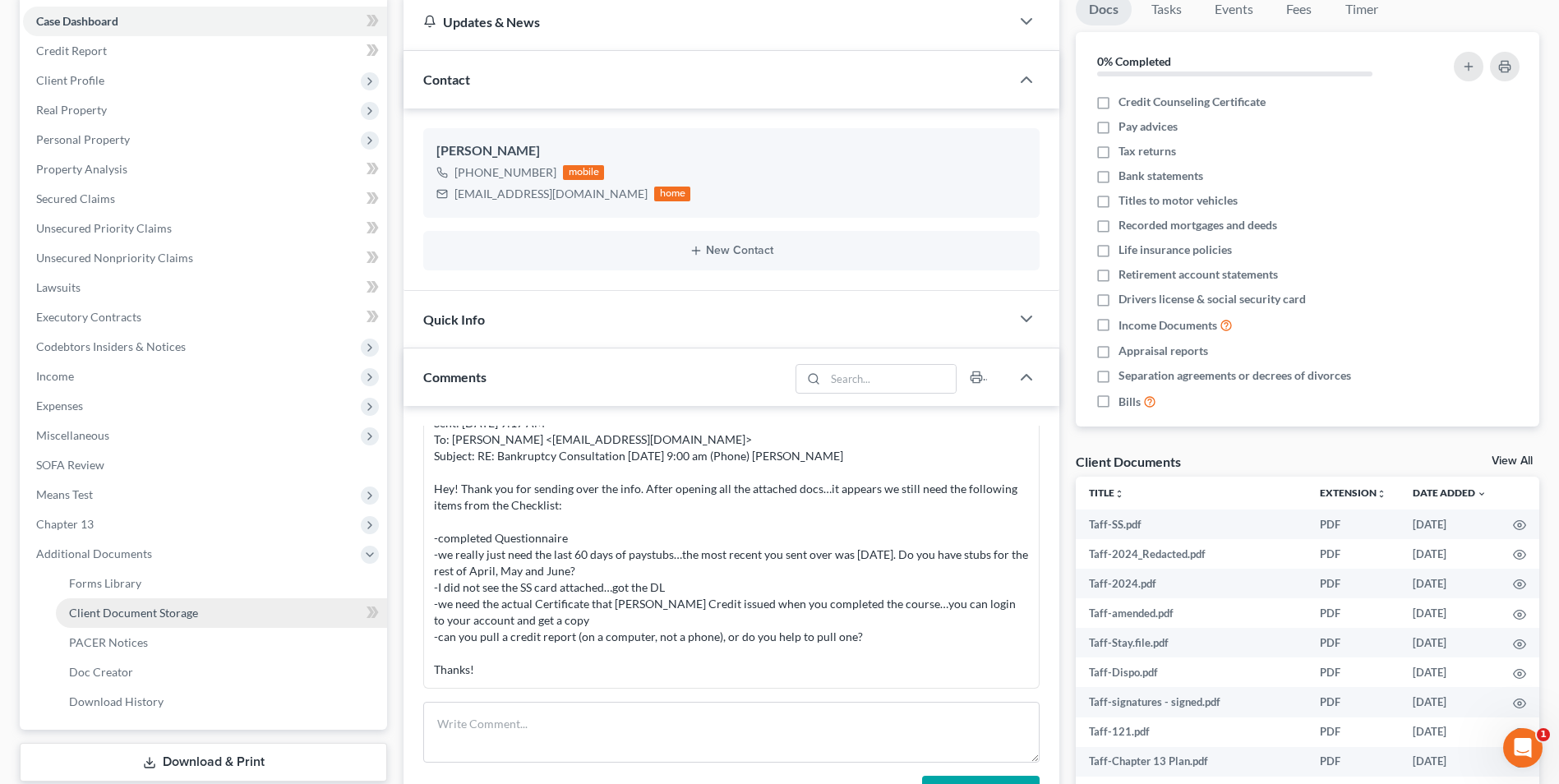
click at [136, 625] on link "Client Document Storage" at bounding box center [221, 613] width 331 height 30
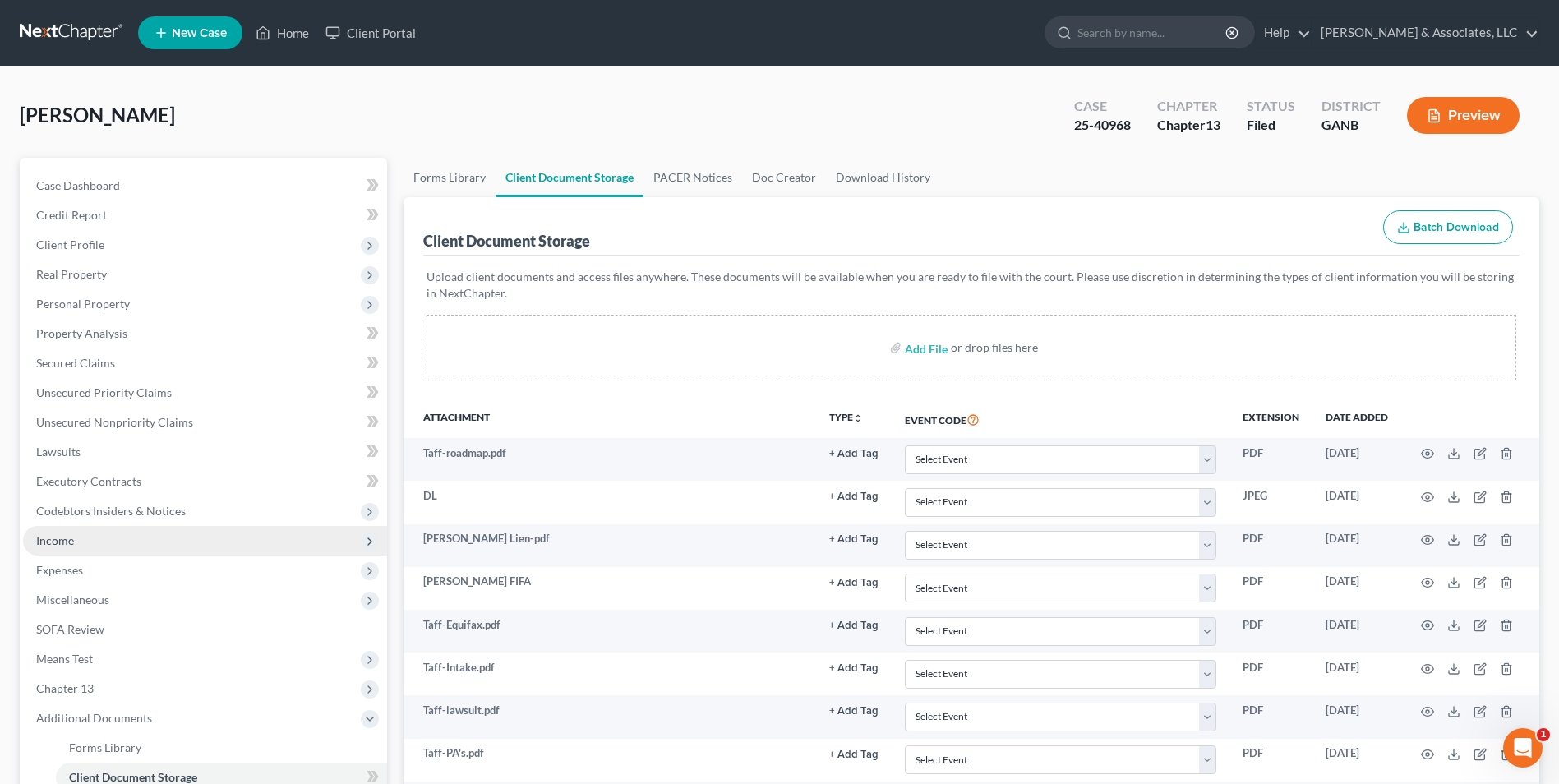
scroll to position [329, 0]
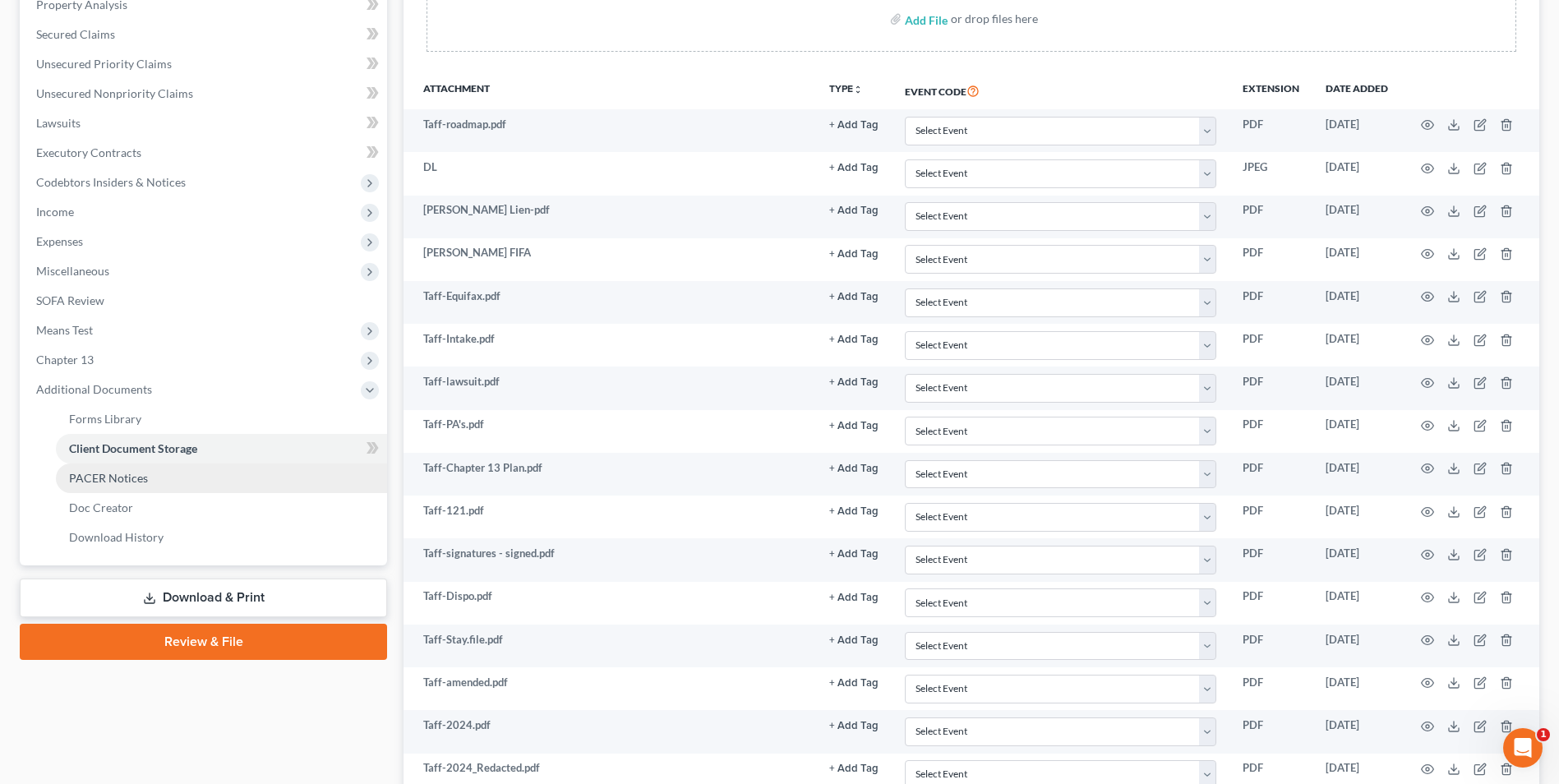
click at [135, 477] on span "PACER Notices" at bounding box center [107, 478] width 79 height 14
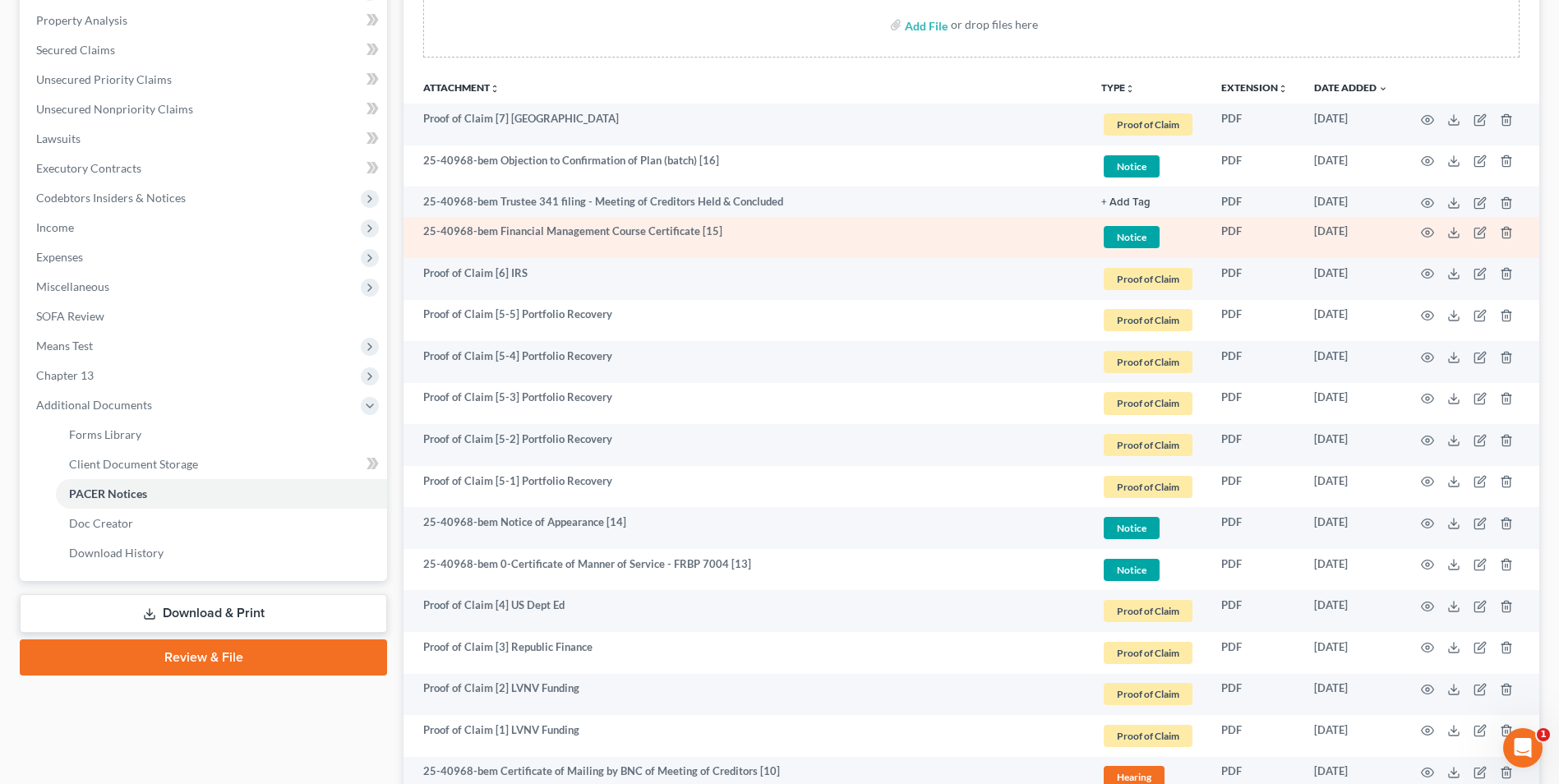
scroll to position [164, 0]
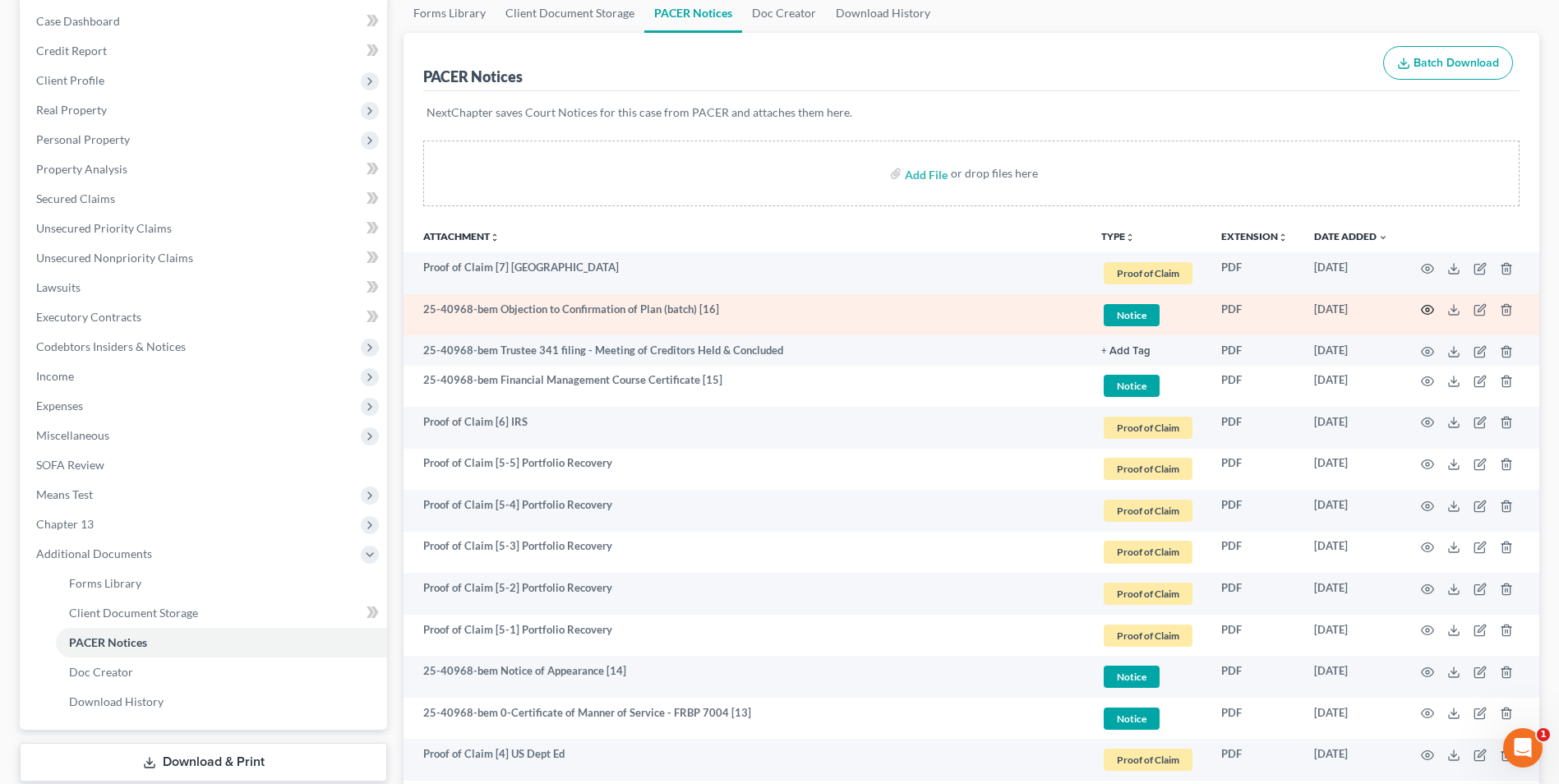
click at [1429, 305] on icon "button" at bounding box center [1428, 309] width 12 height 9
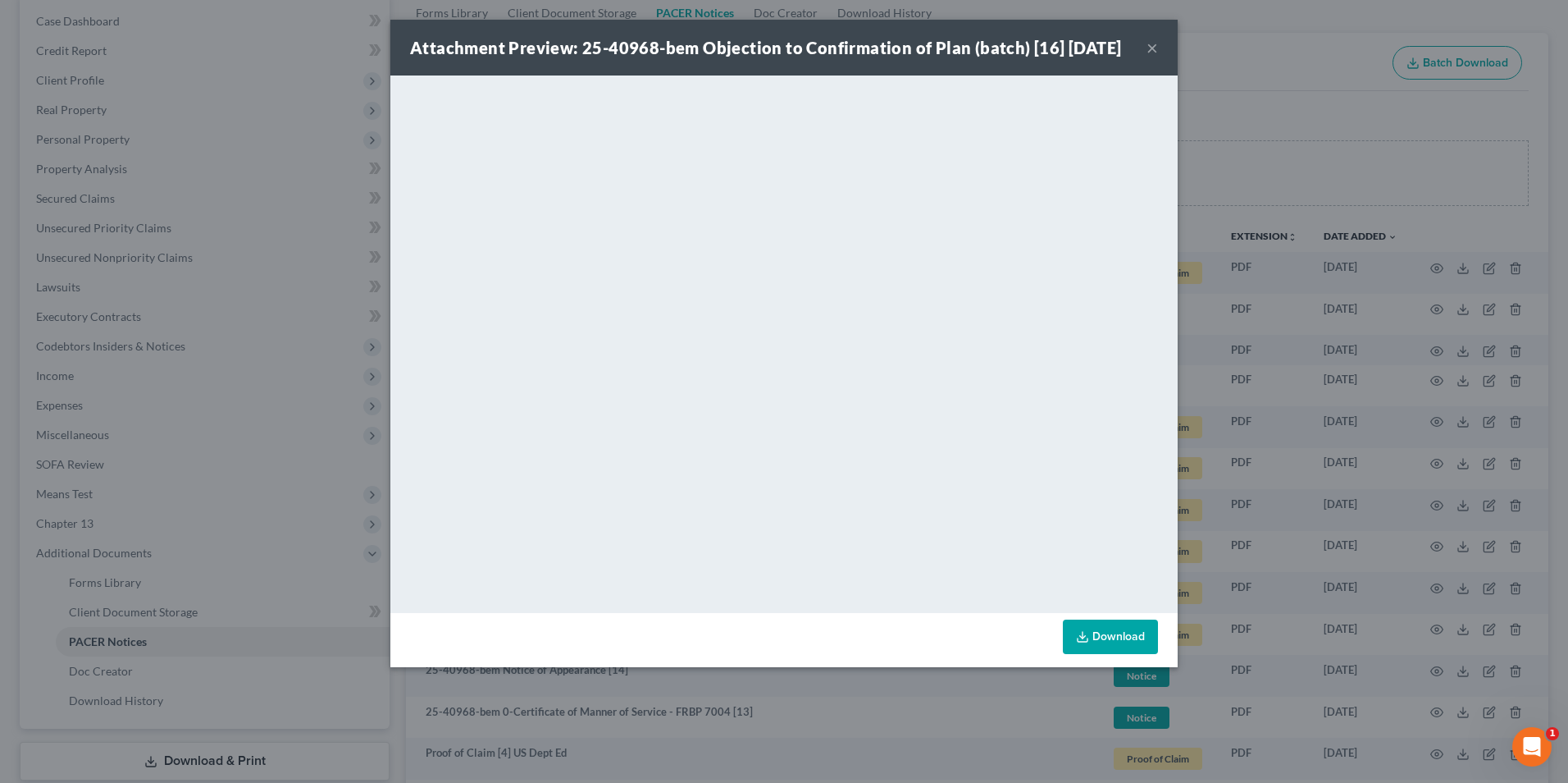
click at [1150, 57] on button "×" at bounding box center [1153, 48] width 12 height 20
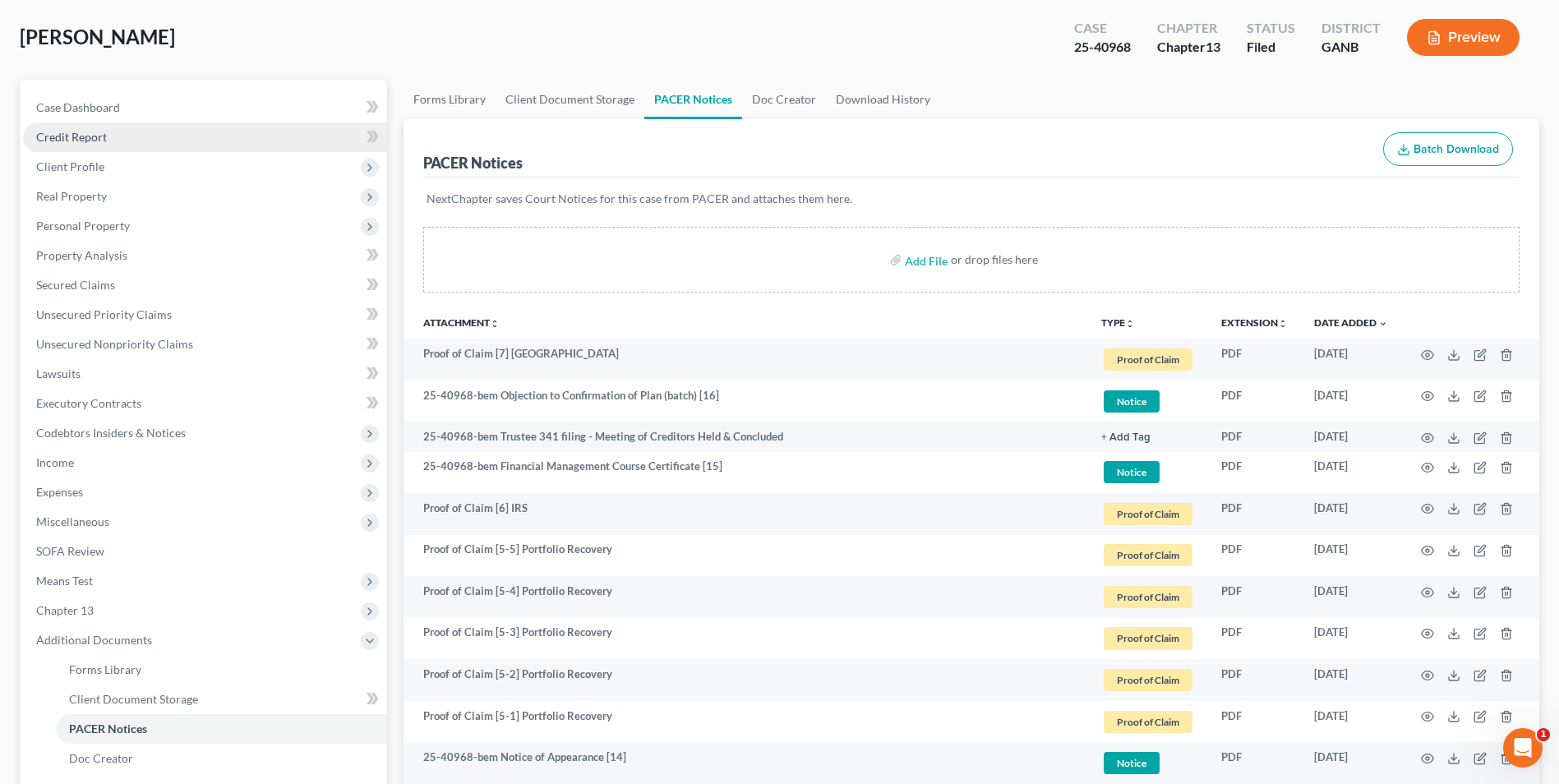
scroll to position [0, 0]
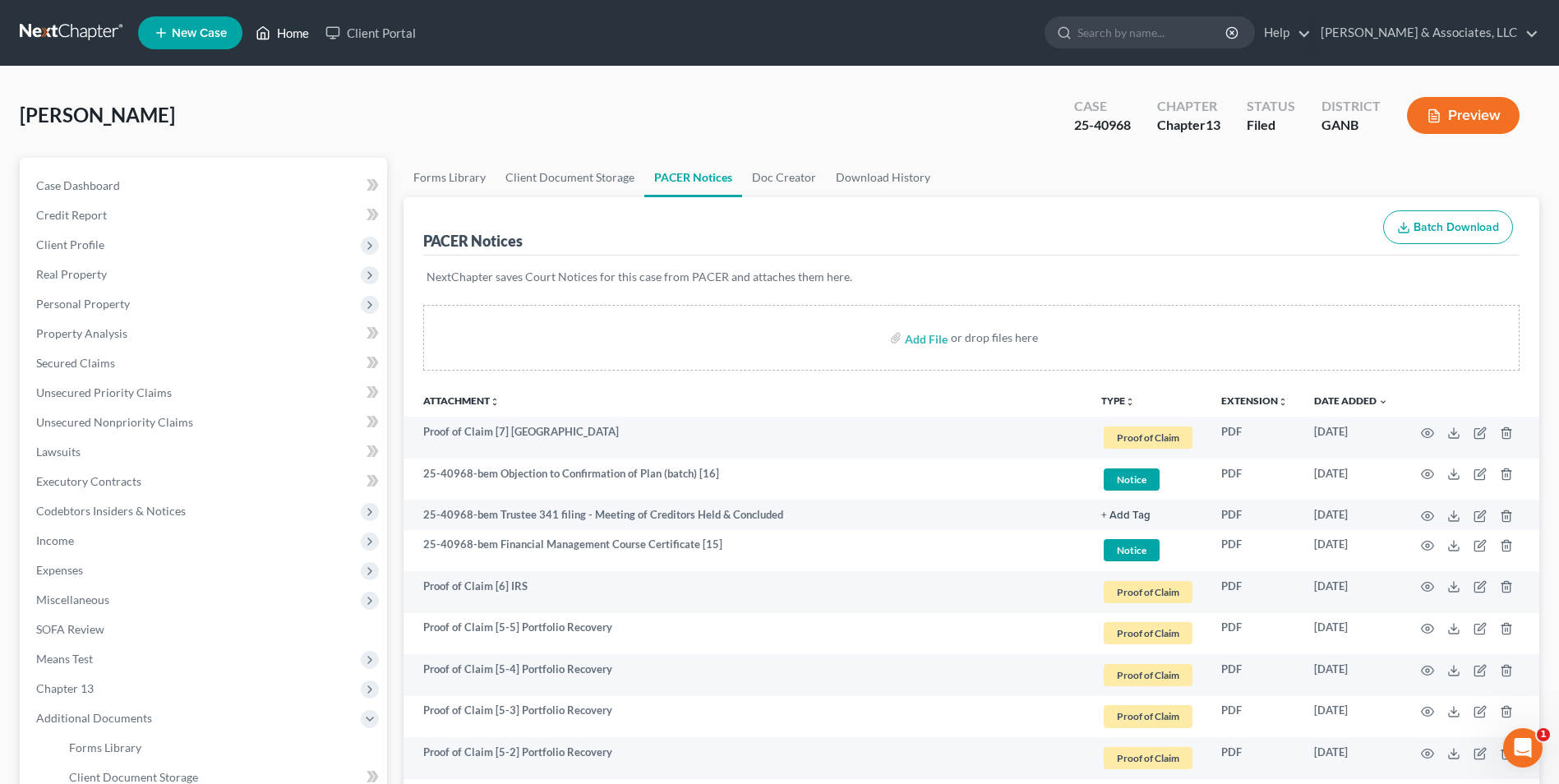
click at [295, 28] on link "Home" at bounding box center [282, 33] width 70 height 30
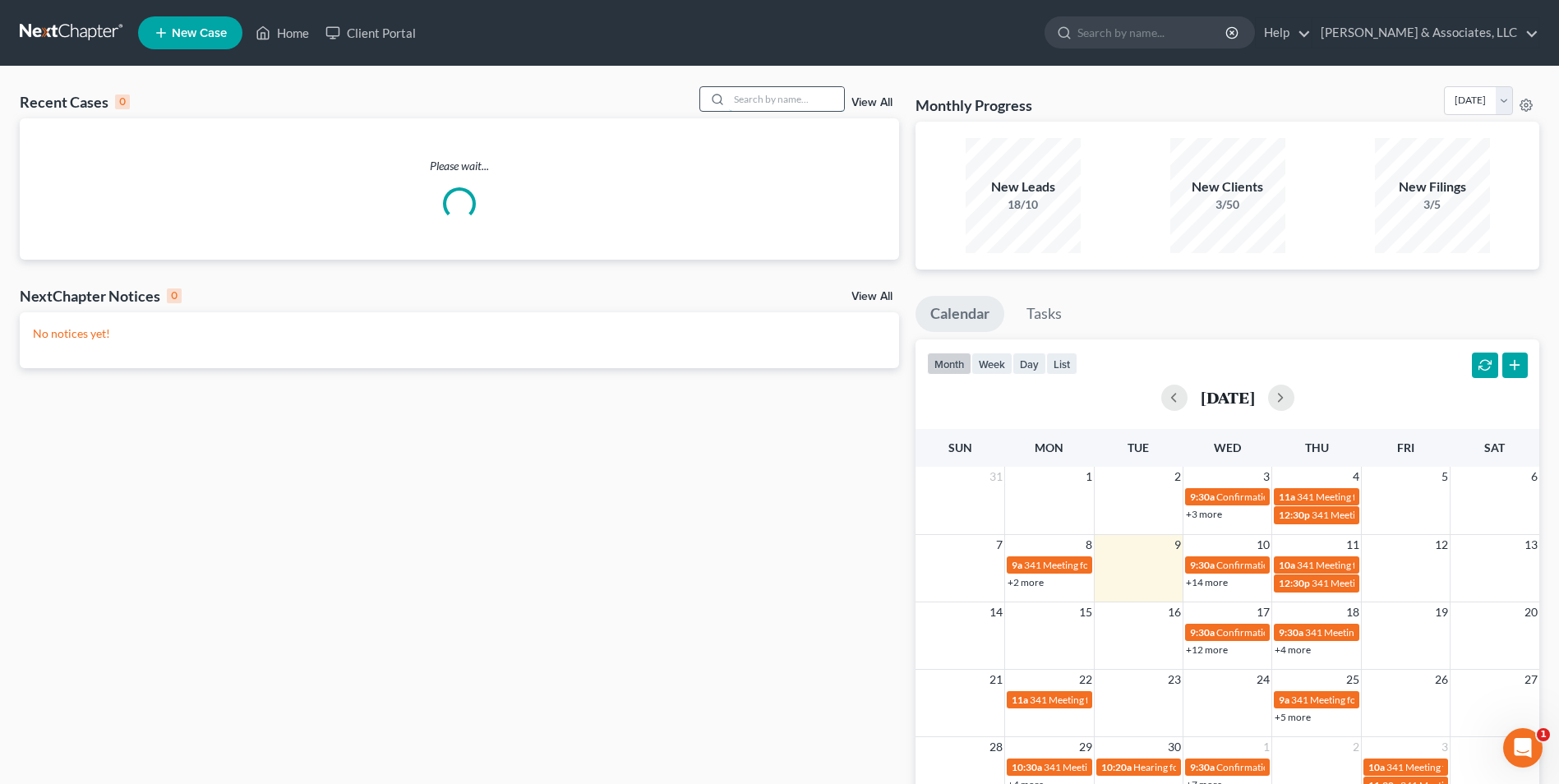
click at [771, 111] on input "search" at bounding box center [786, 99] width 115 height 24
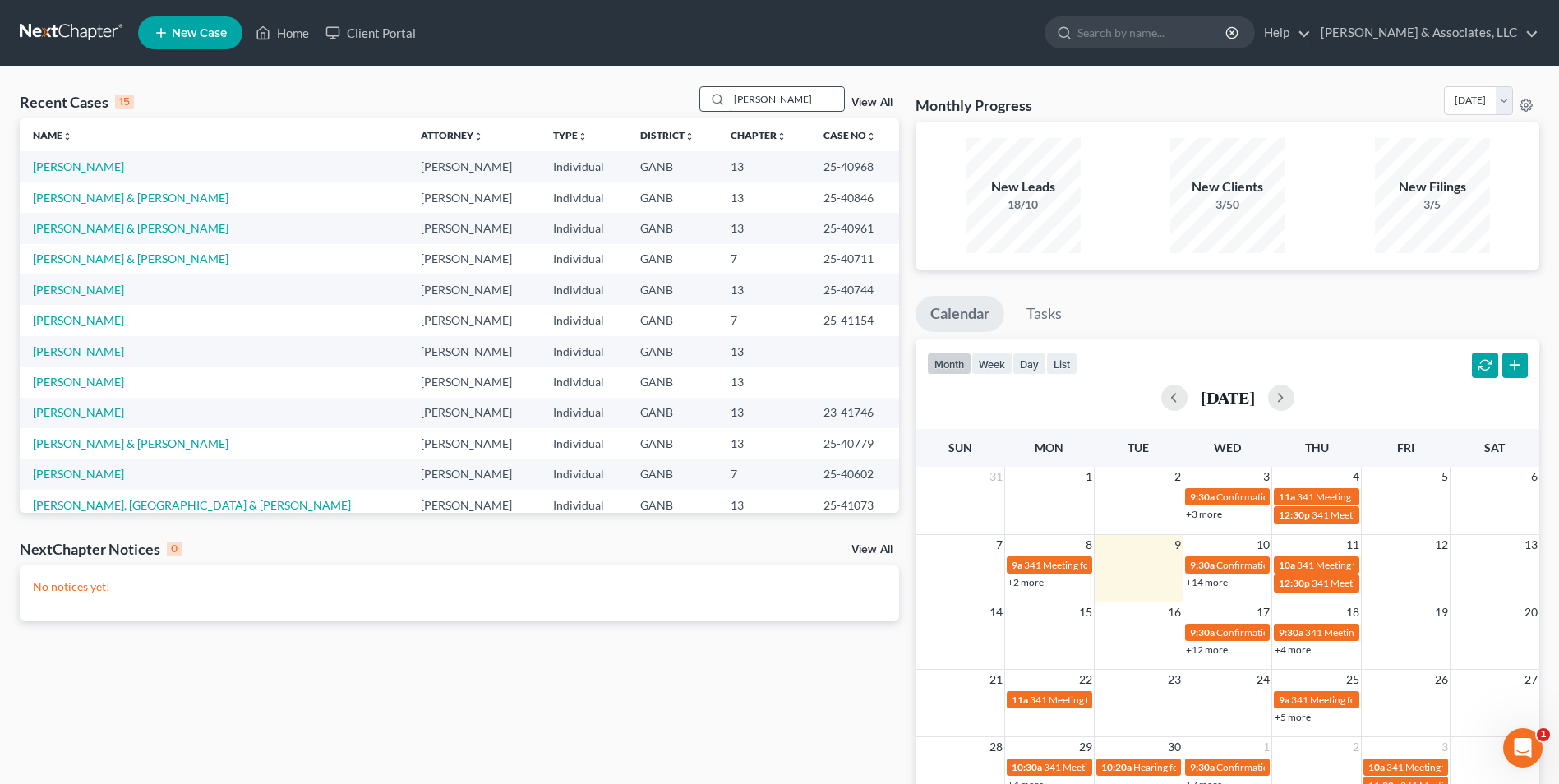
type input "garcia"
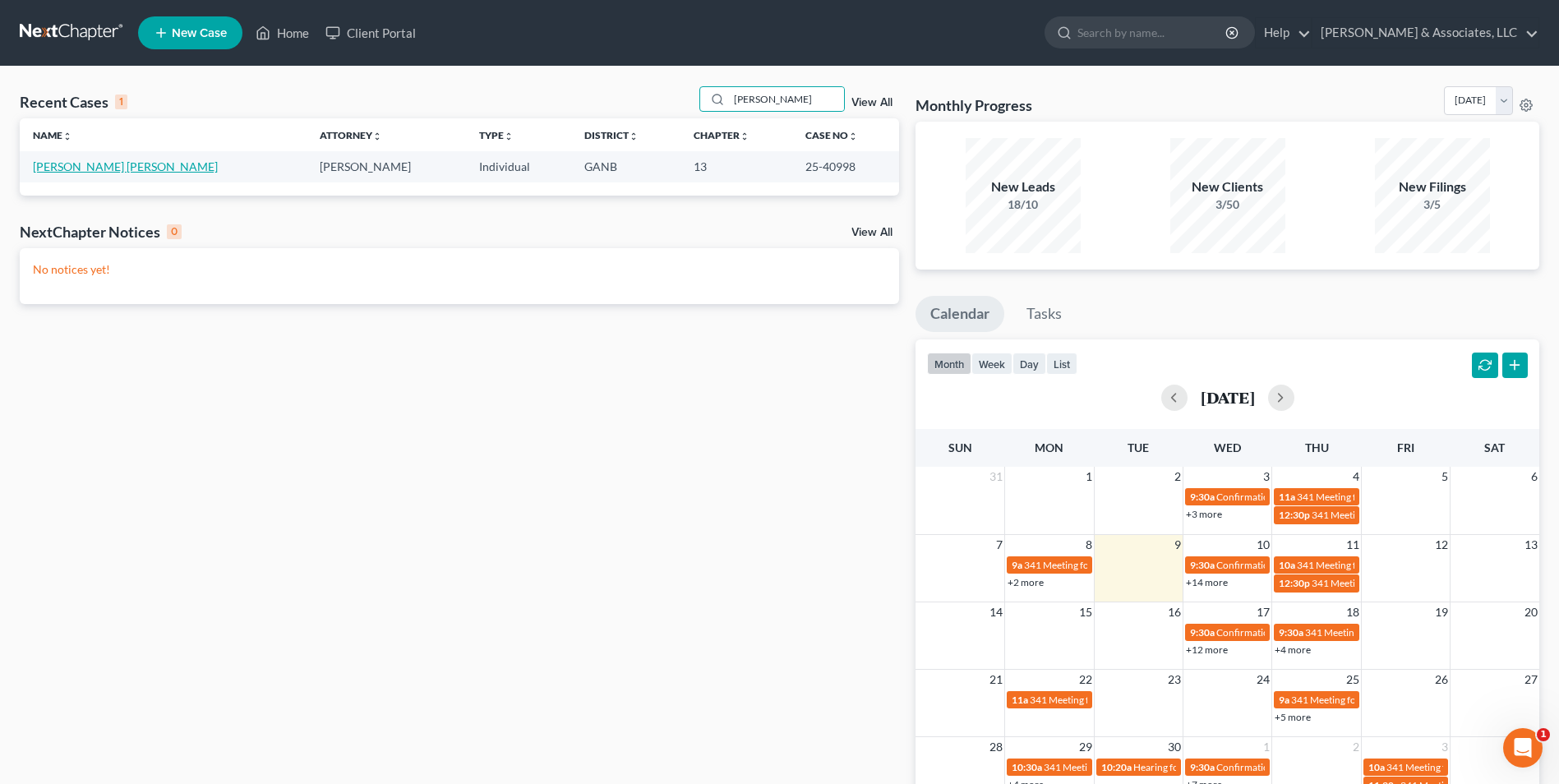
click at [124, 171] on link "Calderon Garcia, Lennin" at bounding box center [125, 166] width 185 height 14
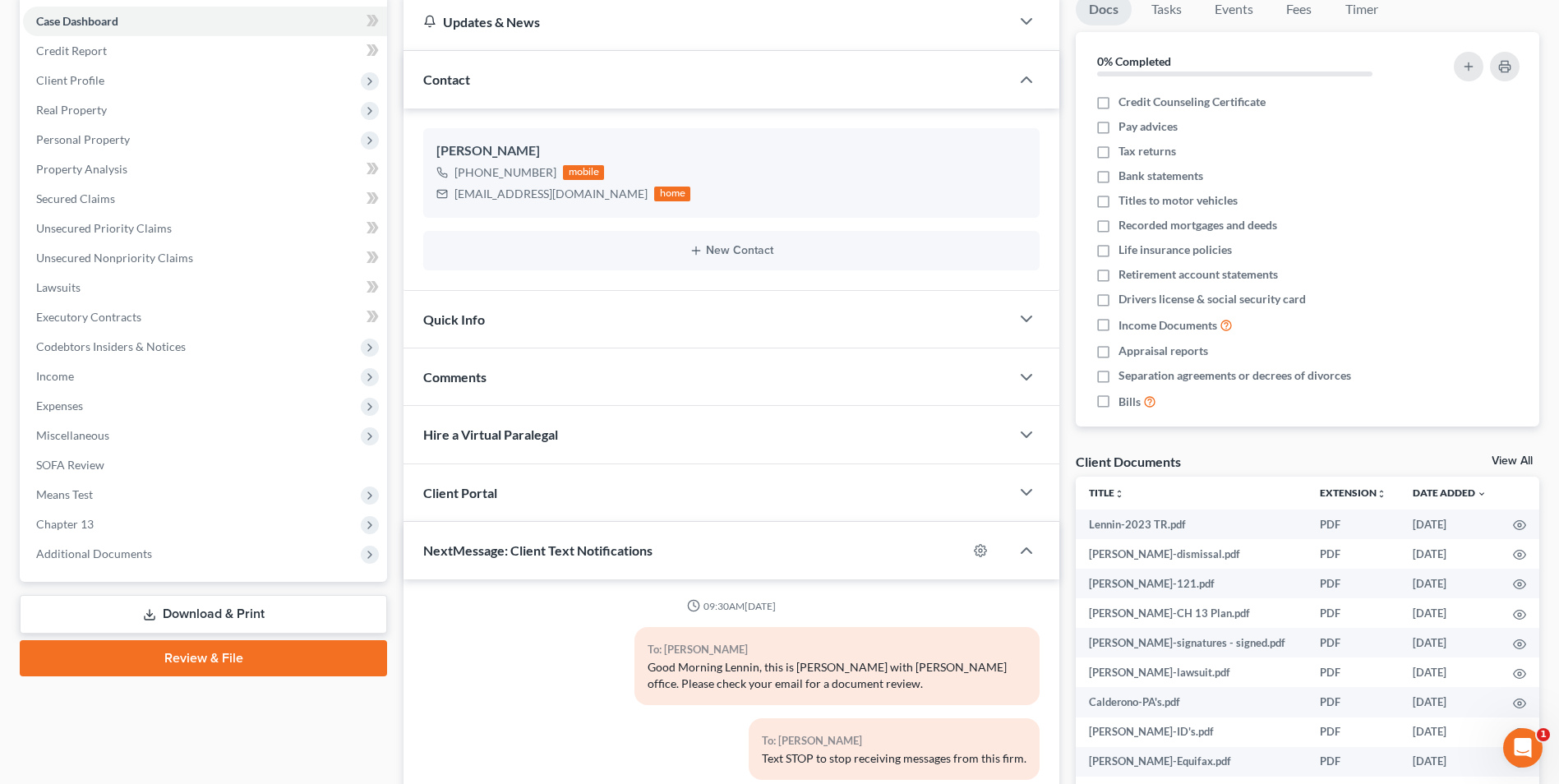
scroll to position [201, 0]
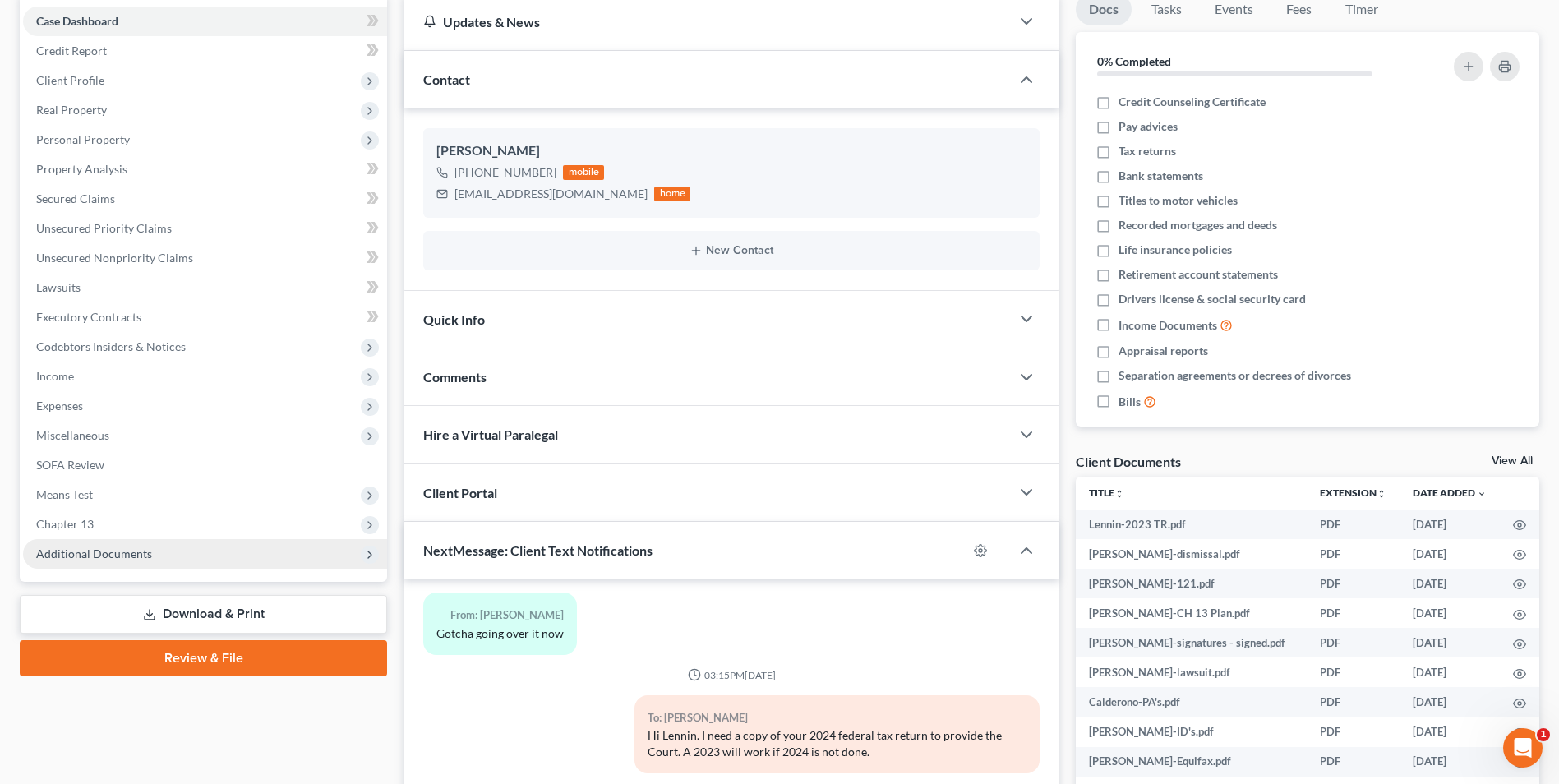
click at [129, 556] on span "Additional Documents" at bounding box center [93, 553] width 116 height 14
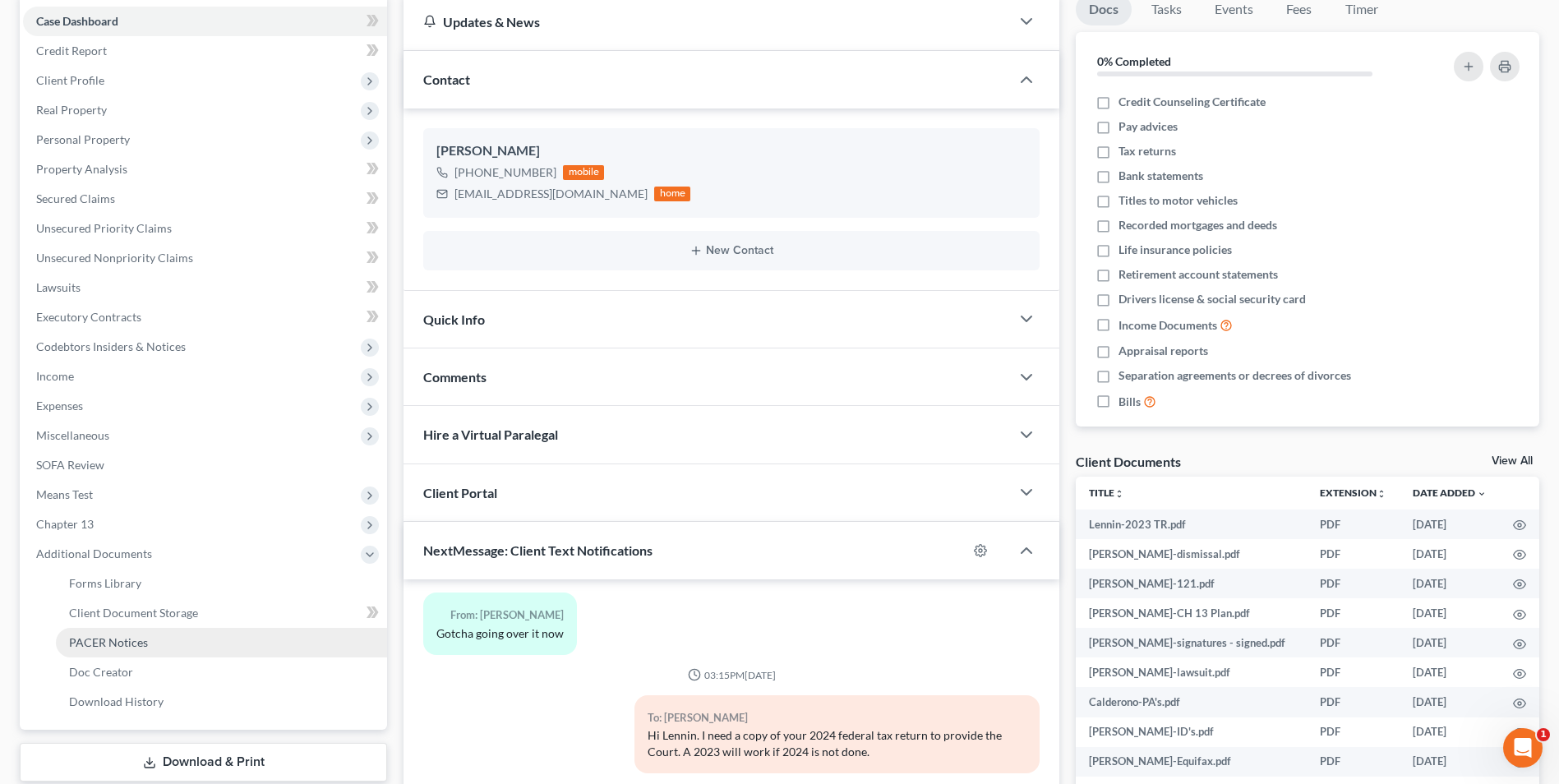
click at [155, 639] on link "PACER Notices" at bounding box center [221, 643] width 331 height 30
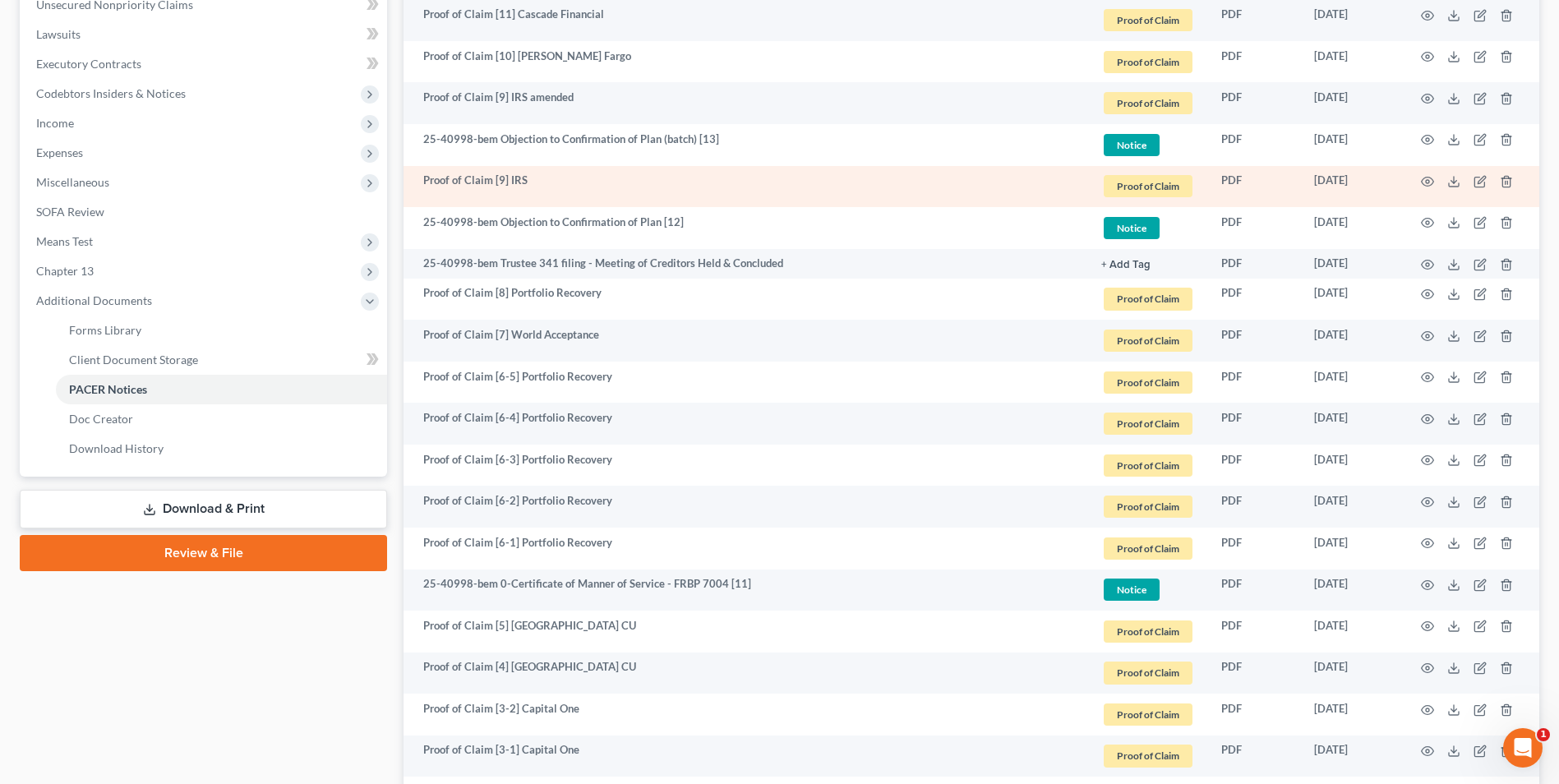
scroll to position [409, 0]
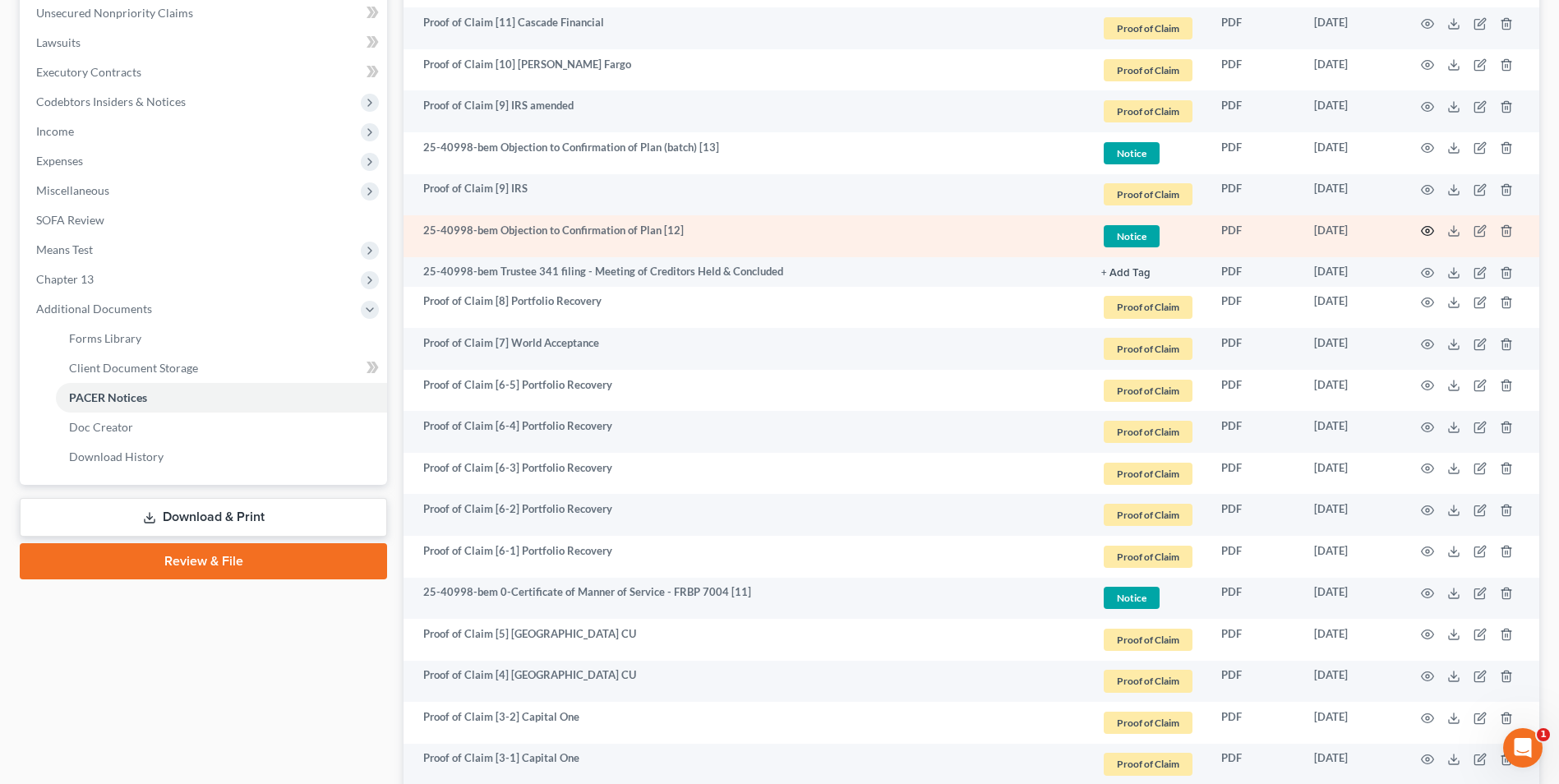
click at [1429, 230] on icon "button" at bounding box center [1427, 231] width 13 height 13
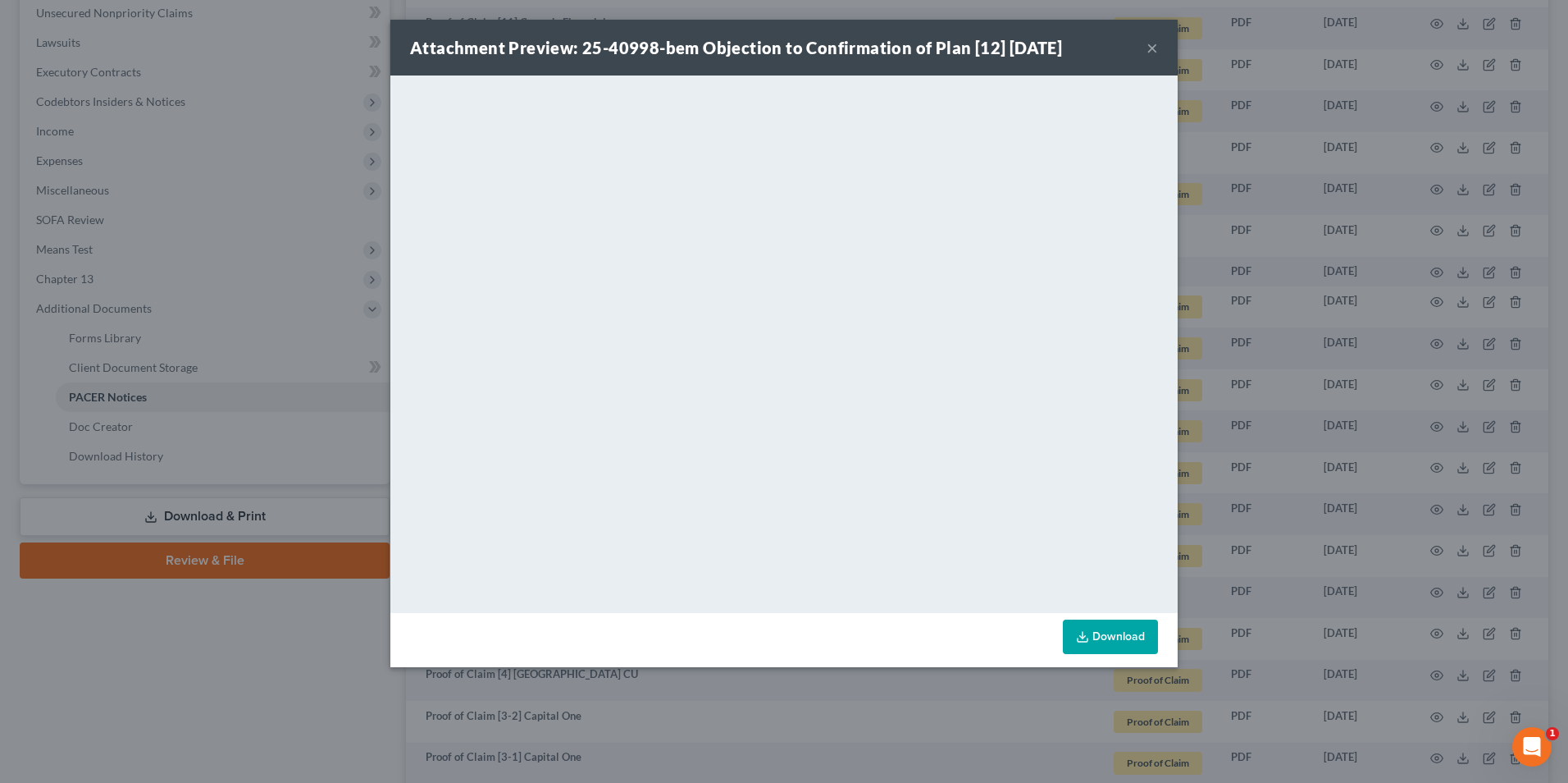
click at [1153, 49] on button "×" at bounding box center [1153, 48] width 12 height 20
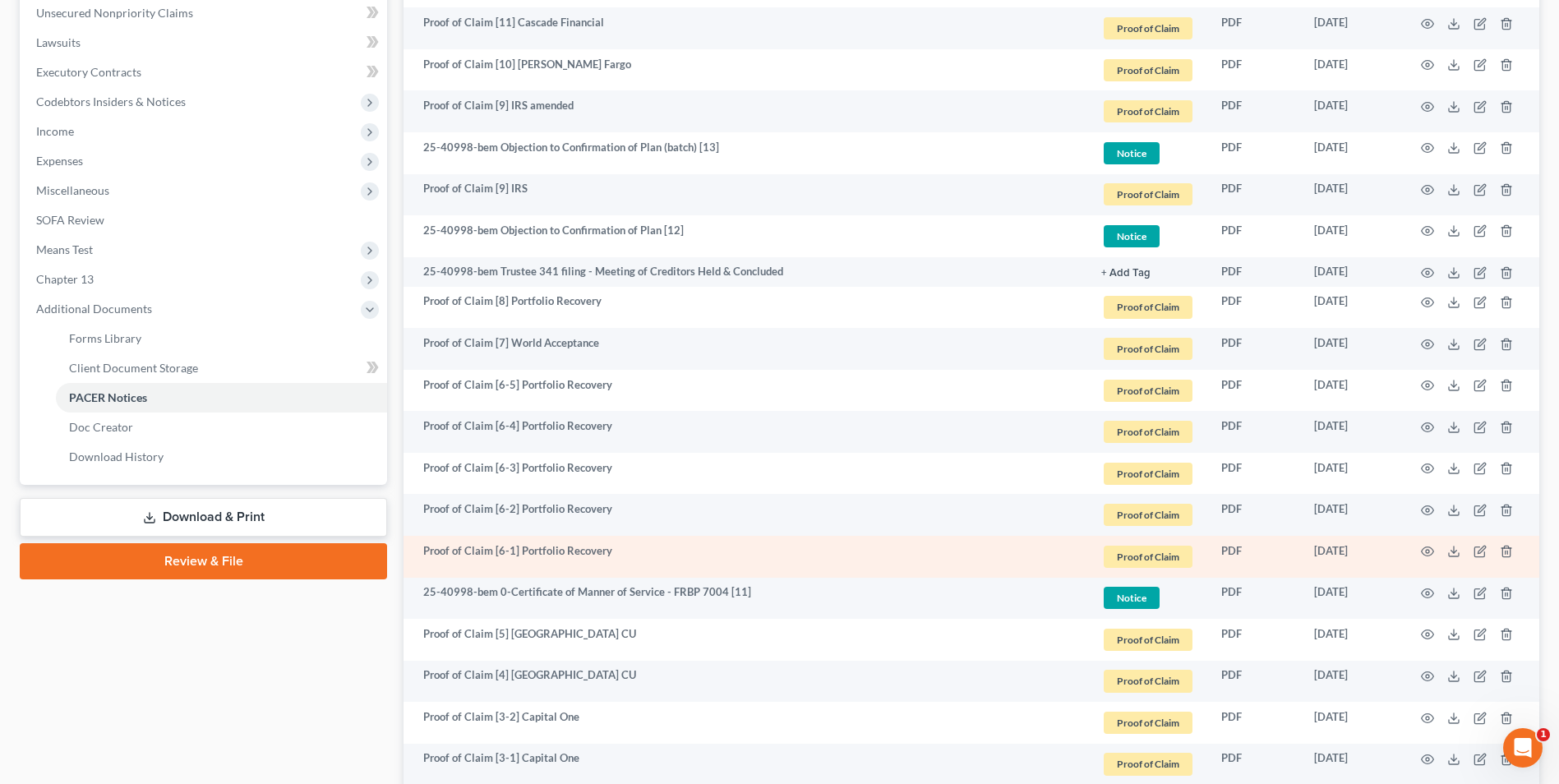
scroll to position [163, 0]
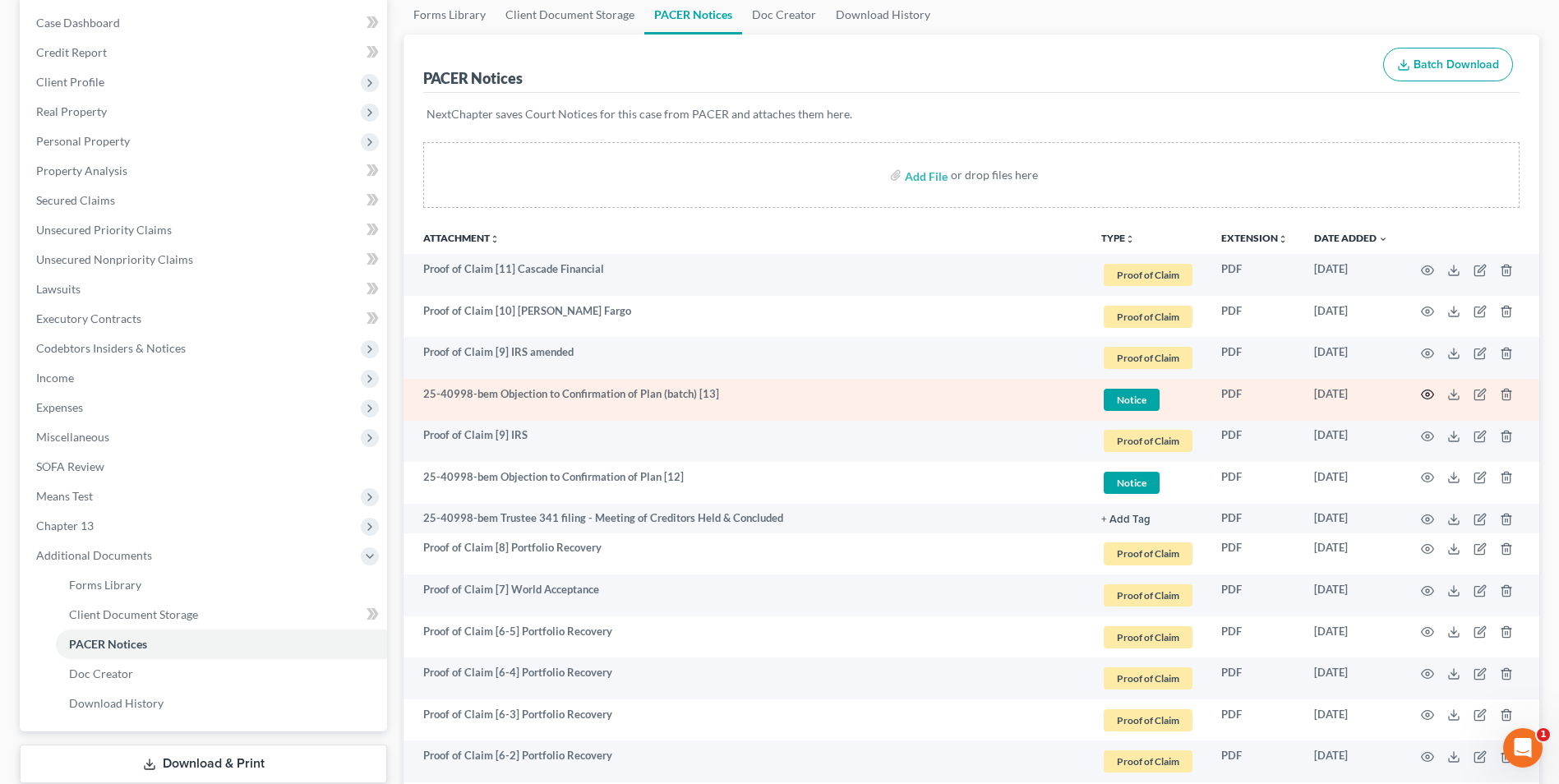
click at [1429, 395] on circle "button" at bounding box center [1427, 393] width 3 height 3
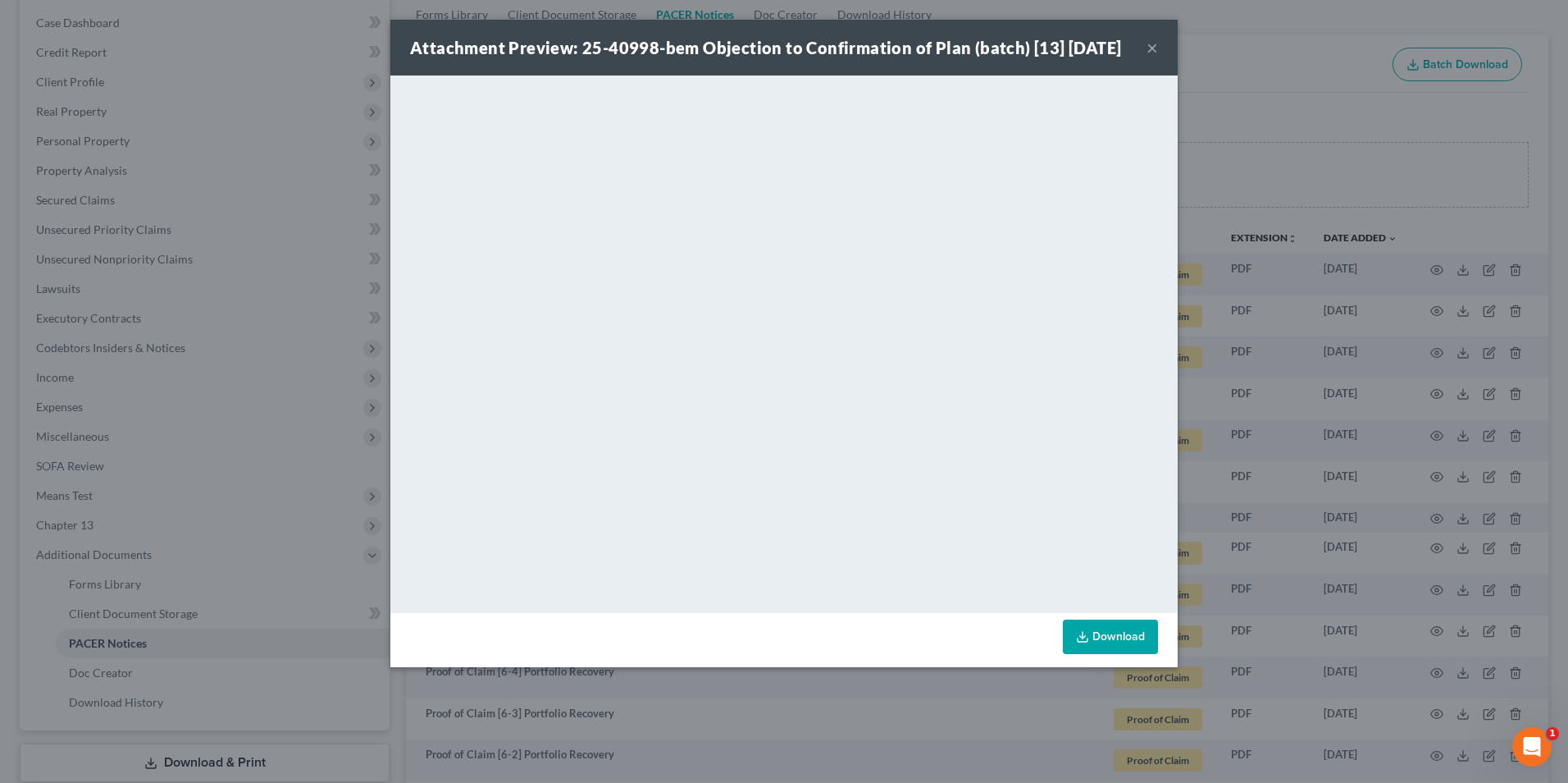
click at [1152, 58] on button "×" at bounding box center [1153, 48] width 12 height 20
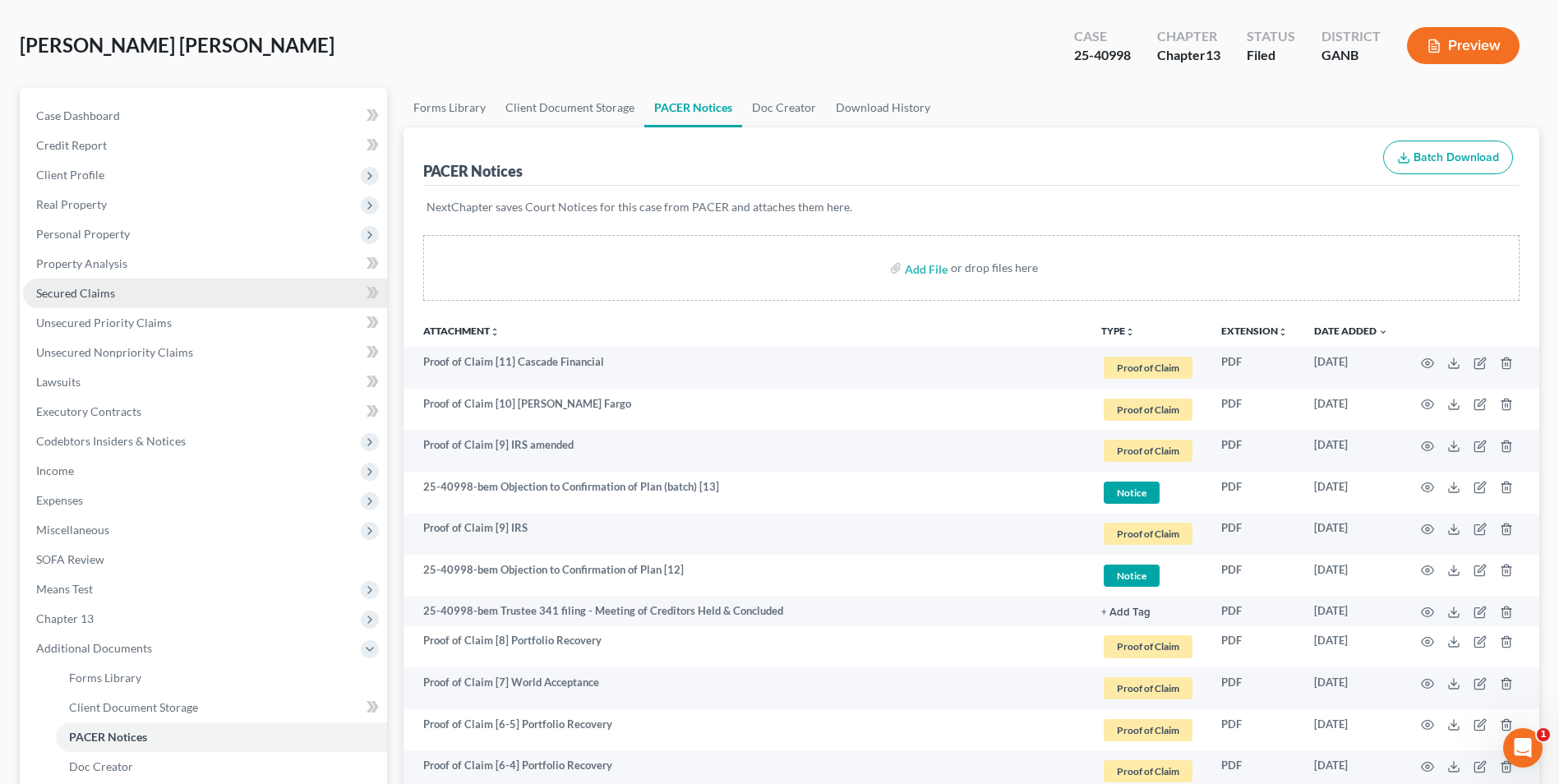
scroll to position [0, 0]
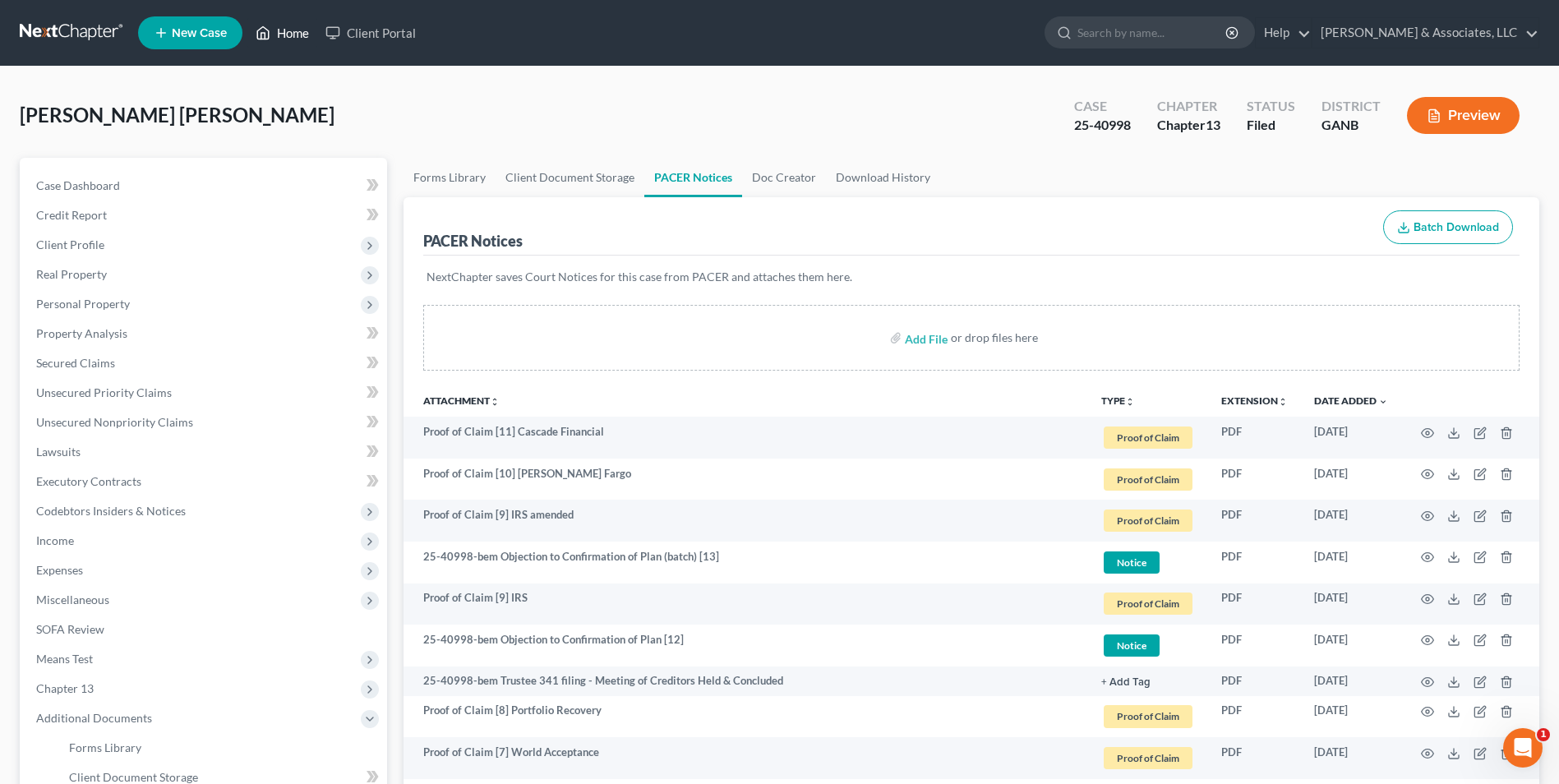
click at [300, 41] on link "Home" at bounding box center [282, 33] width 70 height 30
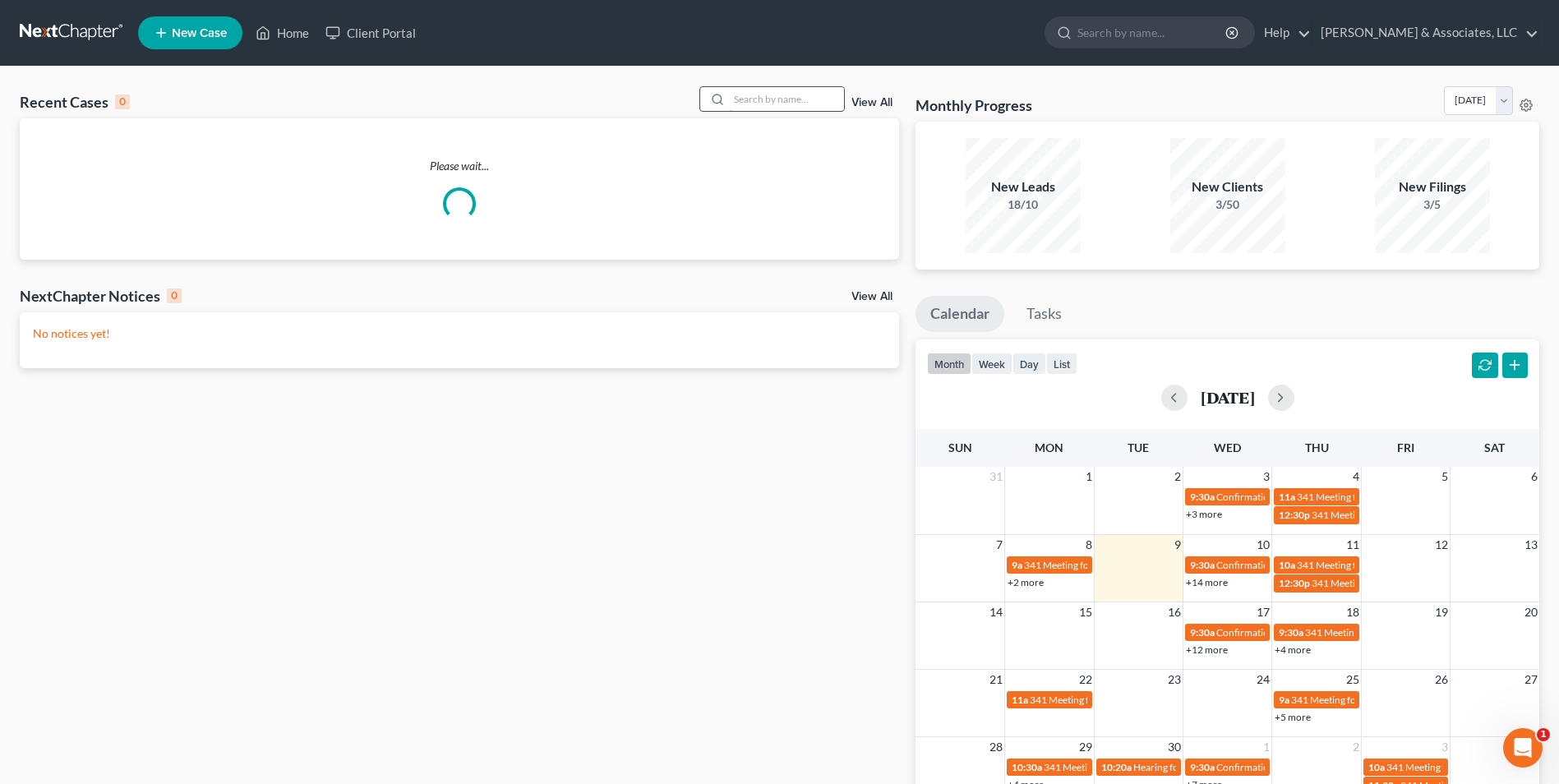
click at [798, 103] on input "search" at bounding box center [786, 99] width 115 height 24
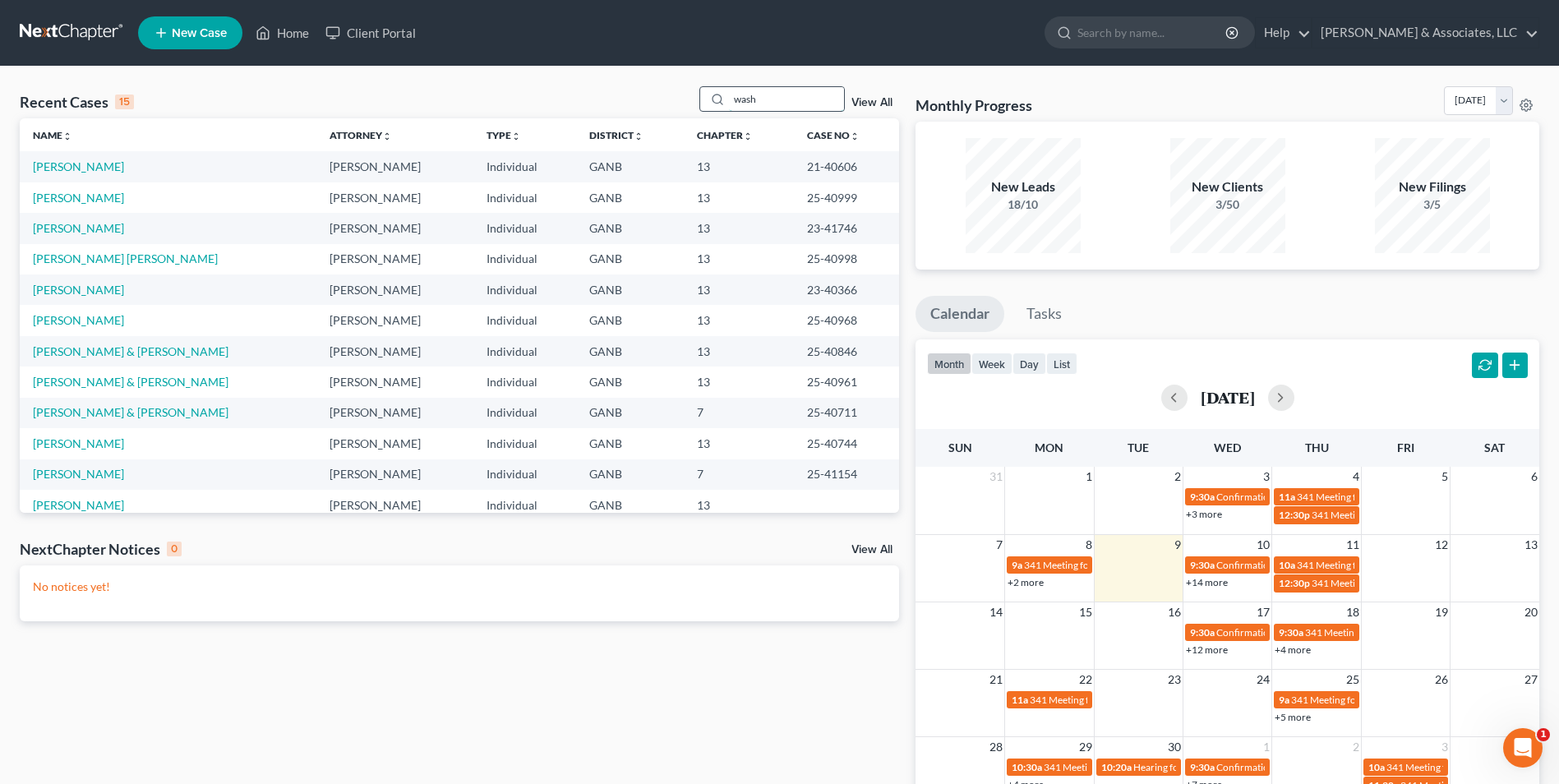
type input "wash"
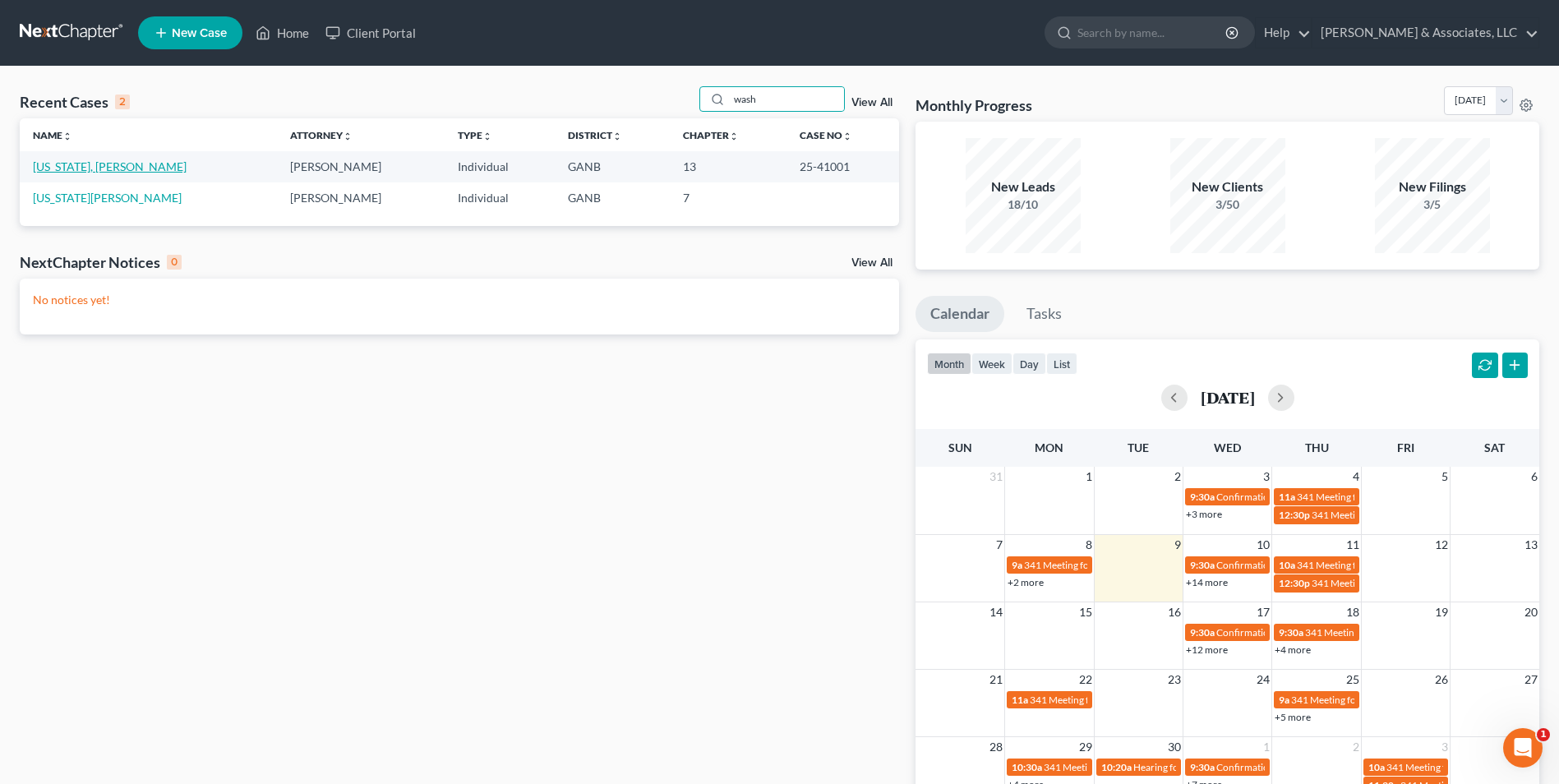
click at [111, 166] on link "Washington, Stratton" at bounding box center [109, 166] width 154 height 14
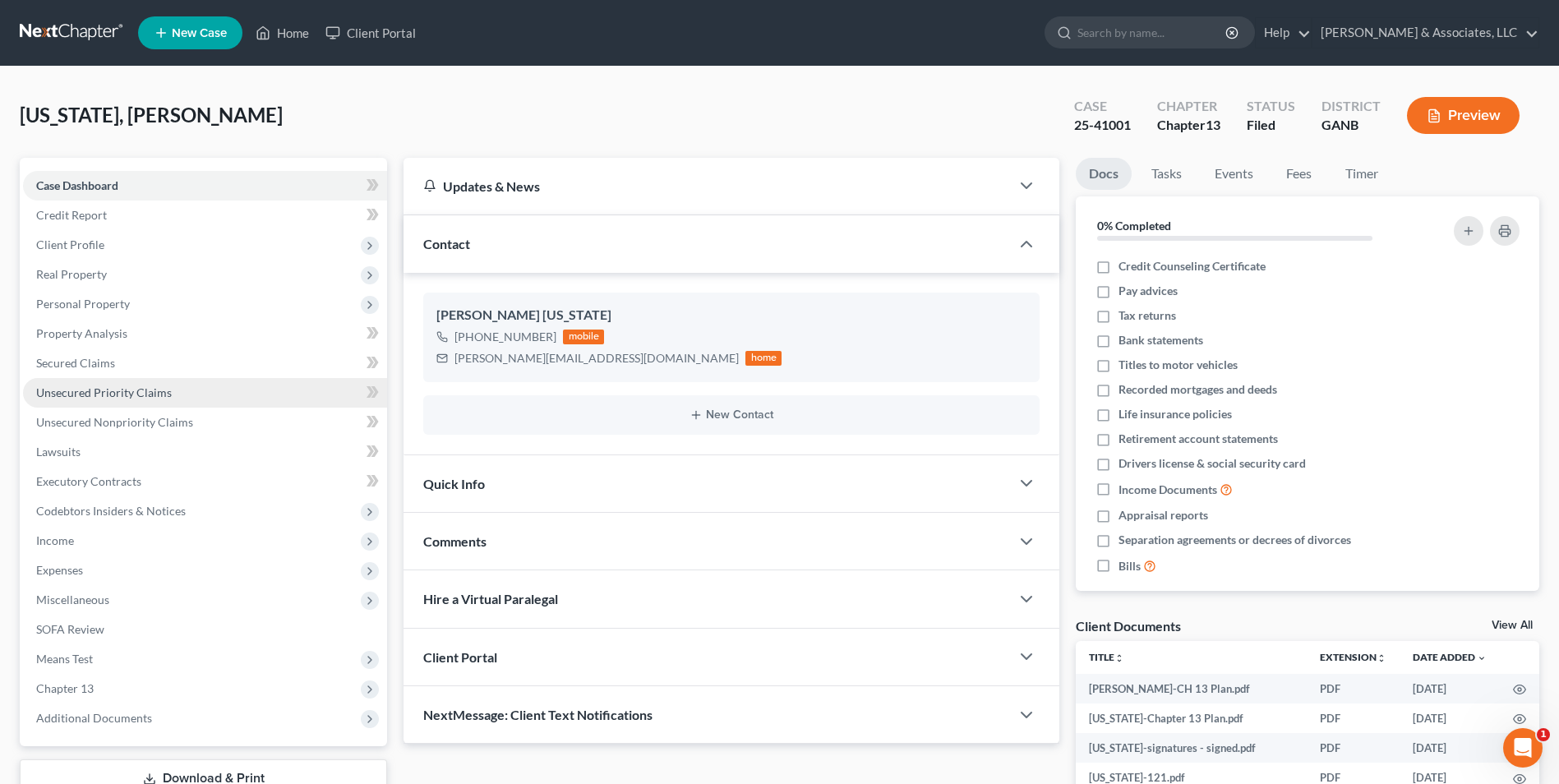
scroll to position [164, 0]
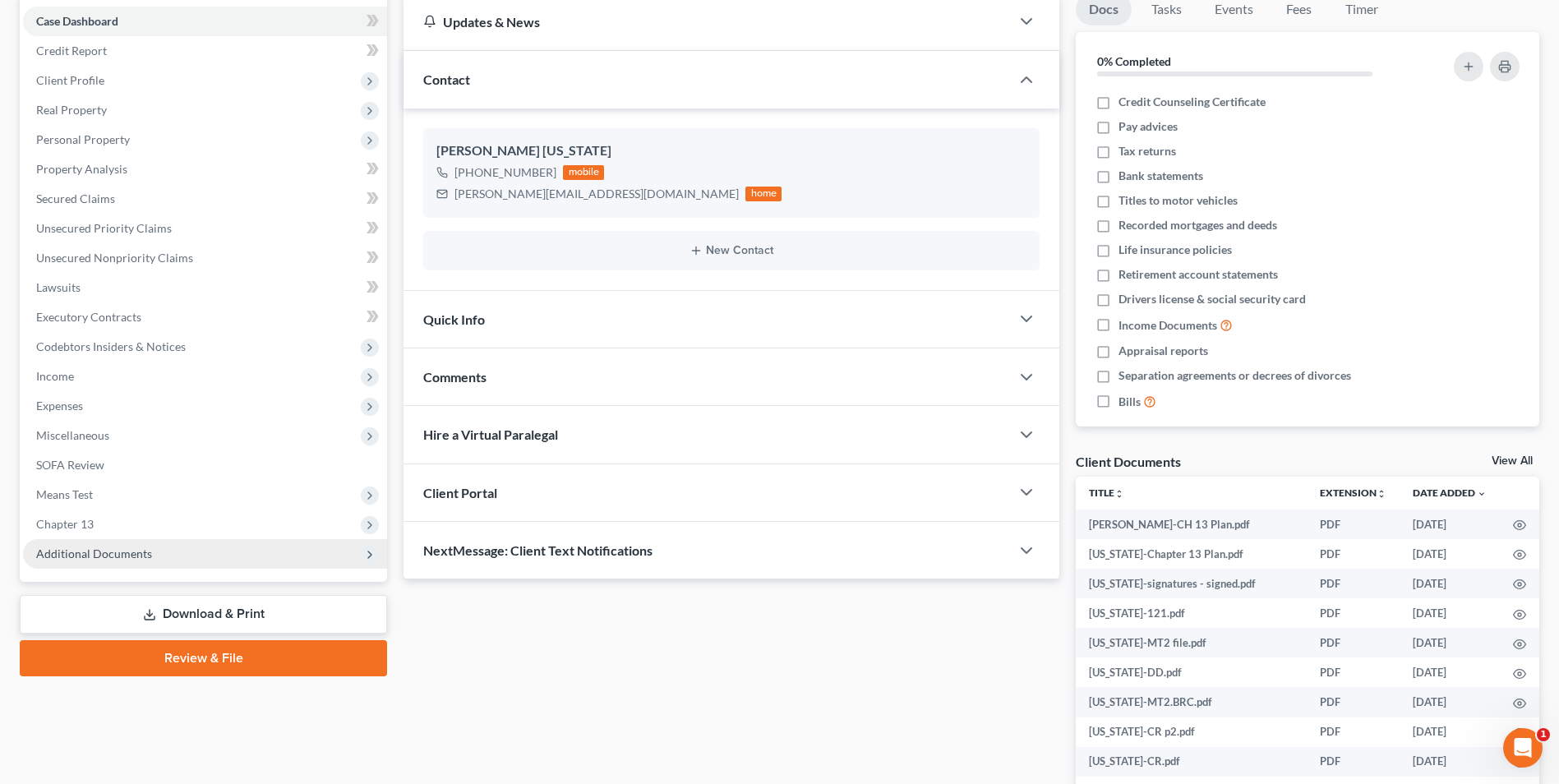
click at [135, 551] on span "Additional Documents" at bounding box center [93, 553] width 116 height 14
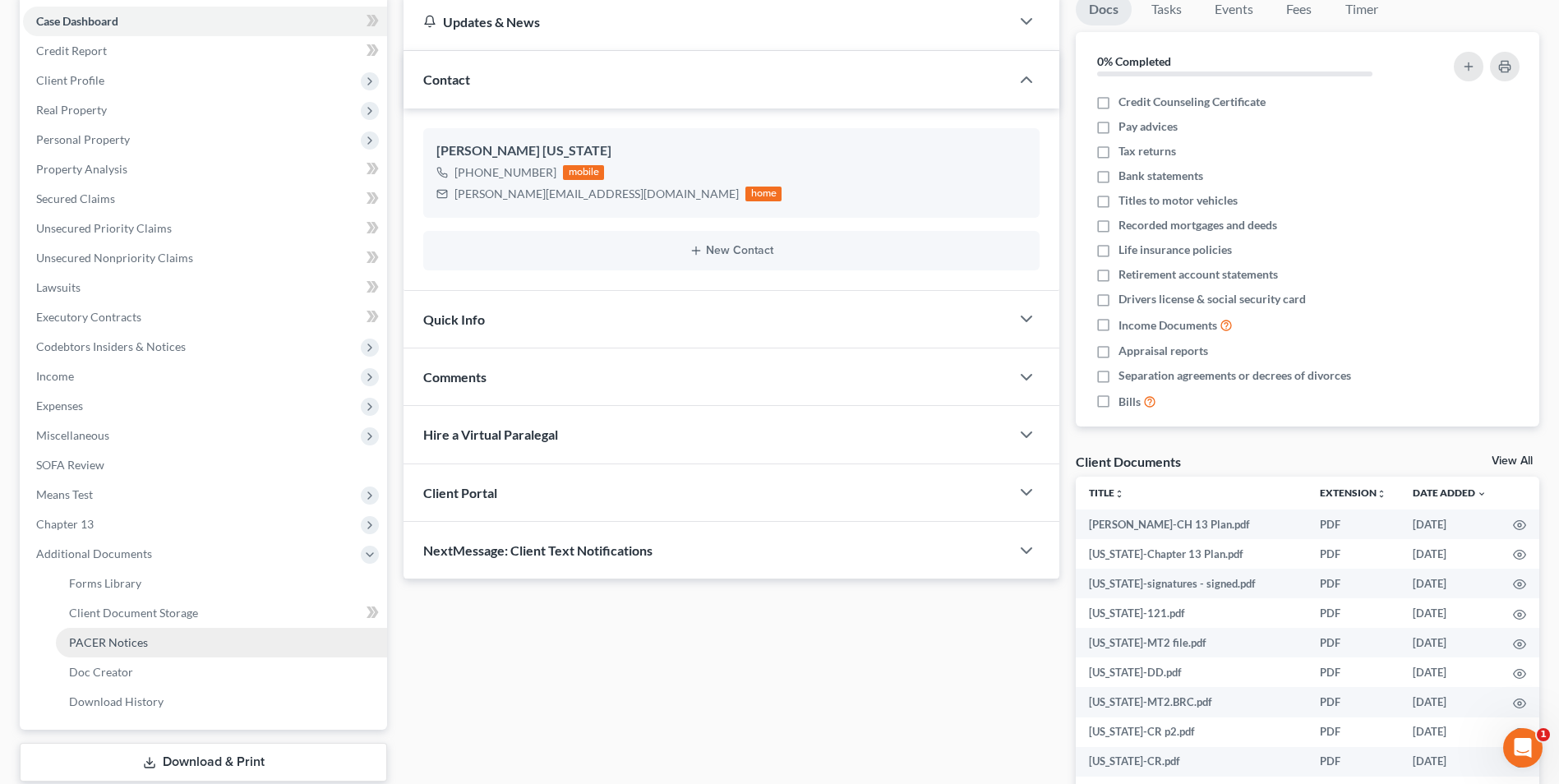
click at [142, 644] on span "PACER Notices" at bounding box center [107, 642] width 79 height 14
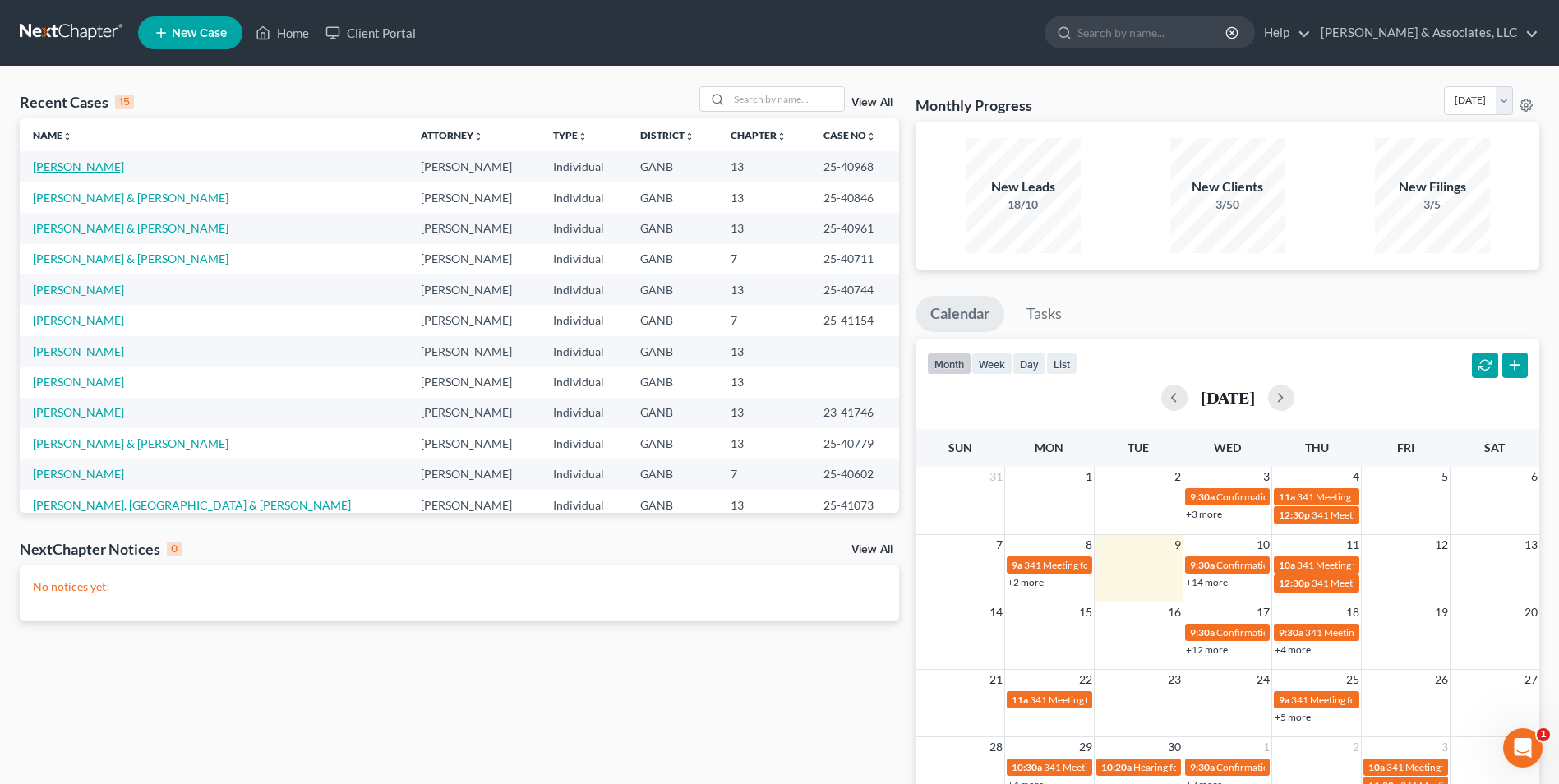
click at [51, 164] on link "[PERSON_NAME]" at bounding box center [79, 166] width 91 height 14
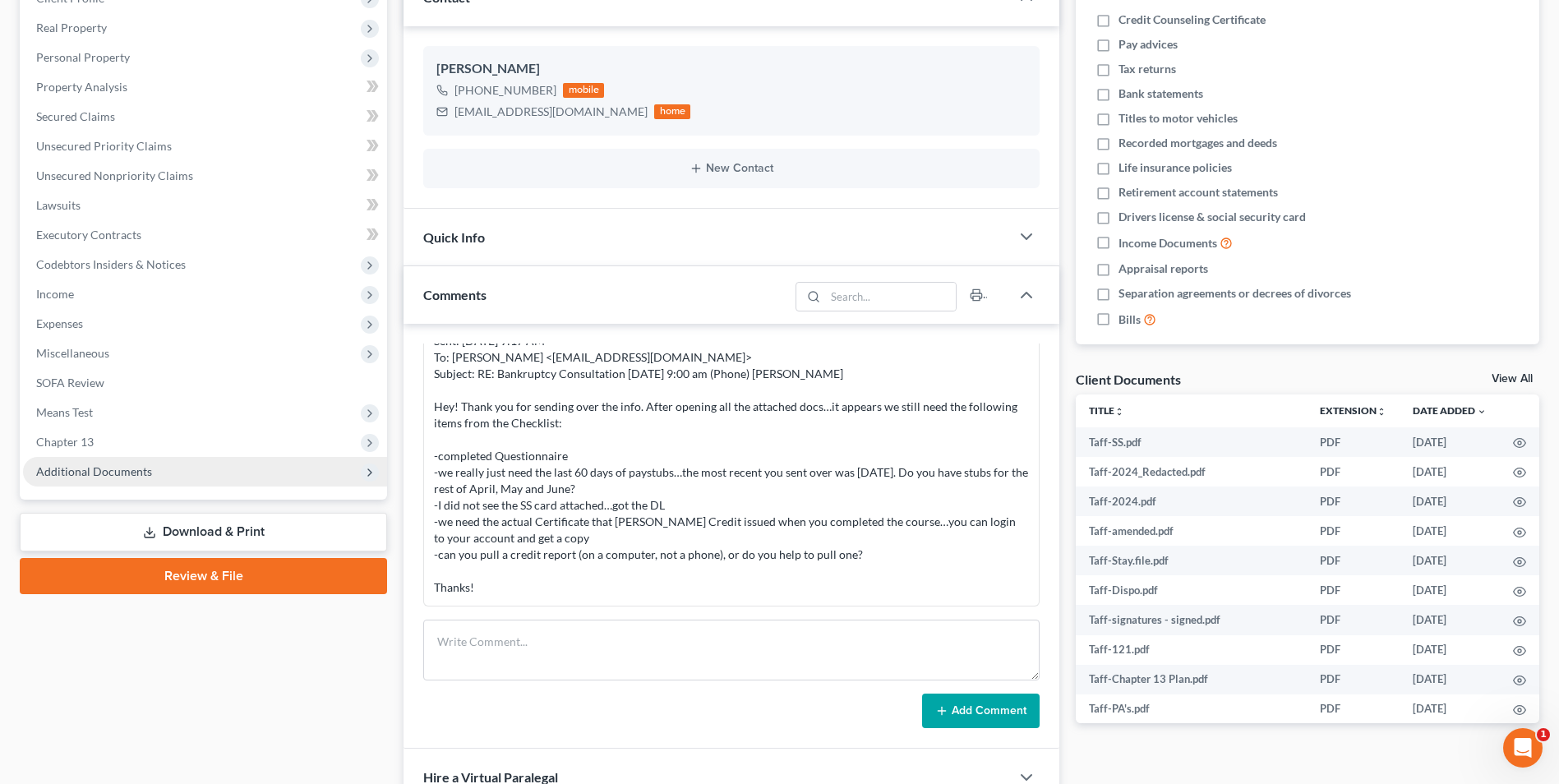
scroll to position [115, 0]
click at [136, 477] on span "Additional Documents" at bounding box center [93, 471] width 116 height 14
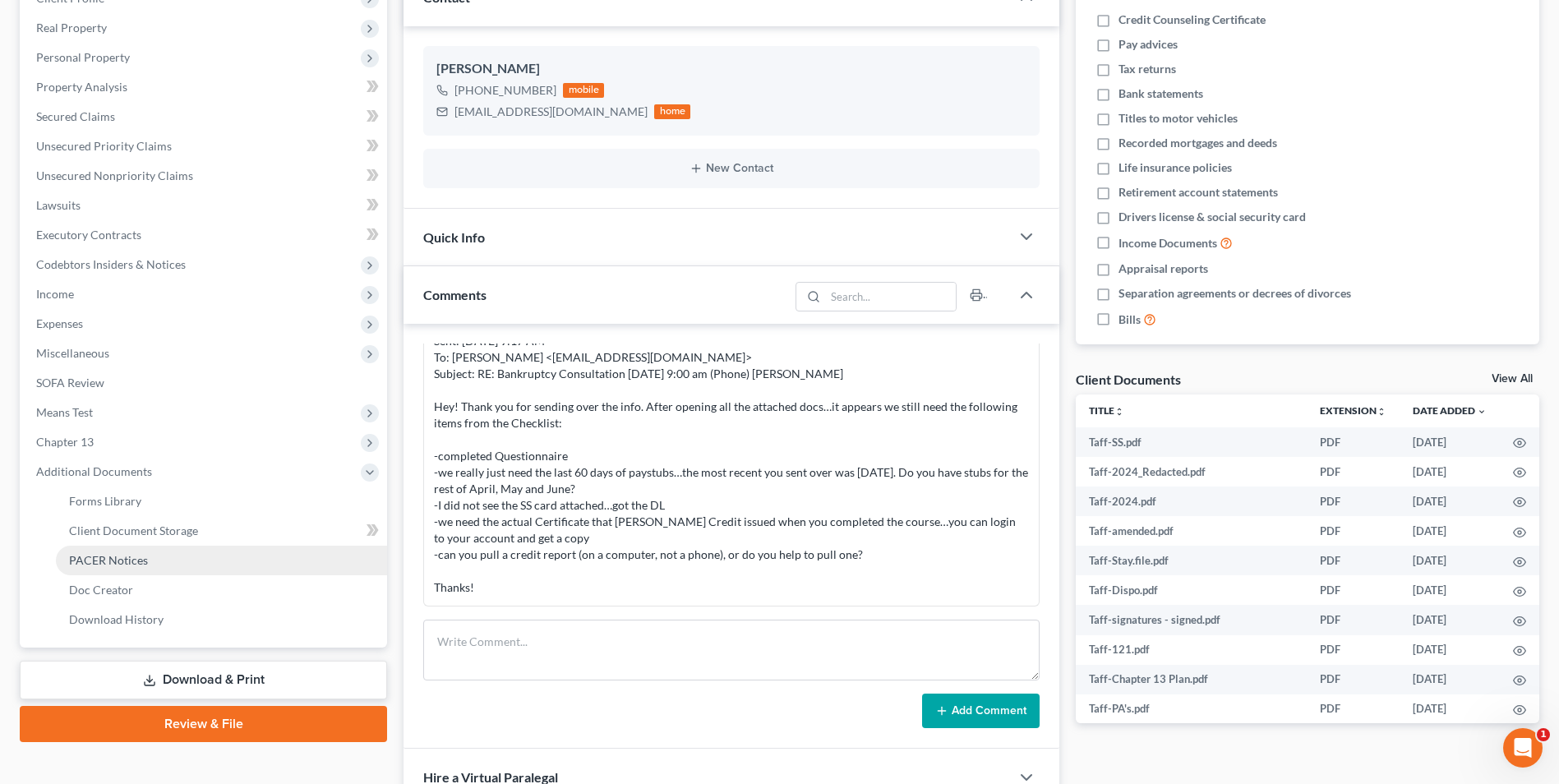
click at [122, 562] on span "PACER Notices" at bounding box center [107, 559] width 79 height 14
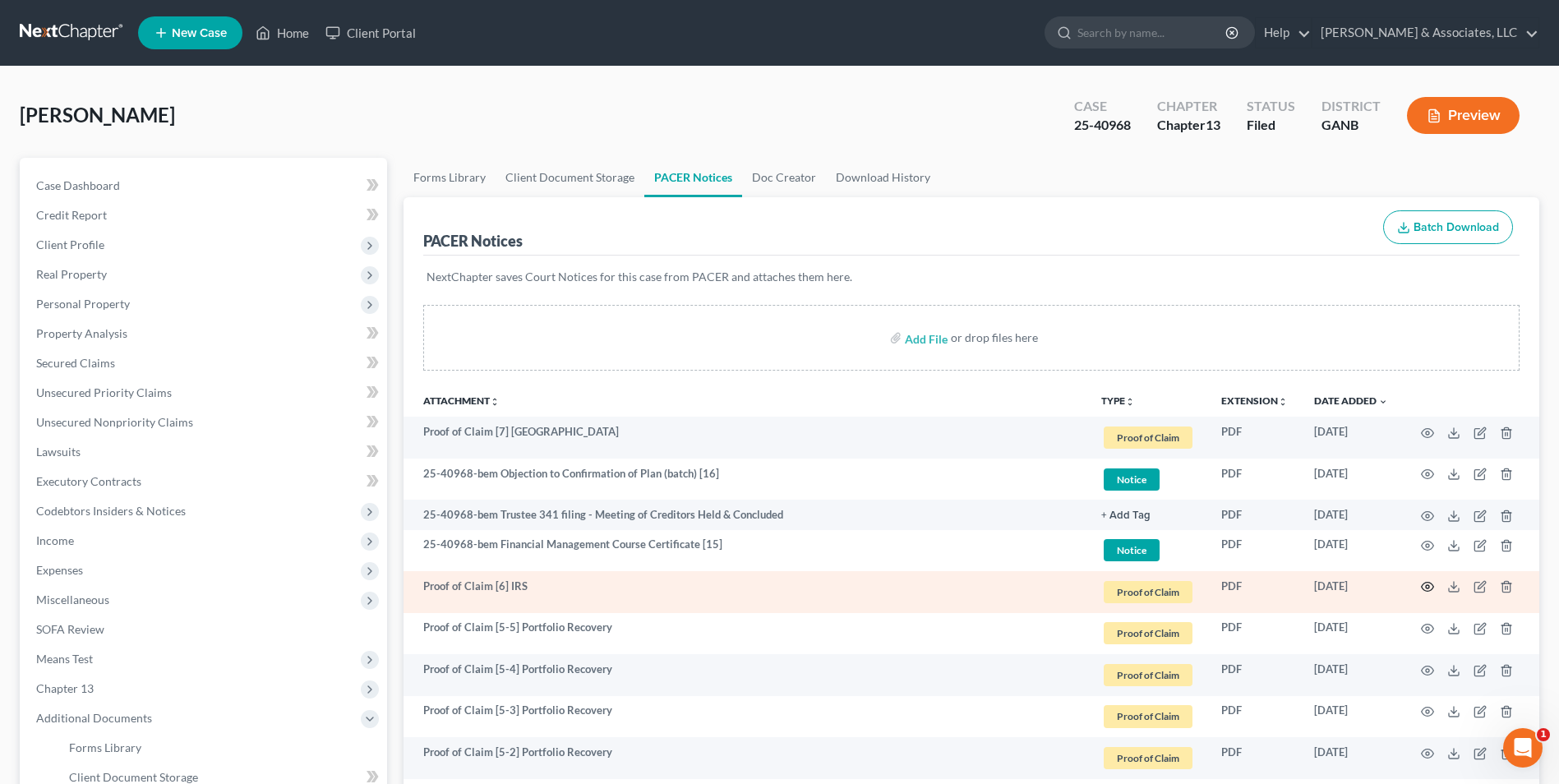
click at [1432, 586] on icon "button" at bounding box center [1427, 586] width 13 height 13
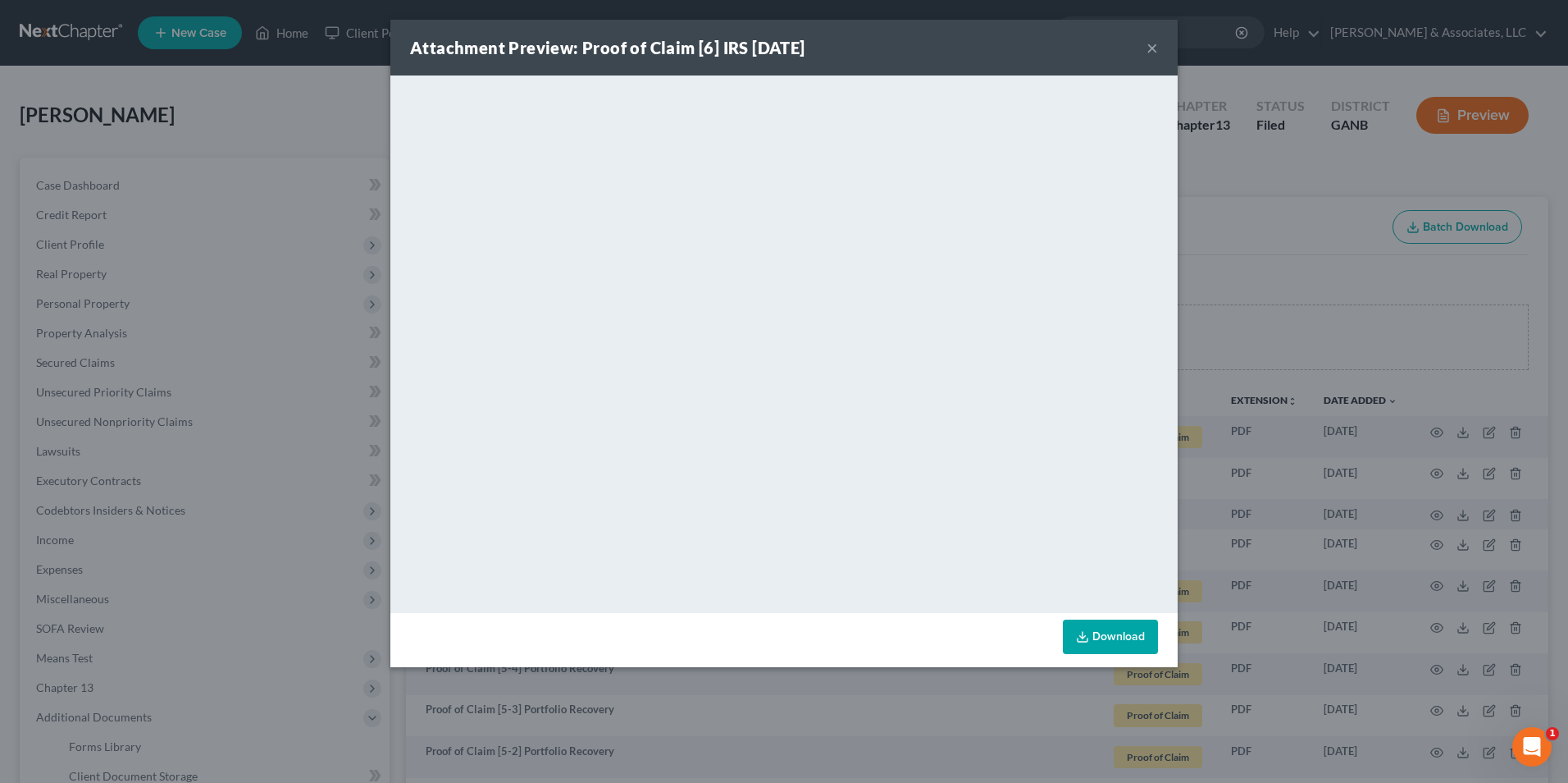
click at [1150, 50] on button "×" at bounding box center [1153, 48] width 12 height 20
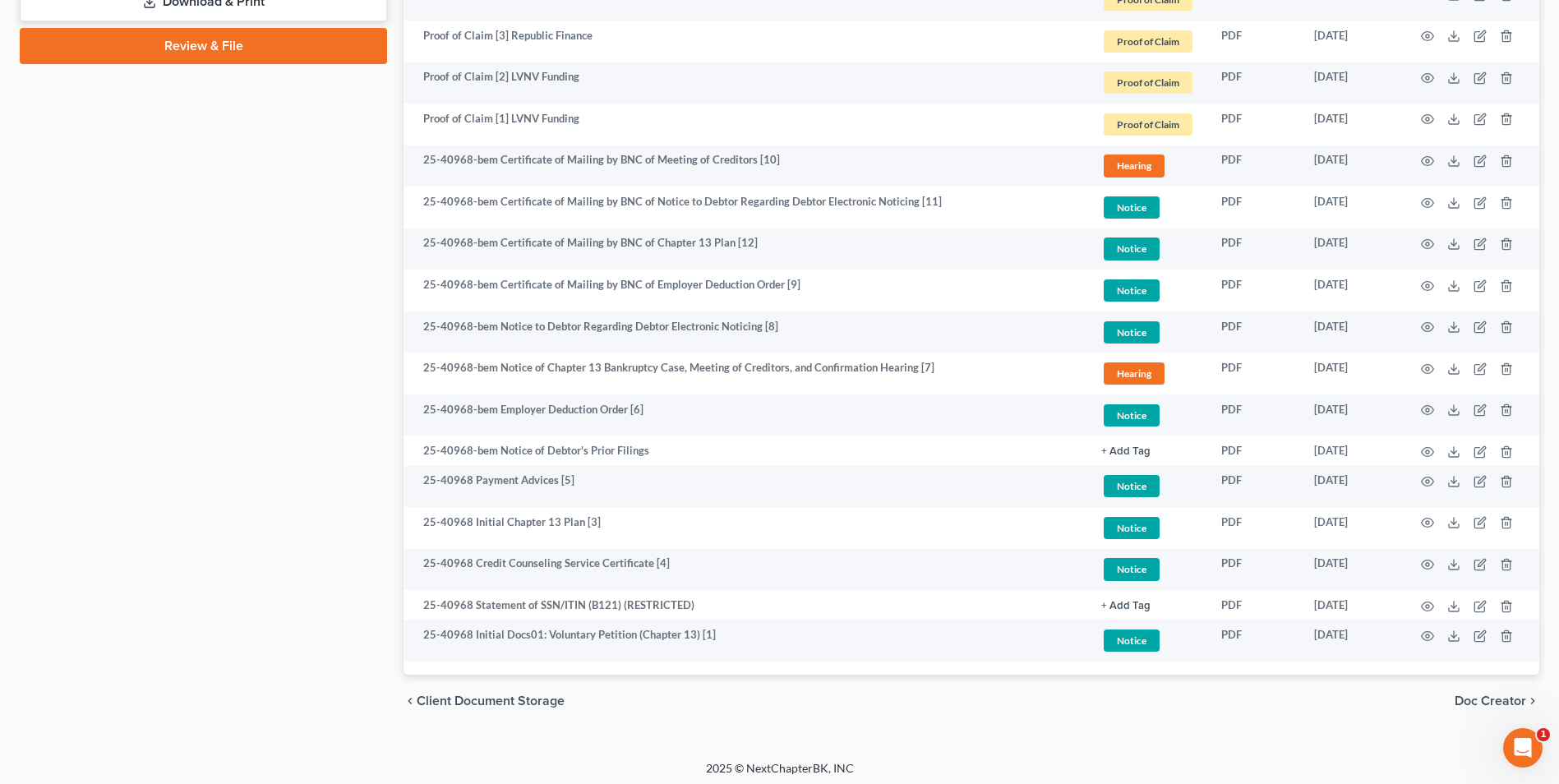
scroll to position [930, 0]
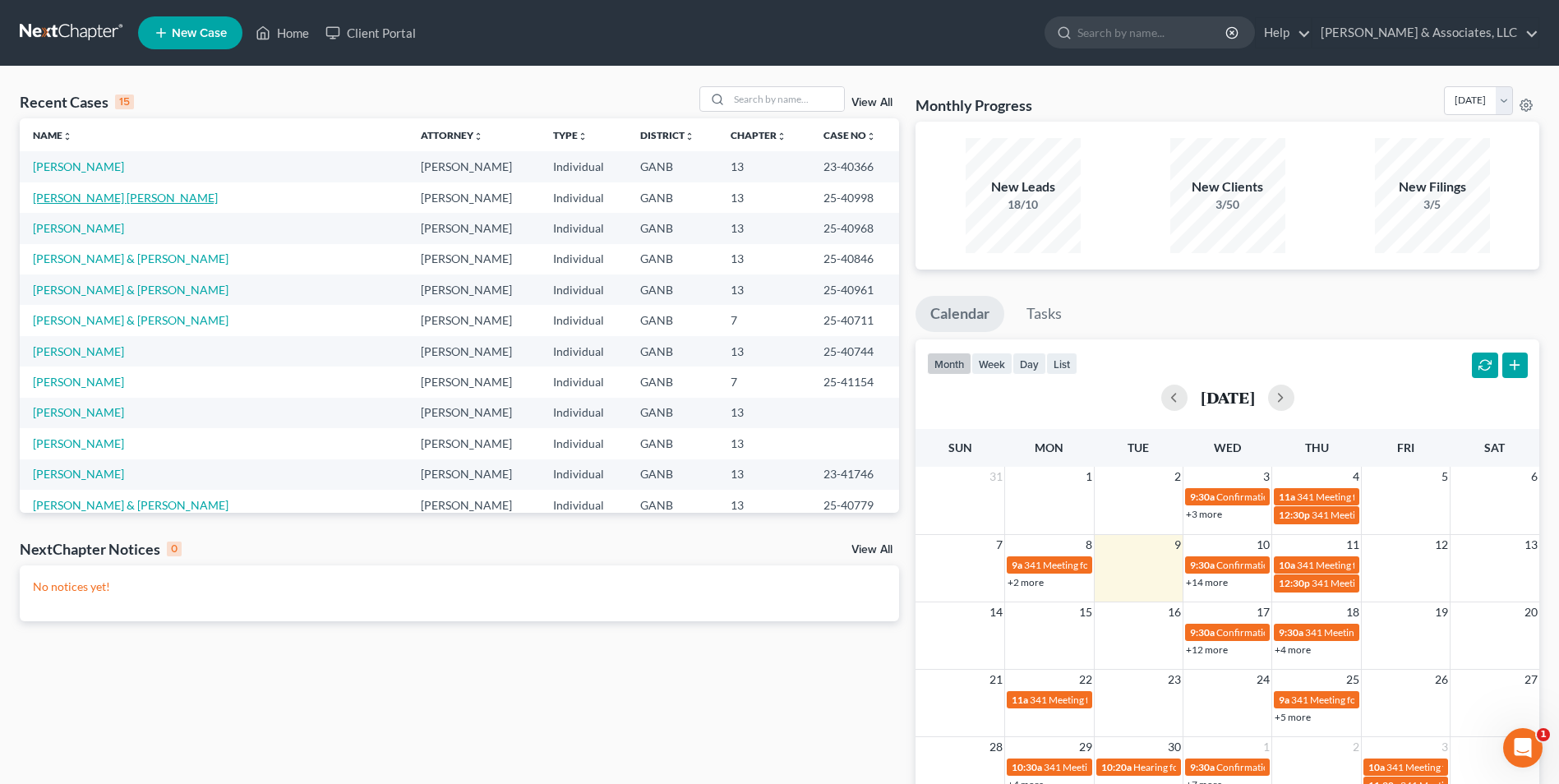
click at [105, 201] on link "[PERSON_NAME] [PERSON_NAME]" at bounding box center [125, 198] width 185 height 14
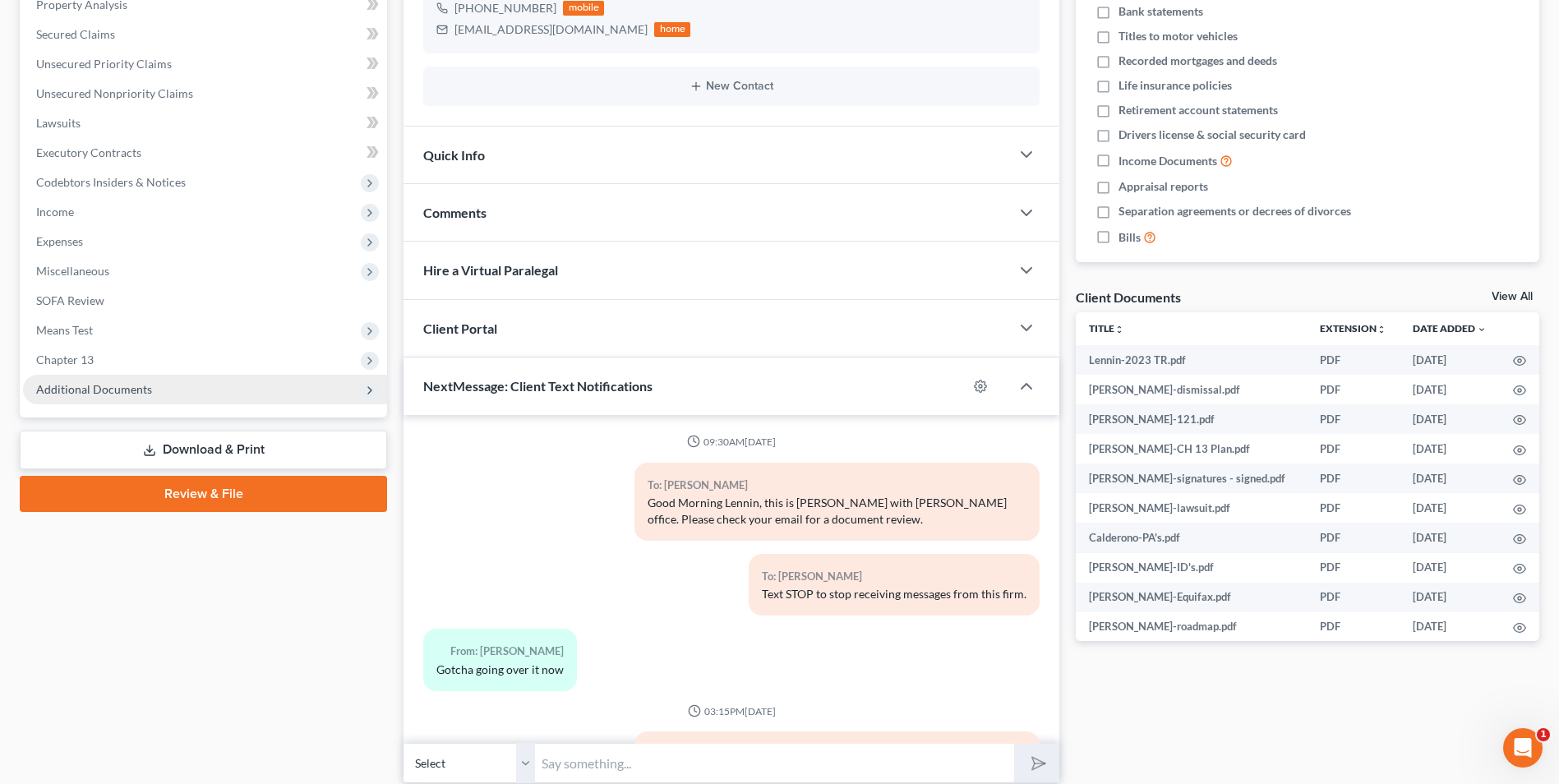
scroll to position [201, 0]
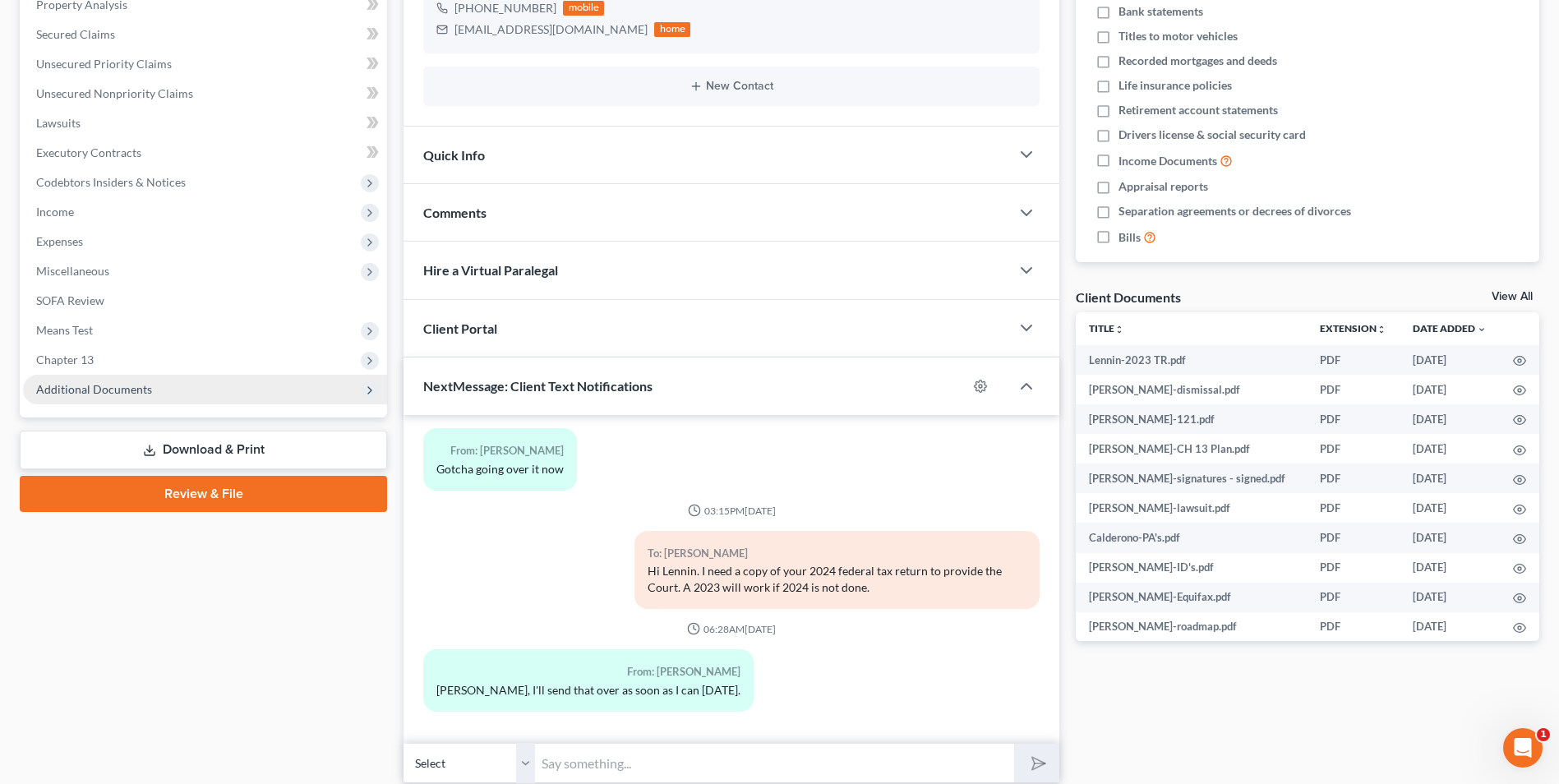
click at [112, 380] on span "Additional Documents" at bounding box center [205, 390] width 364 height 30
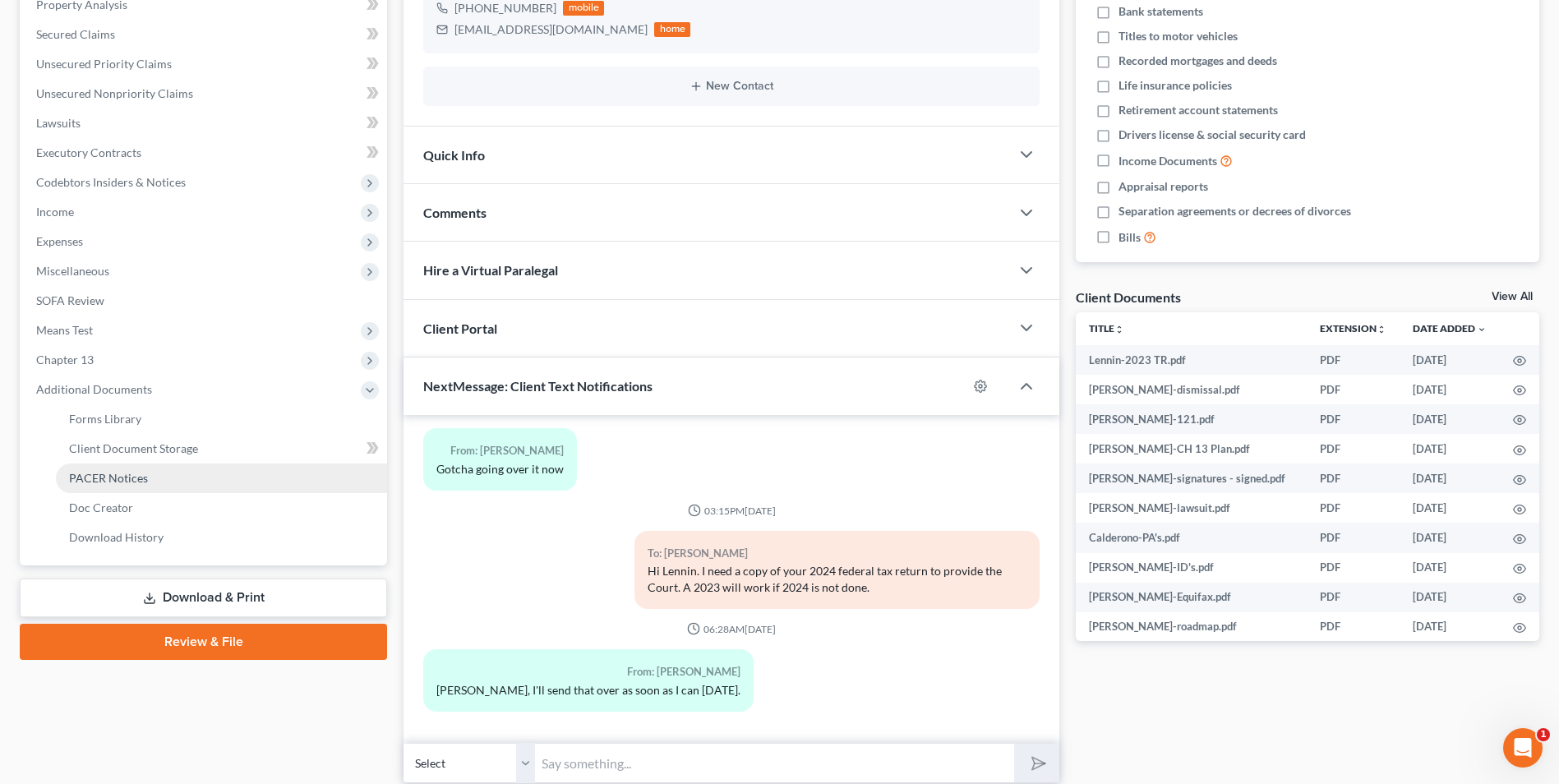
click at [116, 483] on span "PACER Notices" at bounding box center [107, 478] width 79 height 14
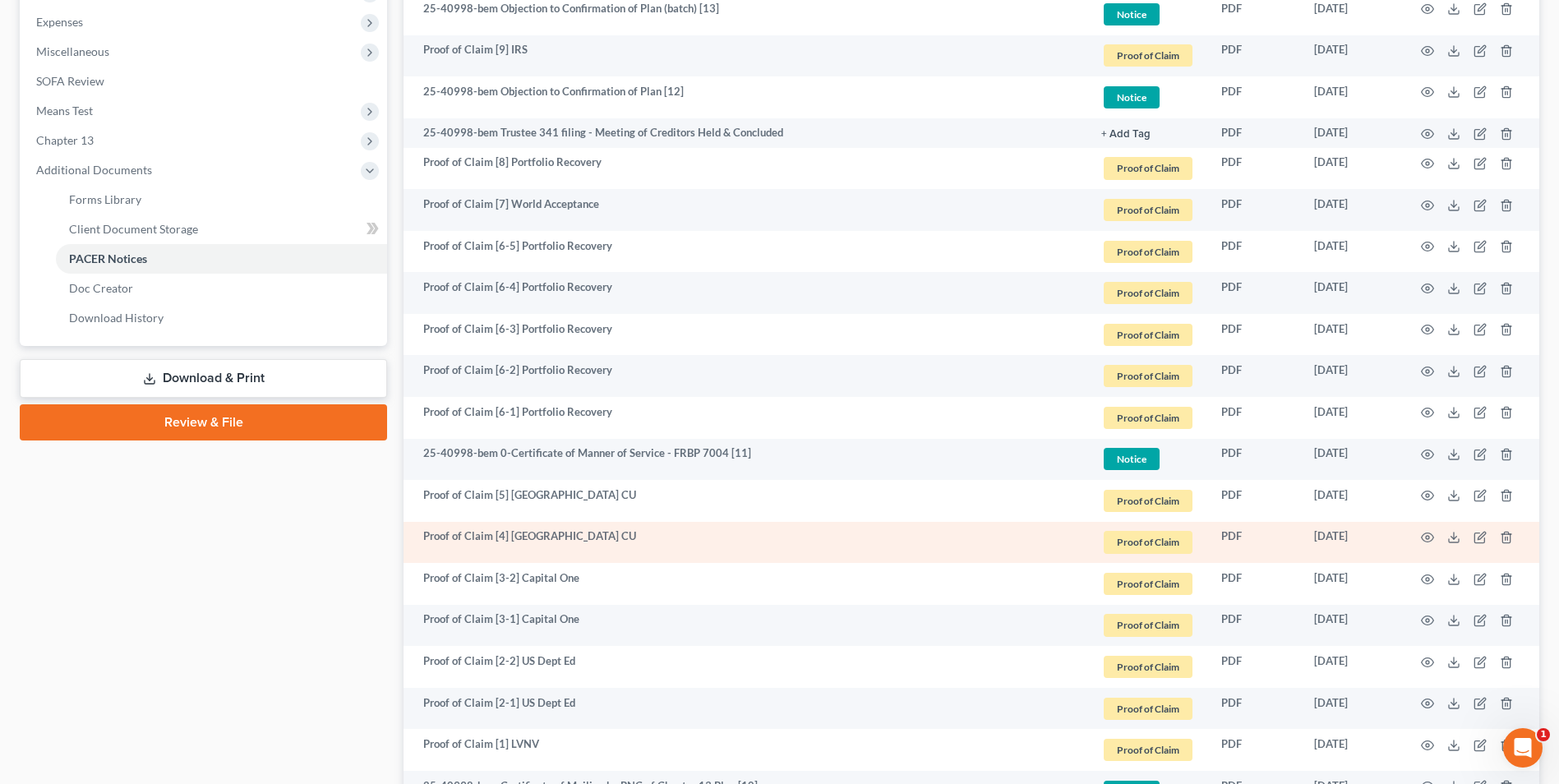
scroll to position [575, 0]
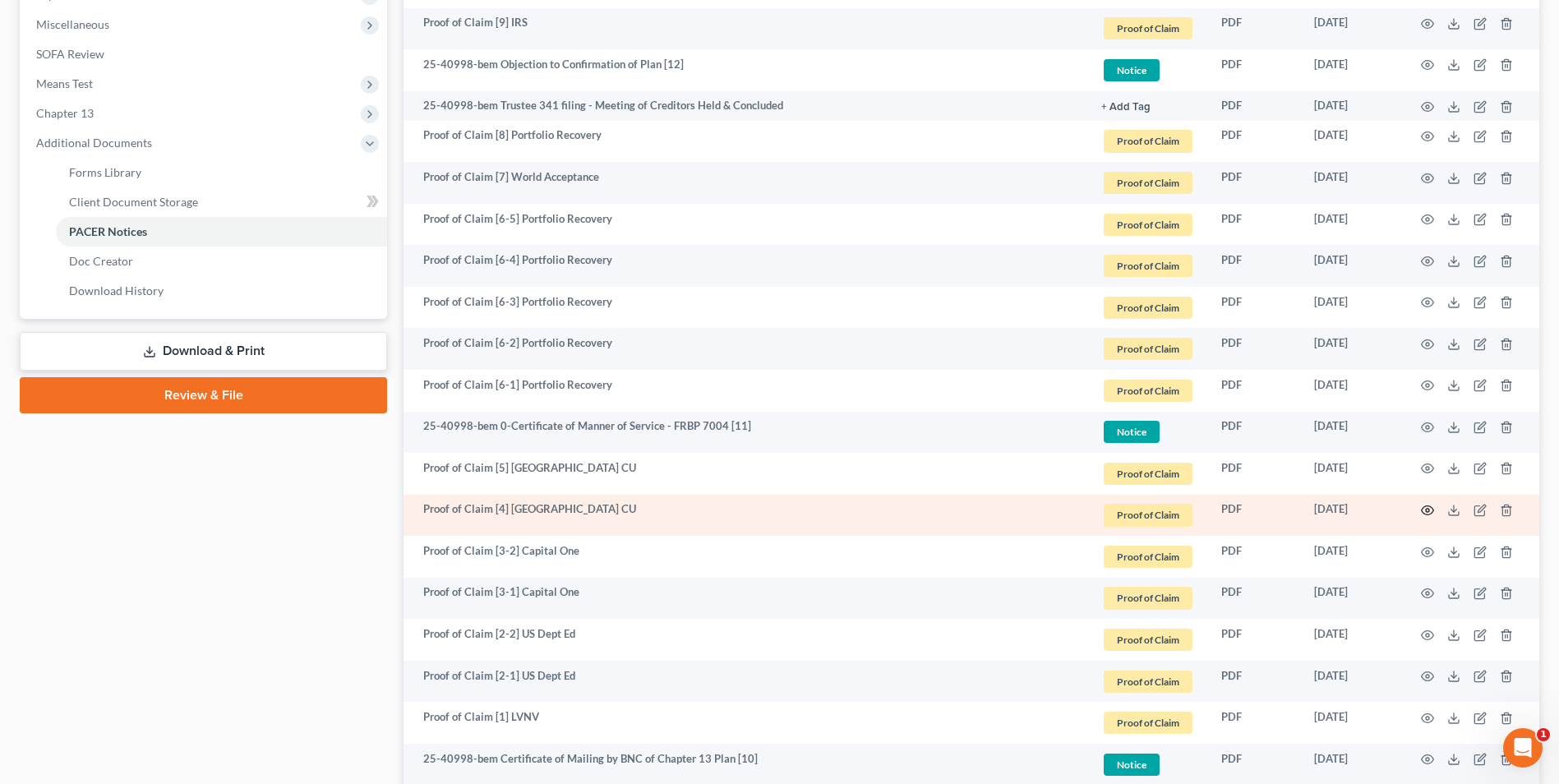
click at [1428, 512] on circle "button" at bounding box center [1427, 510] width 3 height 3
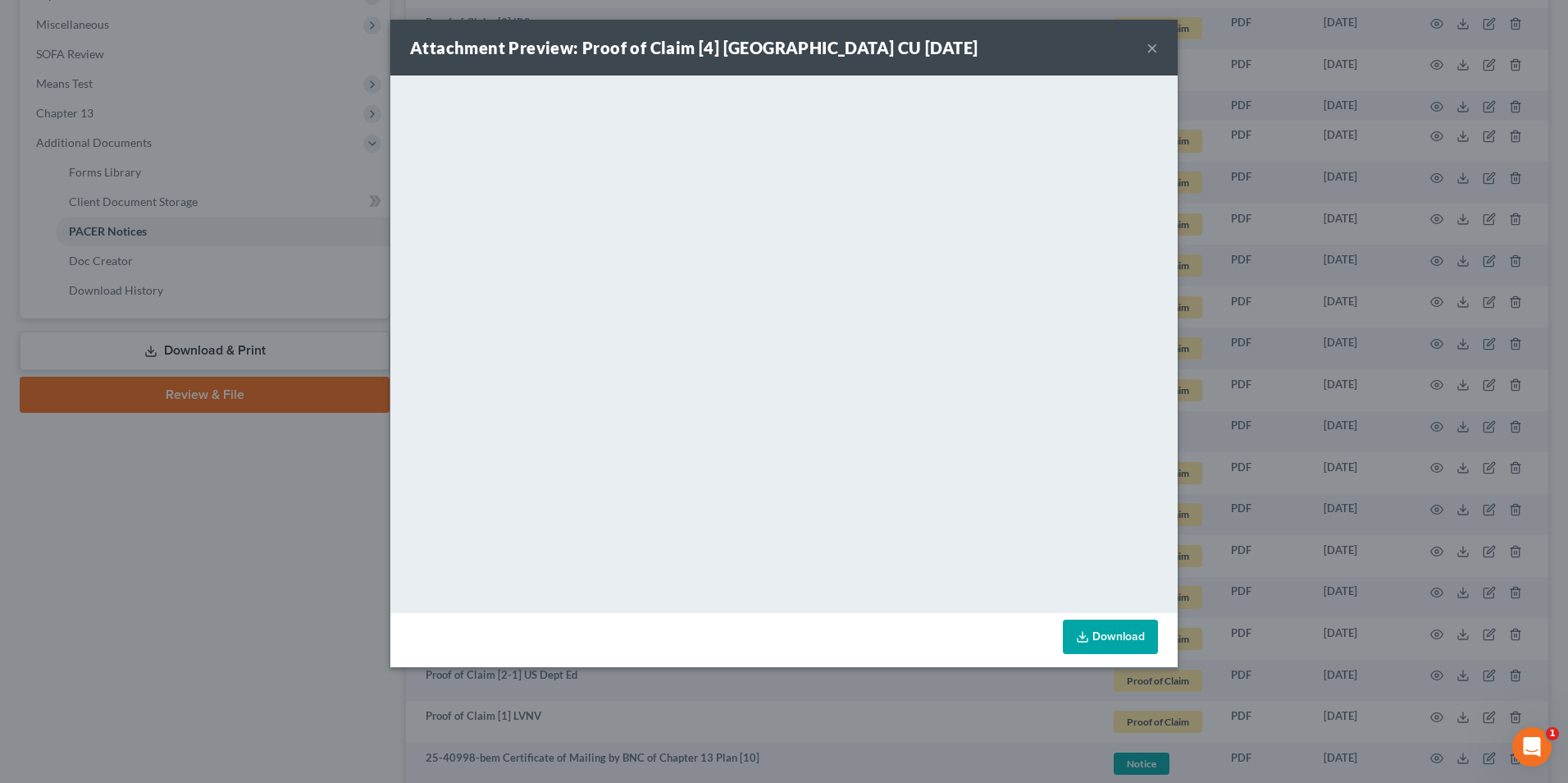
click at [1155, 50] on button "×" at bounding box center [1153, 48] width 12 height 20
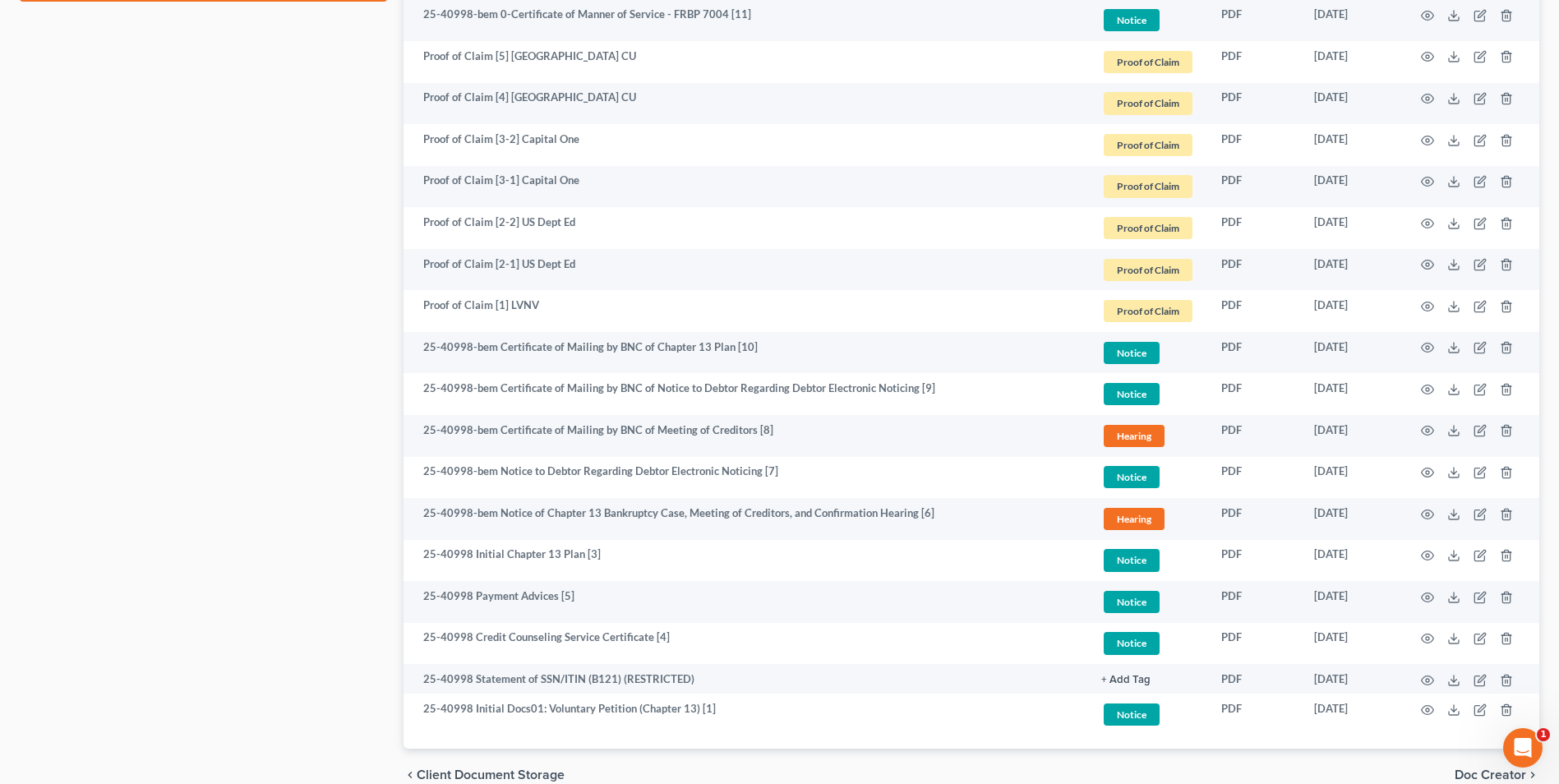
scroll to position [1066, 0]
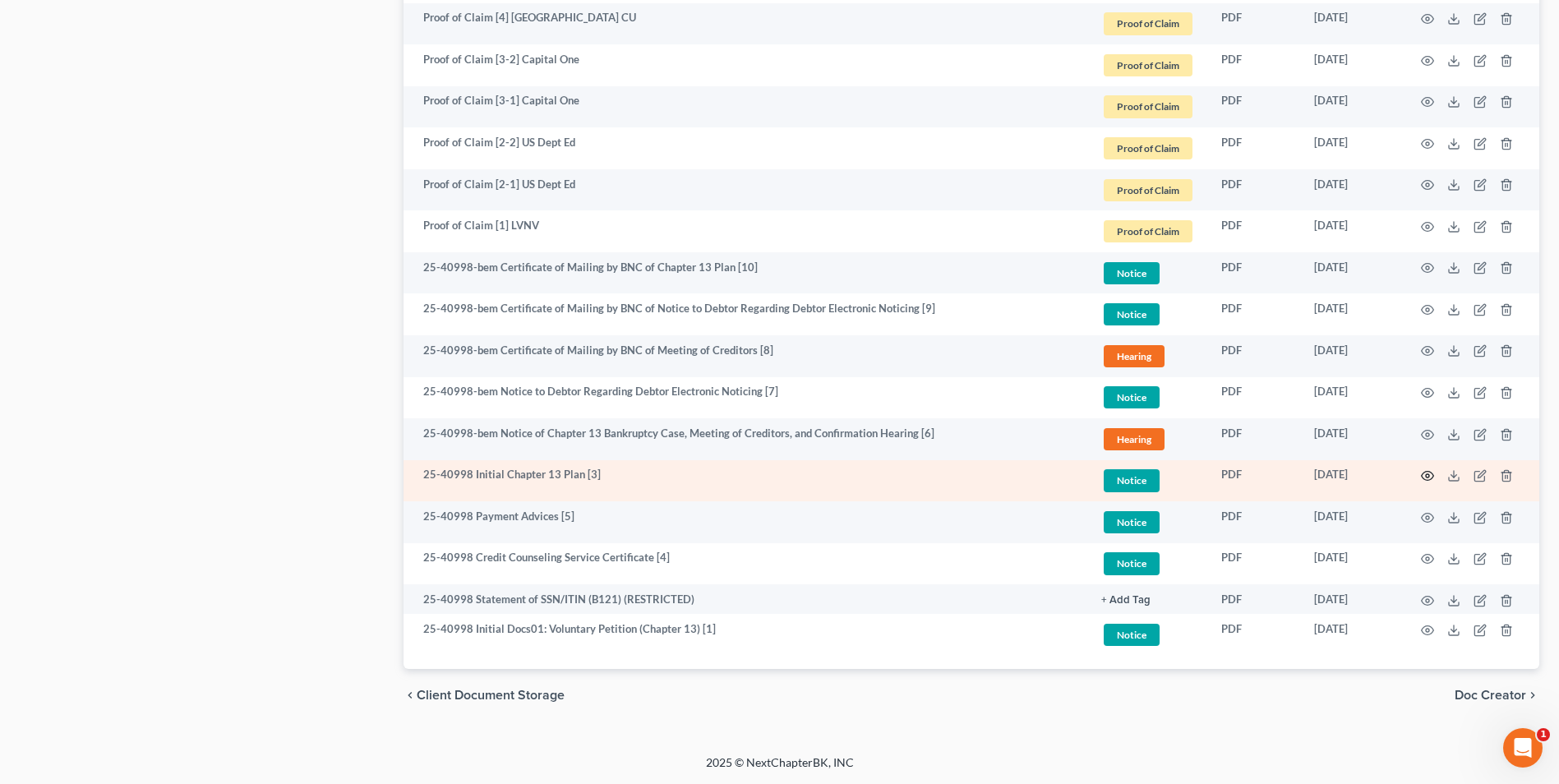
click at [1430, 478] on icon "button" at bounding box center [1427, 475] width 13 height 13
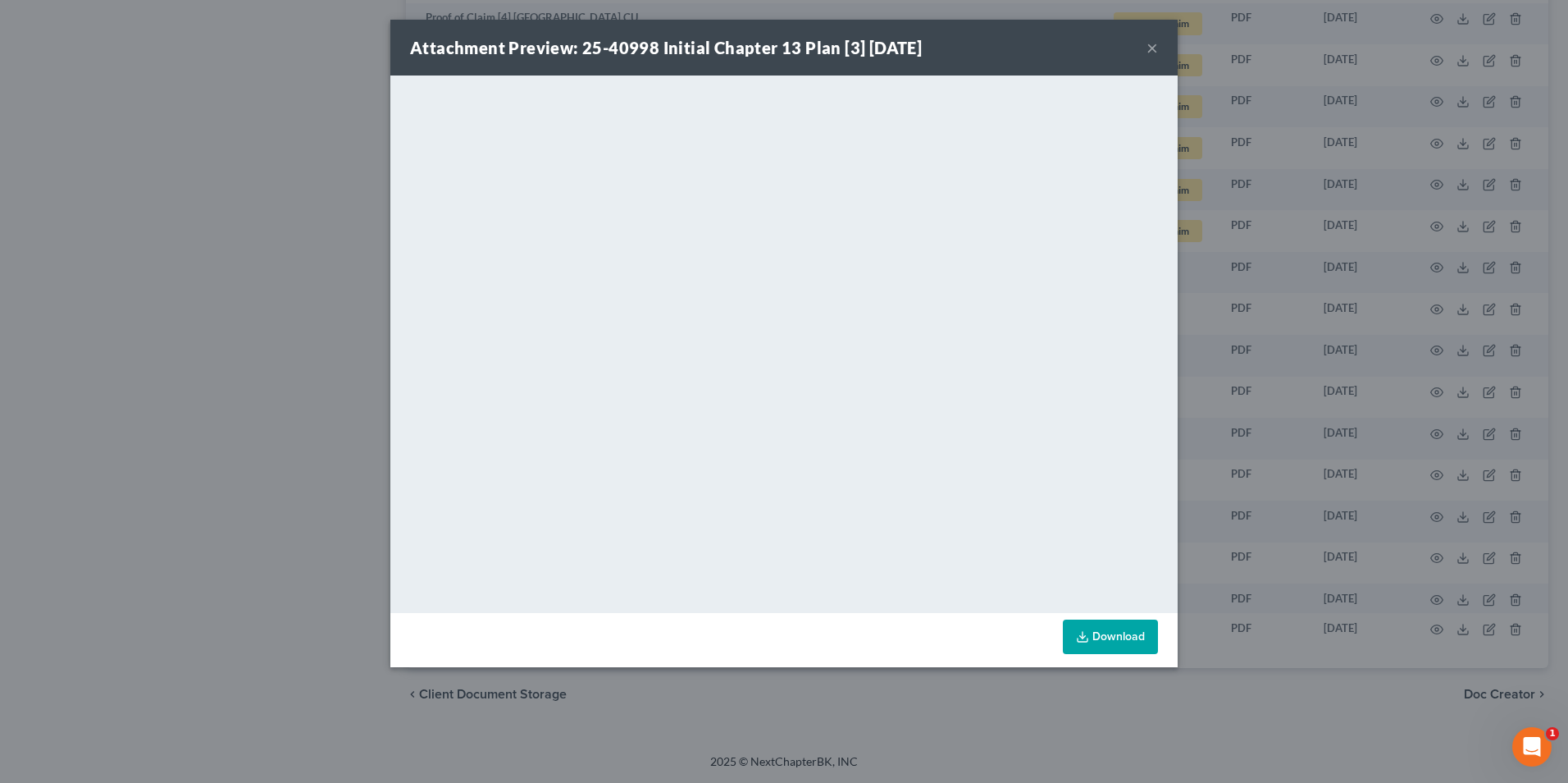
click at [1147, 50] on button "×" at bounding box center [1153, 48] width 12 height 20
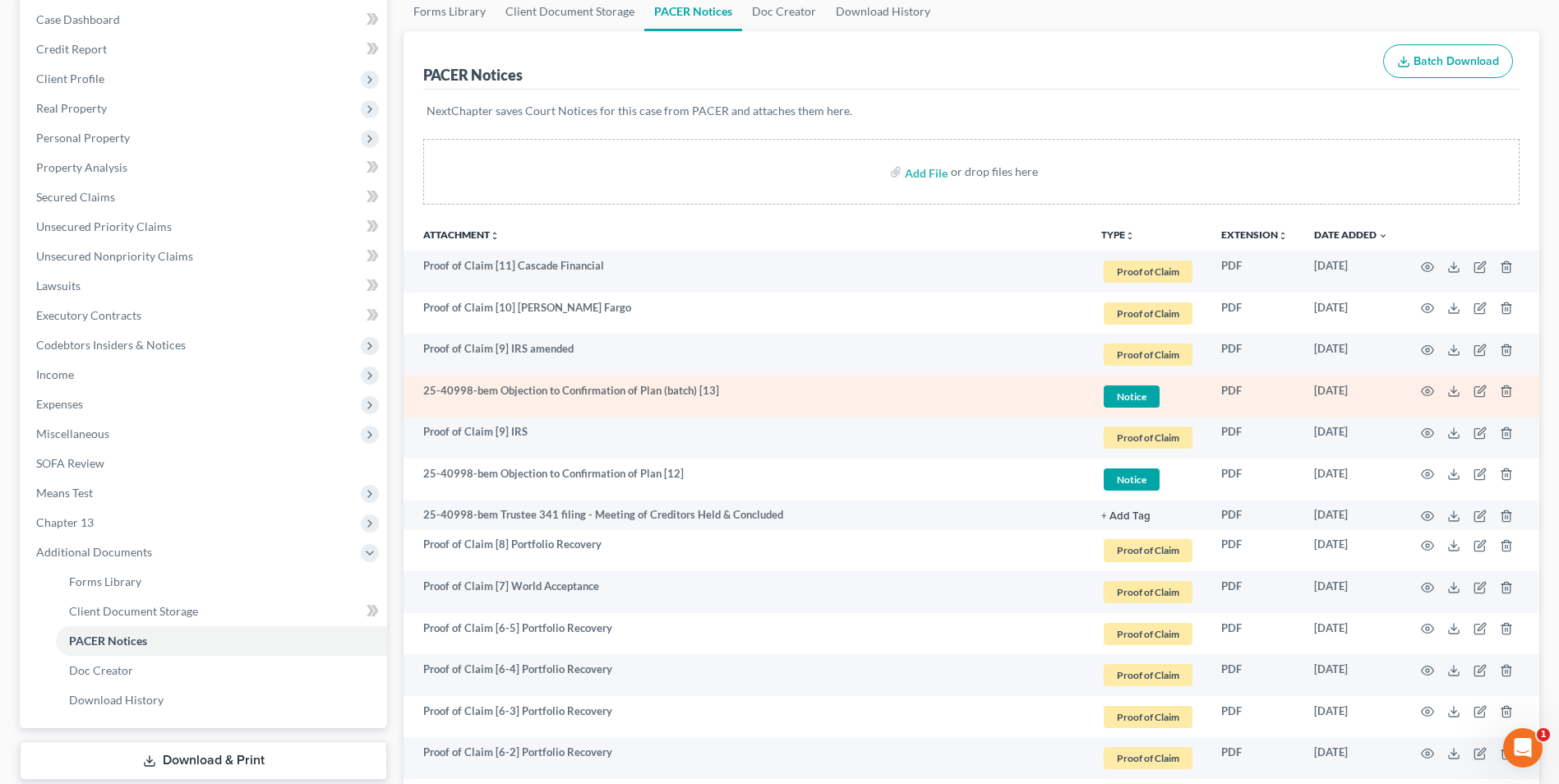
scroll to position [163, 0]
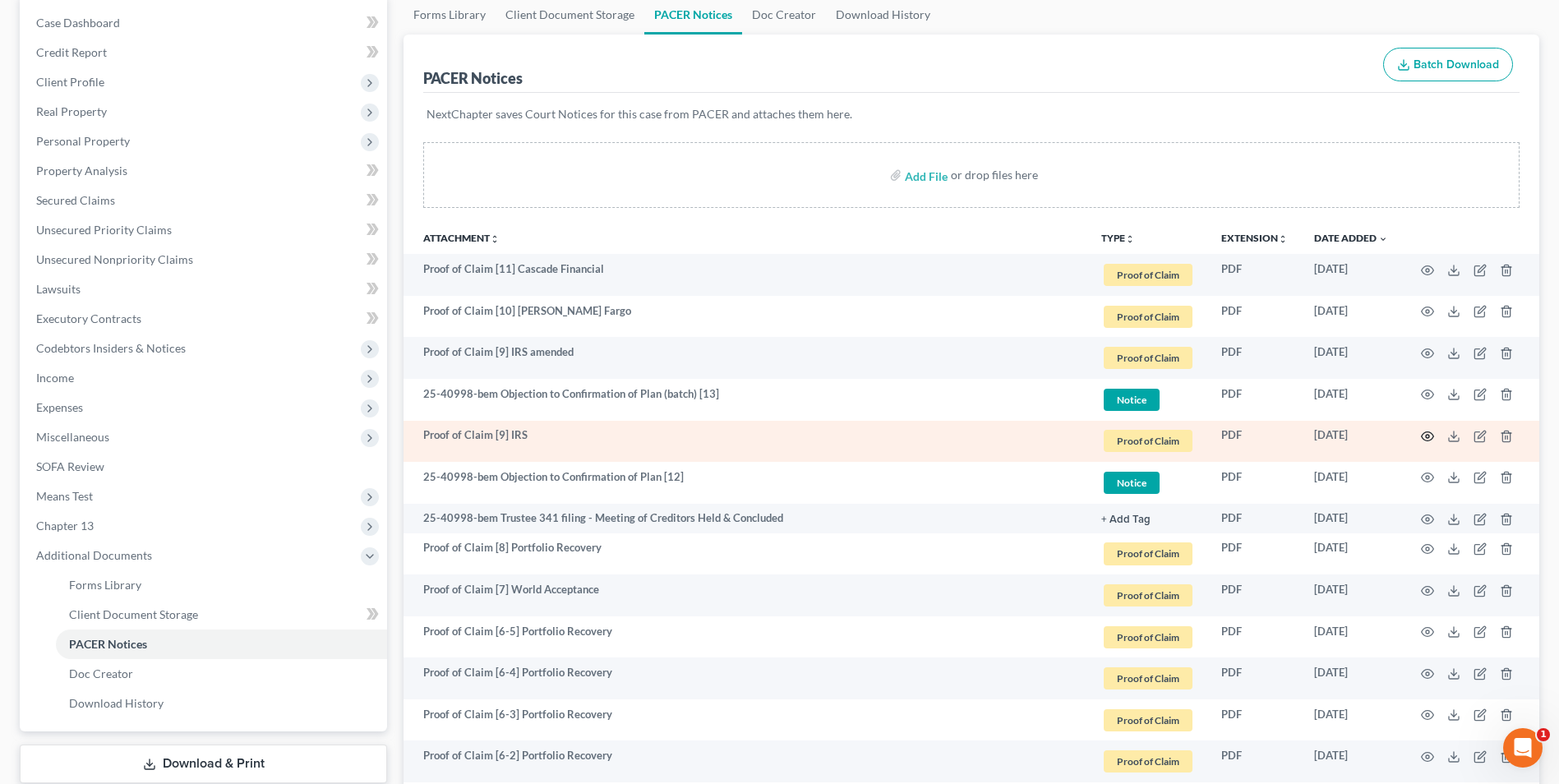
click at [1427, 438] on circle "button" at bounding box center [1427, 435] width 3 height 3
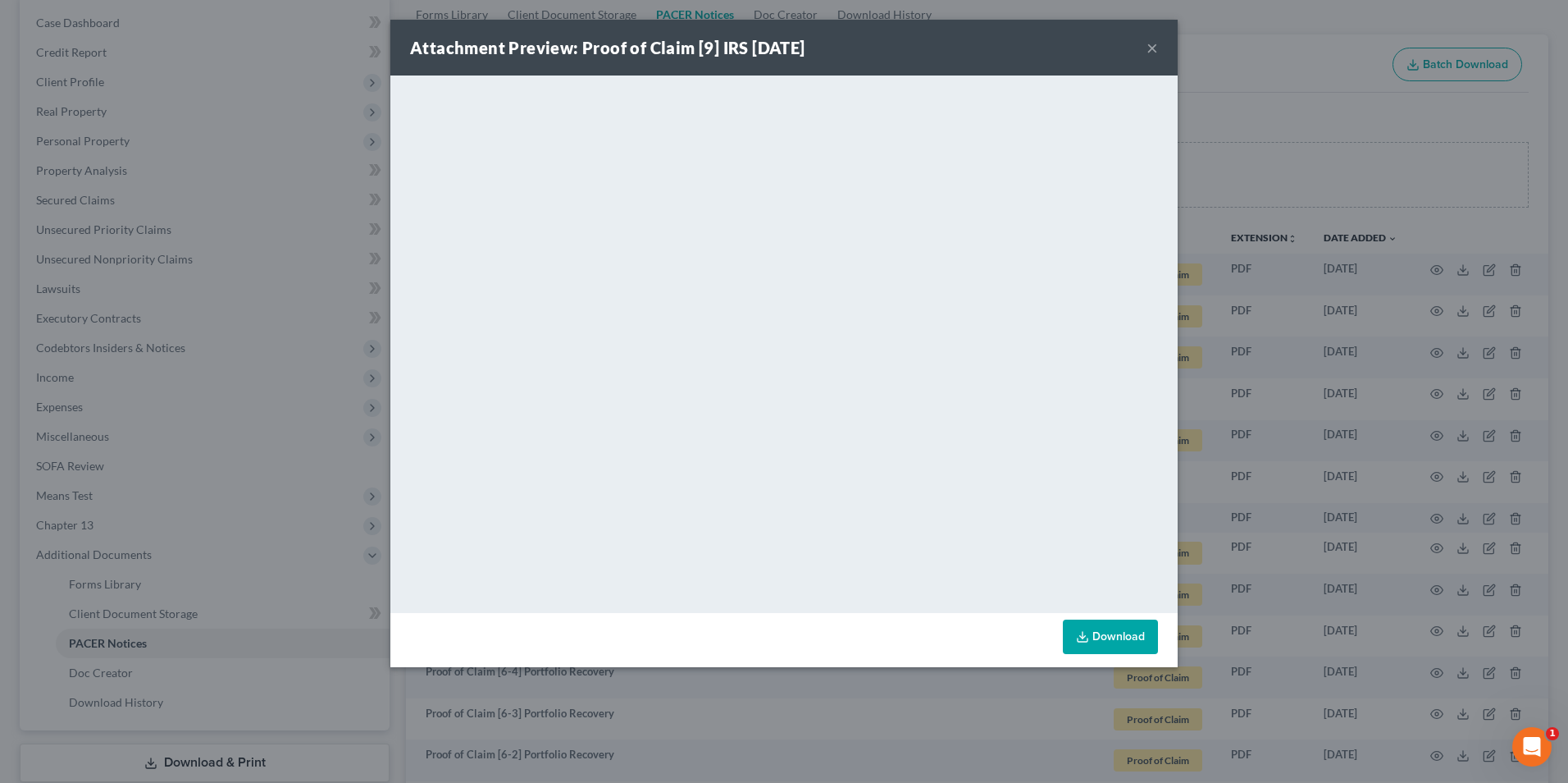
click at [1148, 50] on button "×" at bounding box center [1153, 48] width 12 height 20
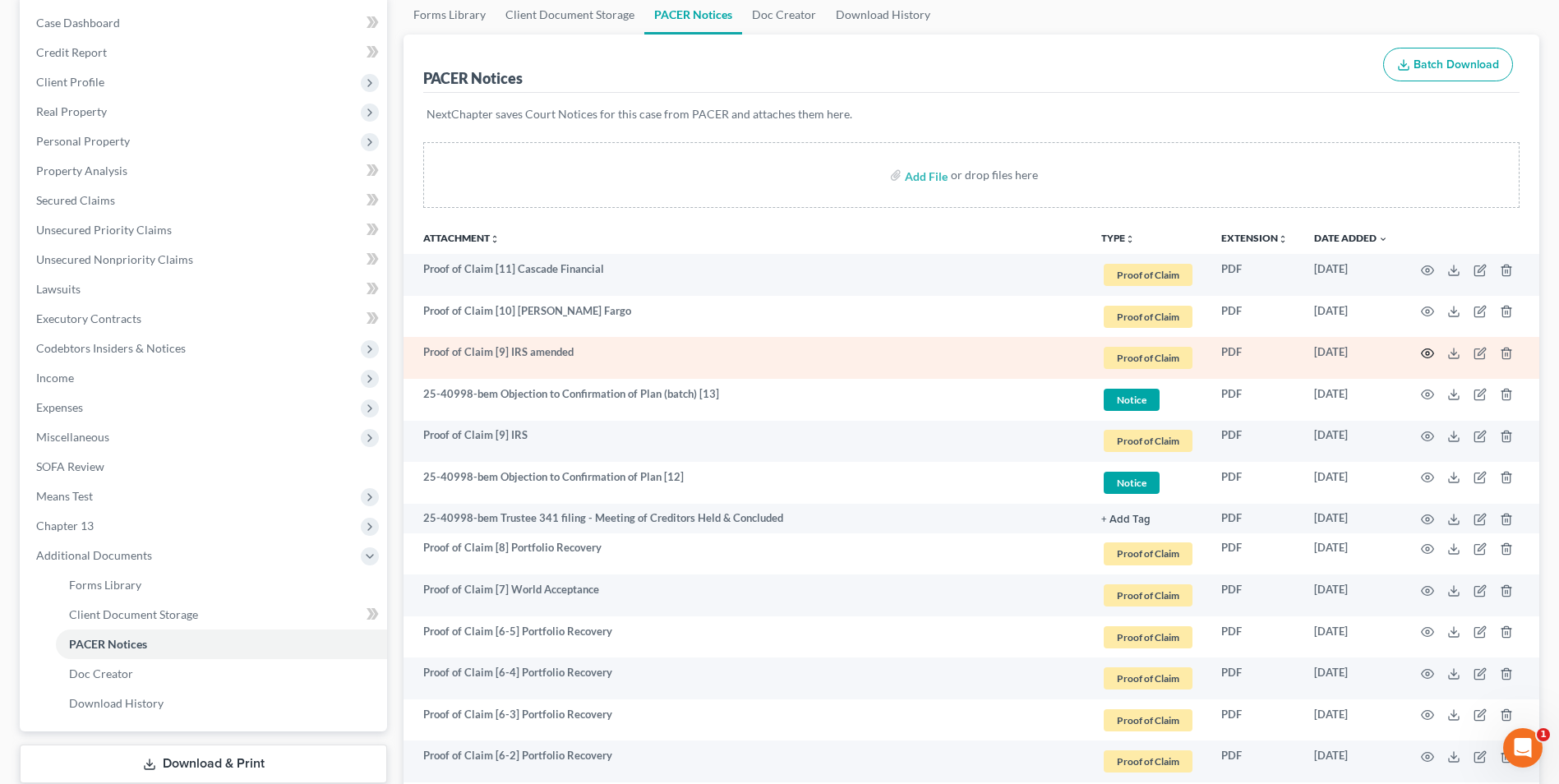
click at [1427, 351] on icon "button" at bounding box center [1427, 353] width 13 height 13
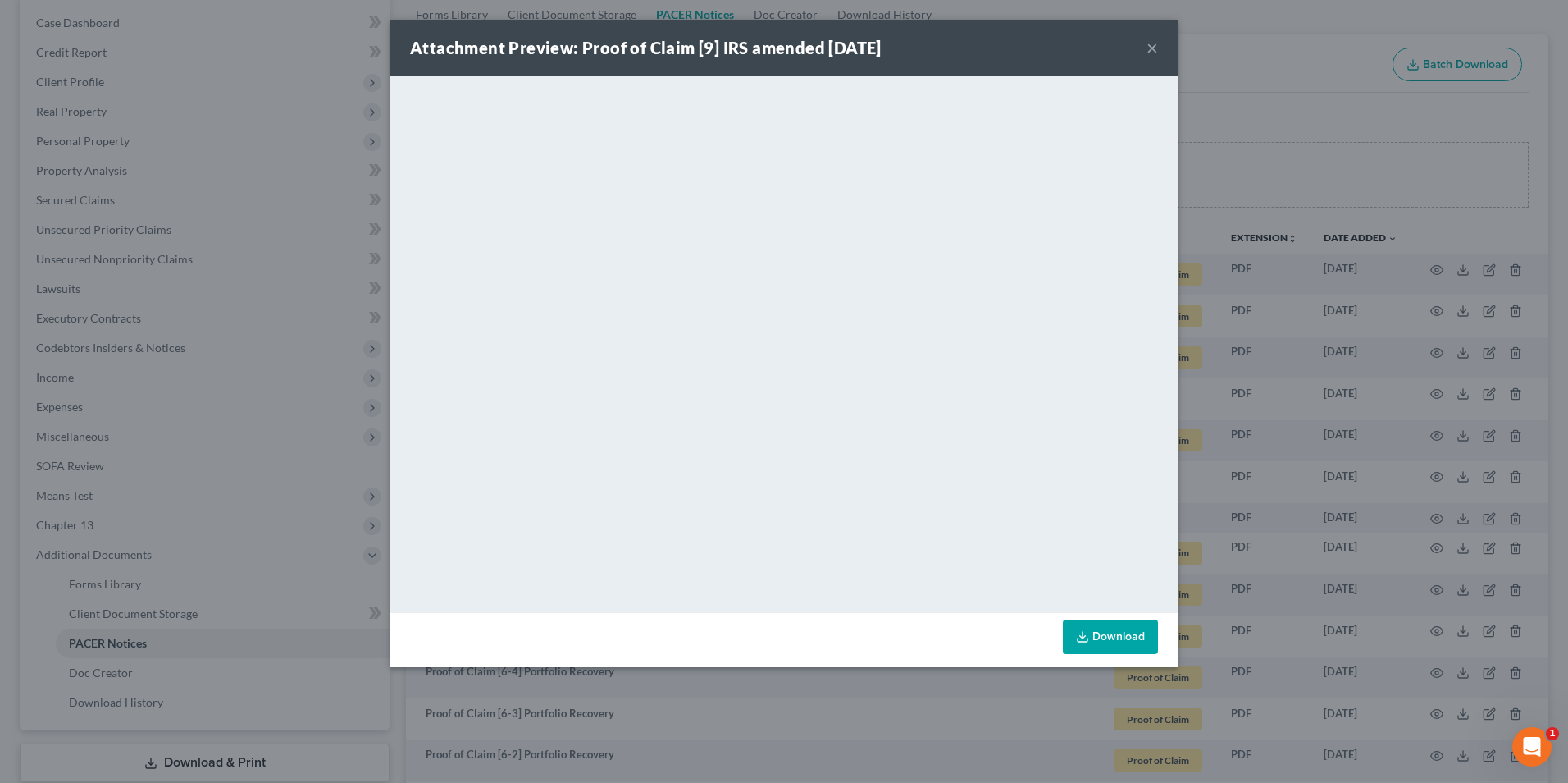
click at [1151, 45] on button "×" at bounding box center [1153, 48] width 12 height 20
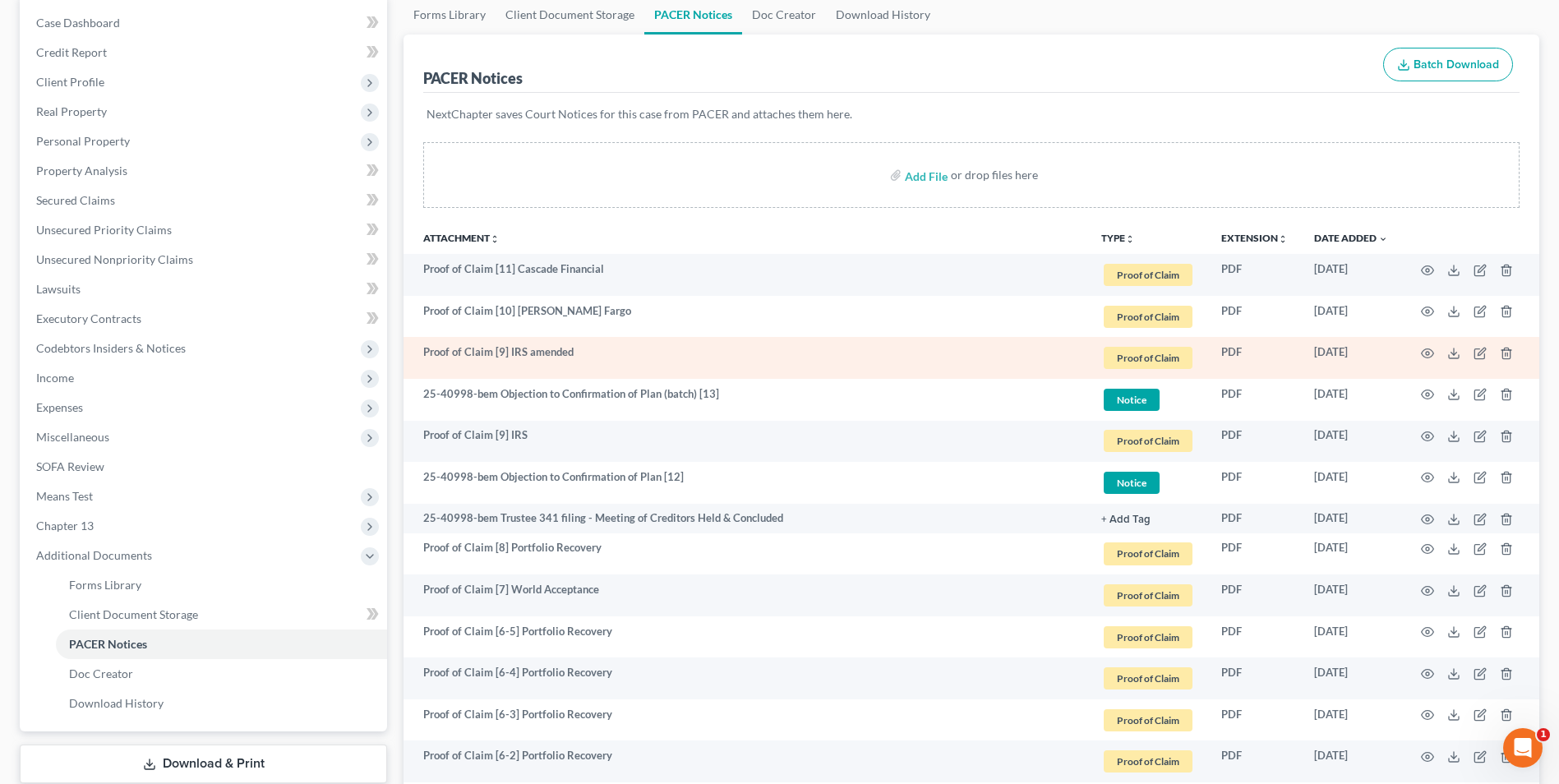
click at [1419, 352] on td at bounding box center [1470, 358] width 138 height 42
click at [1431, 352] on icon "button" at bounding box center [1427, 353] width 13 height 13
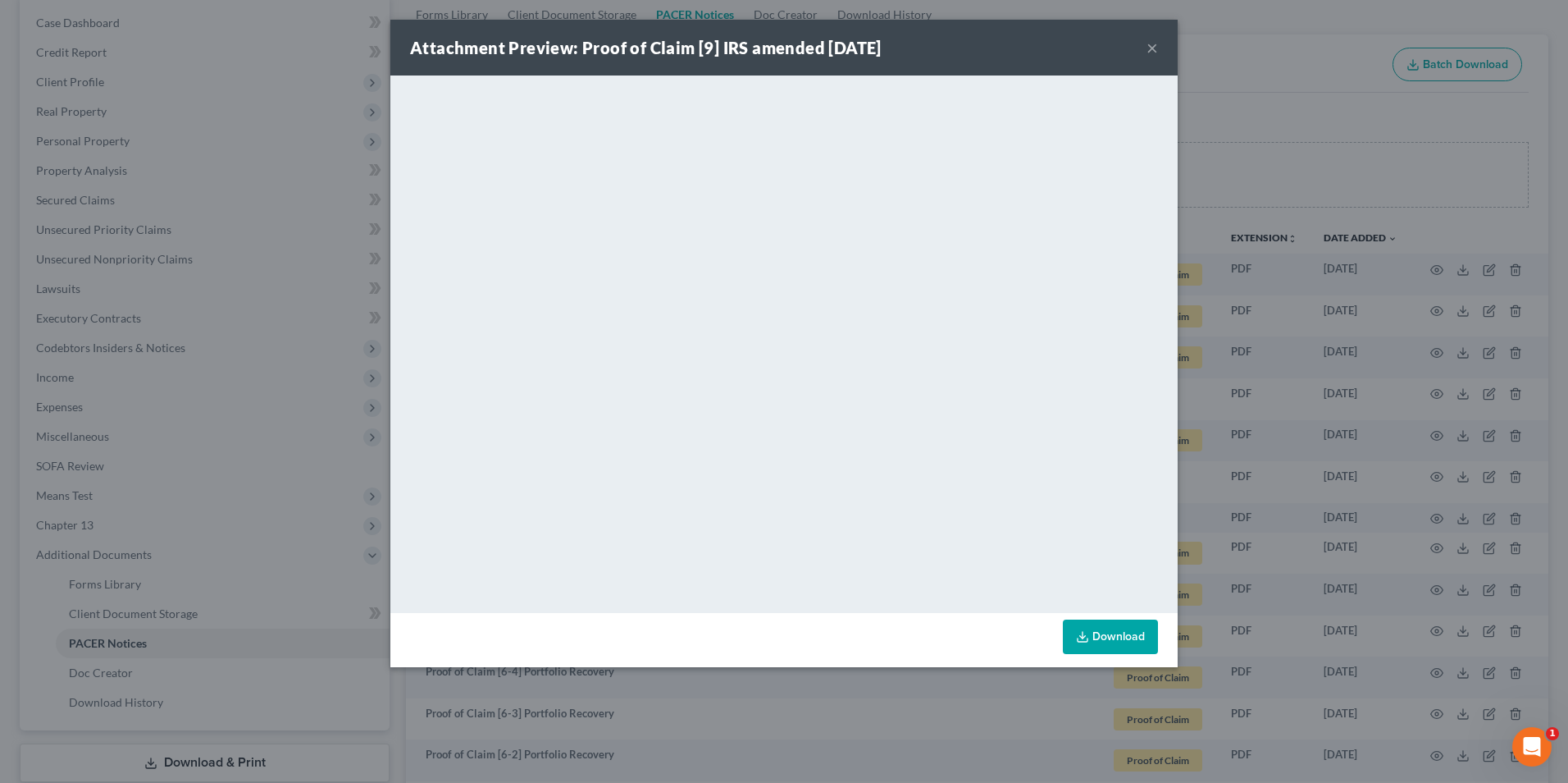
click at [1150, 46] on button "×" at bounding box center [1153, 48] width 12 height 20
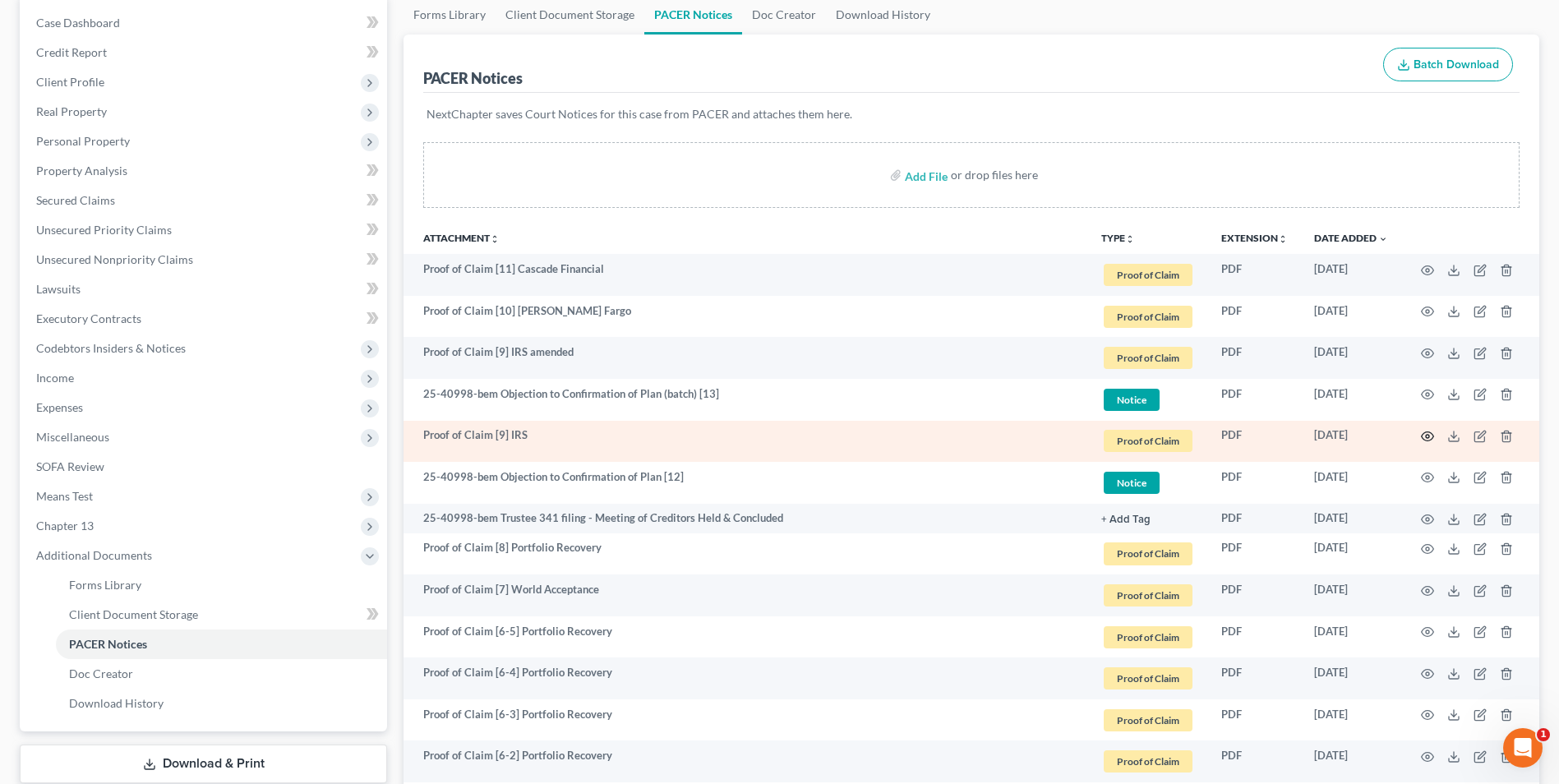
click at [1428, 433] on icon "button" at bounding box center [1427, 435] width 13 height 13
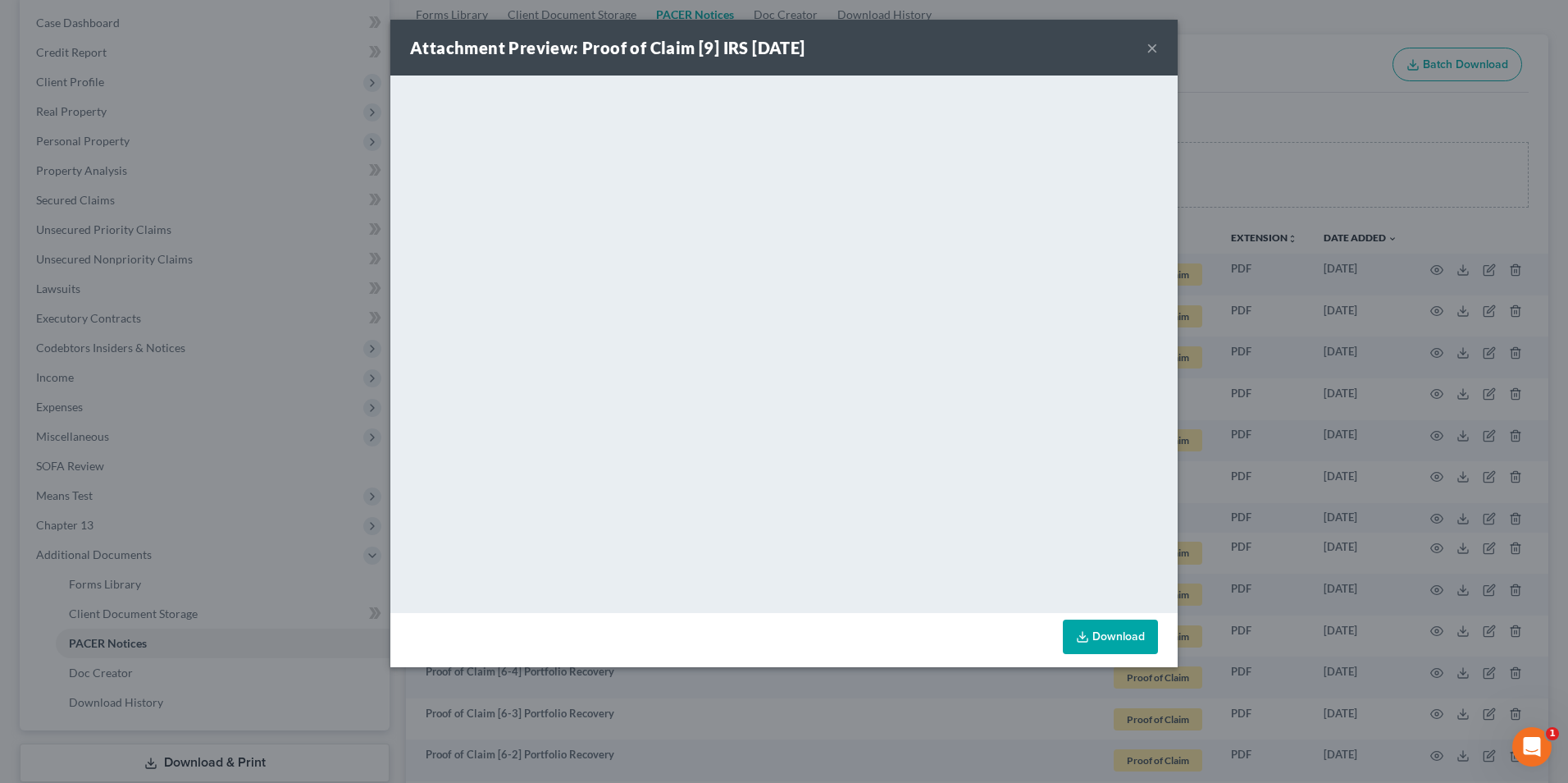
click at [1148, 45] on button "×" at bounding box center [1153, 48] width 12 height 20
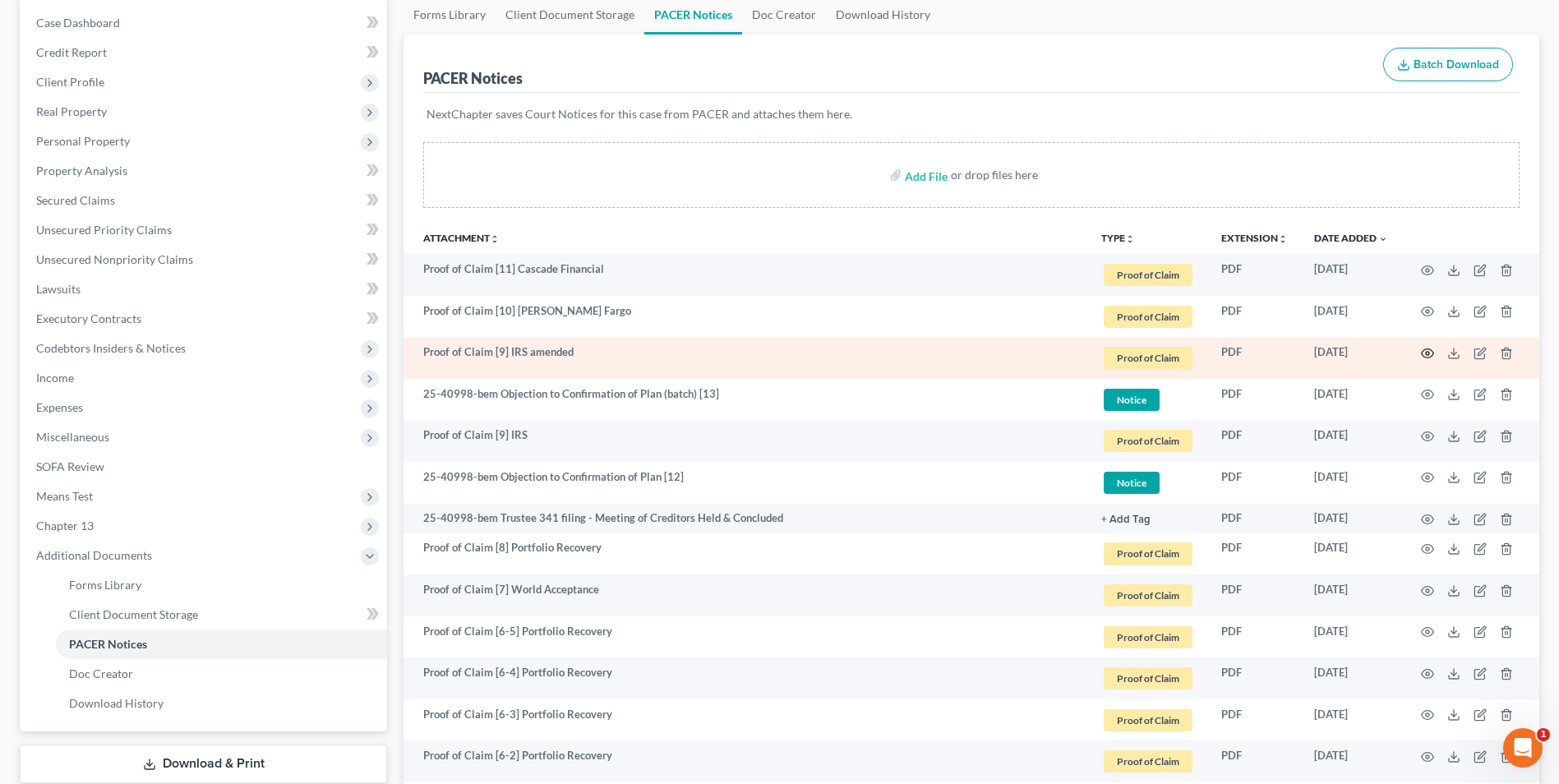
click at [1427, 353] on icon "button" at bounding box center [1427, 353] width 13 height 13
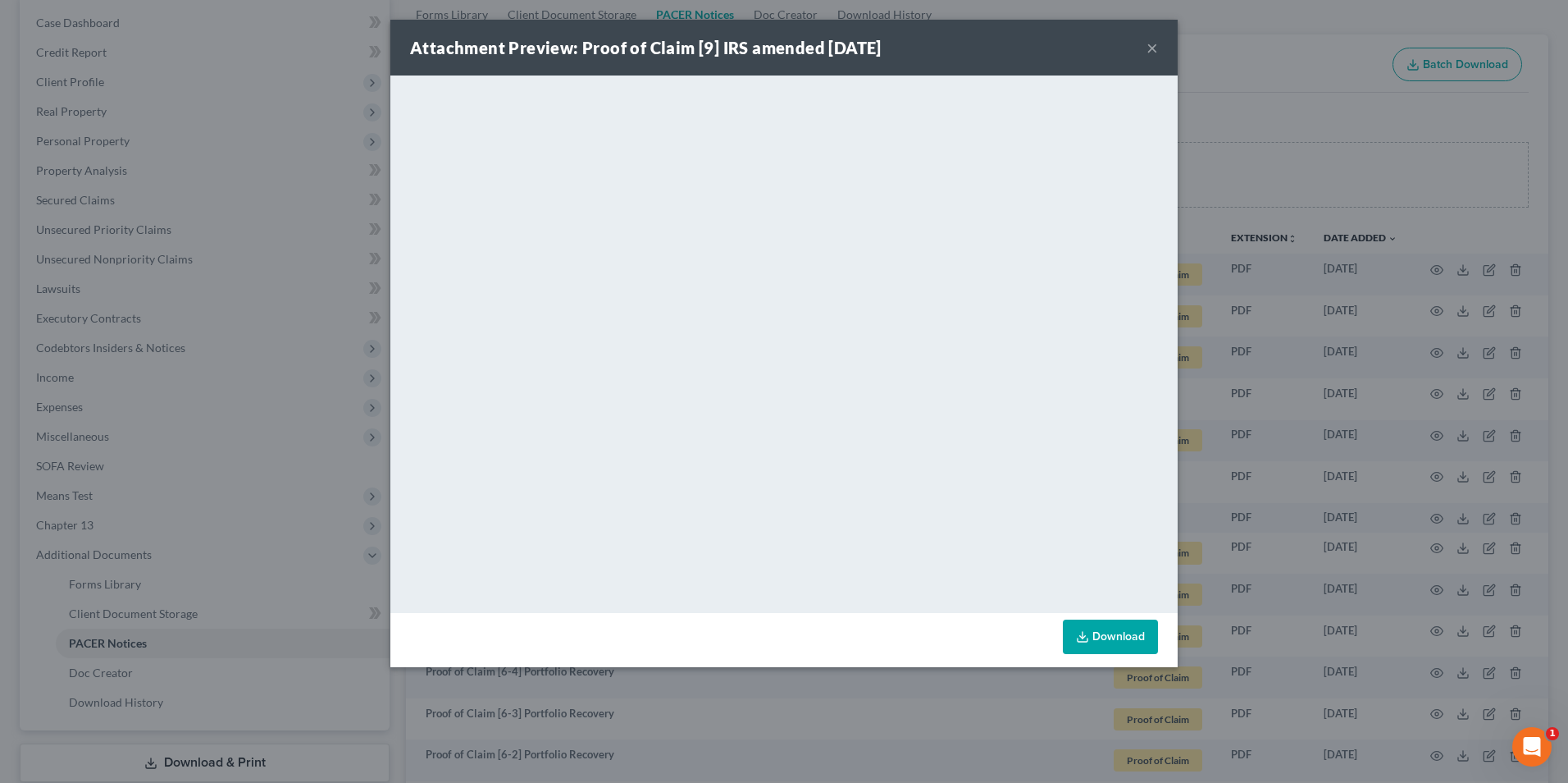
click at [1153, 47] on button "×" at bounding box center [1153, 48] width 12 height 20
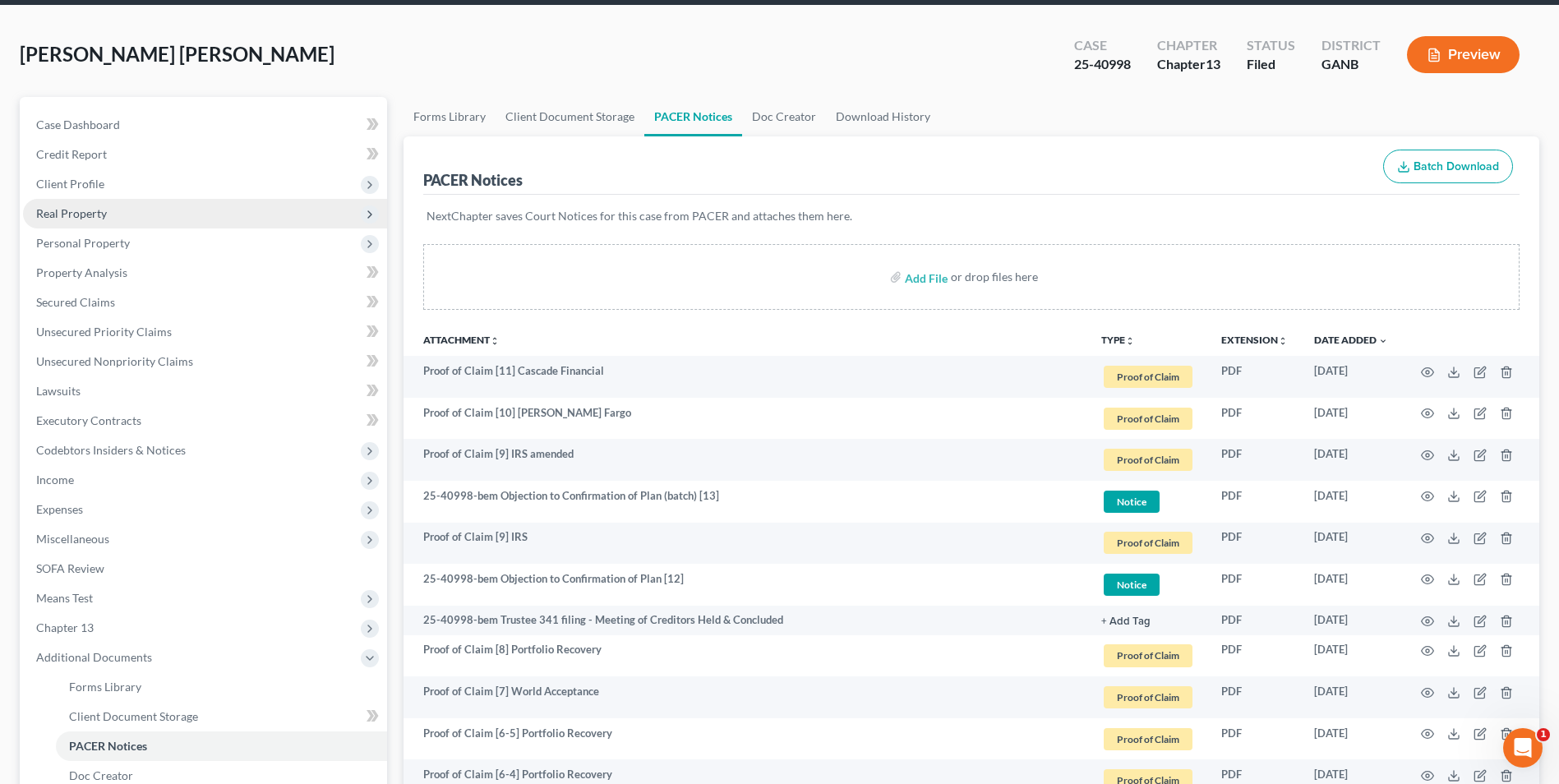
scroll to position [0, 0]
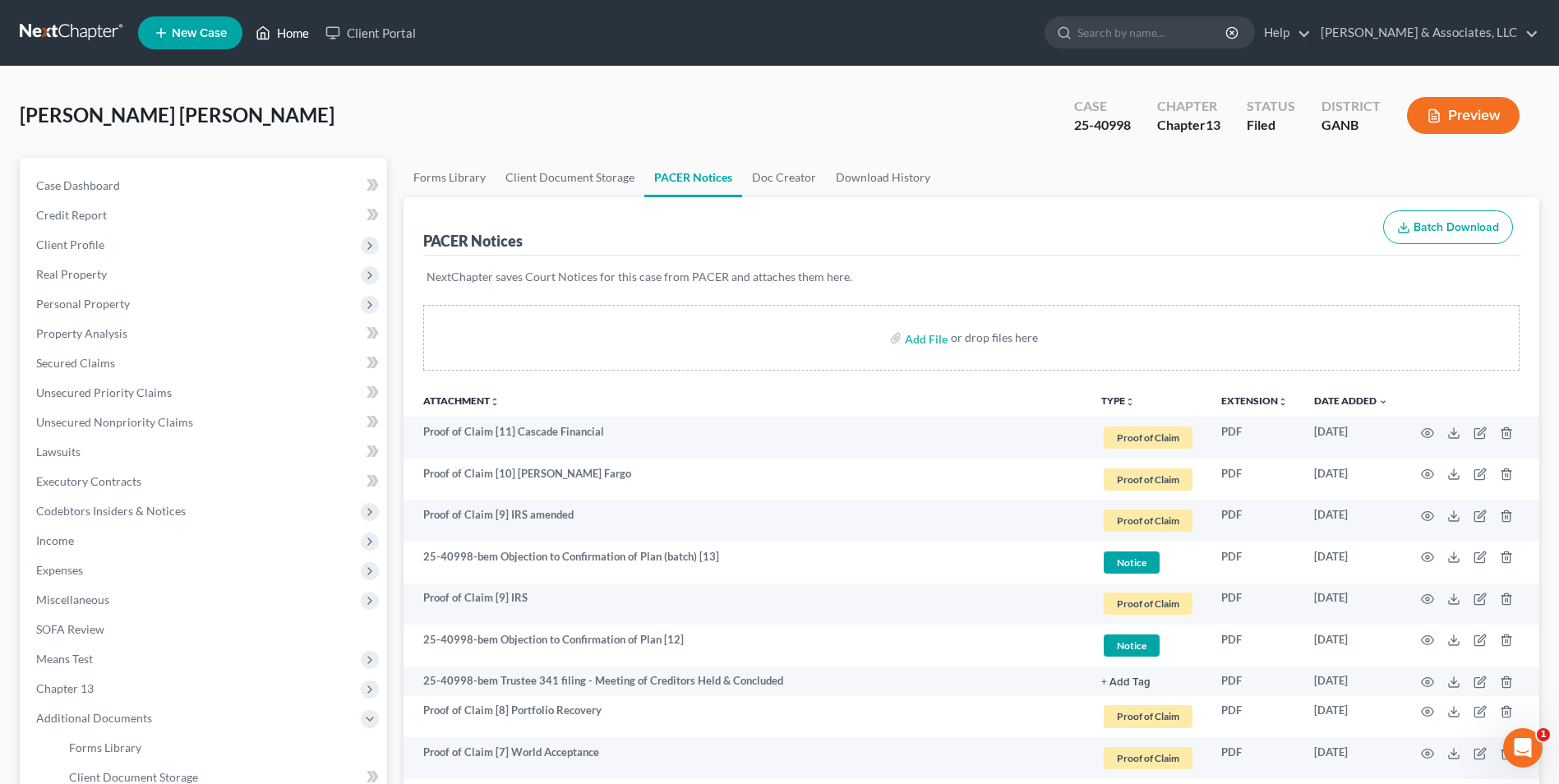
click at [286, 27] on link "Home" at bounding box center [282, 33] width 70 height 30
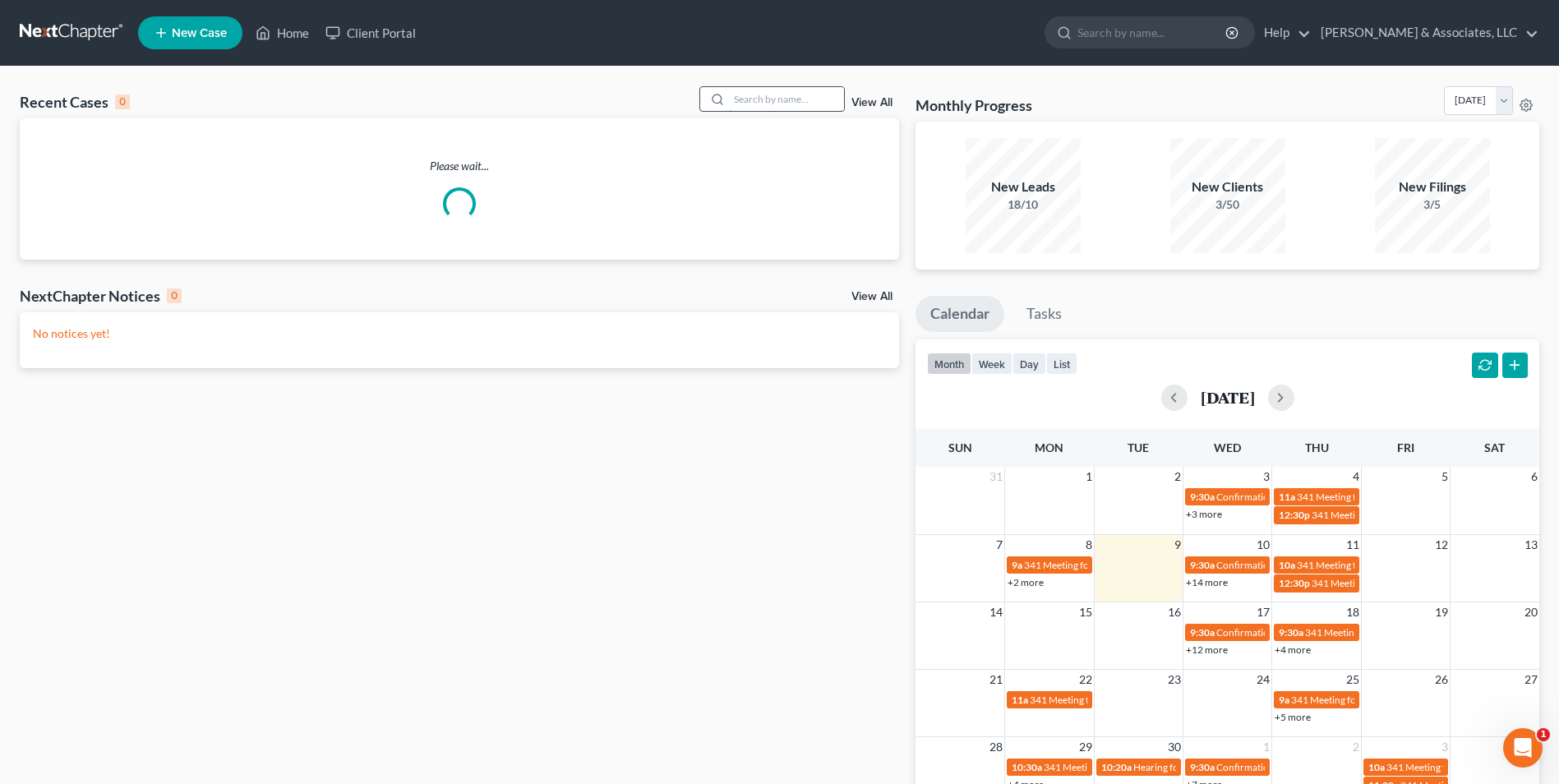
click at [812, 97] on input "search" at bounding box center [786, 99] width 115 height 24
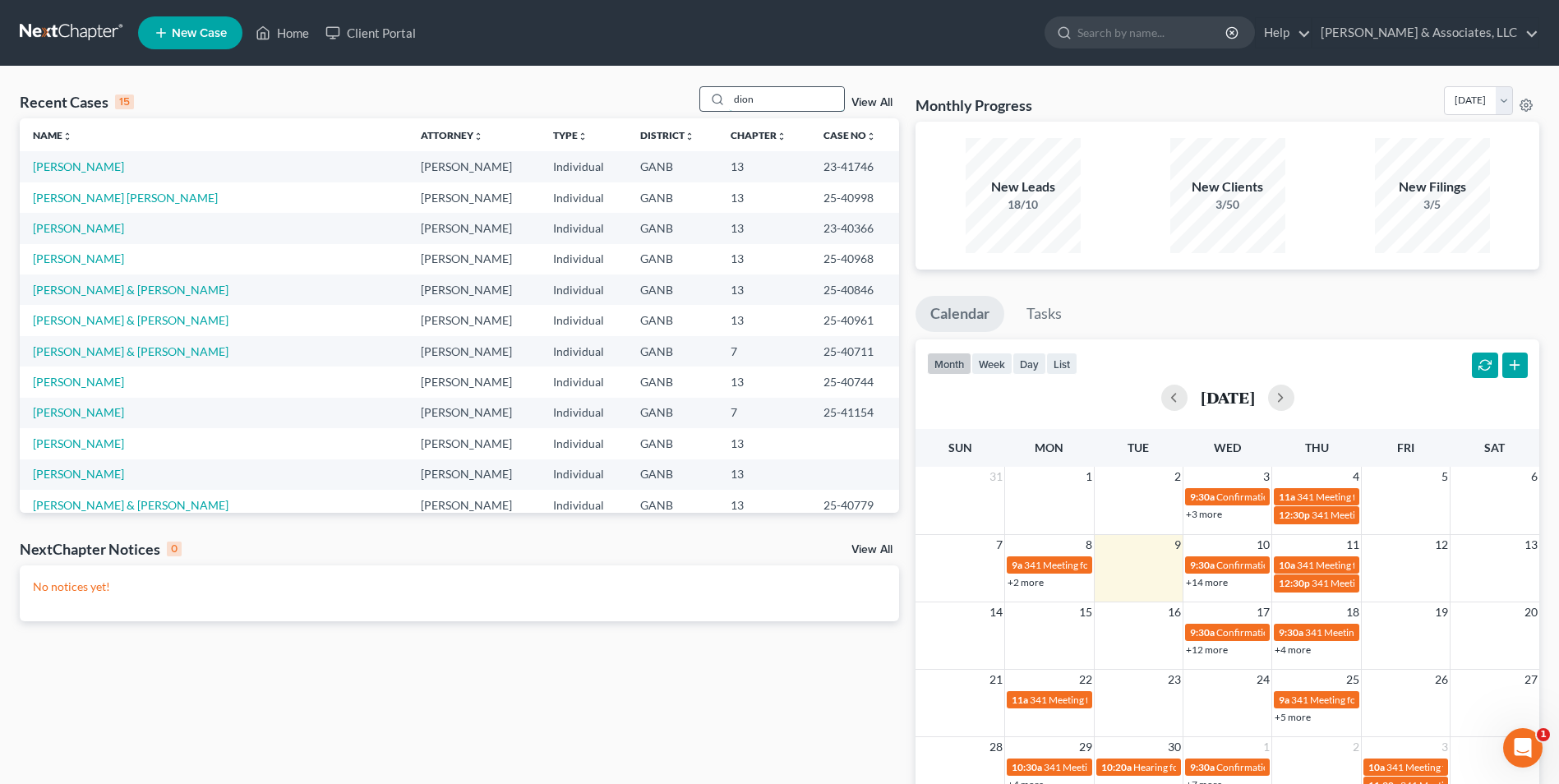
type input "dion"
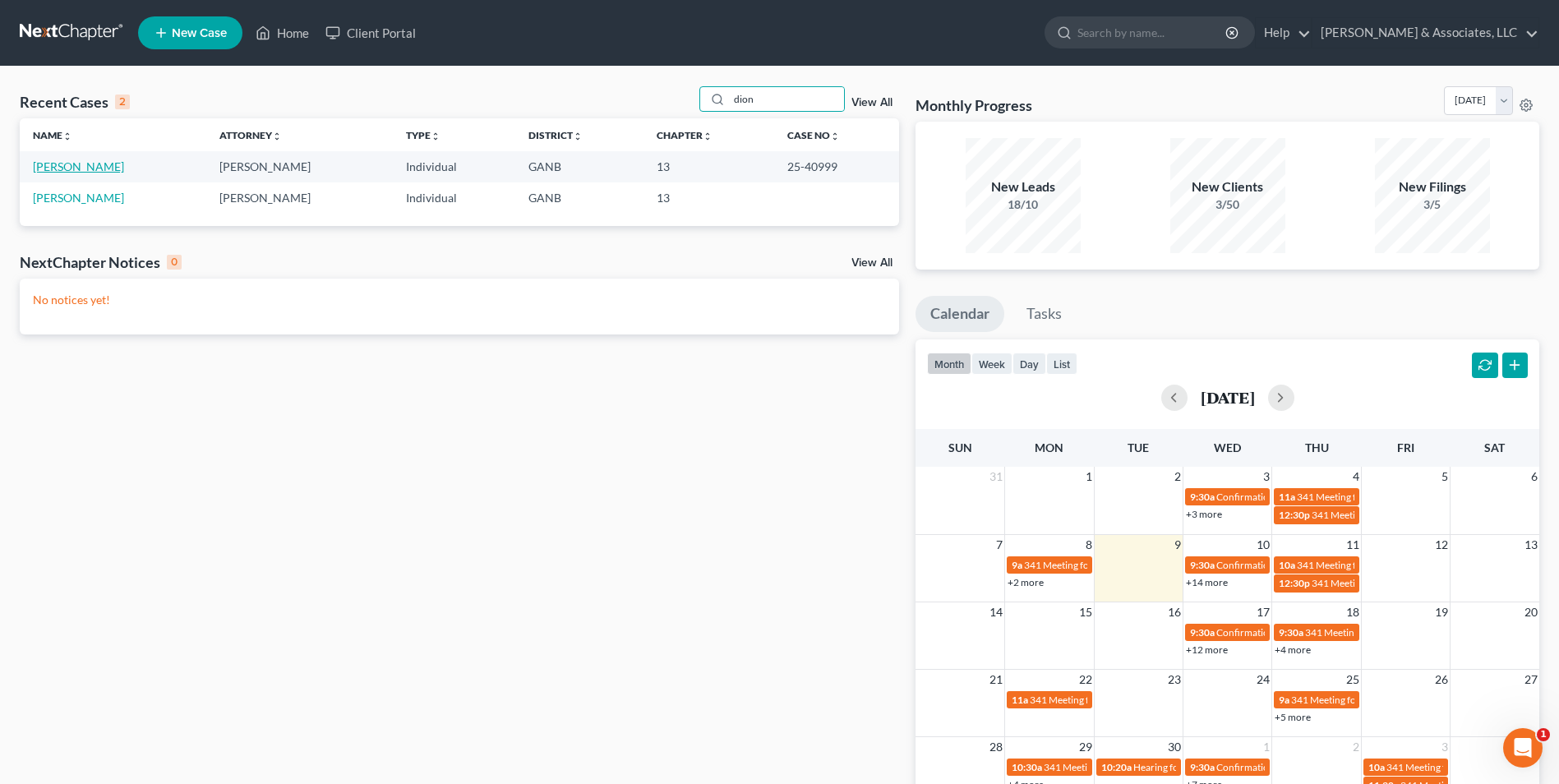
click at [82, 165] on link "[PERSON_NAME]" at bounding box center [79, 166] width 91 height 14
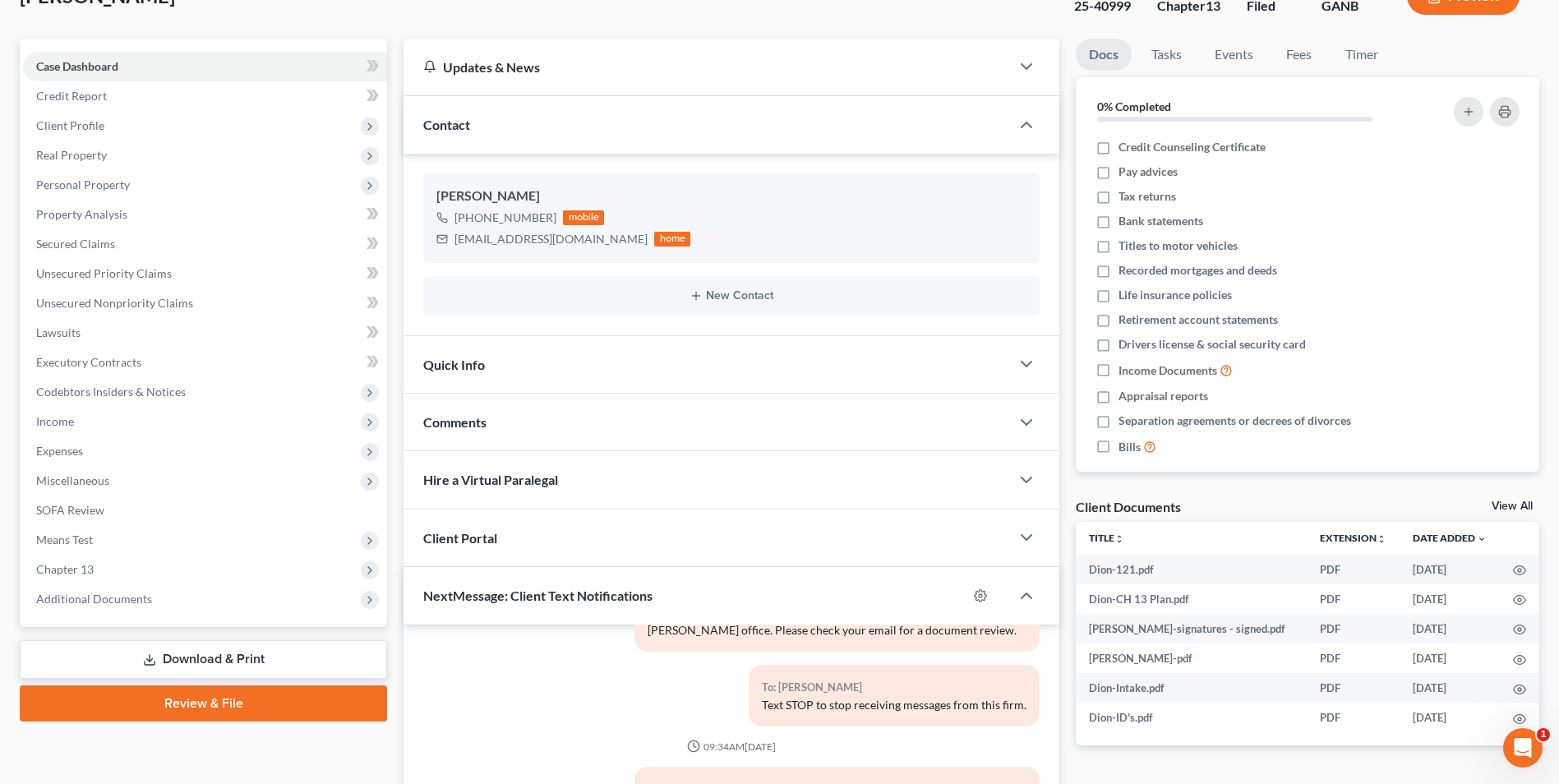
scroll to position [246, 0]
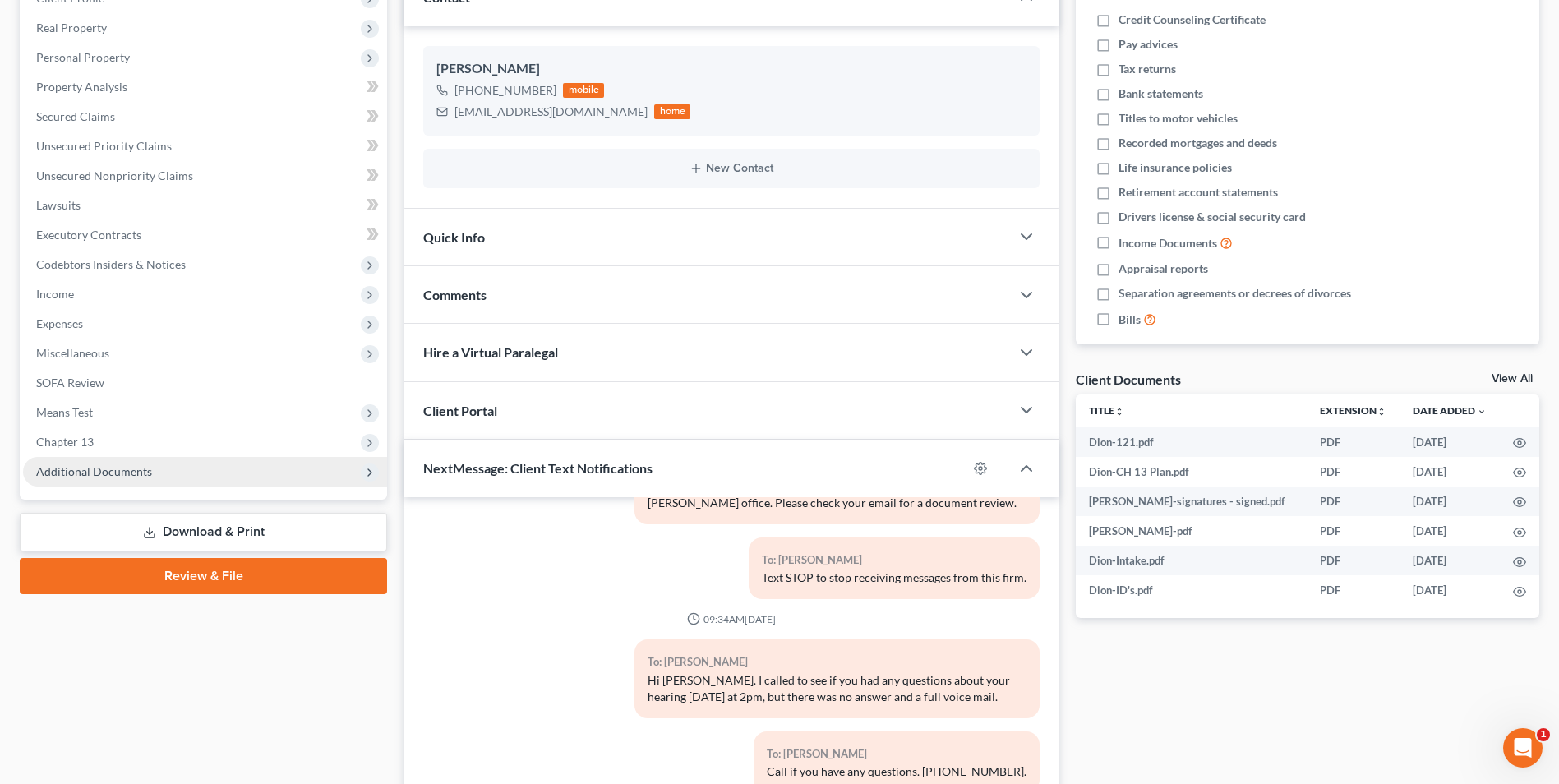
click at [150, 473] on span "Additional Documents" at bounding box center [205, 472] width 364 height 30
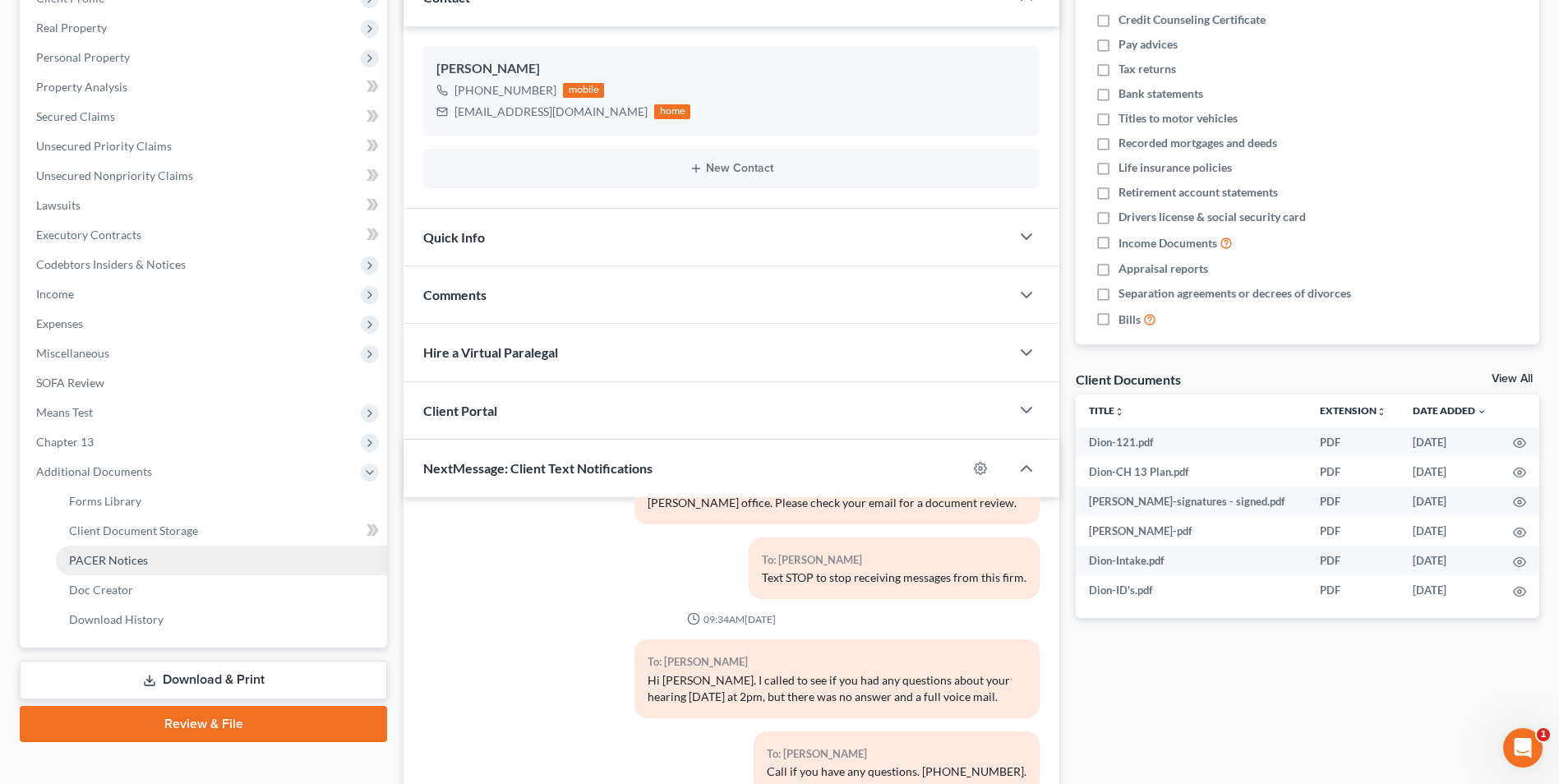
click at [128, 565] on span "PACER Notices" at bounding box center [107, 559] width 79 height 14
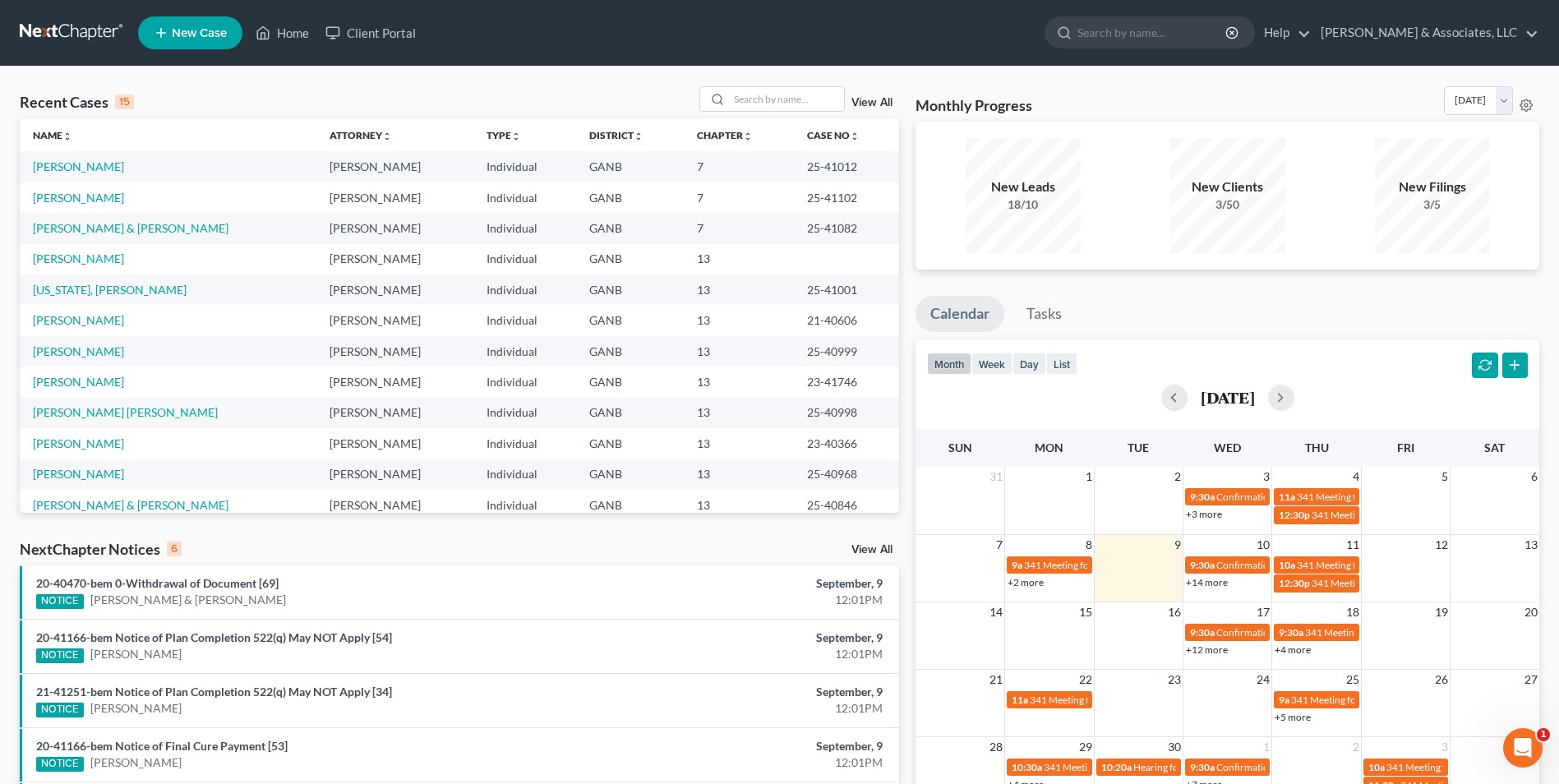
scroll to position [112, 0]
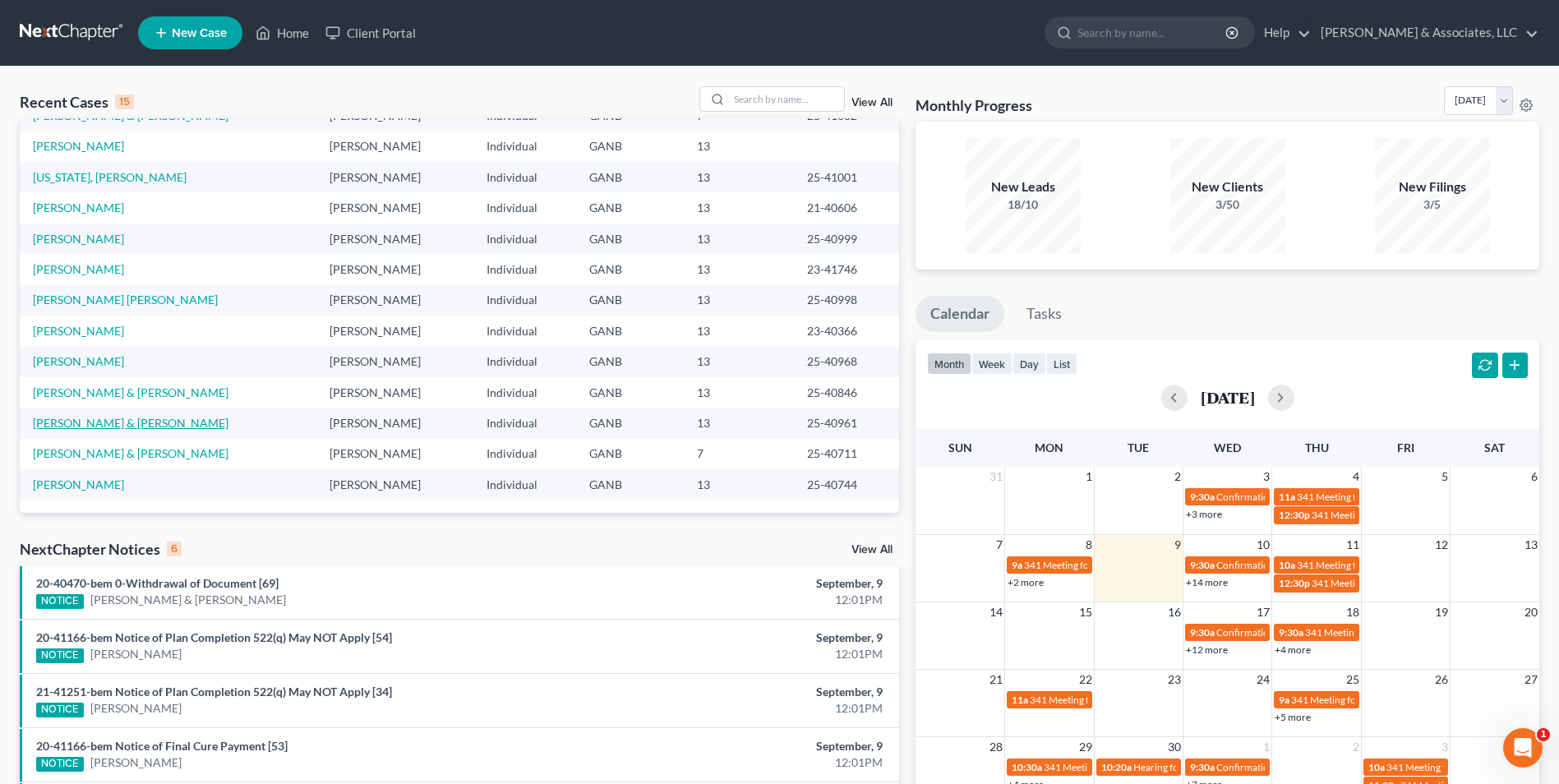
click at [127, 425] on link "[PERSON_NAME] & [PERSON_NAME]" at bounding box center [130, 422] width 196 height 14
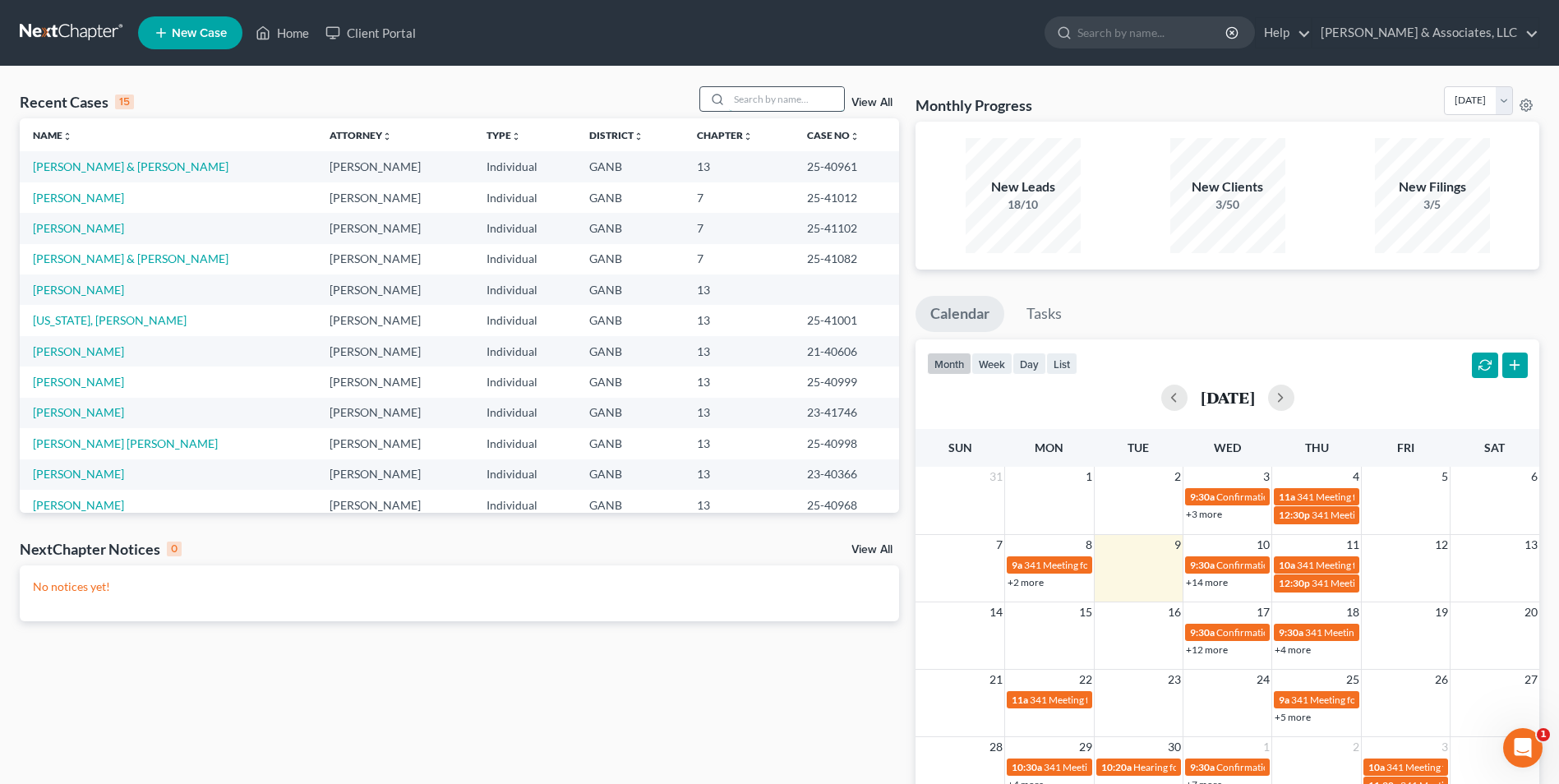
click at [806, 99] on input "search" at bounding box center [786, 99] width 115 height 24
type input "mcc"
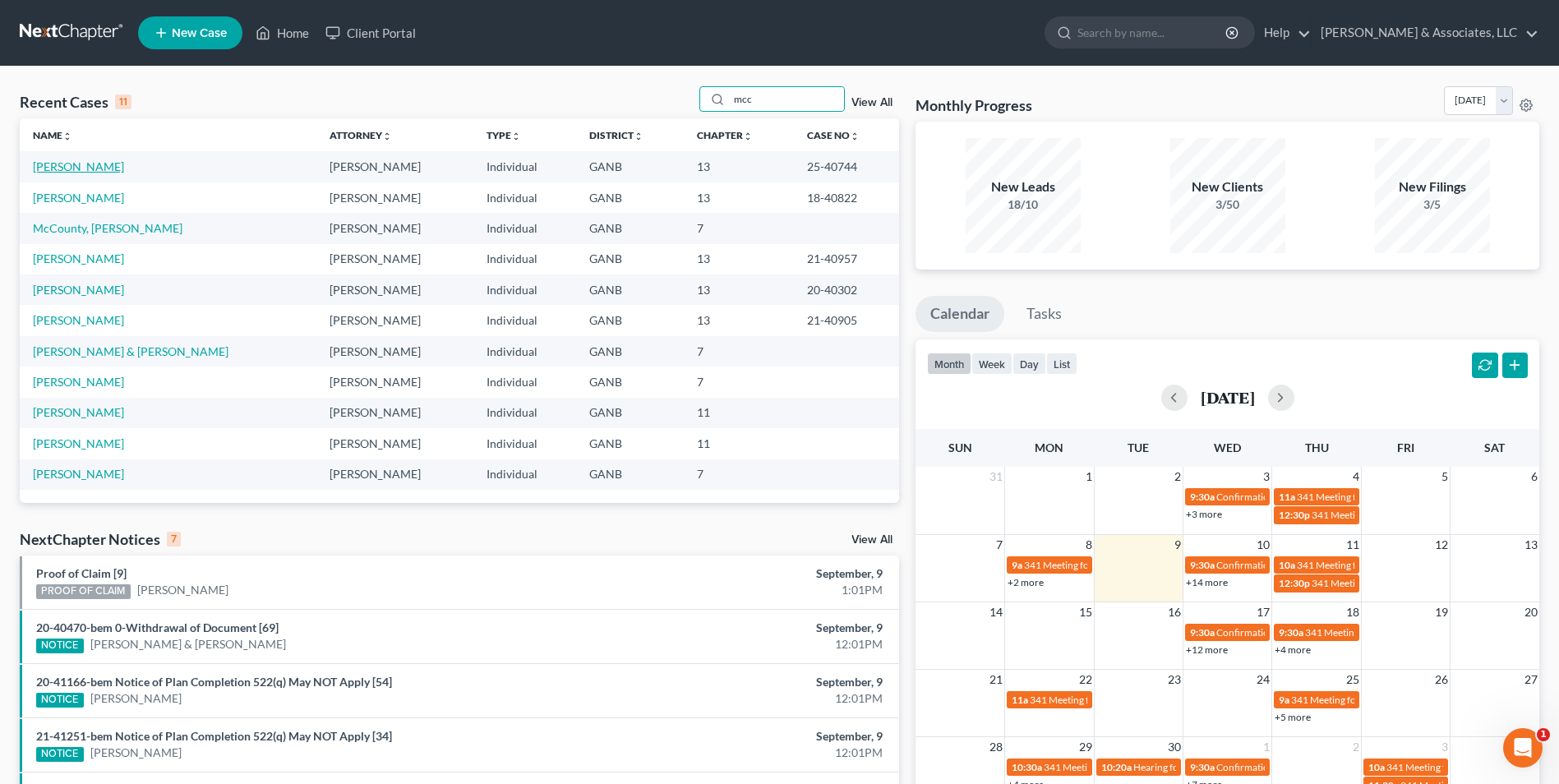
click at [68, 162] on link "[PERSON_NAME]" at bounding box center [79, 166] width 91 height 14
click at [94, 169] on link "[PERSON_NAME]" at bounding box center [79, 166] width 91 height 14
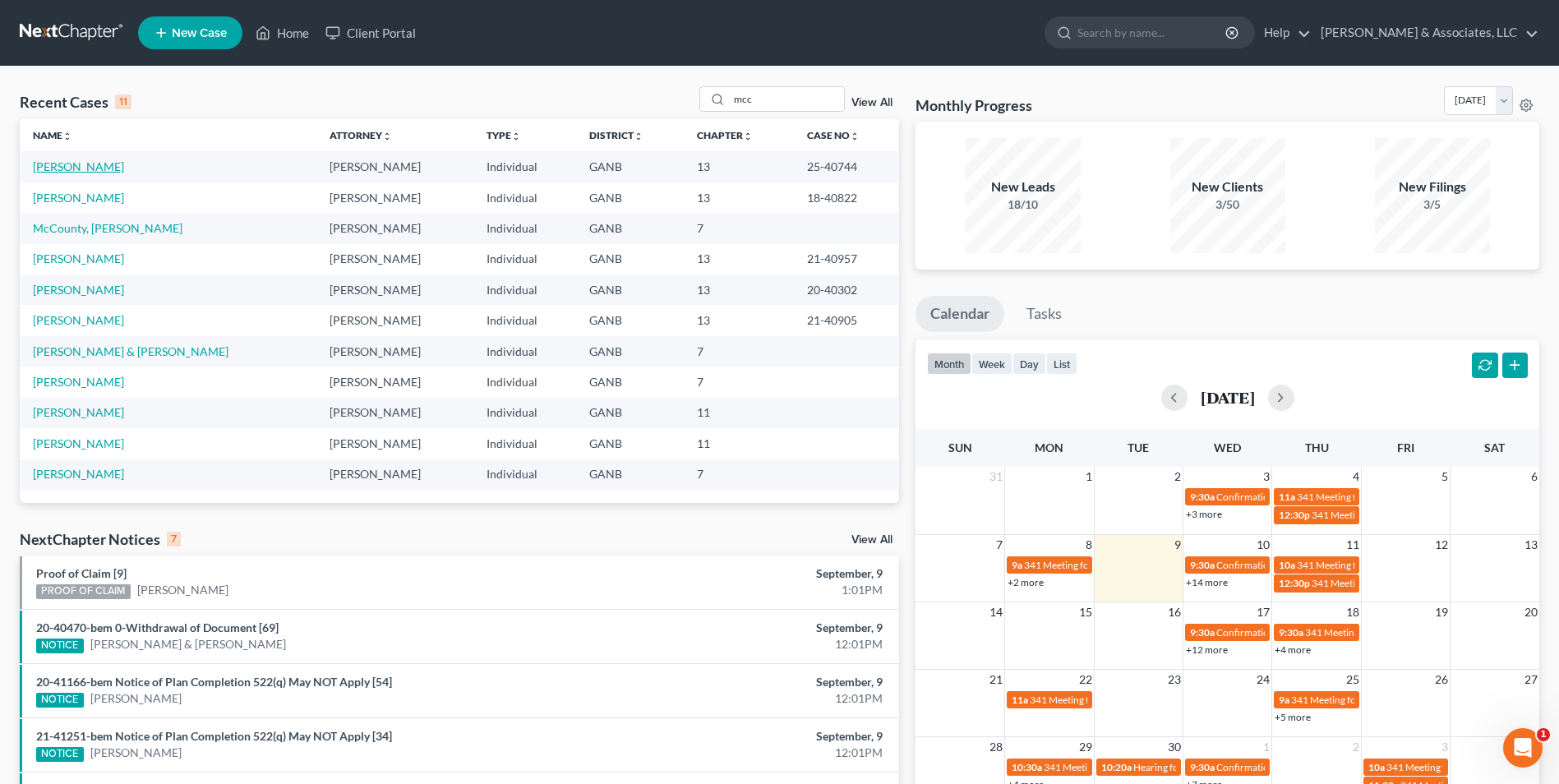
click at [94, 169] on link "[PERSON_NAME]" at bounding box center [79, 166] width 91 height 14
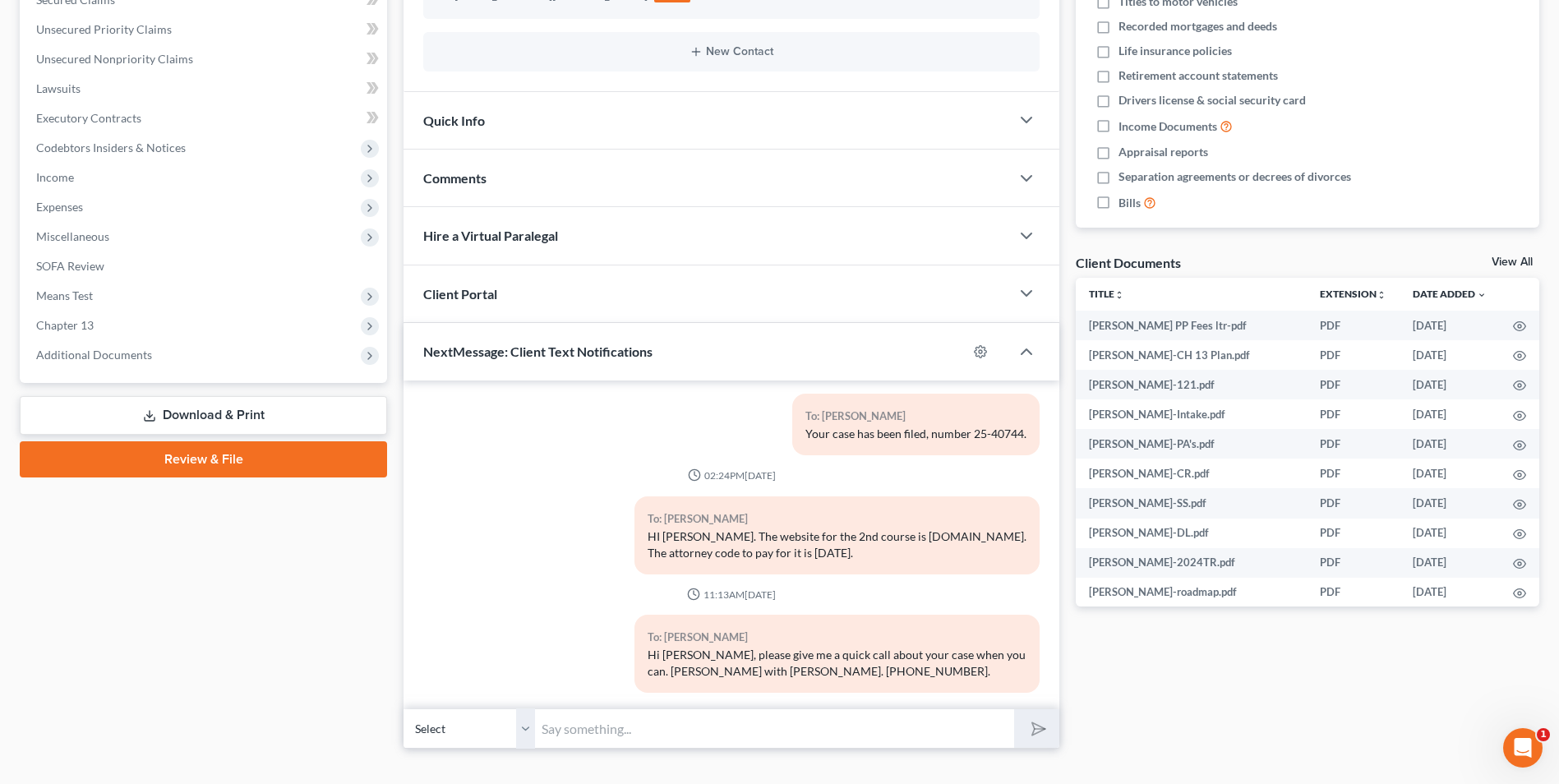
scroll to position [391, 0]
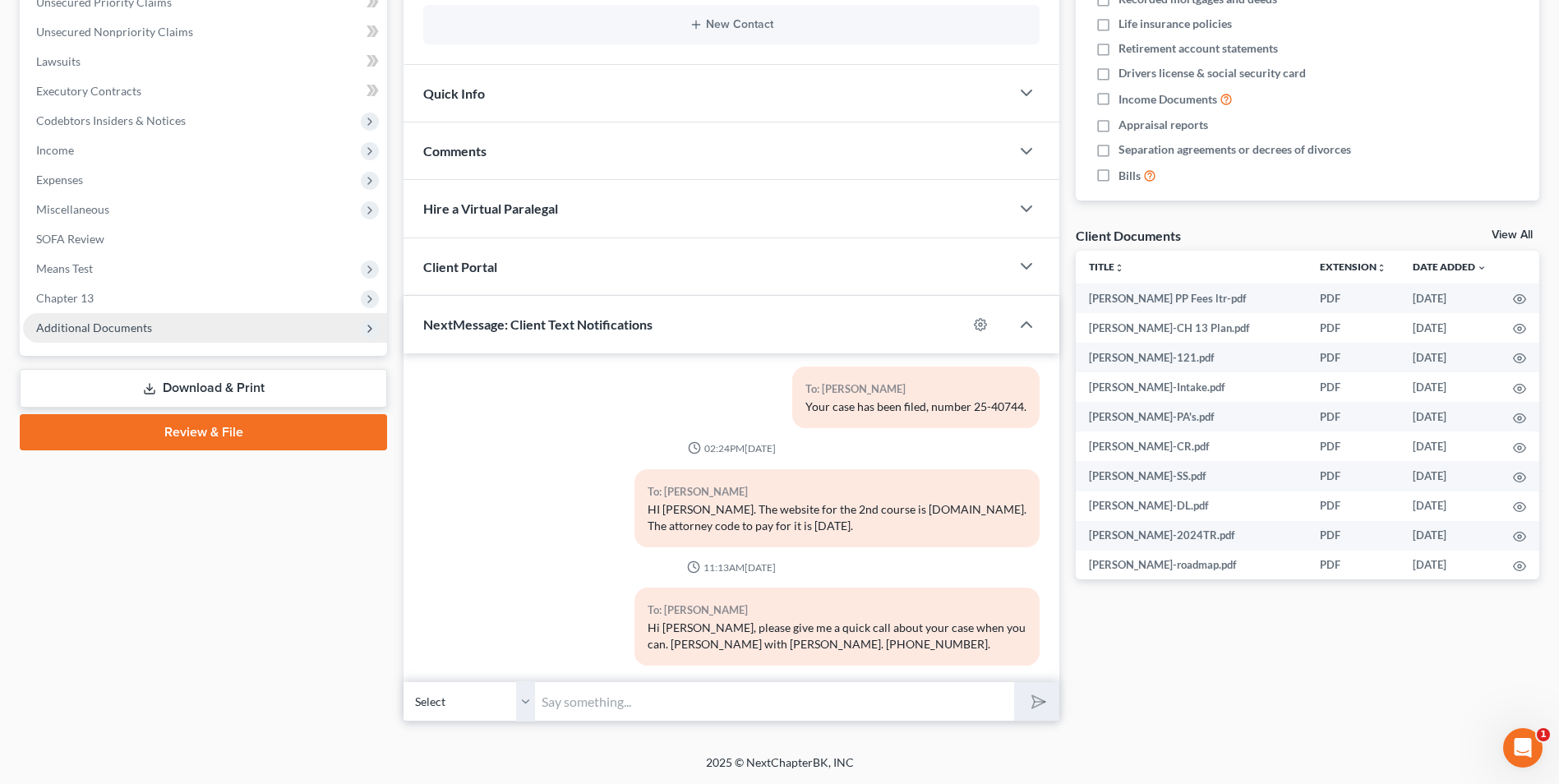
click at [136, 327] on span "Additional Documents" at bounding box center [93, 327] width 116 height 14
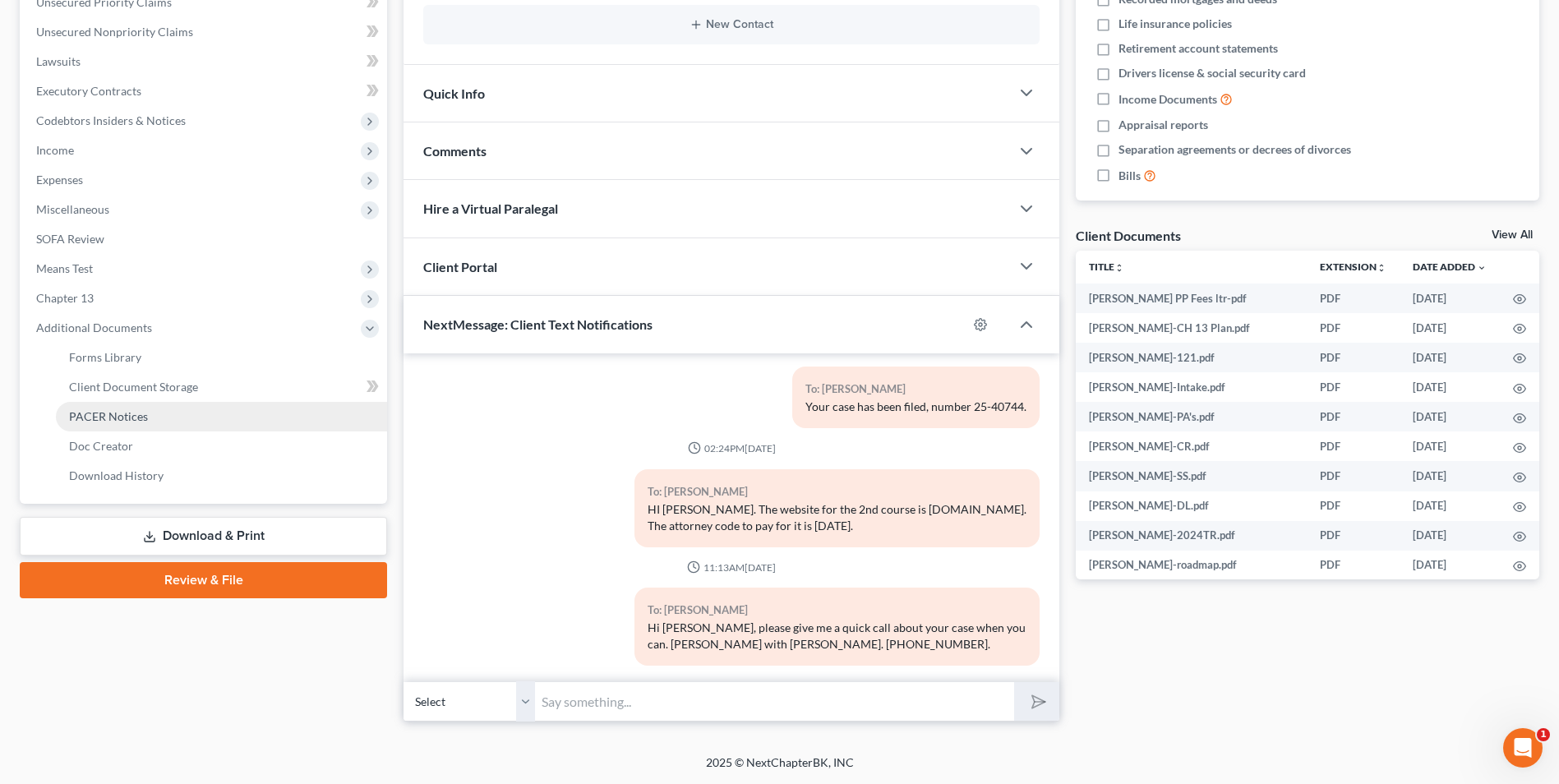
click at [133, 412] on span "PACER Notices" at bounding box center [107, 416] width 79 height 14
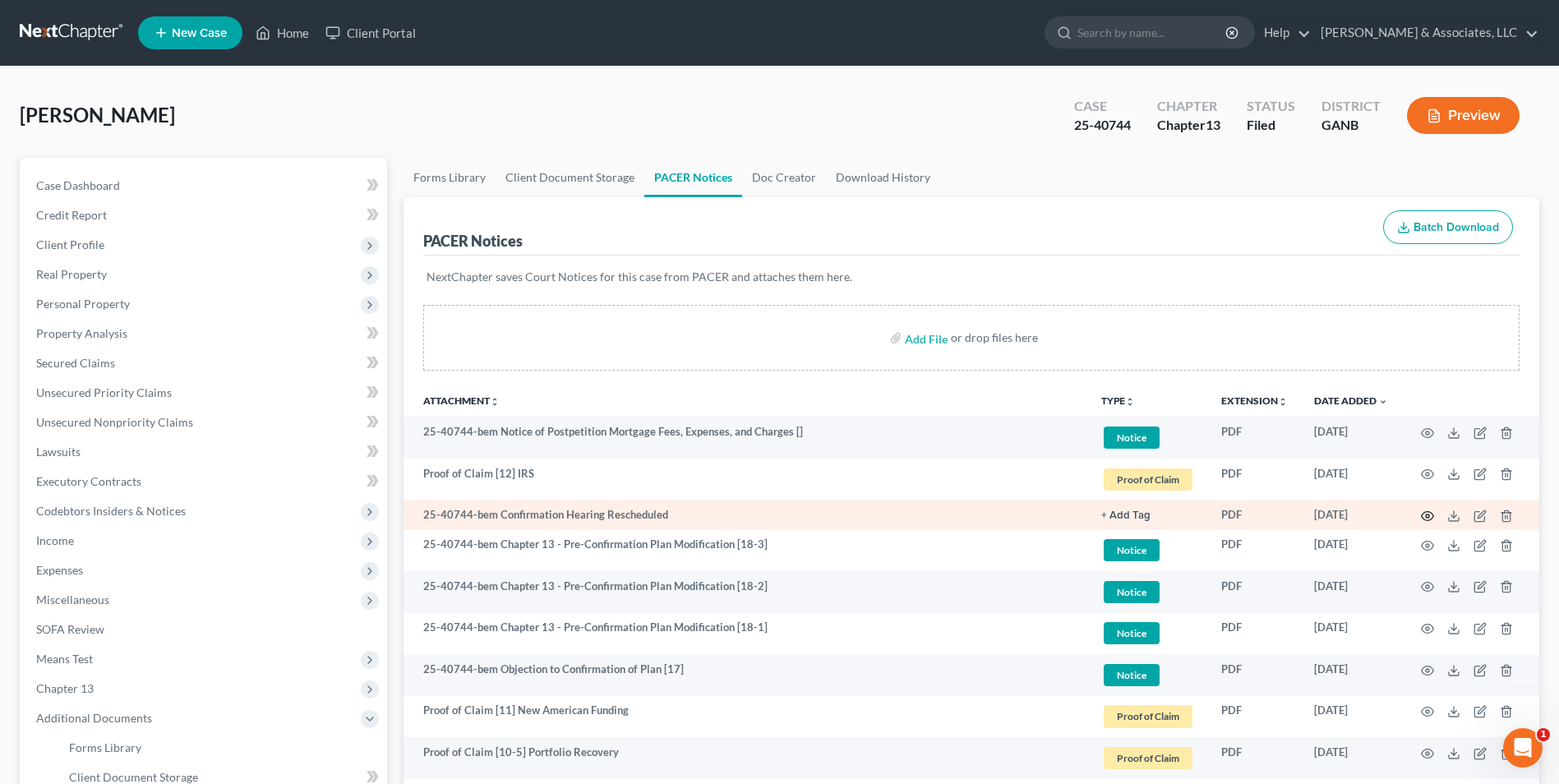
click at [1429, 511] on icon "button" at bounding box center [1427, 515] width 13 height 13
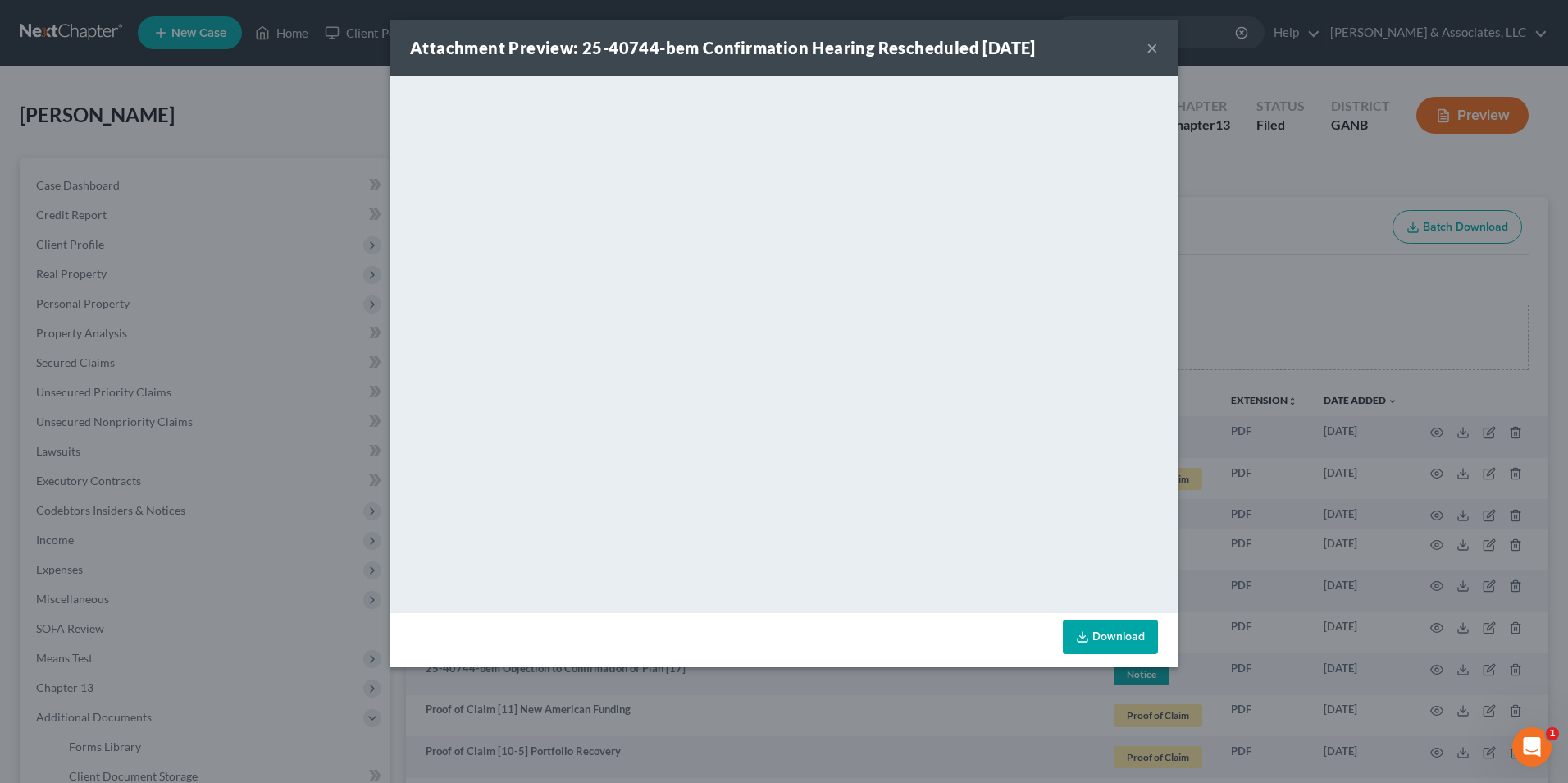
click at [1151, 48] on button "×" at bounding box center [1153, 48] width 12 height 20
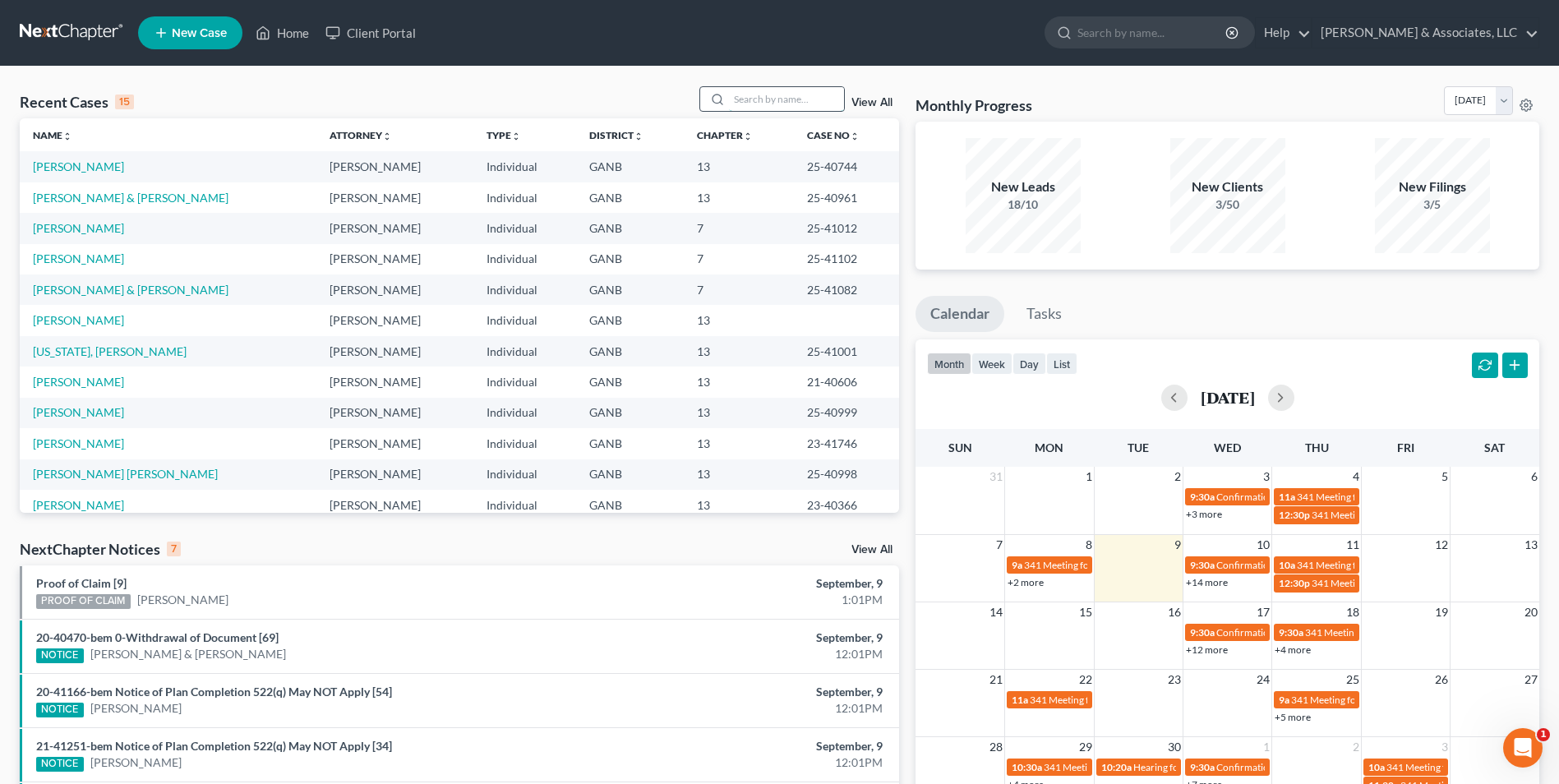
click at [809, 104] on input "search" at bounding box center [786, 99] width 115 height 24
type input "[PERSON_NAME]"
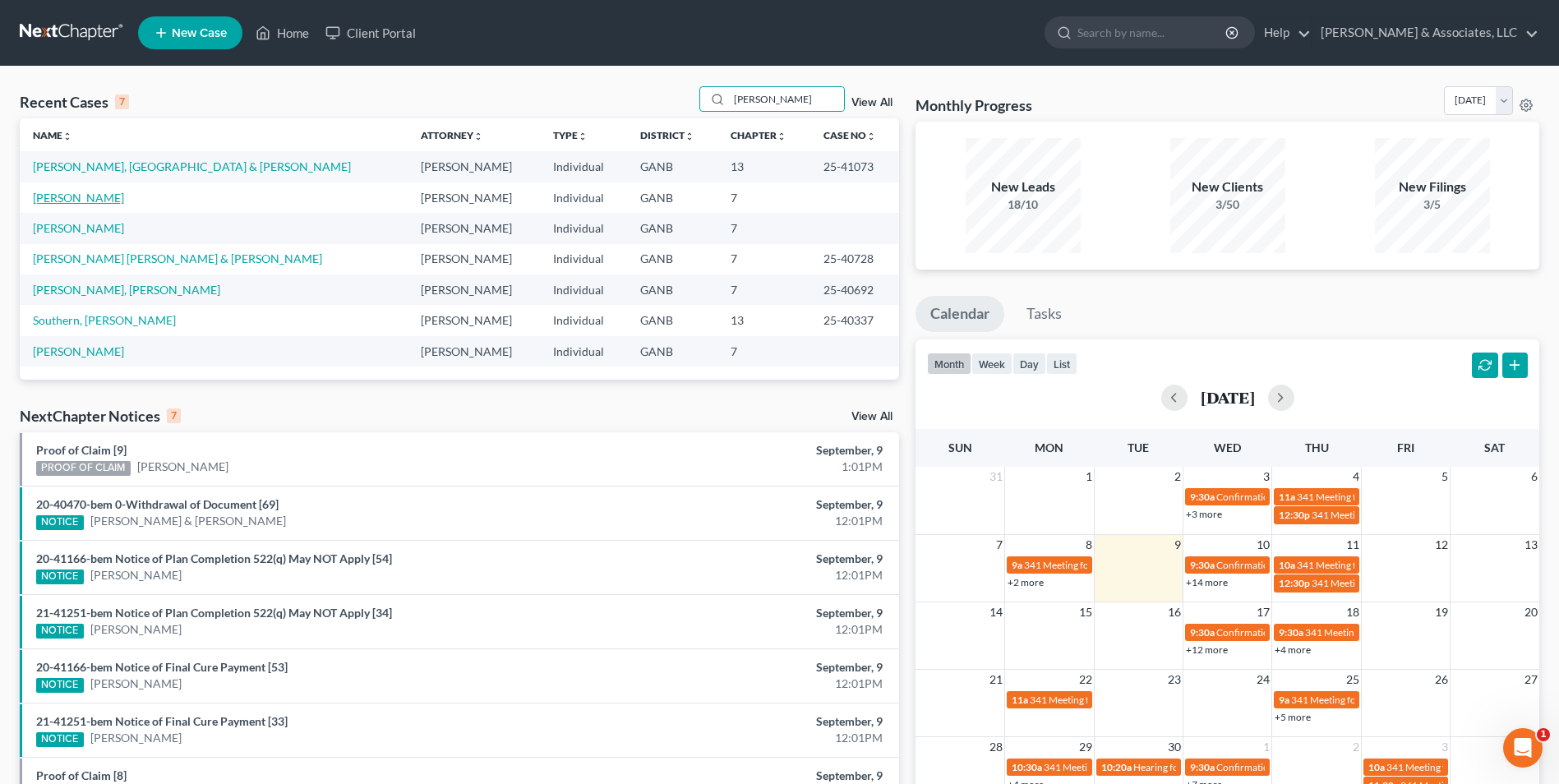
click at [104, 203] on link "[PERSON_NAME]" at bounding box center [79, 198] width 91 height 14
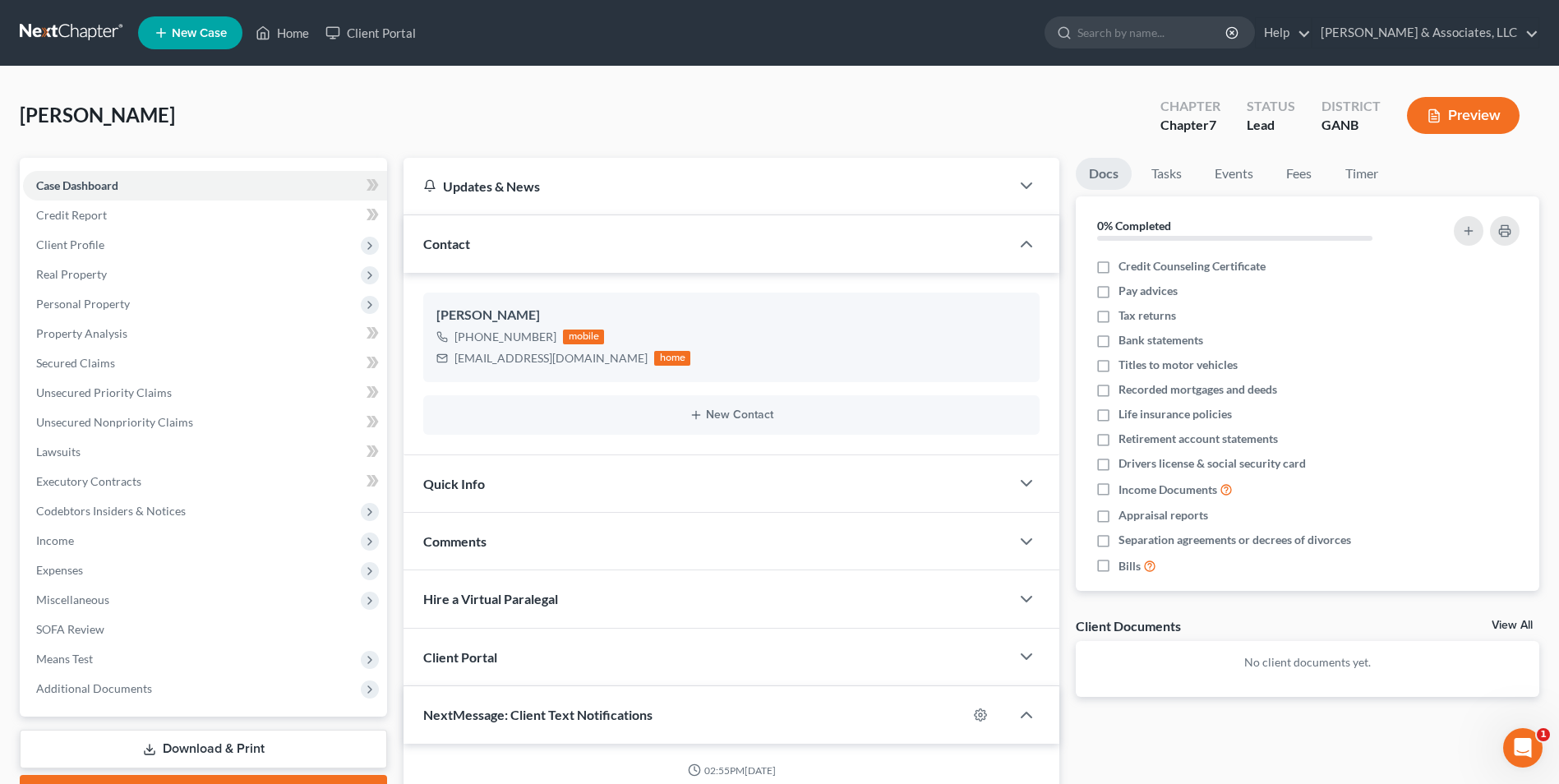
scroll to position [7, 0]
click at [149, 690] on span "Additional Documents" at bounding box center [93, 688] width 116 height 14
click at [203, 744] on link "Client Document Storage" at bounding box center [221, 747] width 331 height 30
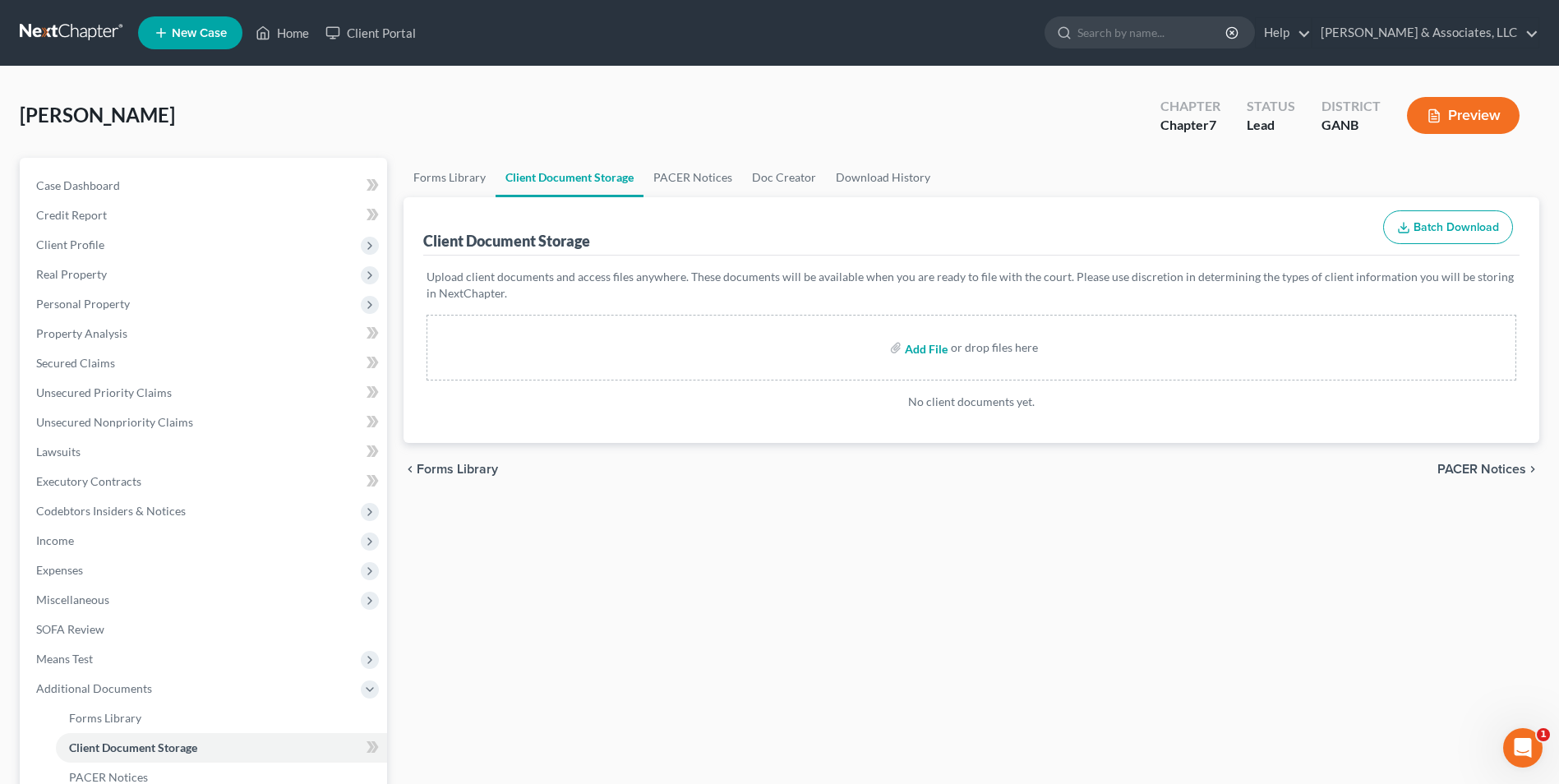
click at [938, 346] on input "file" at bounding box center [925, 348] width 40 height 30
type input "C:\fakepath\Hernandez.intake.pdf"
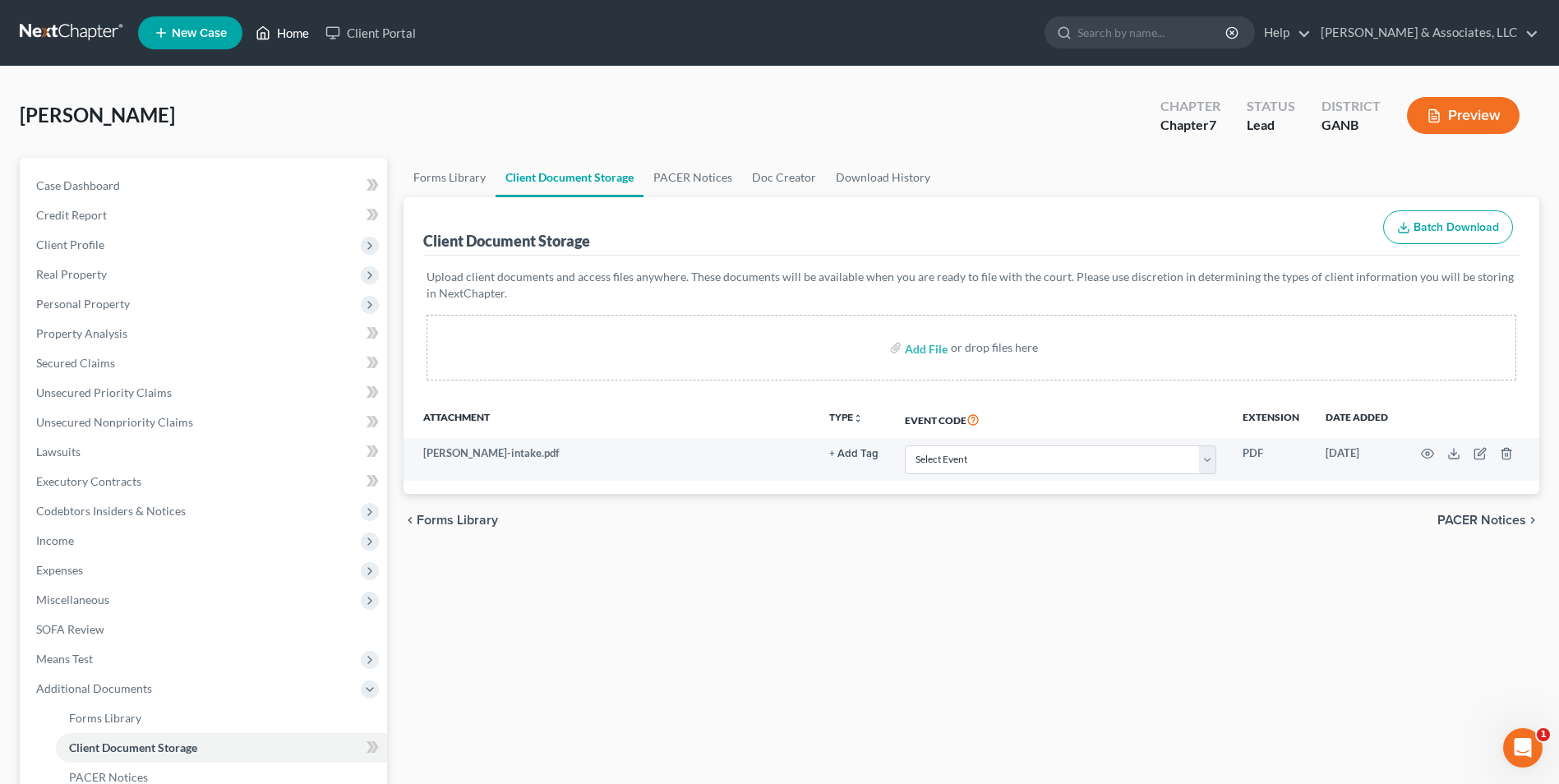
click at [290, 36] on link "Home" at bounding box center [282, 33] width 70 height 30
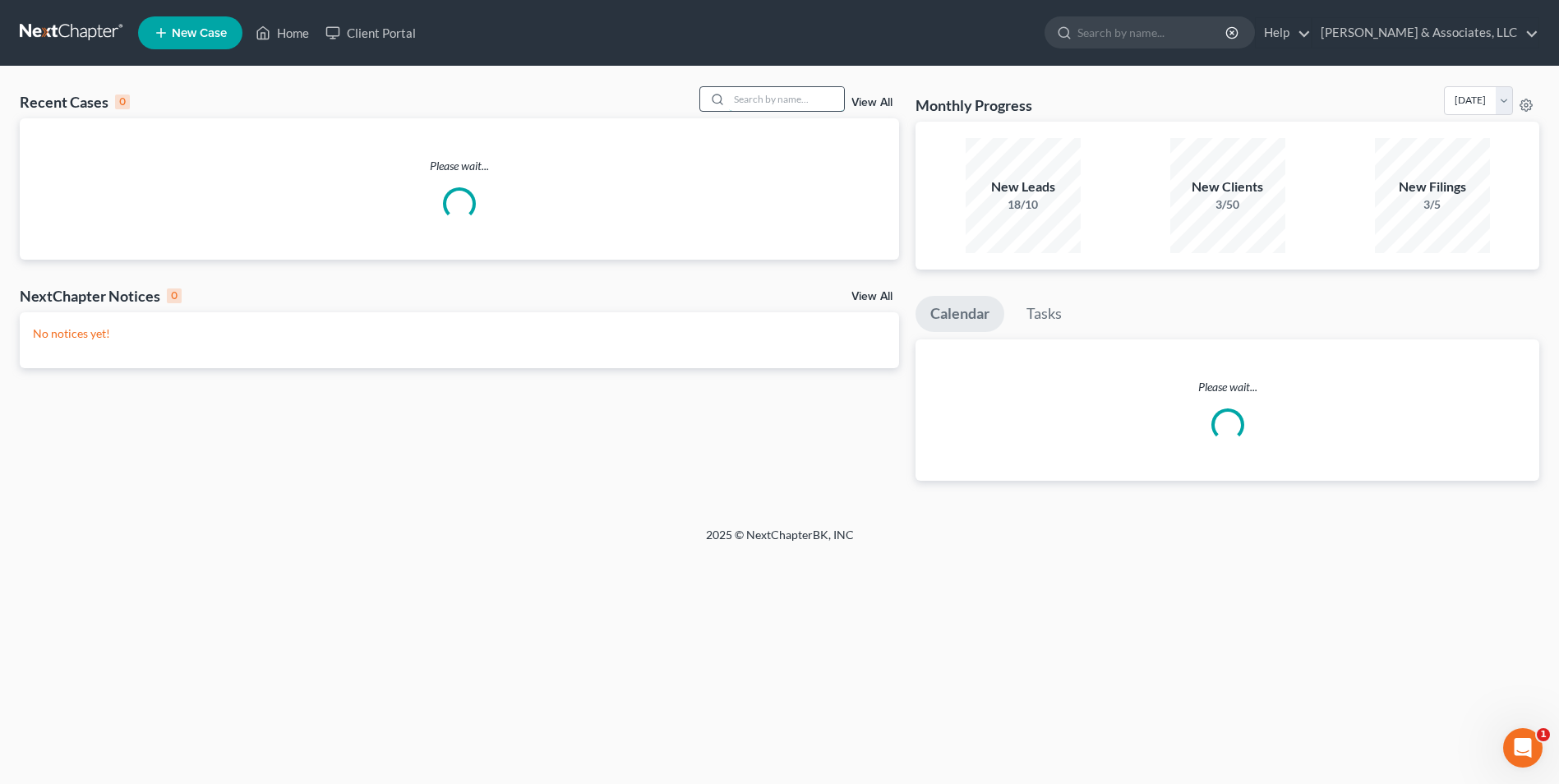
click at [766, 97] on input "search" at bounding box center [786, 99] width 115 height 24
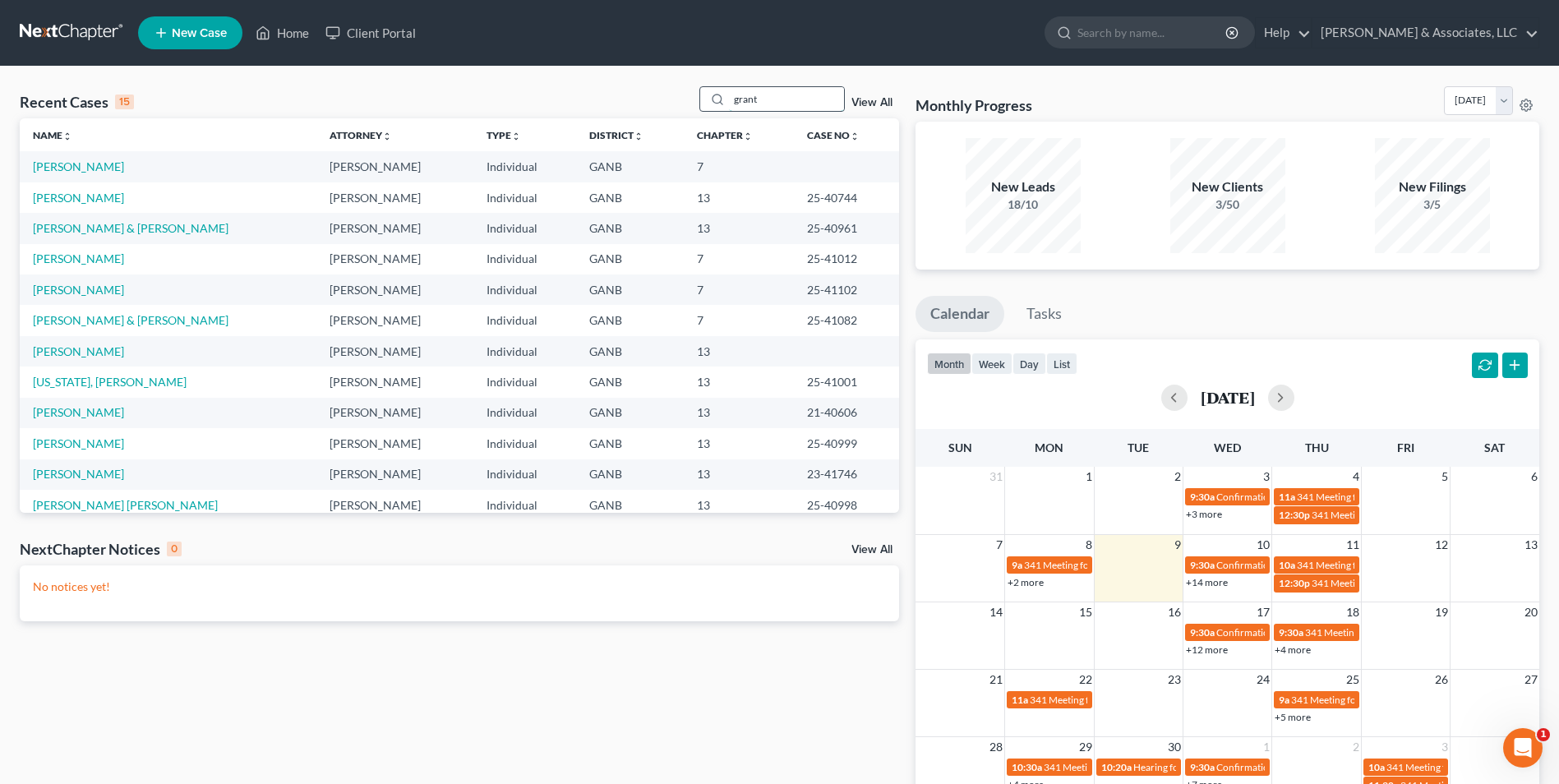
type input "grant"
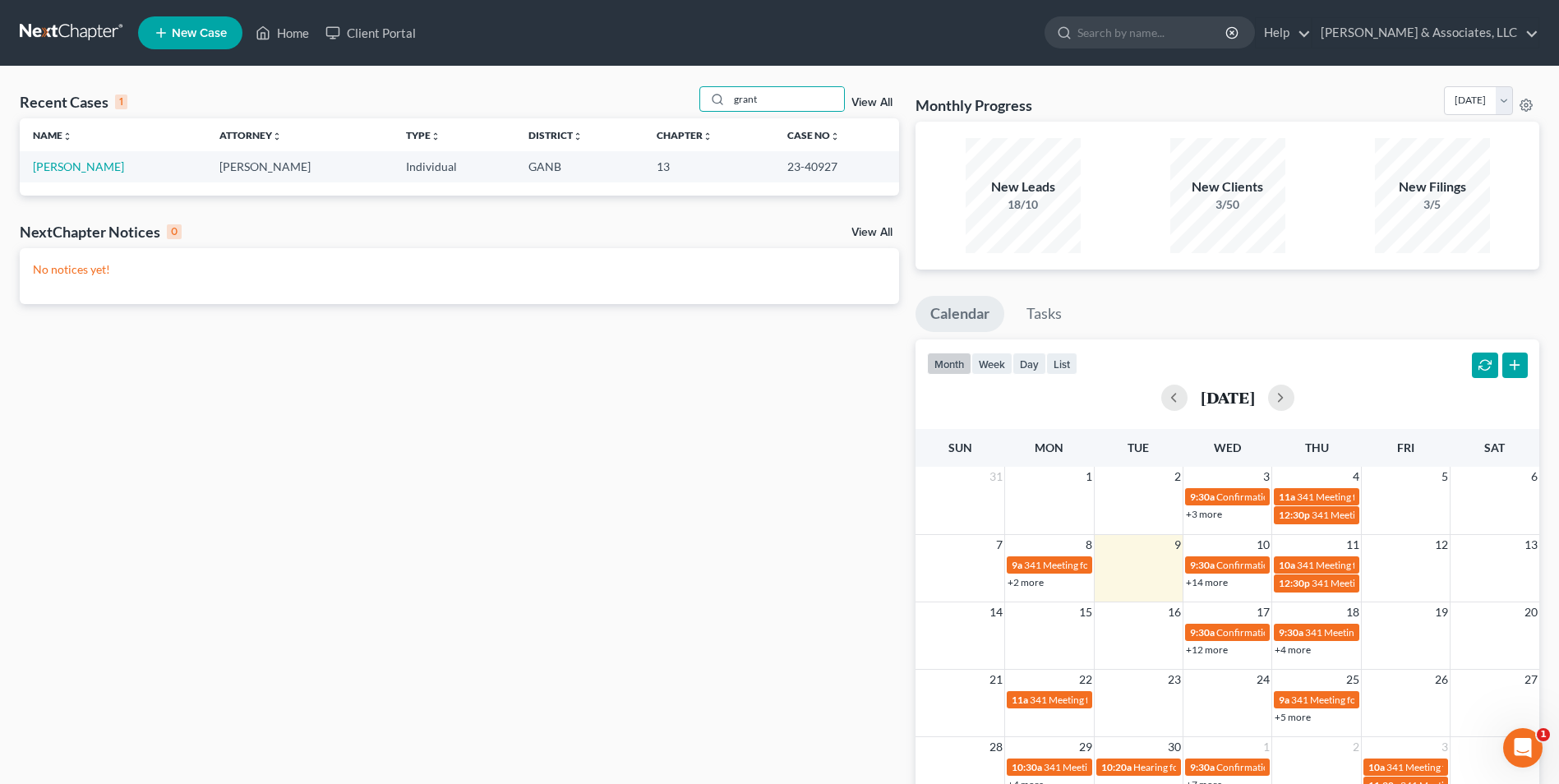
click at [204, 31] on span "New Case" at bounding box center [199, 33] width 55 height 12
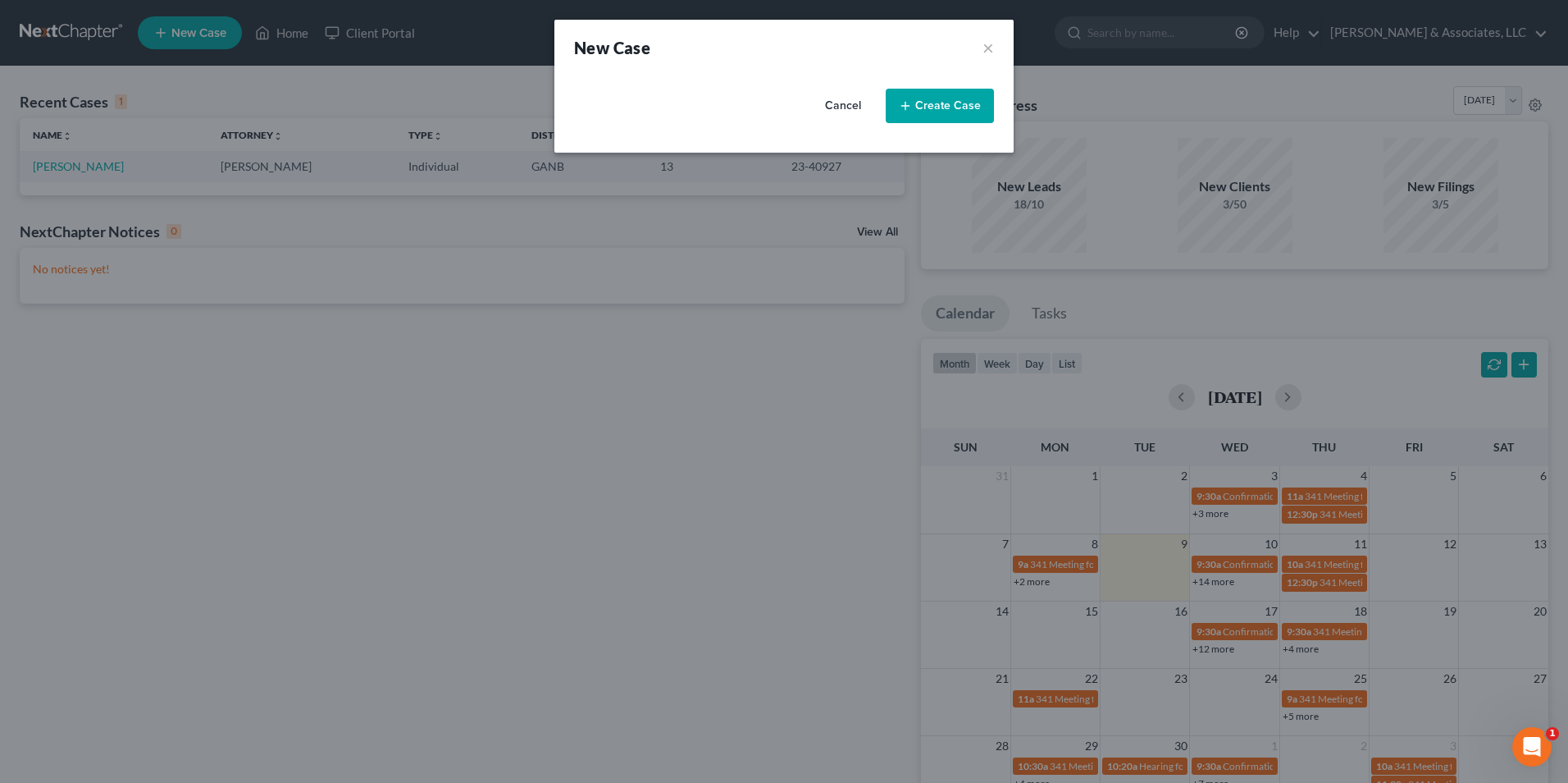
select select "19"
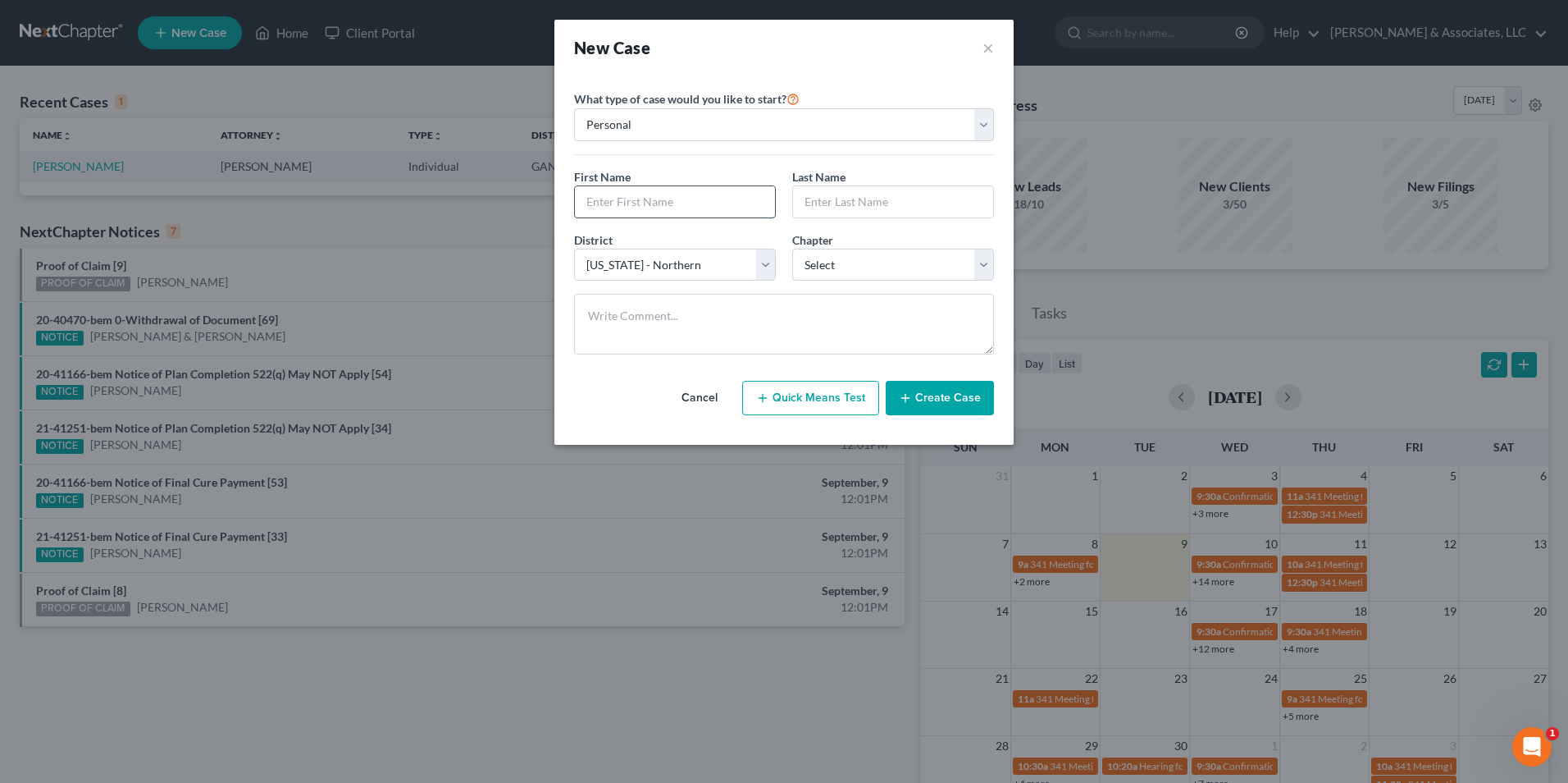
click at [661, 210] on input "text" at bounding box center [675, 201] width 200 height 31
click at [718, 208] on input "text" at bounding box center [675, 201] width 200 height 31
type input "Grant"
type input "Schlaitzer"
click at [989, 272] on select "Select 7 11 12 13" at bounding box center [892, 264] width 201 height 33
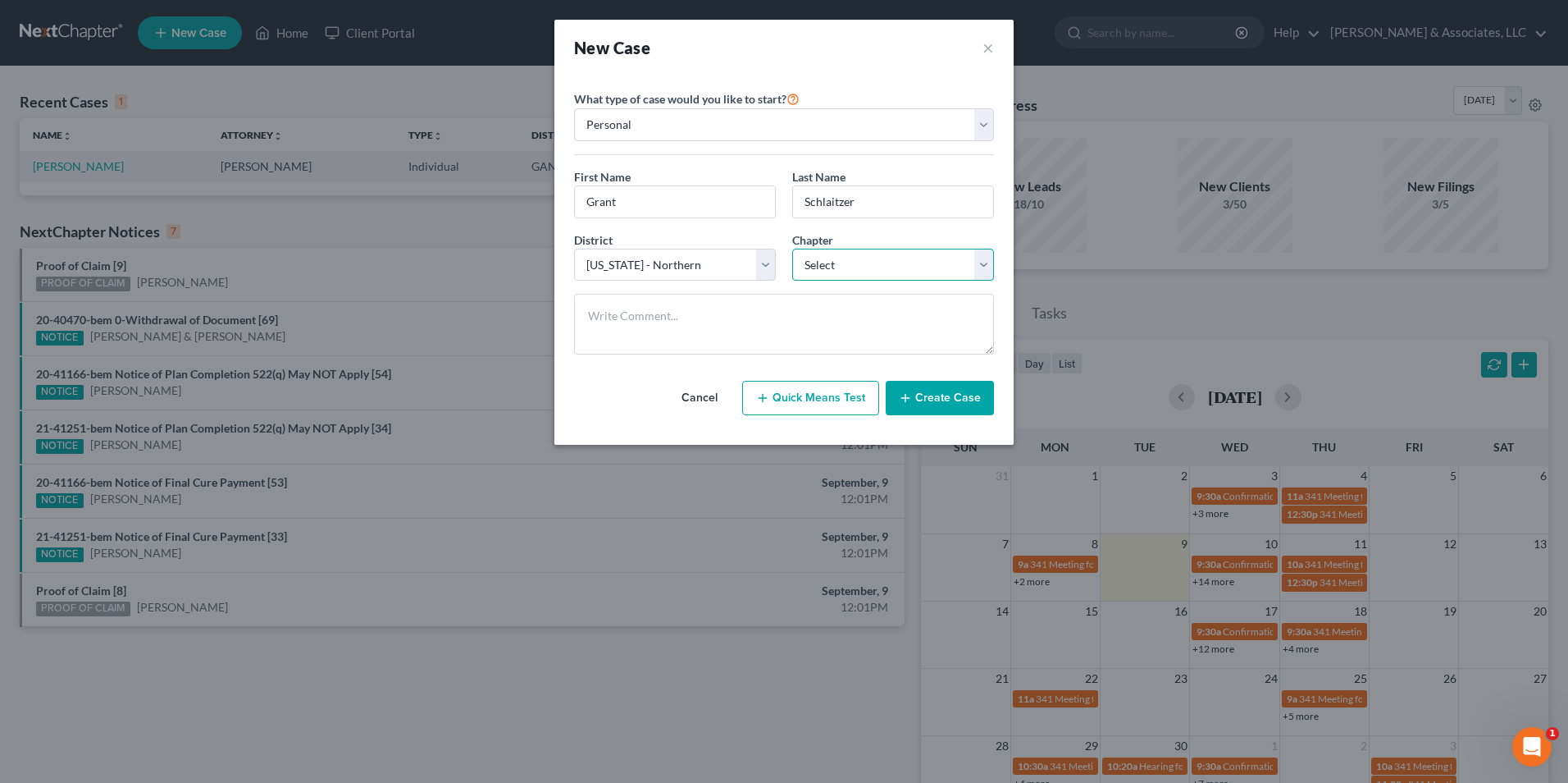
select select "3"
click at [792, 248] on select "Select 7 11 12 13" at bounding box center [892, 264] width 201 height 33
click at [942, 394] on button "Create Case" at bounding box center [940, 398] width 108 height 35
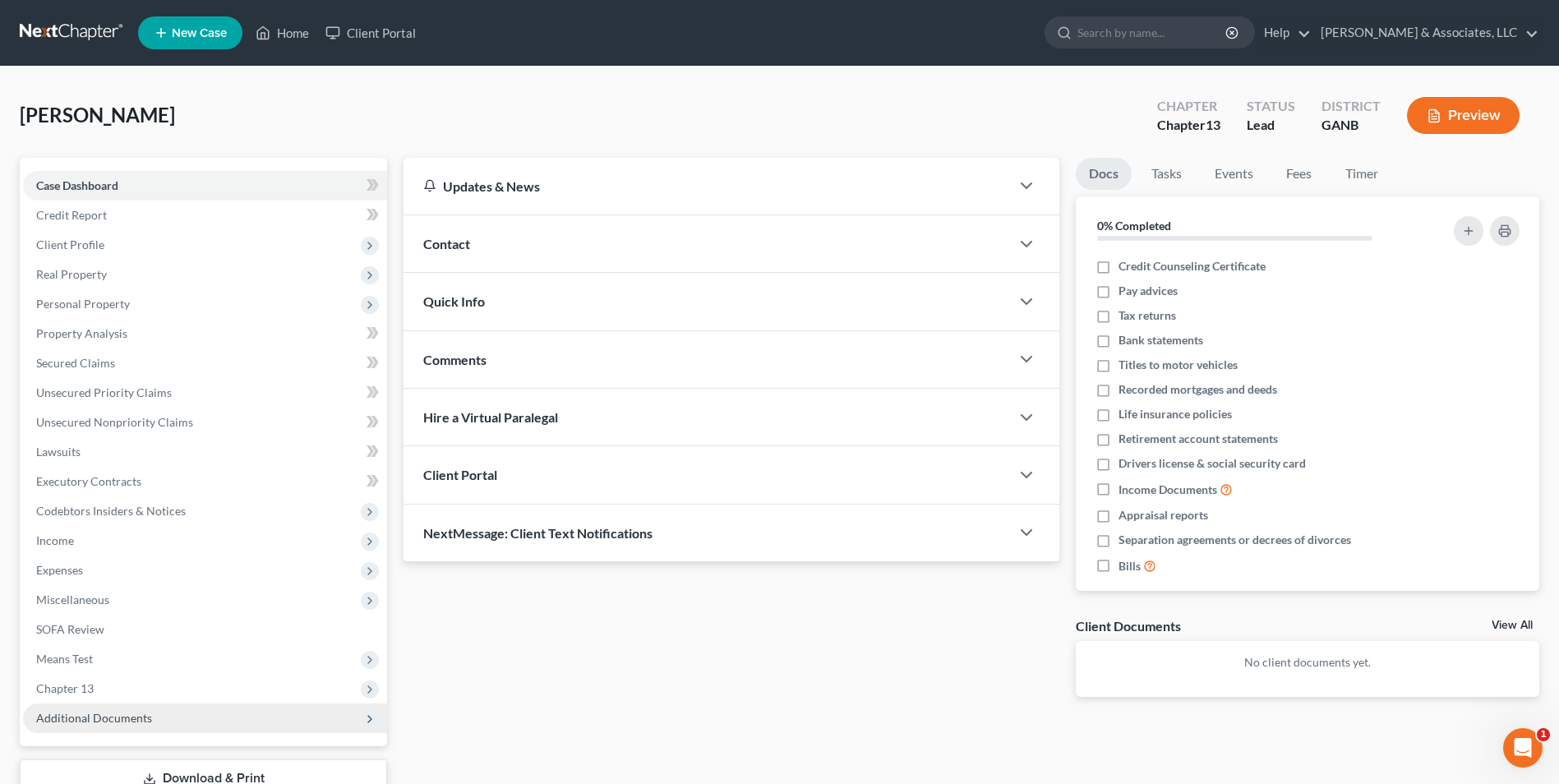
click at [97, 717] on span "Additional Documents" at bounding box center [93, 717] width 116 height 14
click at [138, 770] on span "Client Document Storage" at bounding box center [133, 777] width 129 height 14
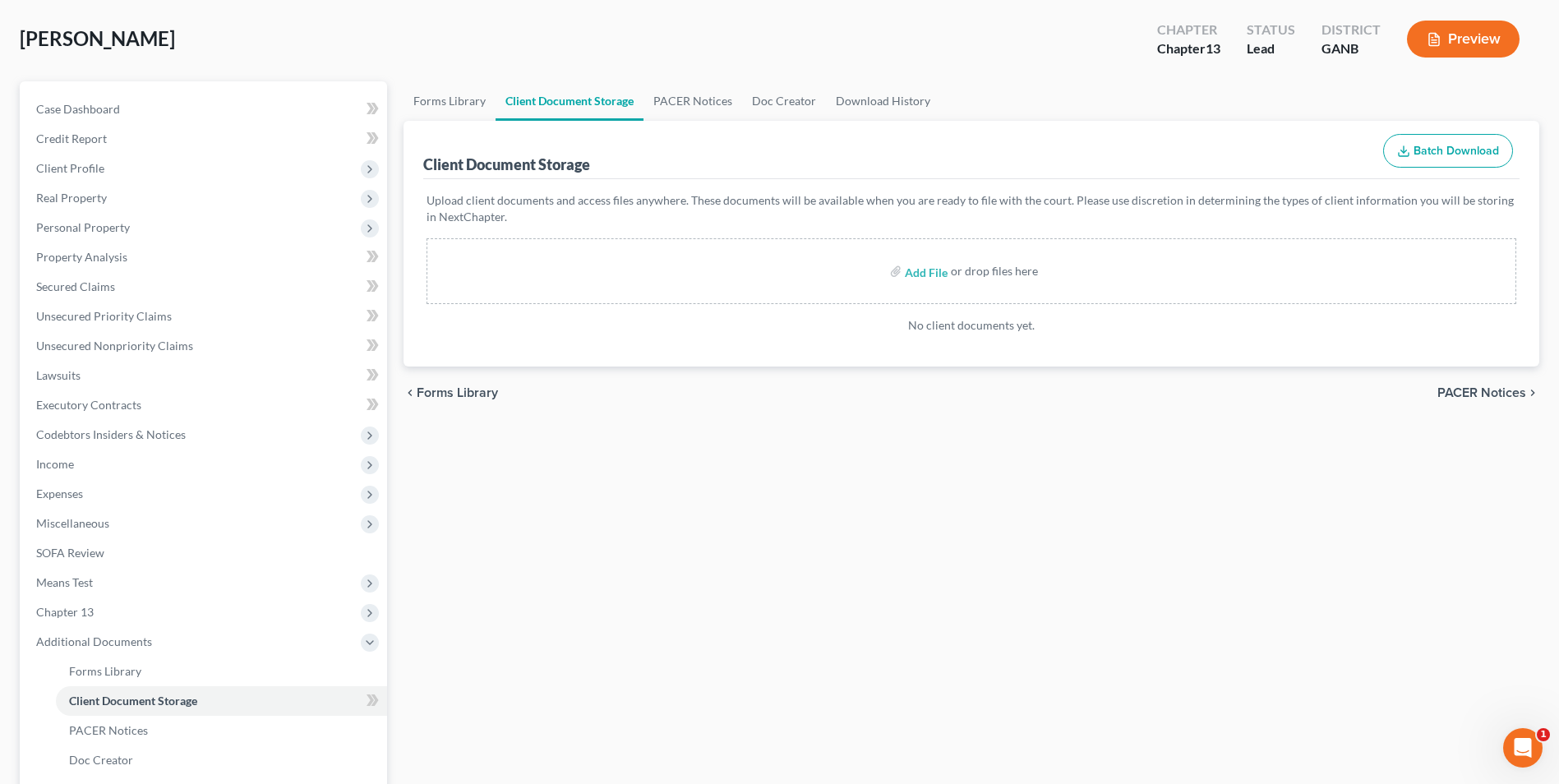
scroll to position [164, 0]
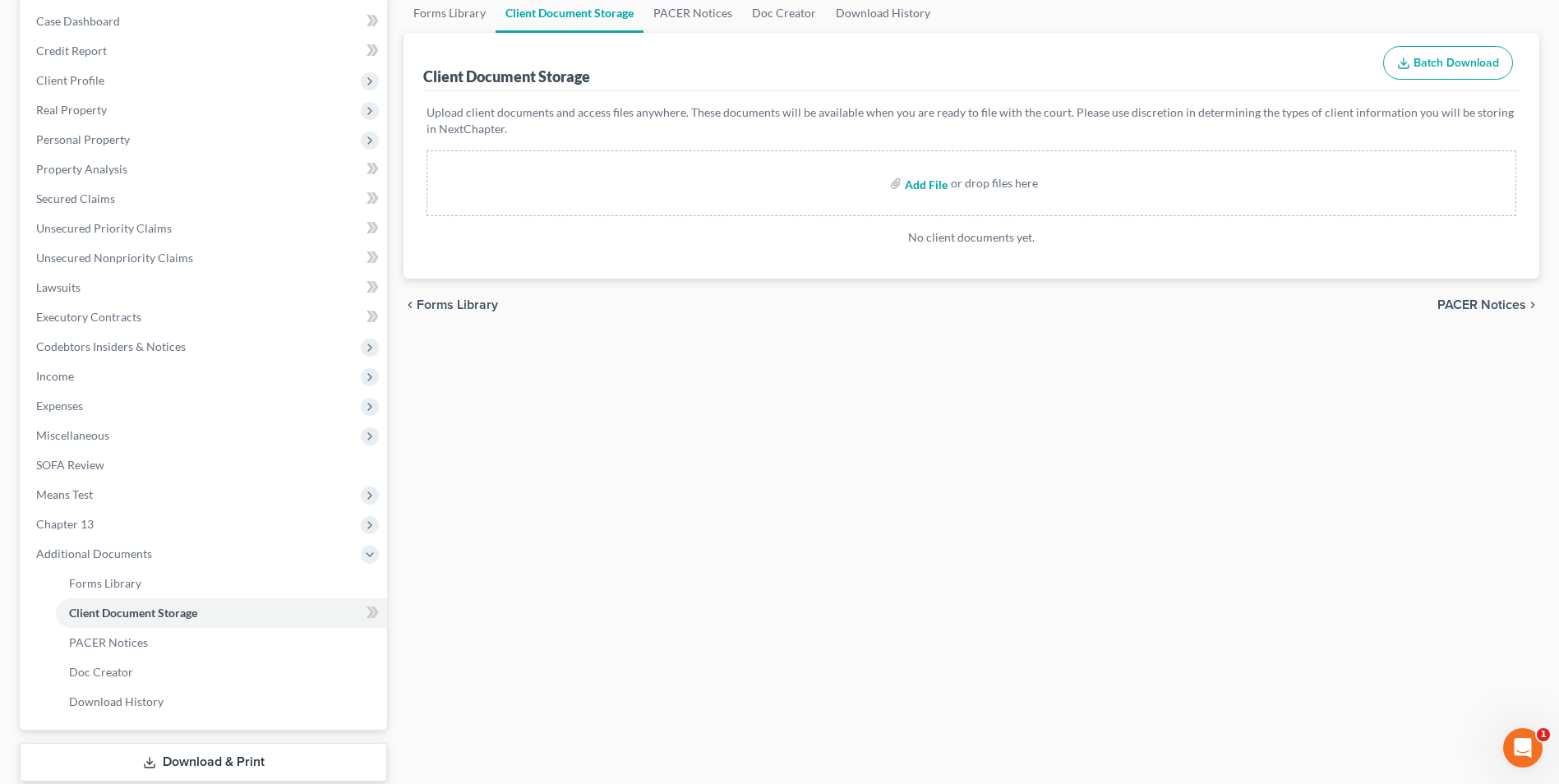
click at [928, 183] on input "file" at bounding box center [925, 183] width 40 height 30
type input "C:\fakepath\Grant.intake.pdf"
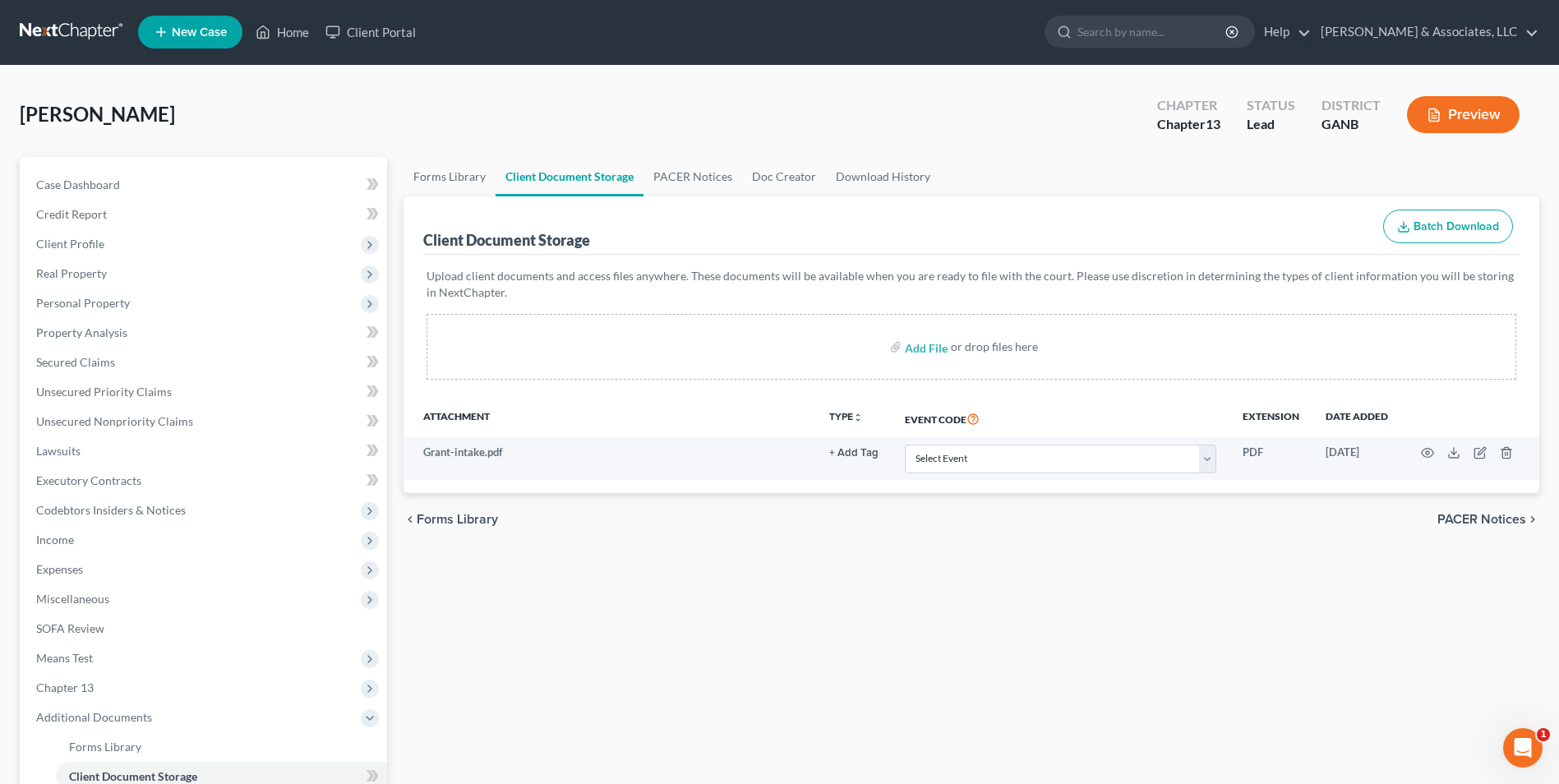
scroll to position [0, 0]
click at [280, 27] on link "Home" at bounding box center [282, 33] width 70 height 30
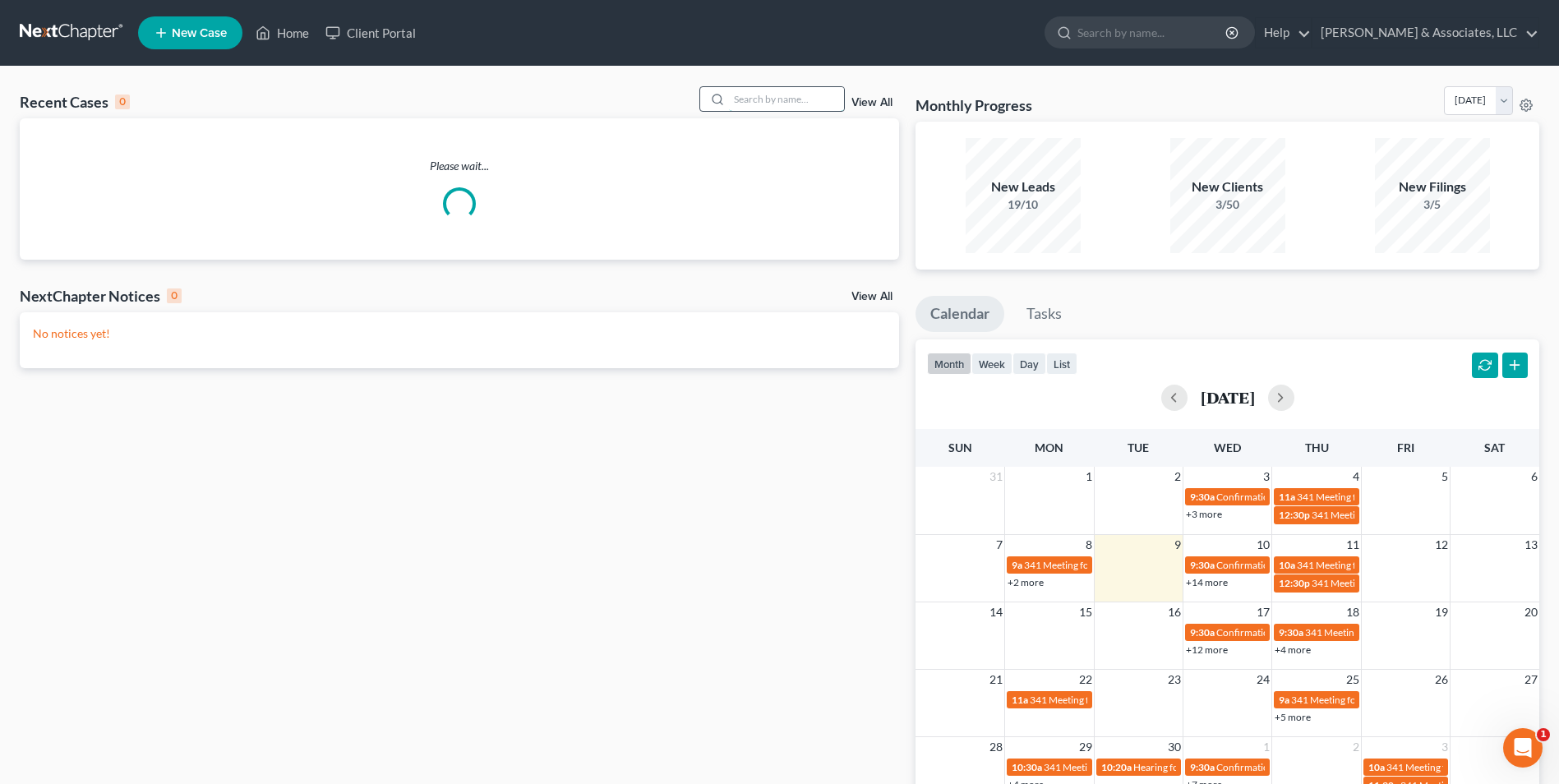
click at [822, 110] on input "search" at bounding box center [786, 99] width 115 height 24
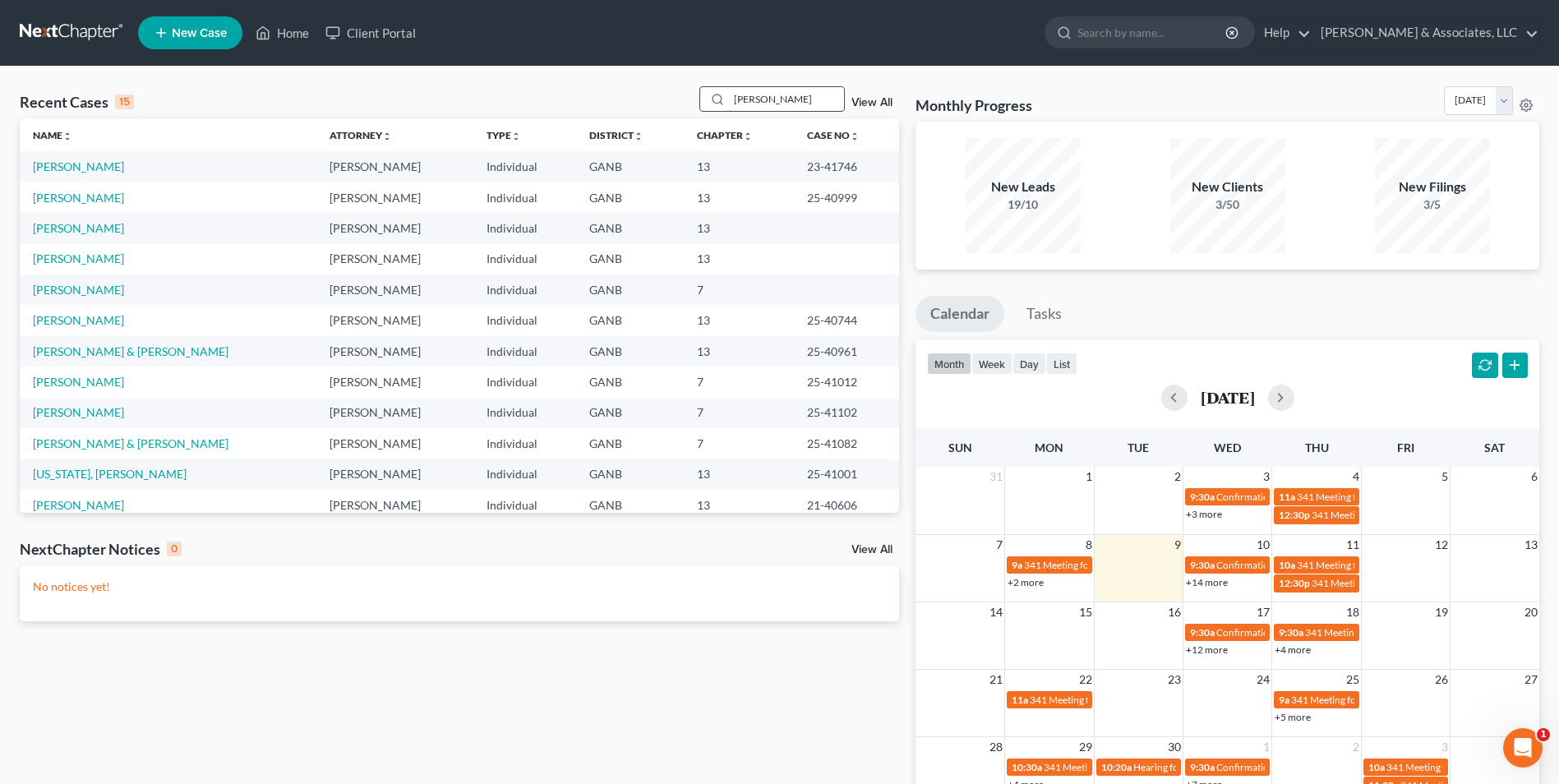
type input "winston"
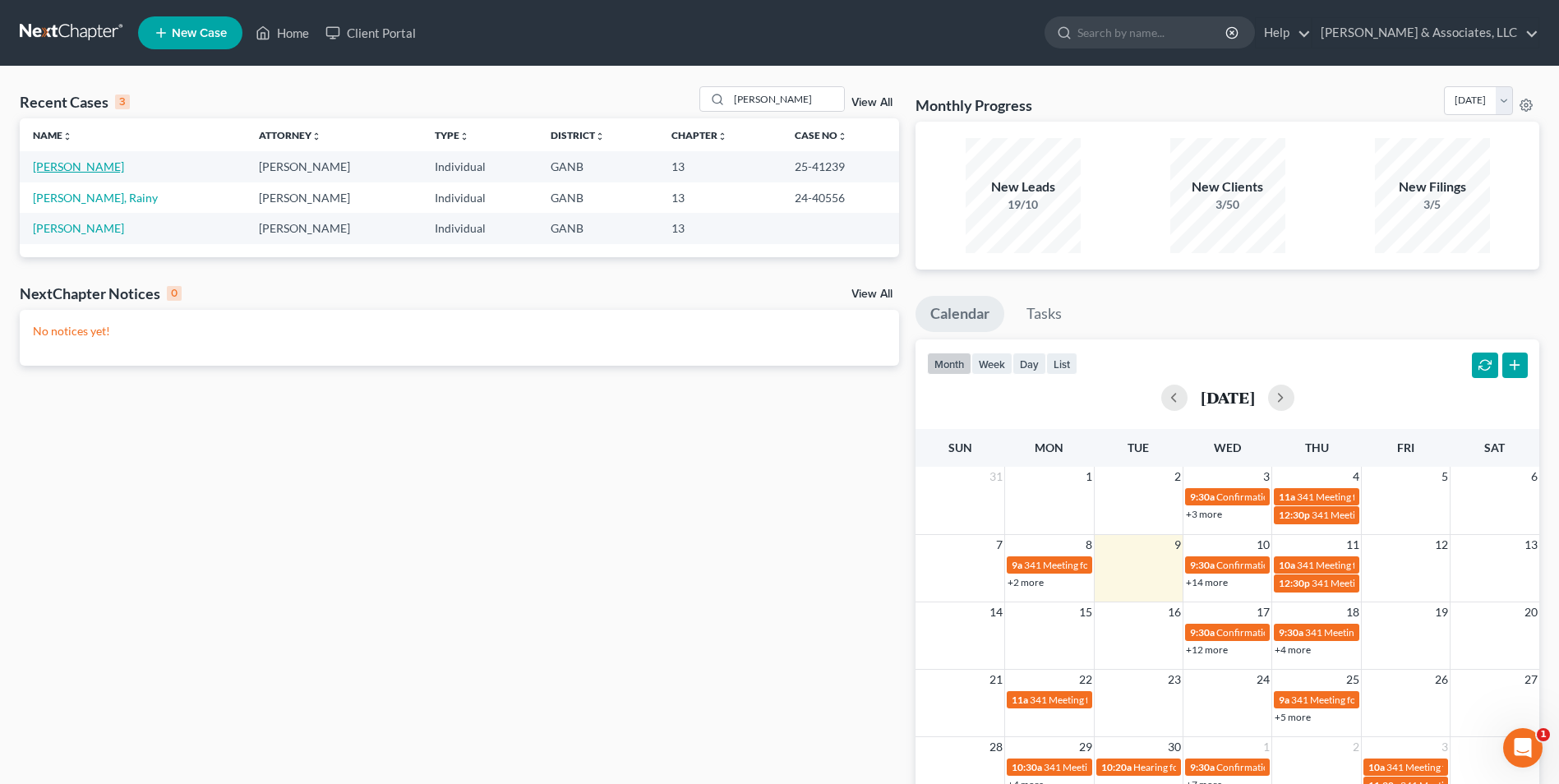
click at [79, 169] on link "[PERSON_NAME]" at bounding box center [79, 166] width 91 height 14
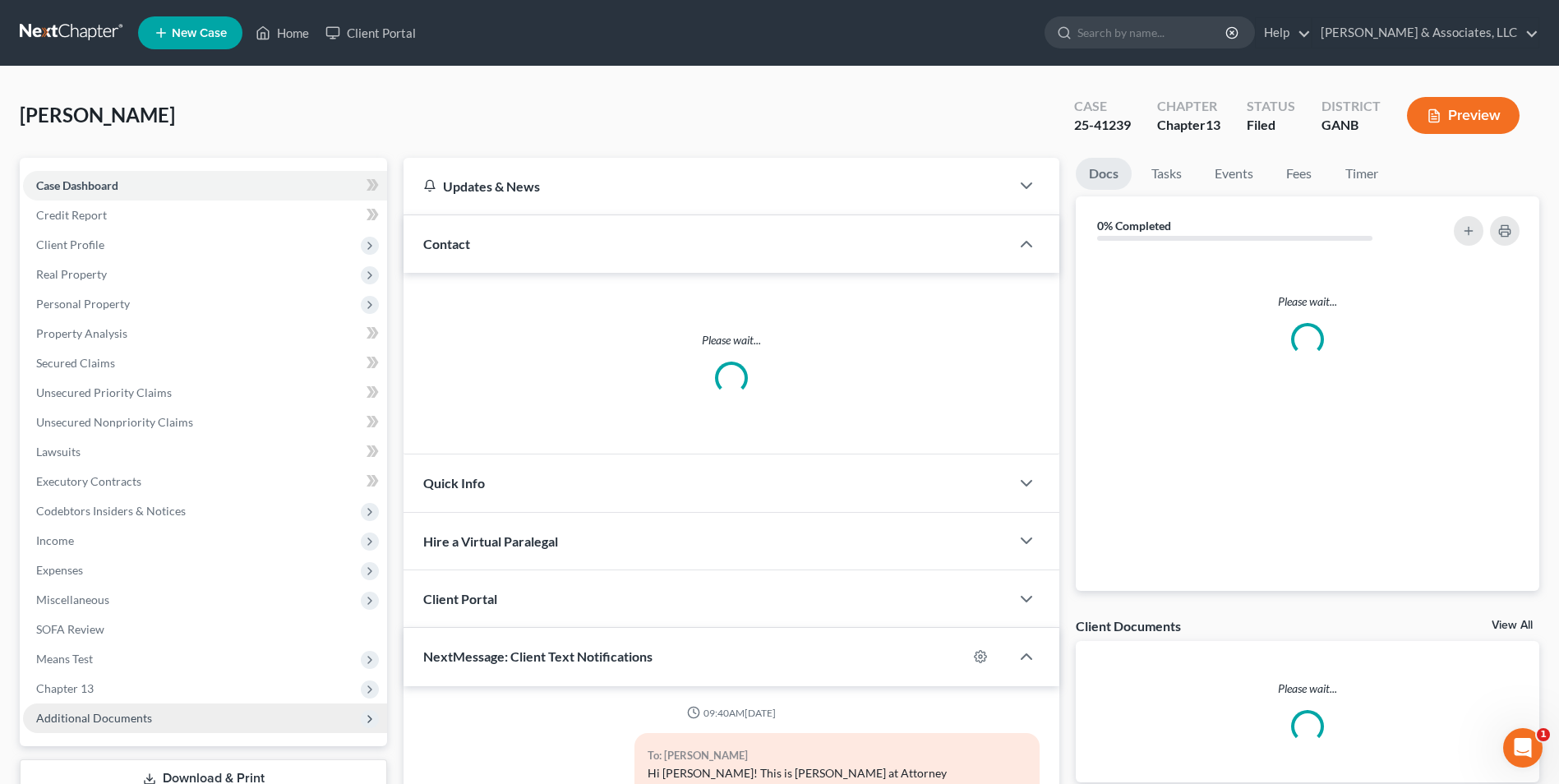
click at [135, 714] on span "Additional Documents" at bounding box center [93, 717] width 116 height 14
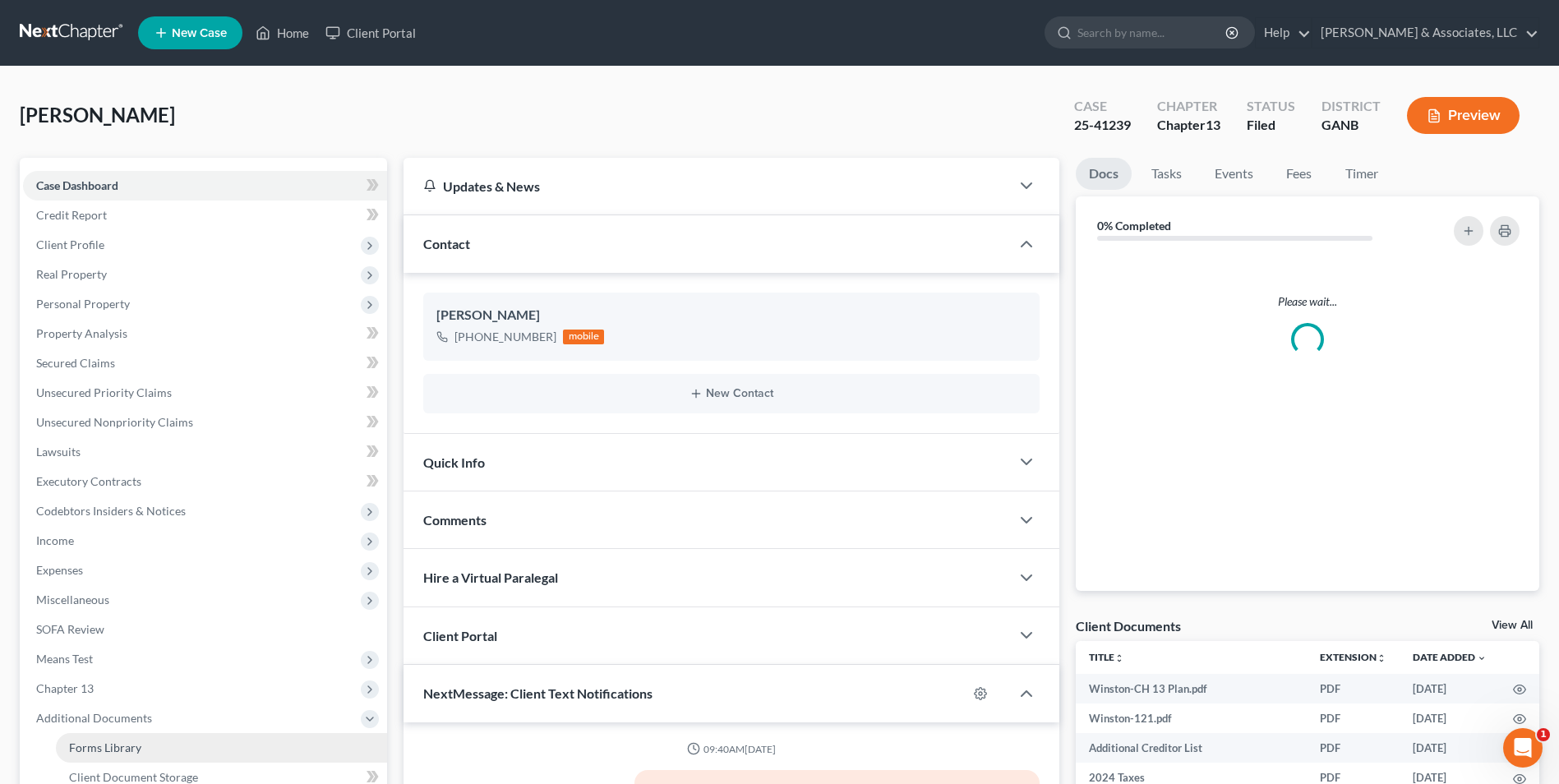
scroll to position [292, 0]
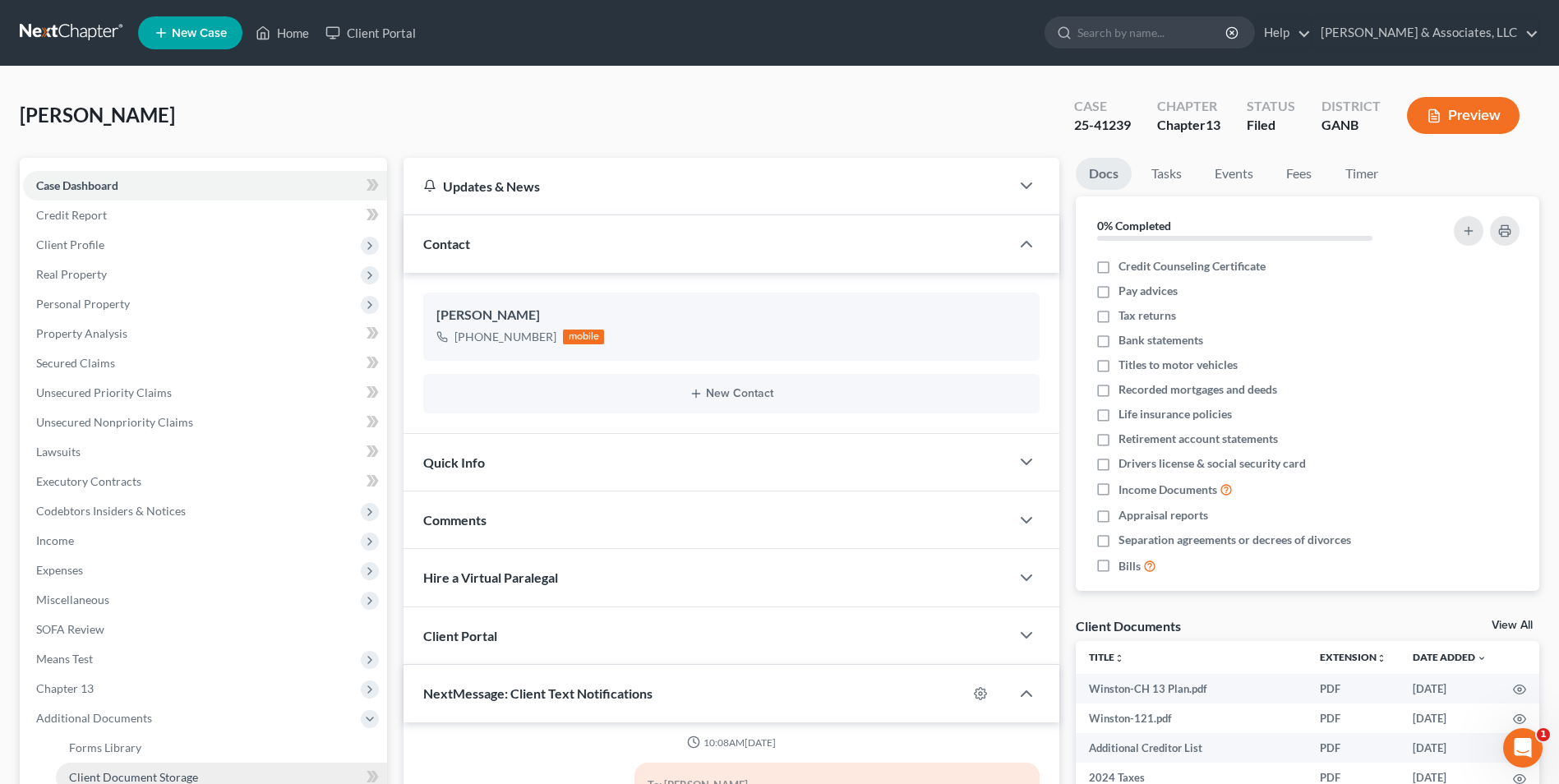
click at [181, 774] on span "Client Document Storage" at bounding box center [133, 777] width 129 height 14
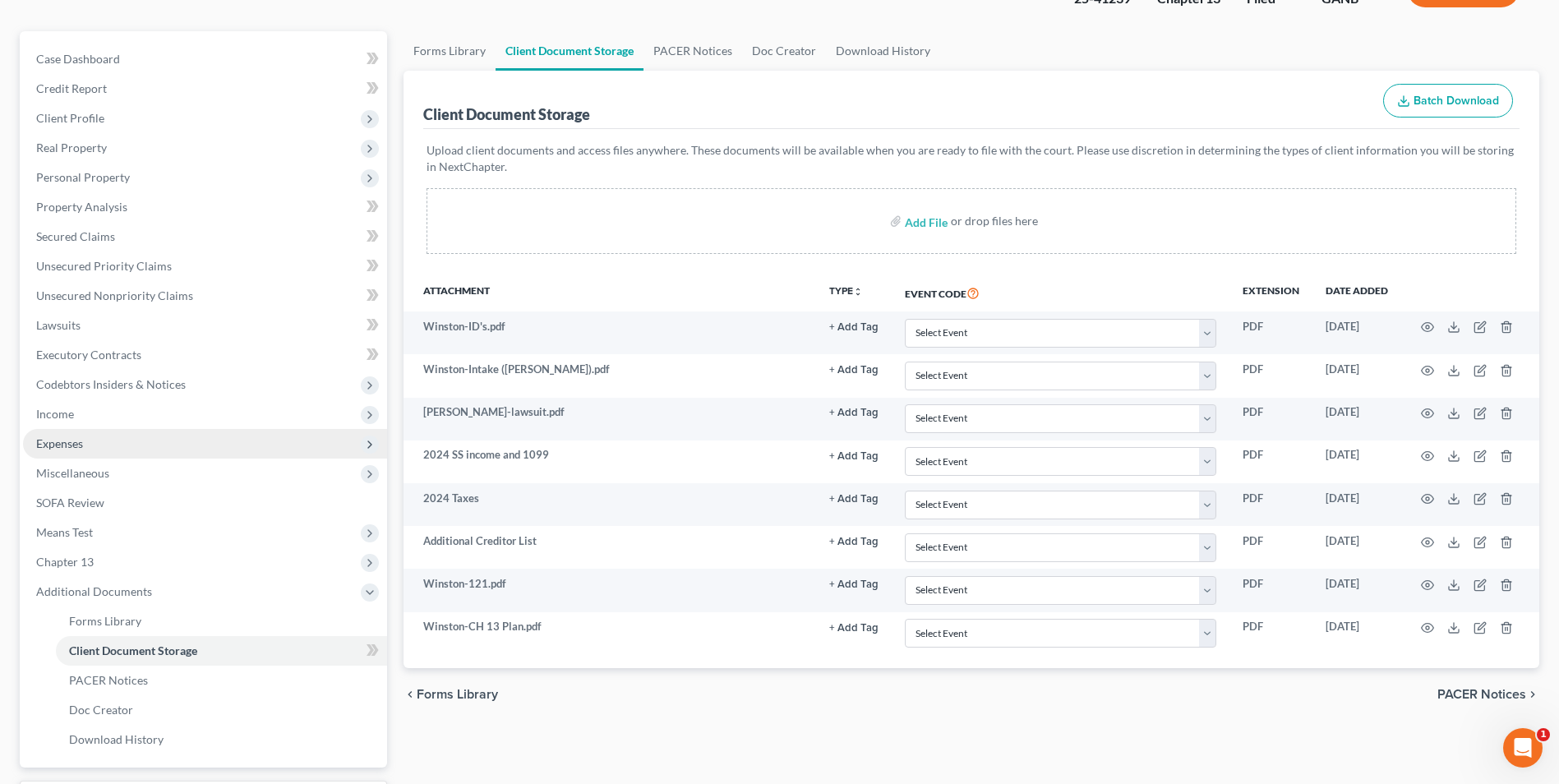
scroll to position [246, 0]
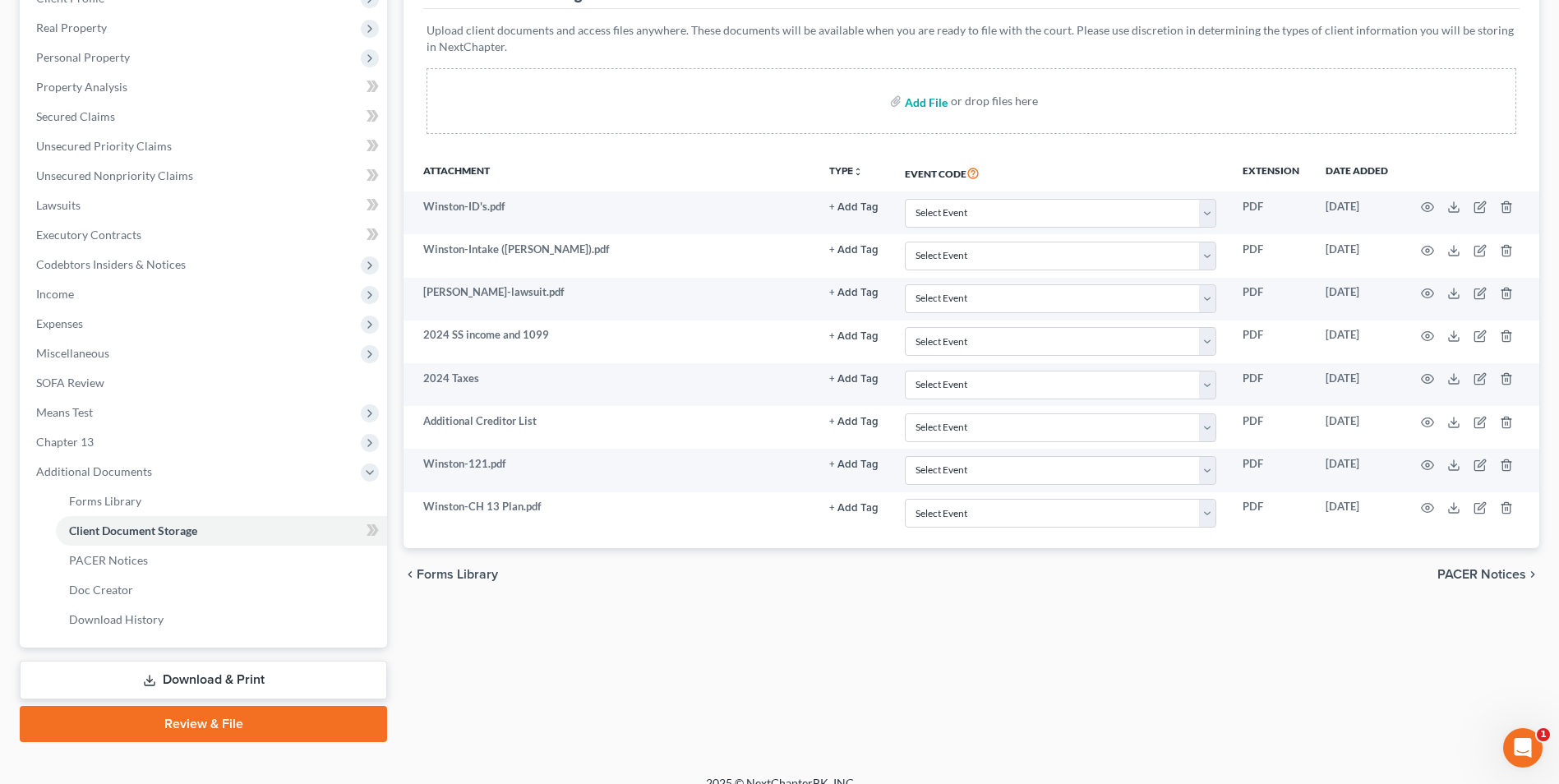
click at [924, 101] on input "file" at bounding box center [925, 101] width 40 height 30
type input "C:\fakepath\Winston.signed.pdf"
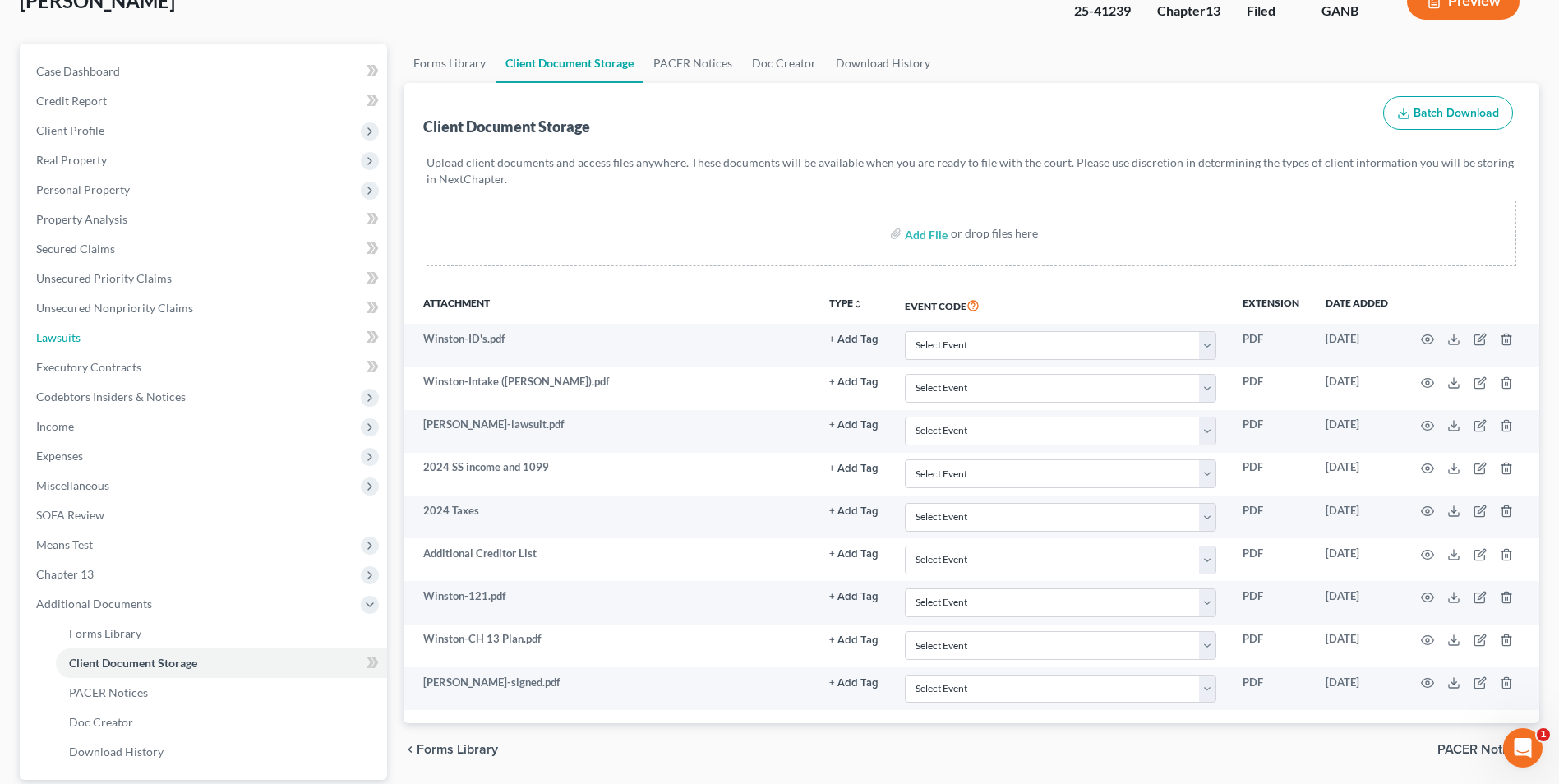
scroll to position [0, 0]
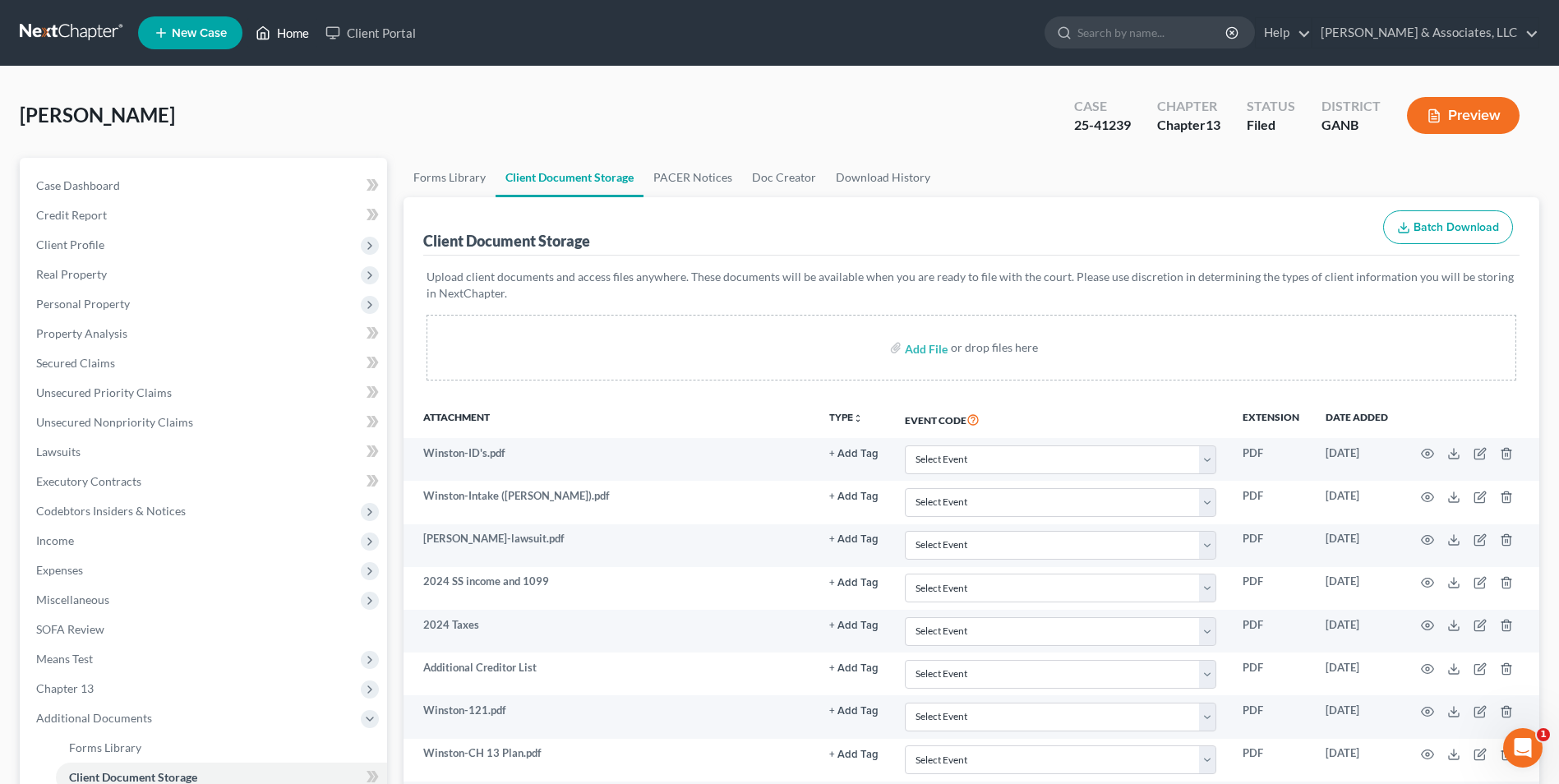
click at [302, 41] on link "Home" at bounding box center [282, 33] width 70 height 30
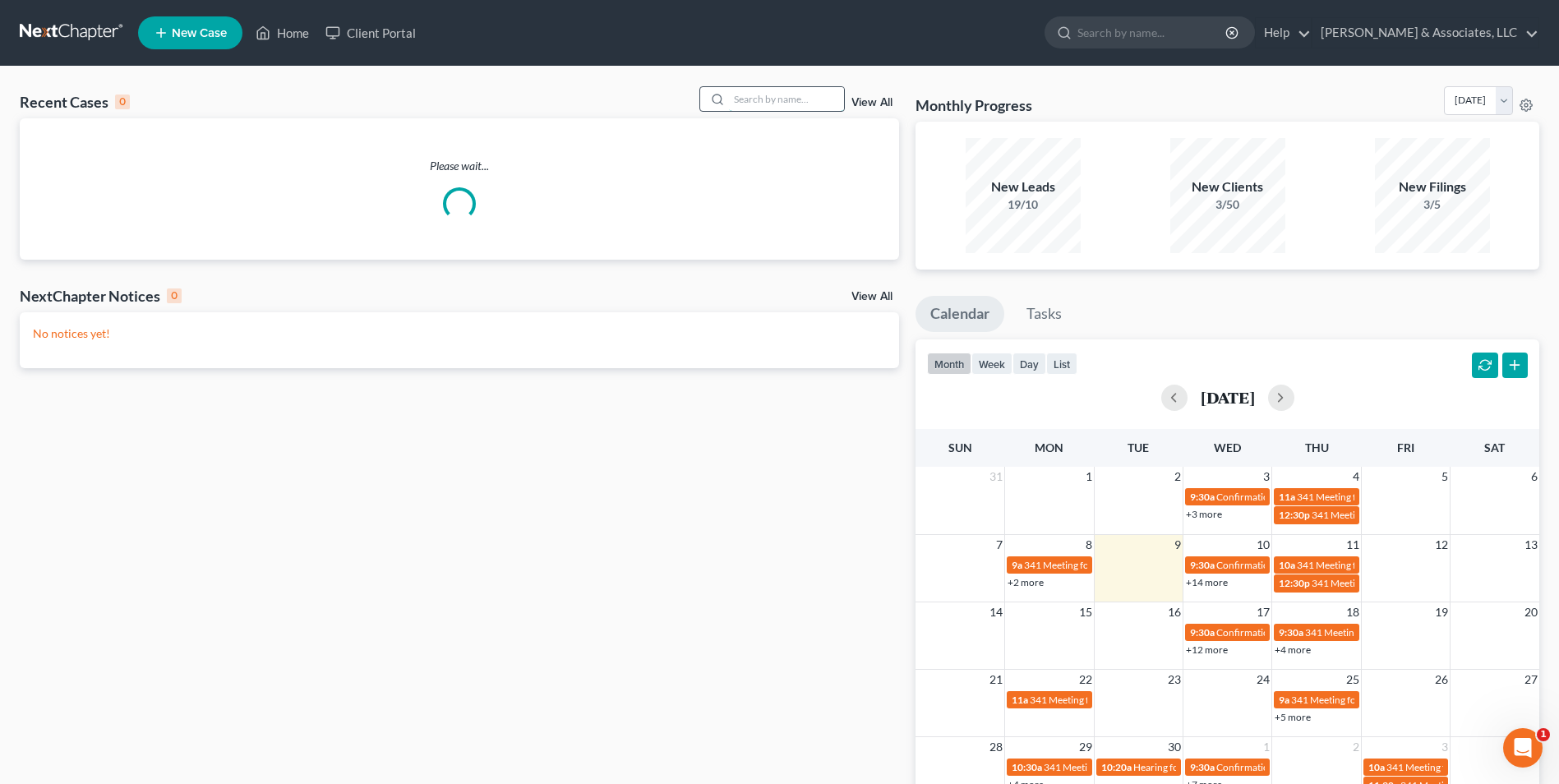
click at [758, 107] on input "search" at bounding box center [786, 99] width 115 height 24
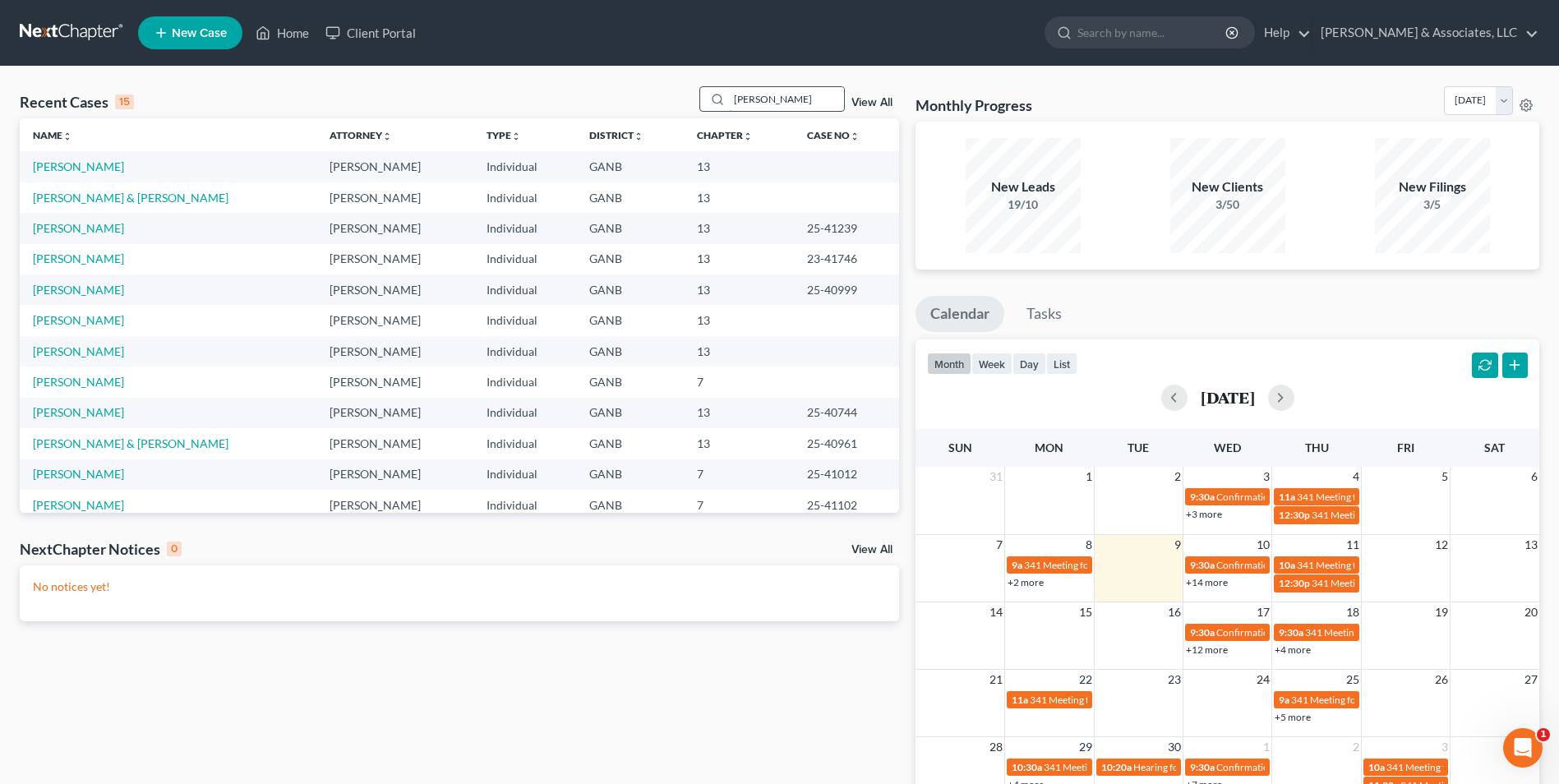
type input "edw"
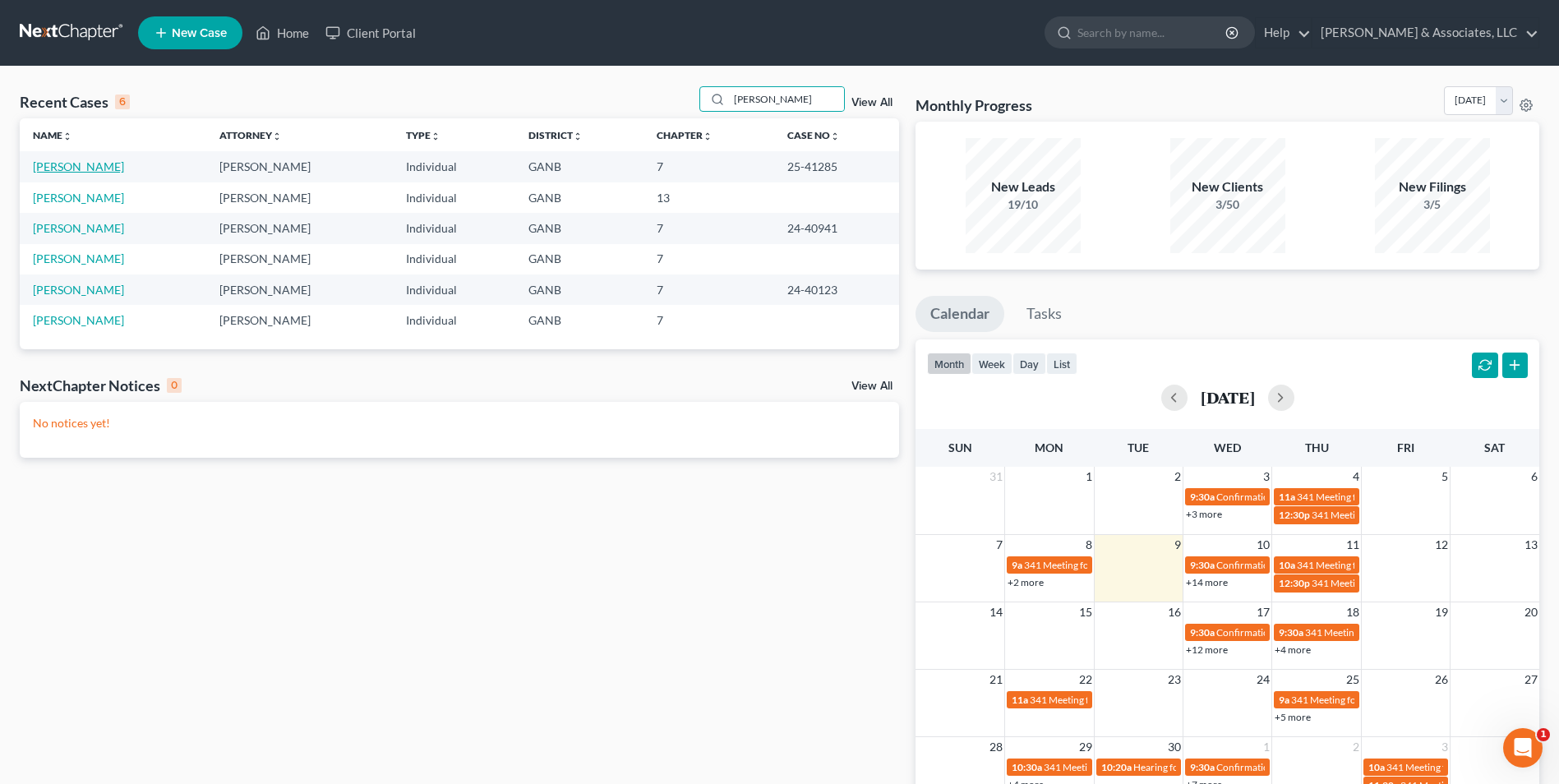
click at [107, 173] on link "[PERSON_NAME]" at bounding box center [79, 166] width 91 height 14
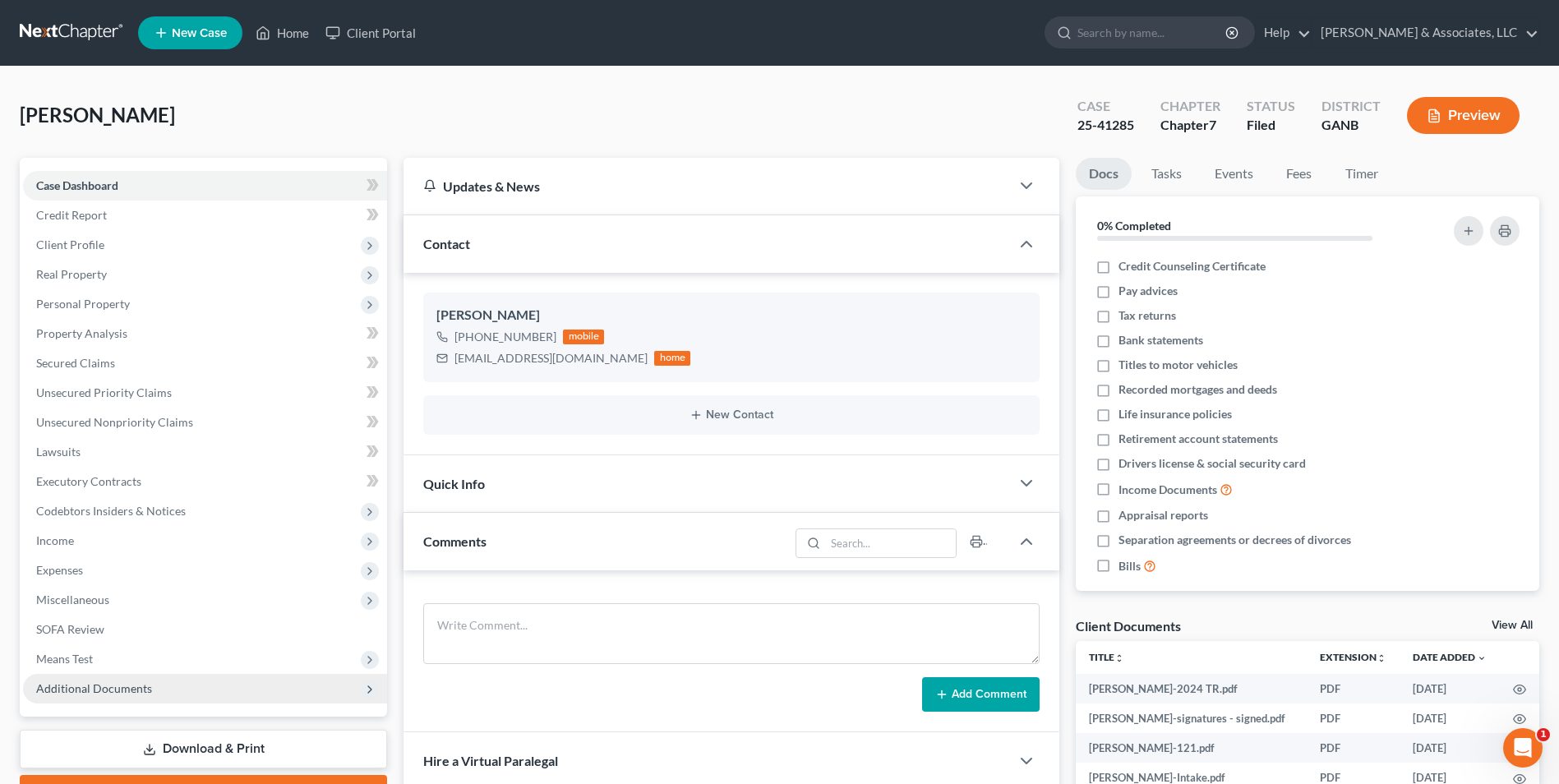
click at [111, 701] on span "Additional Documents" at bounding box center [205, 689] width 364 height 30
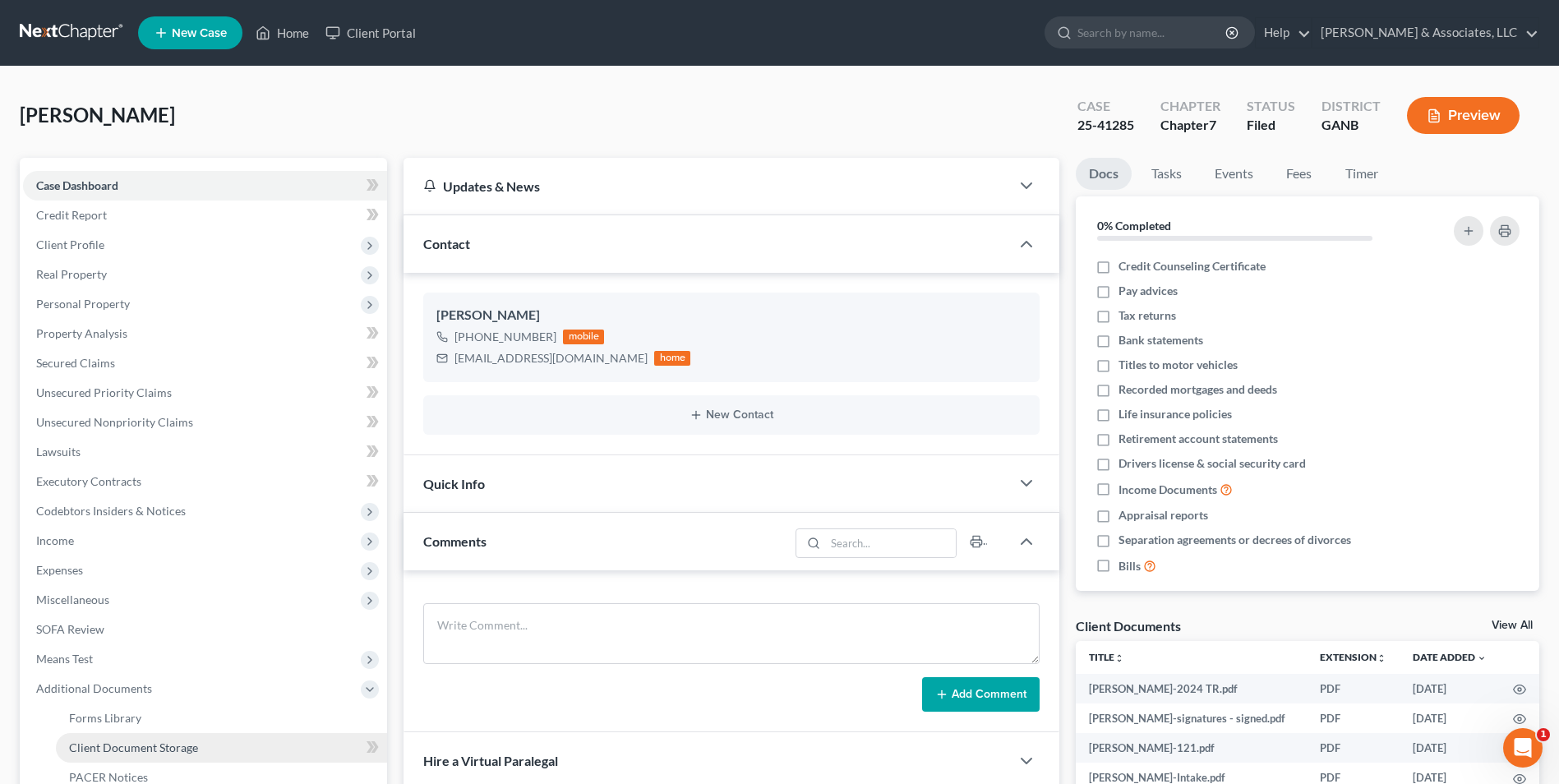
click at [121, 750] on span "Client Document Storage" at bounding box center [133, 747] width 129 height 14
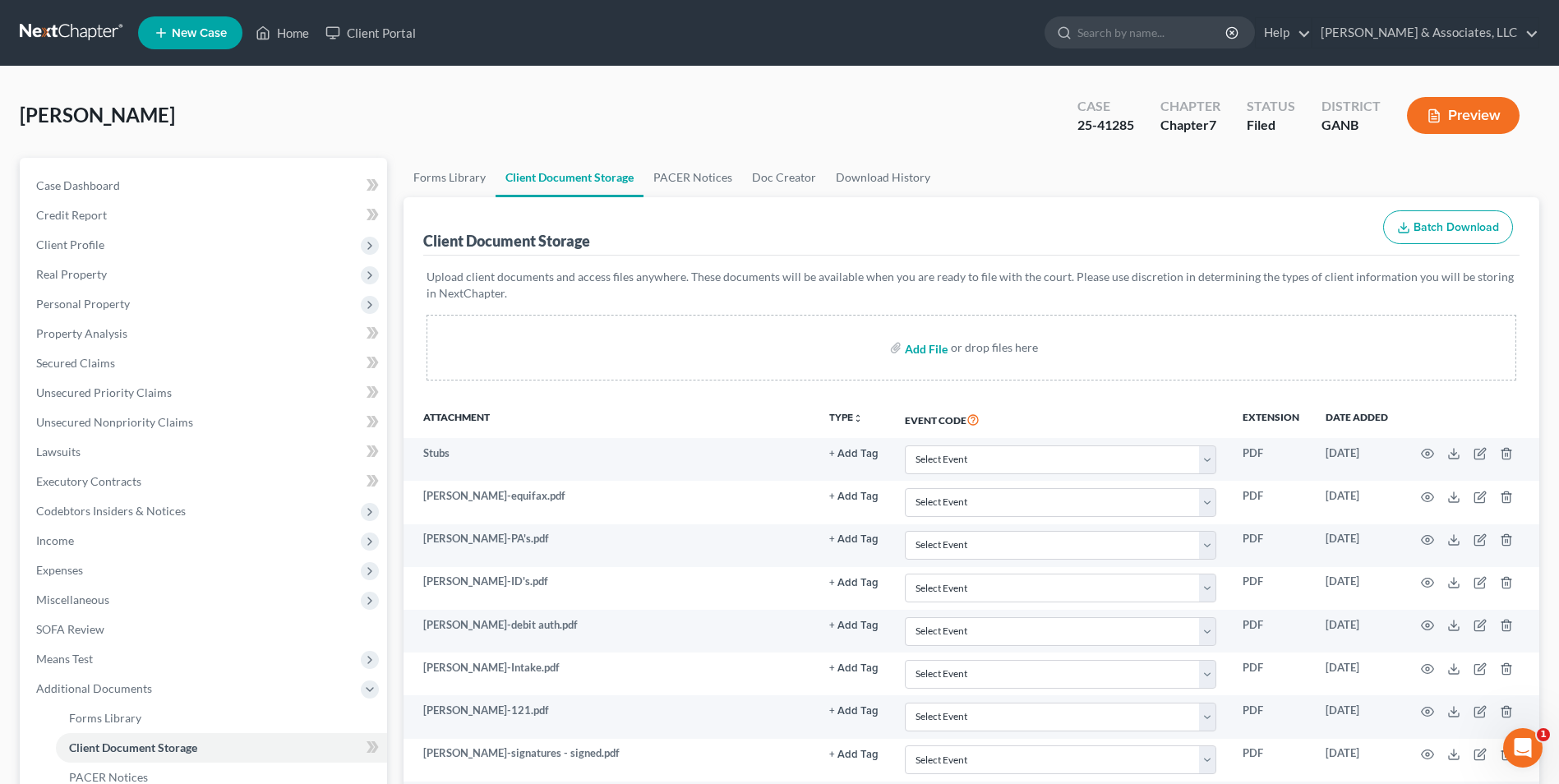
click at [934, 347] on input "file" at bounding box center [925, 348] width 40 height 30
type input "C:\fakepath\Edwards.dismissal.pdf"
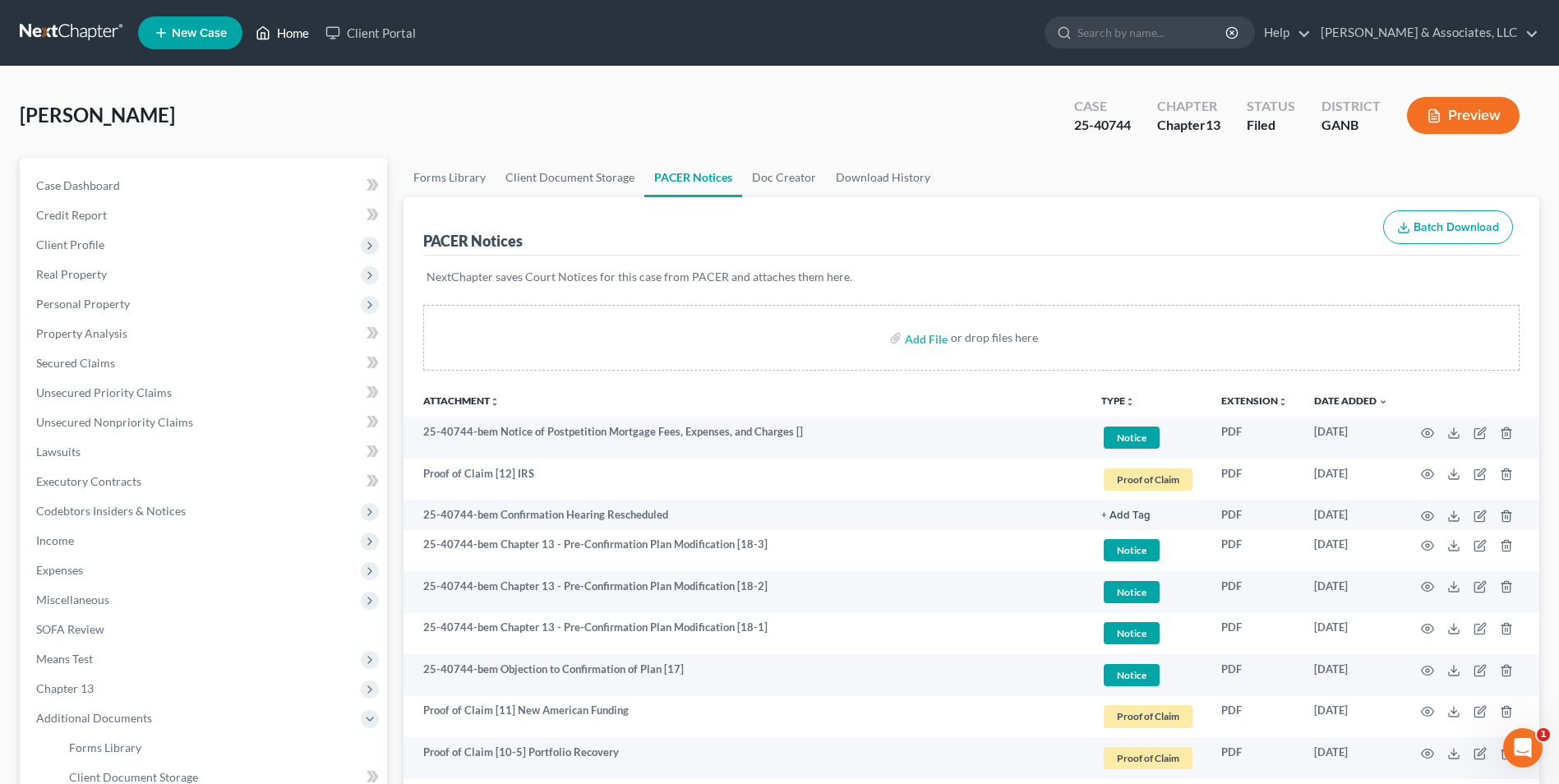
click at [292, 36] on link "Home" at bounding box center [282, 33] width 70 height 30
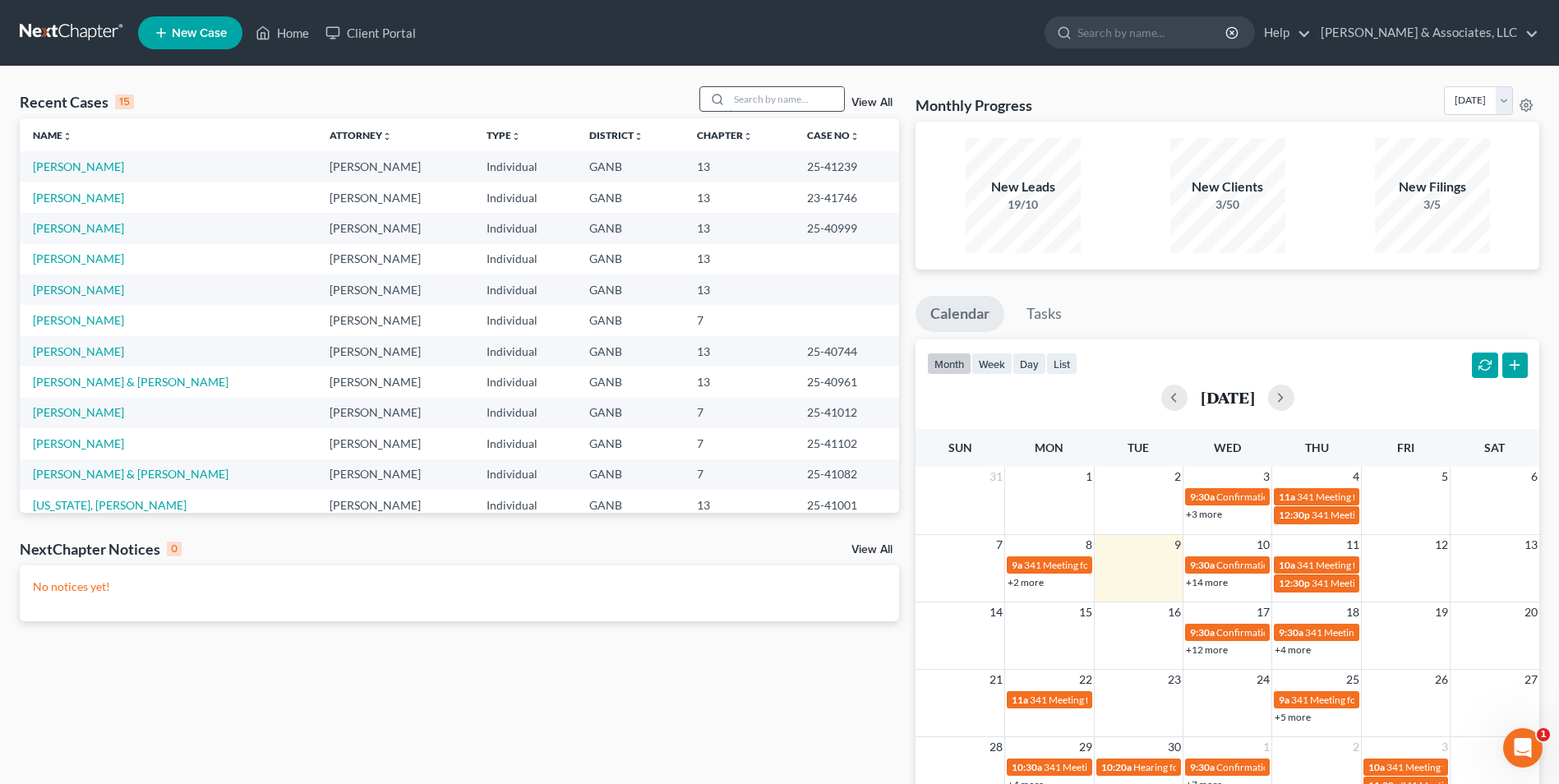
click at [789, 97] on input "search" at bounding box center [786, 99] width 115 height 24
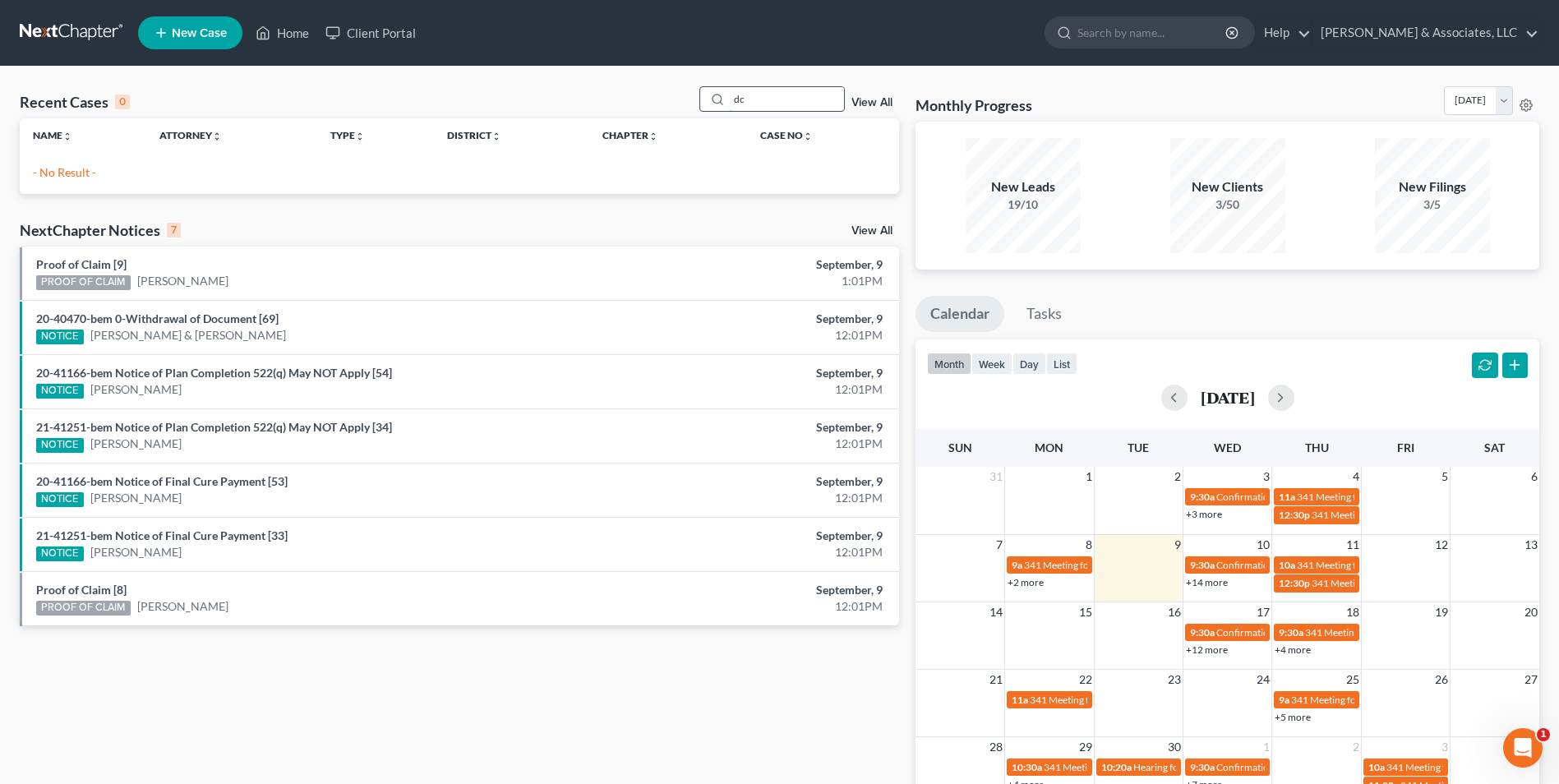
type input "d"
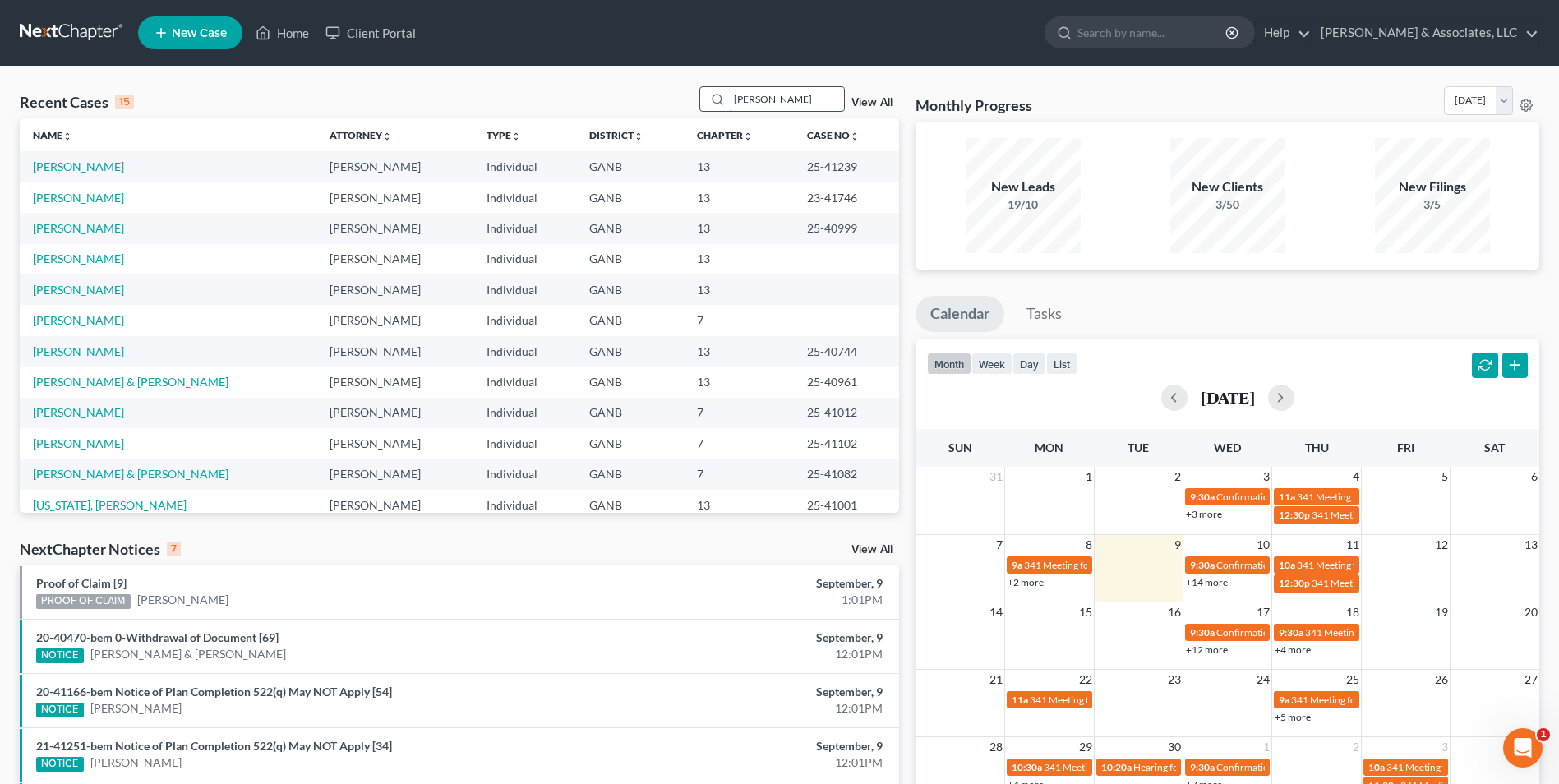
type input "[PERSON_NAME]"
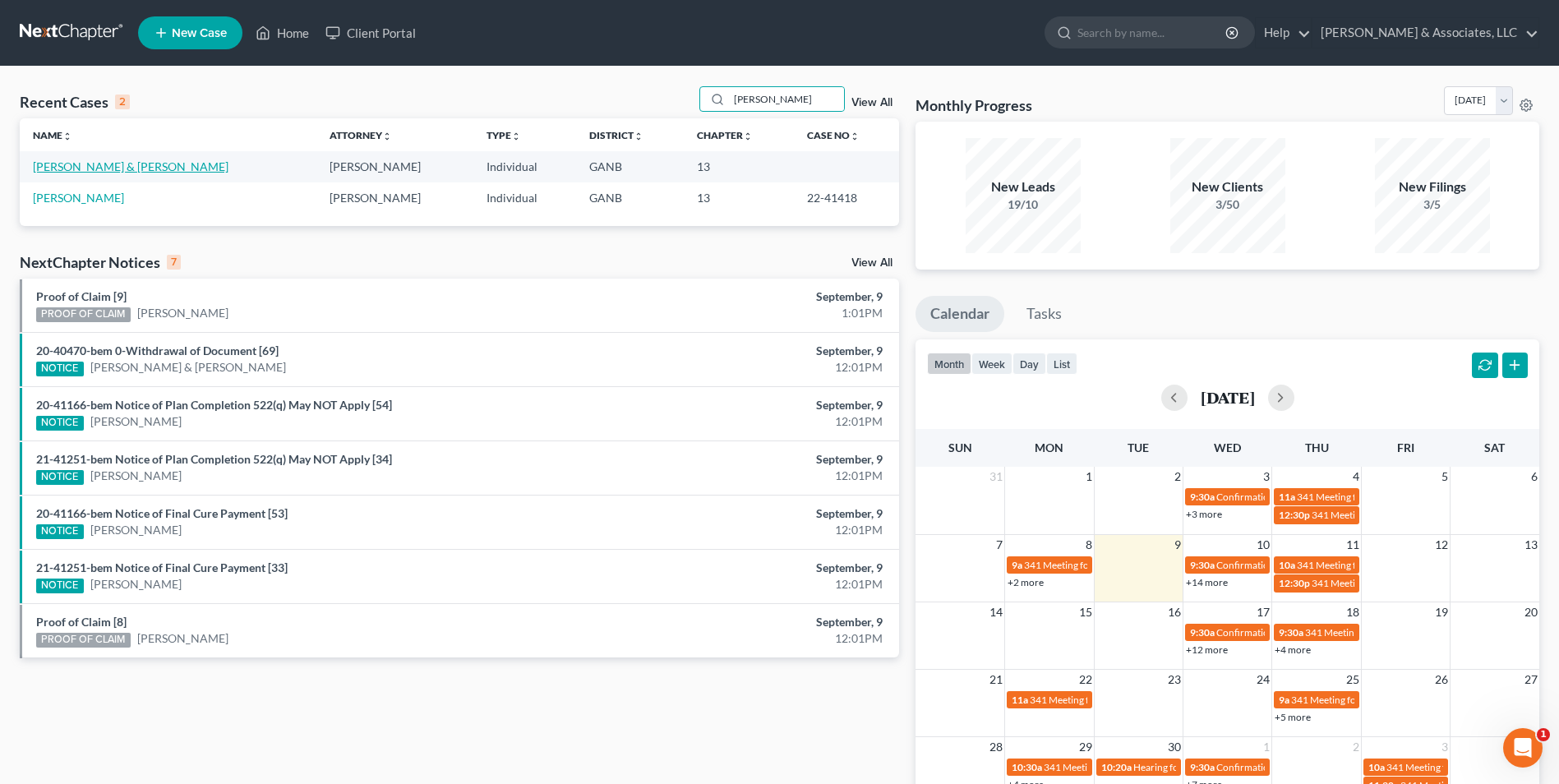
click at [116, 171] on link "[PERSON_NAME] & [PERSON_NAME]" at bounding box center [130, 166] width 196 height 14
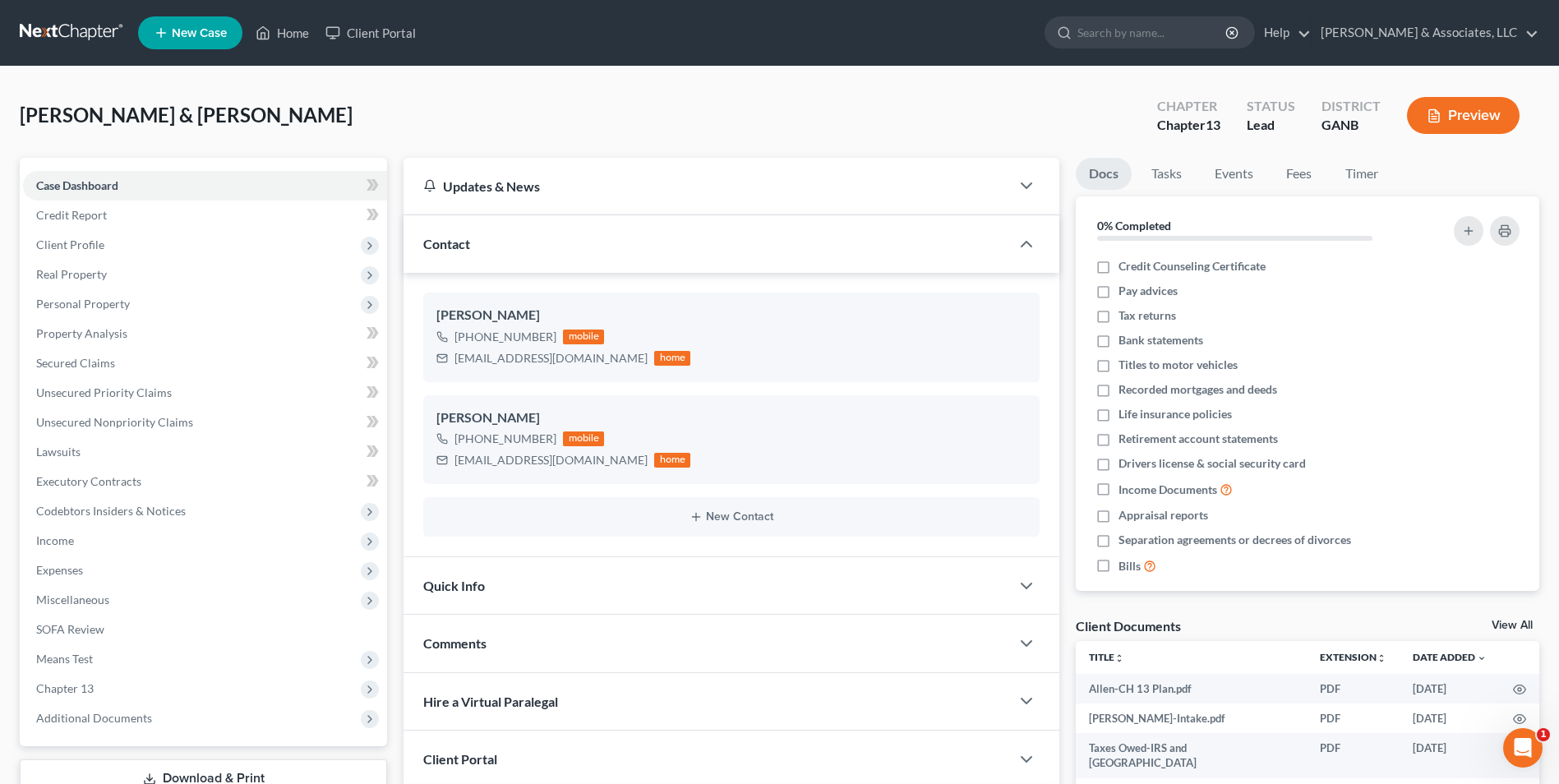
scroll to position [29, 0]
click at [133, 428] on span "Unsecured Nonpriority Claims" at bounding box center [114, 421] width 157 height 14
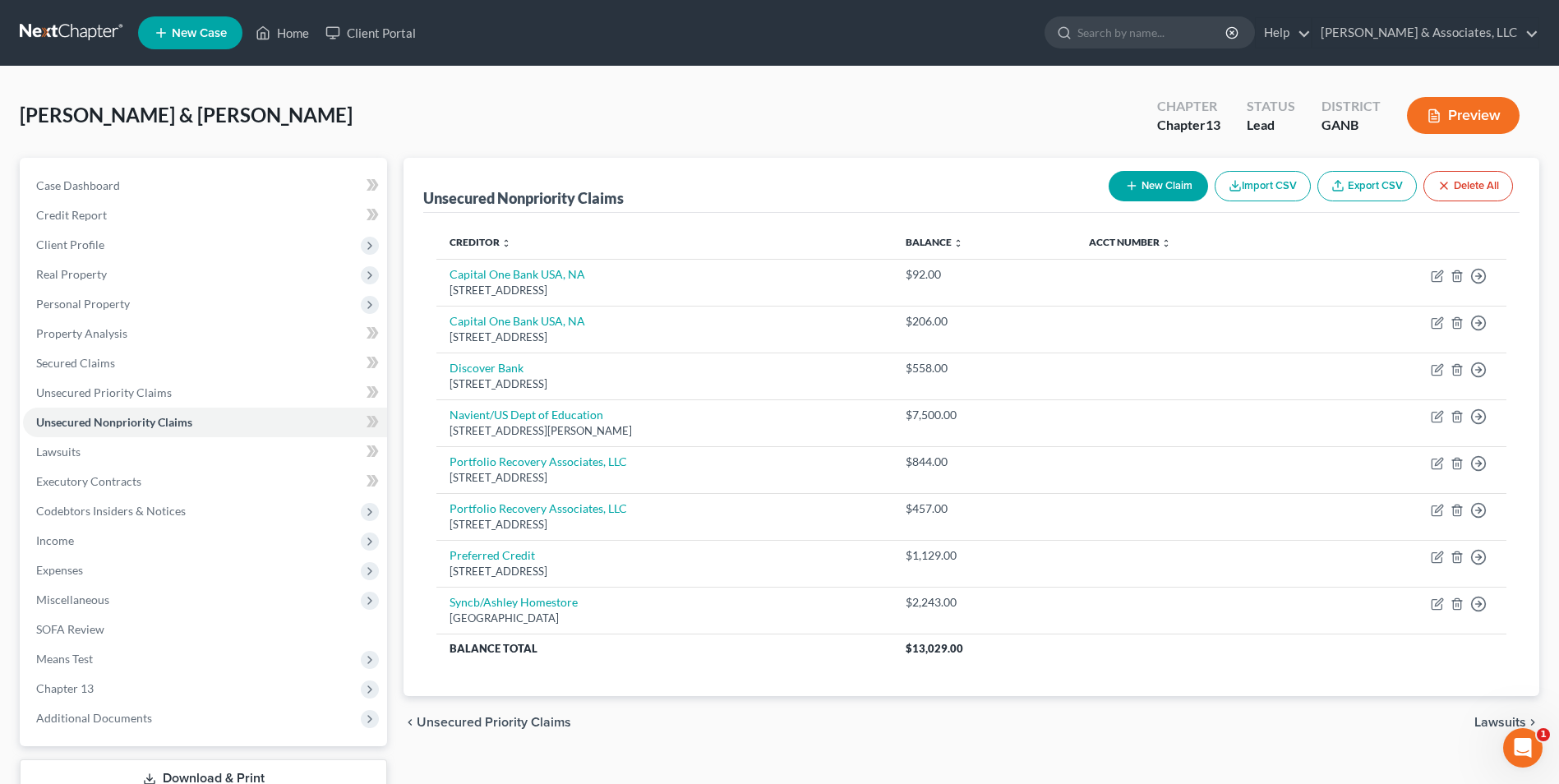
click at [1170, 187] on button "New Claim" at bounding box center [1158, 186] width 99 height 31
select select "2"
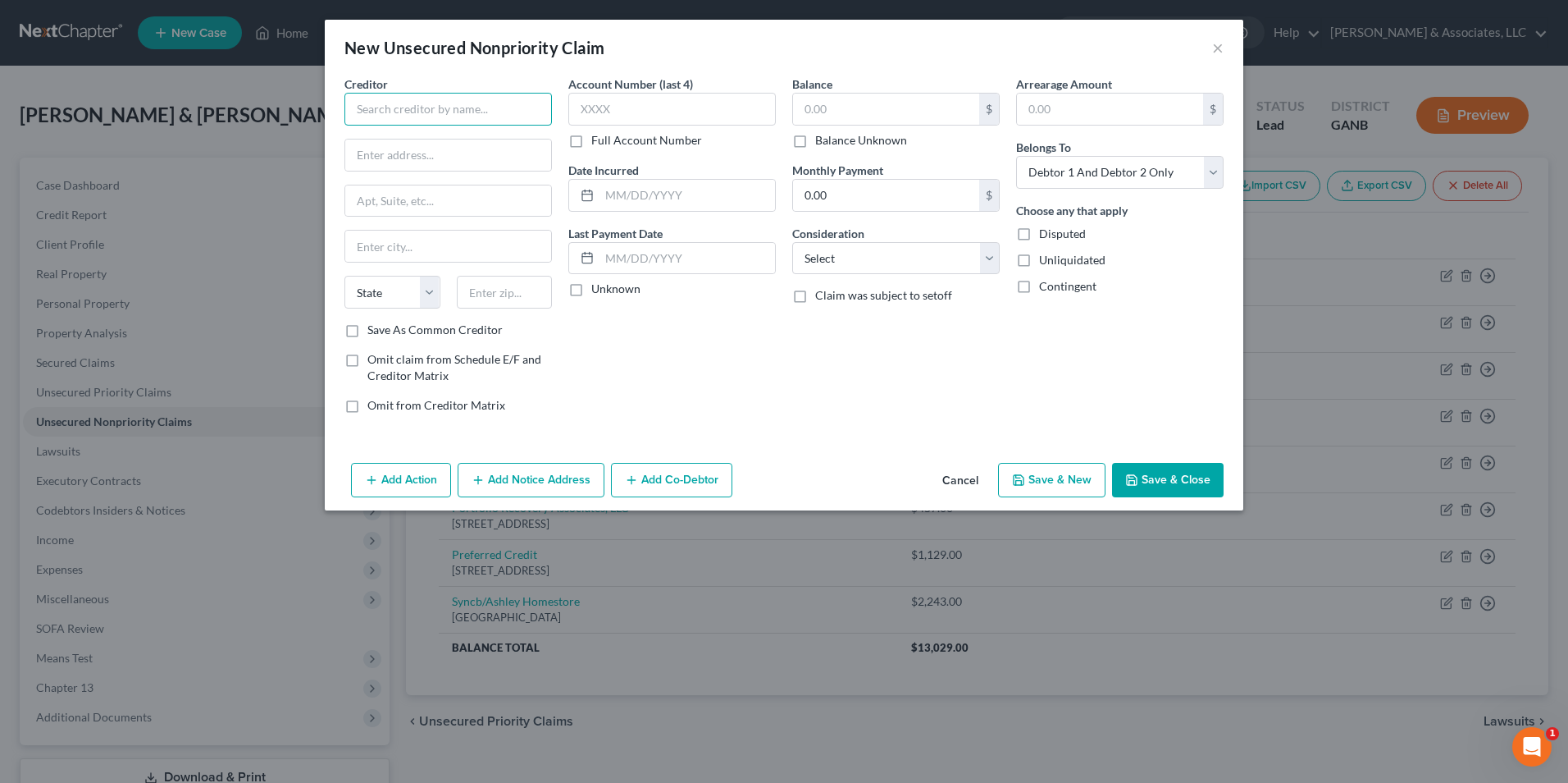
click at [532, 116] on input "text" at bounding box center [448, 108] width 207 height 33
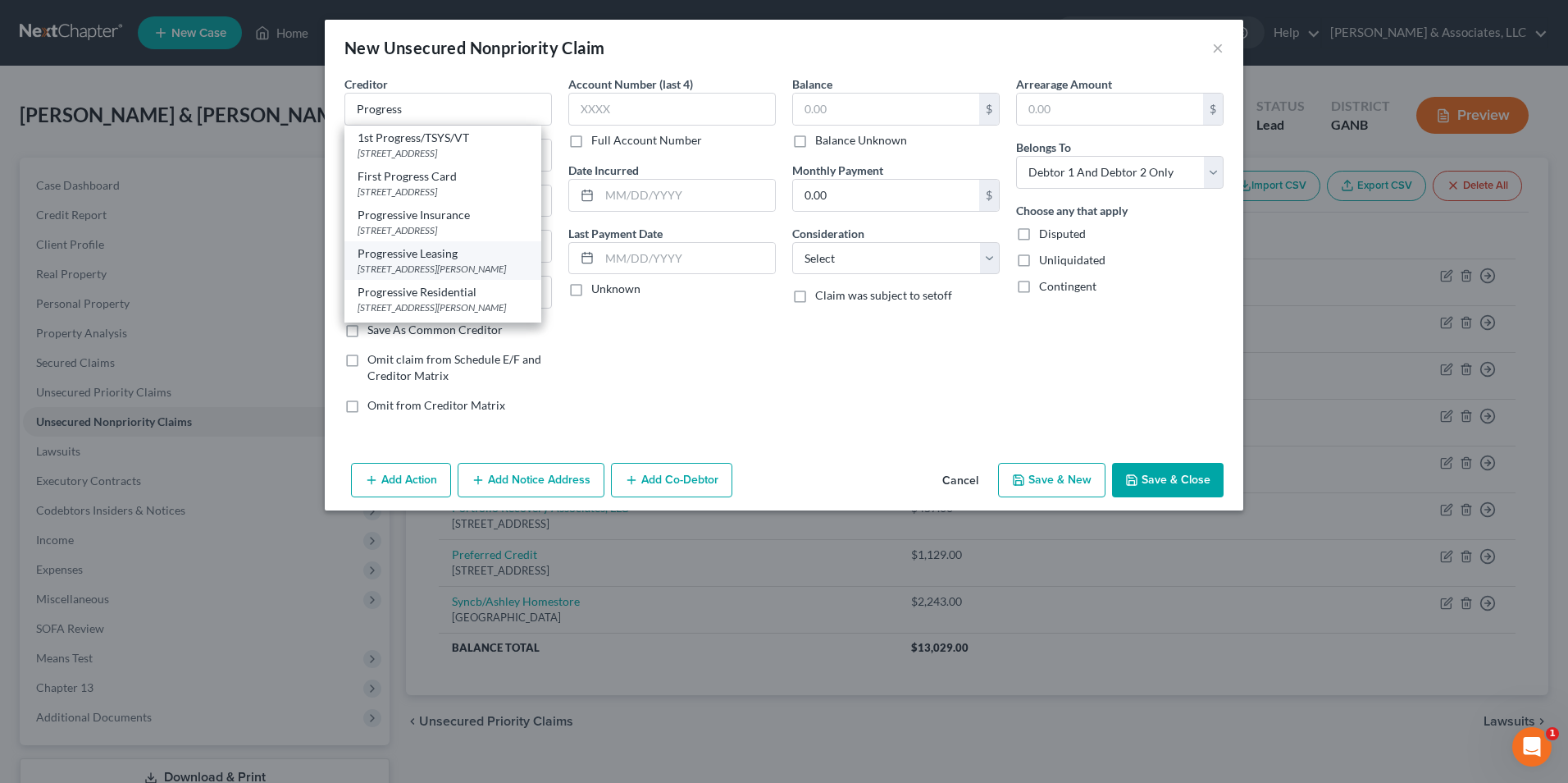
click at [457, 276] on div "256 W Data Dr, Draper, UT 84020" at bounding box center [443, 269] width 171 height 14
type input "Progressive Leasing"
type input "256 W Data Dr"
type input "Draper"
select select "46"
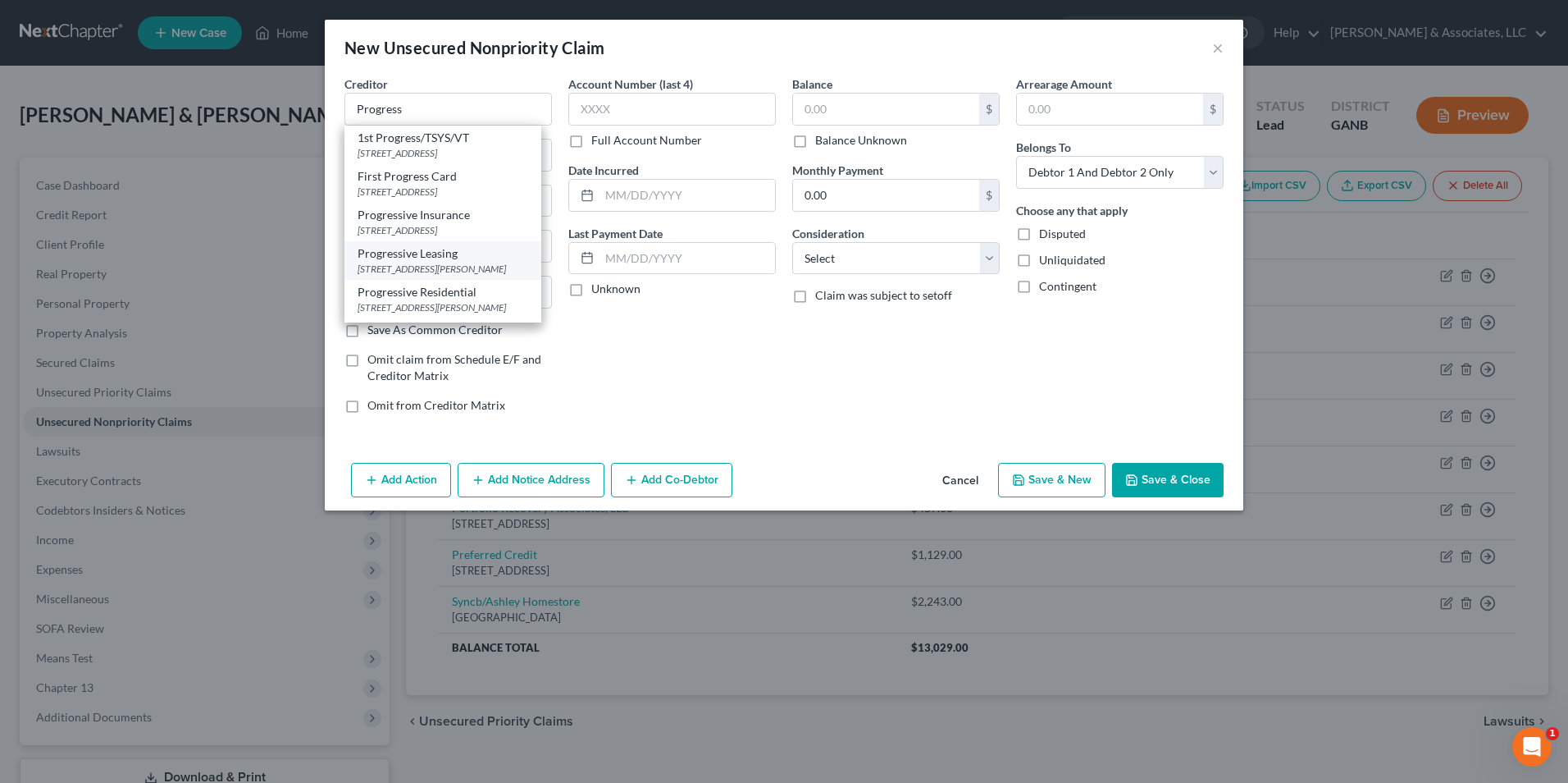
type input "84020"
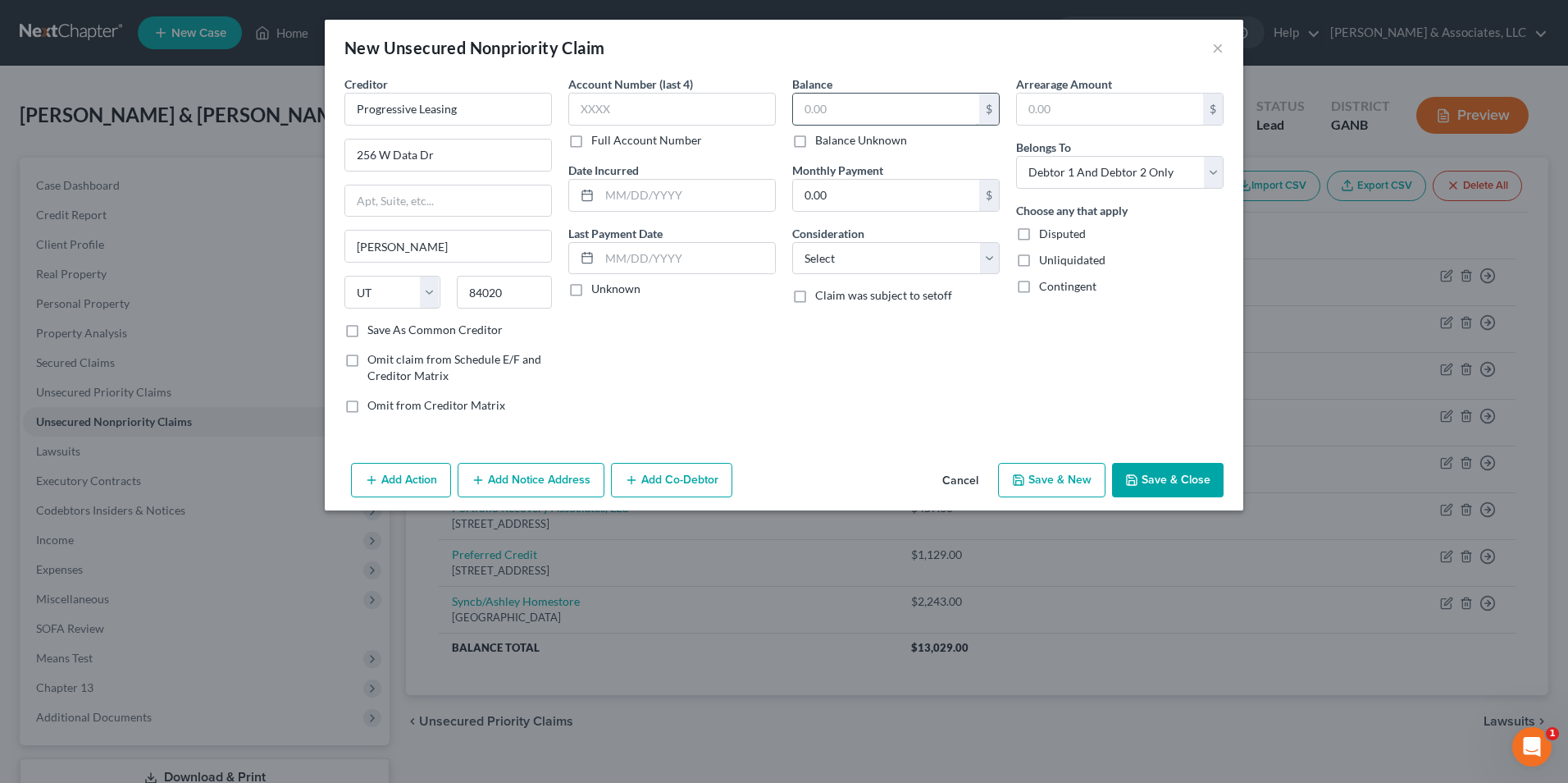
click at [849, 103] on input "text" at bounding box center [886, 108] width 187 height 31
type input "600.00"
click at [996, 256] on select "Select Cable / Satellite Services Collection Agency Credit Card Debt Debt Couns…" at bounding box center [895, 258] width 207 height 33
select select "2"
click at [792, 242] on select "Select Cable / Satellite Services Collection Agency Credit Card Debt Debt Couns…" at bounding box center [895, 258] width 207 height 33
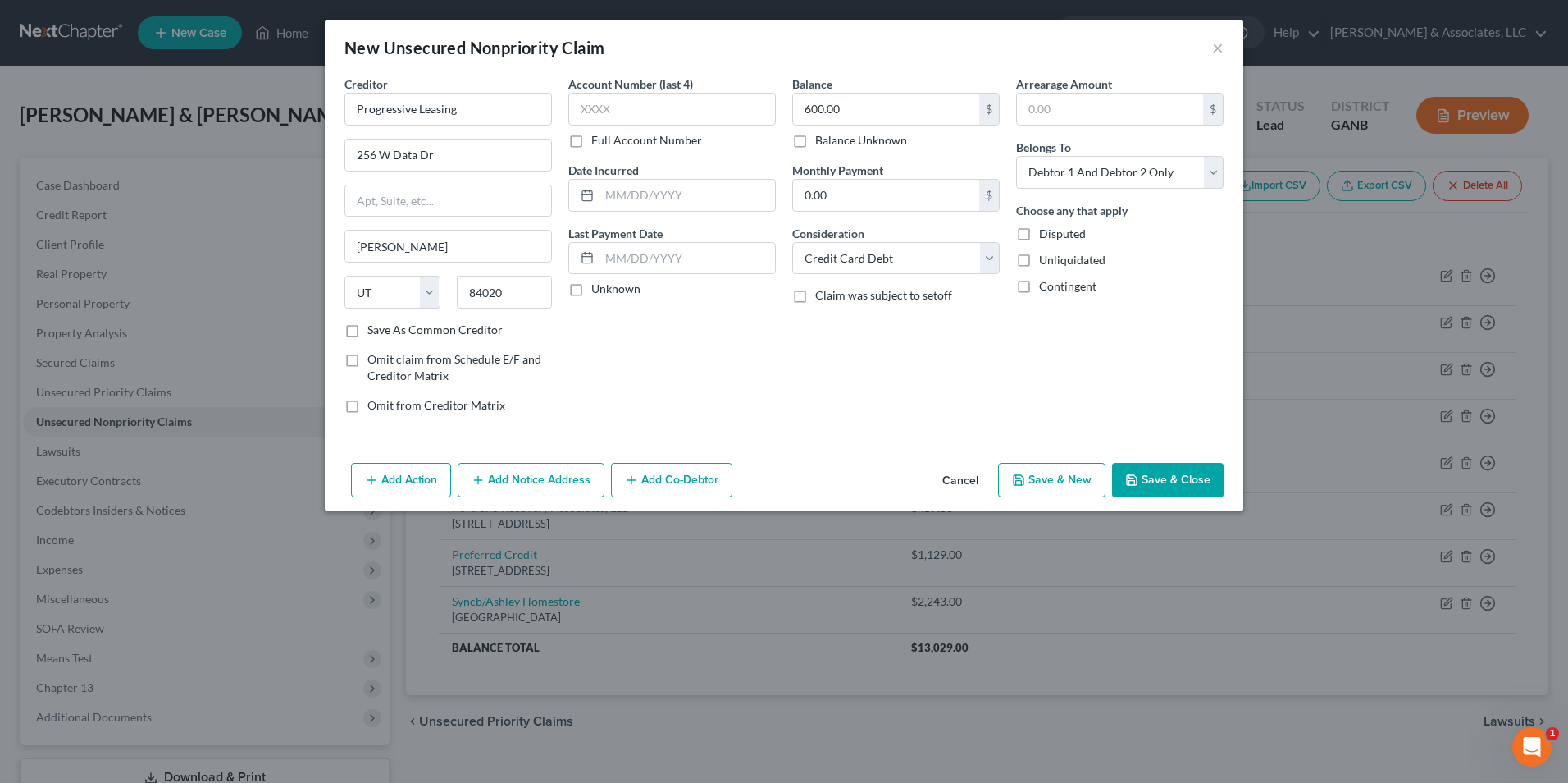
click at [1176, 488] on button "Save & Close" at bounding box center [1168, 479] width 111 height 35
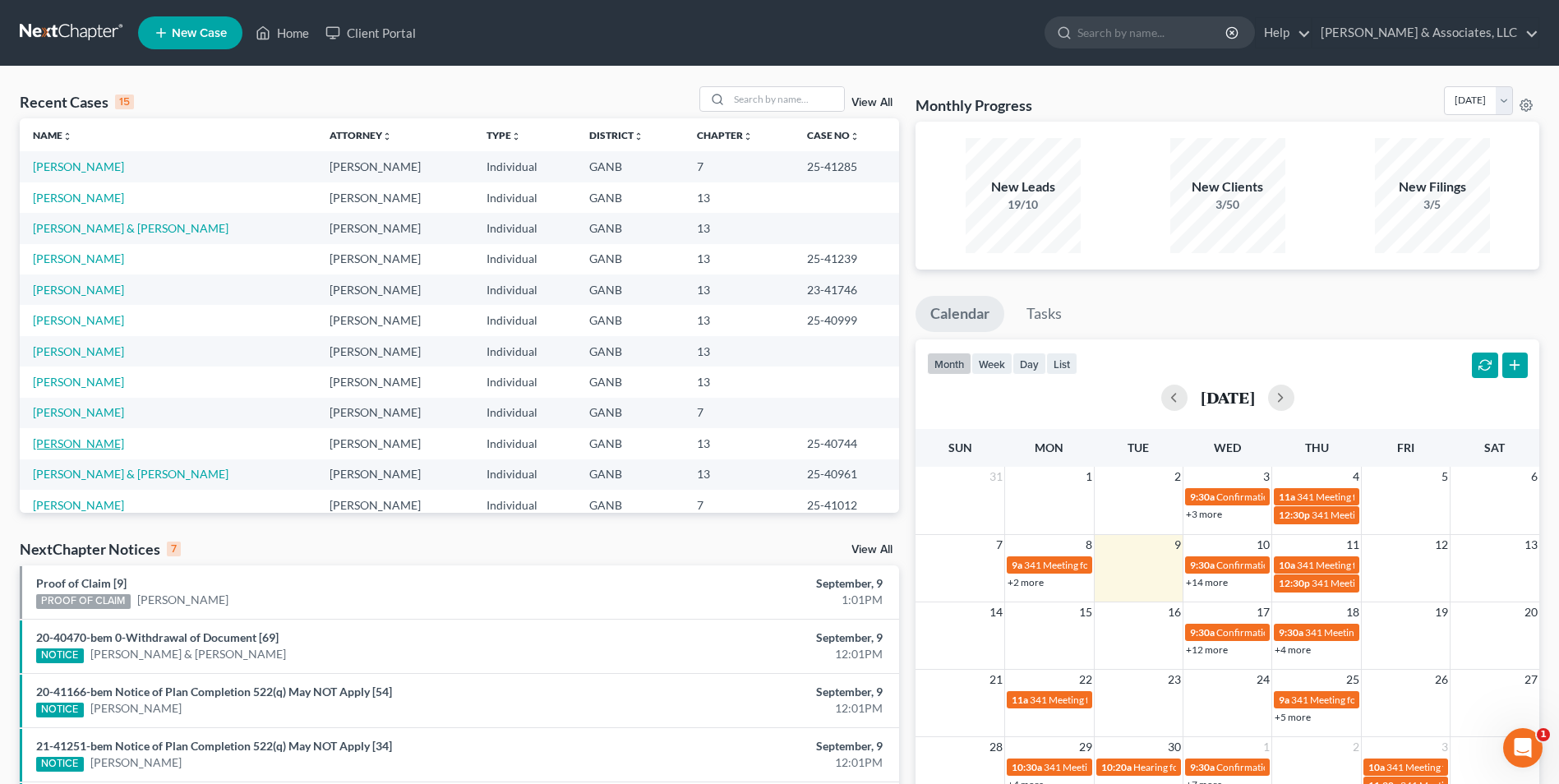
click at [88, 440] on link "[PERSON_NAME]" at bounding box center [79, 443] width 91 height 14
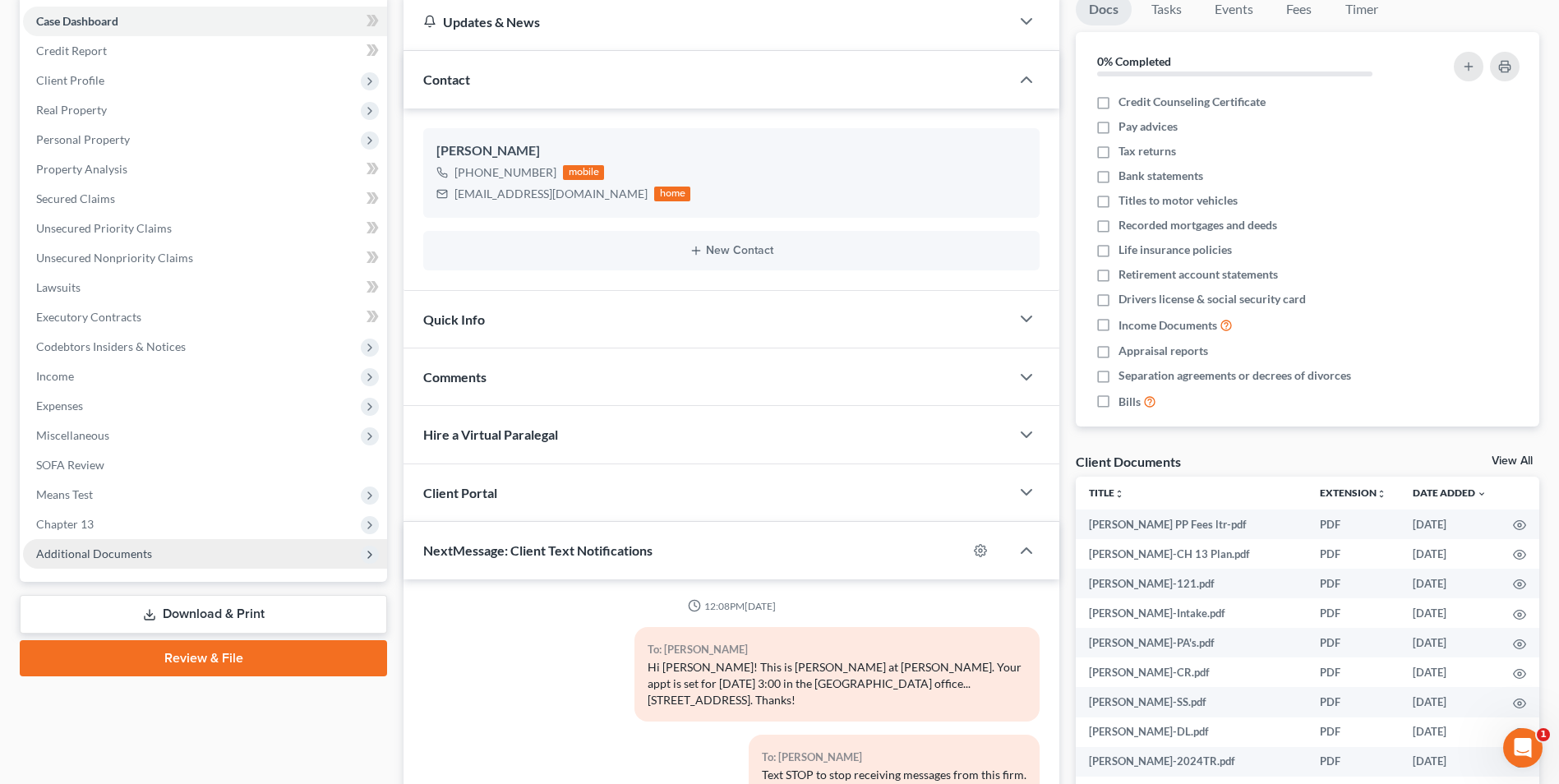
scroll to position [363, 0]
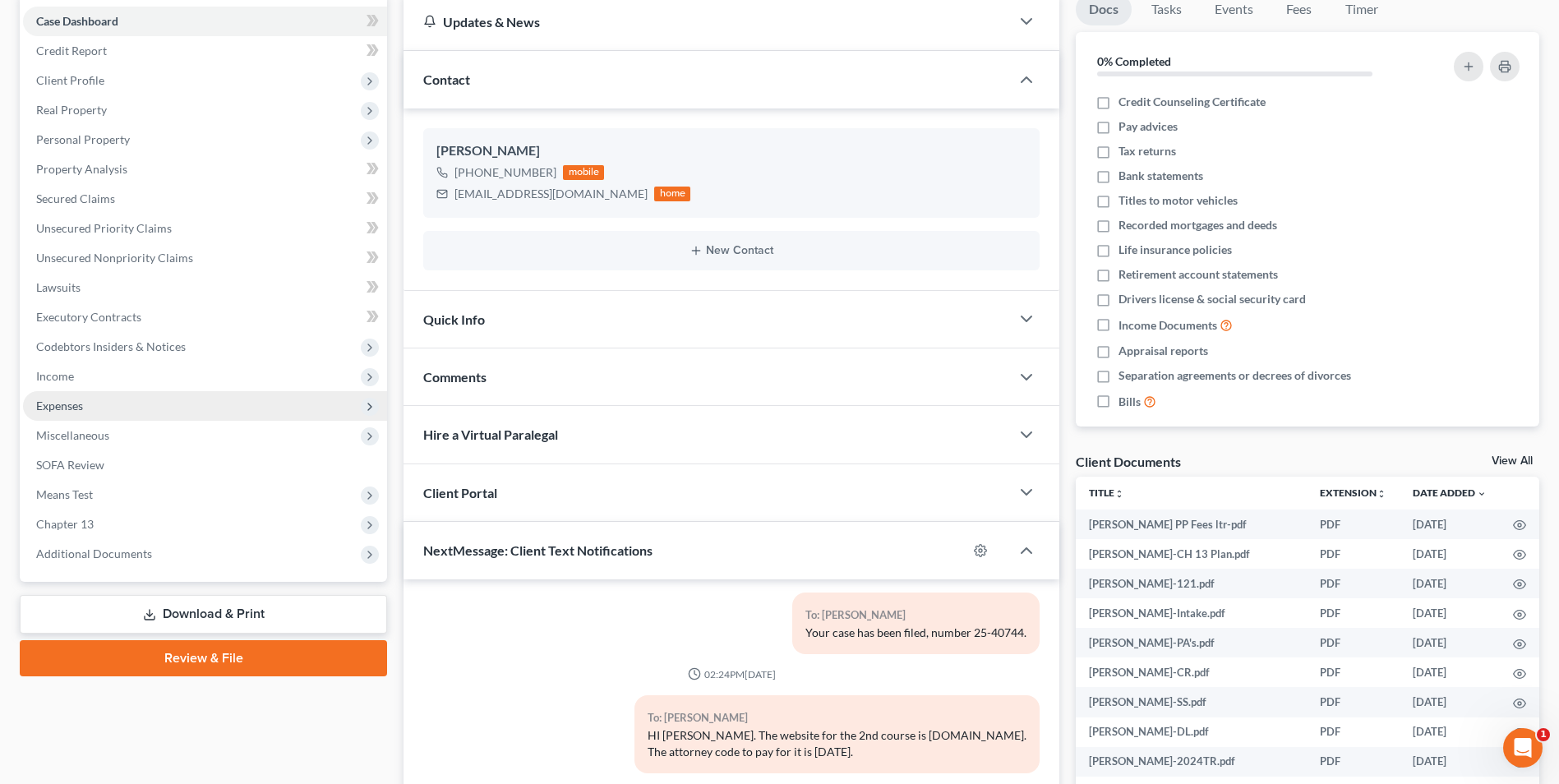
click at [64, 408] on span "Expenses" at bounding box center [59, 405] width 47 height 14
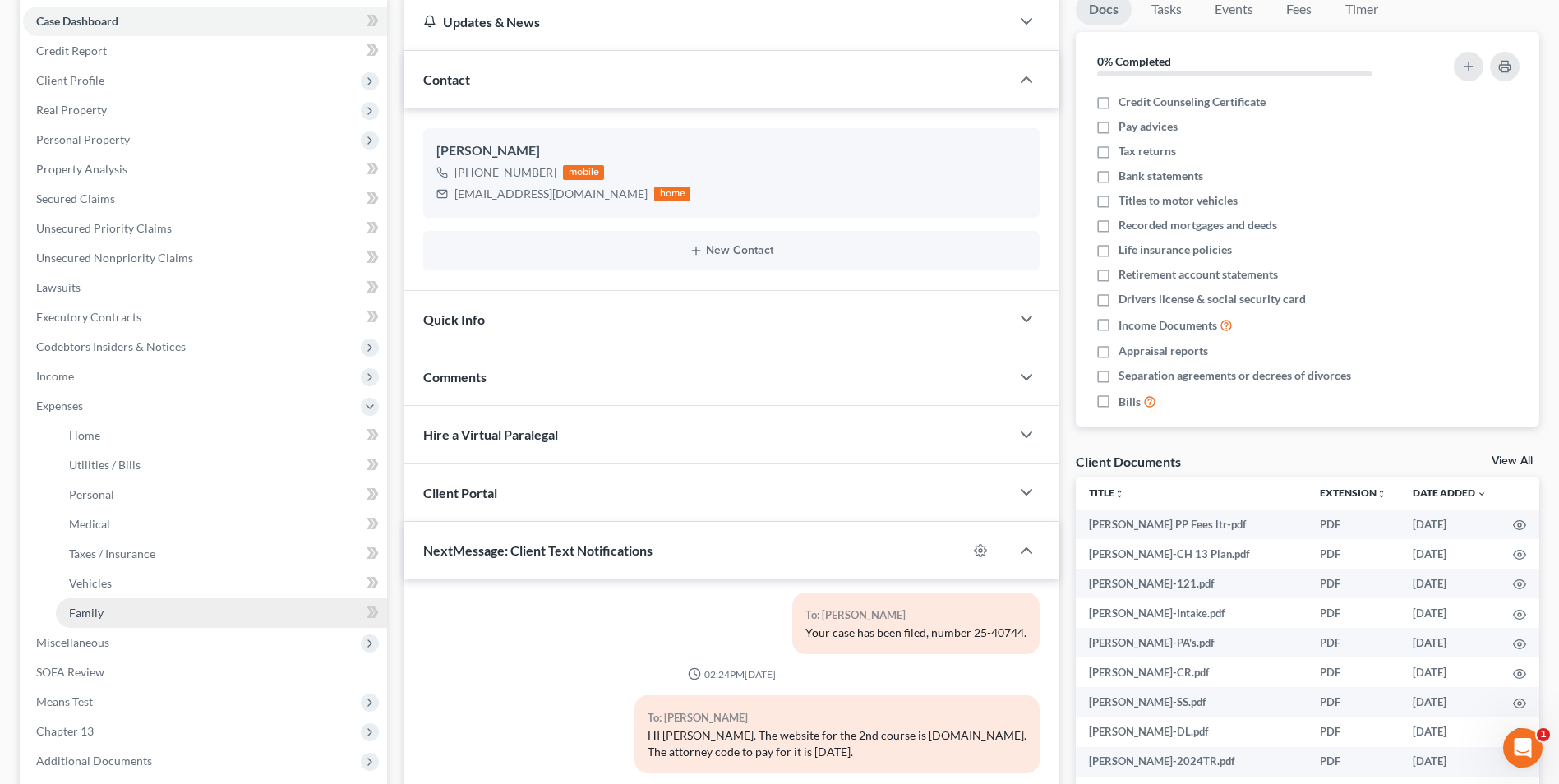
click at [100, 603] on link "Family" at bounding box center [221, 613] width 331 height 30
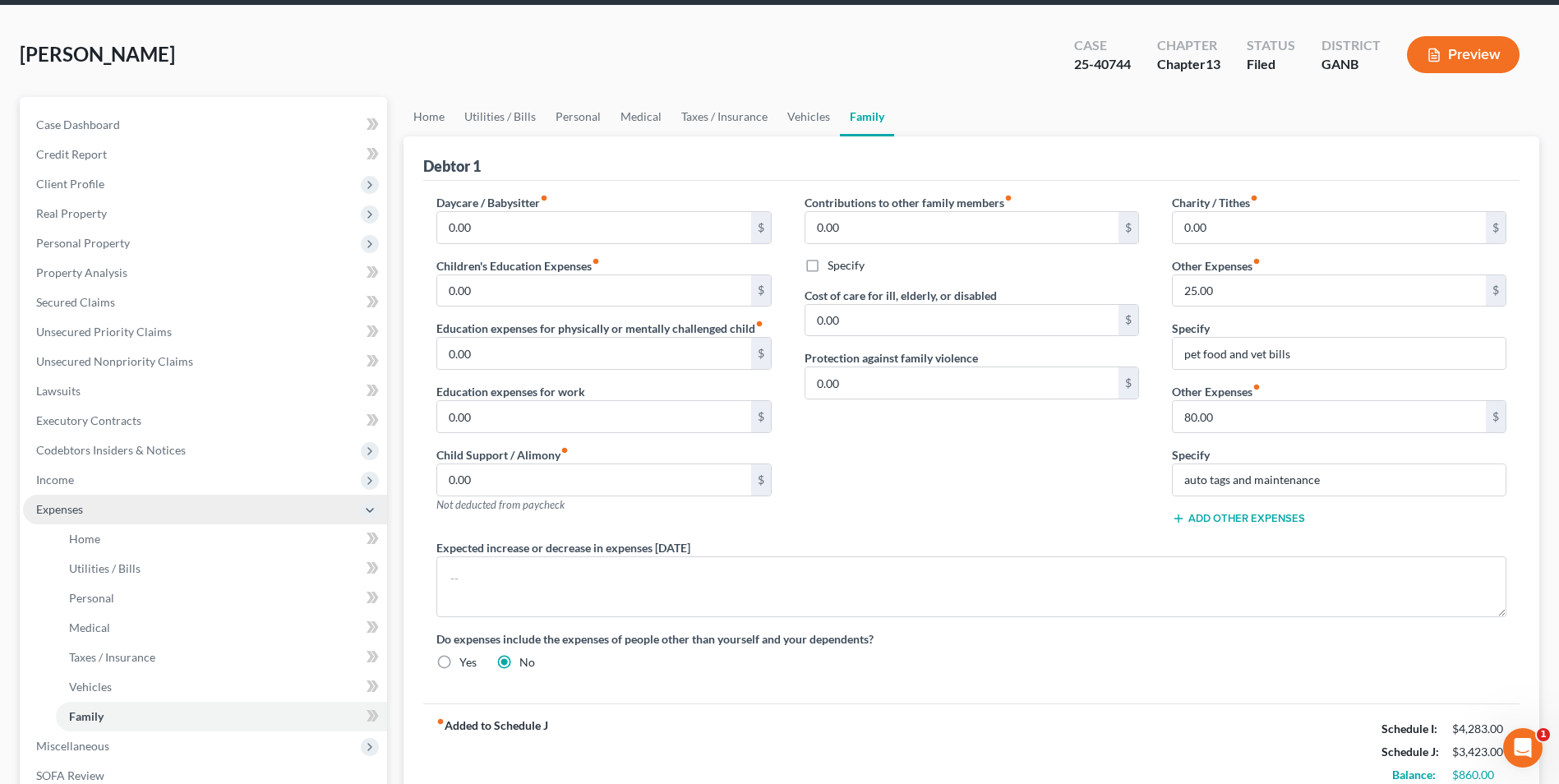
scroll to position [164, 0]
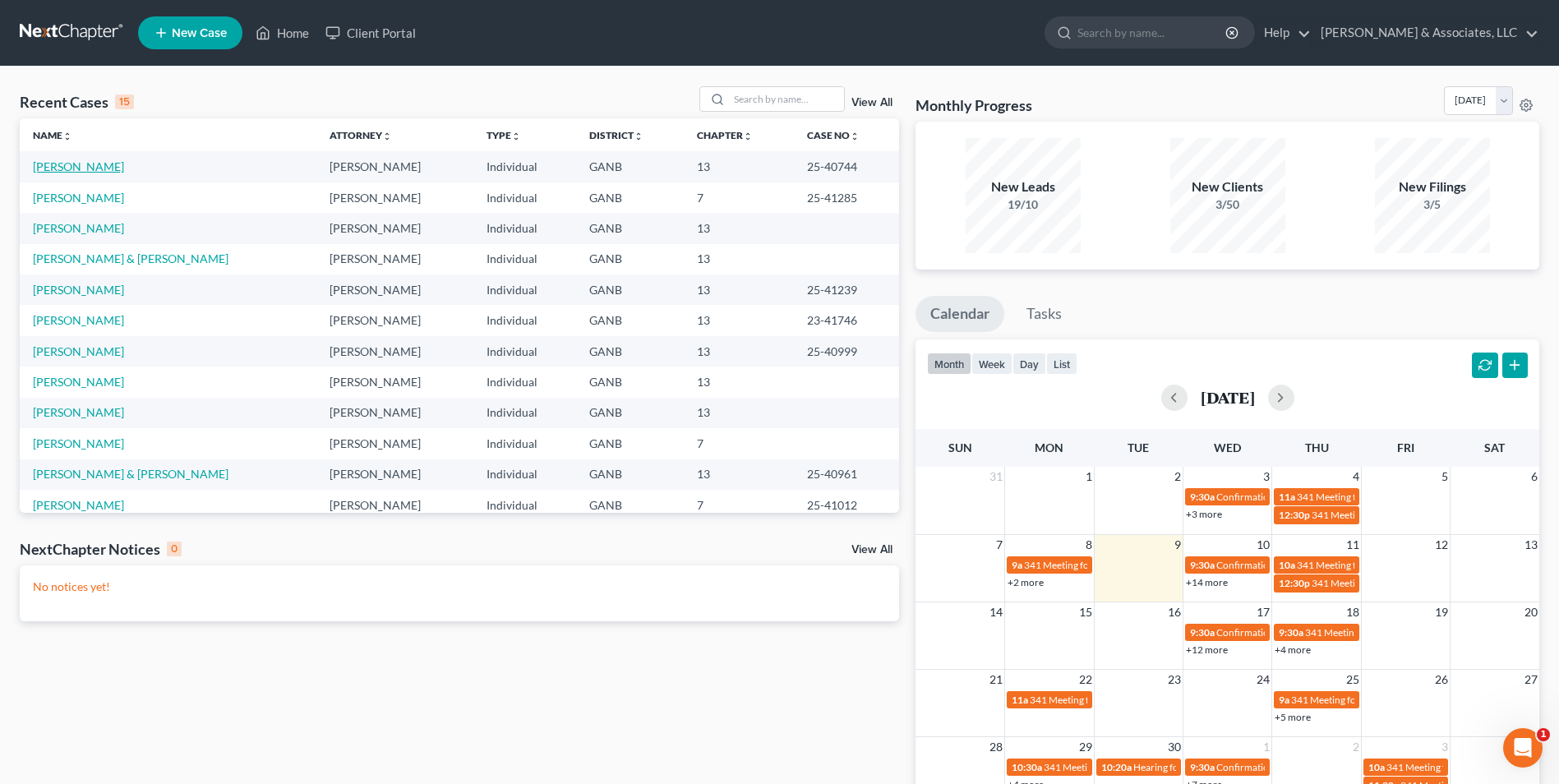
click at [95, 163] on link "[PERSON_NAME]" at bounding box center [79, 166] width 91 height 14
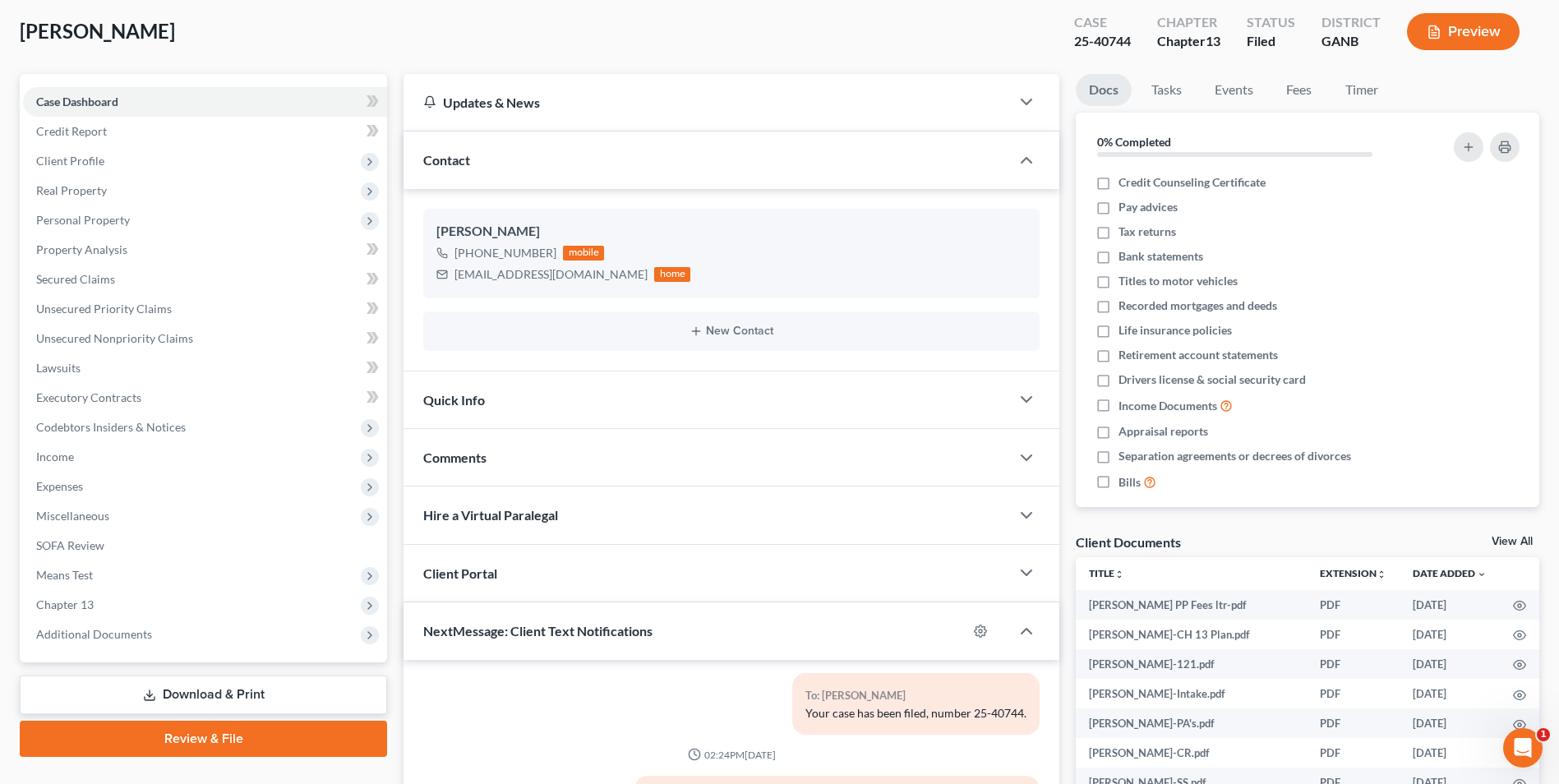
scroll to position [164, 0]
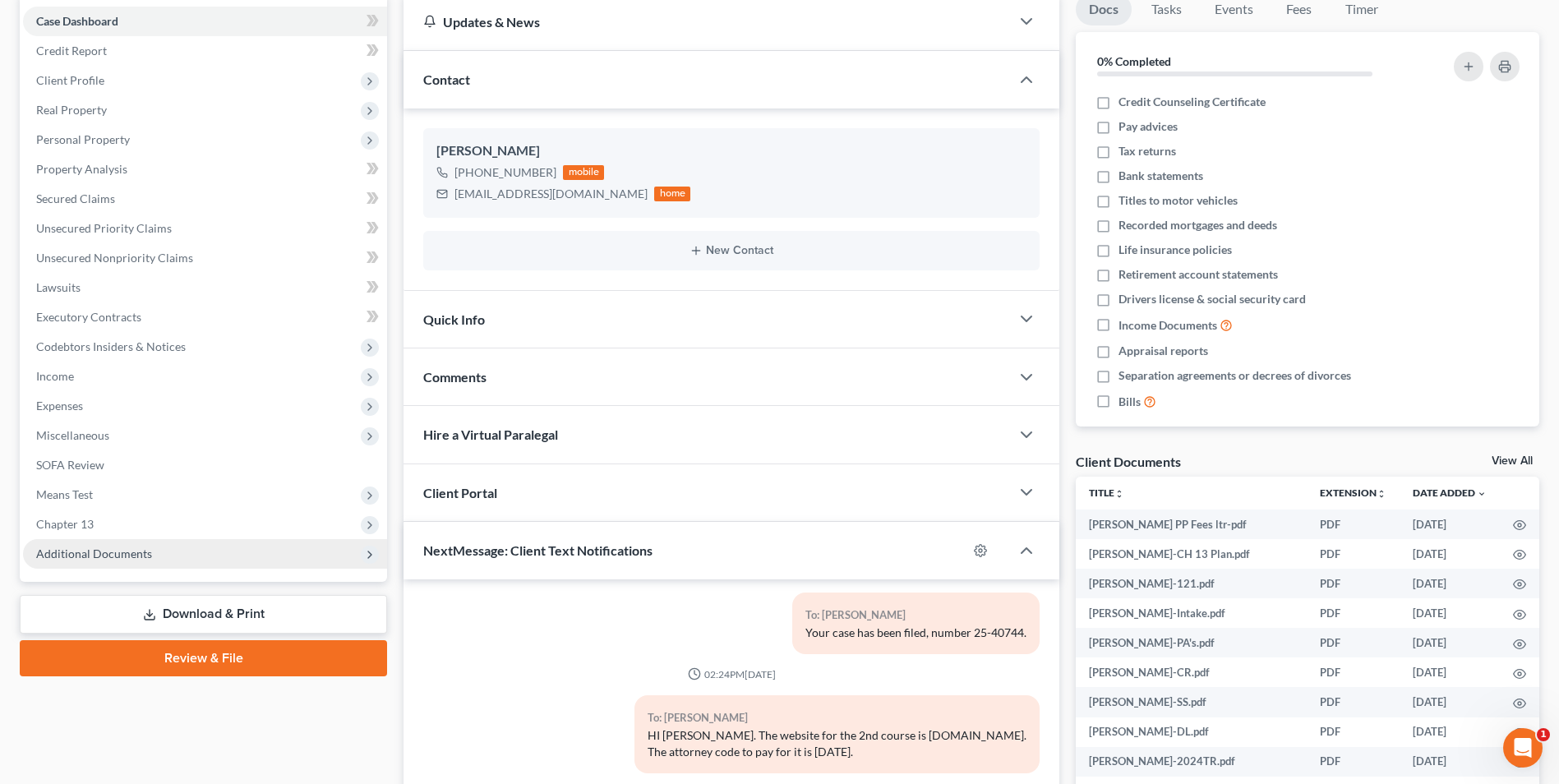
click at [112, 566] on span "Additional Documents" at bounding box center [205, 553] width 364 height 30
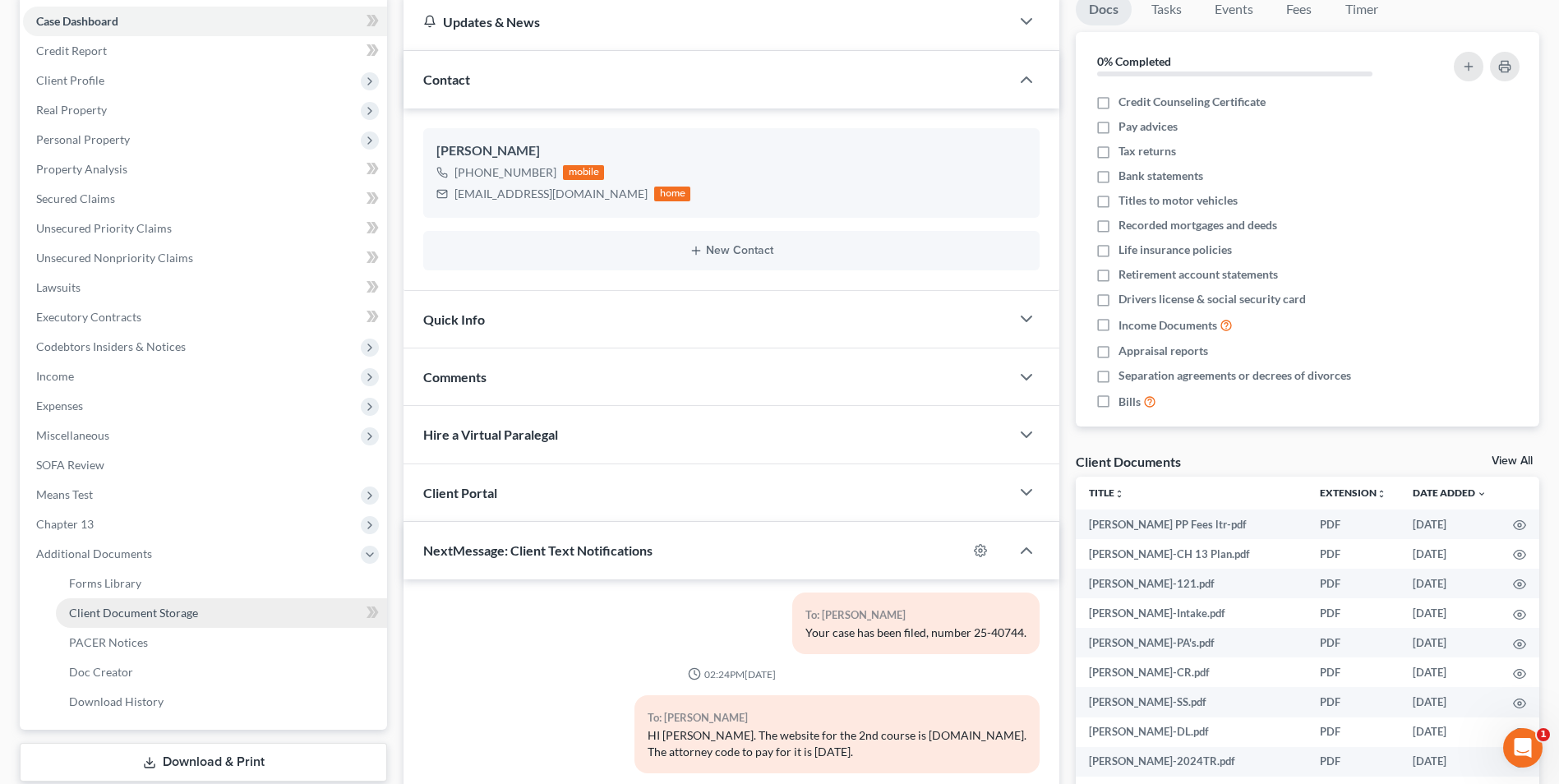
click at [179, 614] on span "Client Document Storage" at bounding box center [133, 612] width 129 height 14
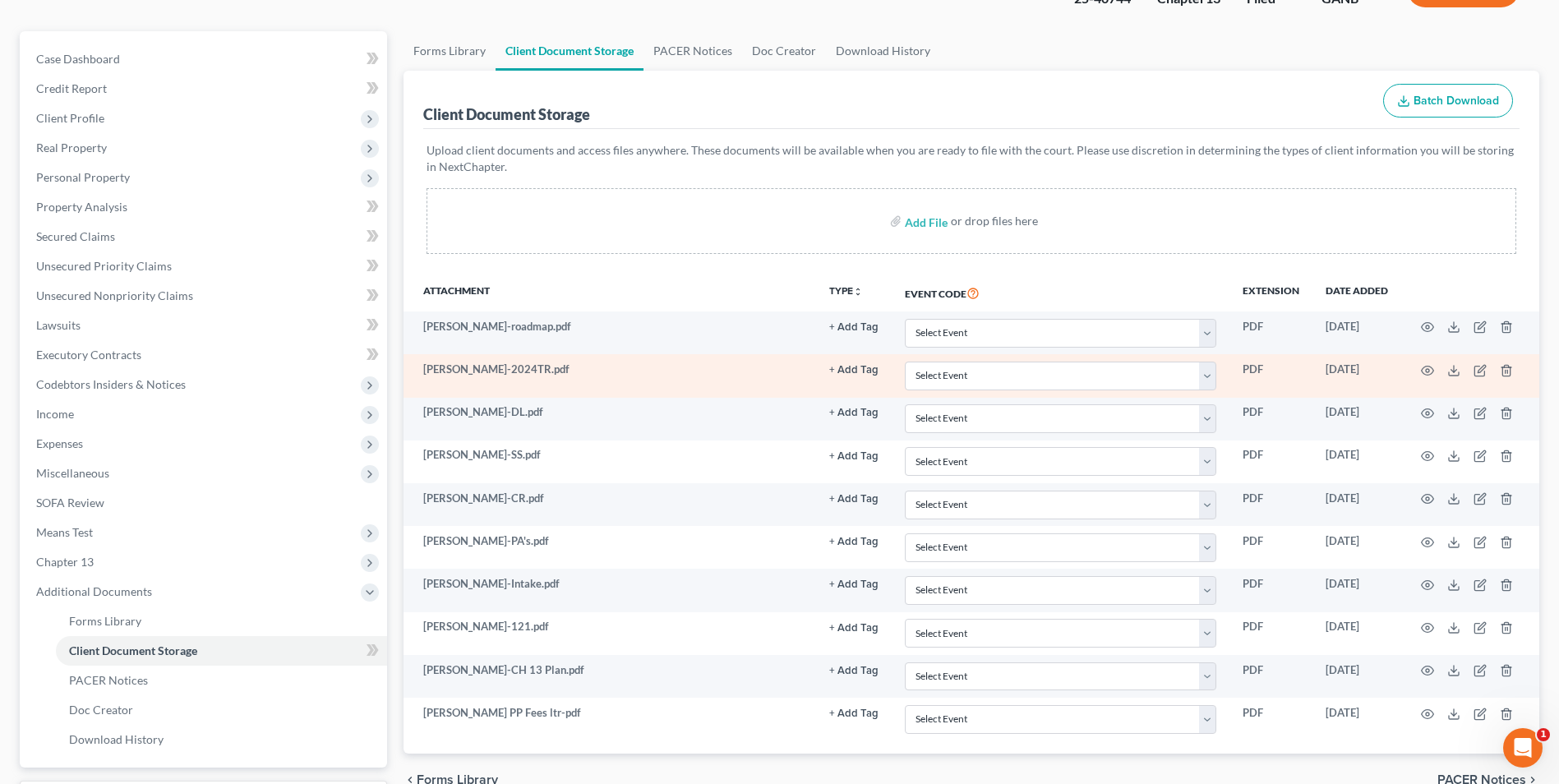
scroll to position [267, 0]
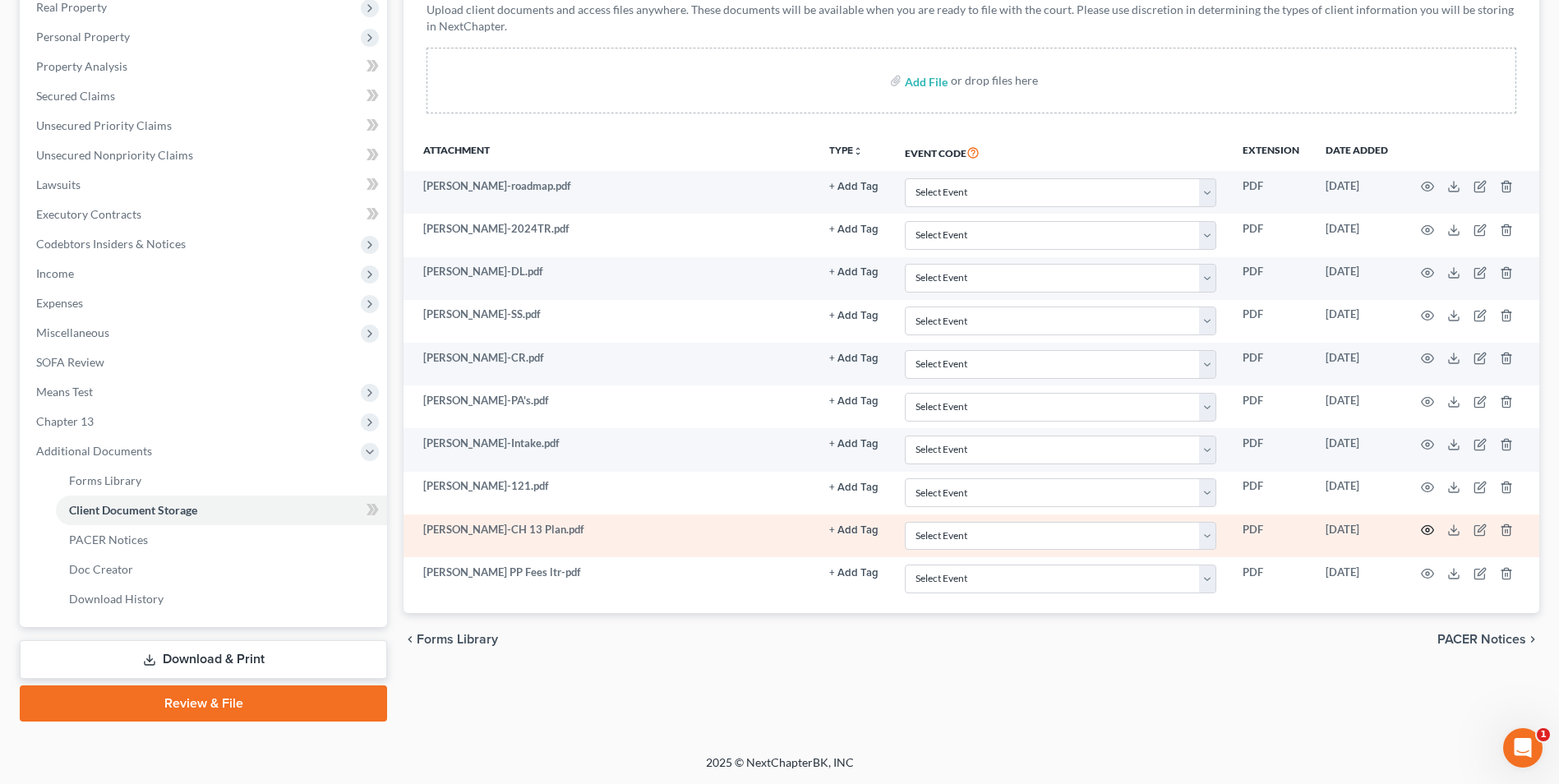
click at [1422, 531] on icon "button" at bounding box center [1428, 530] width 12 height 9
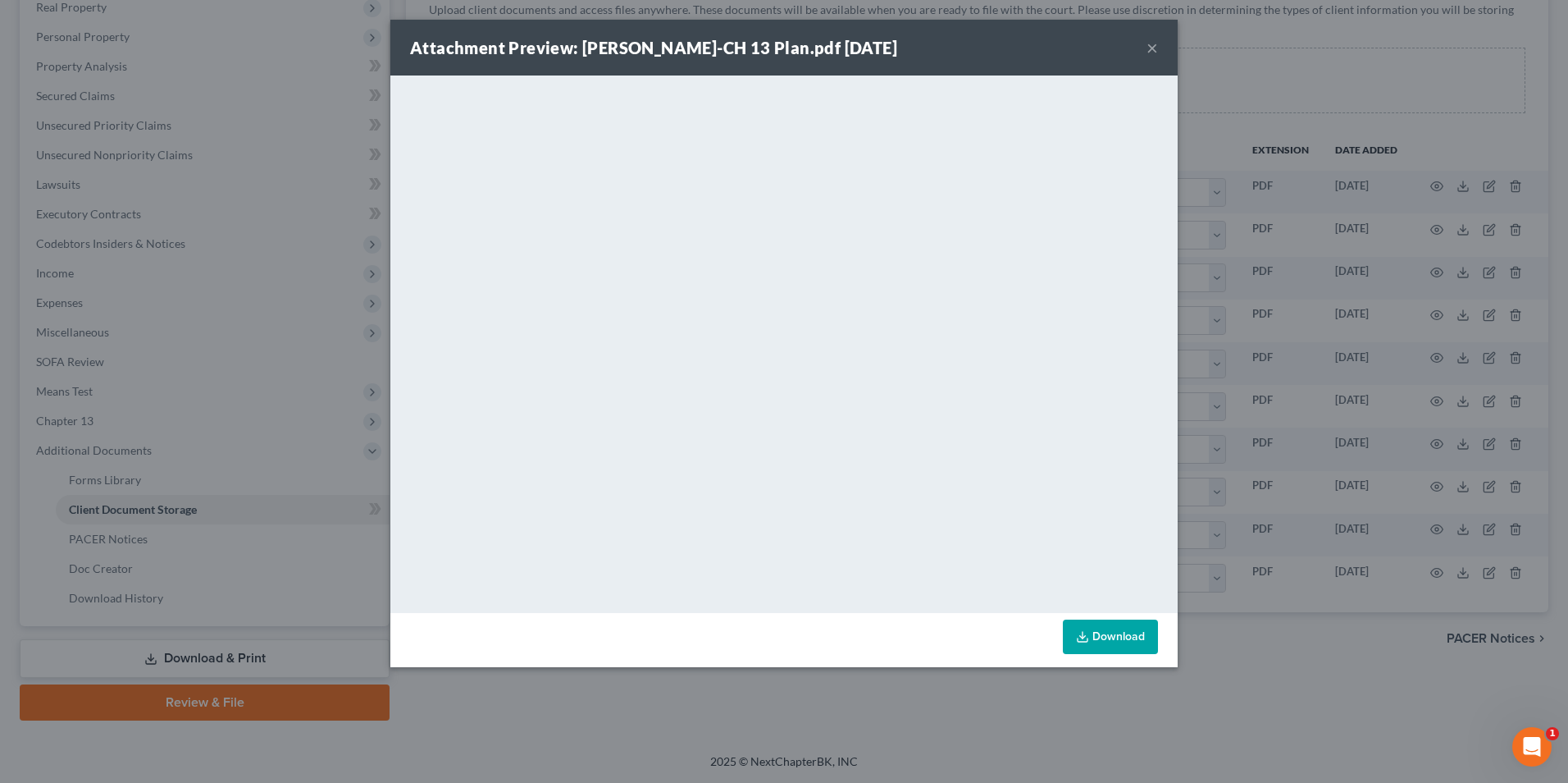
click at [1149, 50] on button "×" at bounding box center [1153, 48] width 12 height 20
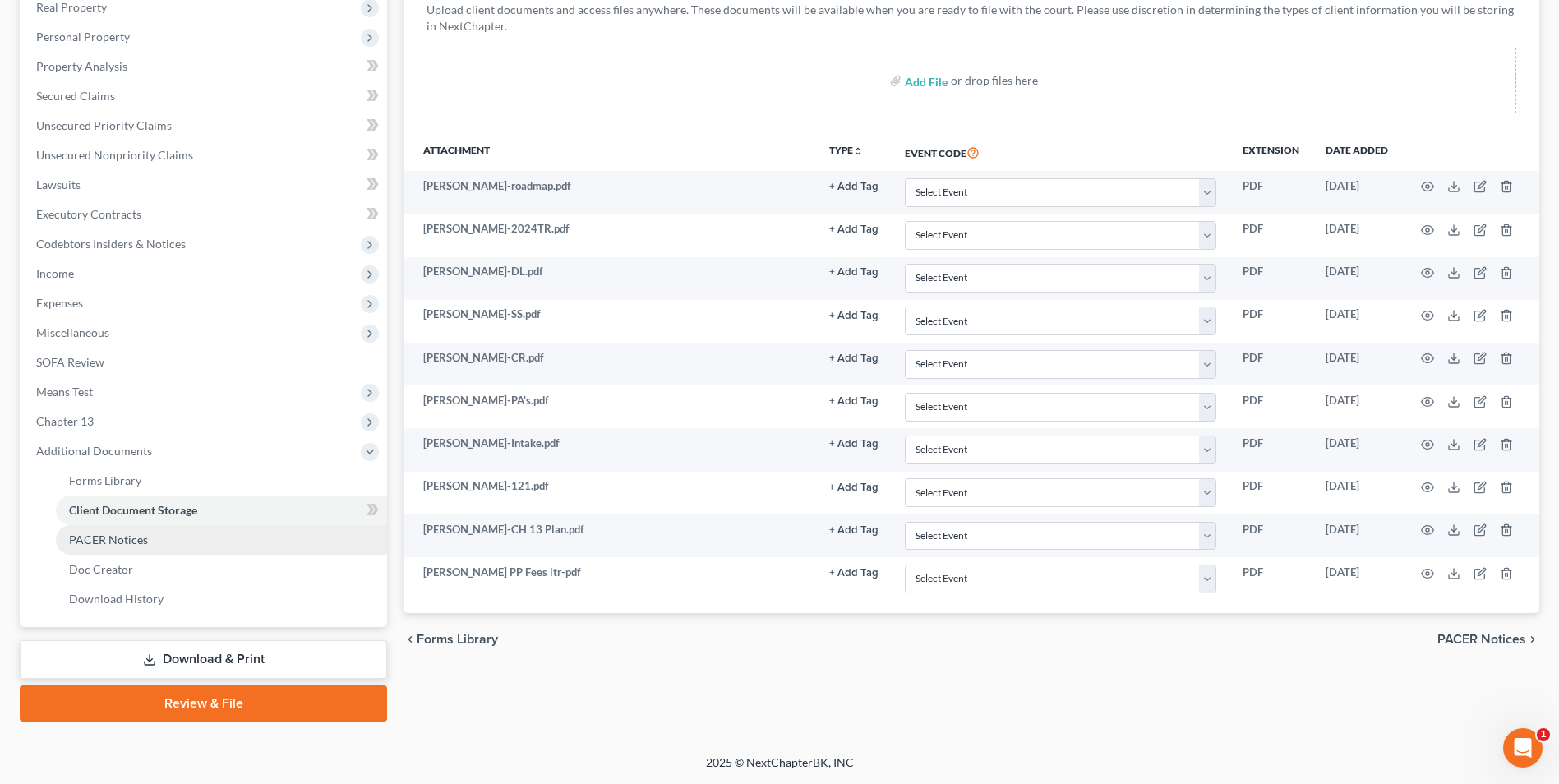
click at [121, 545] on span "PACER Notices" at bounding box center [107, 540] width 79 height 14
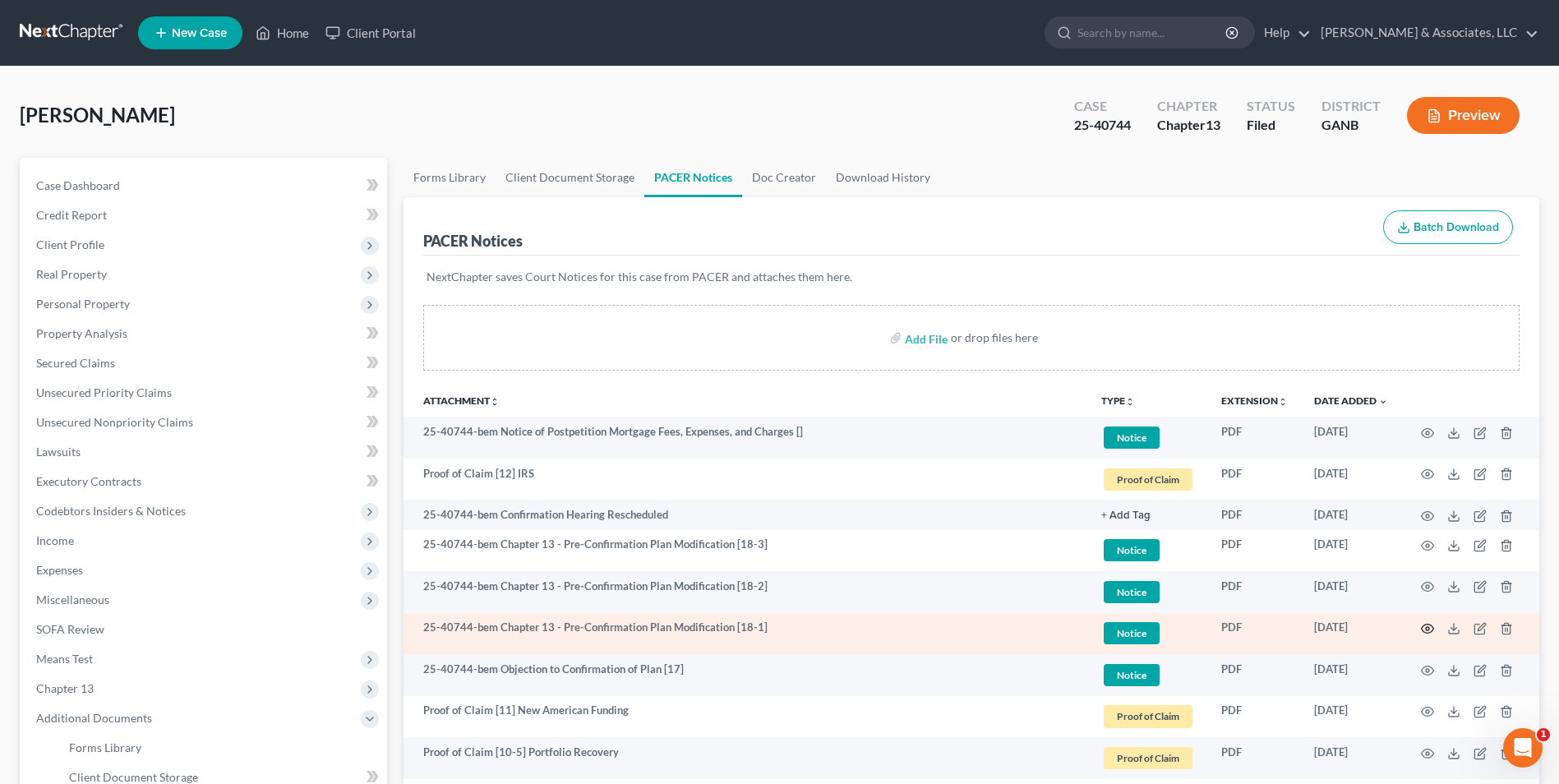
click at [1431, 624] on icon "button" at bounding box center [1427, 628] width 13 height 13
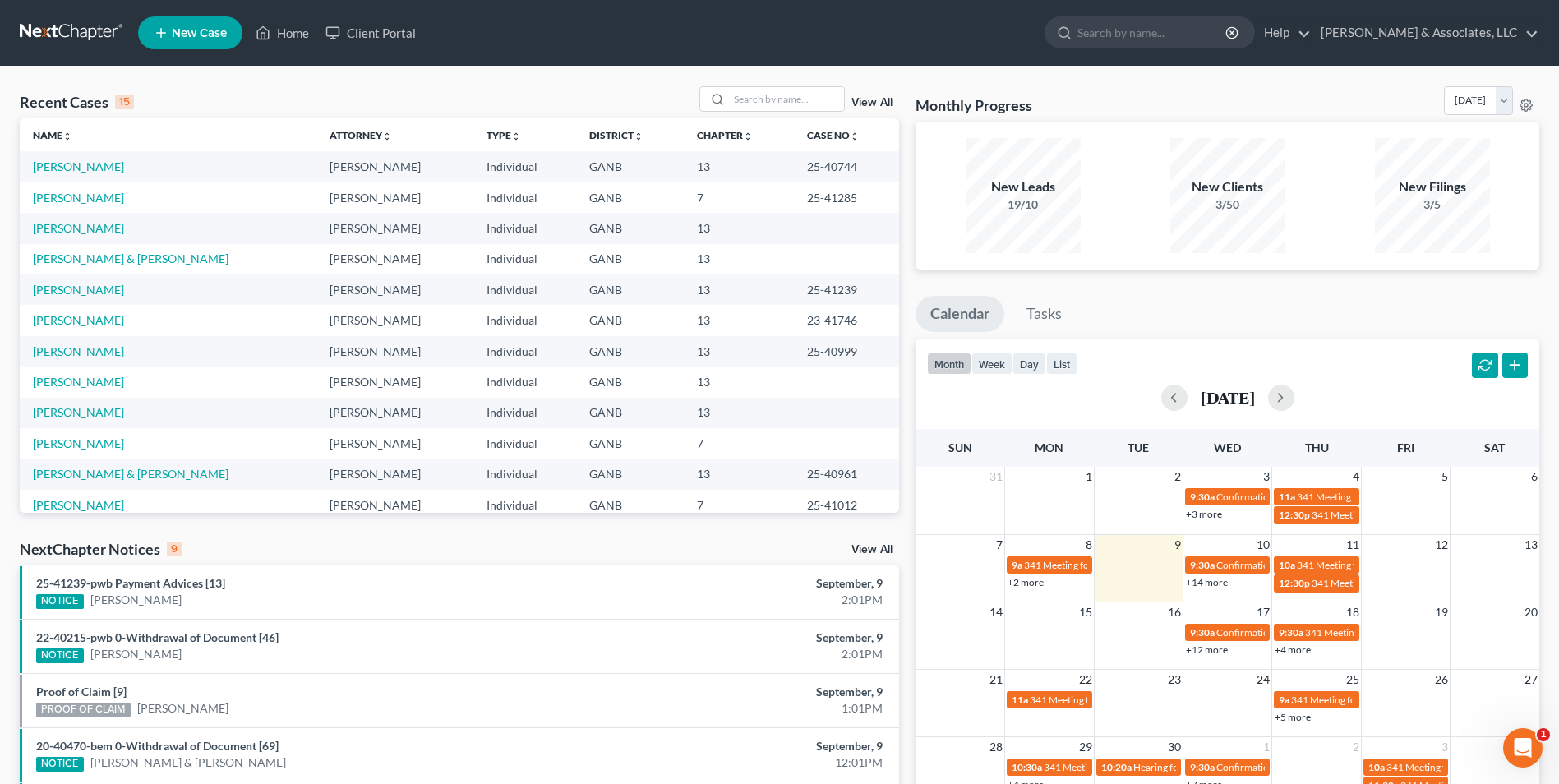
click at [777, 84] on div "Recent Cases 15 View All Name unfold_more expand_more expand_less Attorney unfo…" at bounding box center [780, 582] width 1559 height 1031
click at [794, 101] on input "search" at bounding box center [786, 99] width 115 height 24
type input "rue"
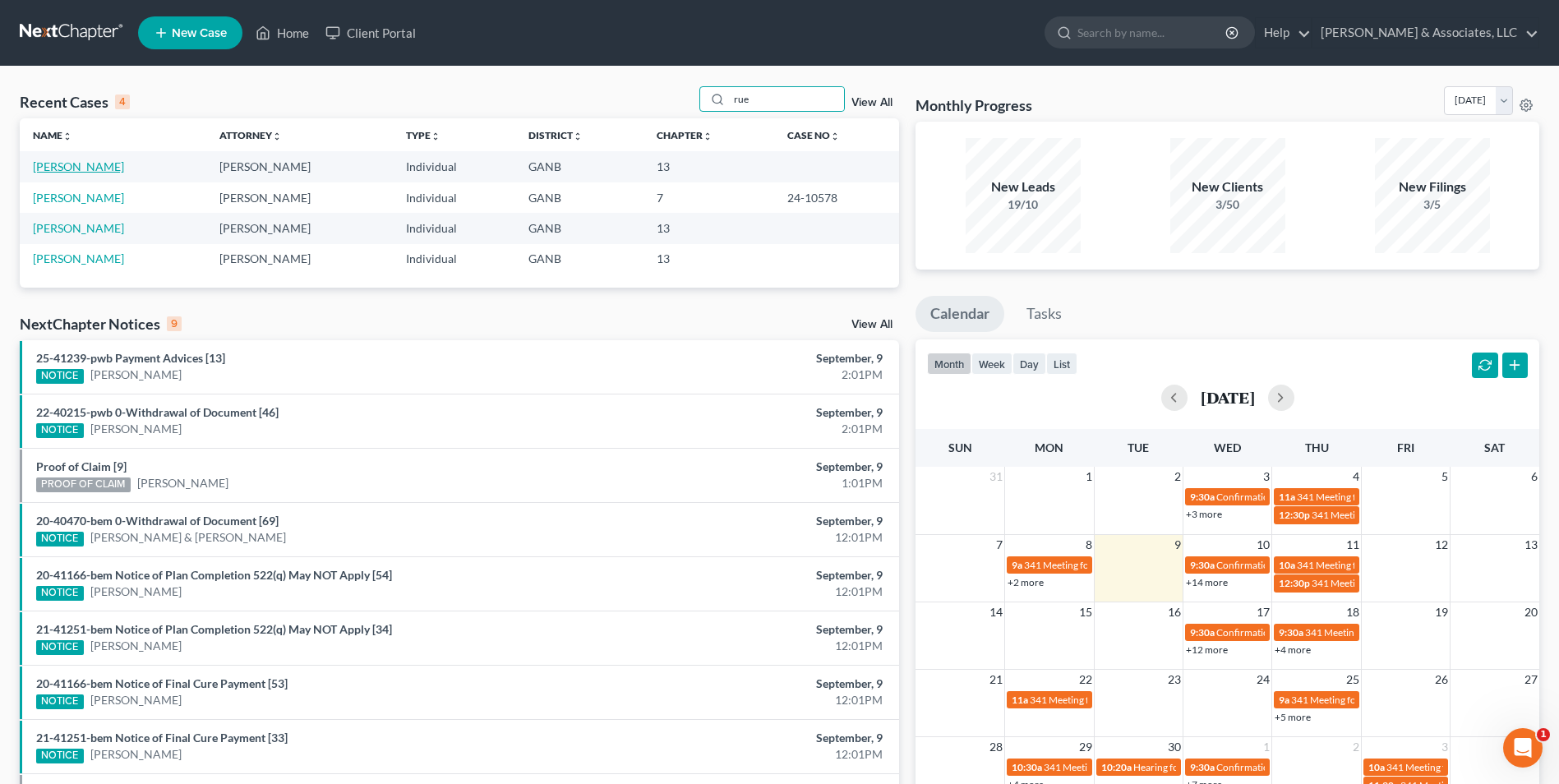
click at [73, 164] on link "[PERSON_NAME]" at bounding box center [79, 166] width 91 height 14
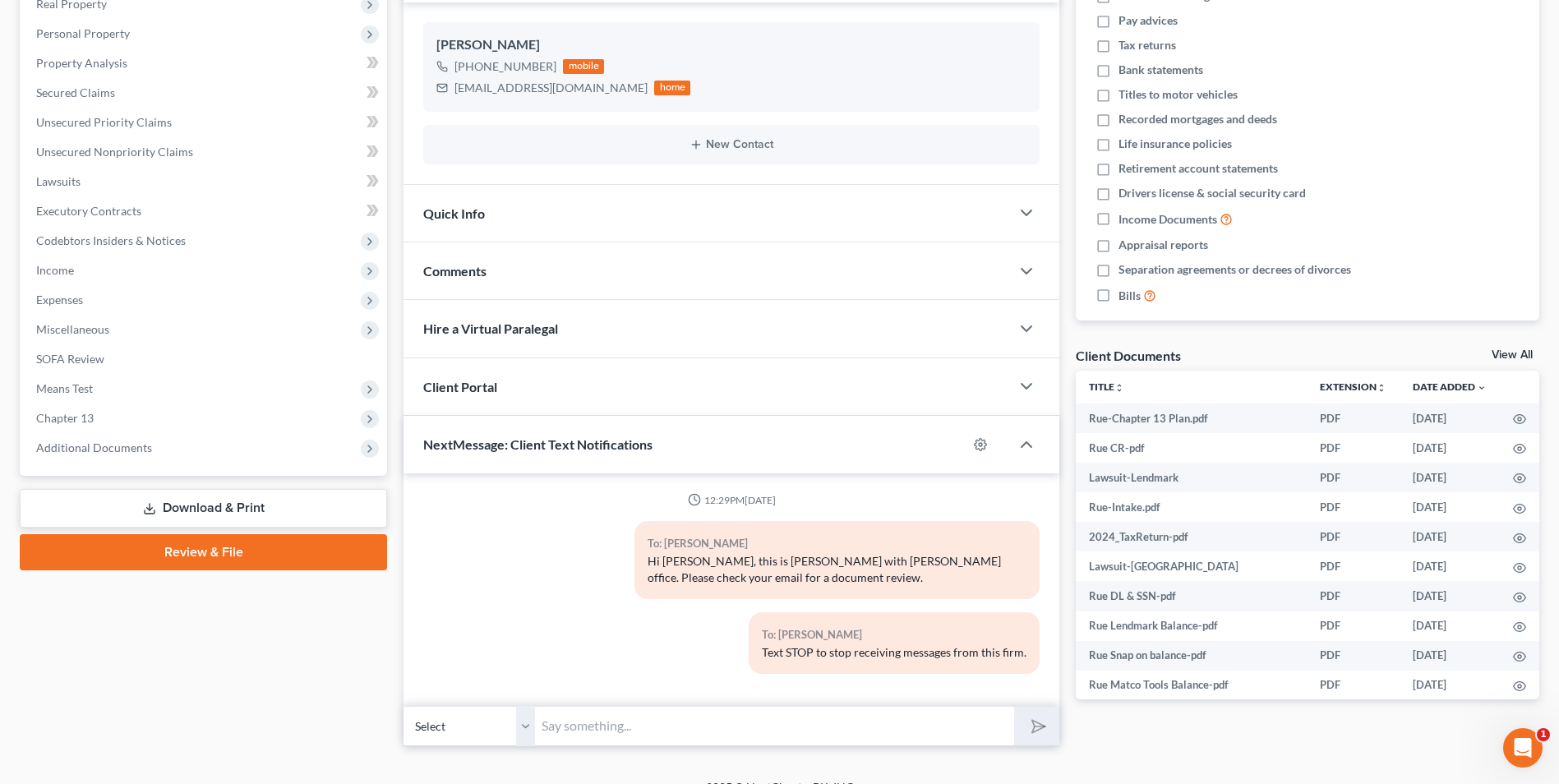
scroll to position [274, 0]
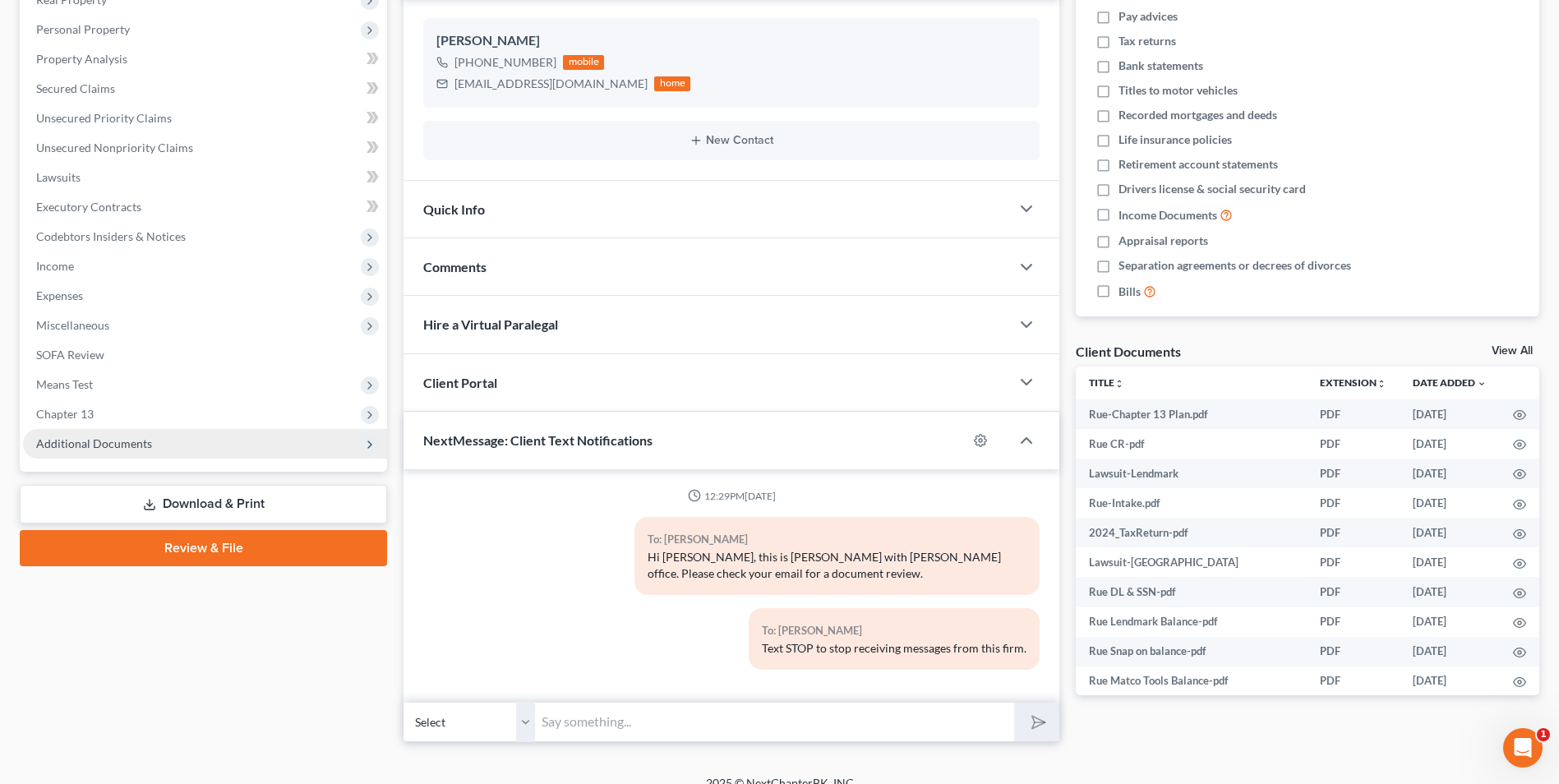
click at [126, 431] on span "Additional Documents" at bounding box center [205, 443] width 364 height 30
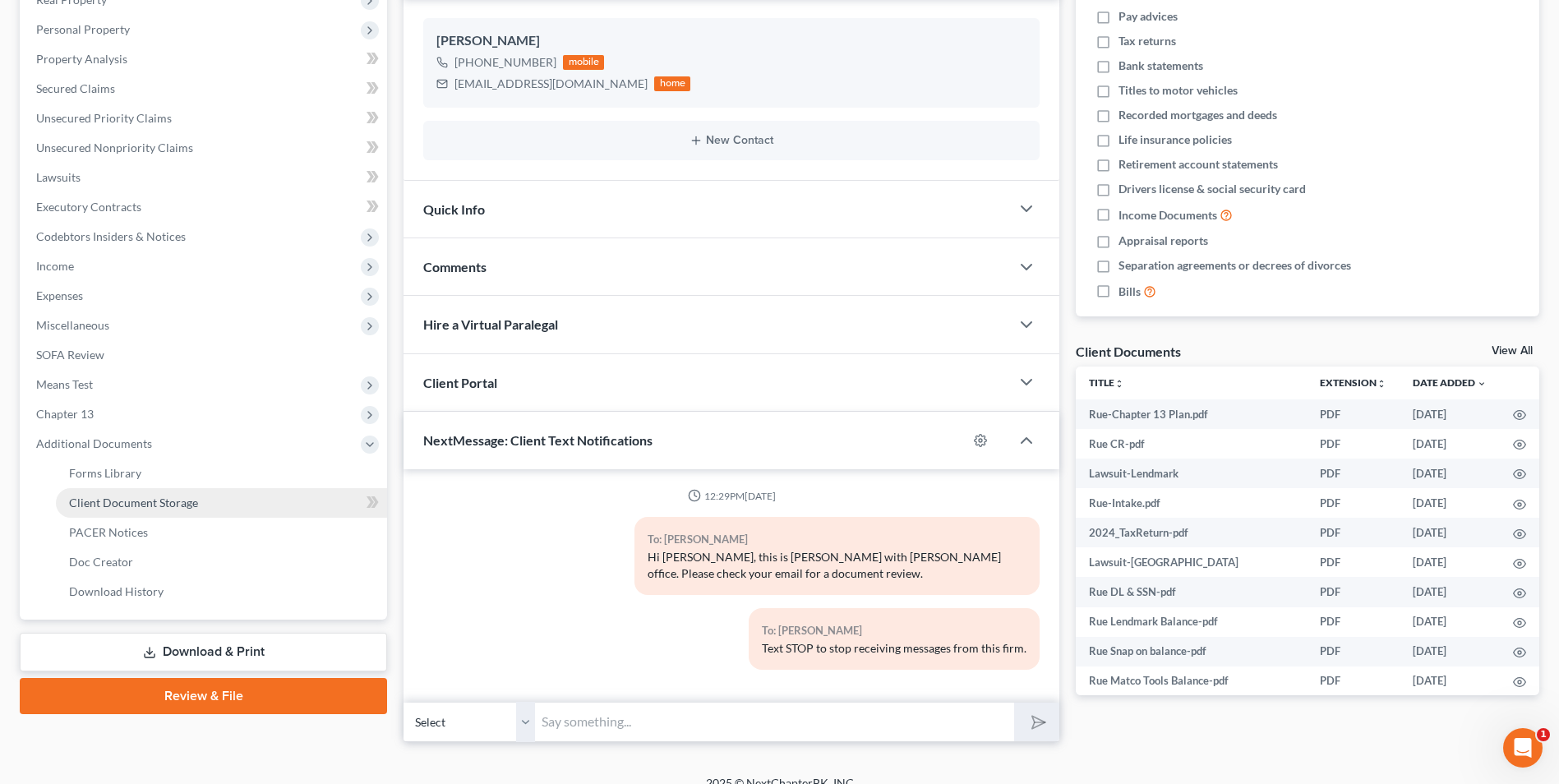
click at [186, 497] on span "Client Document Storage" at bounding box center [133, 502] width 129 height 14
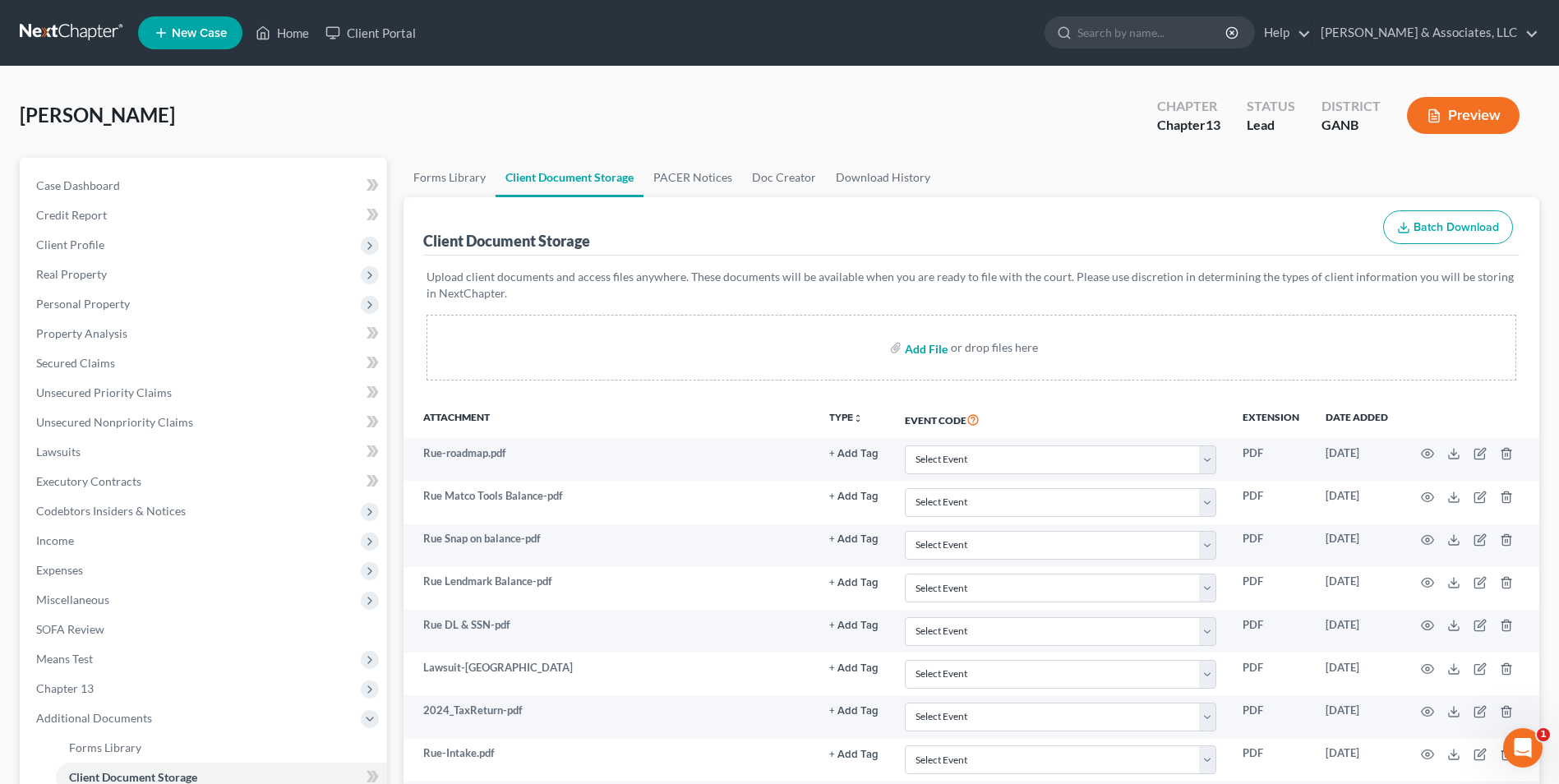
click at [939, 342] on input "file" at bounding box center [925, 348] width 40 height 30
type input "C:\fakepath\Rue.signatures - signed.pdf"
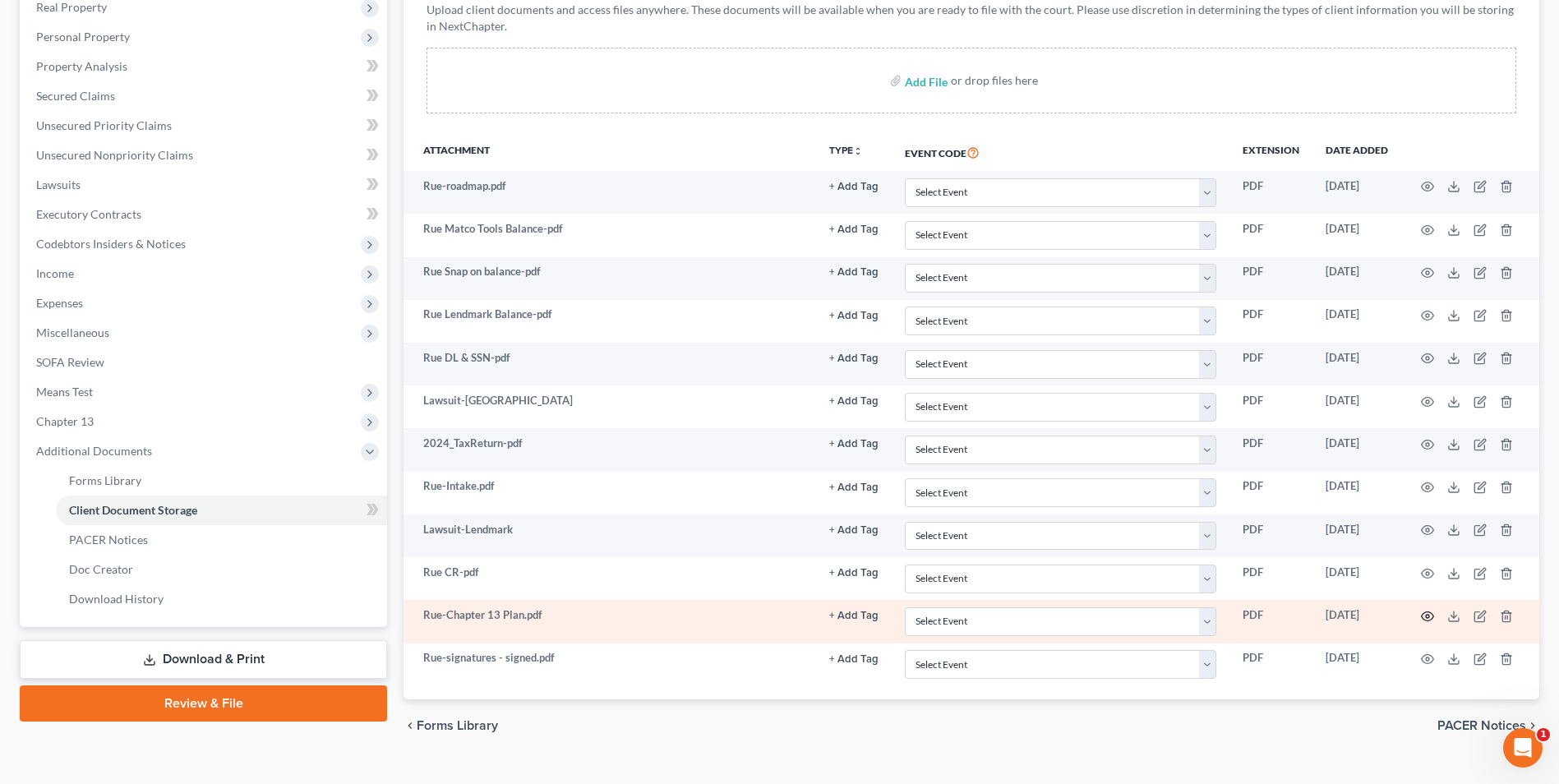
click at [1429, 615] on icon "button" at bounding box center [1427, 615] width 13 height 13
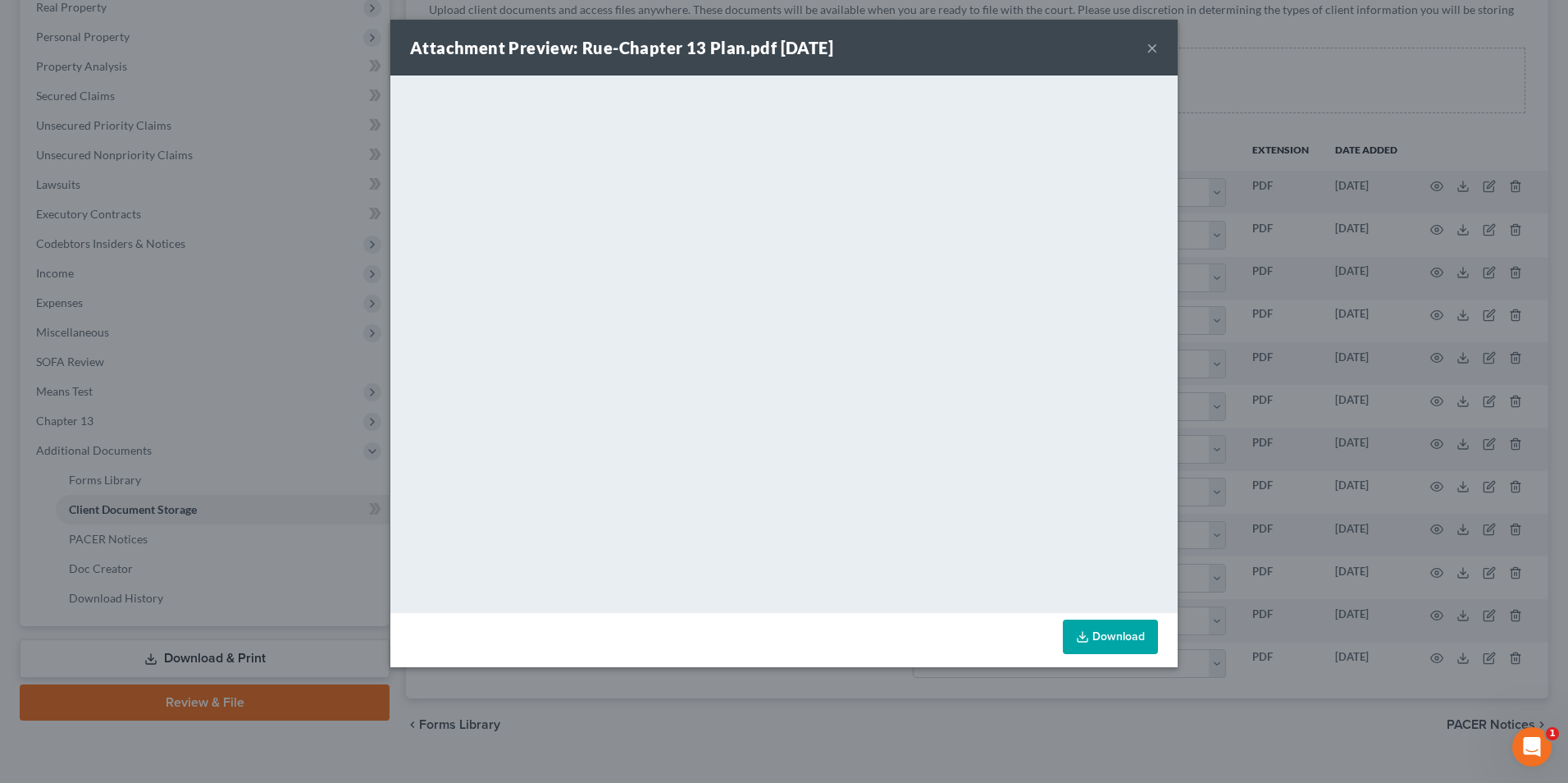
click at [1151, 49] on button "×" at bounding box center [1153, 48] width 12 height 20
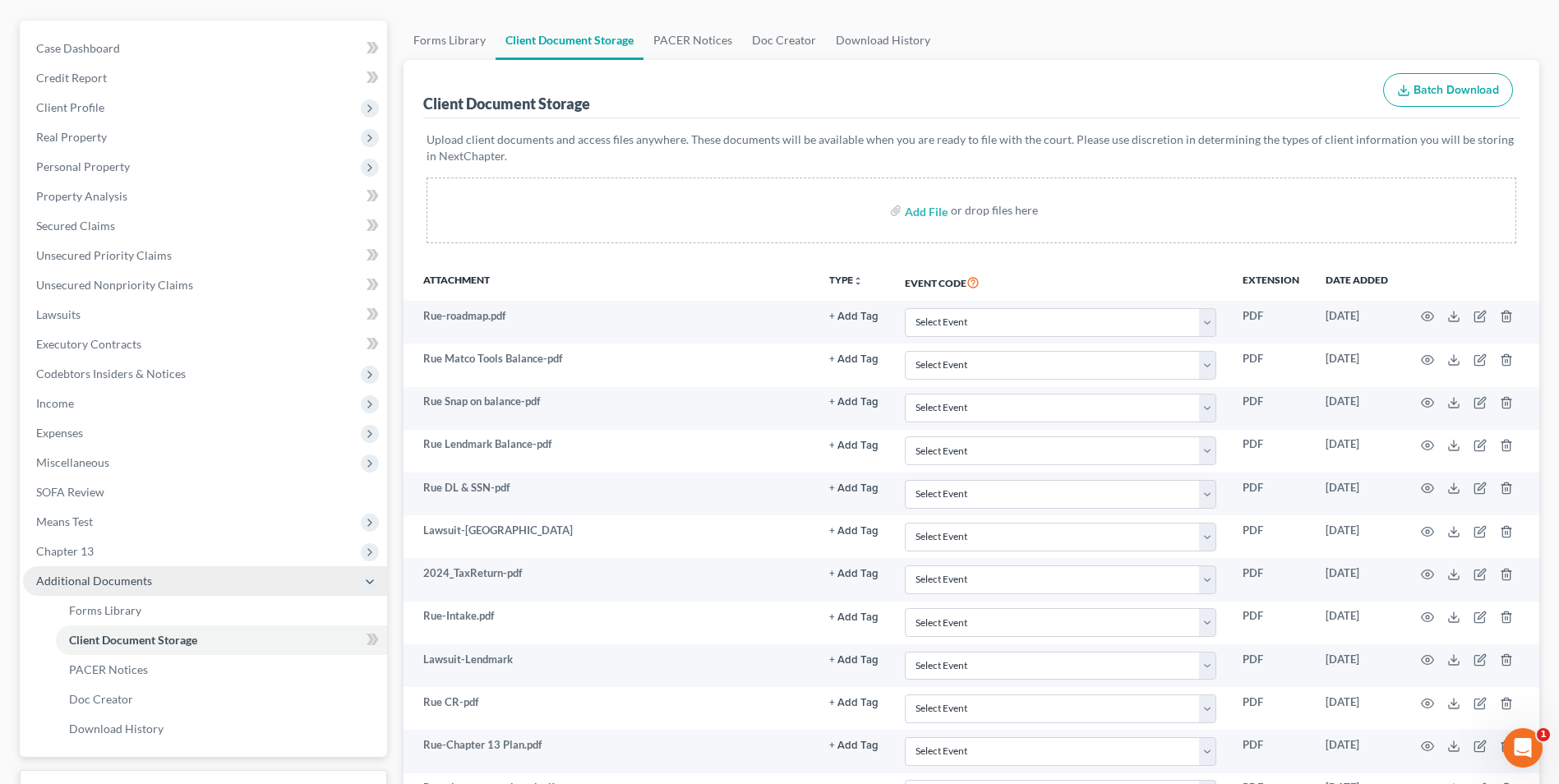
scroll to position [133, 0]
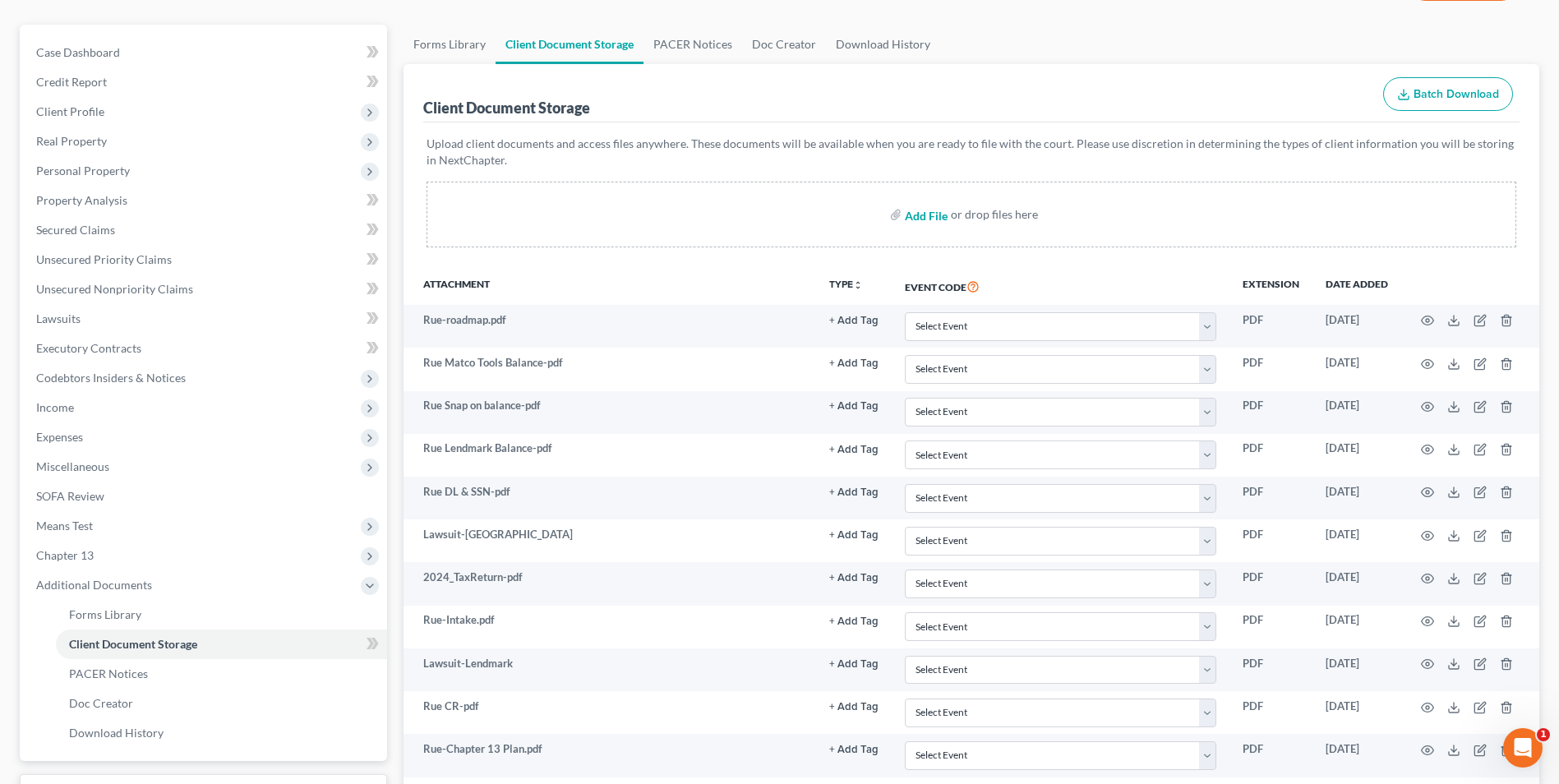
click at [930, 218] on input "file" at bounding box center [925, 215] width 40 height 30
type input "C:\fakepath\Rue.121.pdf"
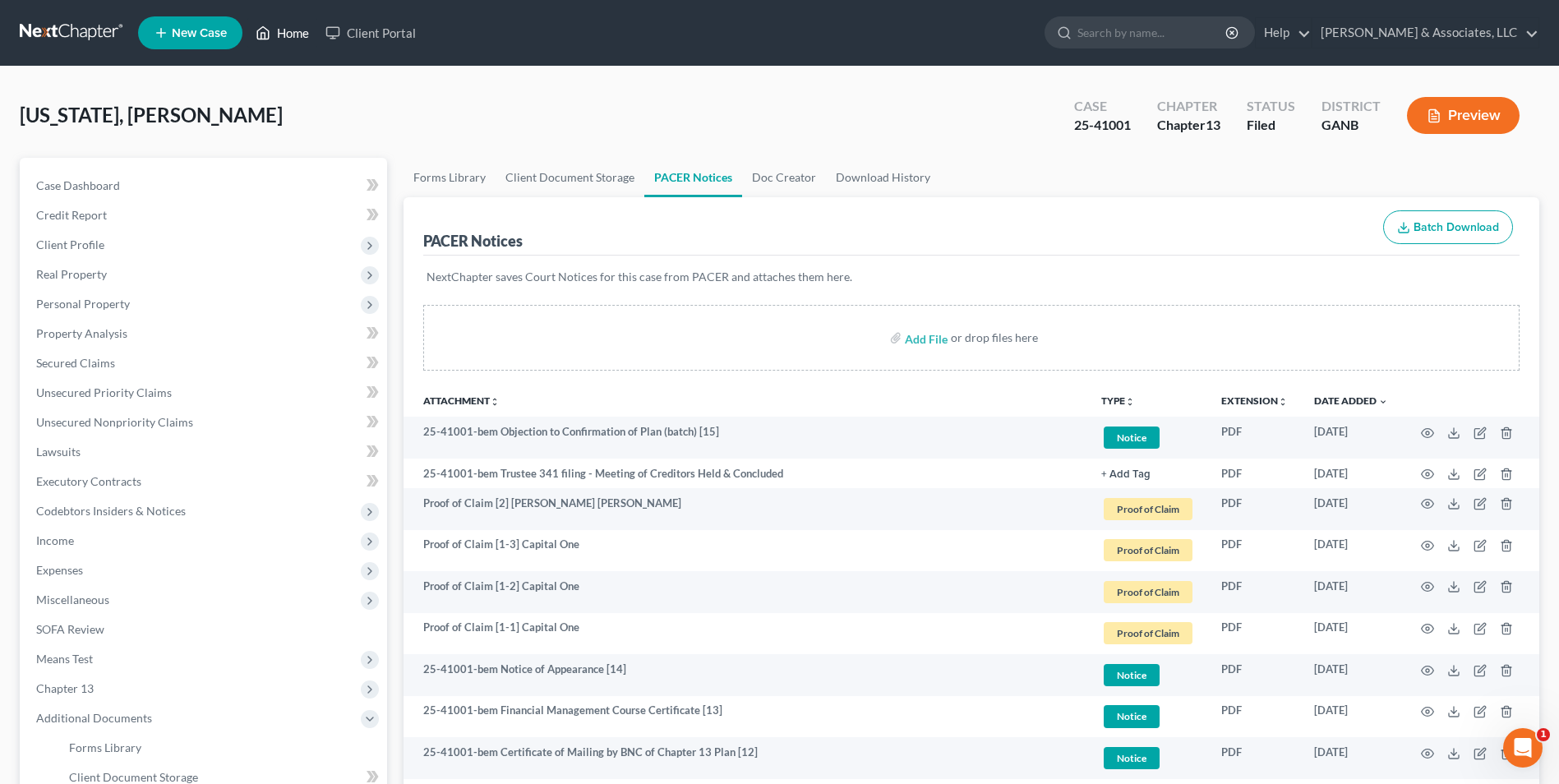
click at [287, 36] on link "Home" at bounding box center [282, 33] width 70 height 30
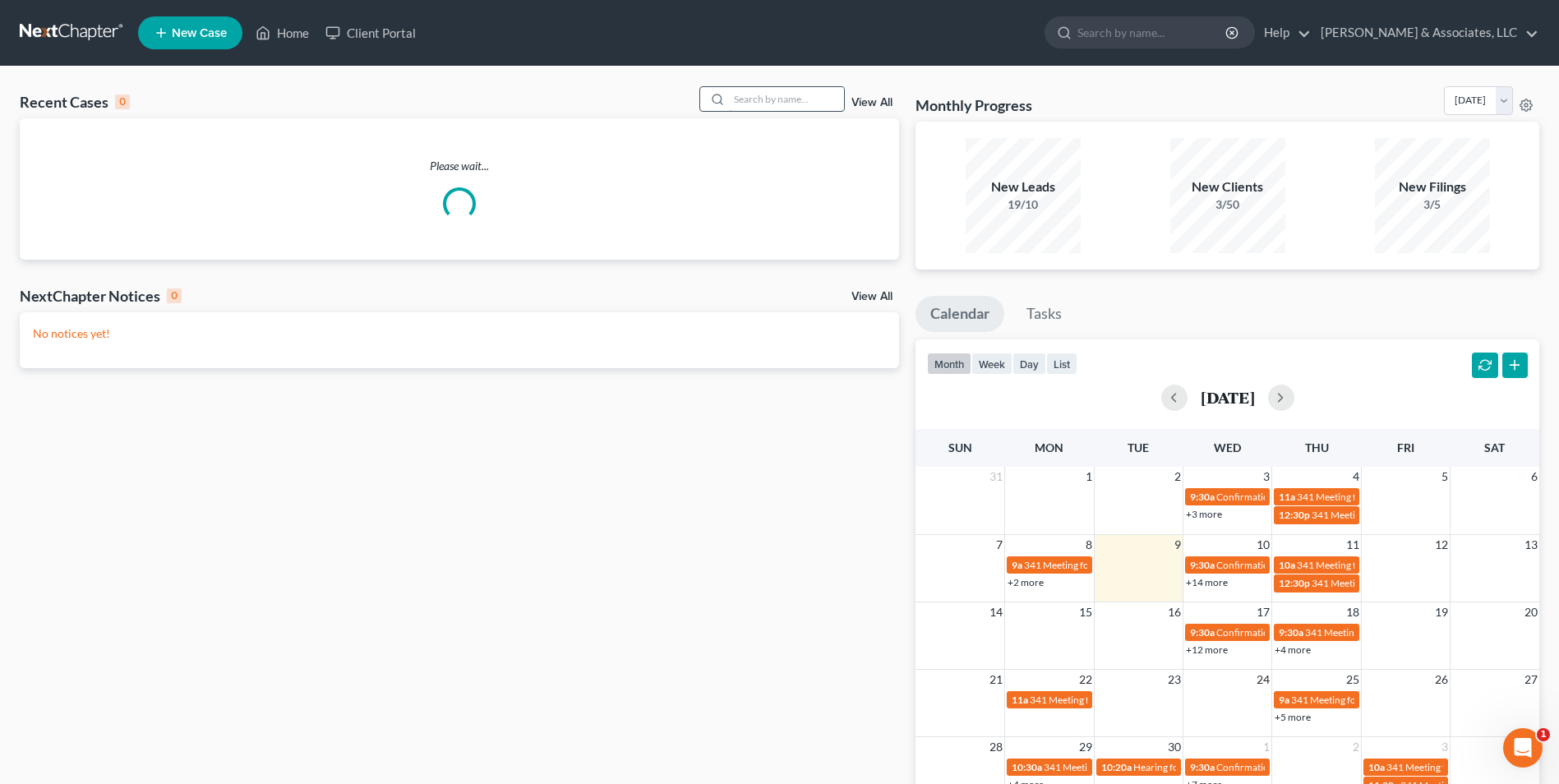
click at [789, 102] on input "search" at bounding box center [786, 99] width 115 height 24
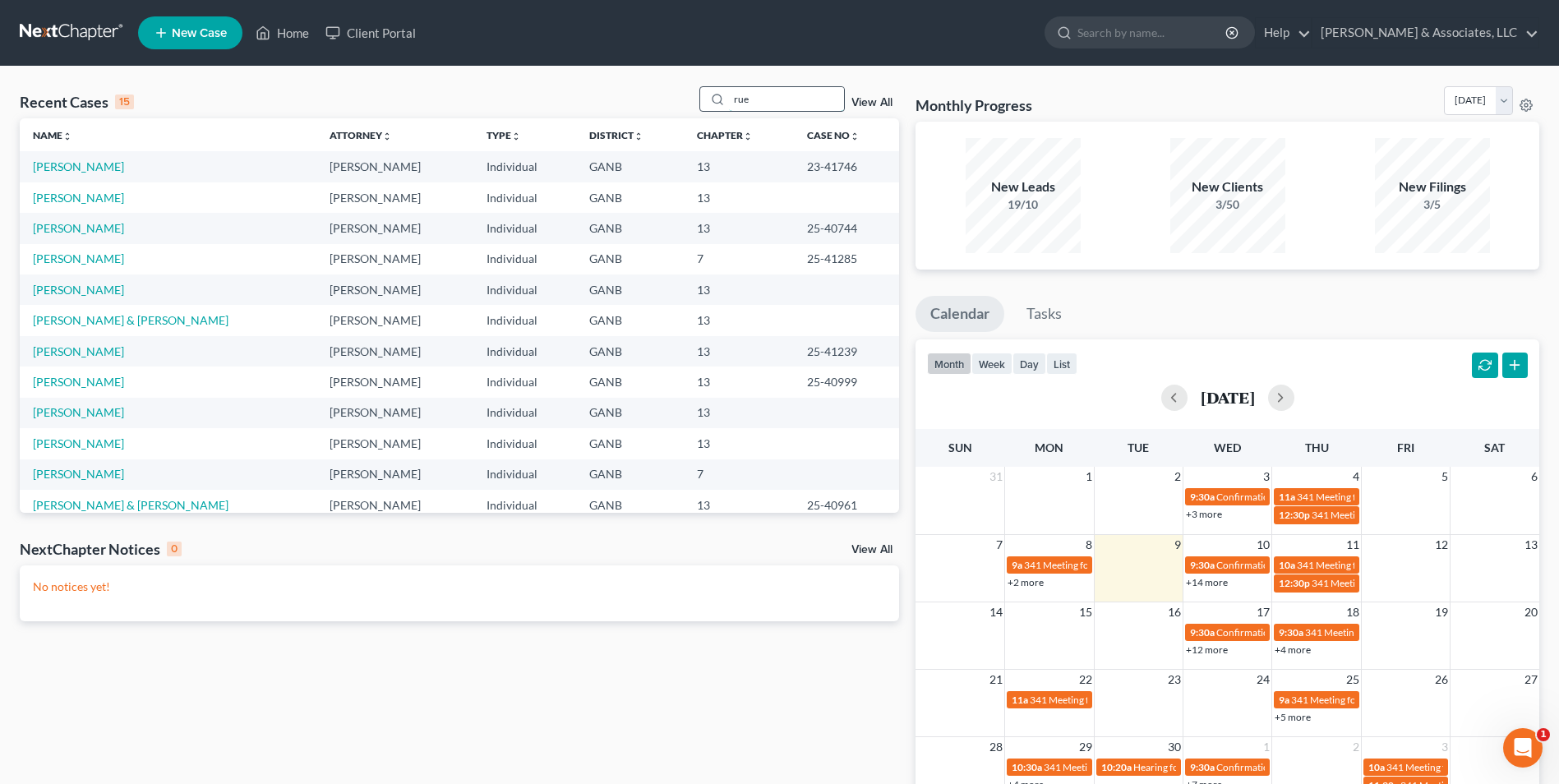
type input "rue"
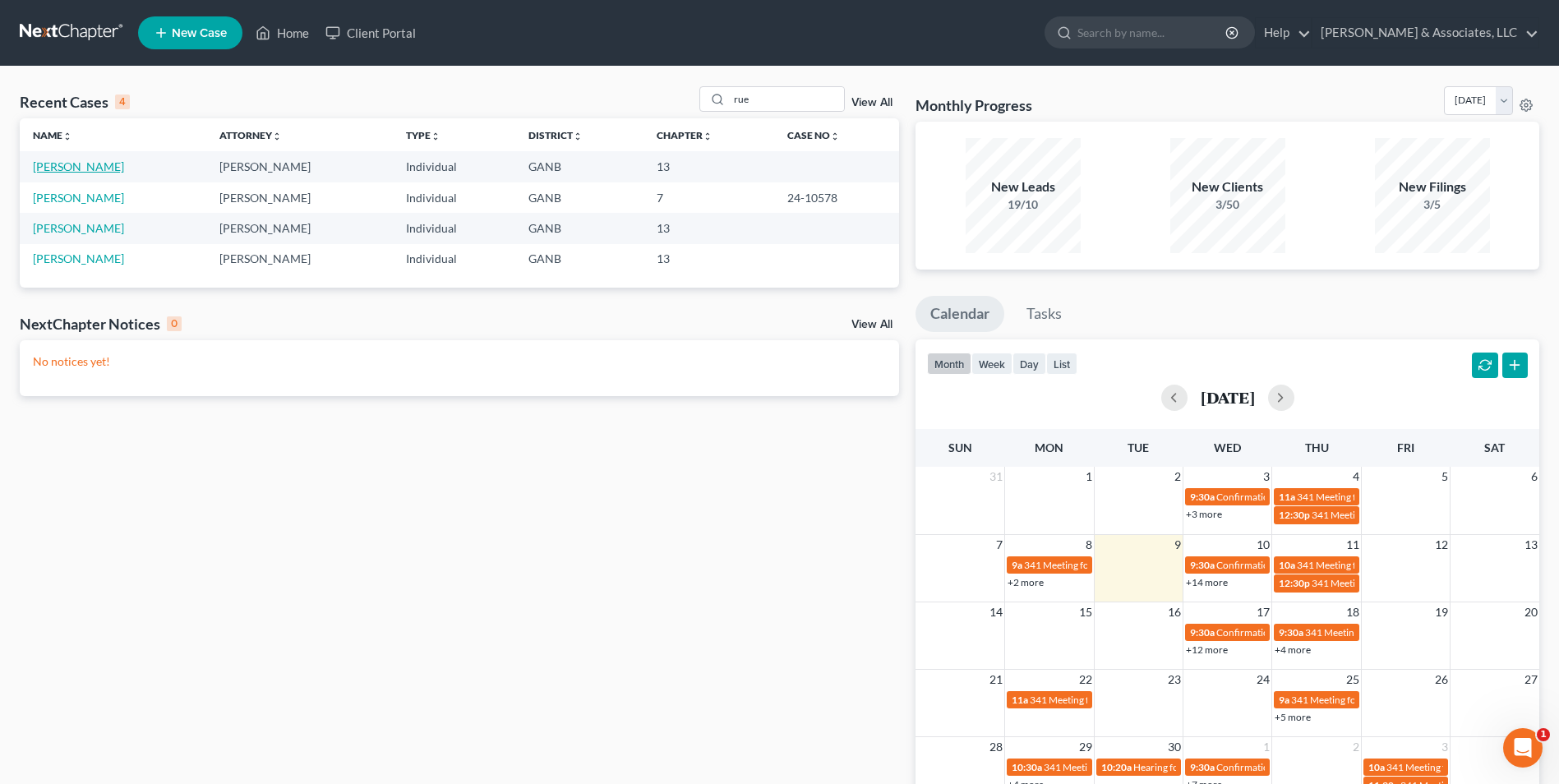
click at [82, 165] on link "[PERSON_NAME]" at bounding box center [79, 166] width 91 height 14
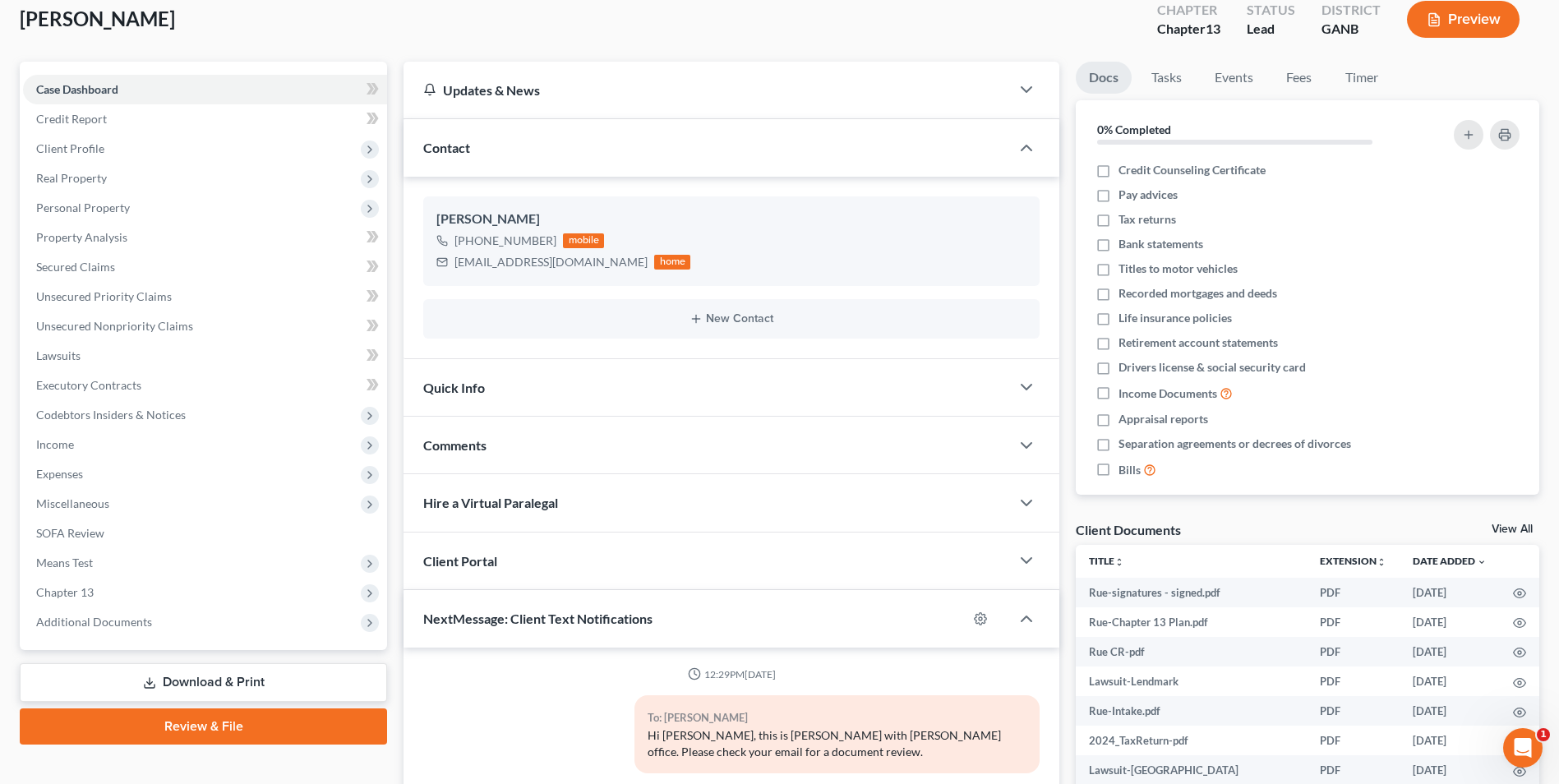
scroll to position [164, 0]
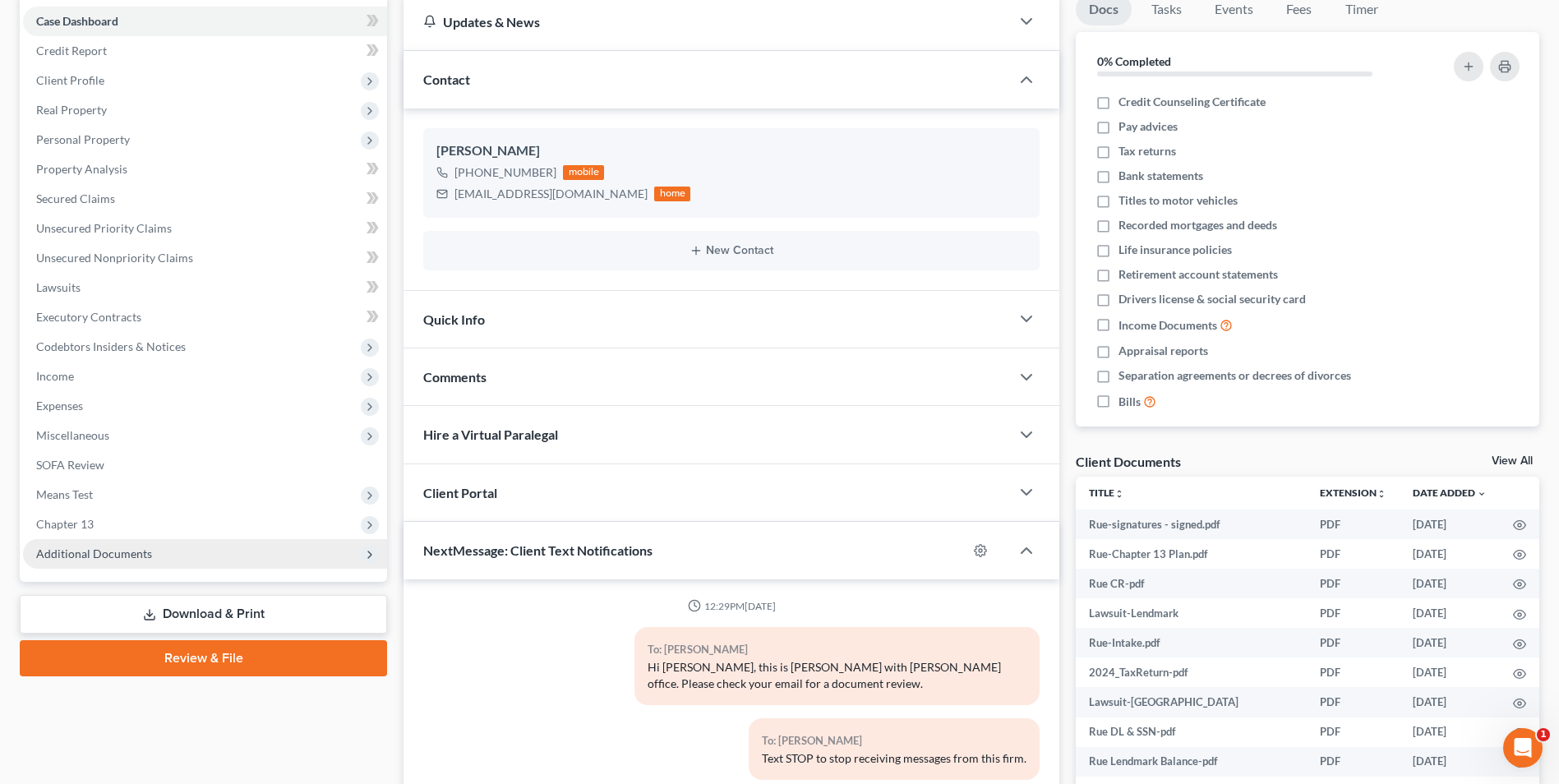
click at [124, 552] on span "Additional Documents" at bounding box center [93, 553] width 116 height 14
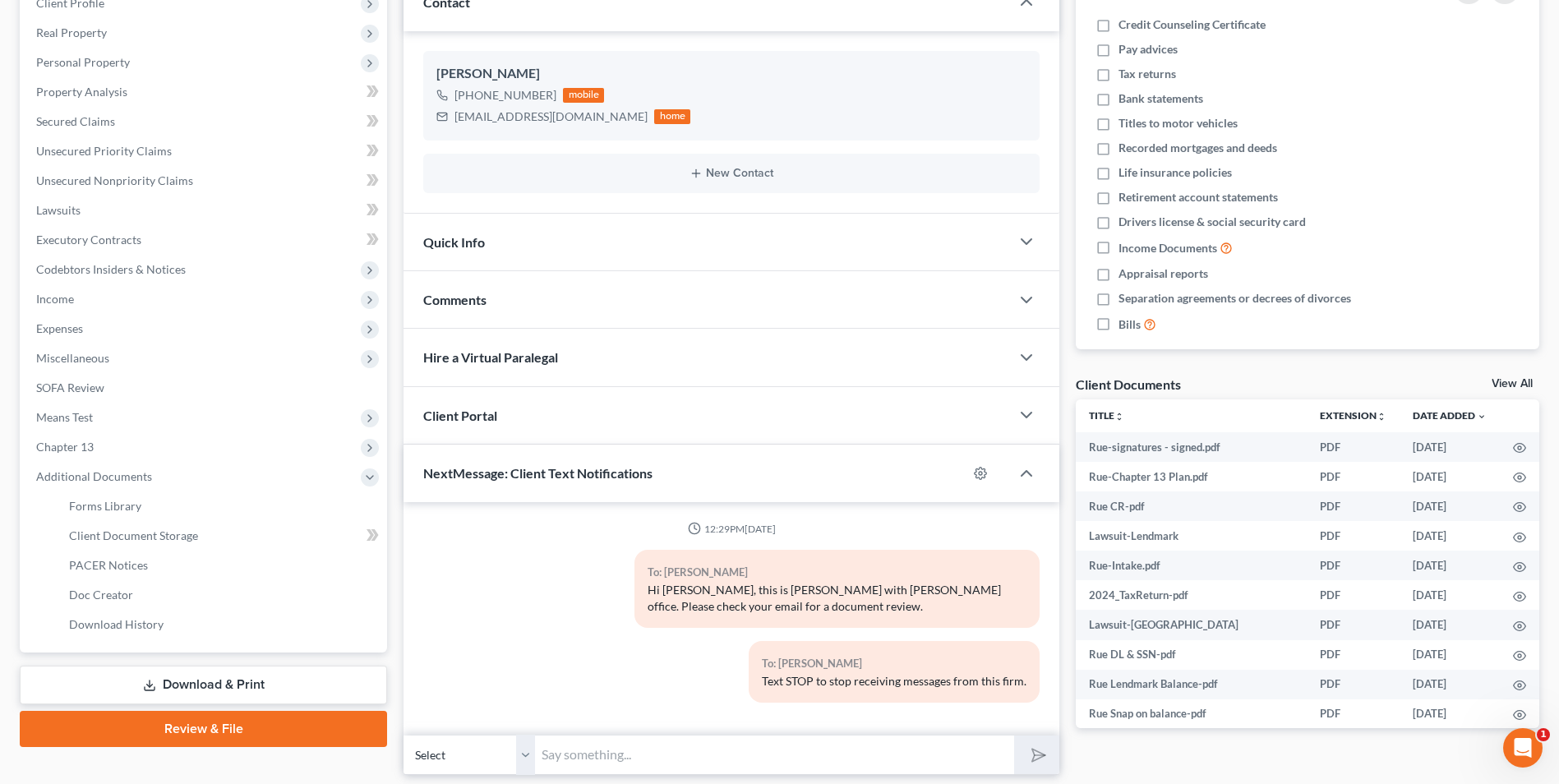
scroll to position [295, 0]
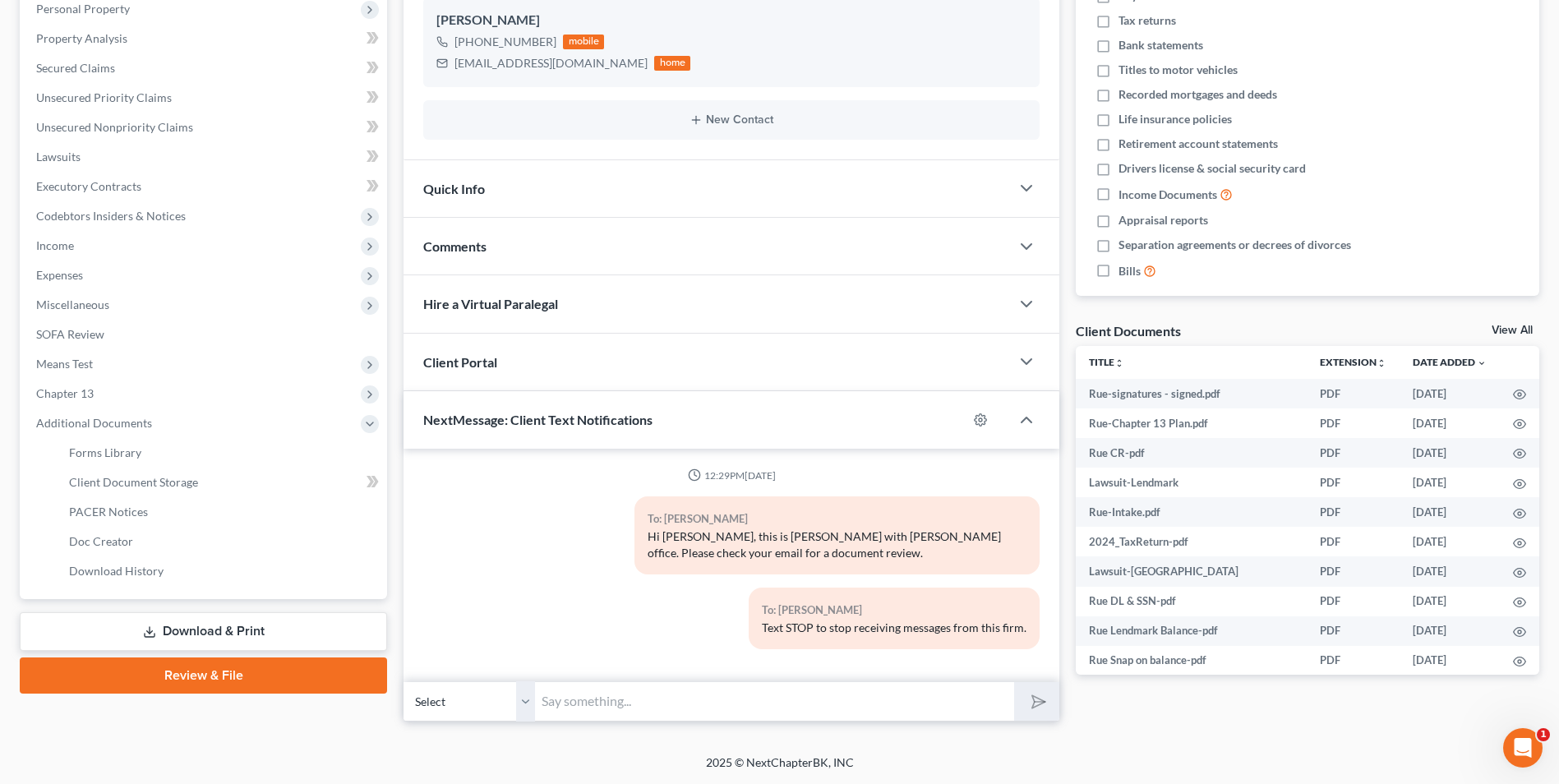
click at [301, 632] on link "Download & Print" at bounding box center [203, 631] width 367 height 39
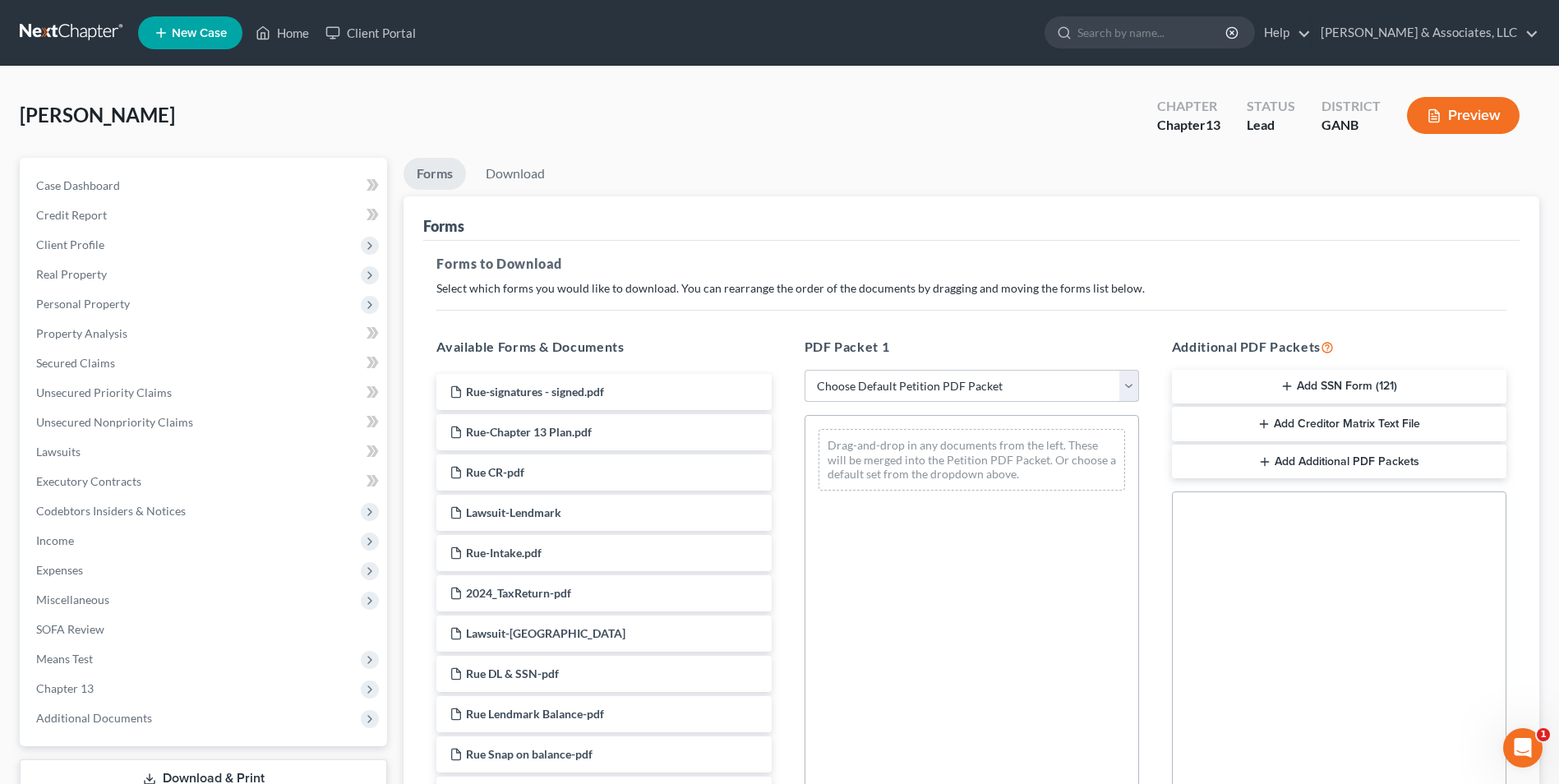
click at [1126, 388] on select "Choose Default Petition PDF Packet Complete Bankruptcy Petition (all forms and …" at bounding box center [971, 386] width 334 height 33
select select "0"
click at [804, 370] on select "Choose Default Petition PDF Packet Complete Bankruptcy Petition (all forms and …" at bounding box center [971, 386] width 334 height 33
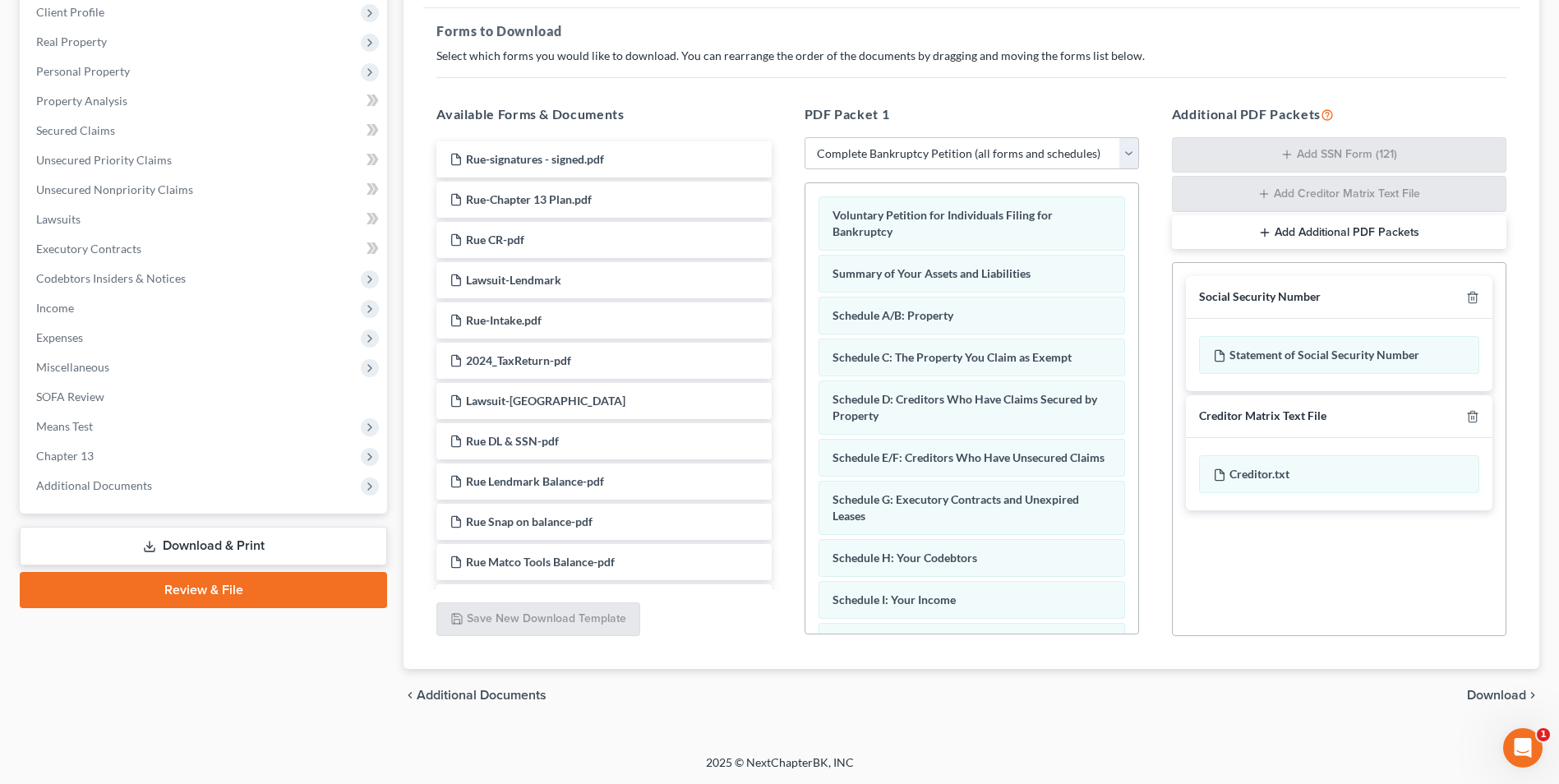
click at [1518, 695] on span "Download" at bounding box center [1496, 695] width 60 height 13
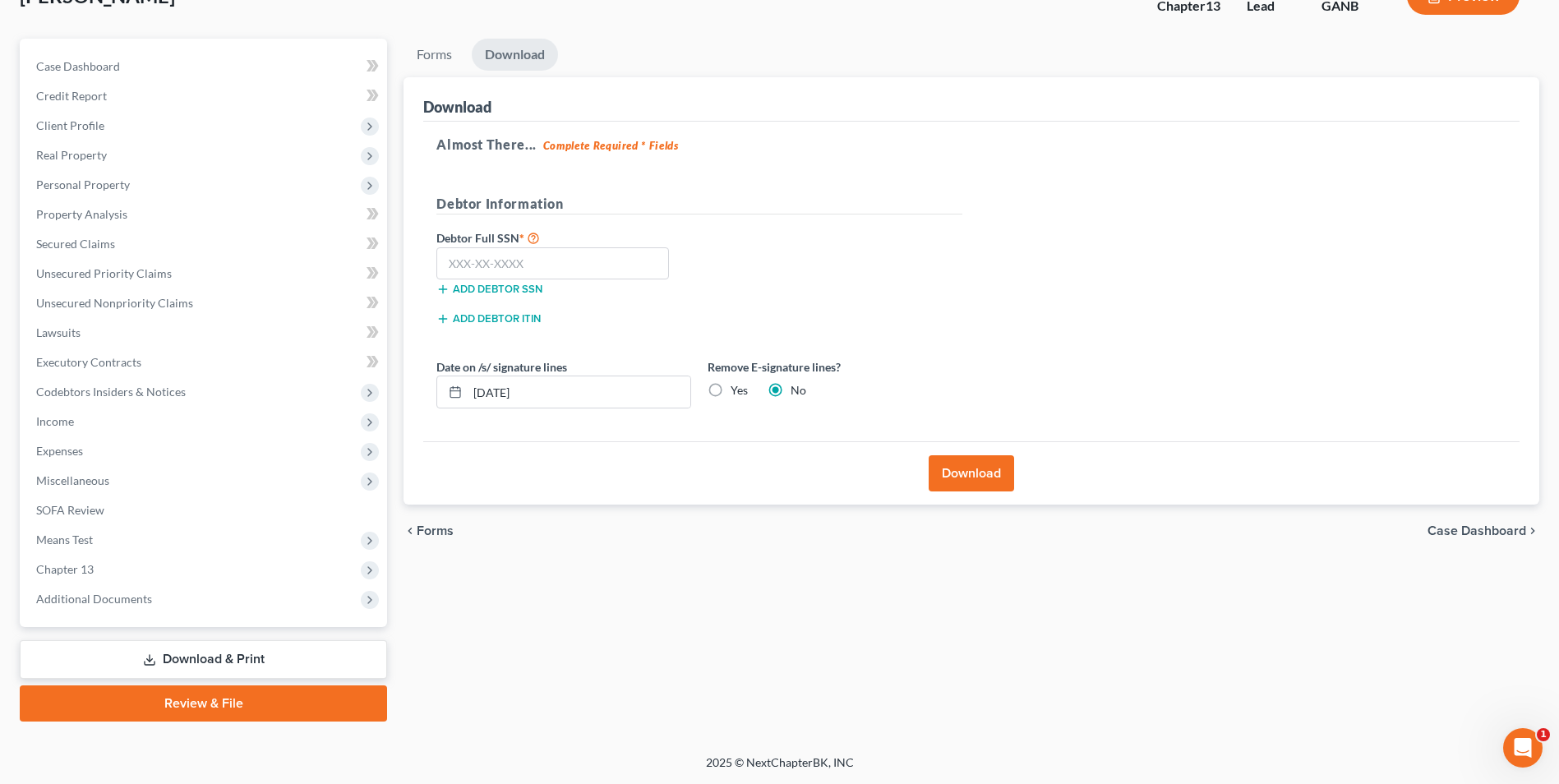
scroll to position [119, 0]
click at [531, 263] on input "text" at bounding box center [553, 263] width 233 height 33
type input "257-93-2479"
click at [973, 479] on button "Download" at bounding box center [971, 473] width 86 height 36
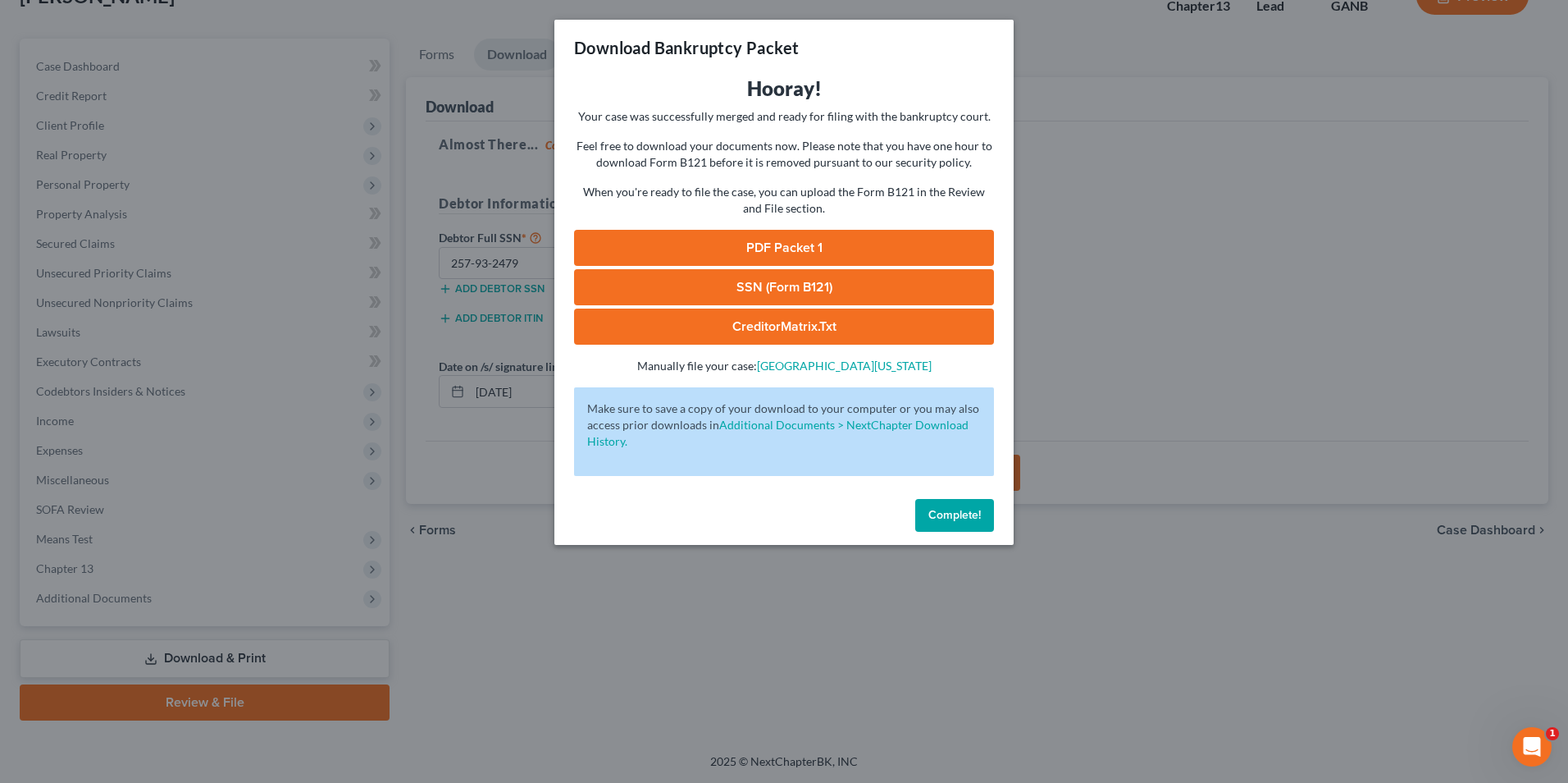
click at [863, 285] on link "SSN (Form B121)" at bounding box center [784, 287] width 420 height 36
click at [967, 511] on span "Complete!" at bounding box center [955, 515] width 53 height 14
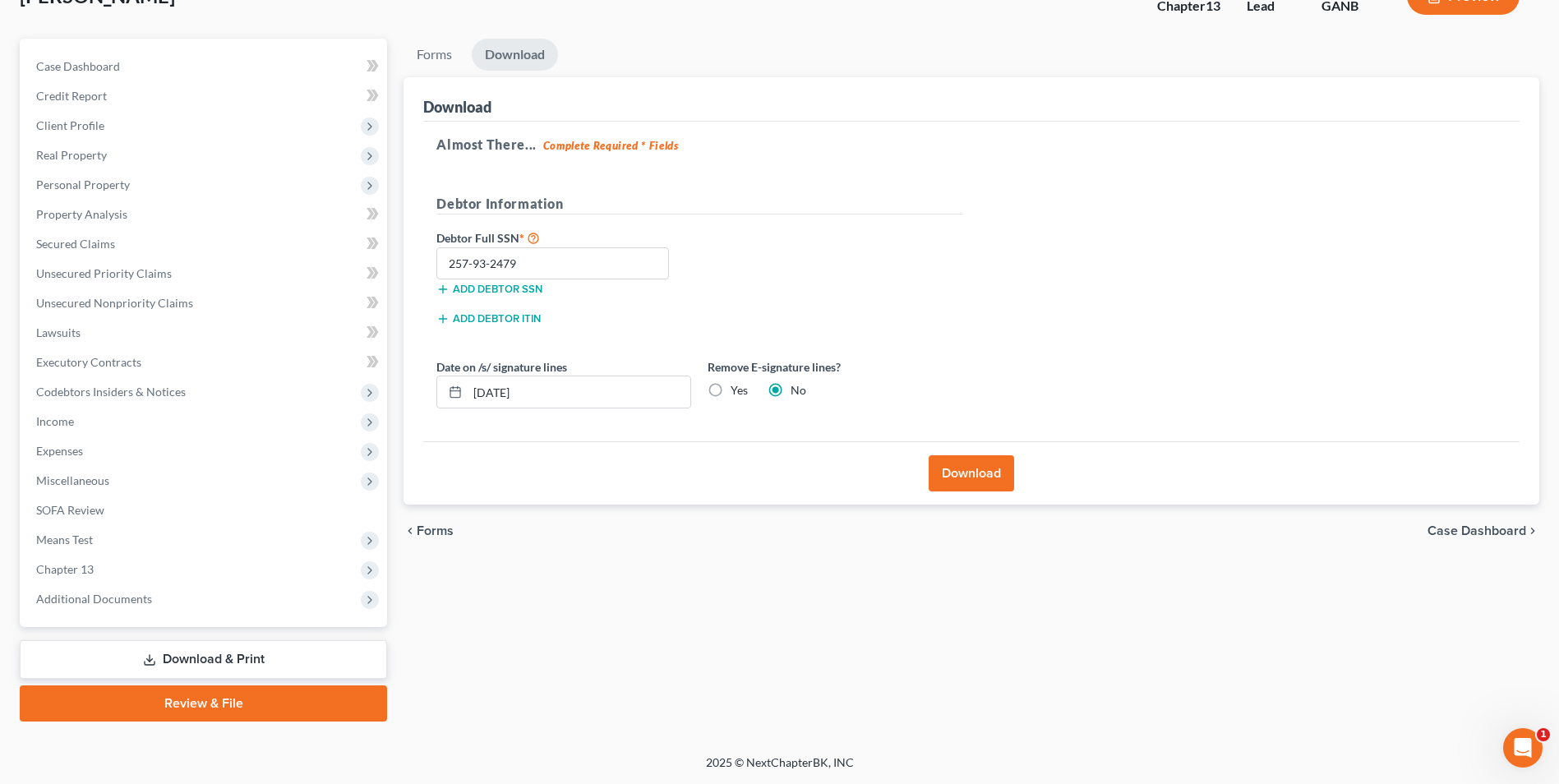
click at [296, 708] on link "Review & File" at bounding box center [203, 703] width 367 height 36
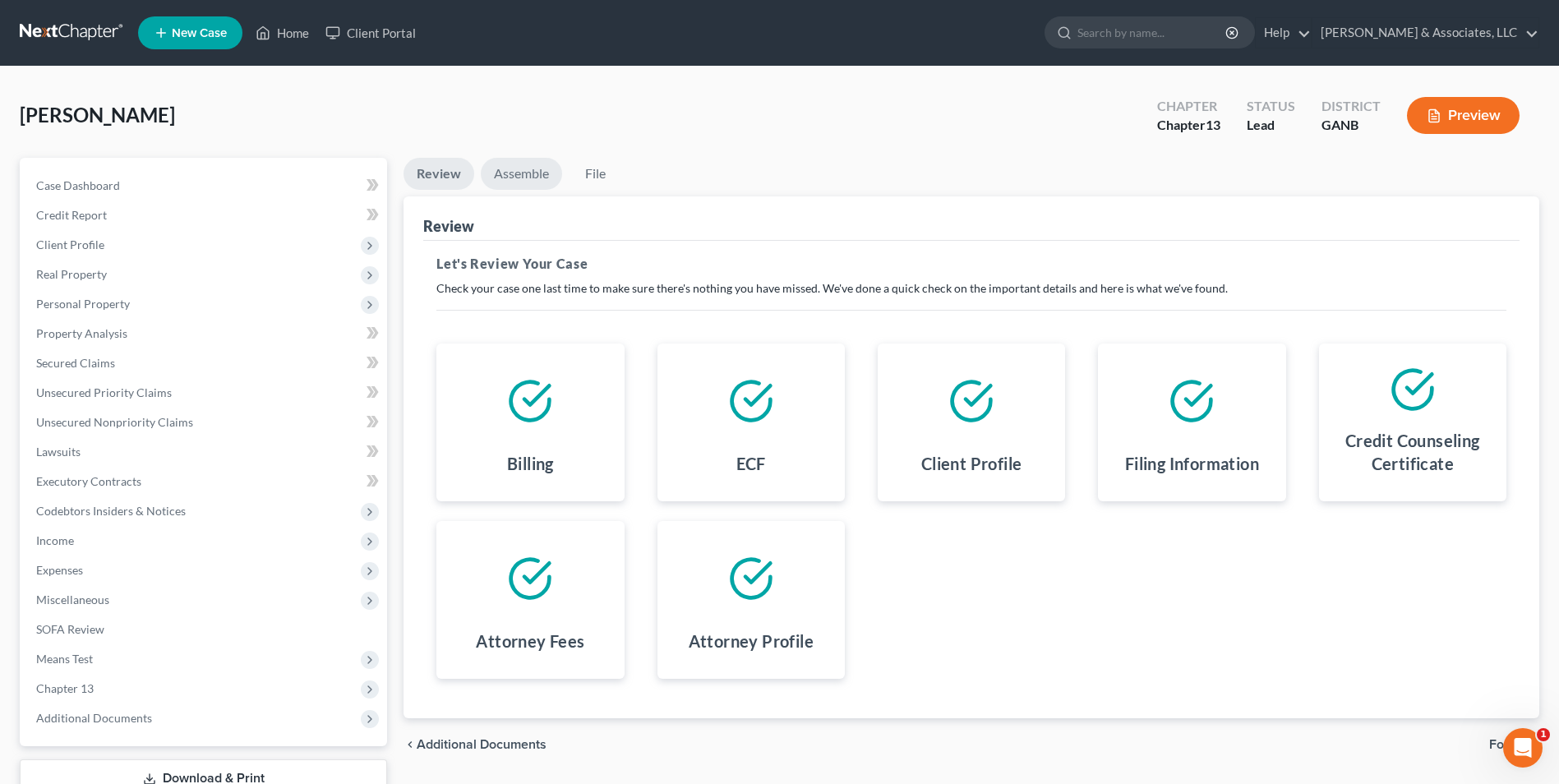
click at [536, 163] on link "Assemble" at bounding box center [522, 174] width 82 height 32
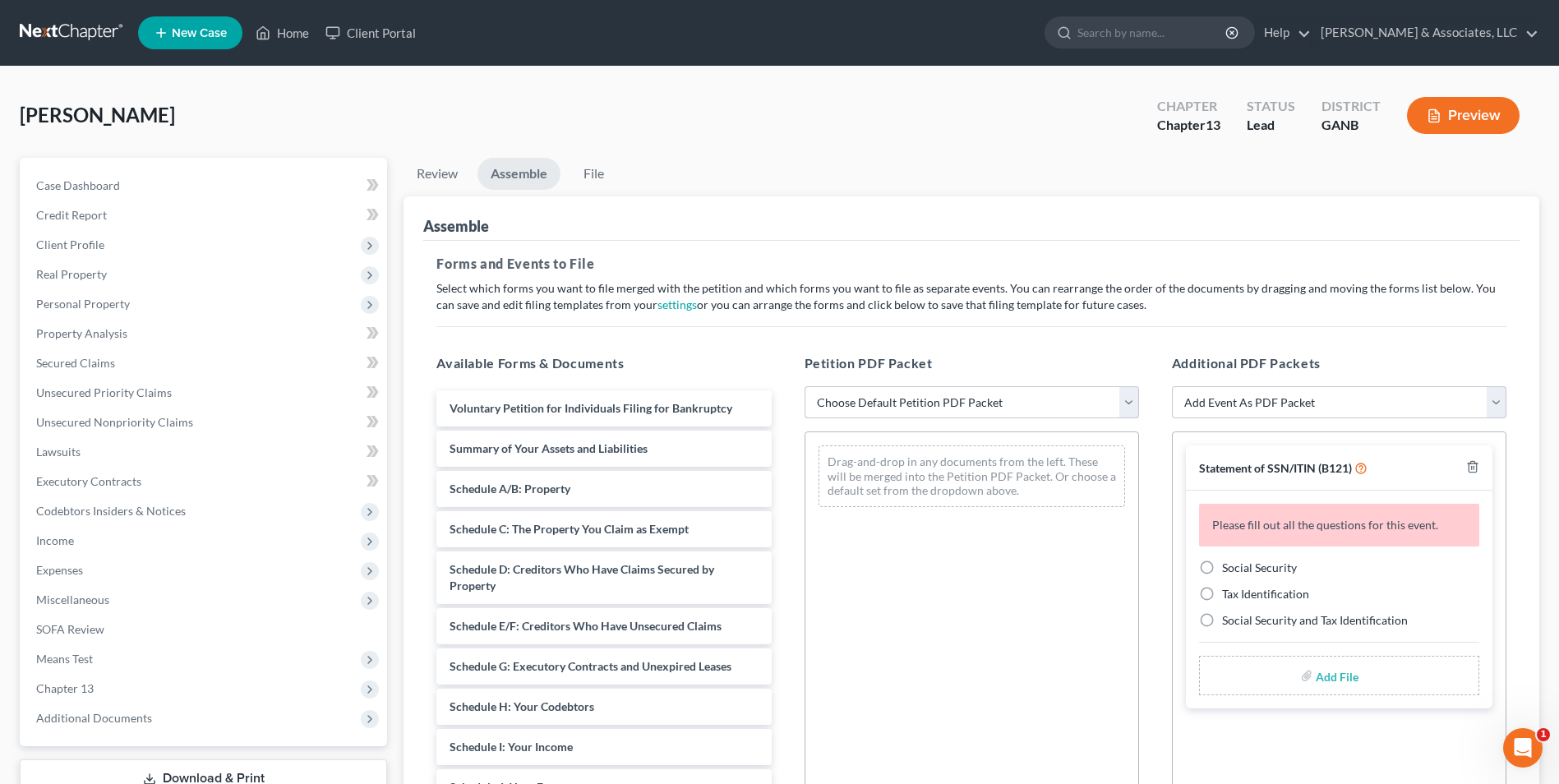
click at [1133, 407] on select "Choose Default Petition PDF Packet Complete Bankruptcy Petition (all forms and …" at bounding box center [971, 402] width 334 height 33
select select "0"
click at [804, 387] on select "Choose Default Petition PDF Packet Complete Bankruptcy Petition (all forms and …" at bounding box center [971, 402] width 334 height 33
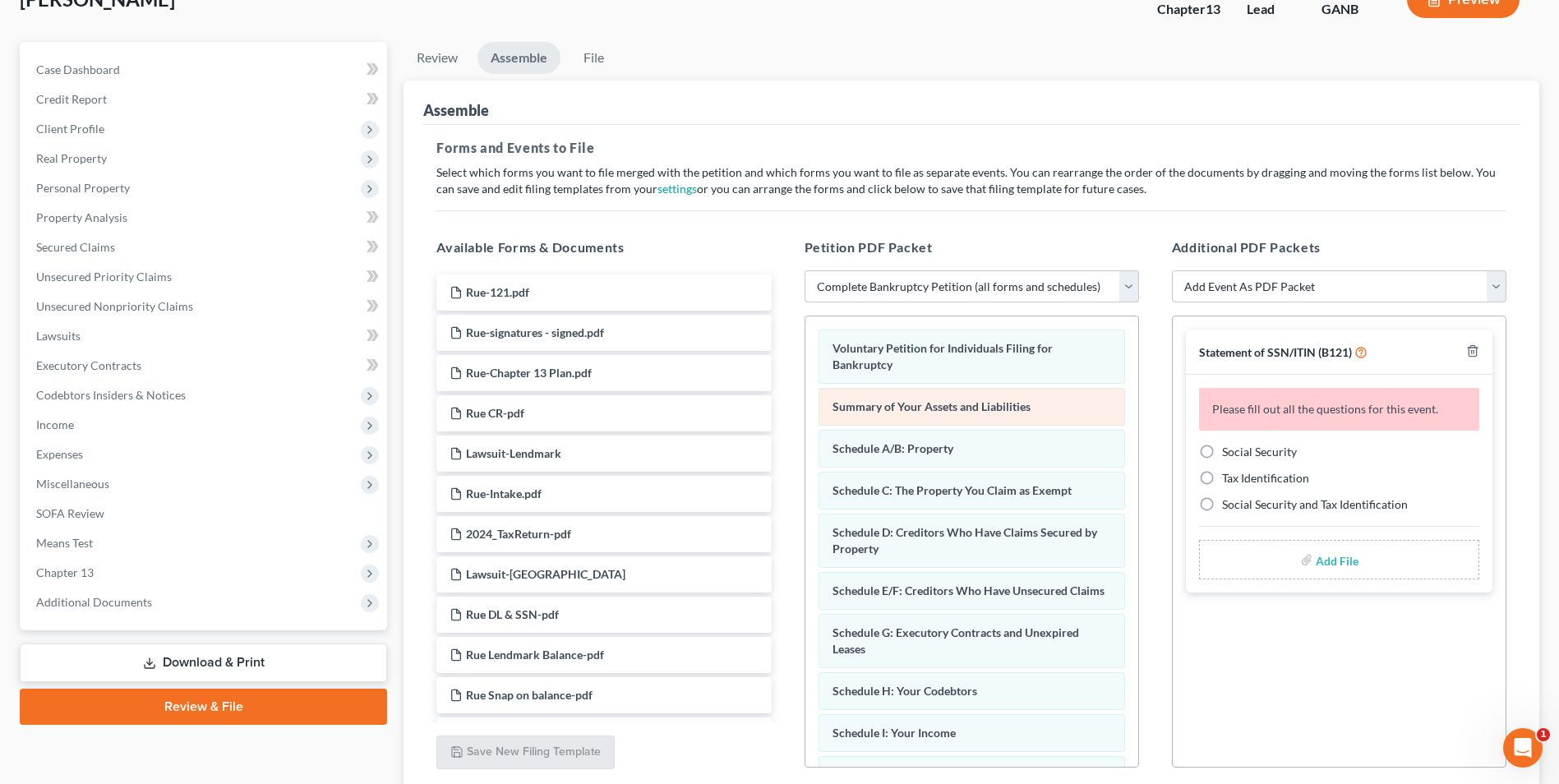
scroll to position [247, 0]
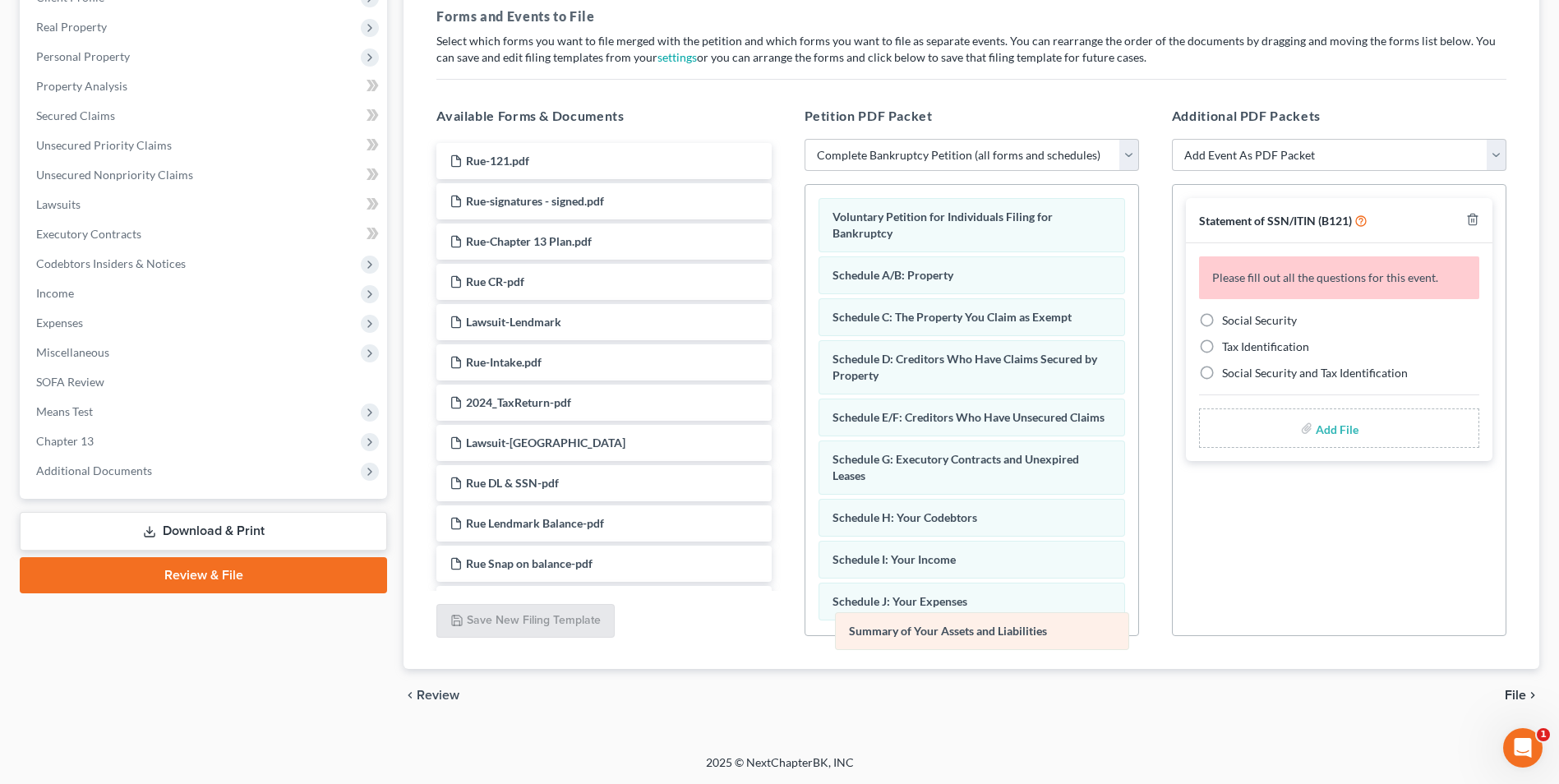
drag, startPoint x: 963, startPoint y: 272, endPoint x: 979, endPoint y: 627, distance: 355.4
click at [979, 627] on div "Summary of Your Assets and Liabilities Voluntary Petition for Individuals Filin…" at bounding box center [971, 634] width 333 height 898
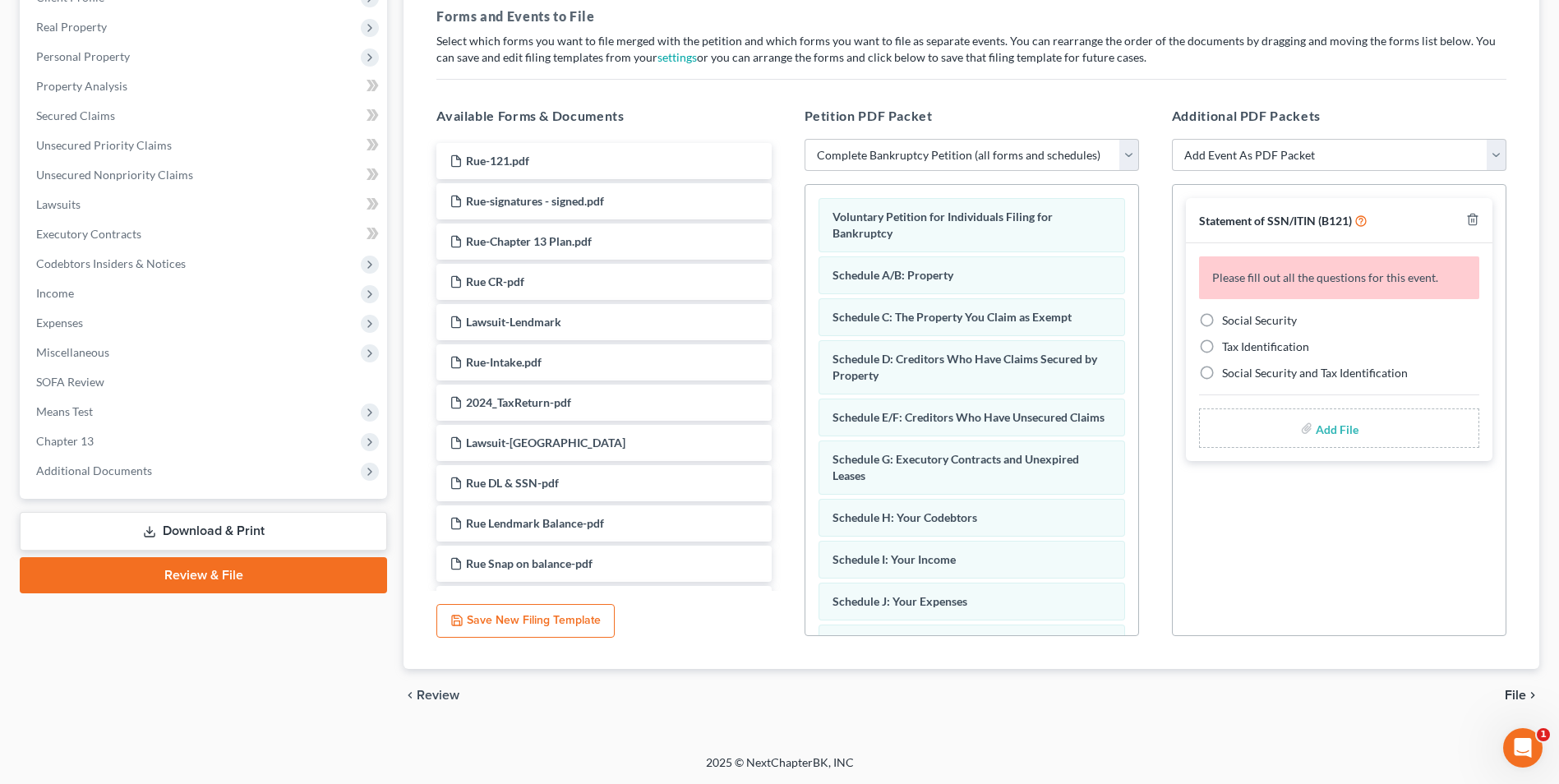
scroll to position [82, 0]
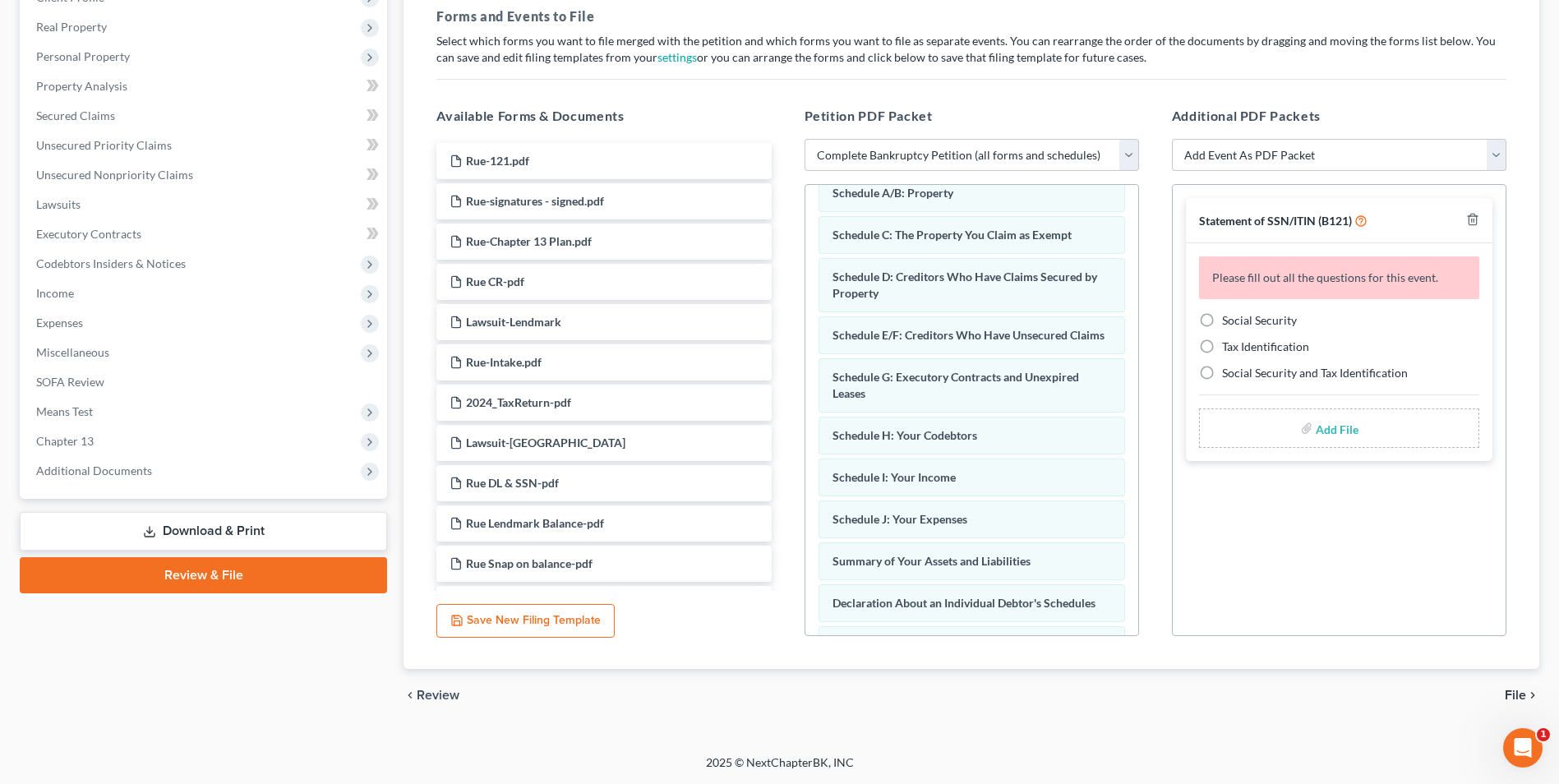
click at [1222, 317] on label "Social Security" at bounding box center [1259, 320] width 75 height 17
click at [1229, 317] on input "Social Security" at bounding box center [1234, 317] width 11 height 11
radio input "true"
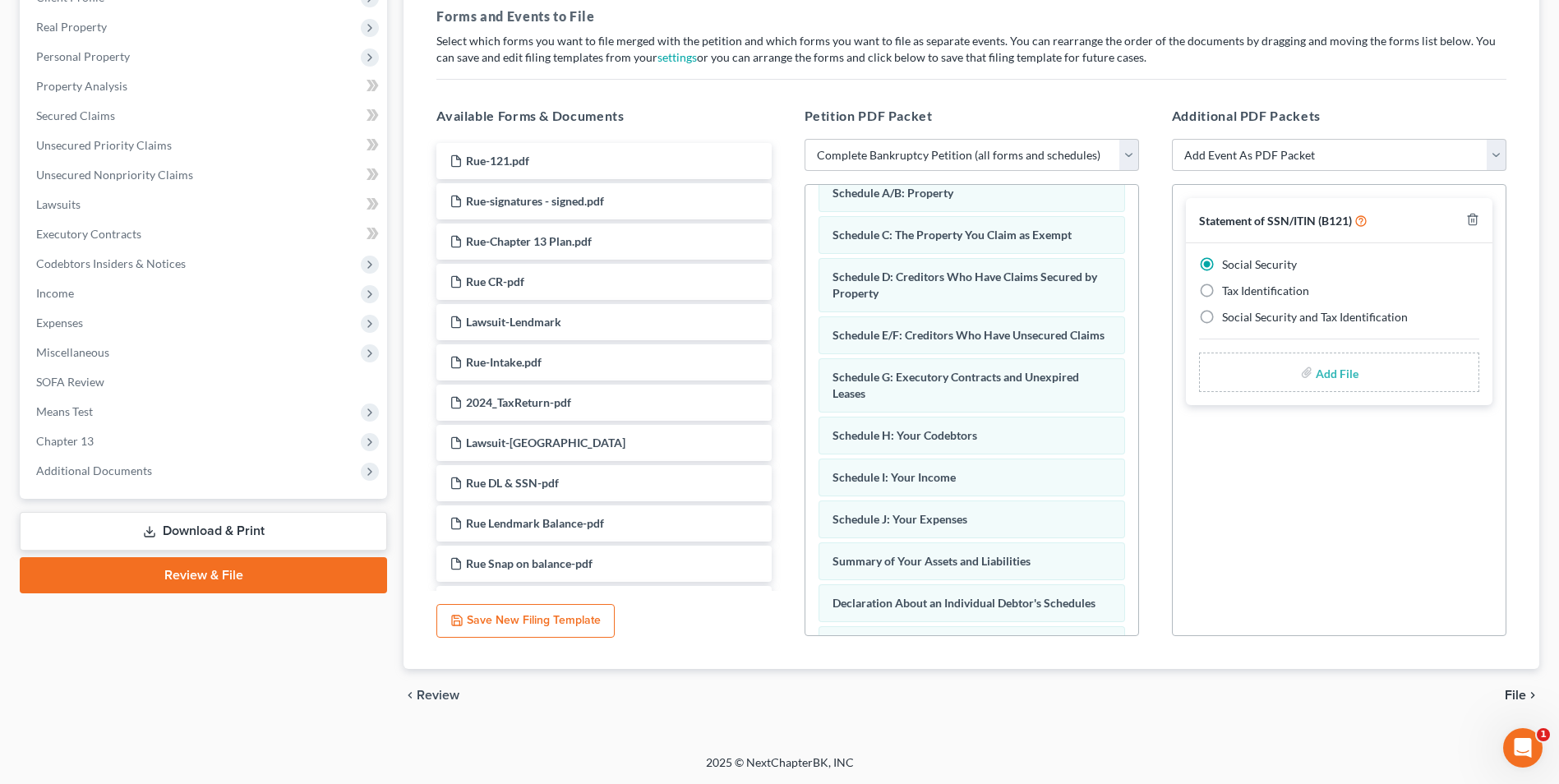
click at [1335, 379] on input "file" at bounding box center [1335, 373] width 40 height 30
type input "C:\fakepath\Rue.121.pdf"
click at [1519, 697] on span "File" at bounding box center [1515, 695] width 21 height 13
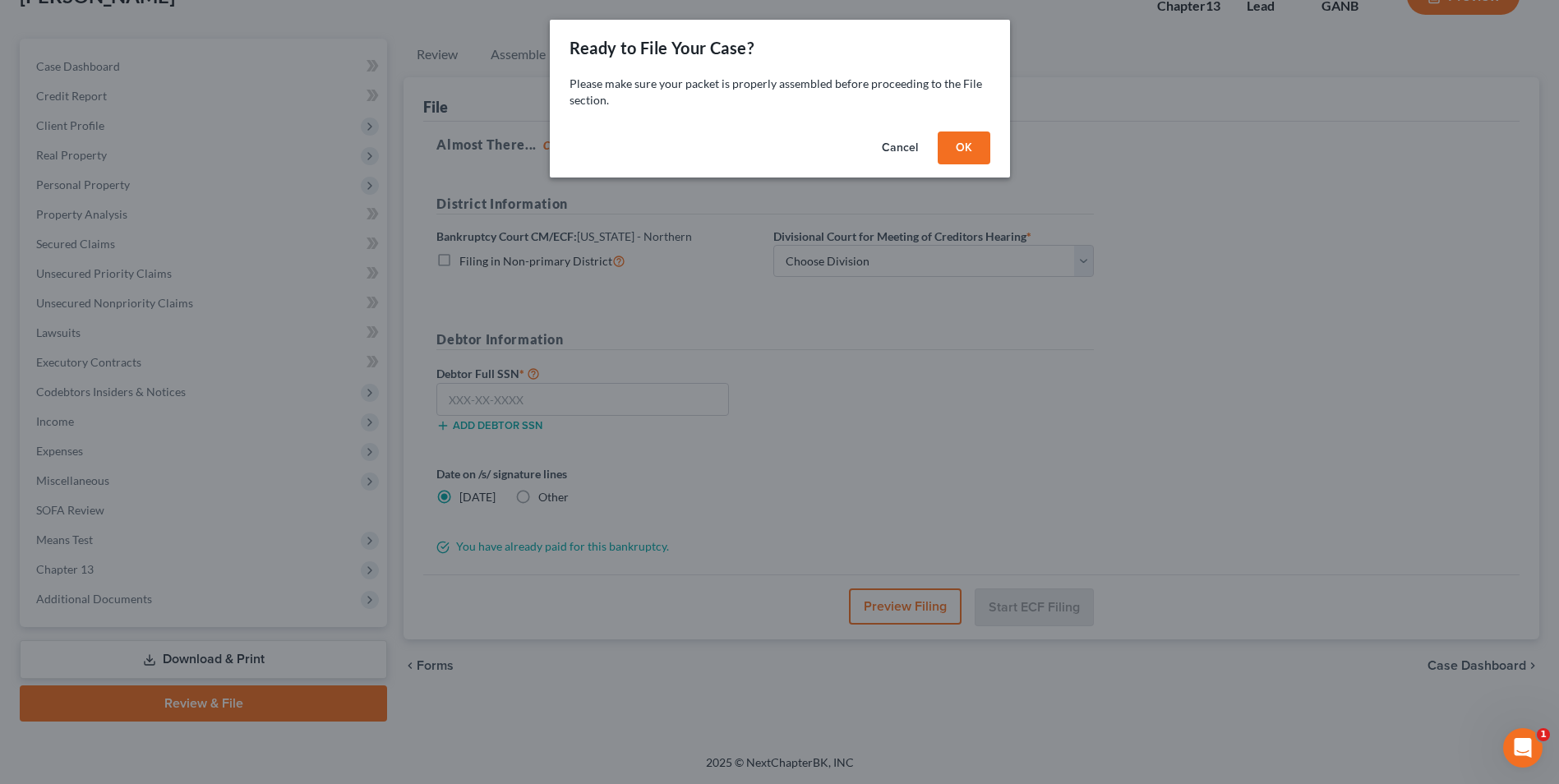
scroll to position [119, 0]
click at [957, 146] on button "OK" at bounding box center [969, 147] width 53 height 33
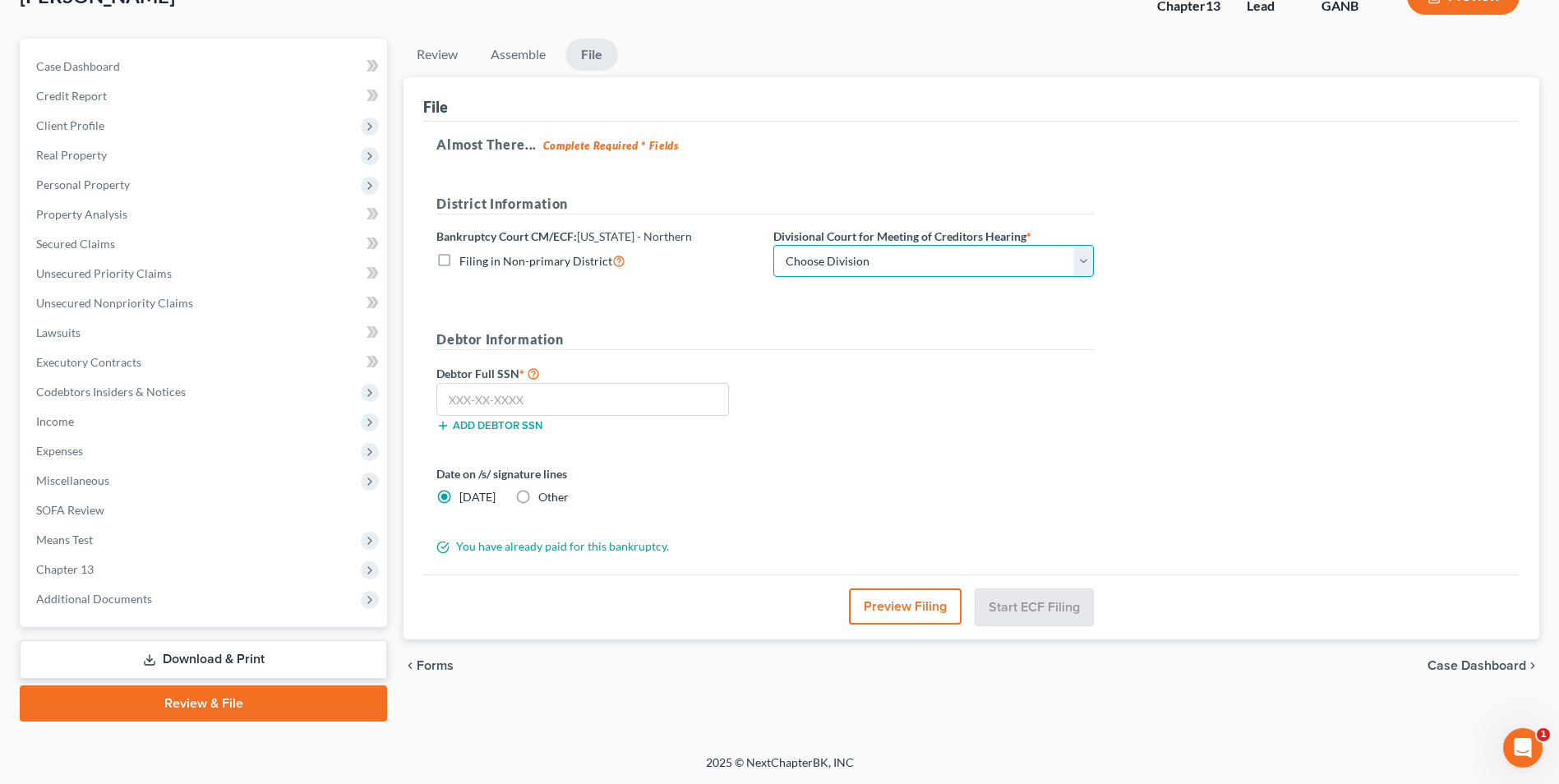
click at [1081, 264] on select "Choose Division Atlanta Gainesville Newnan Rome" at bounding box center [934, 260] width 320 height 33
select select "3"
click at [774, 244] on select "Choose Division Atlanta Gainesville Newnan Rome" at bounding box center [934, 260] width 320 height 33
click at [592, 400] on input "text" at bounding box center [583, 398] width 292 height 33
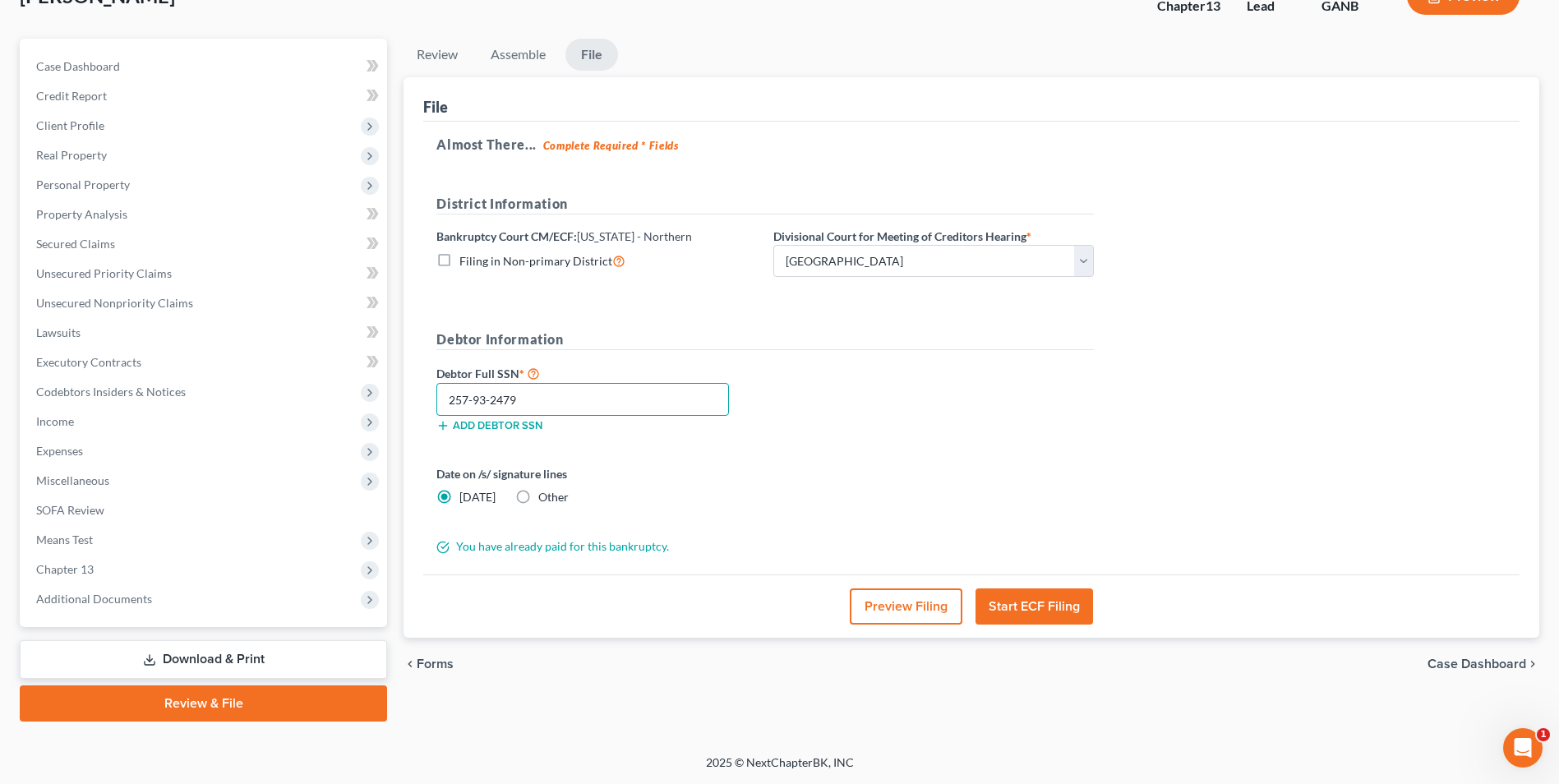
type input "257-93-2479"
click at [1050, 613] on button "Start ECF Filing" at bounding box center [1034, 606] width 117 height 36
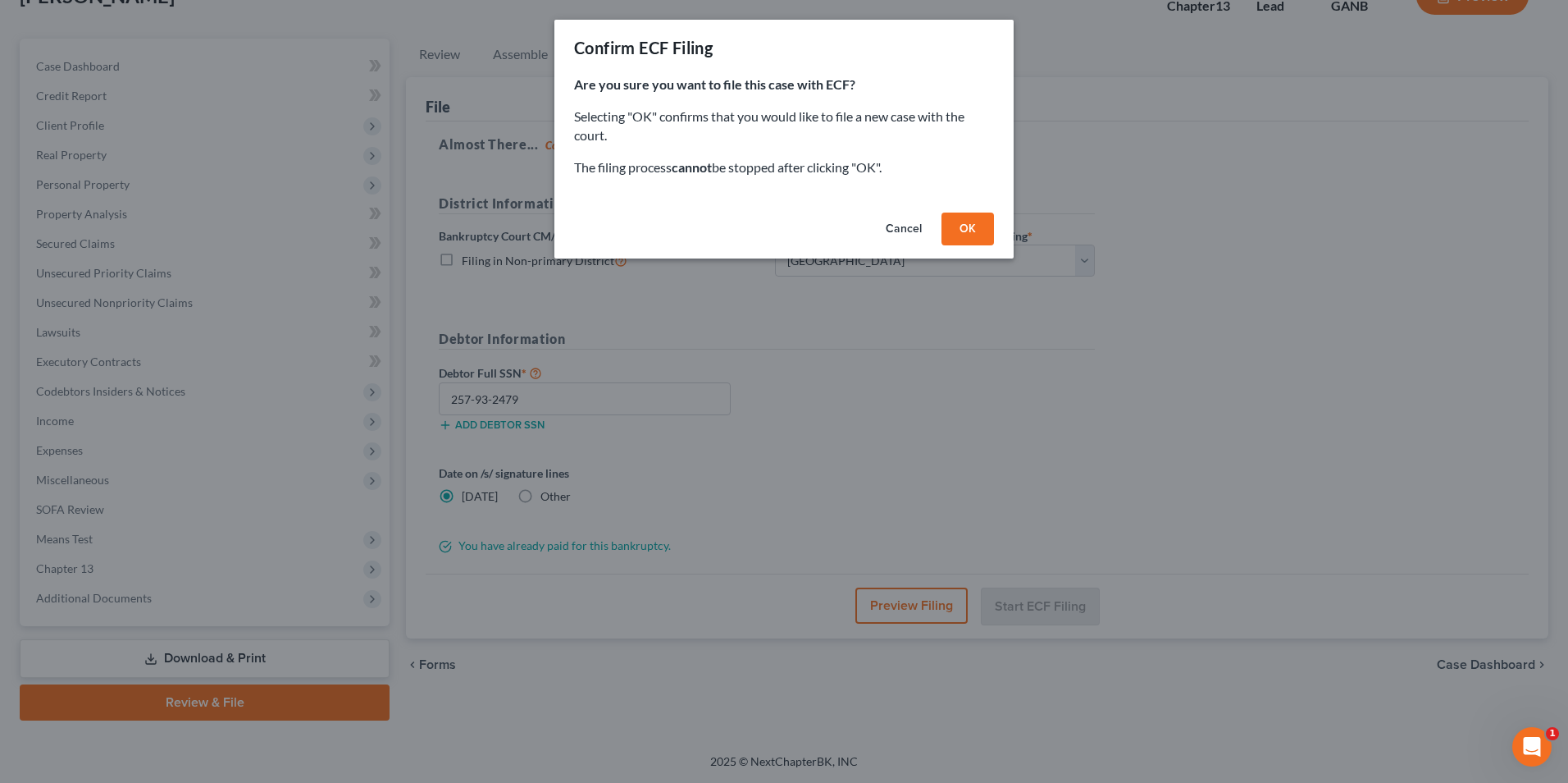
click at [976, 228] on button "OK" at bounding box center [968, 228] width 53 height 33
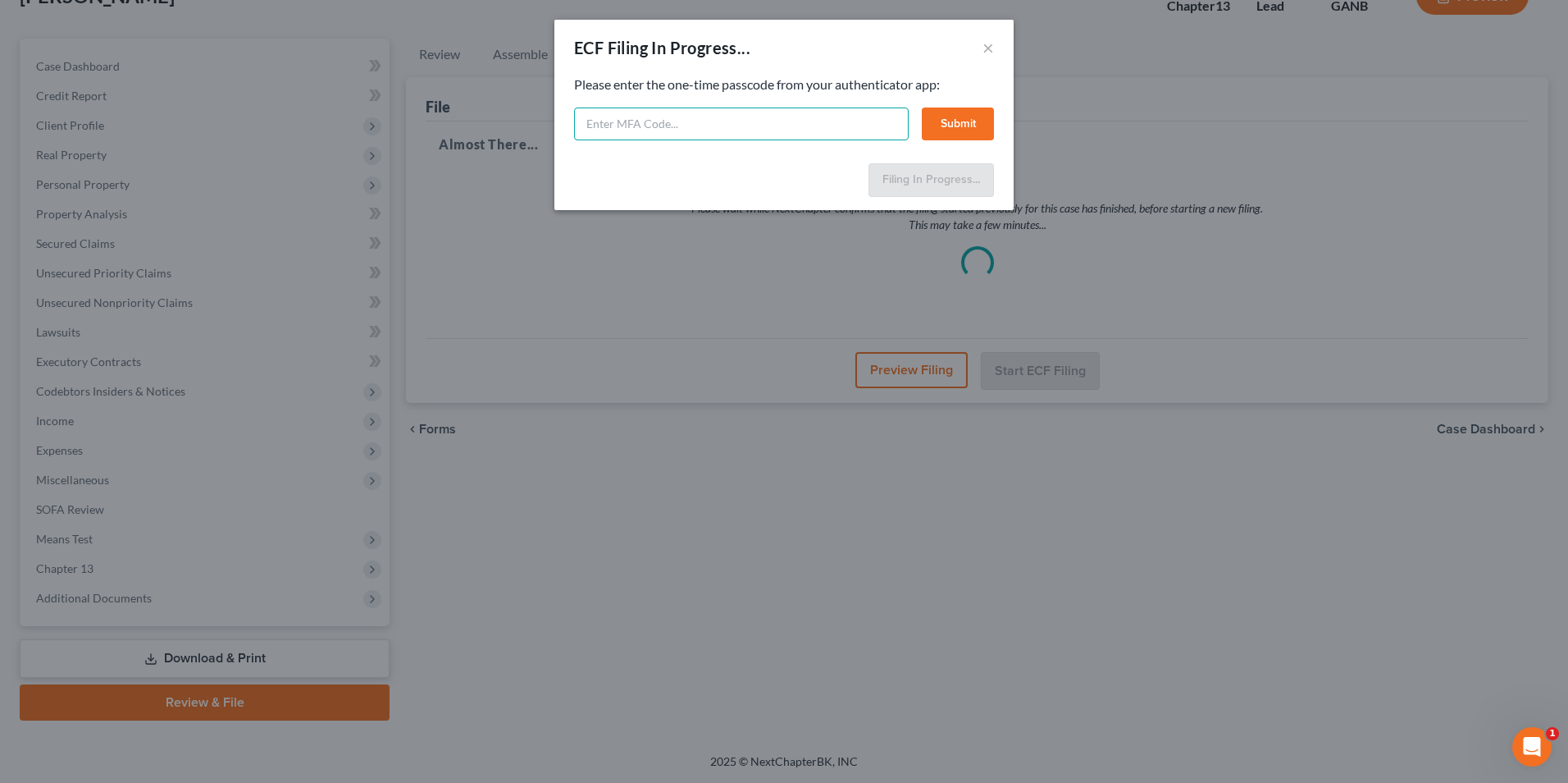
click at [845, 125] on input "text" at bounding box center [741, 123] width 334 height 33
type input "627038"
click at [963, 130] on button "Submit" at bounding box center [958, 123] width 72 height 33
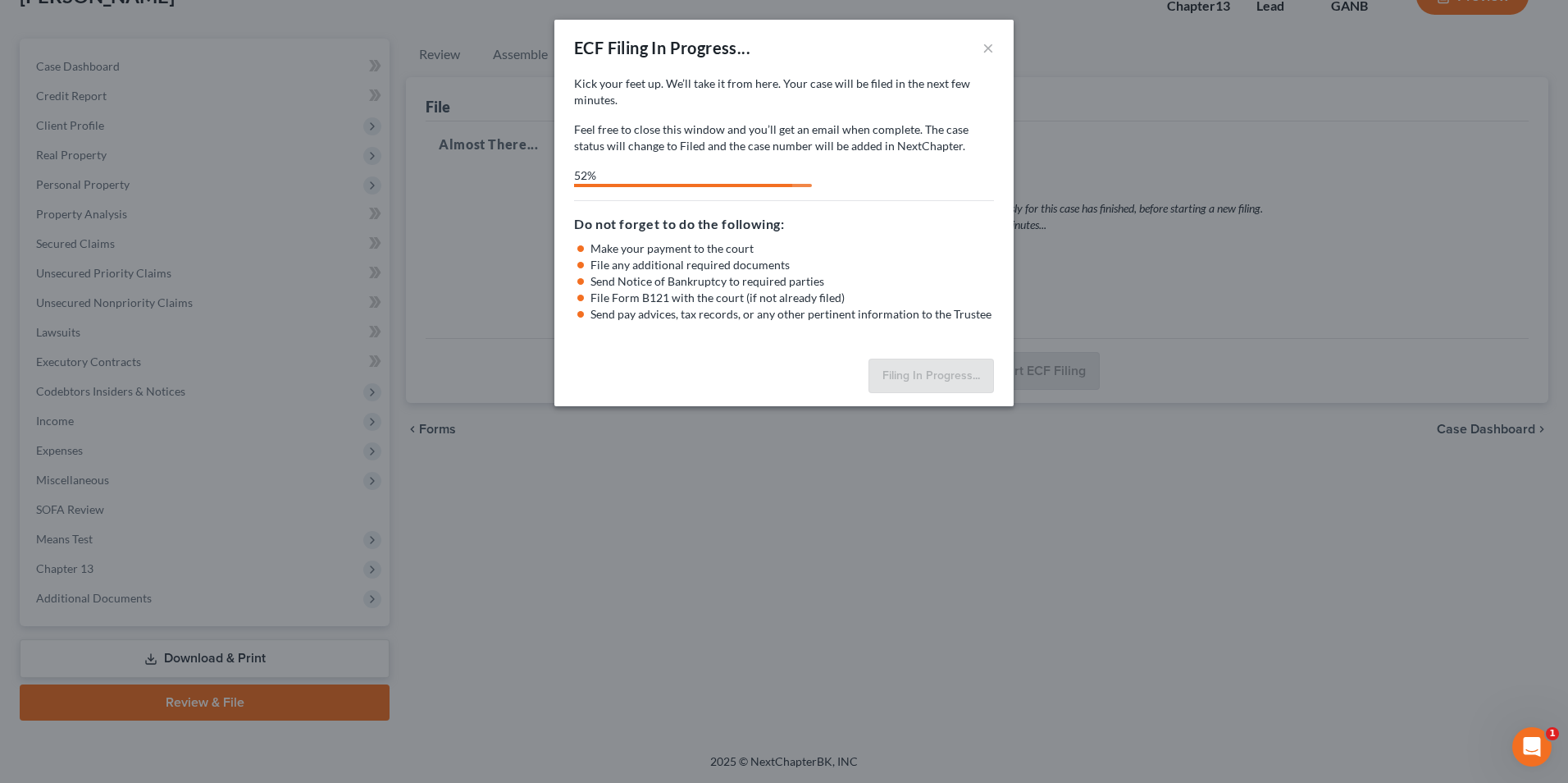
select select "3"
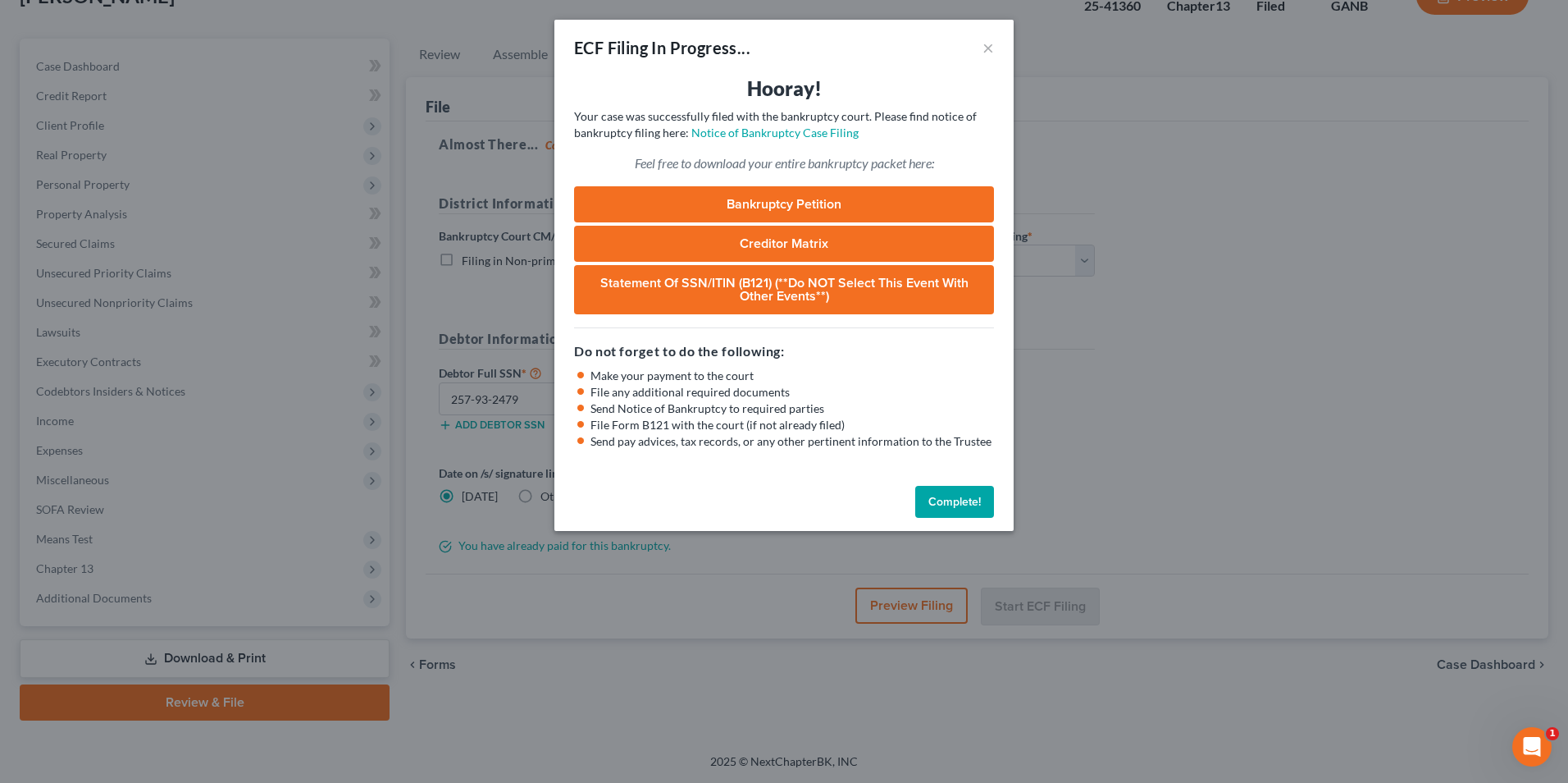
drag, startPoint x: 938, startPoint y: 513, endPoint x: 1054, endPoint y: 489, distance: 118.5
click at [938, 513] on button "Complete!" at bounding box center [954, 501] width 78 height 33
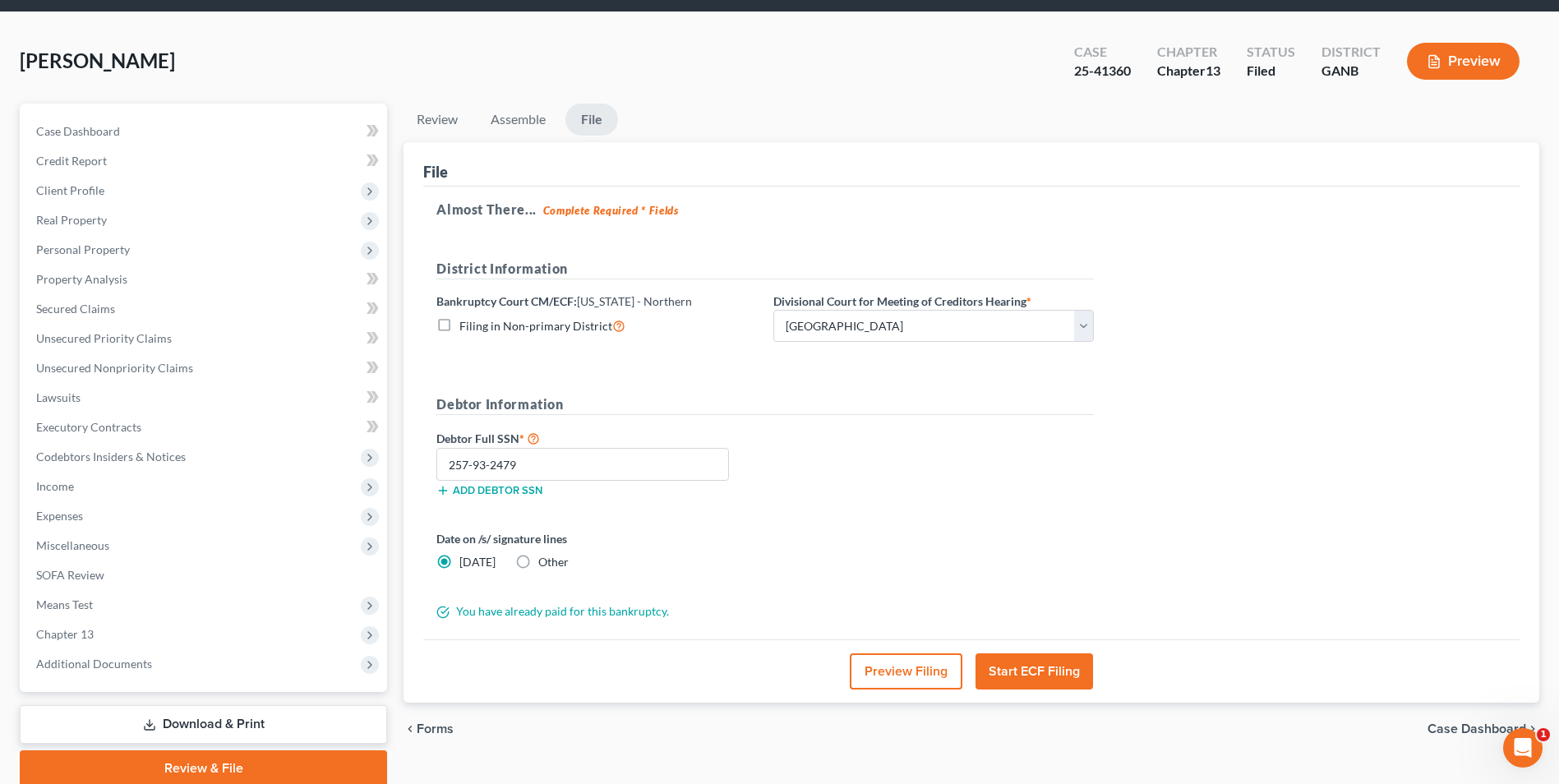
scroll to position [0, 0]
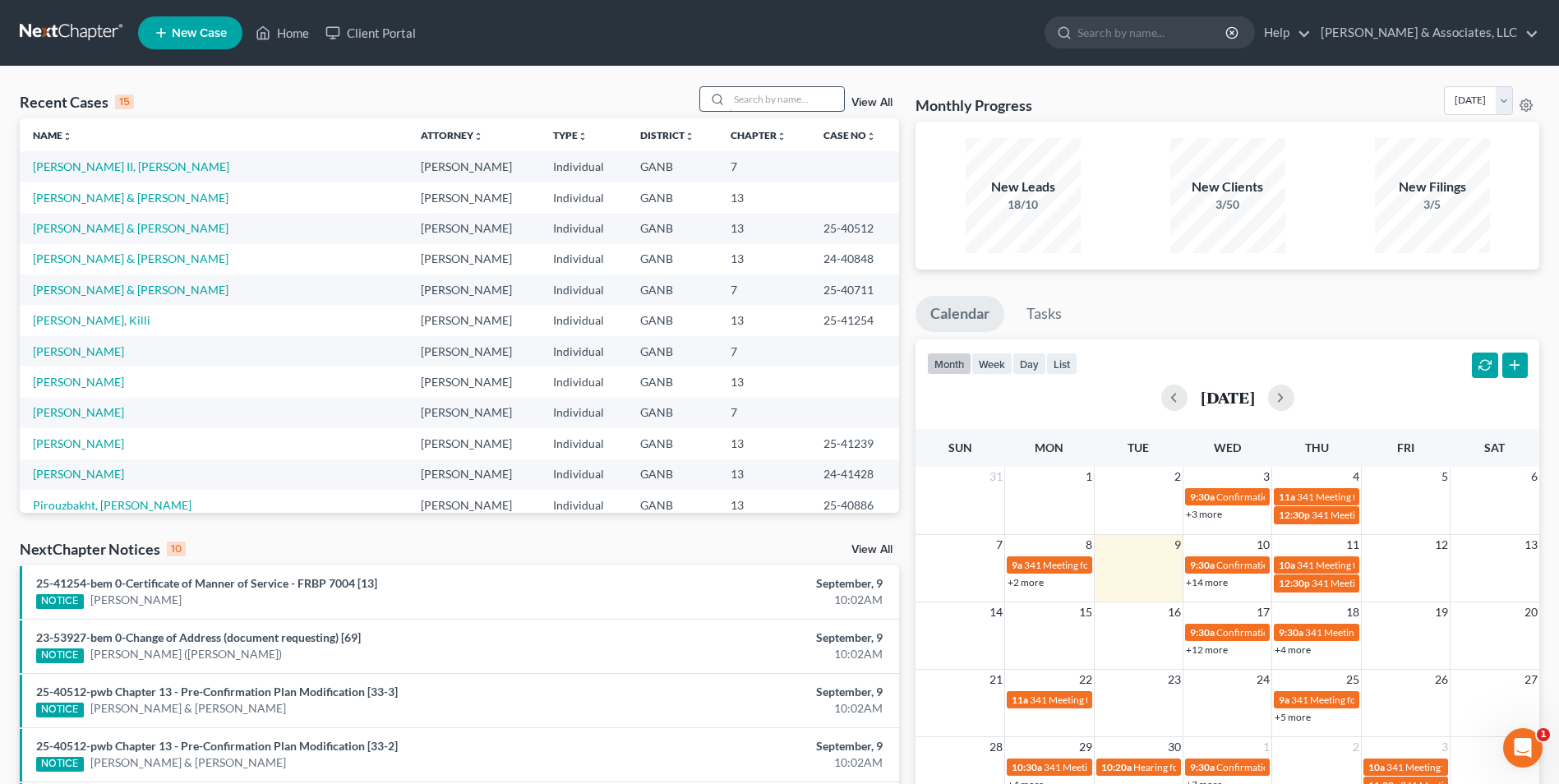
click at [754, 97] on input "search" at bounding box center [786, 99] width 115 height 24
type input "trav"
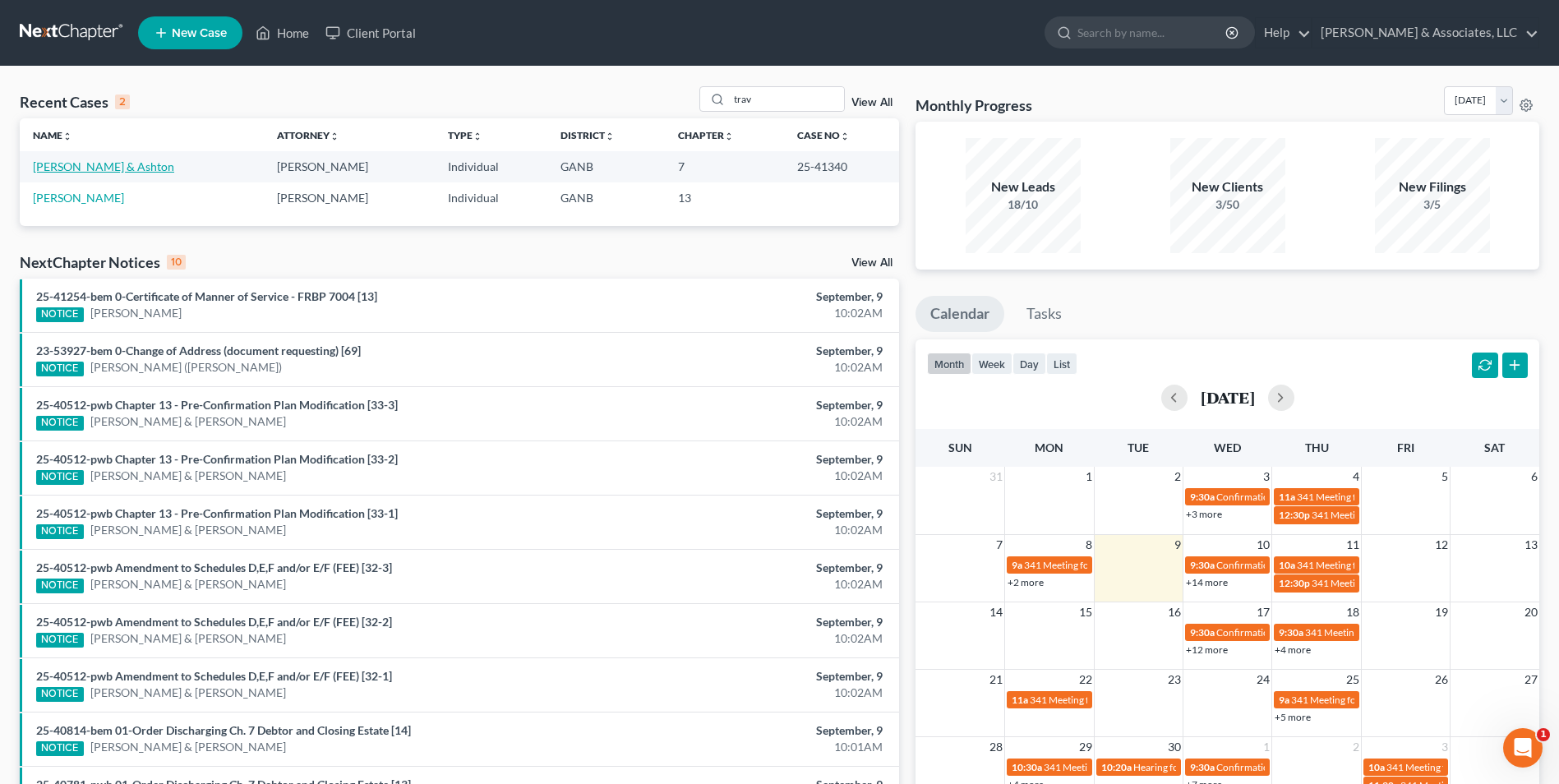
click at [122, 163] on link "[PERSON_NAME] & Ashton" at bounding box center [103, 166] width 141 height 14
click at [122, 168] on link "[PERSON_NAME] & Ashton" at bounding box center [103, 166] width 141 height 14
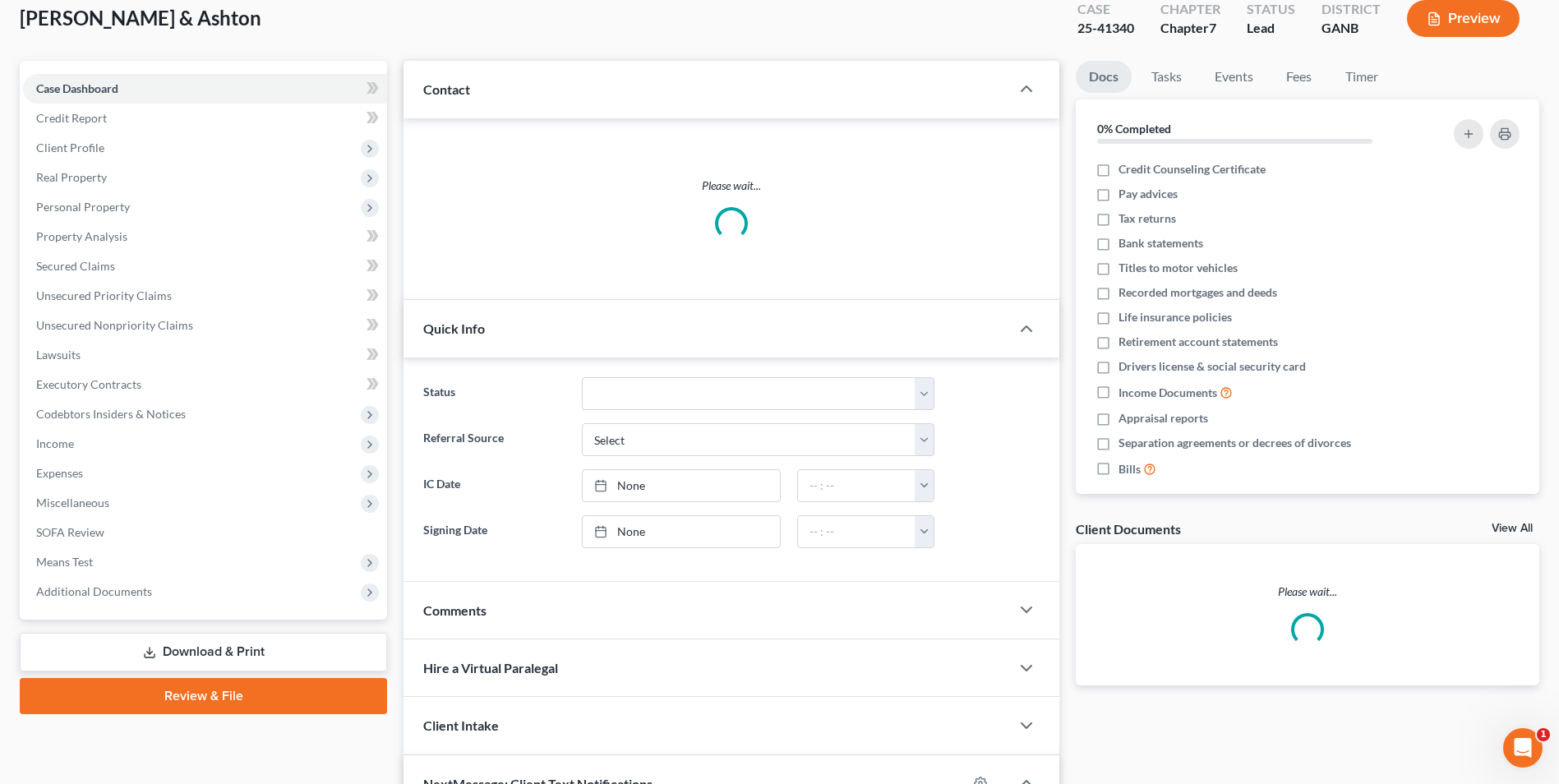
scroll to position [246, 0]
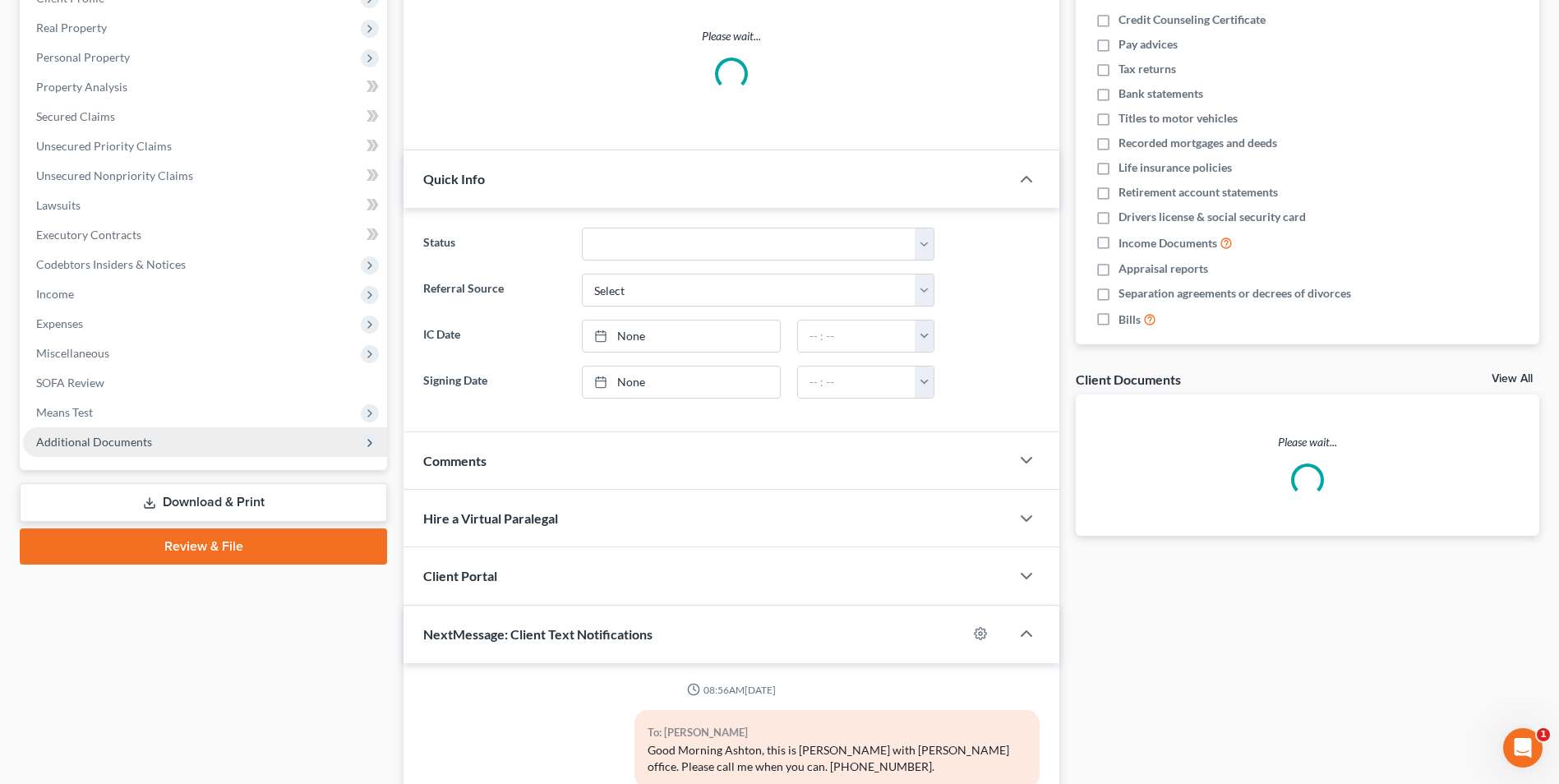
click at [129, 452] on span "Additional Documents" at bounding box center [205, 442] width 364 height 30
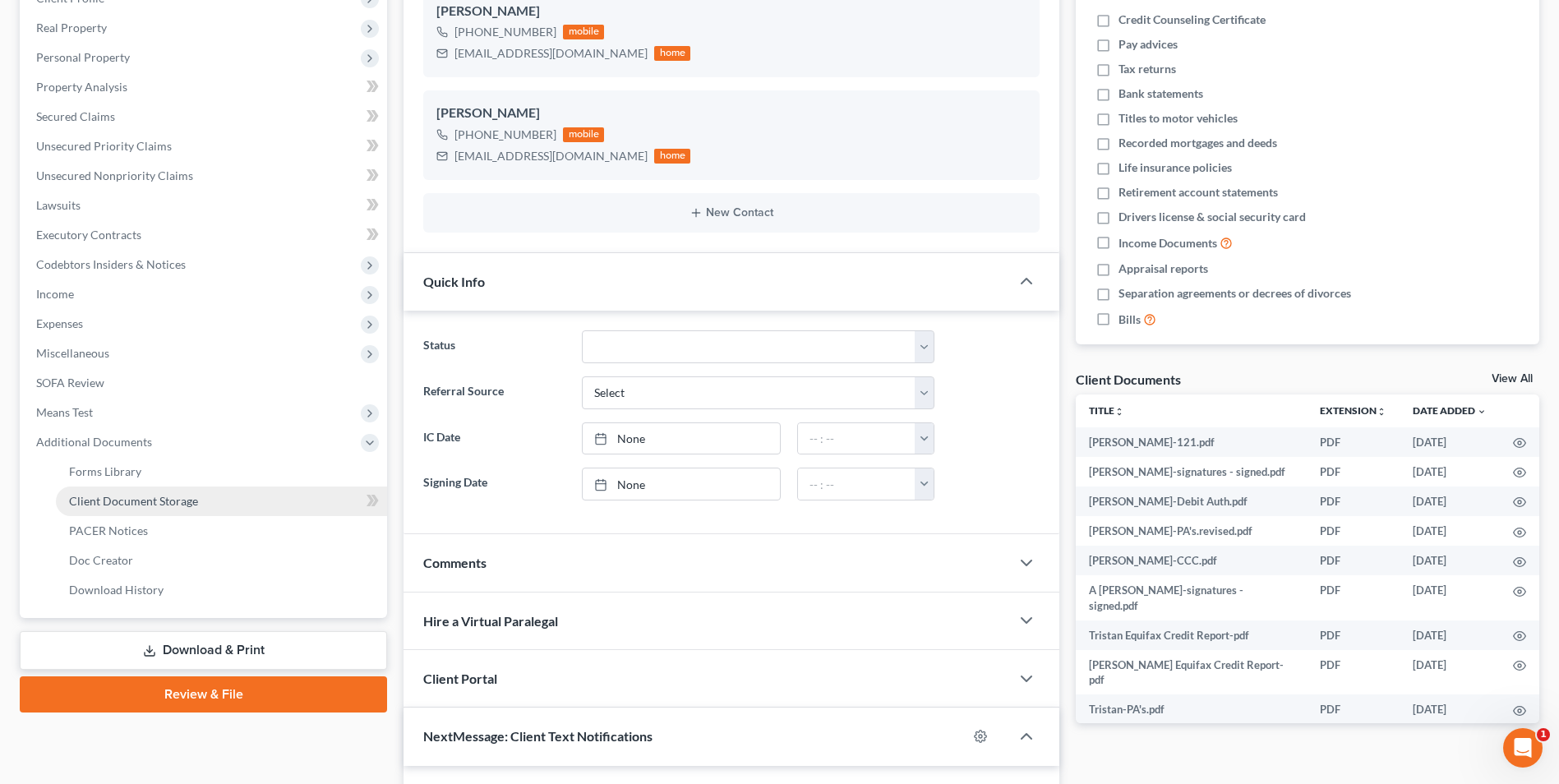
click at [142, 509] on link "Client Document Storage" at bounding box center [221, 501] width 331 height 30
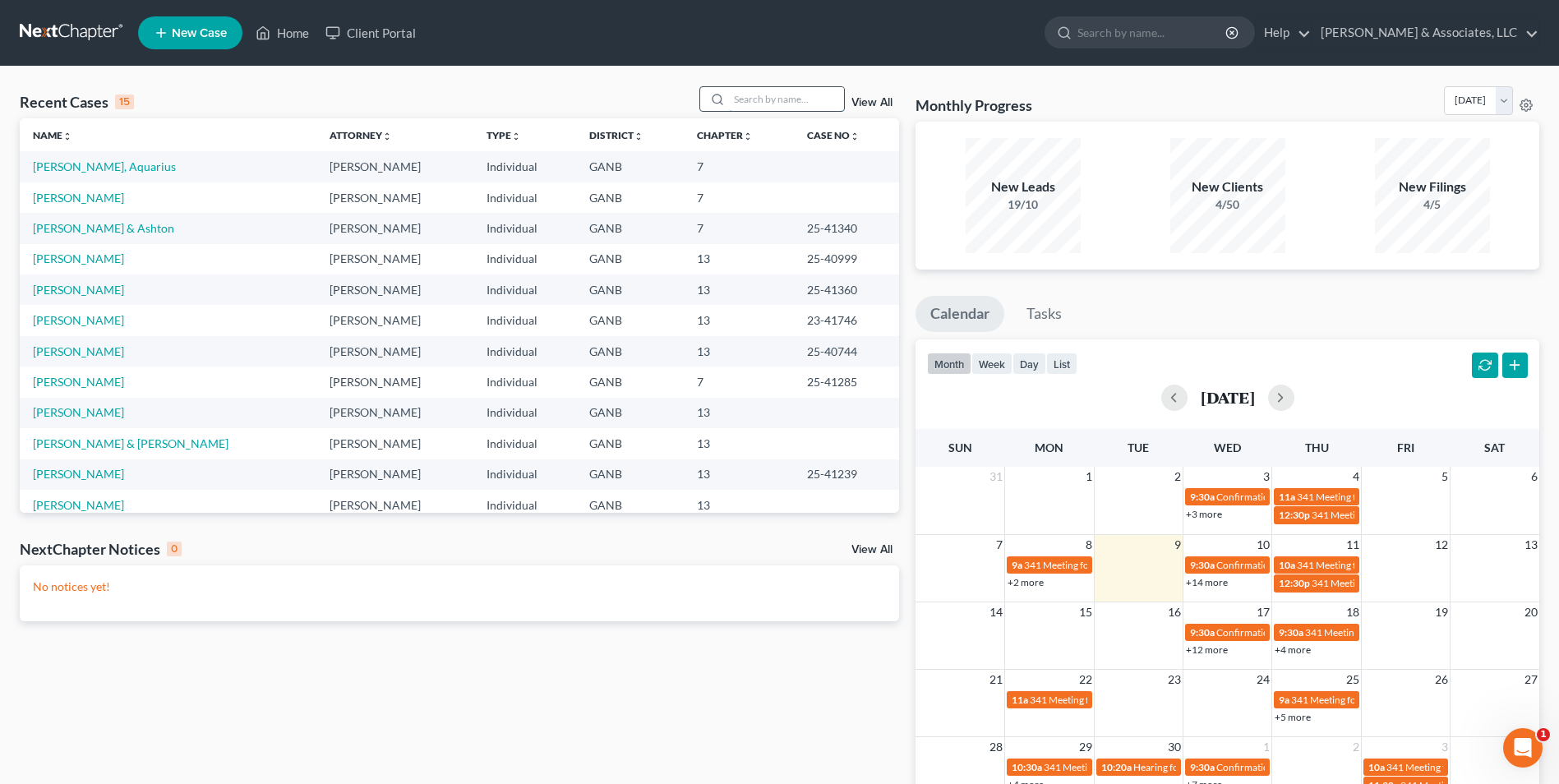
click at [753, 107] on input "search" at bounding box center [786, 99] width 115 height 24
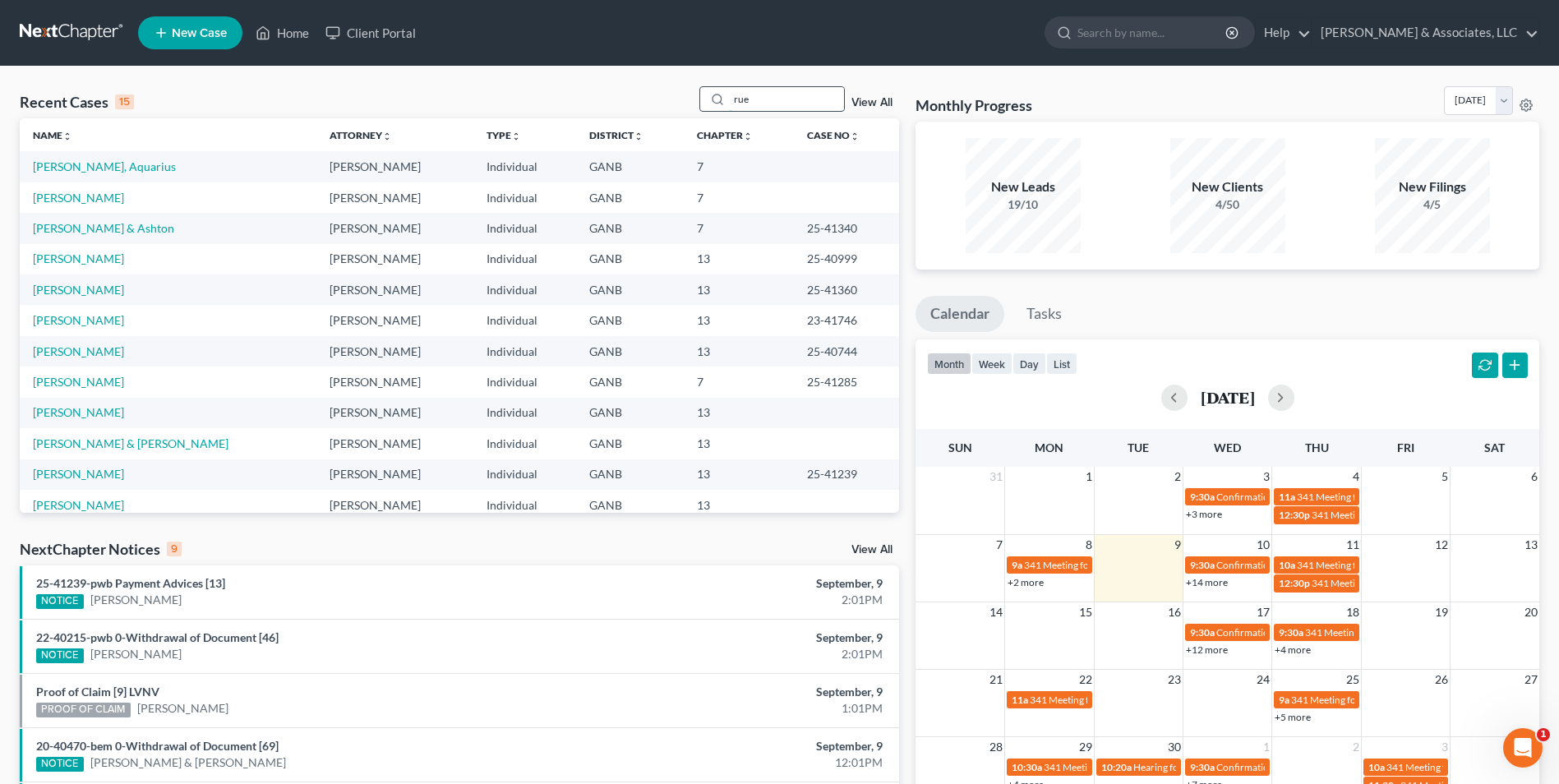
type input "rue"
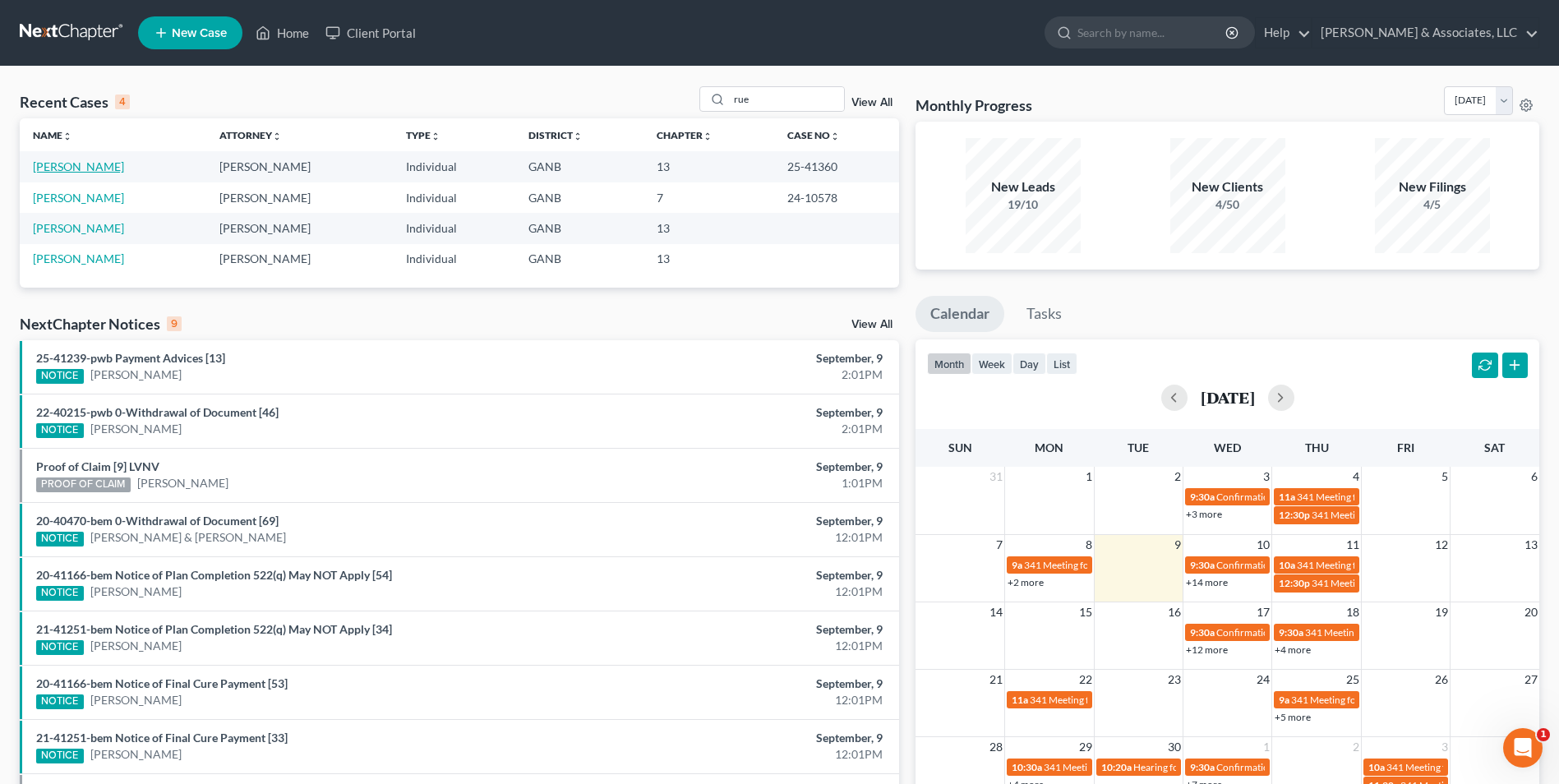
click link "[PERSON_NAME]"
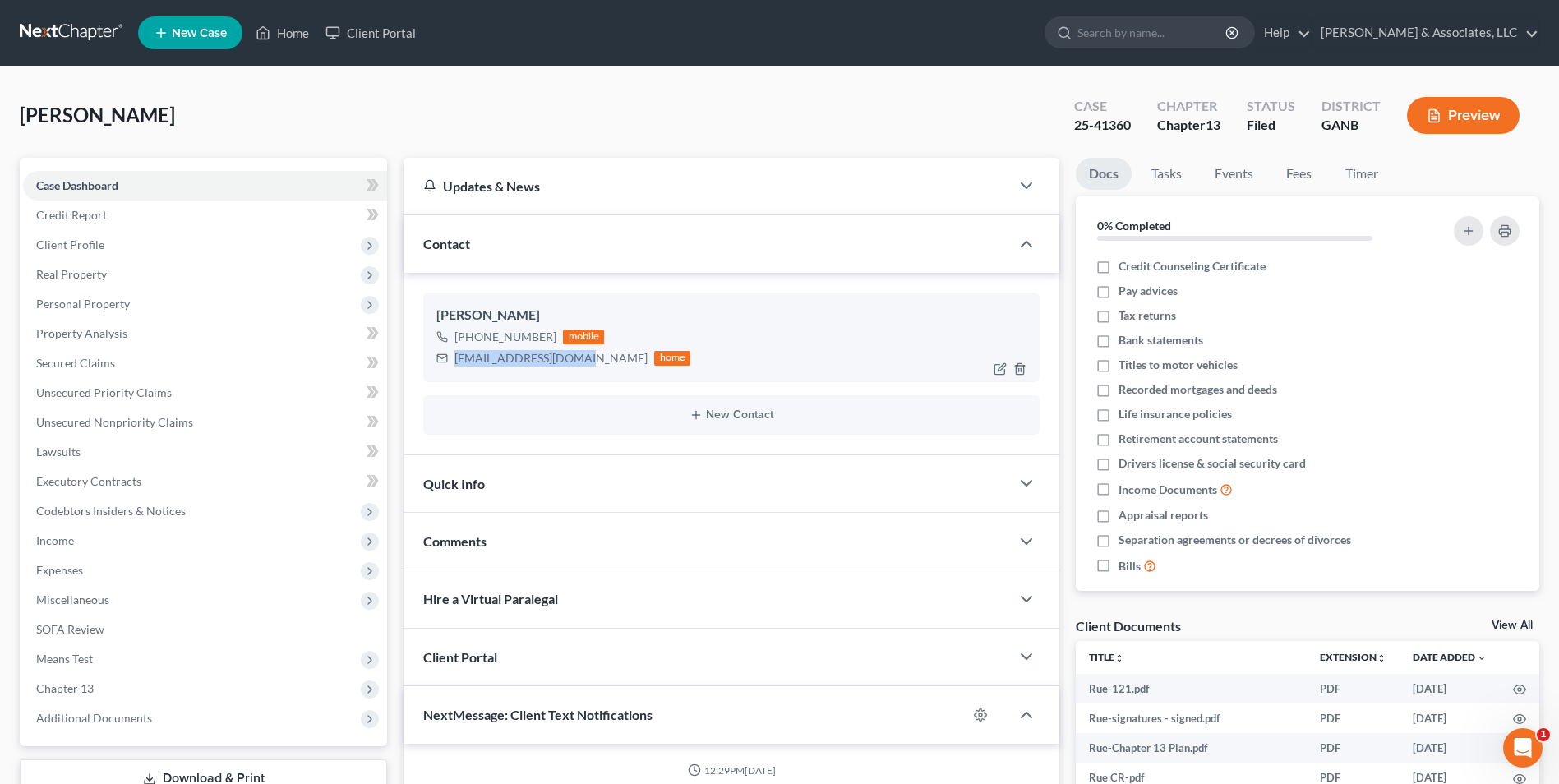
drag, startPoint x: 575, startPoint y: 359, endPoint x: 453, endPoint y: 362, distance: 122.0
click div "deadpoolrue@gmail.com home"
drag, startPoint x: 453, startPoint y: 362, endPoint x: 485, endPoint y: 356, distance: 32.6
copy div "deadpoolrue@gmail.com"
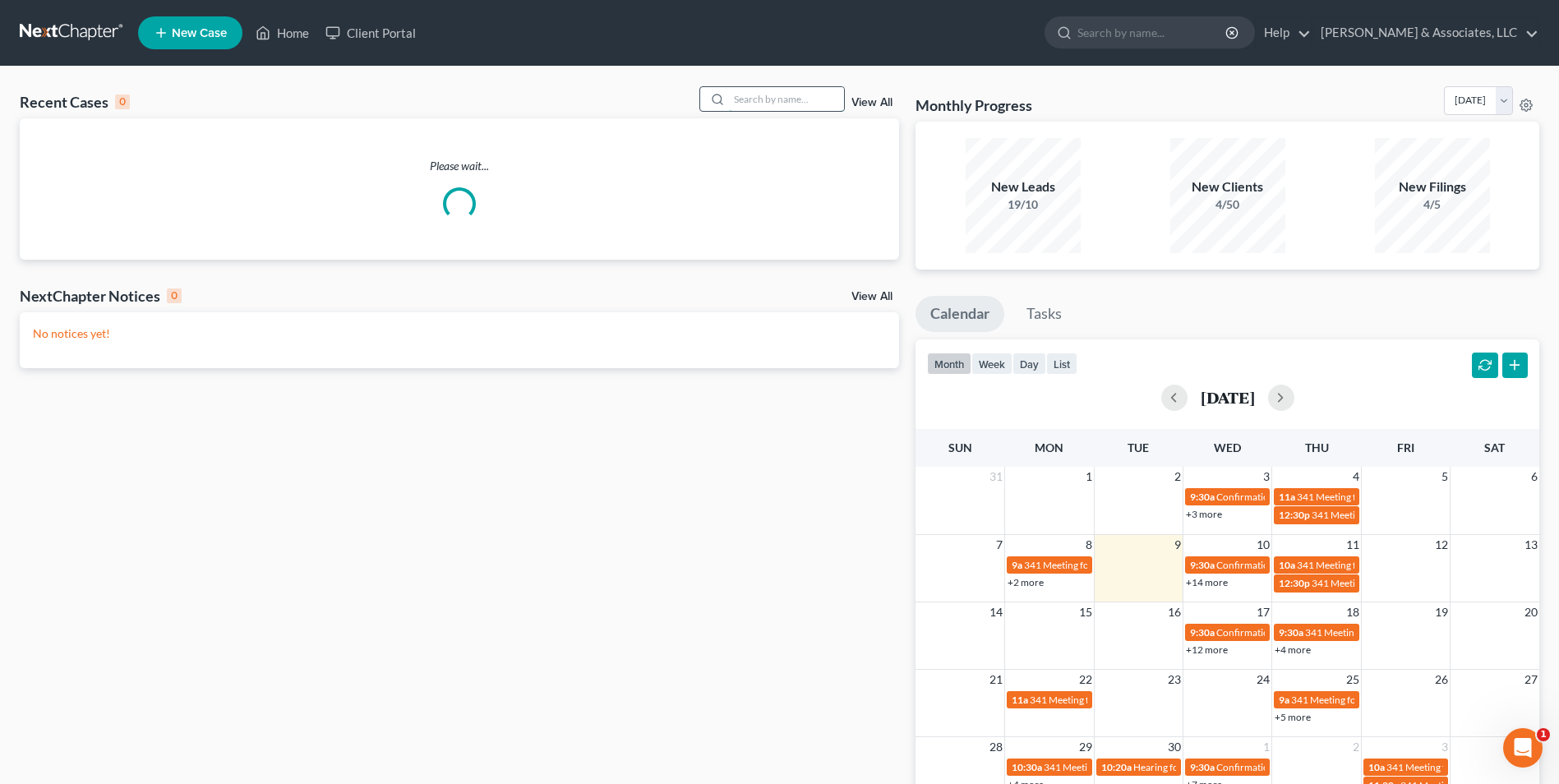
click at [813, 101] on input "search" at bounding box center [786, 99] width 115 height 24
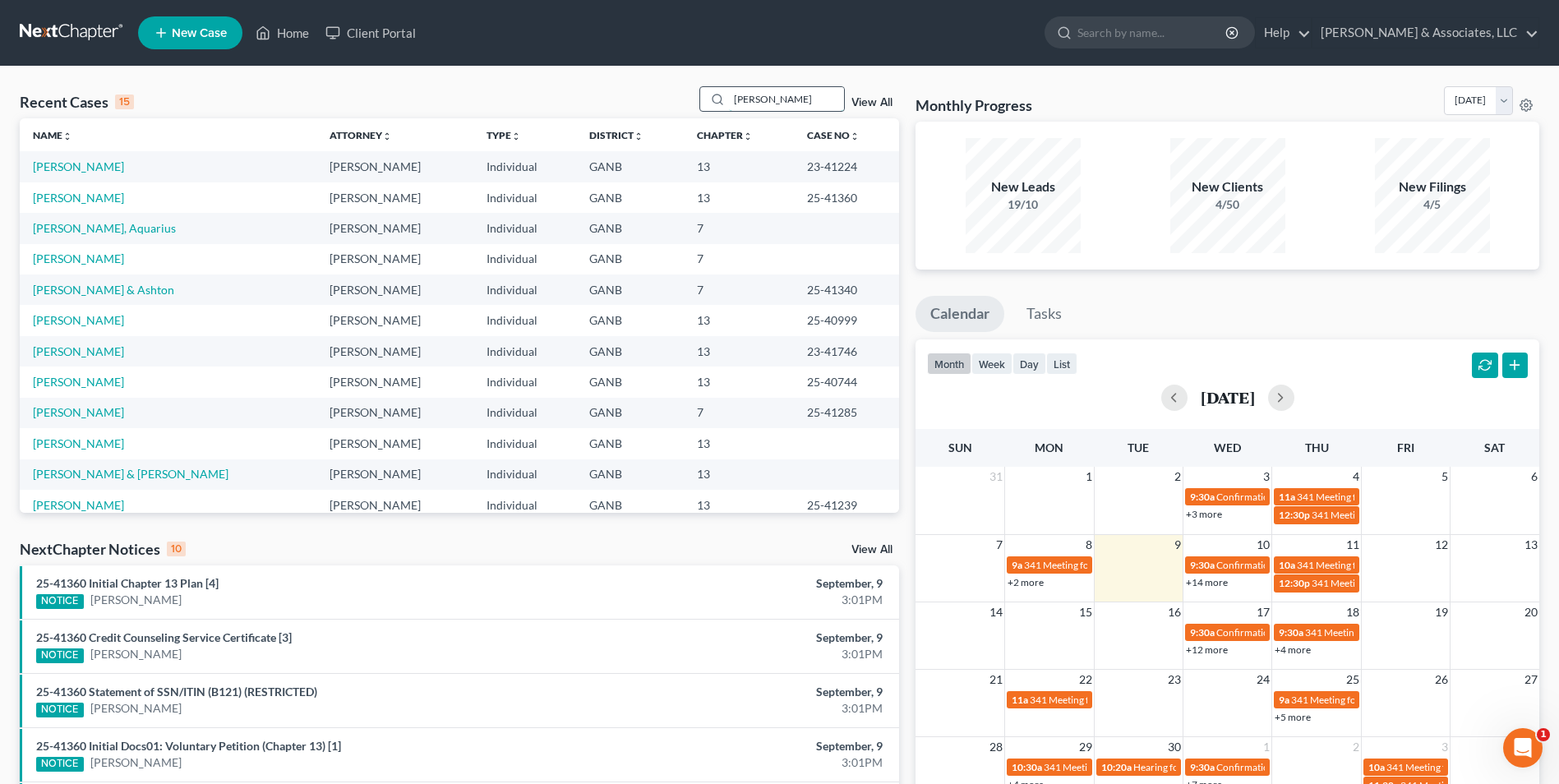
type input "[PERSON_NAME]"
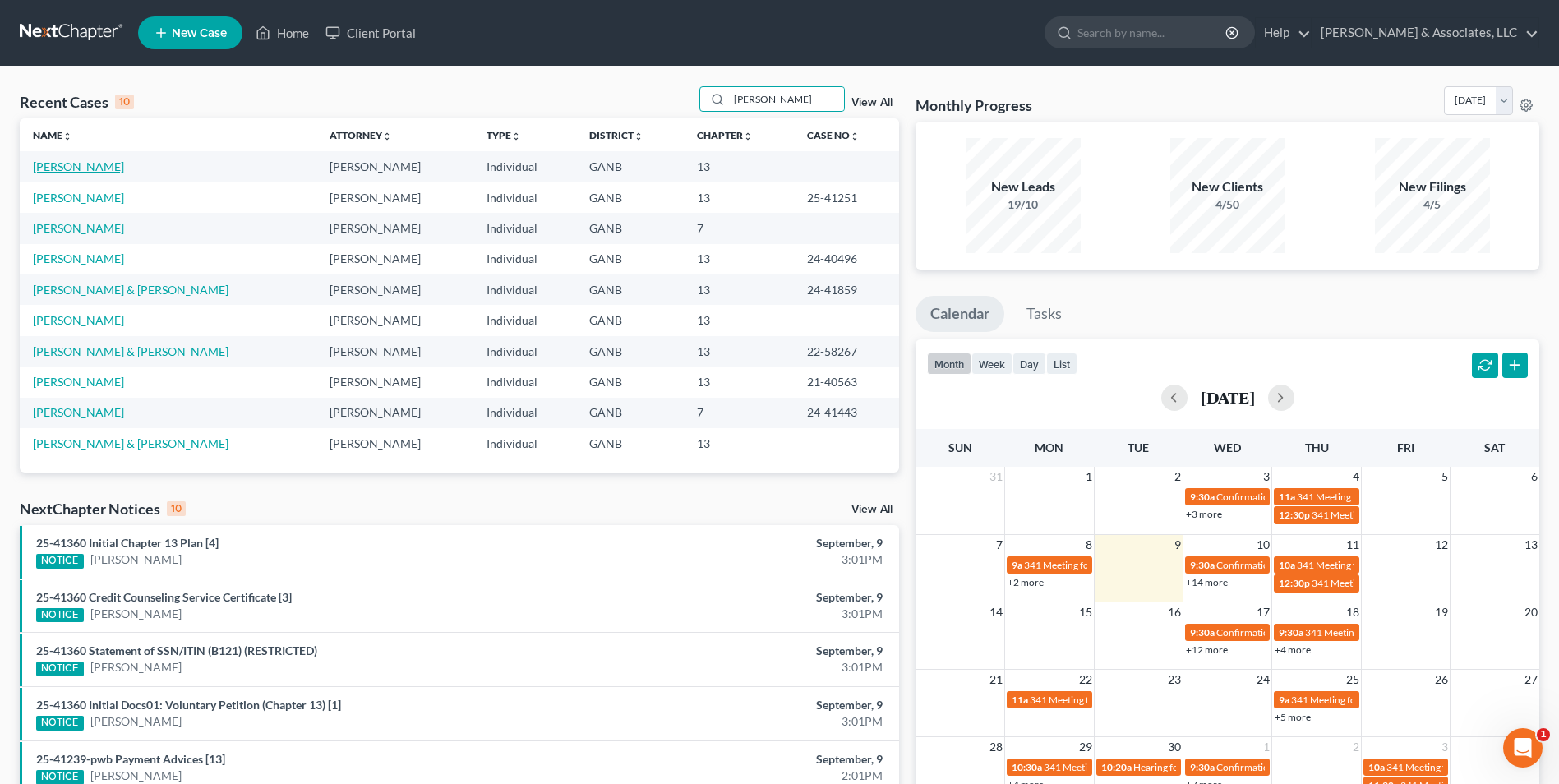
click at [76, 171] on link "[PERSON_NAME]" at bounding box center [79, 166] width 91 height 14
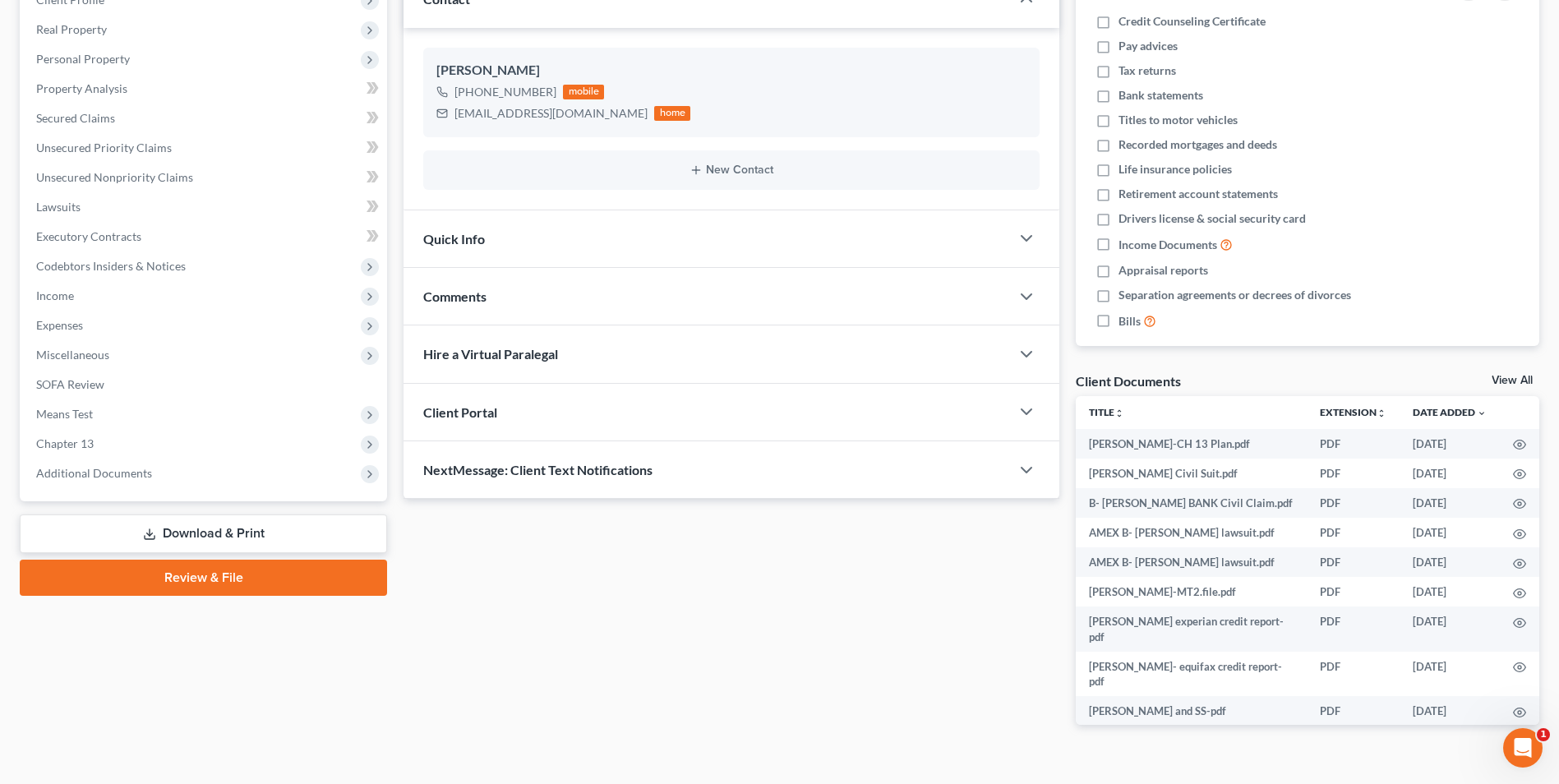
scroll to position [246, 0]
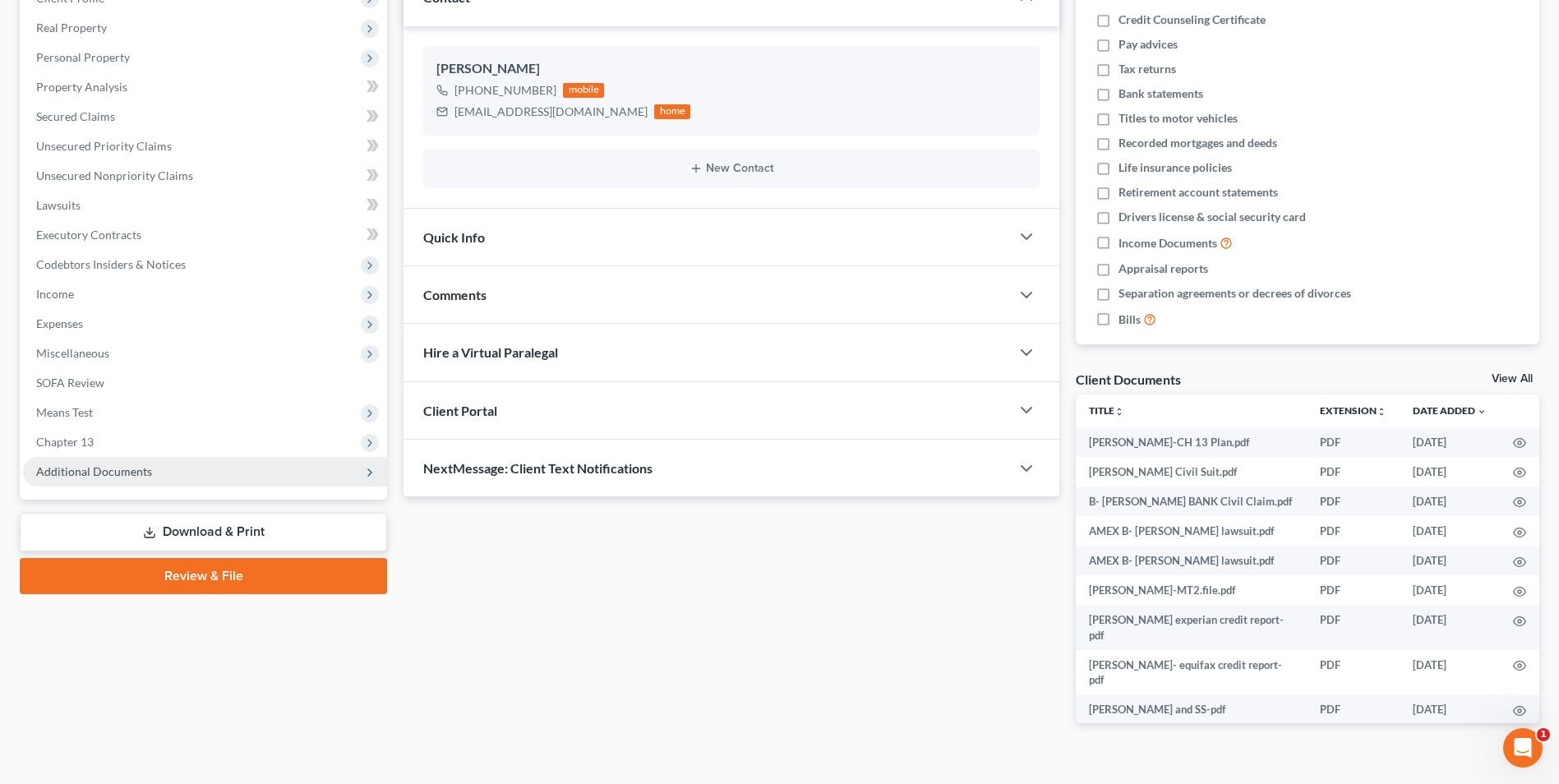
click at [146, 482] on span "Additional Documents" at bounding box center [205, 472] width 364 height 30
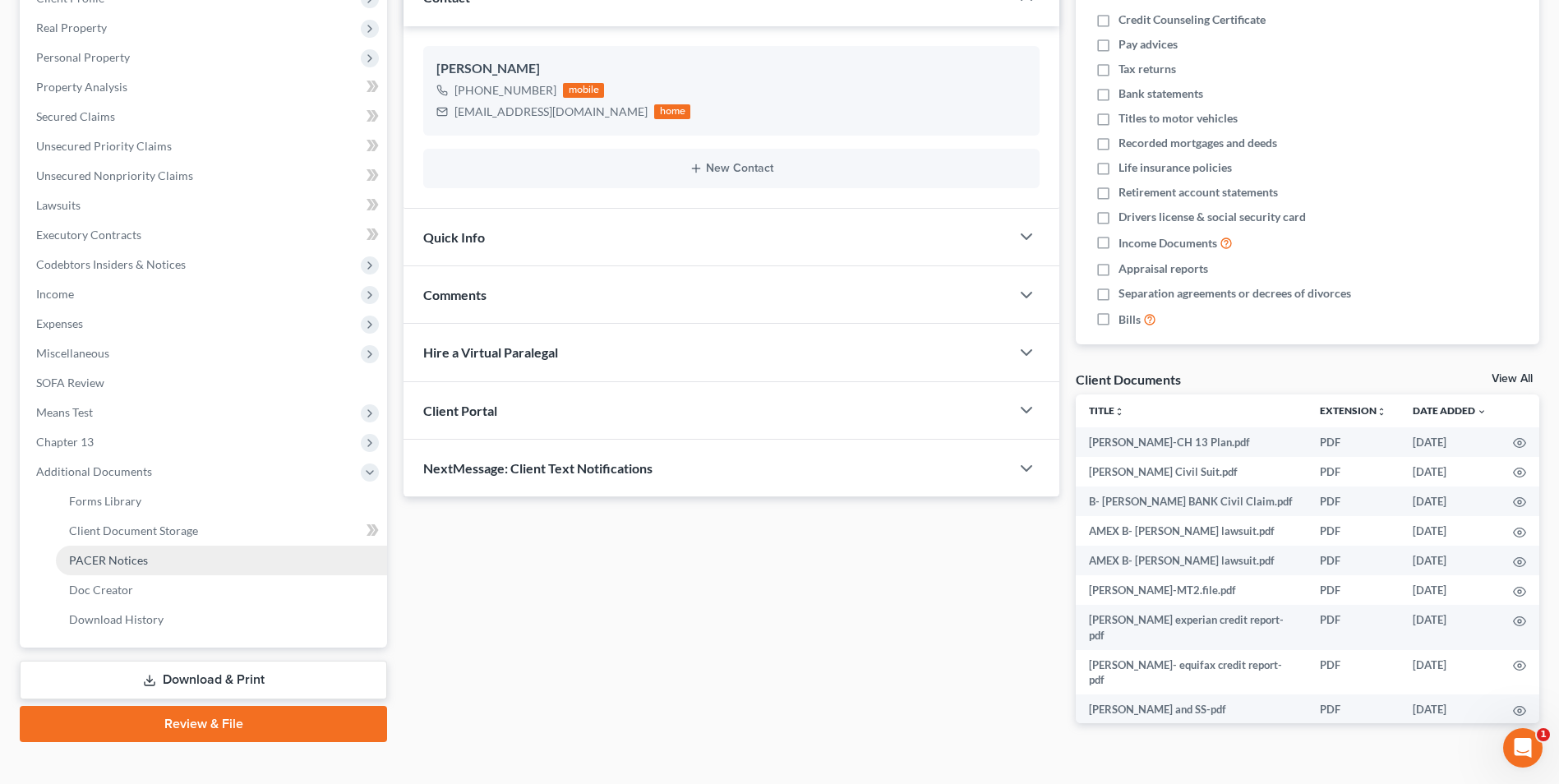
click at [137, 558] on span "PACER Notices" at bounding box center [107, 559] width 79 height 14
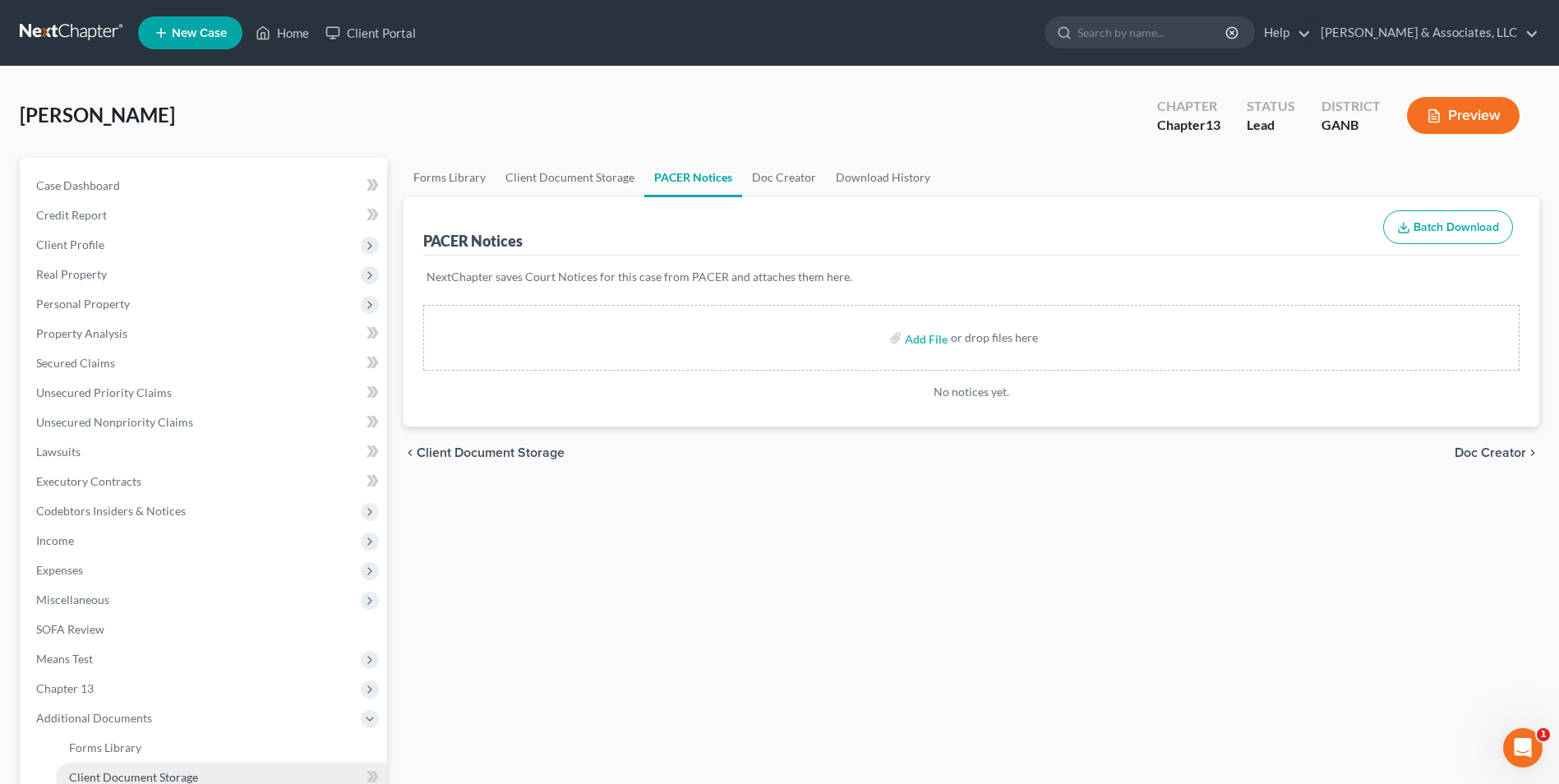
click at [199, 774] on link "Client Document Storage" at bounding box center [221, 777] width 331 height 30
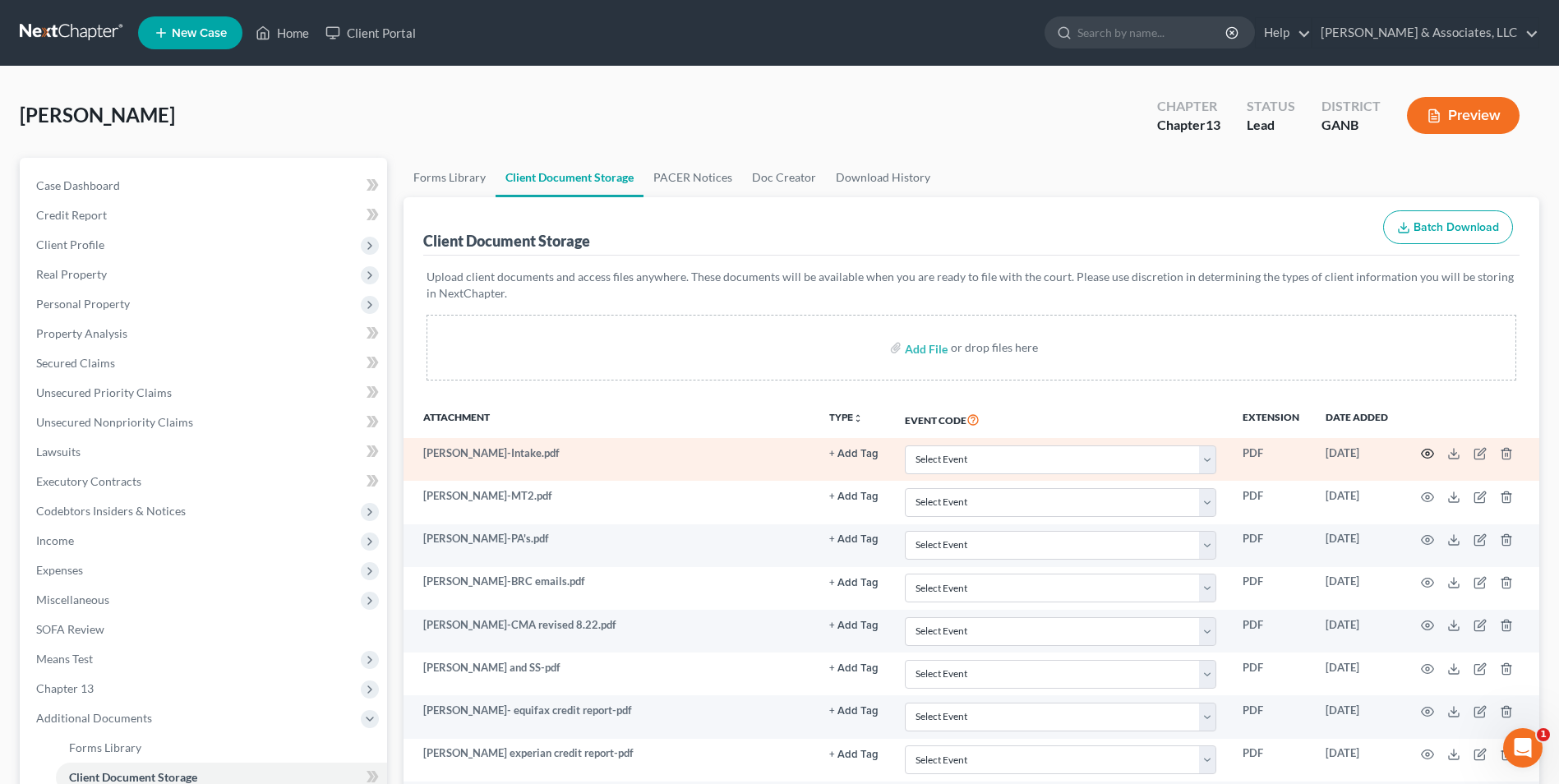
click at [1423, 451] on icon "button" at bounding box center [1427, 453] width 13 height 13
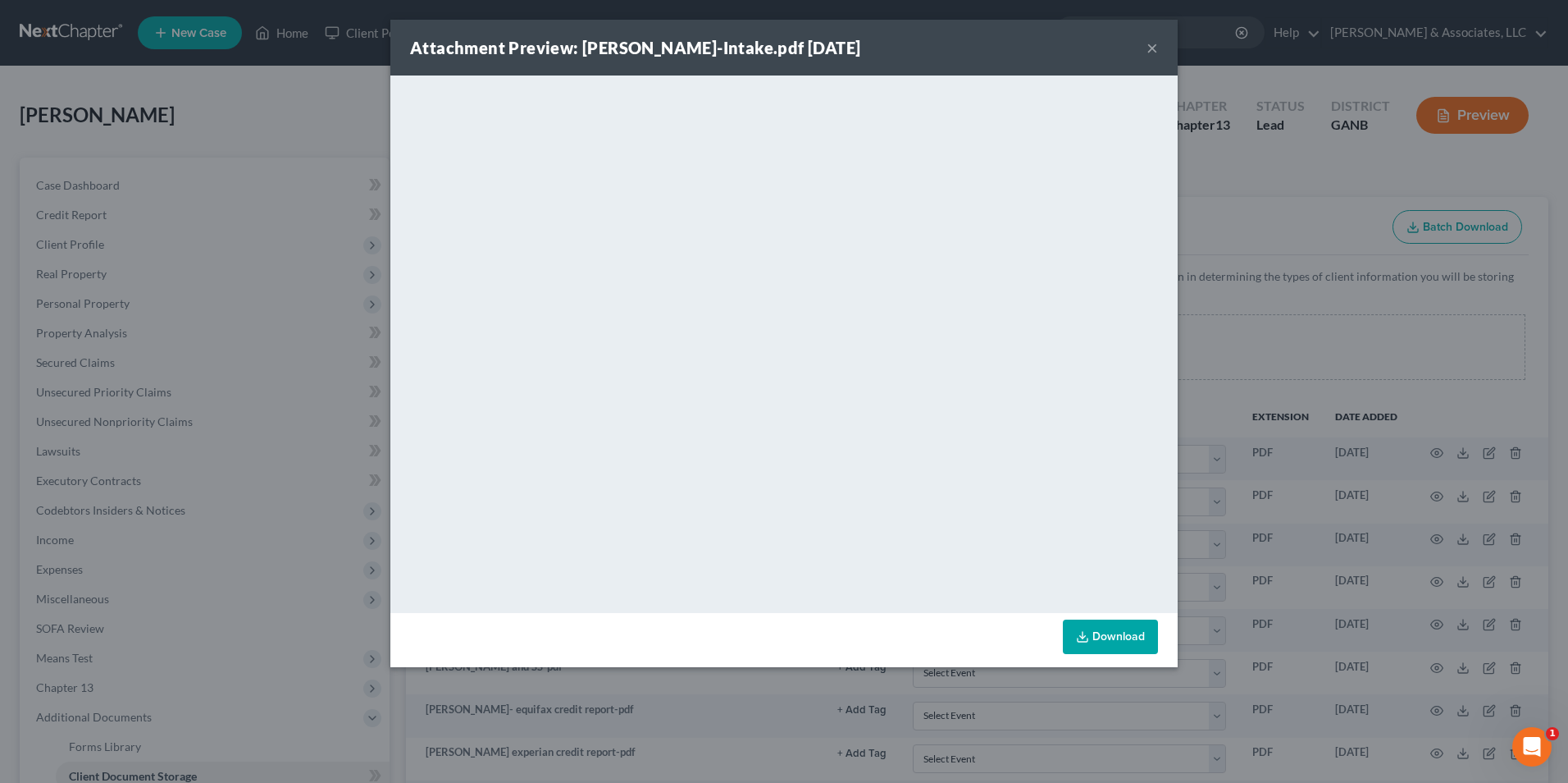
click at [1153, 52] on button "×" at bounding box center [1153, 48] width 12 height 20
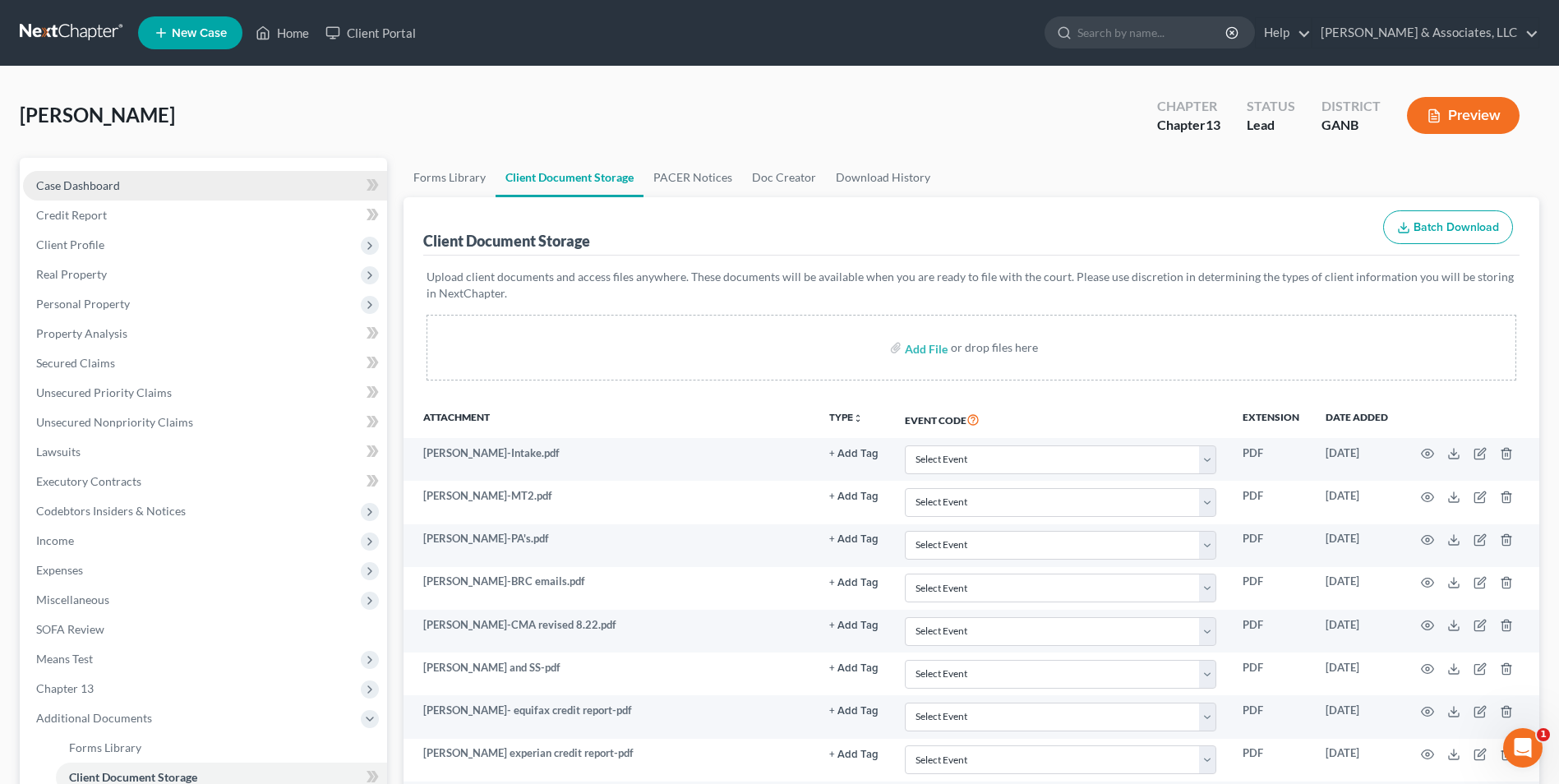
click at [111, 185] on span "Case Dashboard" at bounding box center [78, 185] width 84 height 14
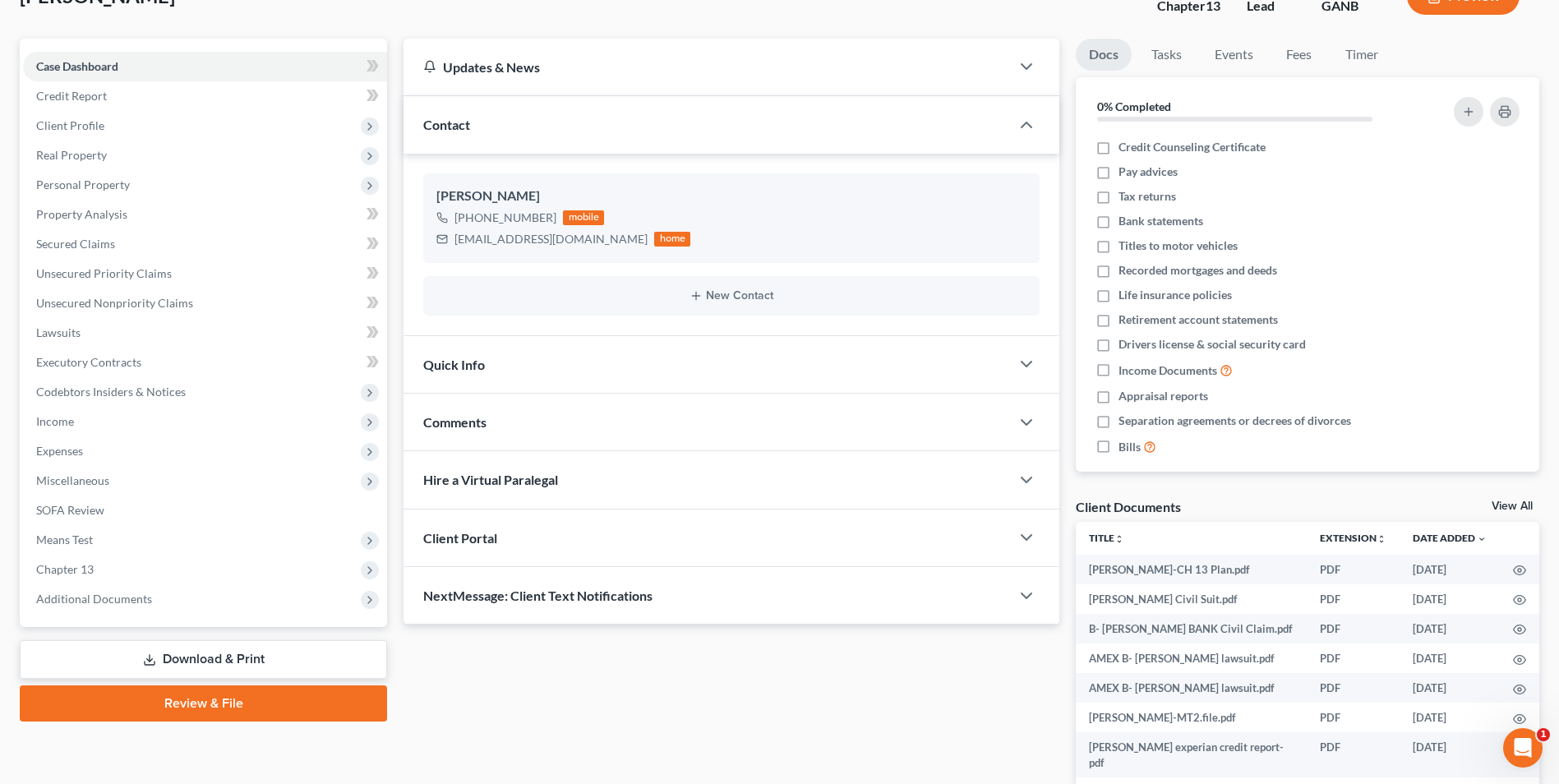
scroll to position [246, 0]
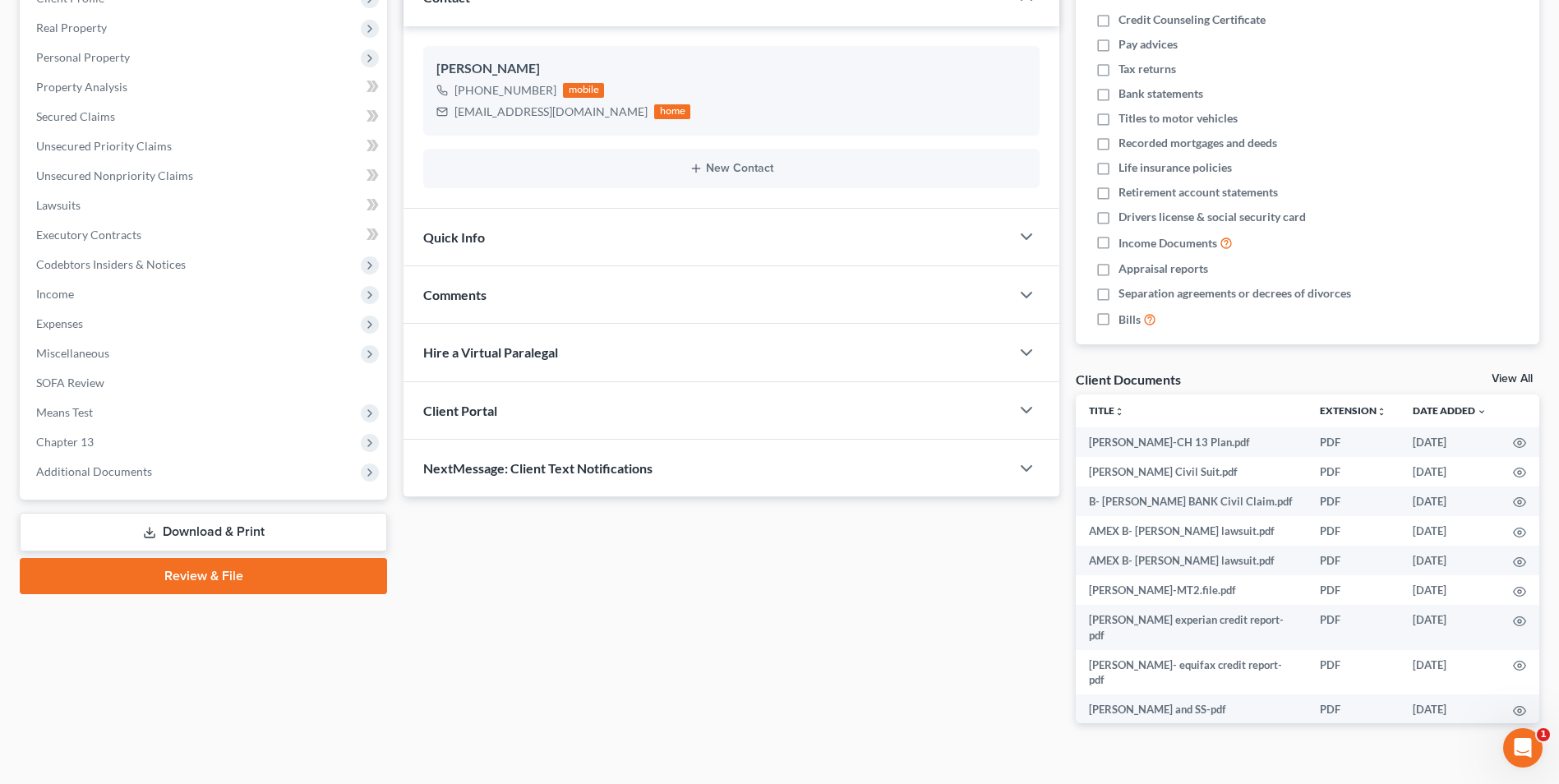
click at [475, 299] on span "Comments" at bounding box center [455, 294] width 64 height 16
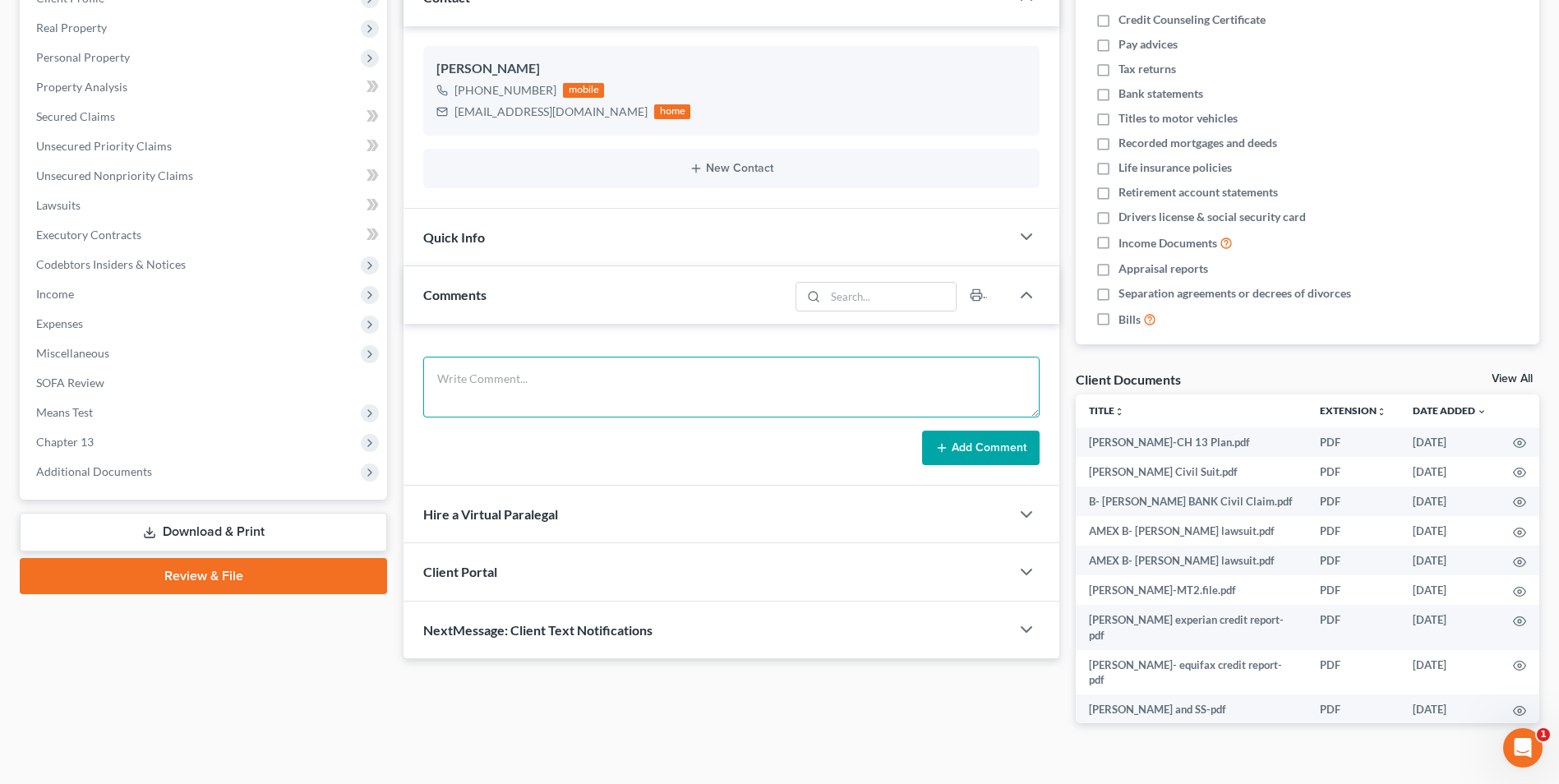
click at [532, 382] on textarea at bounding box center [732, 387] width 616 height 61
type textarea "Paid $363.00 [DATE]."
click at [800, 433] on div "Add Comment" at bounding box center [732, 447] width 616 height 35
click at [964, 438] on button "Add Comment" at bounding box center [980, 447] width 117 height 35
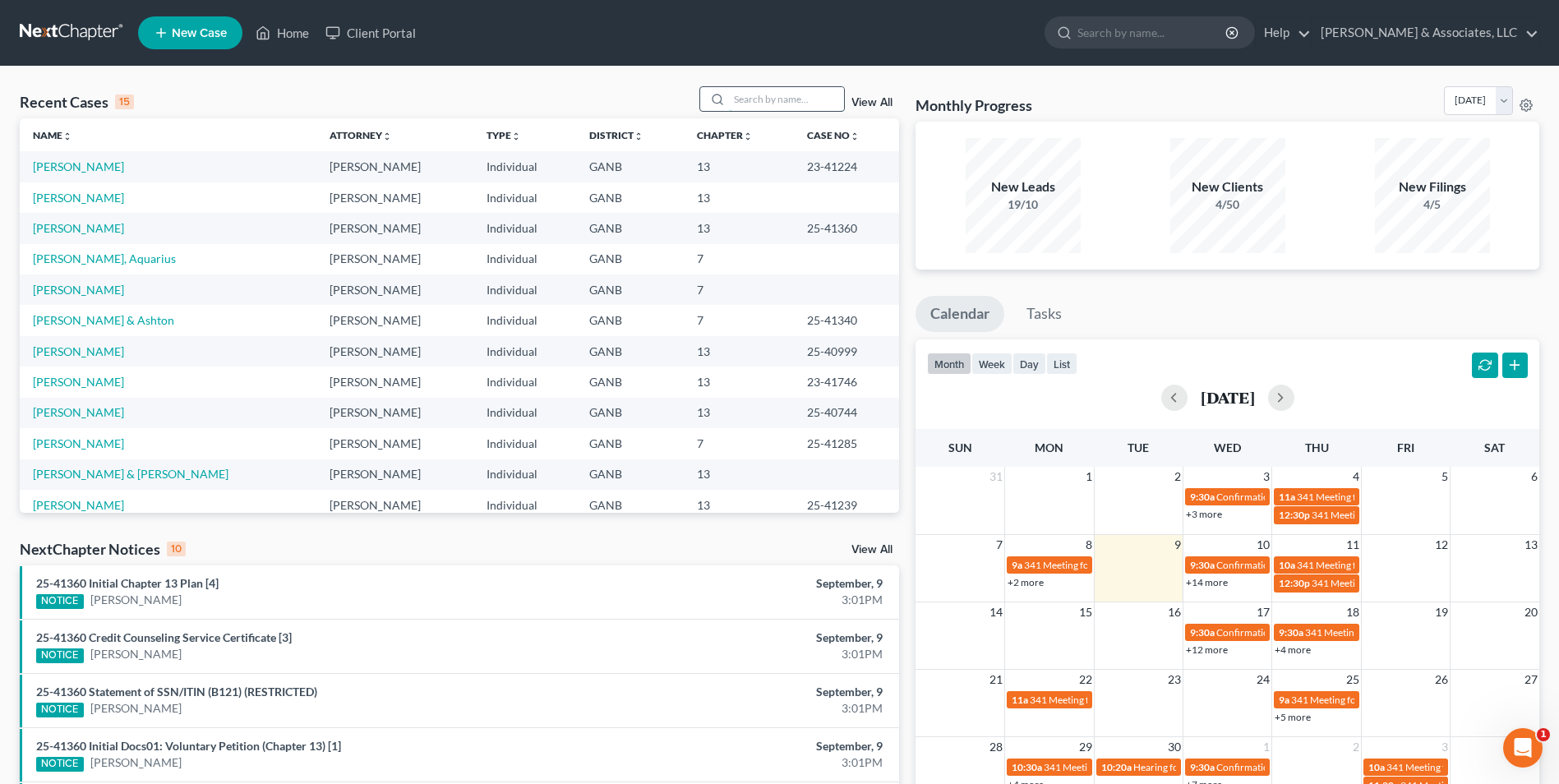
click at [793, 106] on input "search" at bounding box center [786, 99] width 115 height 24
type input "[PERSON_NAME]"
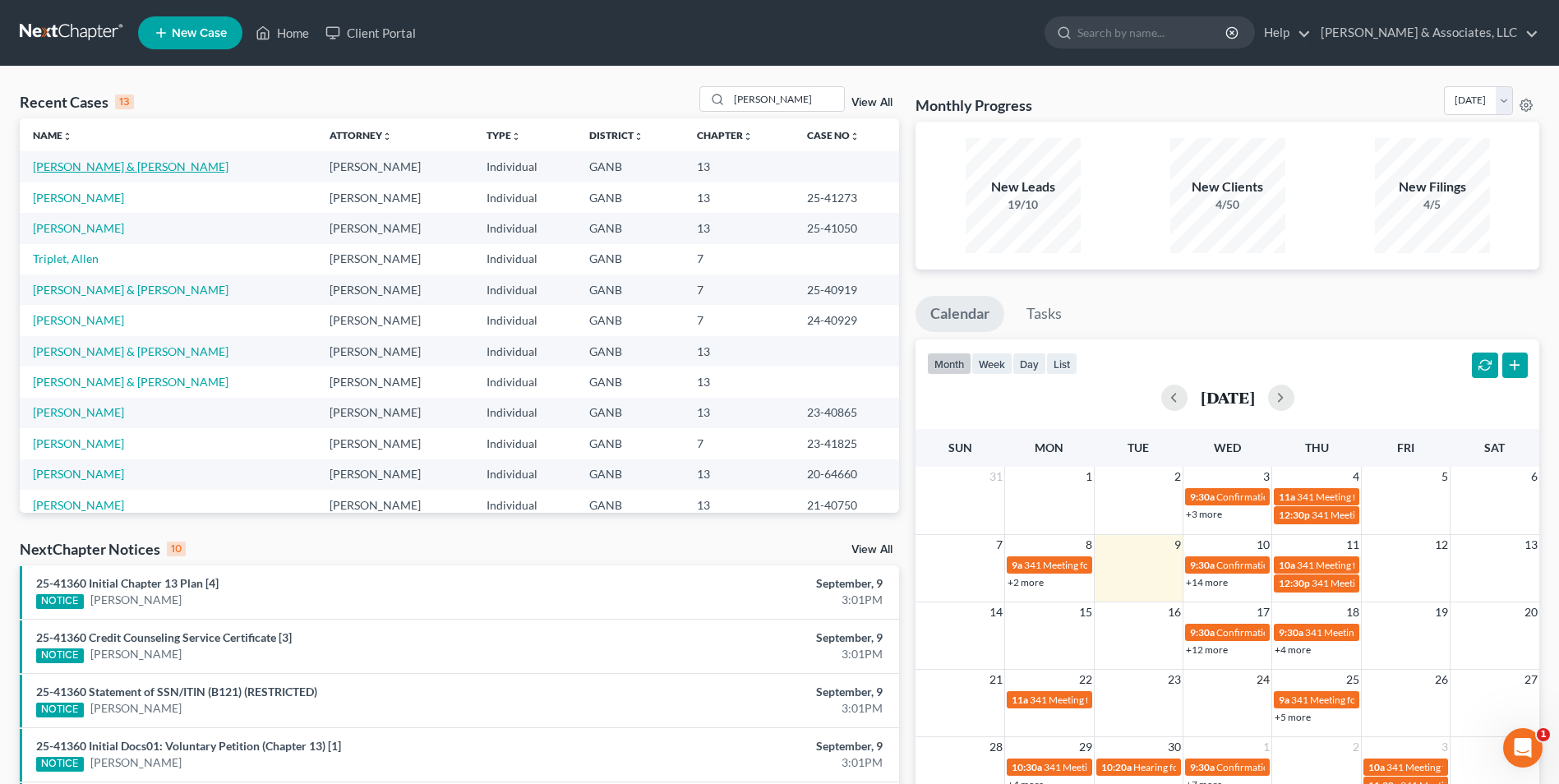
click at [125, 165] on link "[PERSON_NAME] & [PERSON_NAME]" at bounding box center [130, 166] width 196 height 14
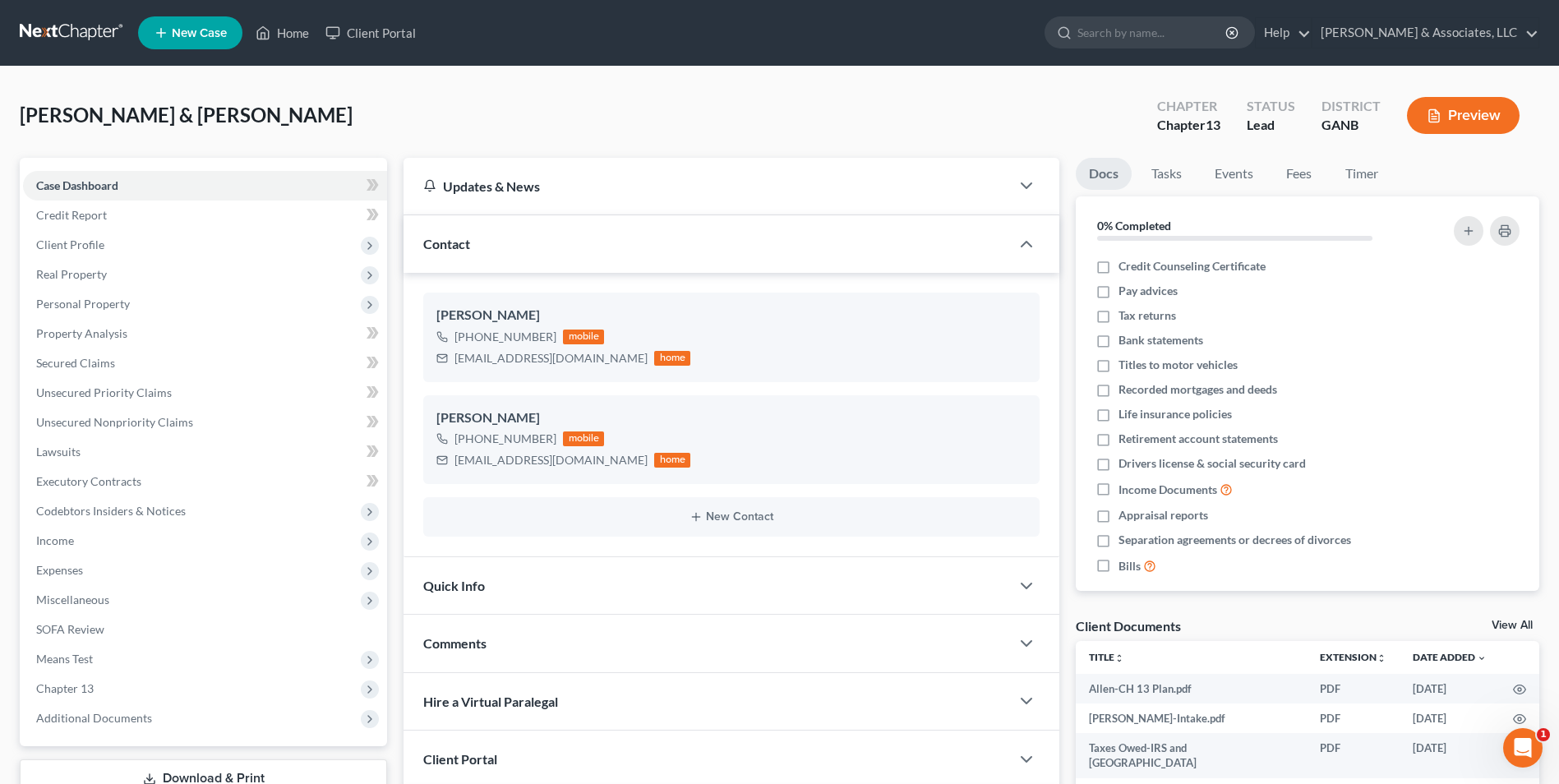
scroll to position [29, 0]
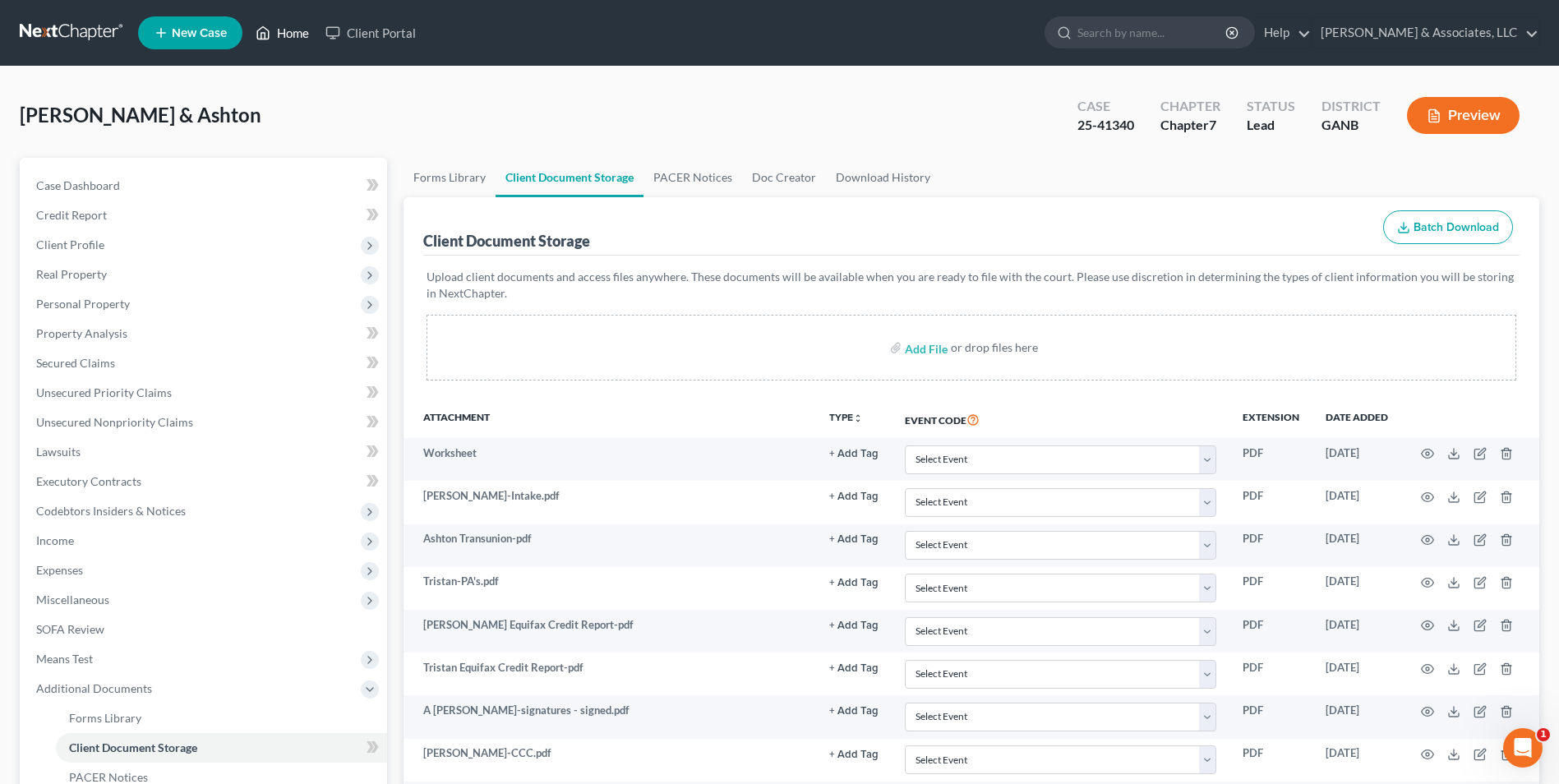
click link "Home"
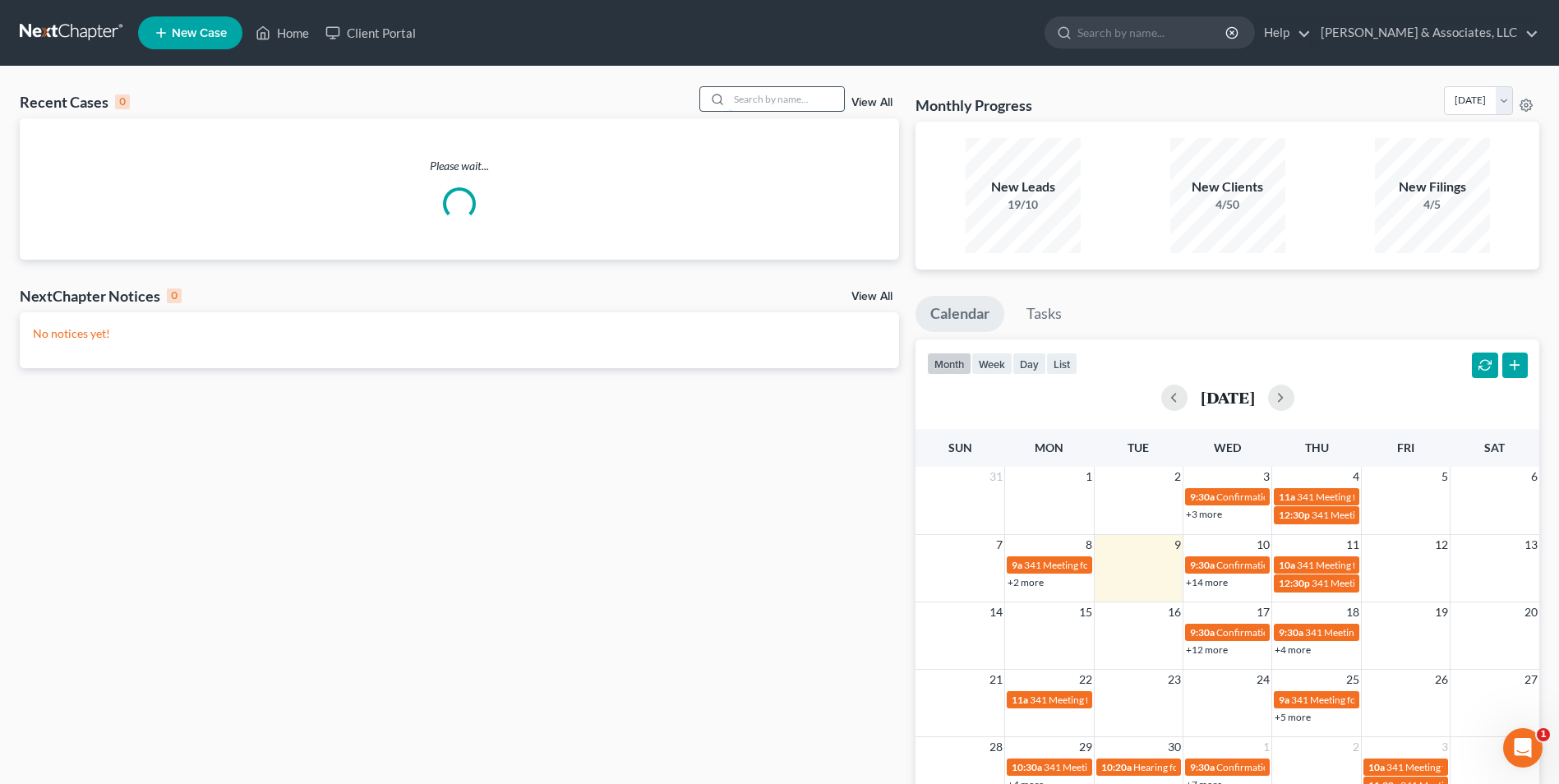
click input "search"
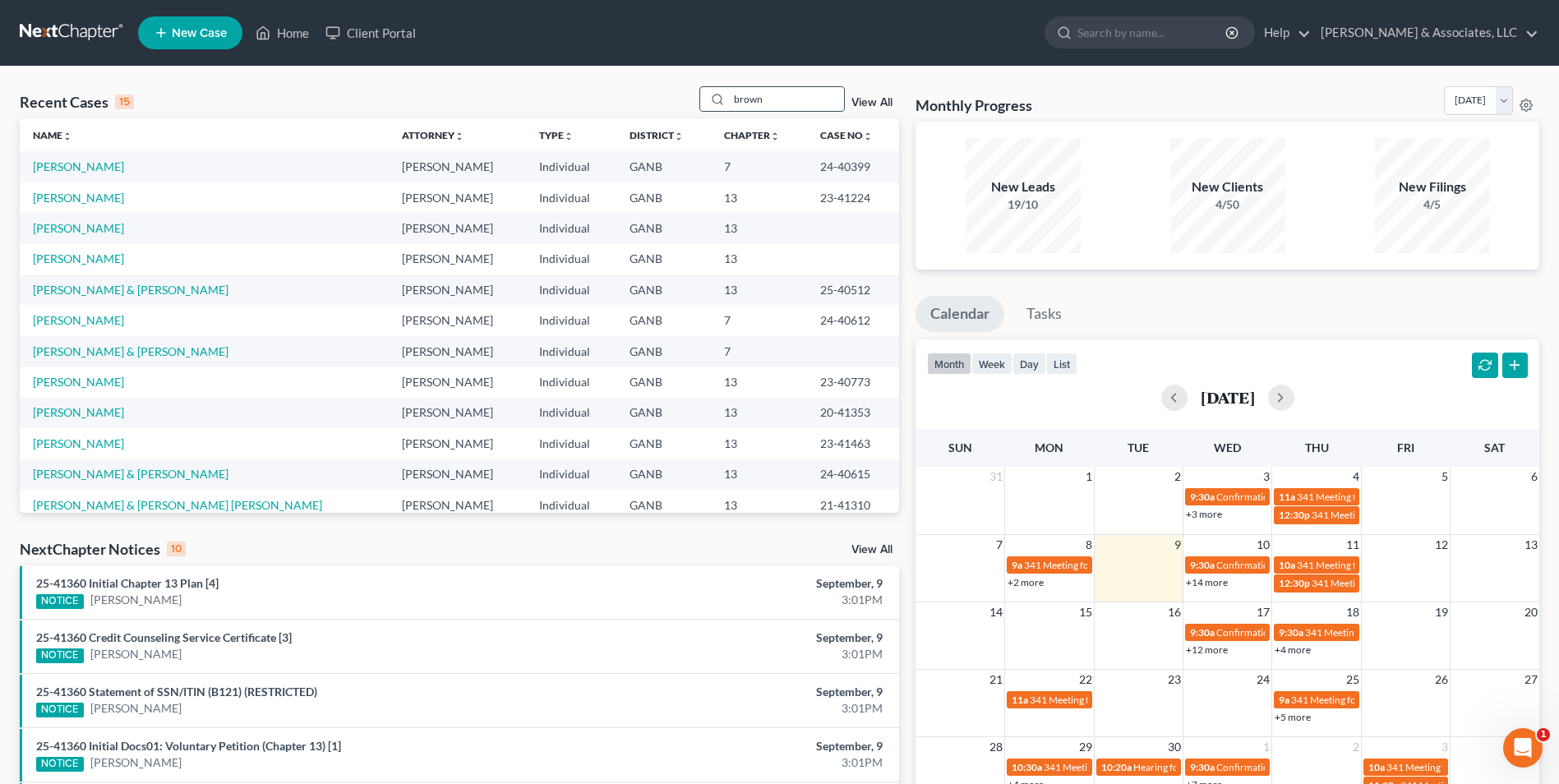
type input "brown"
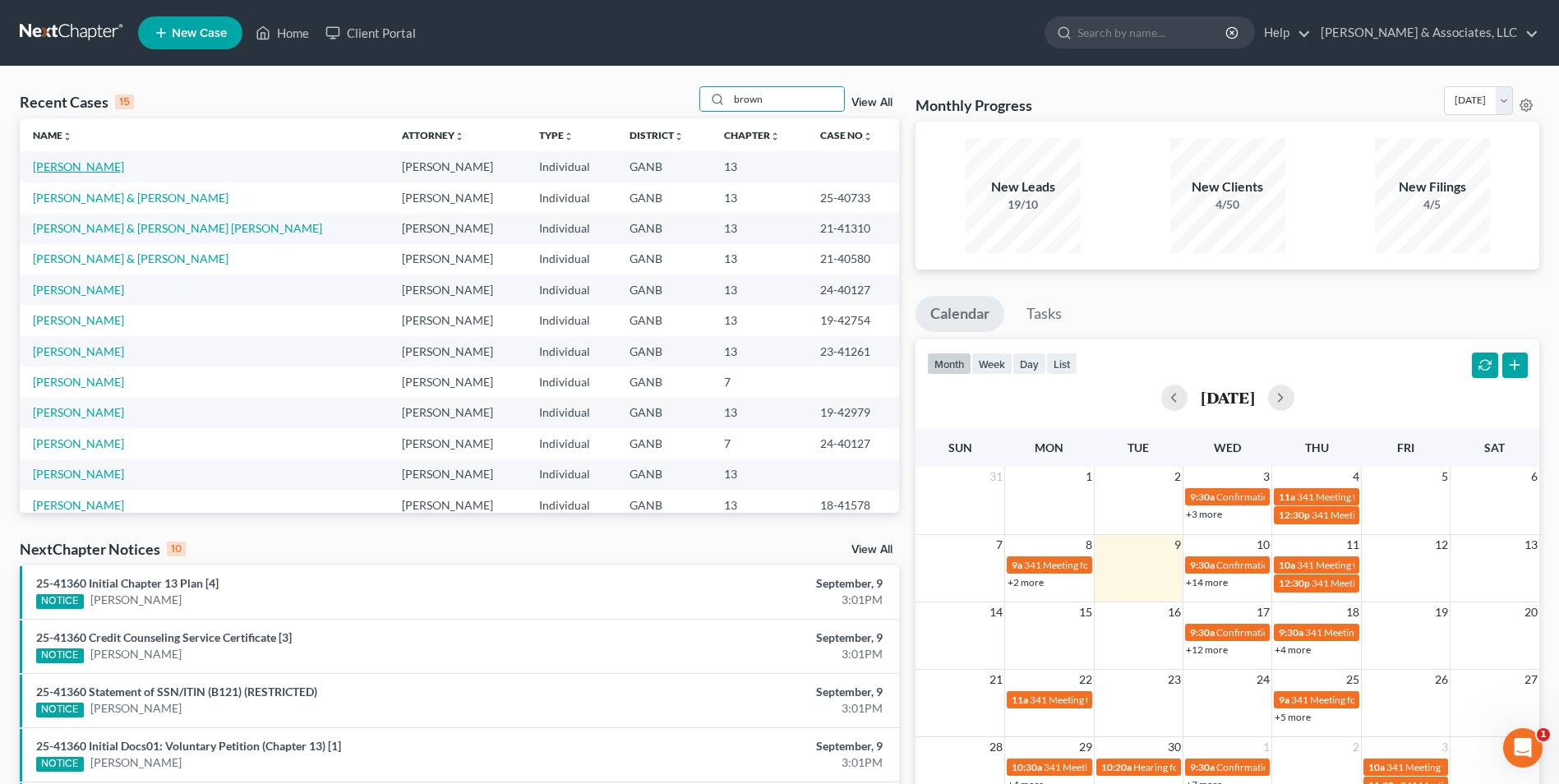
click link "[PERSON_NAME]"
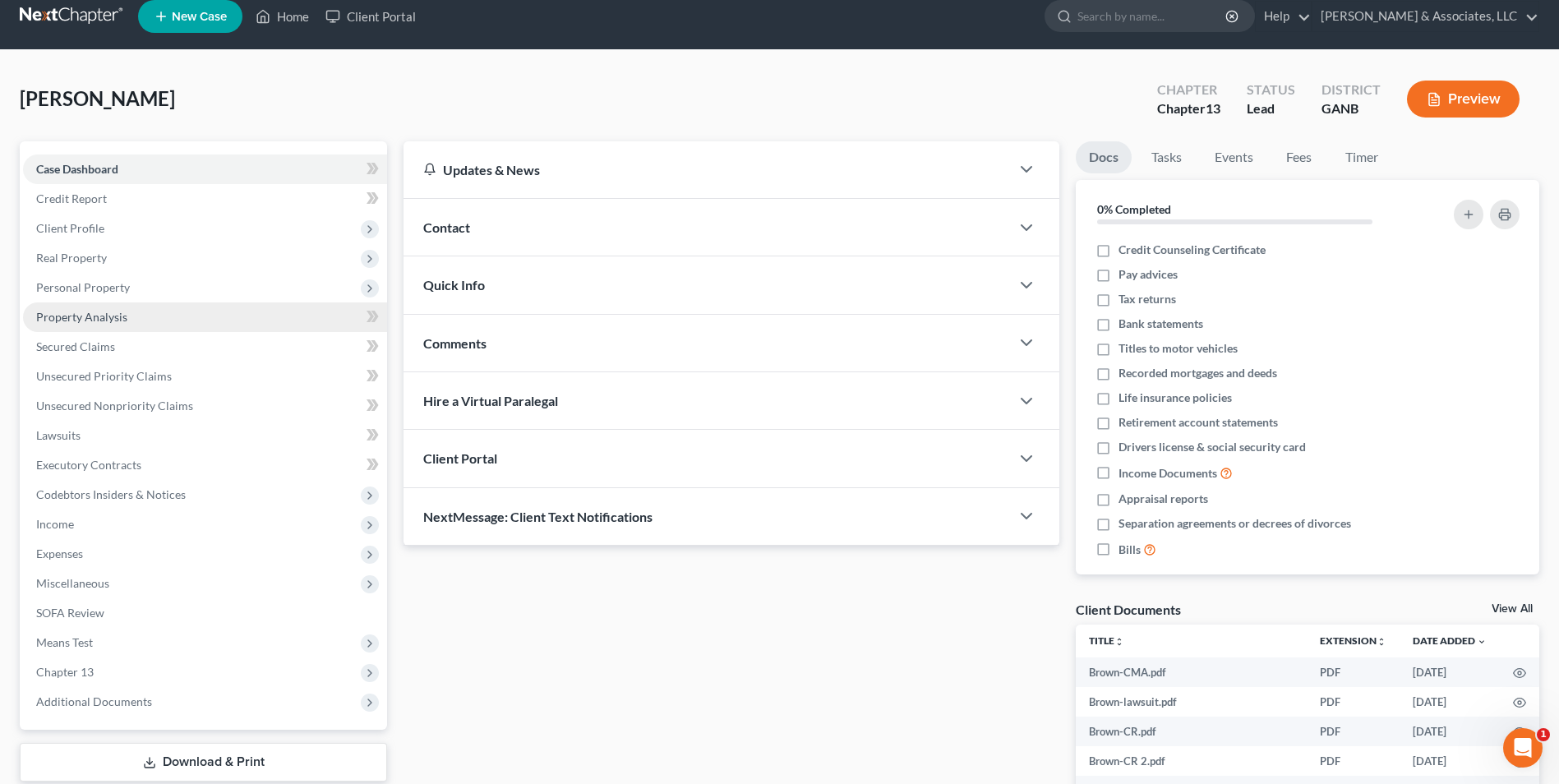
scroll to position [164, 0]
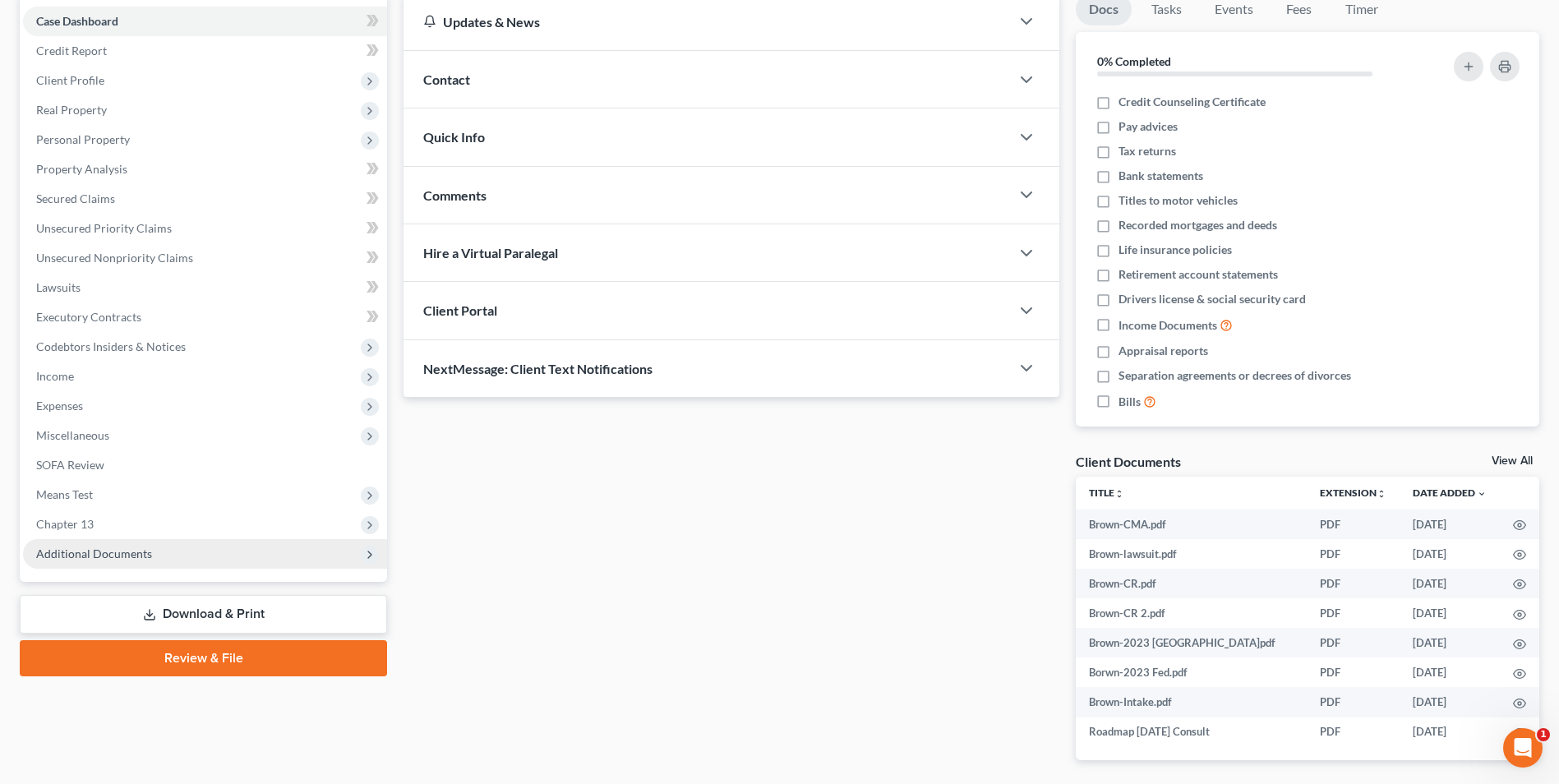
click span "Additional Documents"
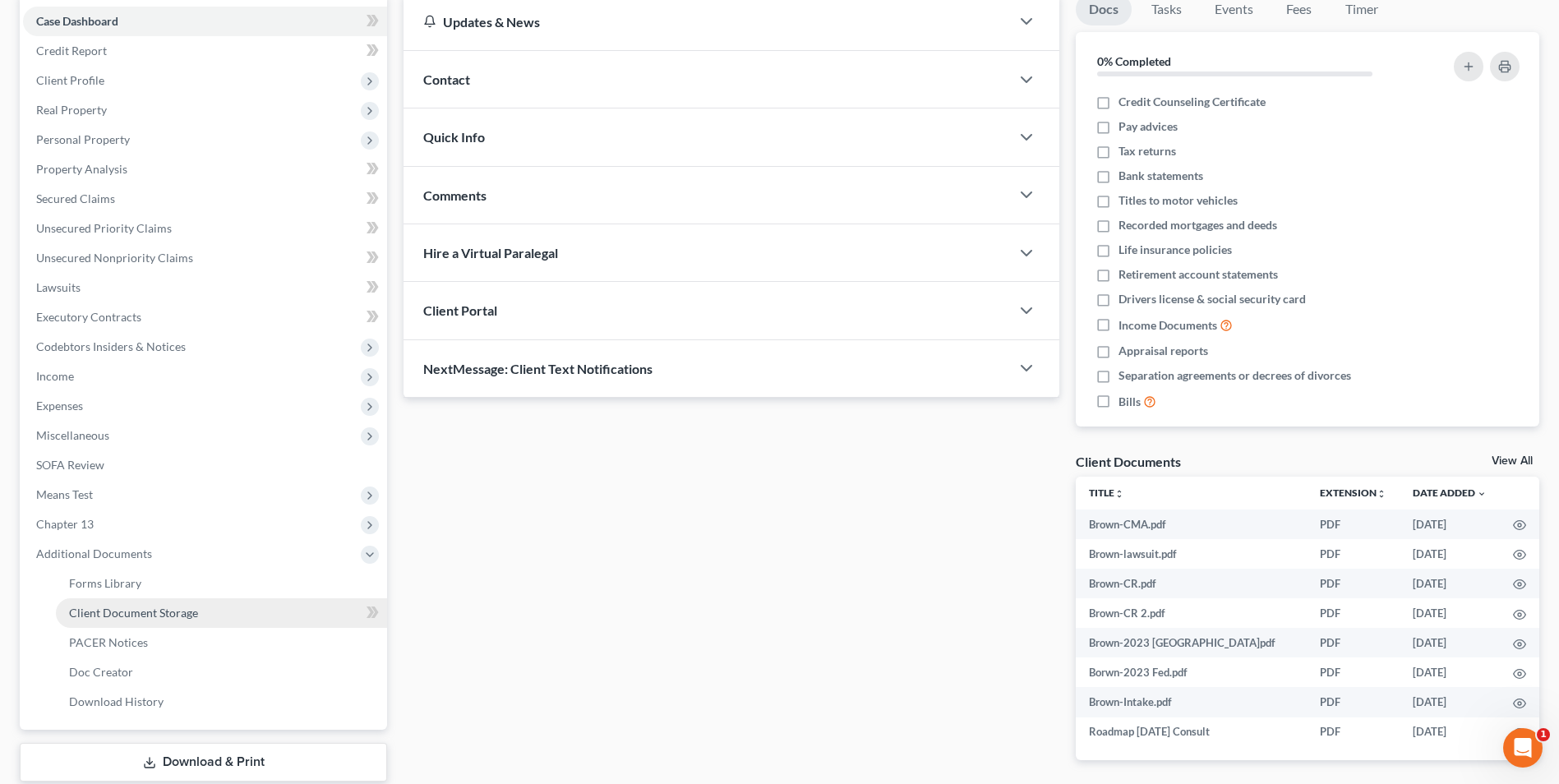
click span "Client Document Storage"
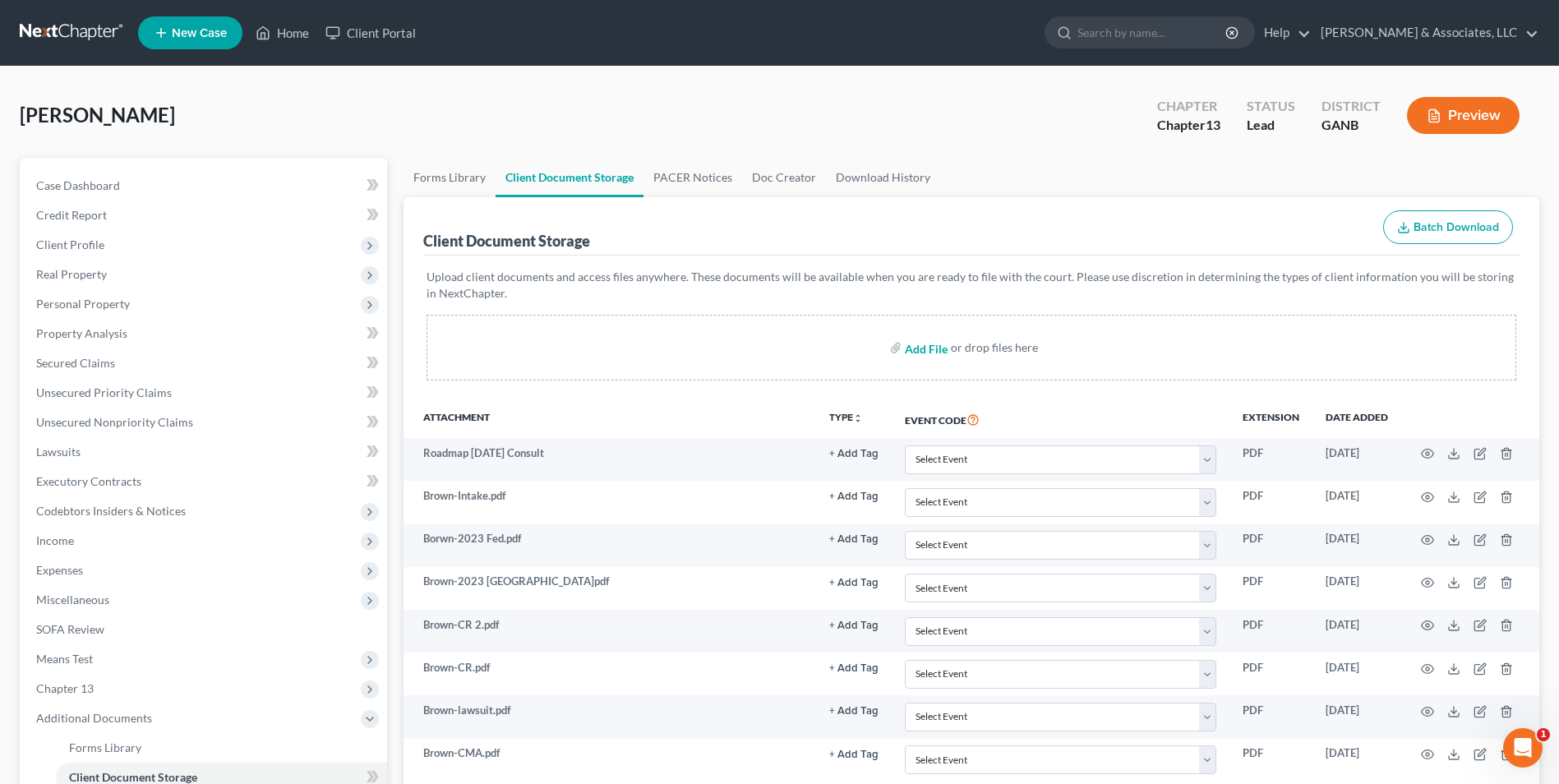
click input "file"
type input "C:\fakepath\Brown.2024 TR.pdf"
click link "Home"
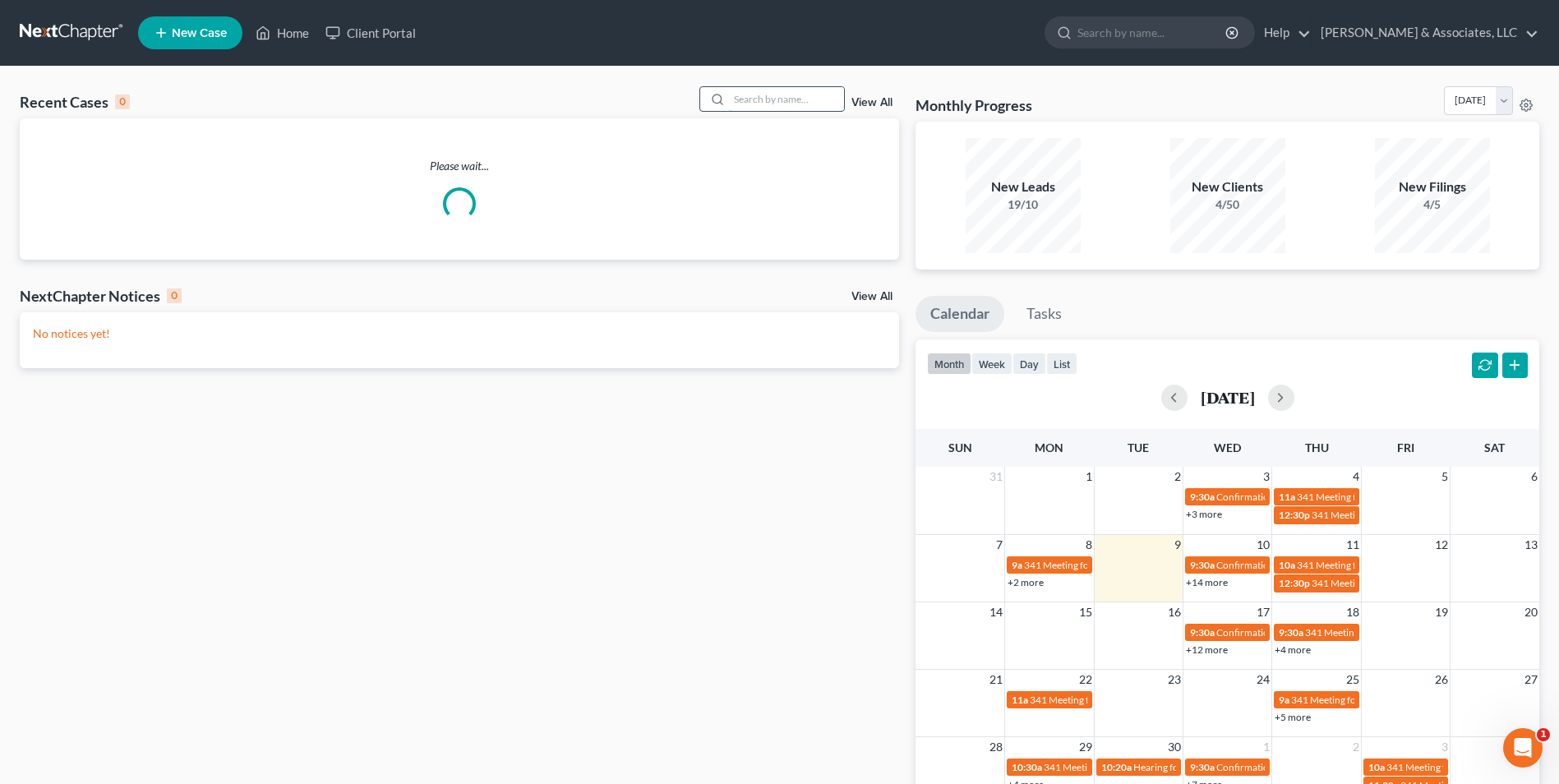
click input "search"
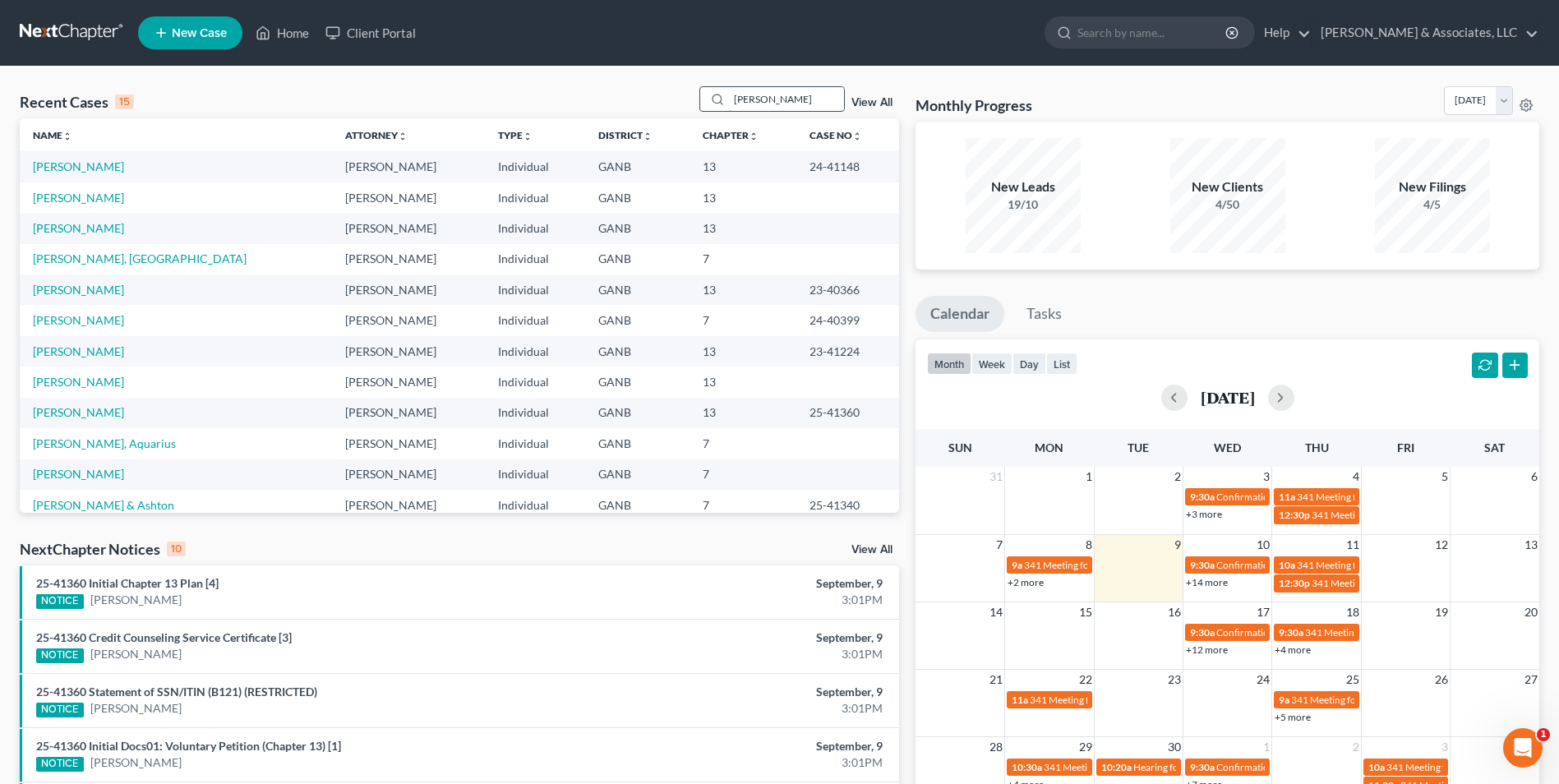
type input "casey"
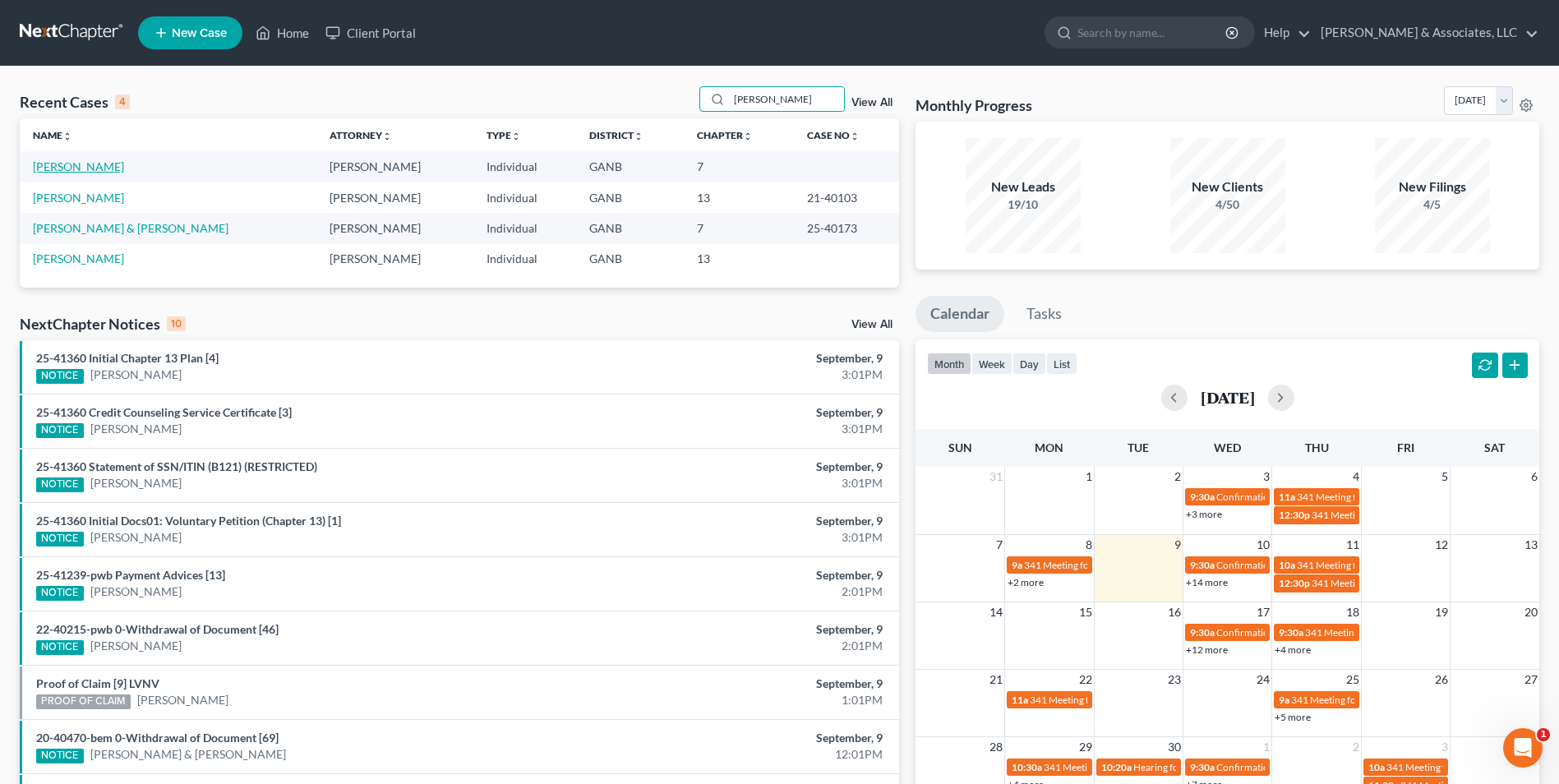
click link "[PERSON_NAME]"
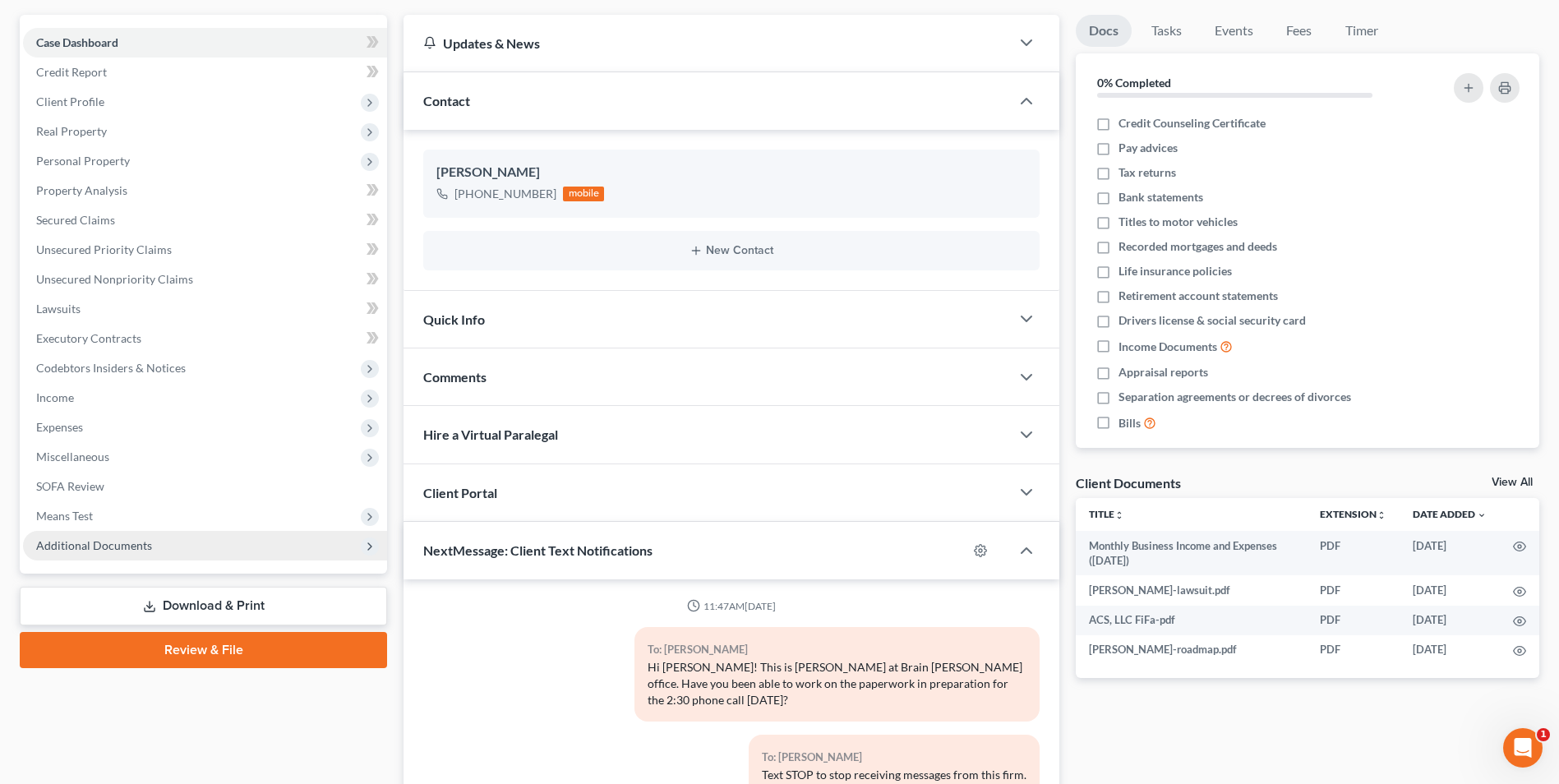
scroll to position [87, 0]
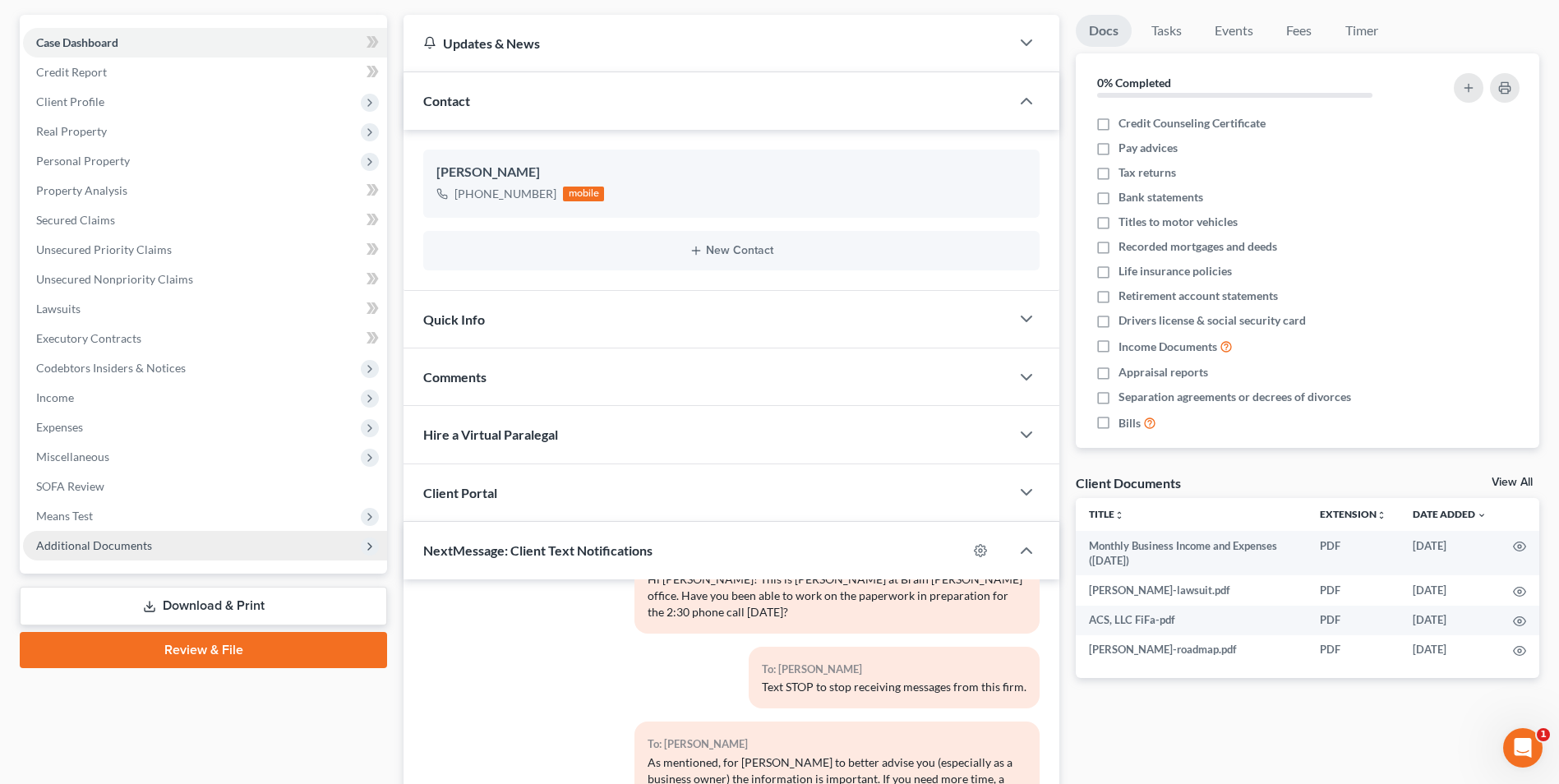
click span "Additional Documents"
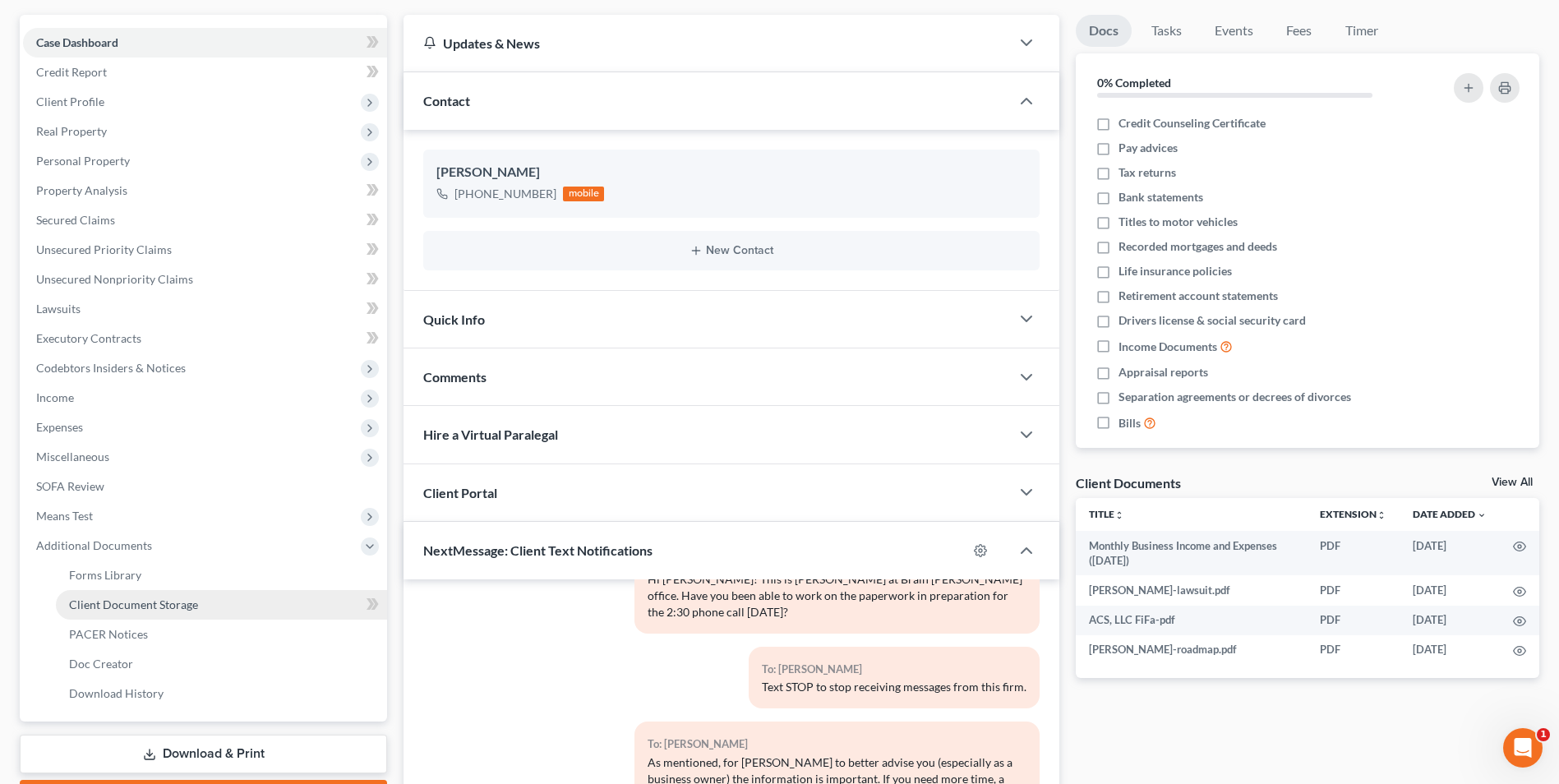
click link "Client Document Storage"
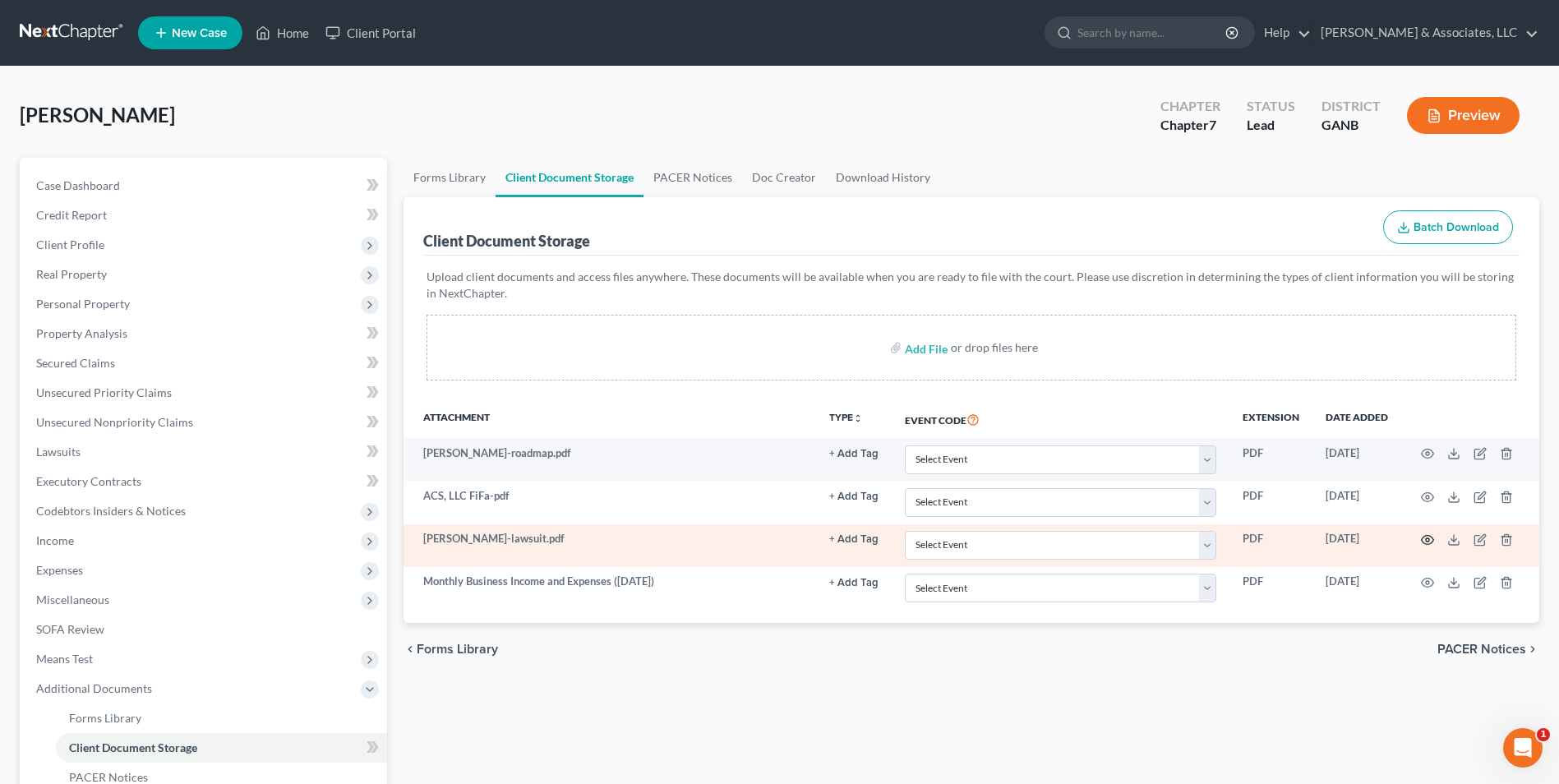
click icon "button"
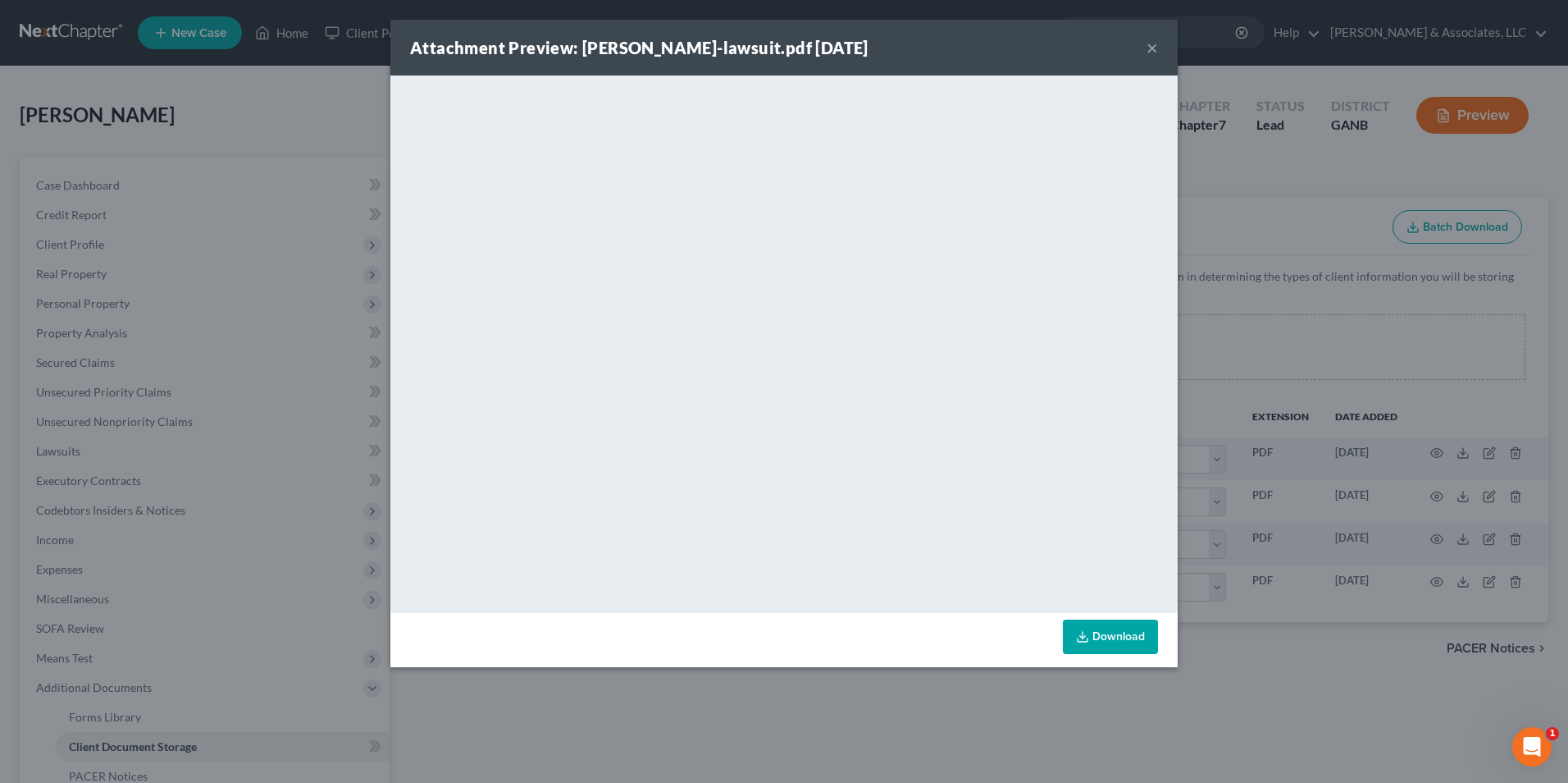
click button "×"
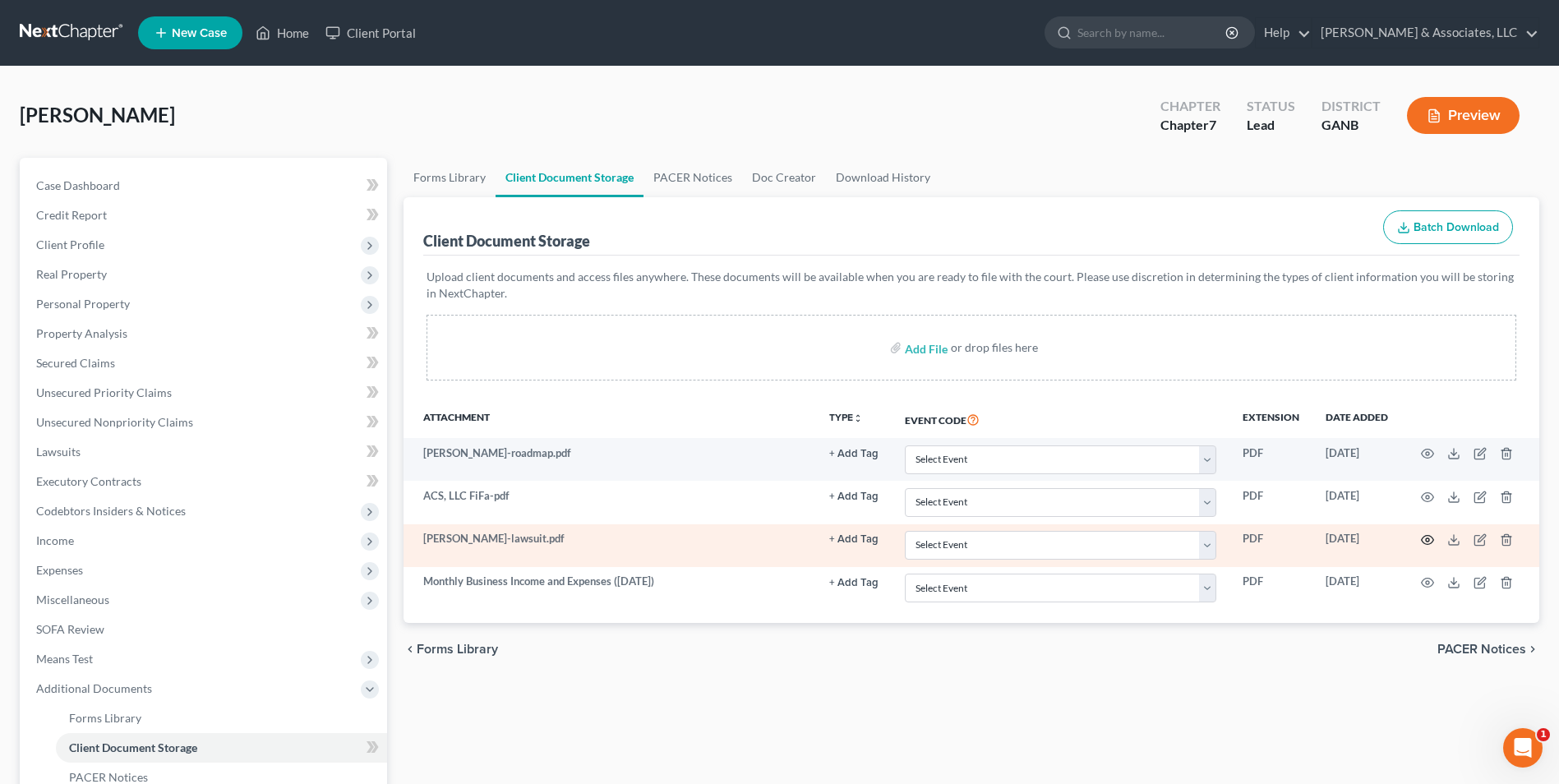
click icon "button"
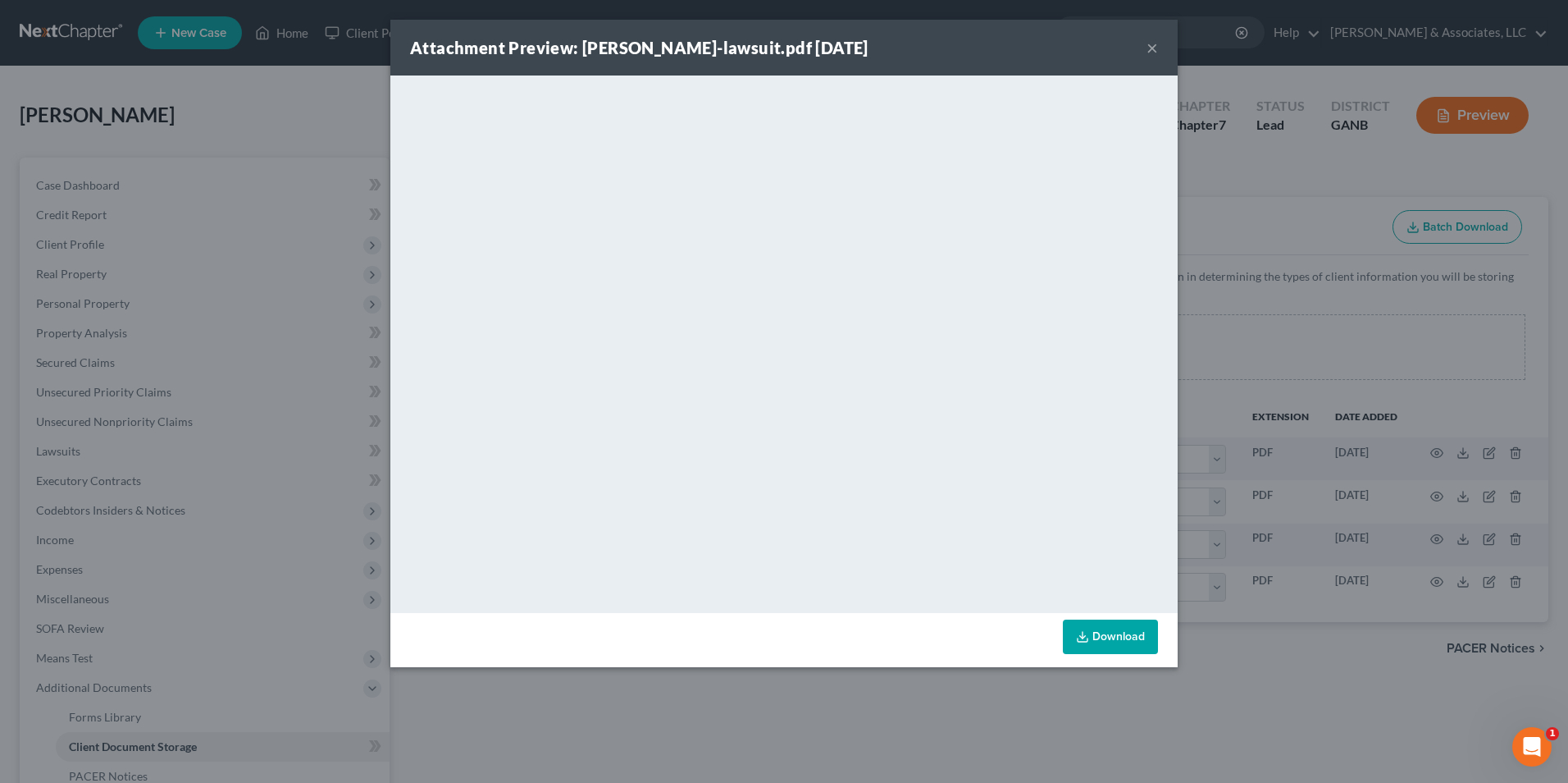
click button "×"
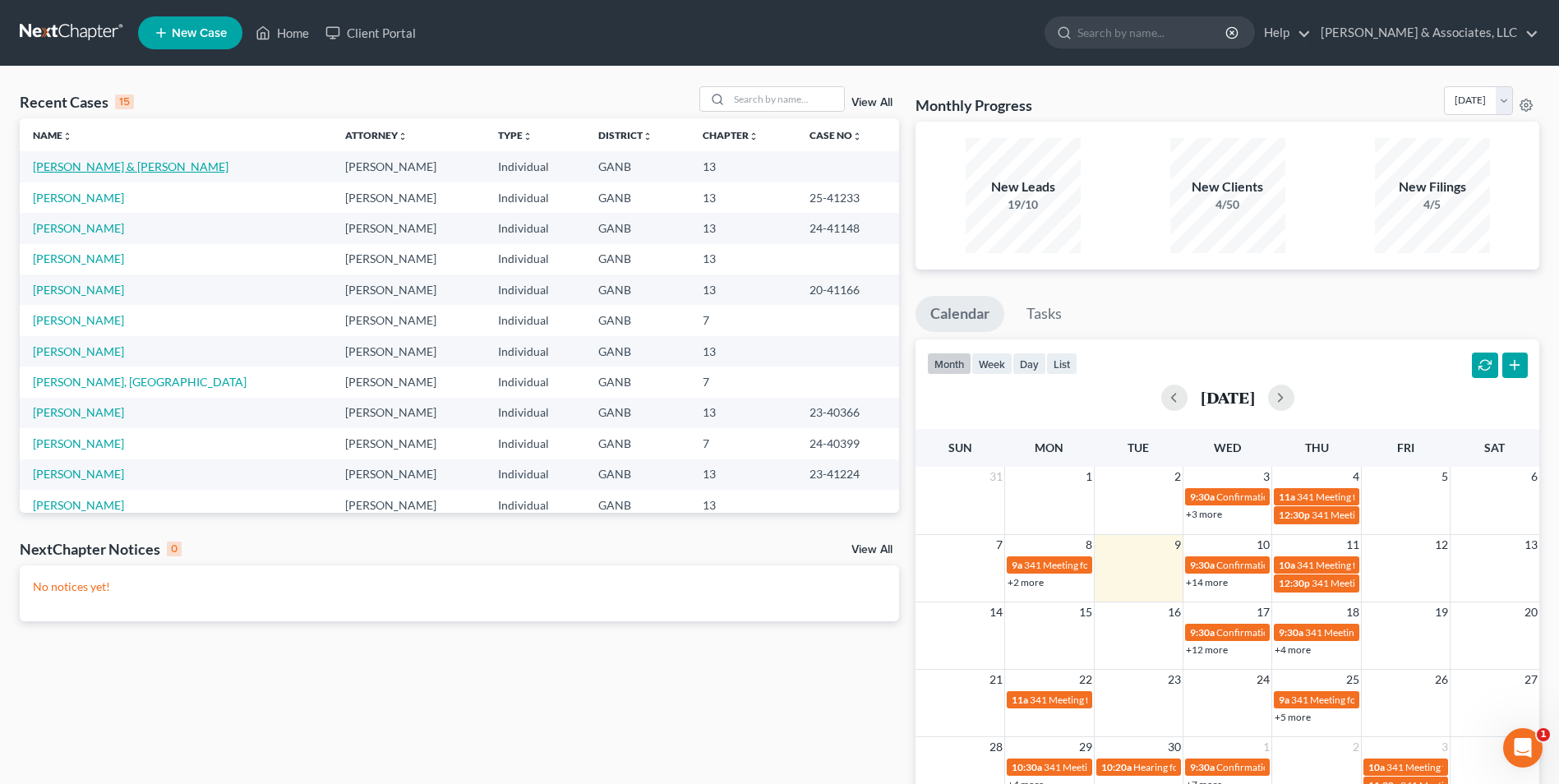
click at [121, 168] on link "[PERSON_NAME] & [PERSON_NAME]" at bounding box center [130, 166] width 196 height 14
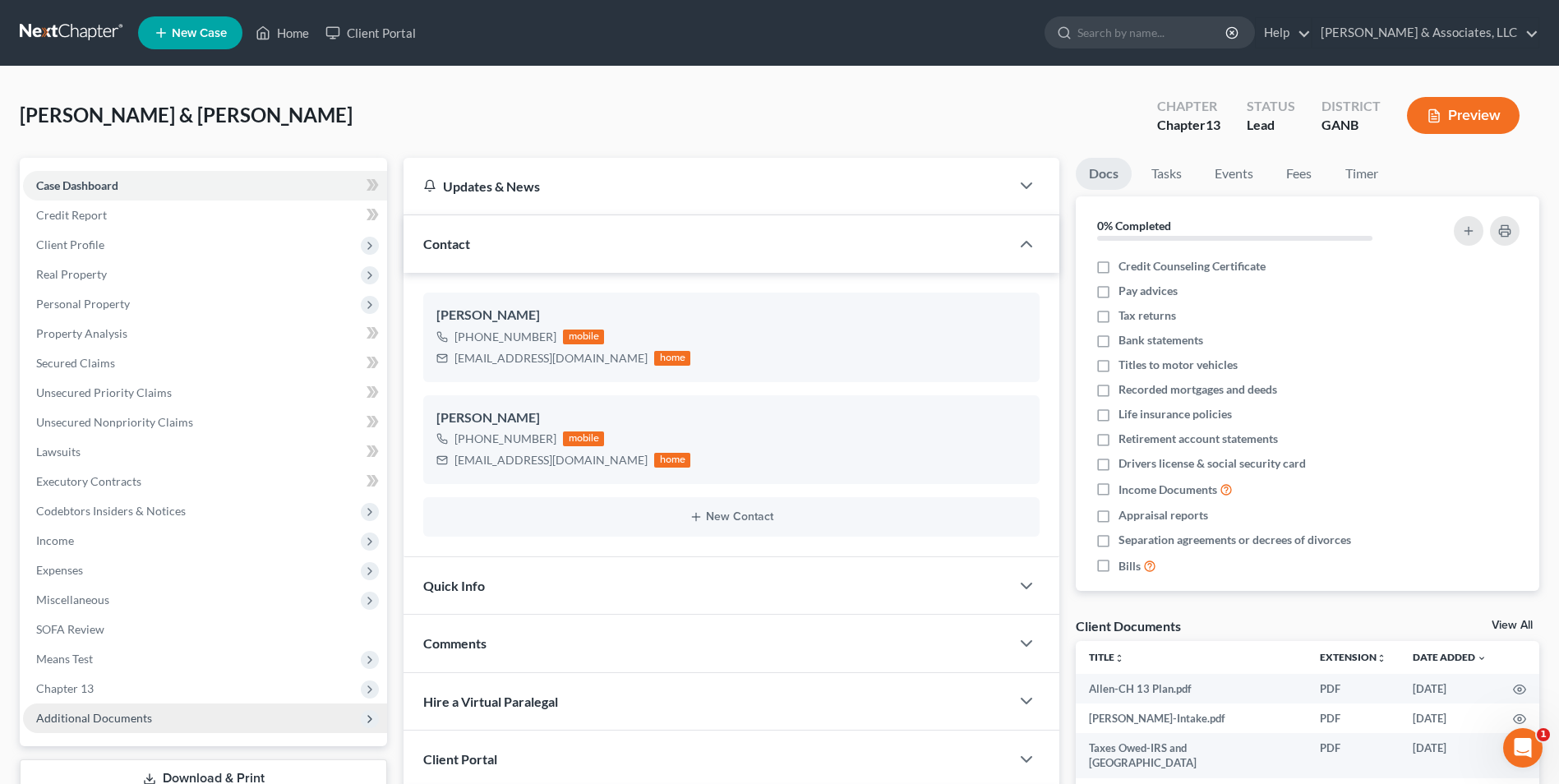
scroll to position [29, 0]
click at [105, 717] on span "Additional Documents" at bounding box center [93, 717] width 116 height 14
click at [158, 774] on span "Client Document Storage" at bounding box center [133, 777] width 129 height 14
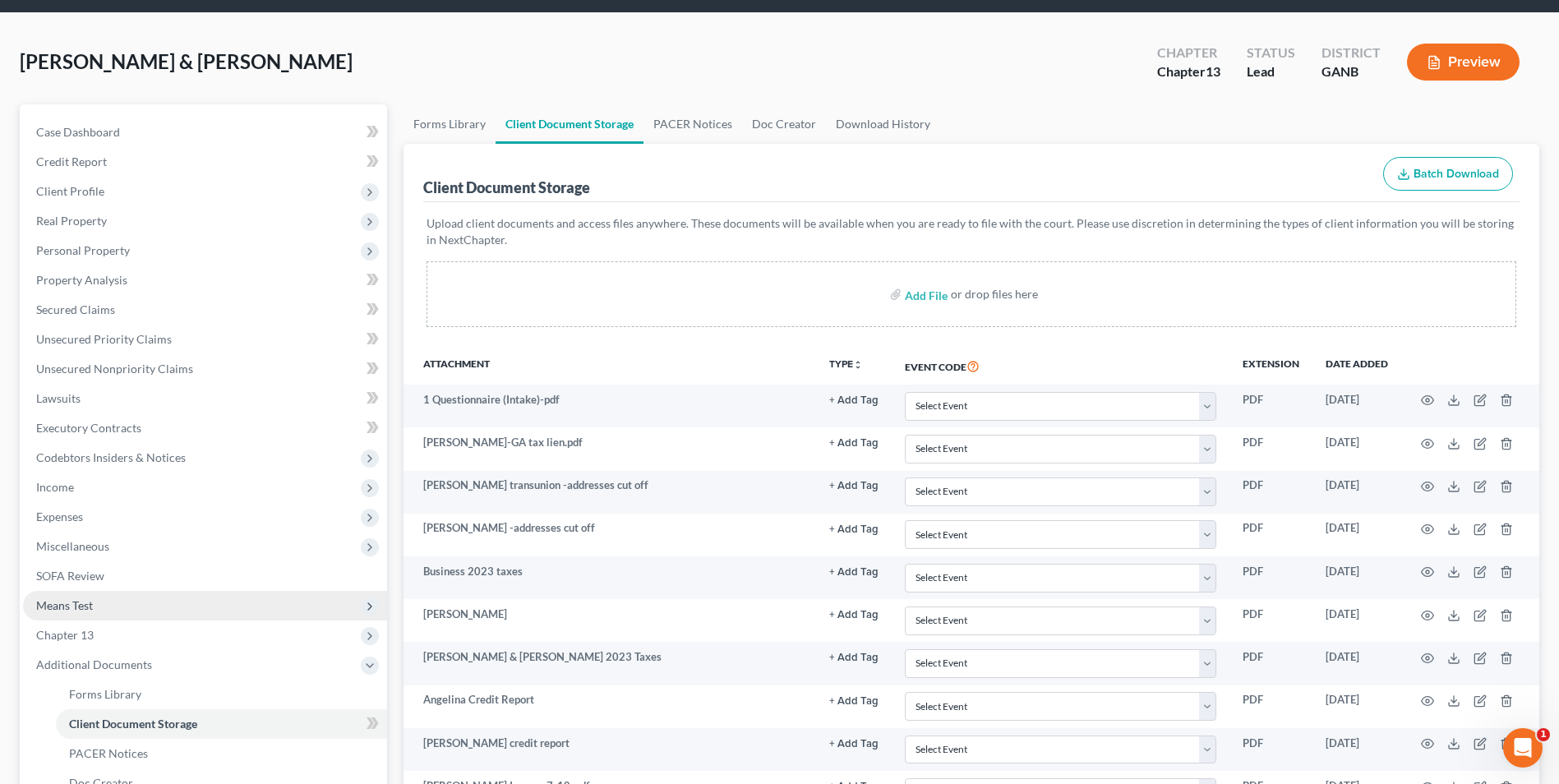
scroll to position [82, 0]
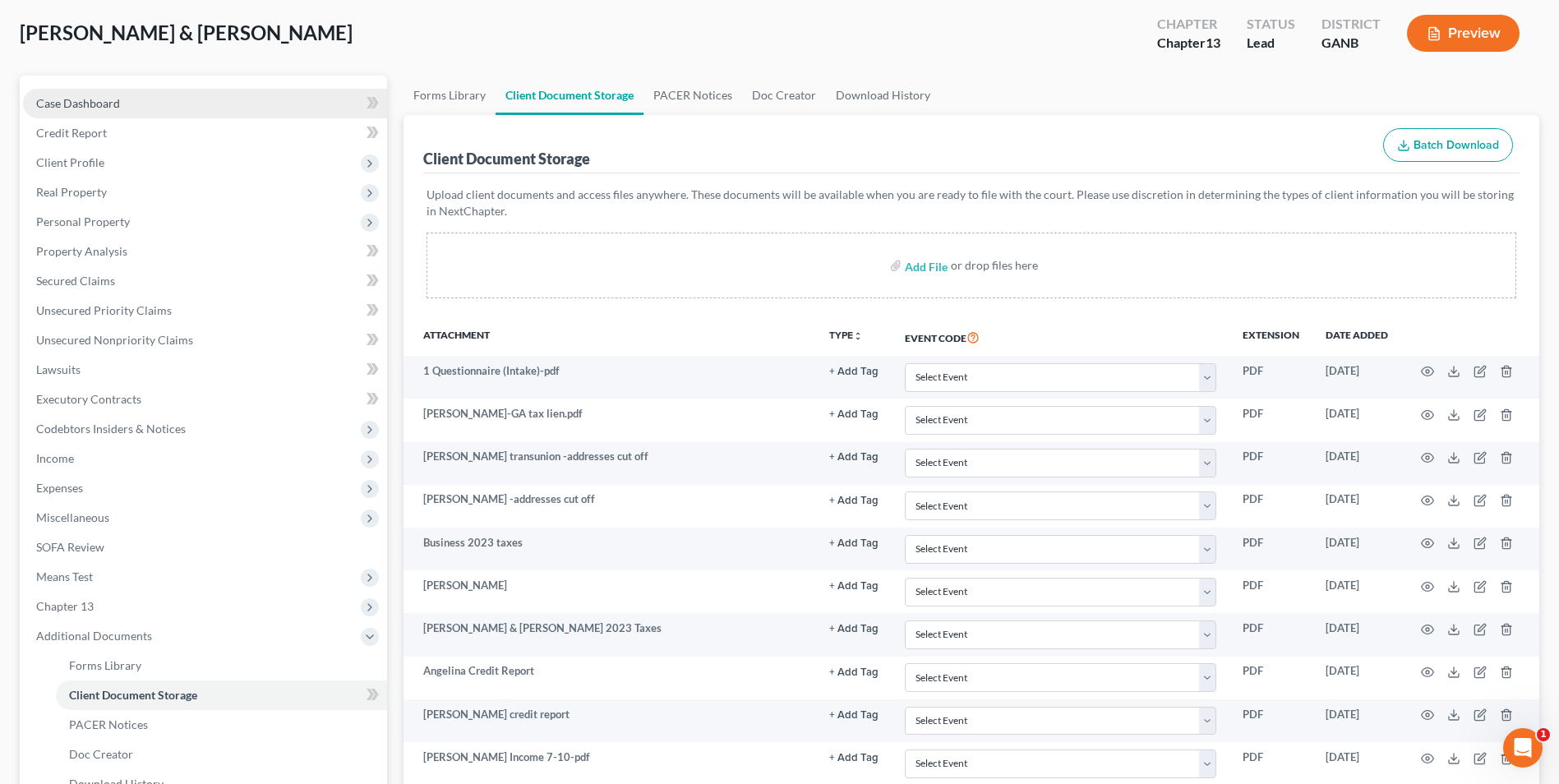
click at [111, 101] on span "Case Dashboard" at bounding box center [78, 103] width 84 height 14
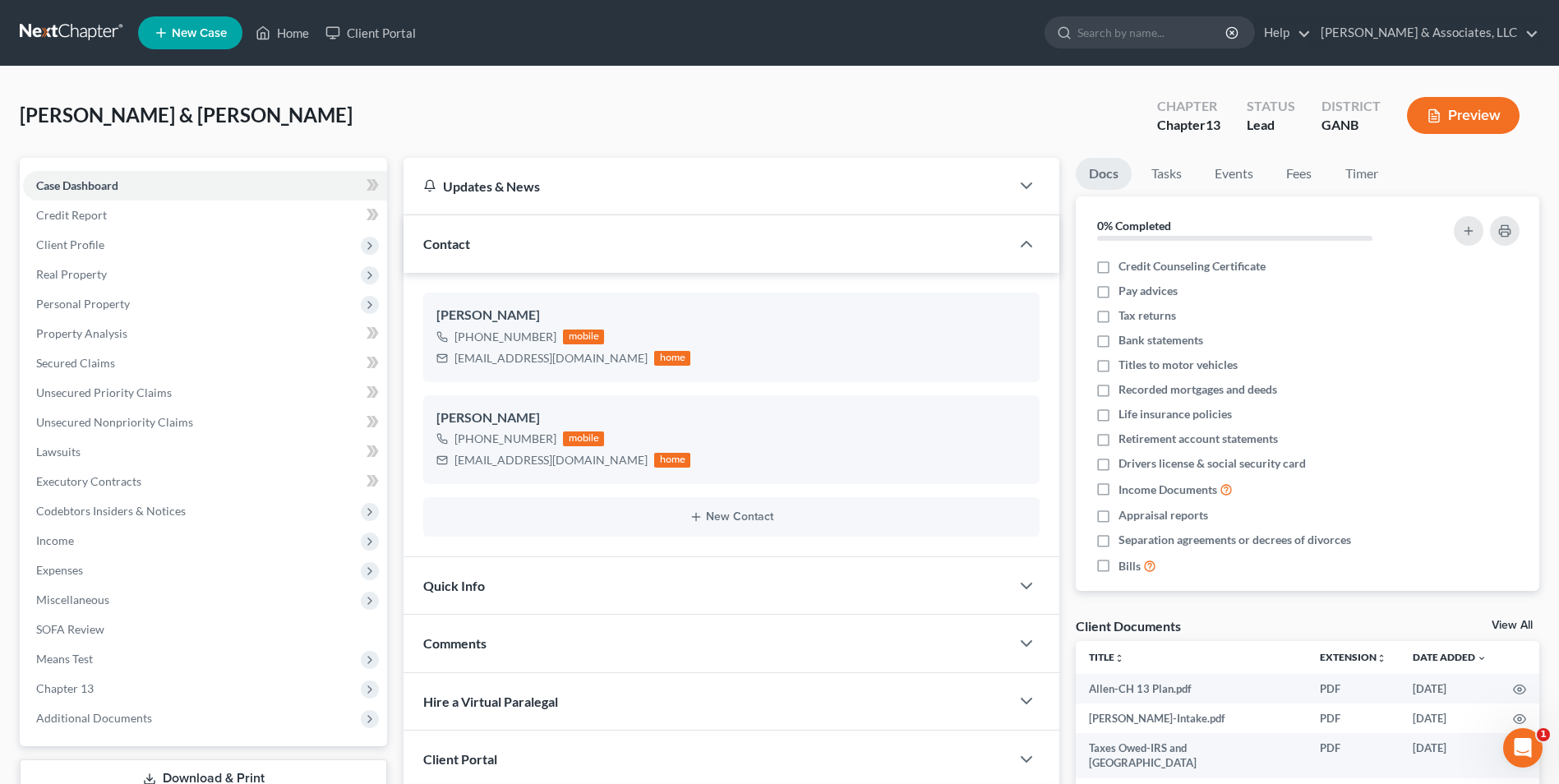
scroll to position [29, 0]
